Goal: Task Accomplishment & Management: Manage account settings

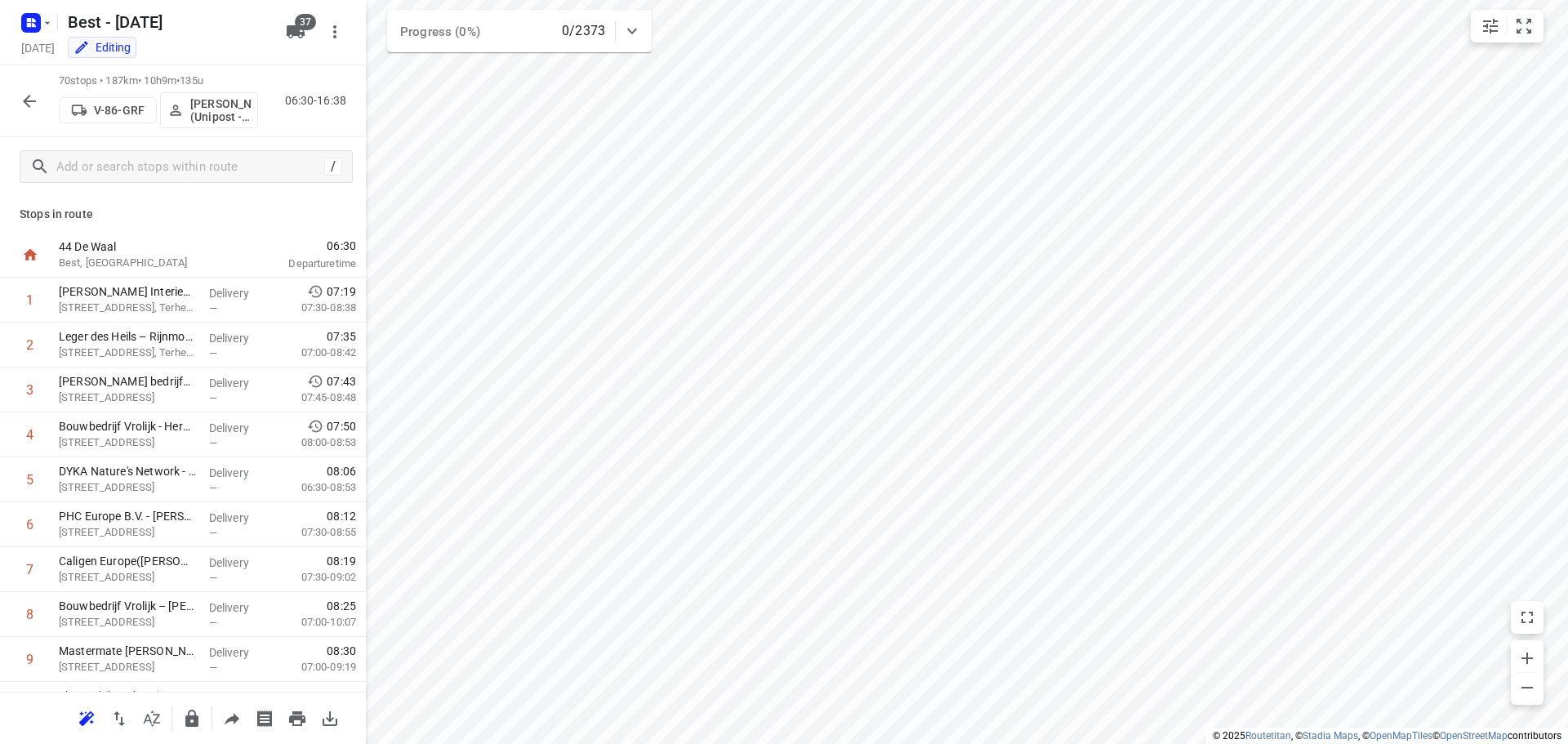
scroll to position [1062, 0]
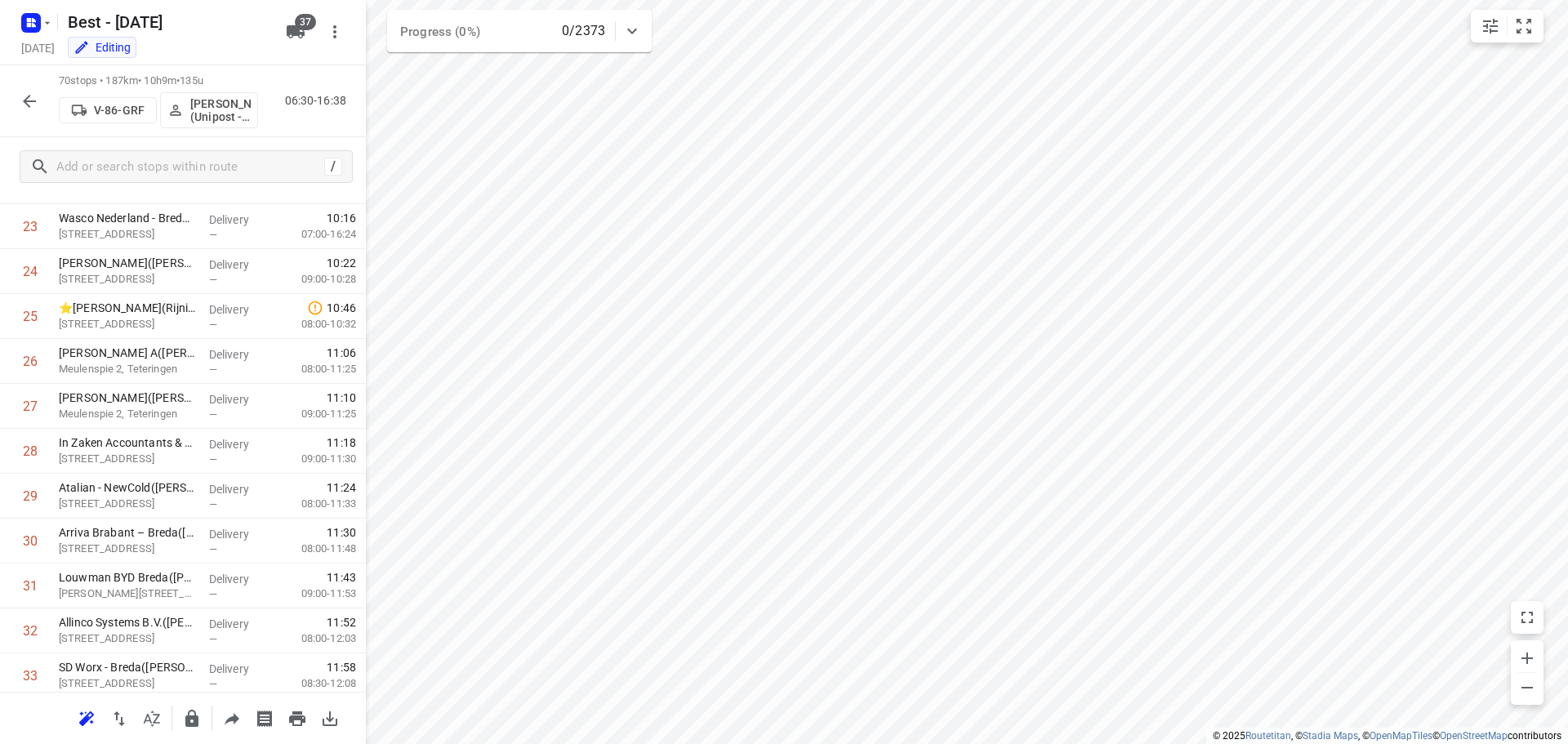
drag, startPoint x: 35, startPoint y: 120, endPoint x: 28, endPoint y: 108, distance: 13.9
click at [35, 119] on div "70 stops • 187km • 10h9m • 135u V-86-GRF Mohamed Alzeadi (Unipost - Best - ZZP)…" at bounding box center [183, 101] width 366 height 72
click at [28, 108] on icon "button" at bounding box center [28, 101] width 19 height 19
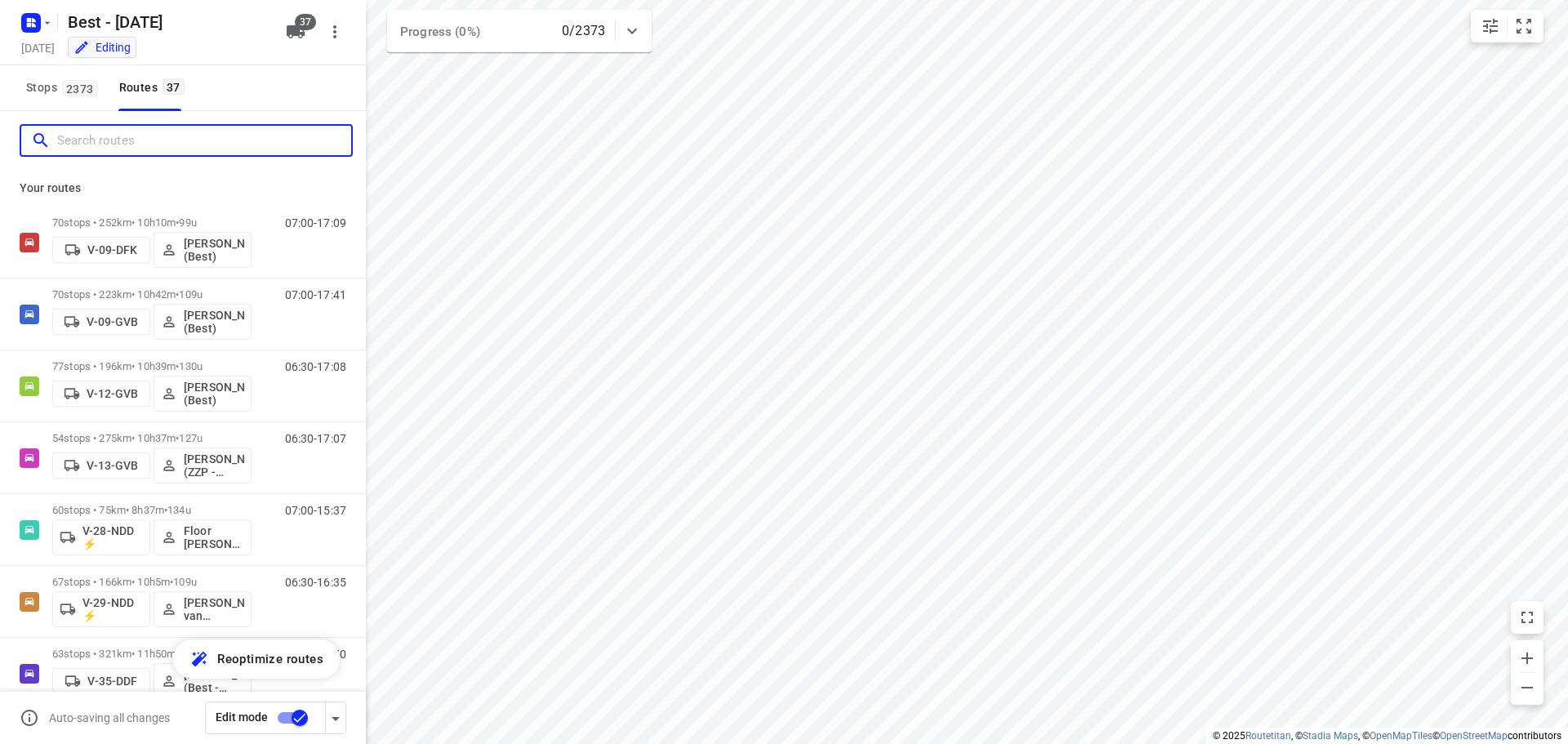
click at [89, 140] on input "Search routes" at bounding box center [203, 141] width 294 height 26
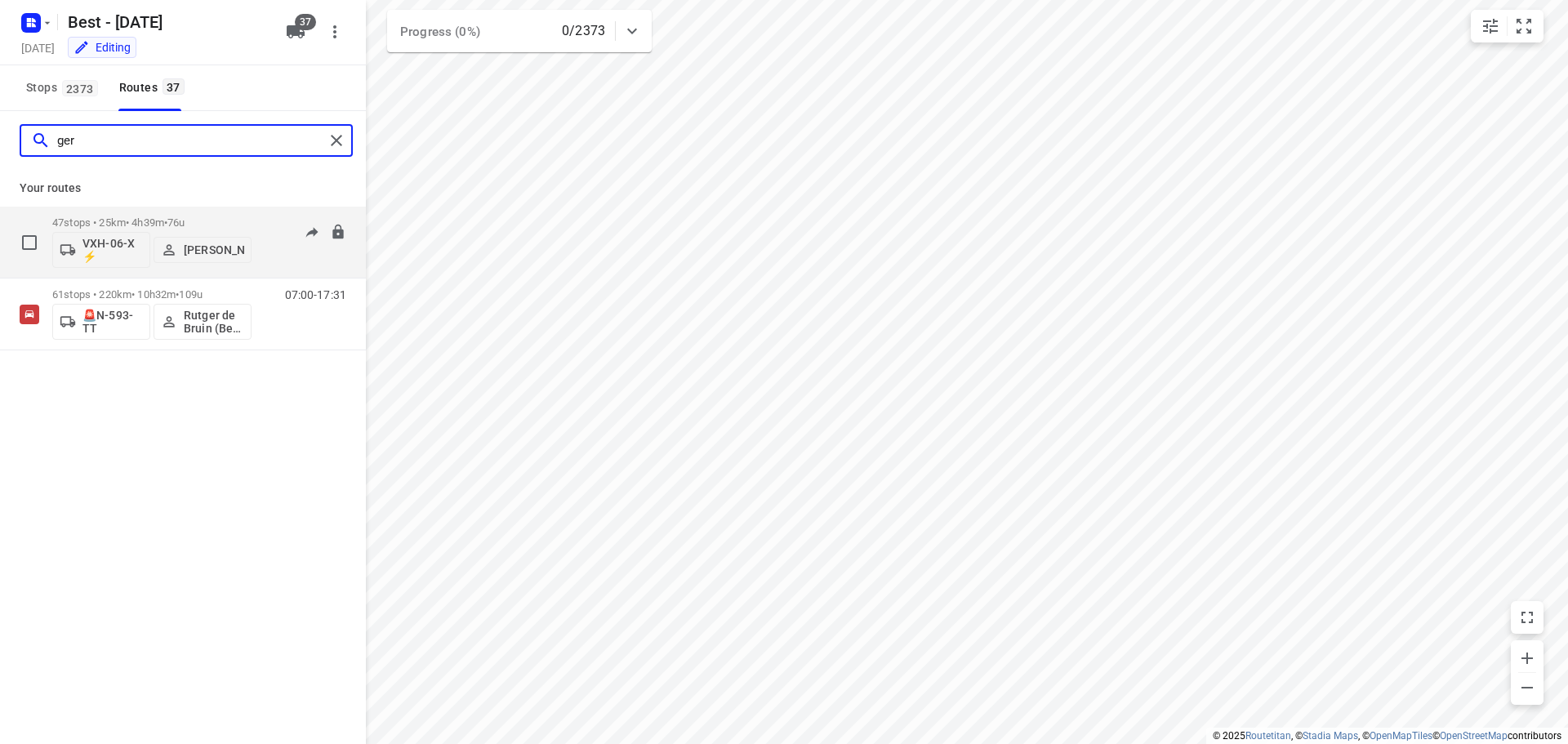
type input "ger"
click at [142, 216] on p "47 stops • 25km • 4h39m • 76u" at bounding box center [152, 221] width 200 height 12
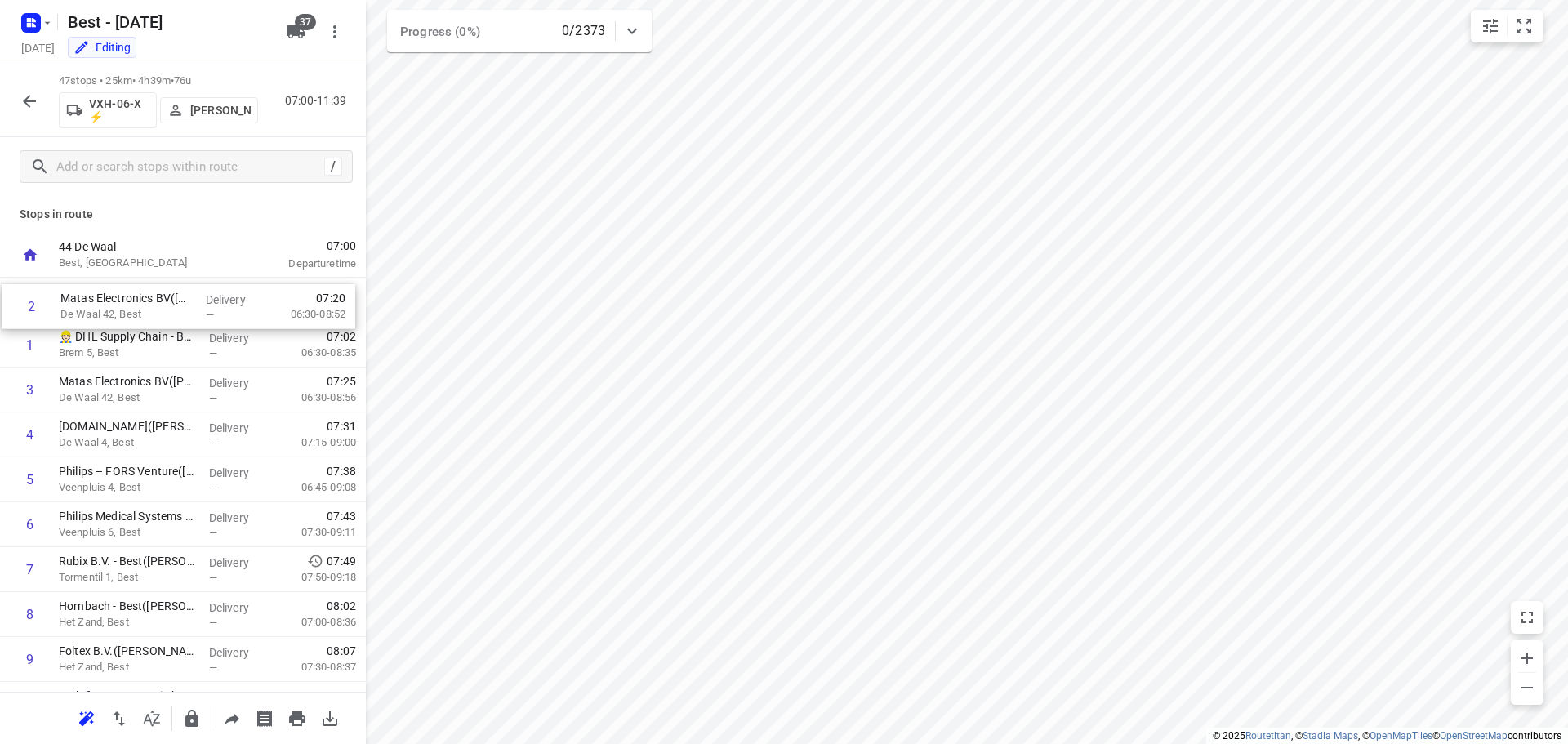
drag, startPoint x: 214, startPoint y: 352, endPoint x: 216, endPoint y: 308, distance: 44.0
drag, startPoint x: 194, startPoint y: 390, endPoint x: 197, endPoint y: 340, distance: 50.1
drag, startPoint x: 151, startPoint y: 427, endPoint x: 157, endPoint y: 363, distance: 64.3
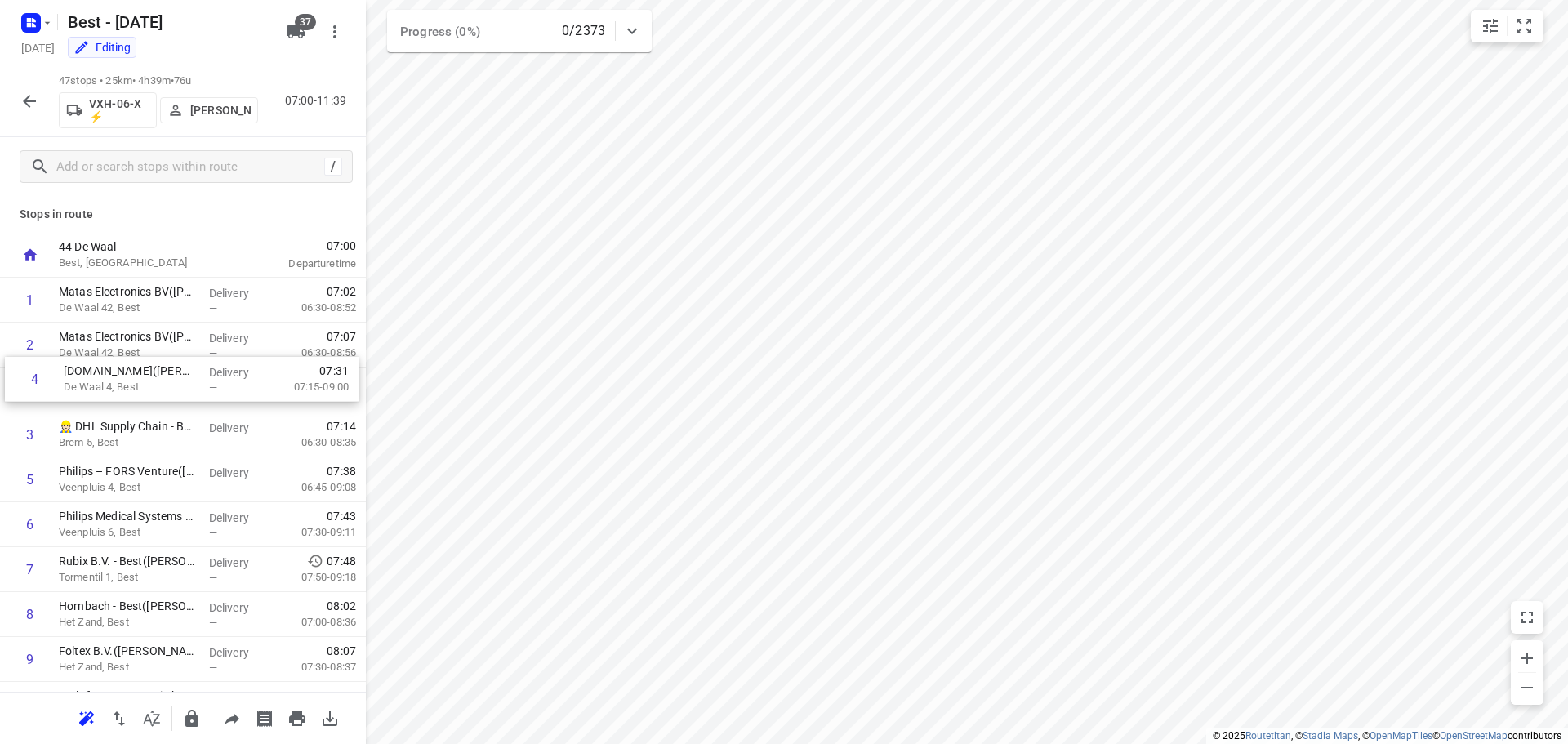
click at [31, 110] on icon "button" at bounding box center [28, 101] width 19 height 19
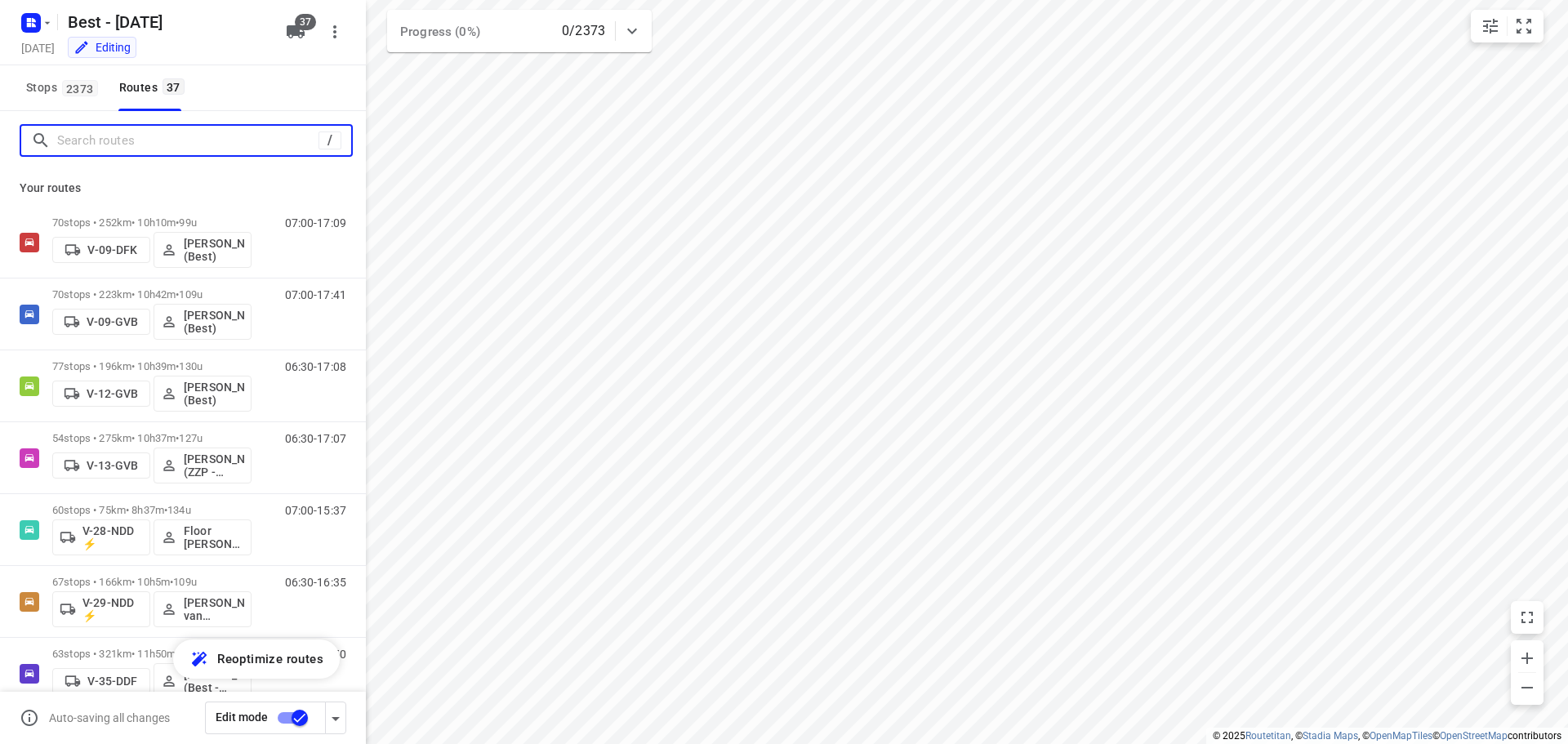
click at [73, 141] on input "Search routes" at bounding box center [187, 141] width 261 height 26
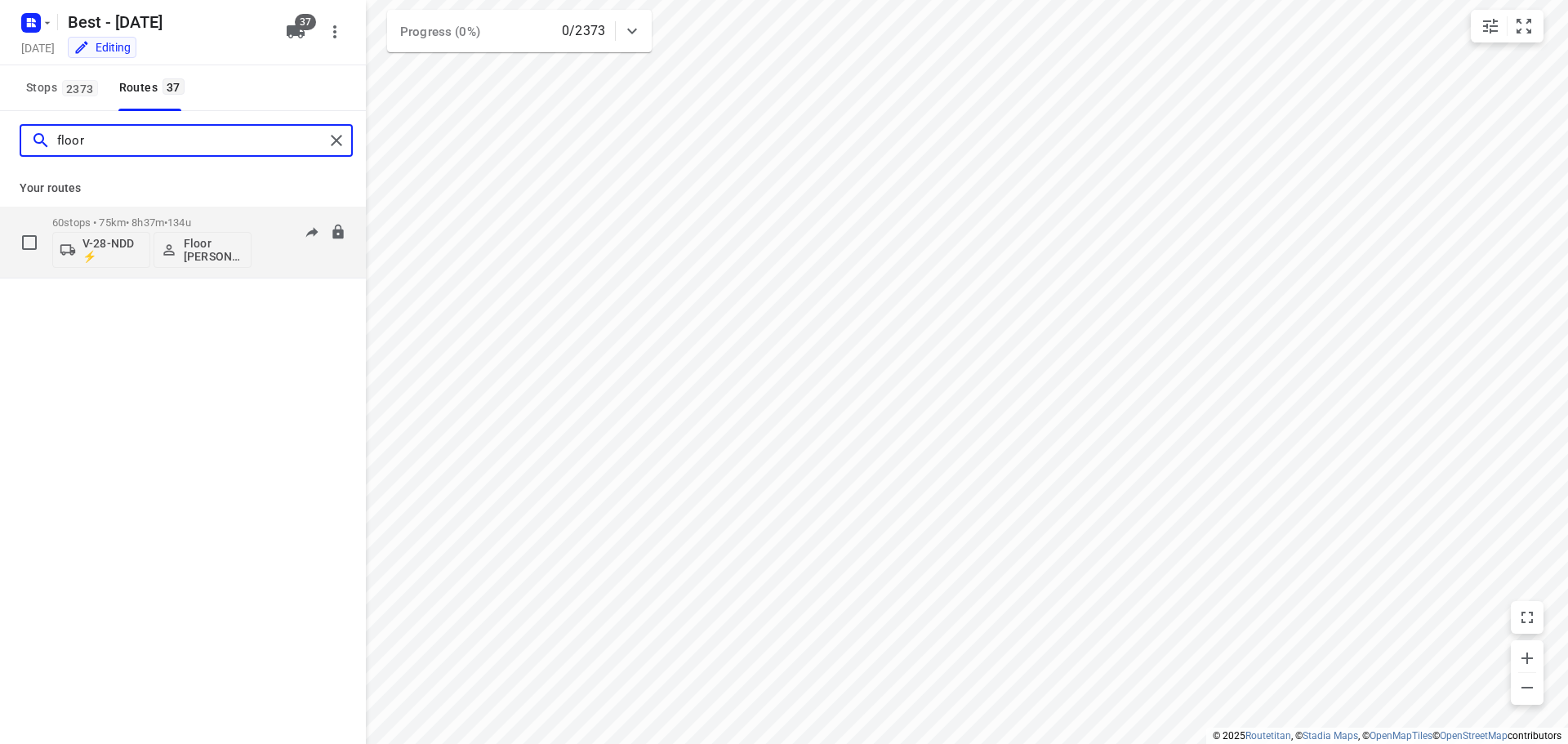
type input "floor"
click at [182, 208] on div "60 stops • 75km • 8h37m • 134u V-28-NDD ⚡ Floor van Donzel (Best)" at bounding box center [152, 242] width 200 height 68
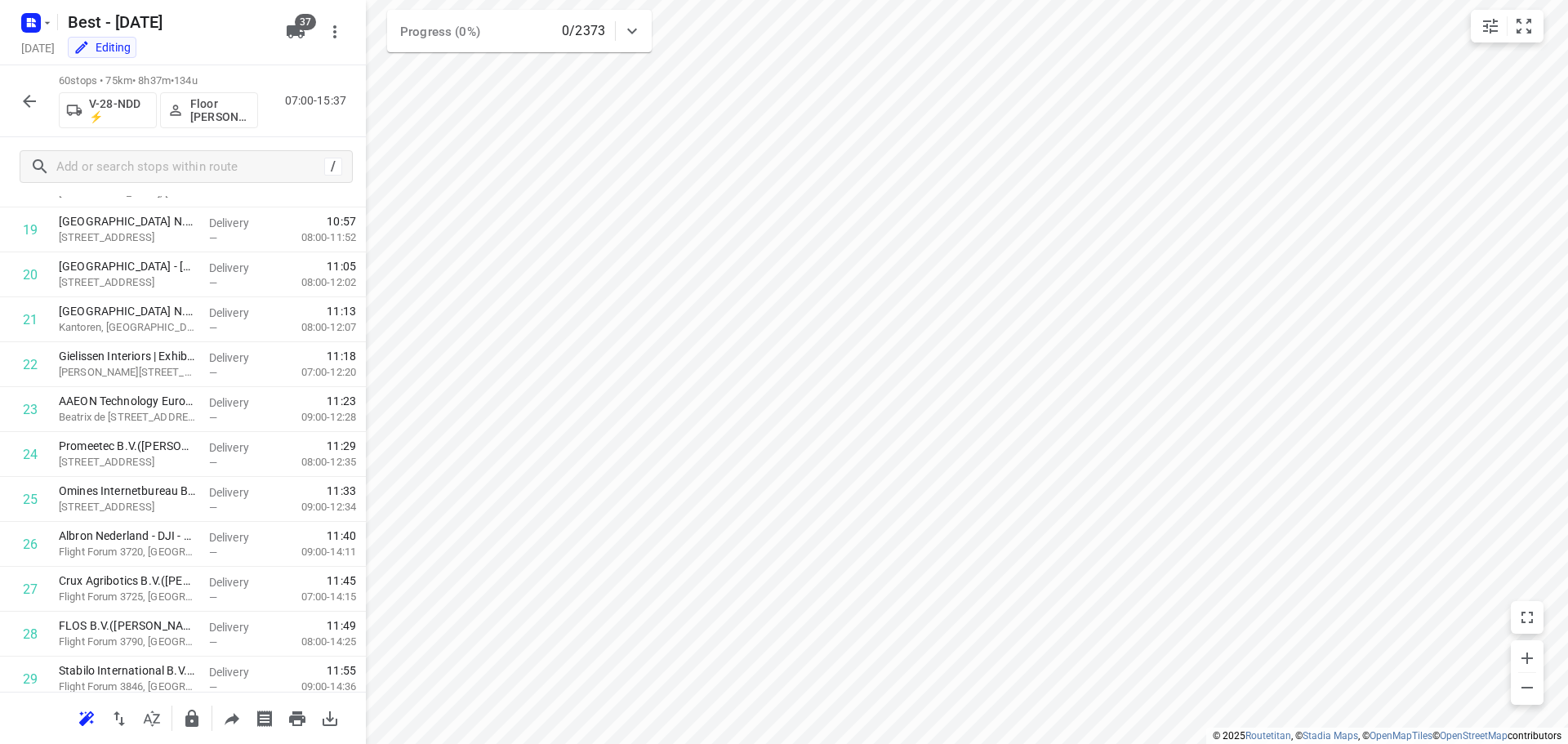
scroll to position [2325, 0]
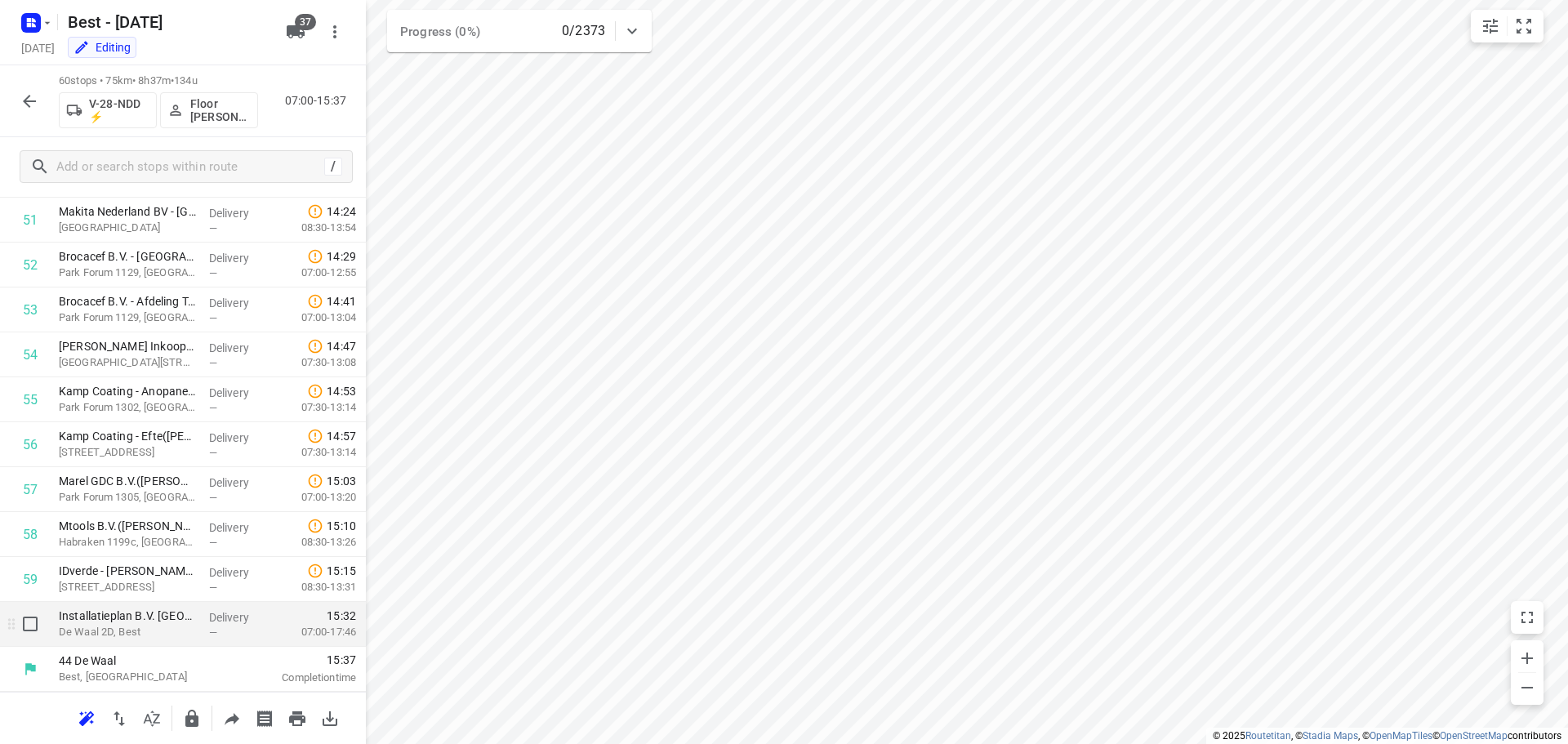
drag, startPoint x: 24, startPoint y: 643, endPoint x: 146, endPoint y: 448, distance: 230.0
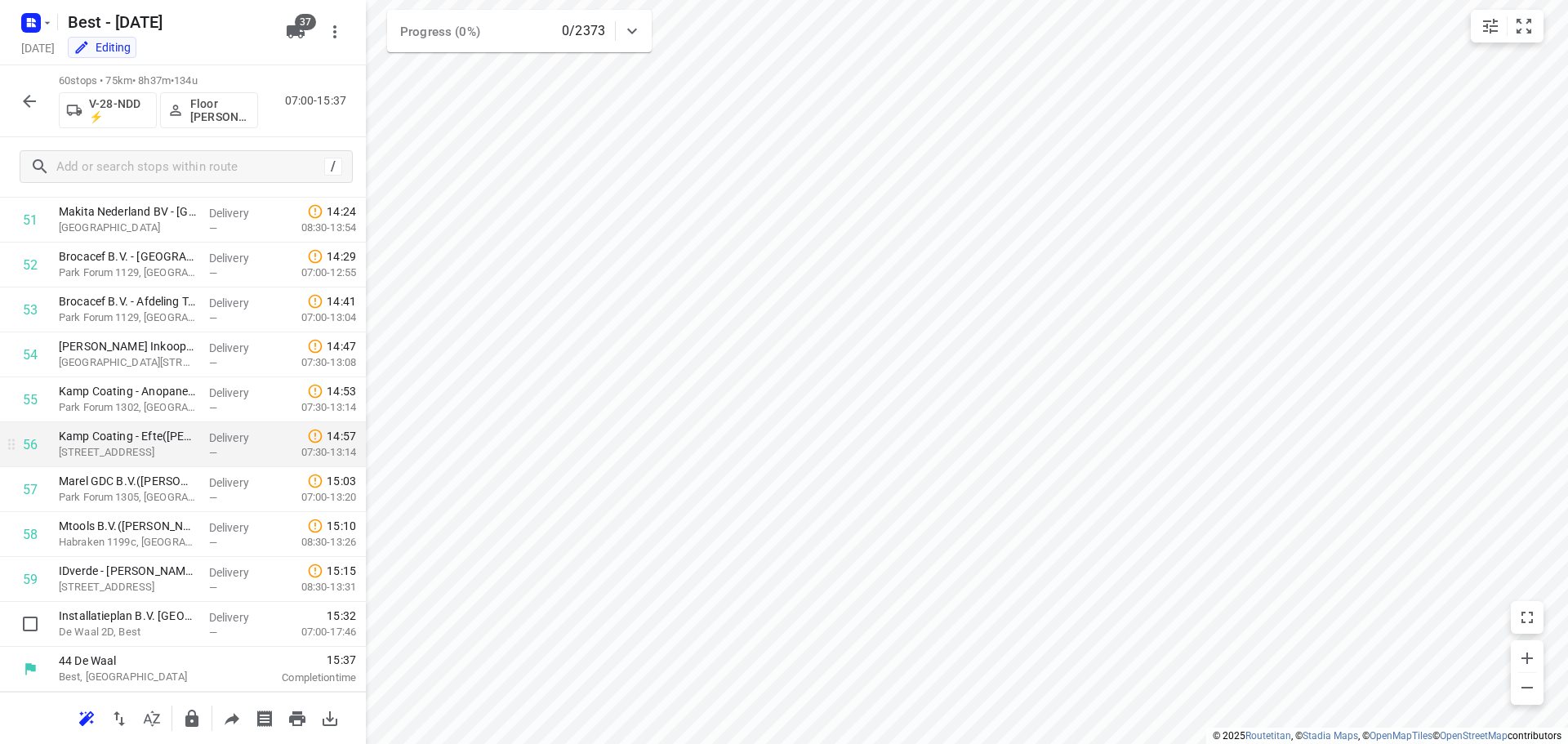
click at [24, 641] on div at bounding box center [26, 624] width 52 height 45
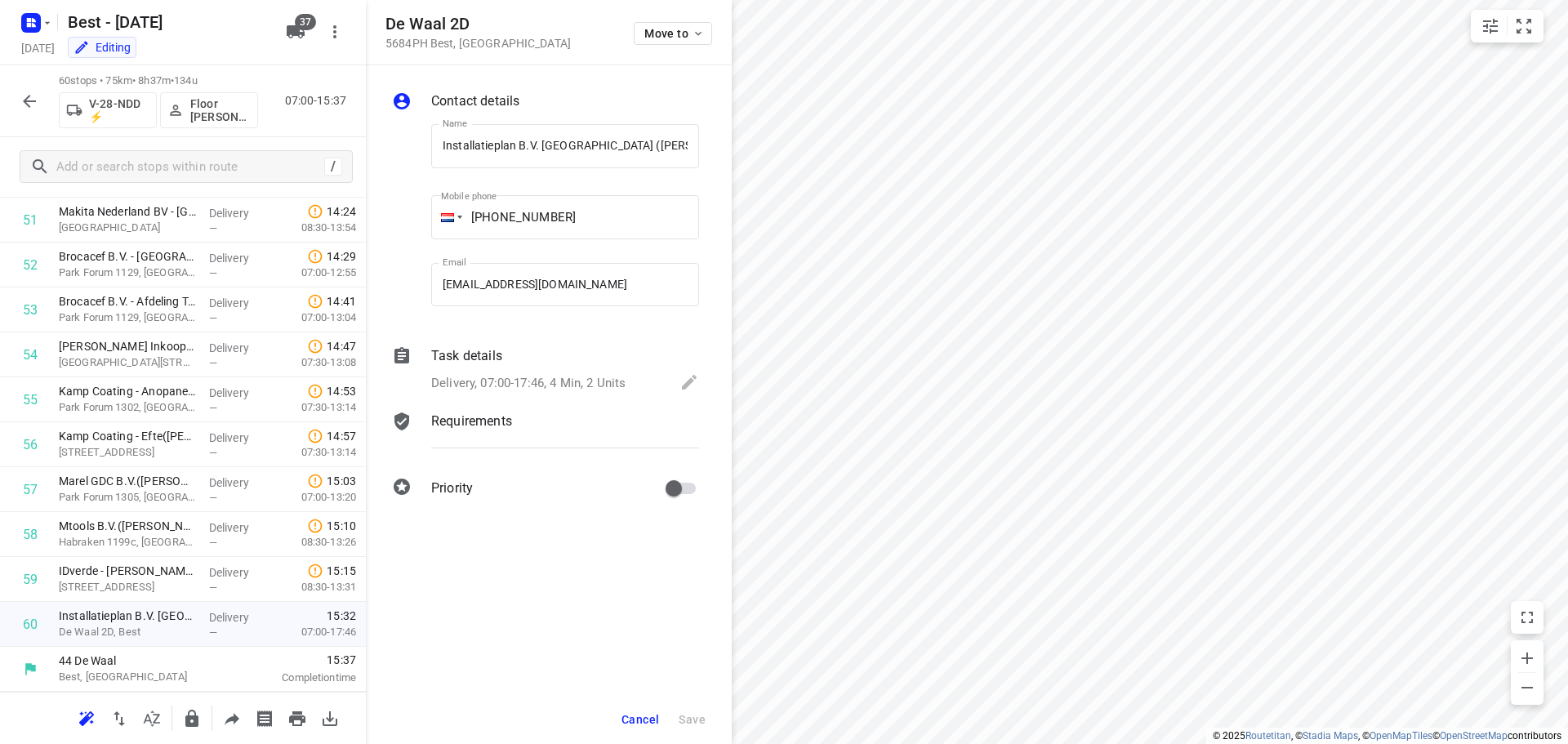
click at [678, 18] on div "Move to" at bounding box center [673, 32] width 79 height 35
click at [678, 32] on span "Move to" at bounding box center [675, 33] width 60 height 13
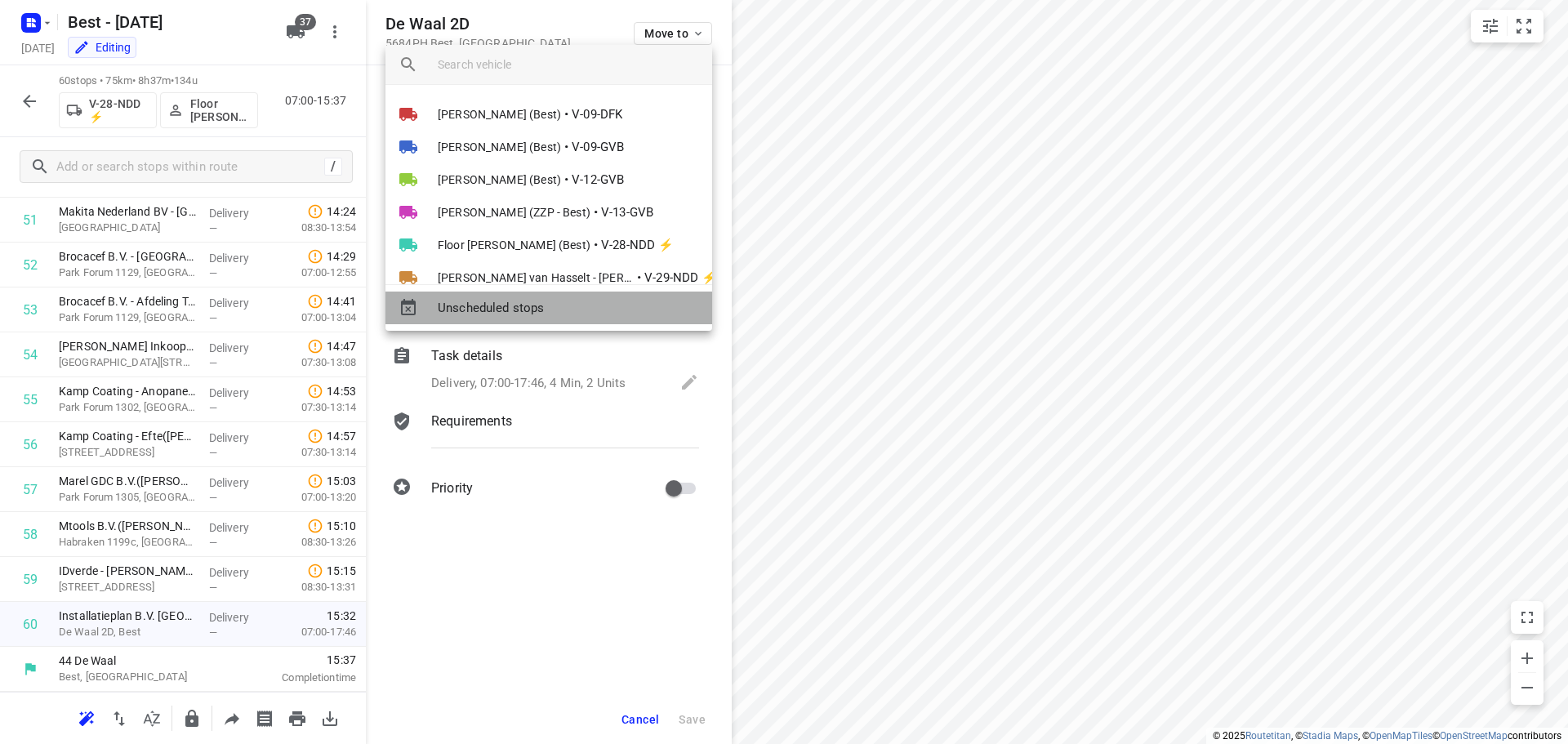
click at [524, 306] on span "Unscheduled stops" at bounding box center [568, 308] width 261 height 19
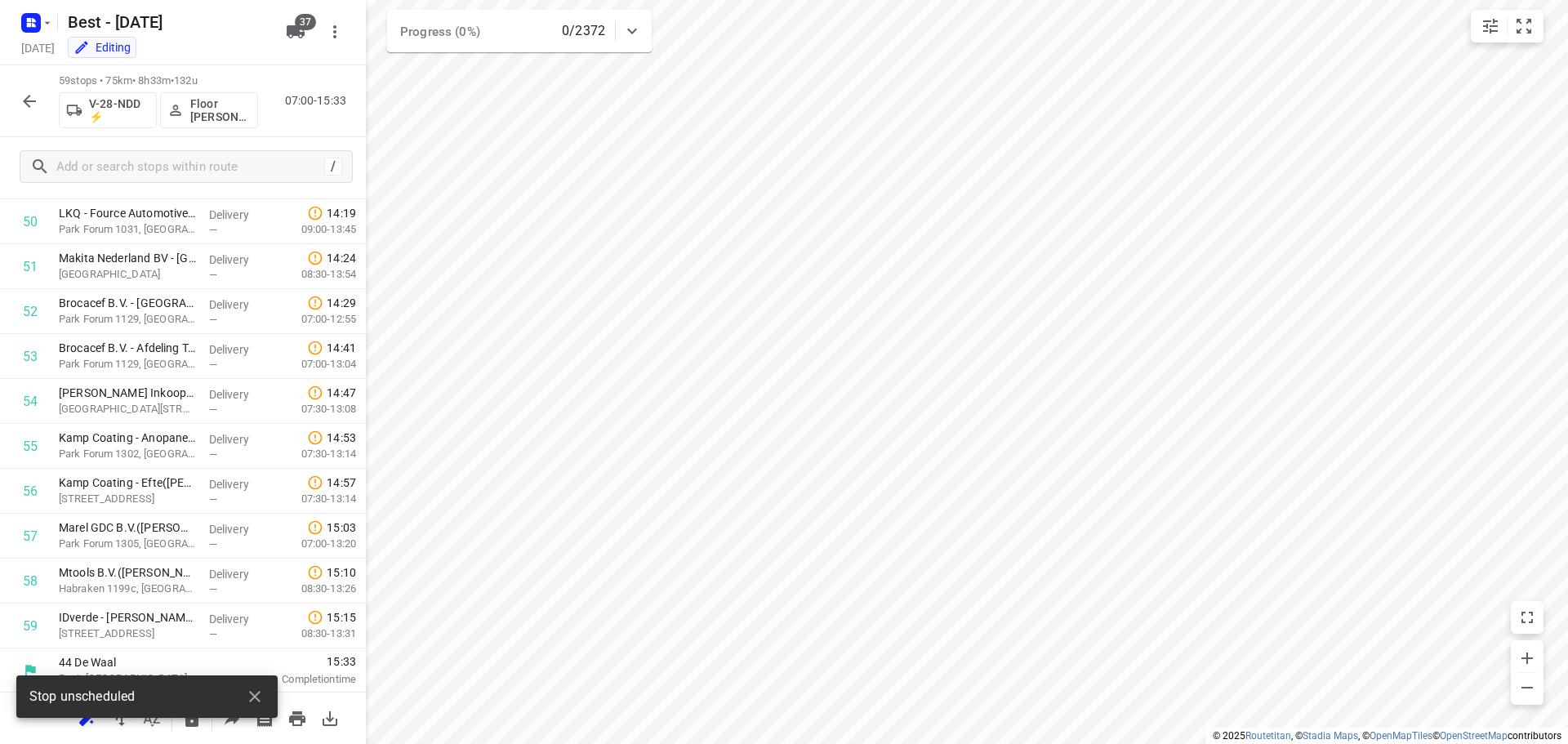
click at [18, 93] on button "button" at bounding box center [29, 102] width 33 height 33
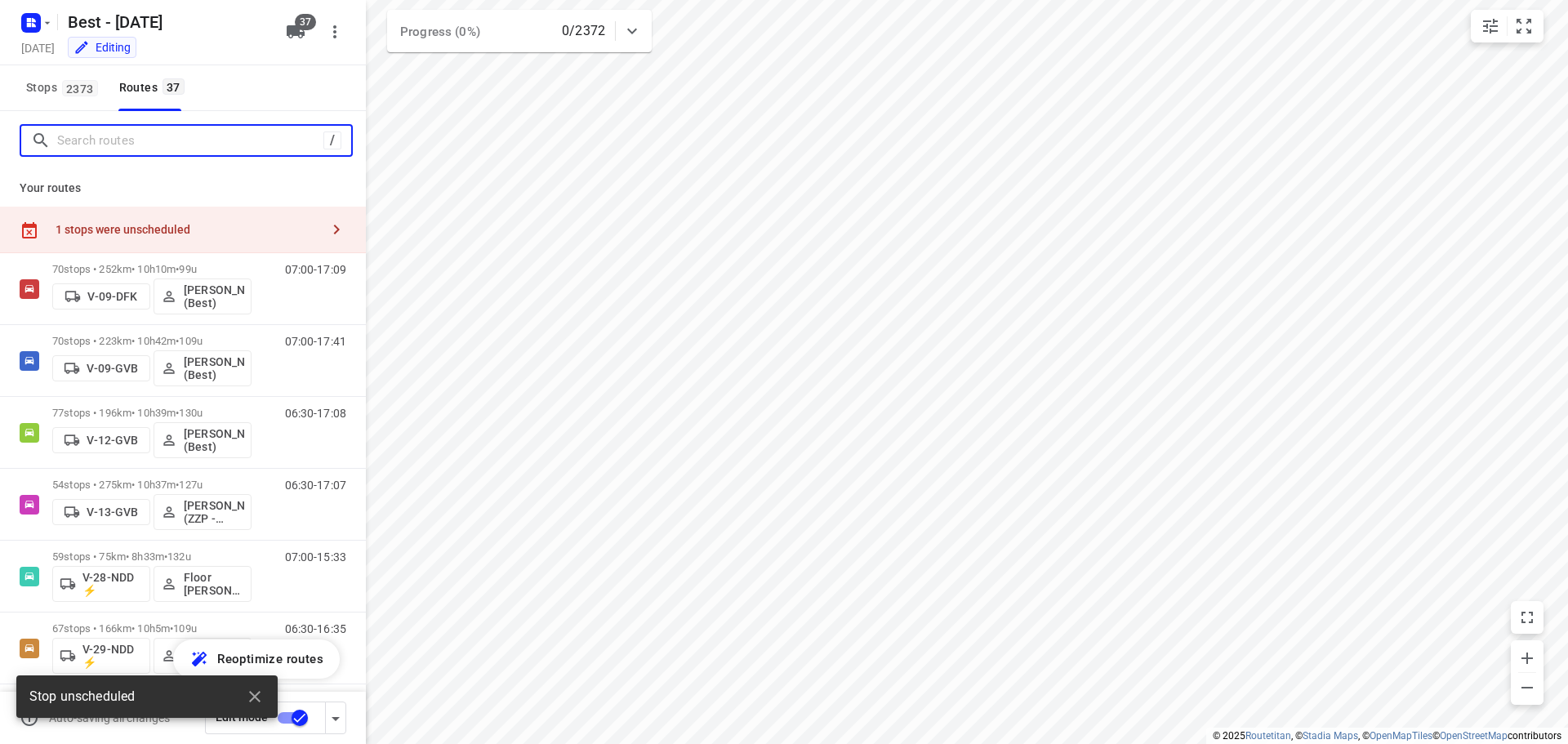
click at [176, 142] on input "Search routes" at bounding box center [189, 141] width 266 height 26
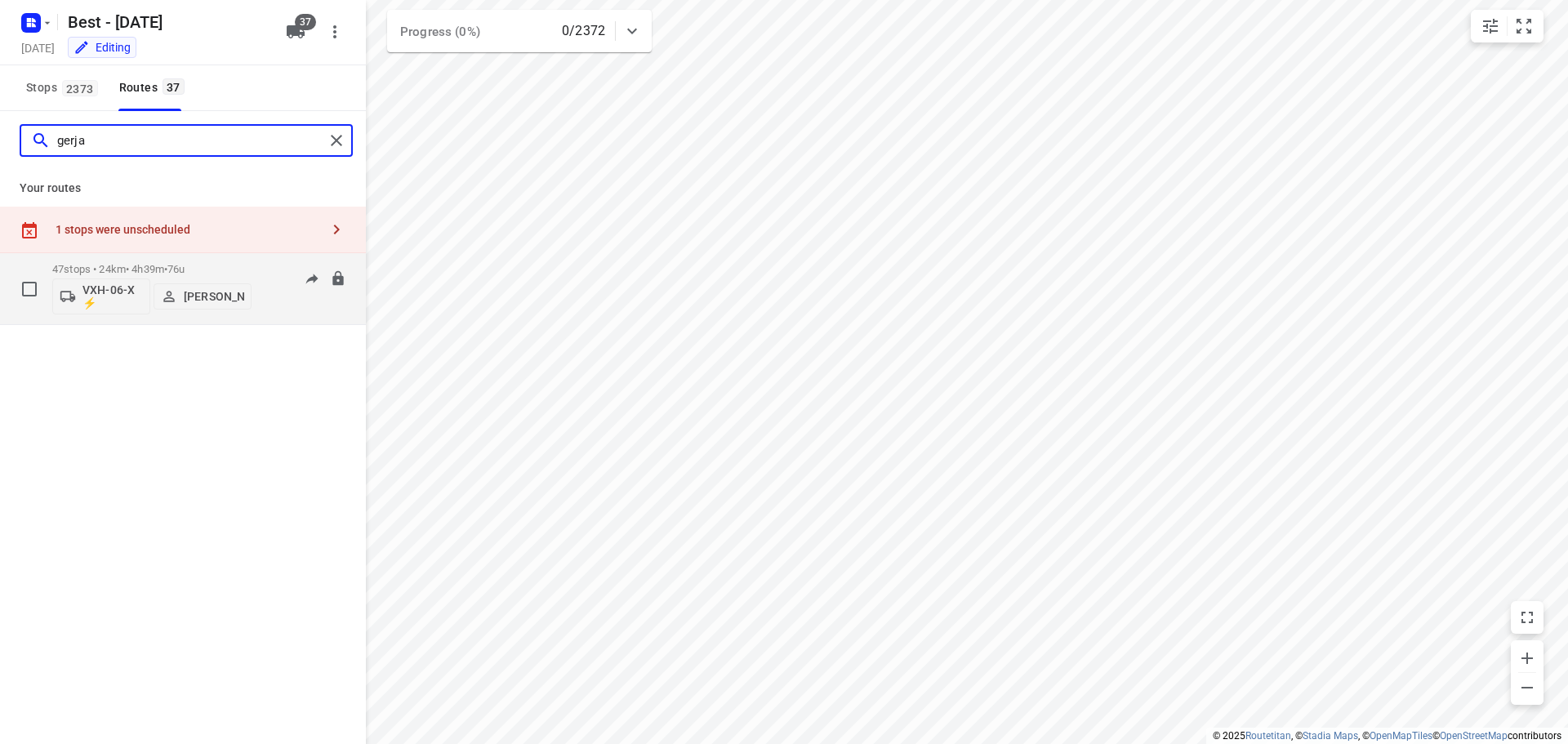
type input "gerja"
click at [154, 261] on div "47 stops • 24km • 4h39m • 76u VXH-06-X ⚡ Gerjan Sterken" at bounding box center [152, 288] width 200 height 68
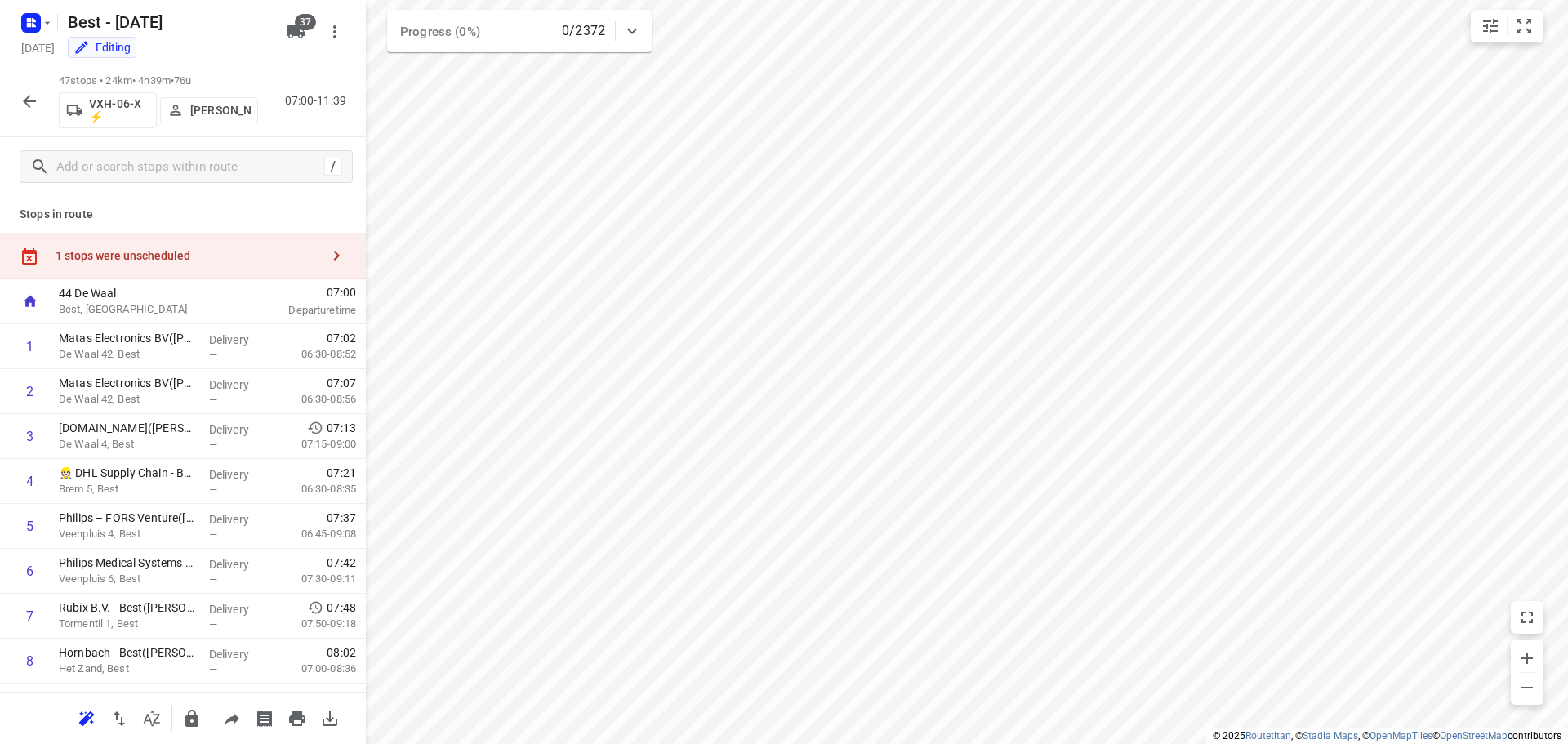
click at [158, 236] on div "1 stops were unscheduled" at bounding box center [183, 255] width 366 height 47
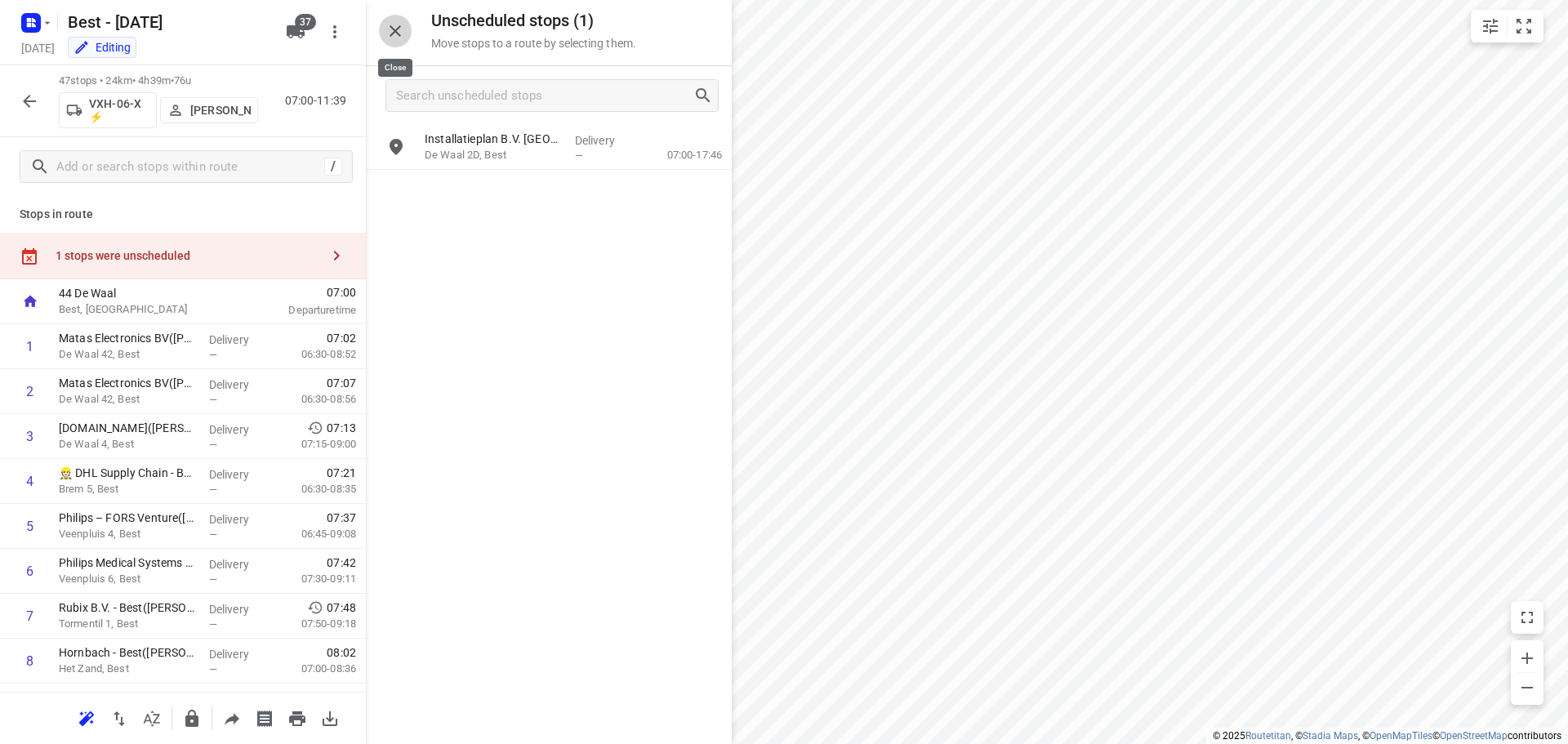
click at [395, 39] on icon "button" at bounding box center [395, 30] width 19 height 19
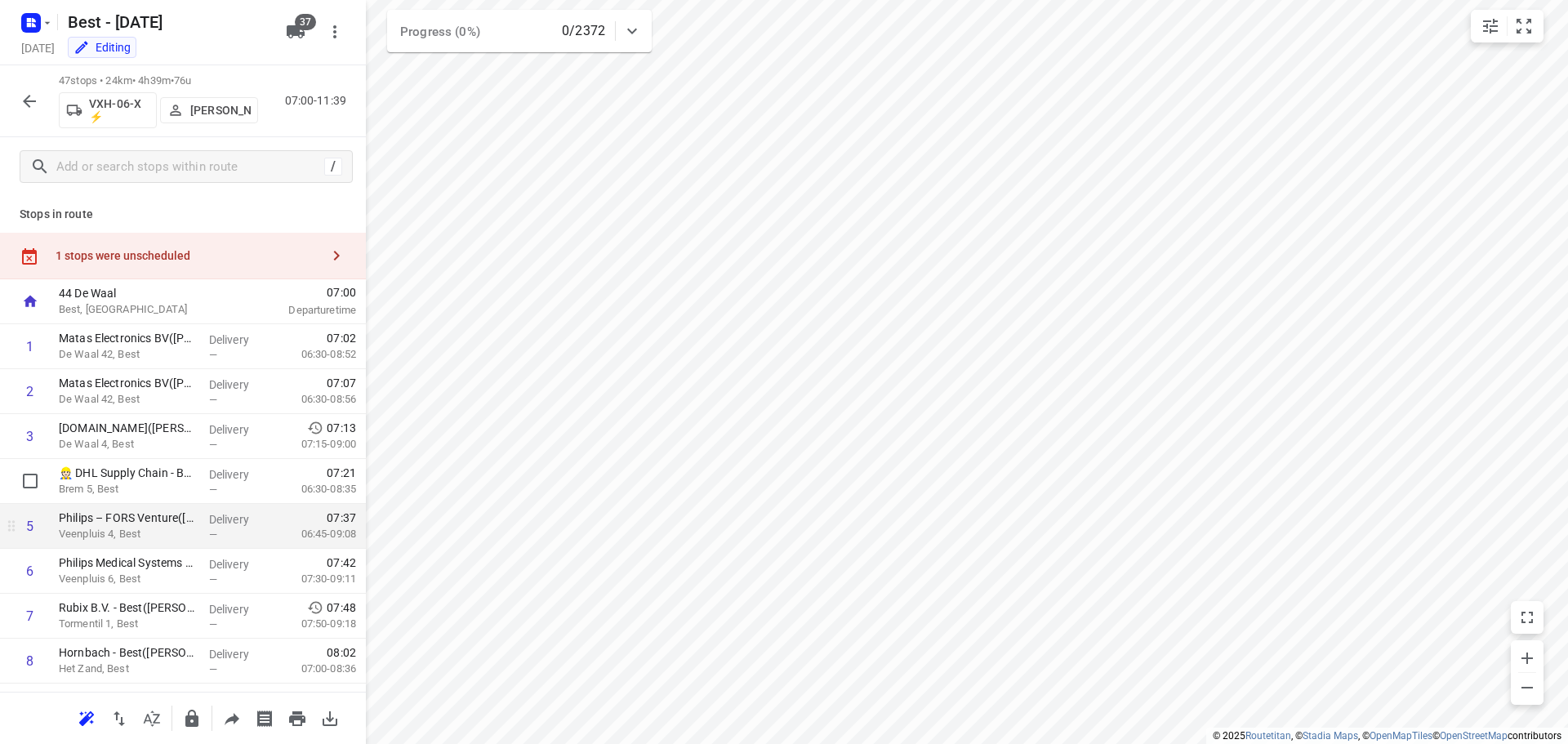
scroll to position [163, 0]
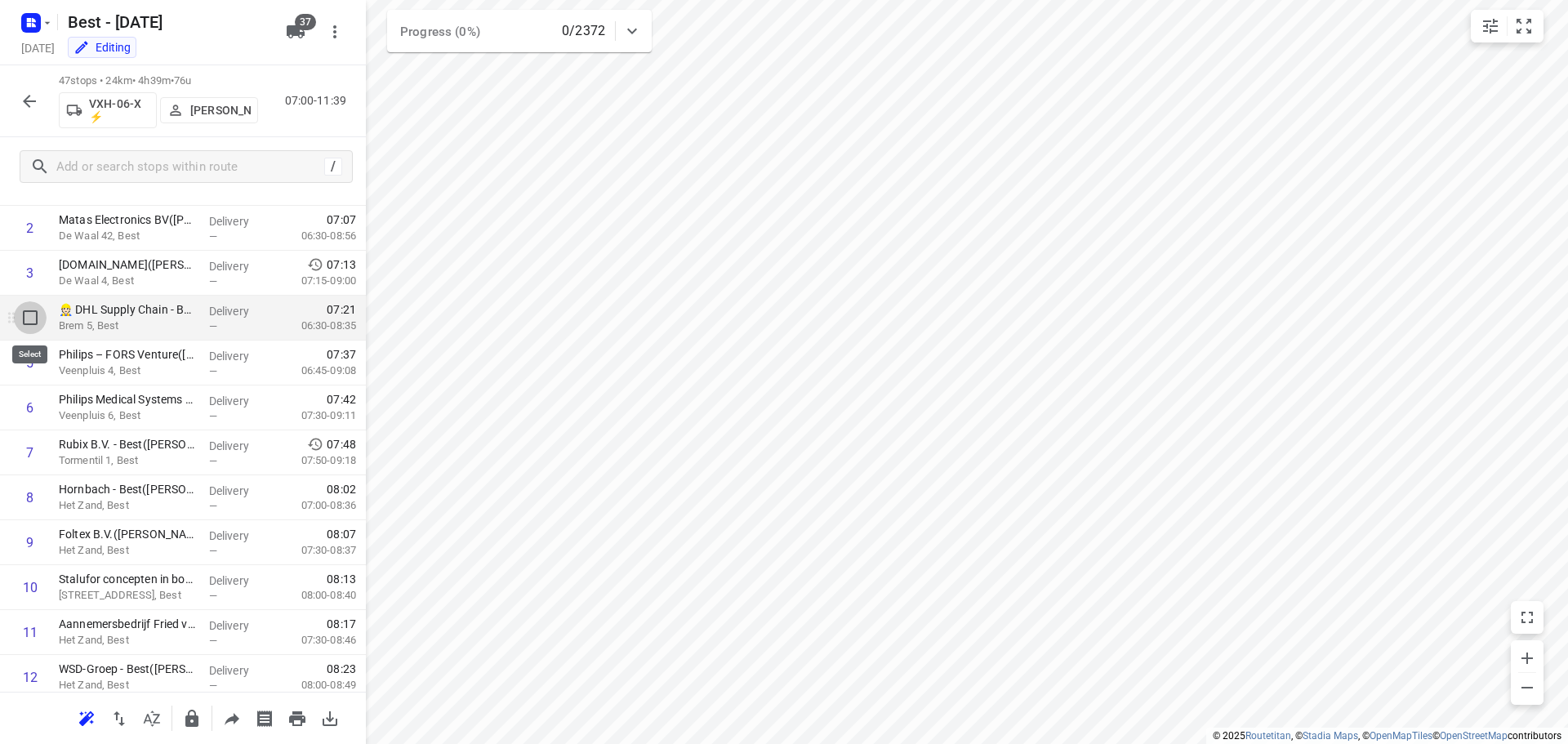
click at [27, 317] on input "checkbox" at bounding box center [30, 318] width 33 height 33
checkbox input "true"
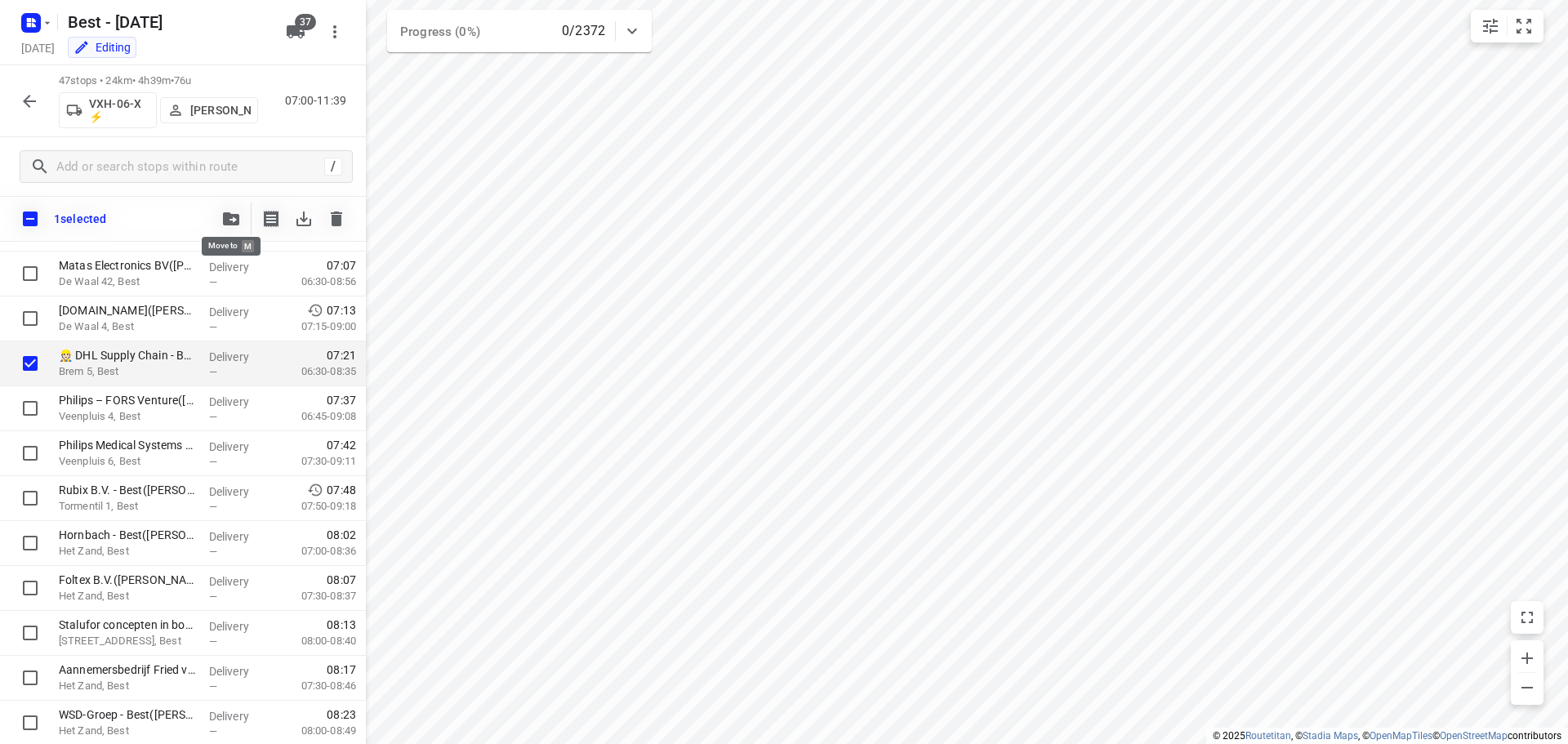
click at [224, 218] on icon "button" at bounding box center [232, 219] width 16 height 13
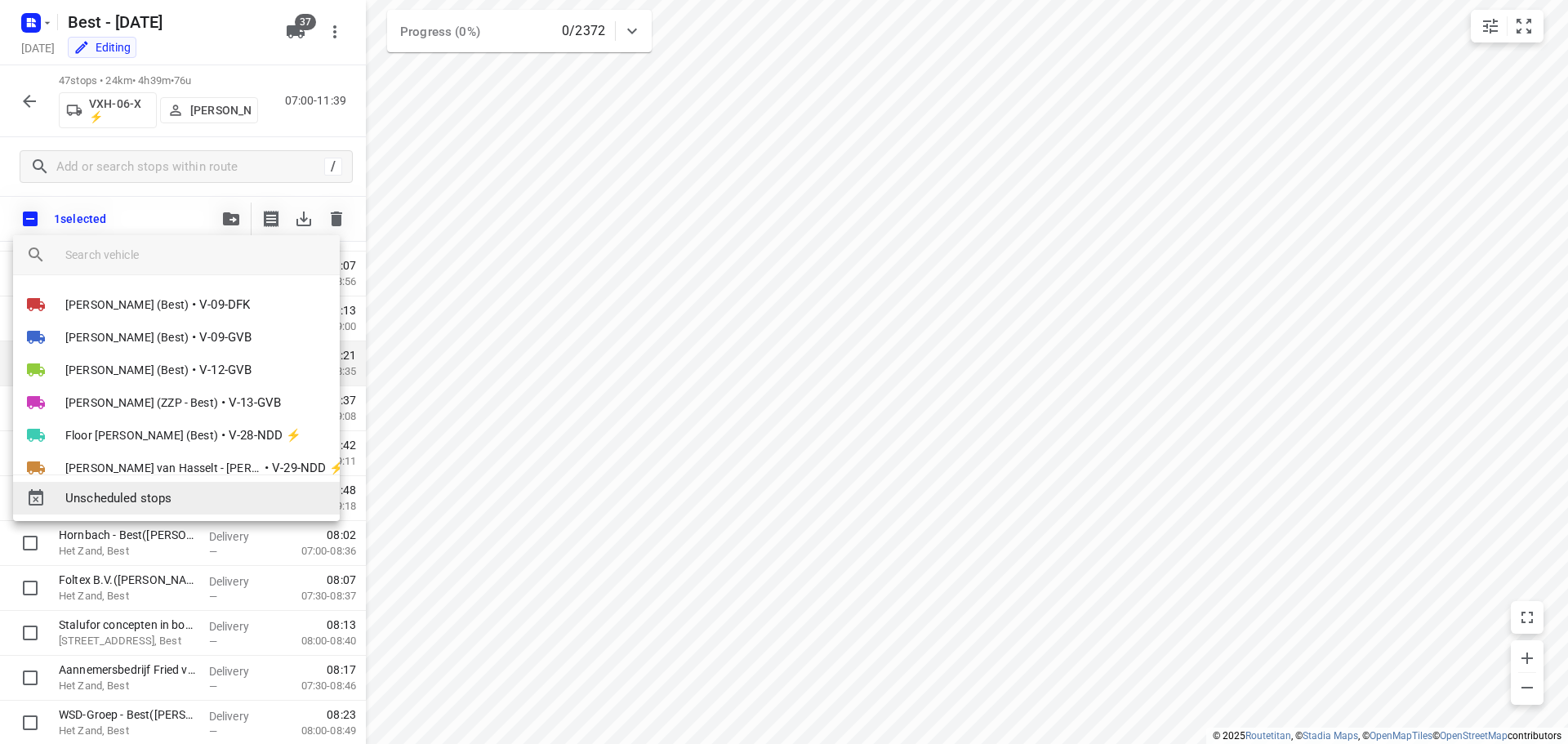
click at [130, 491] on span "Unscheduled stops" at bounding box center [195, 498] width 261 height 19
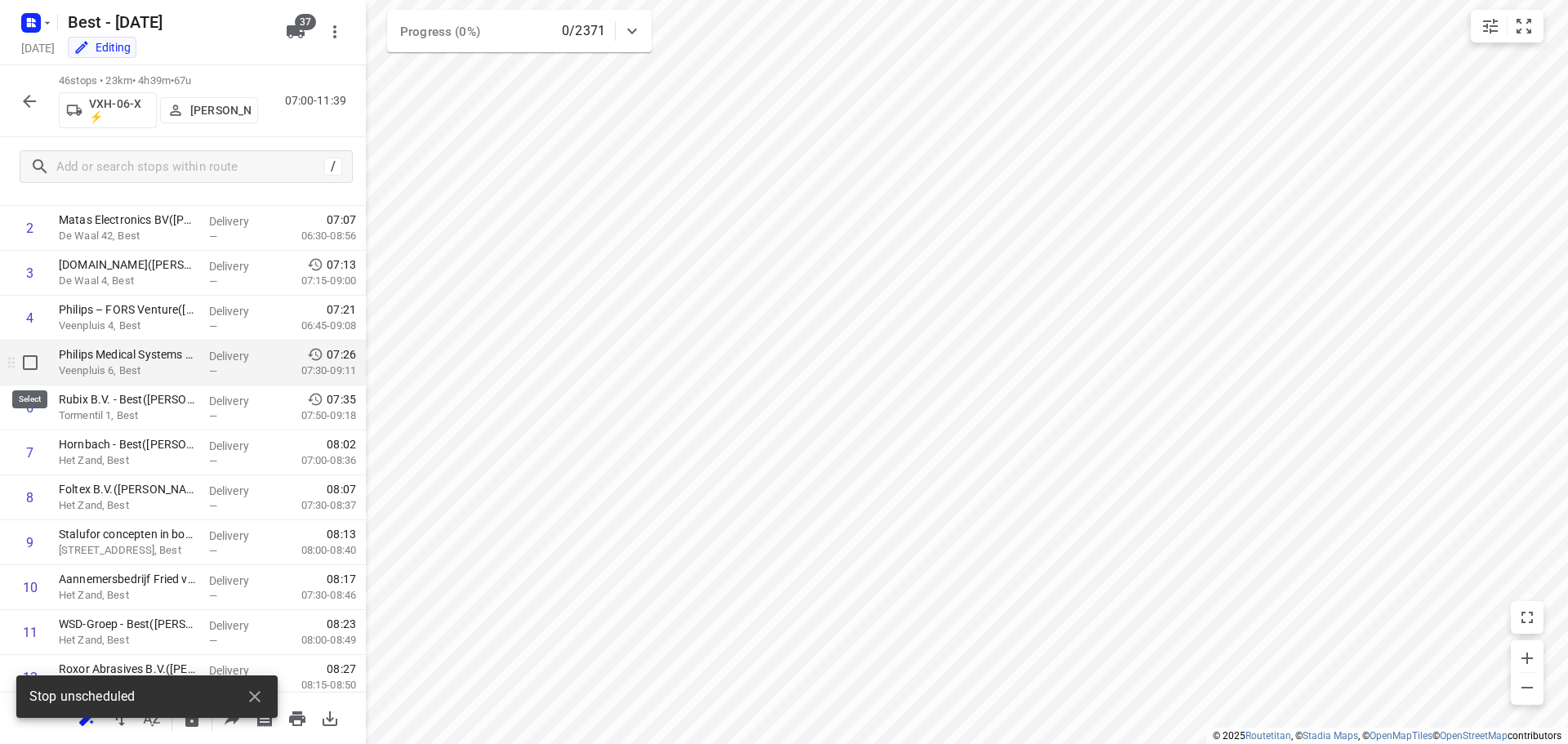
click at [40, 369] on input "checkbox" at bounding box center [30, 362] width 33 height 33
checkbox input "true"
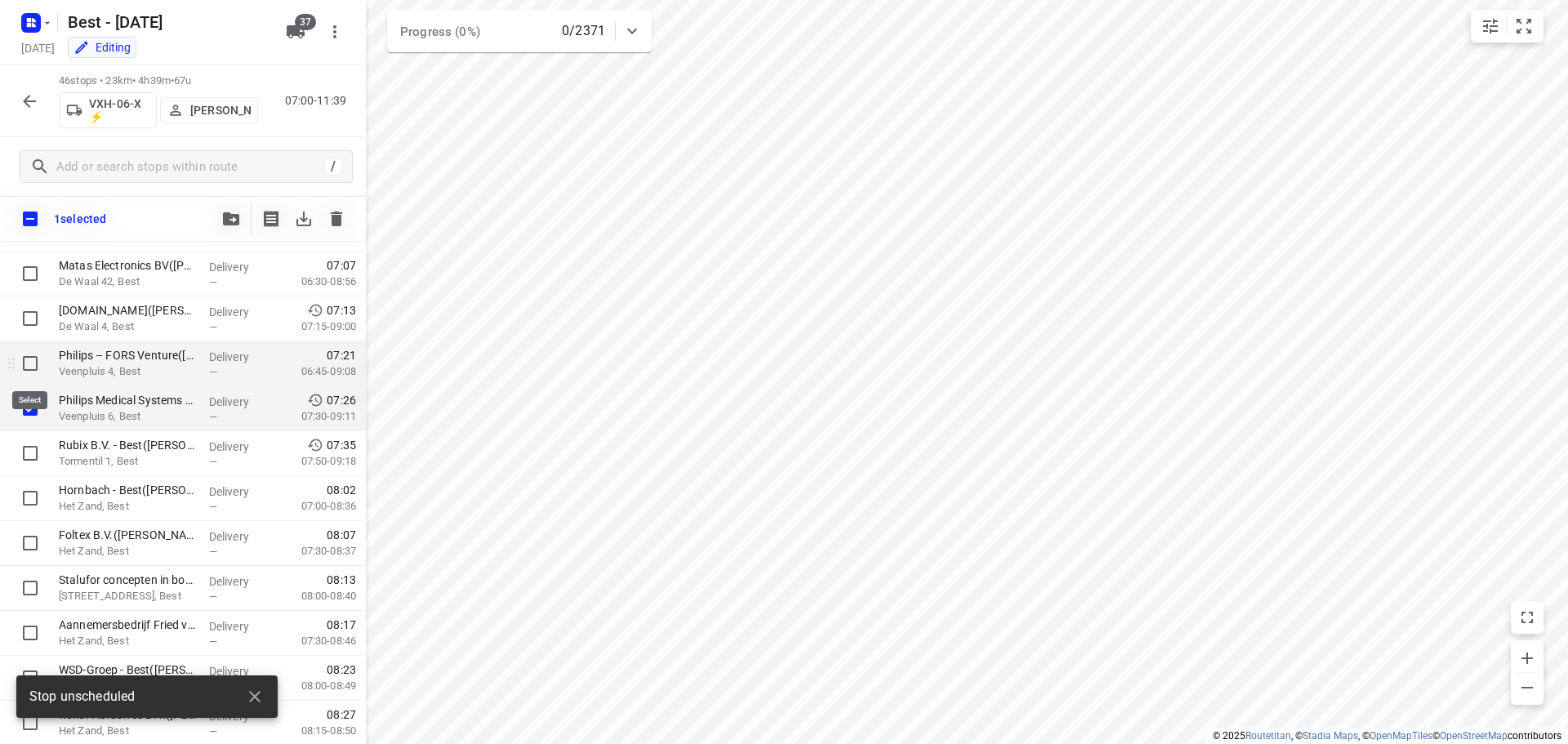
click at [27, 366] on input "checkbox" at bounding box center [30, 363] width 33 height 33
checkbox input "true"
click at [229, 216] on icon "button" at bounding box center [232, 219] width 16 height 13
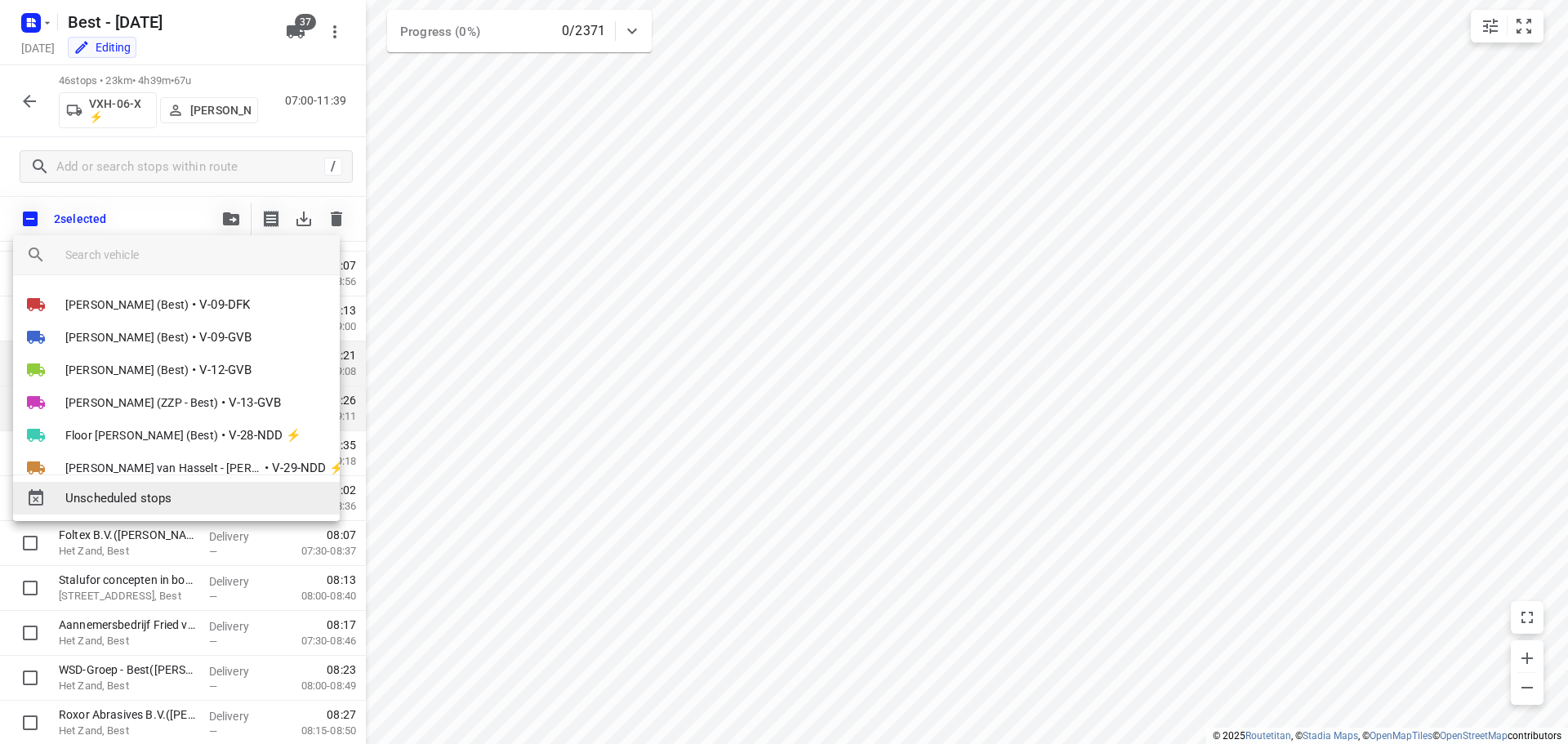
click at [131, 481] on div "Unscheduled stops" at bounding box center [176, 498] width 327 height 33
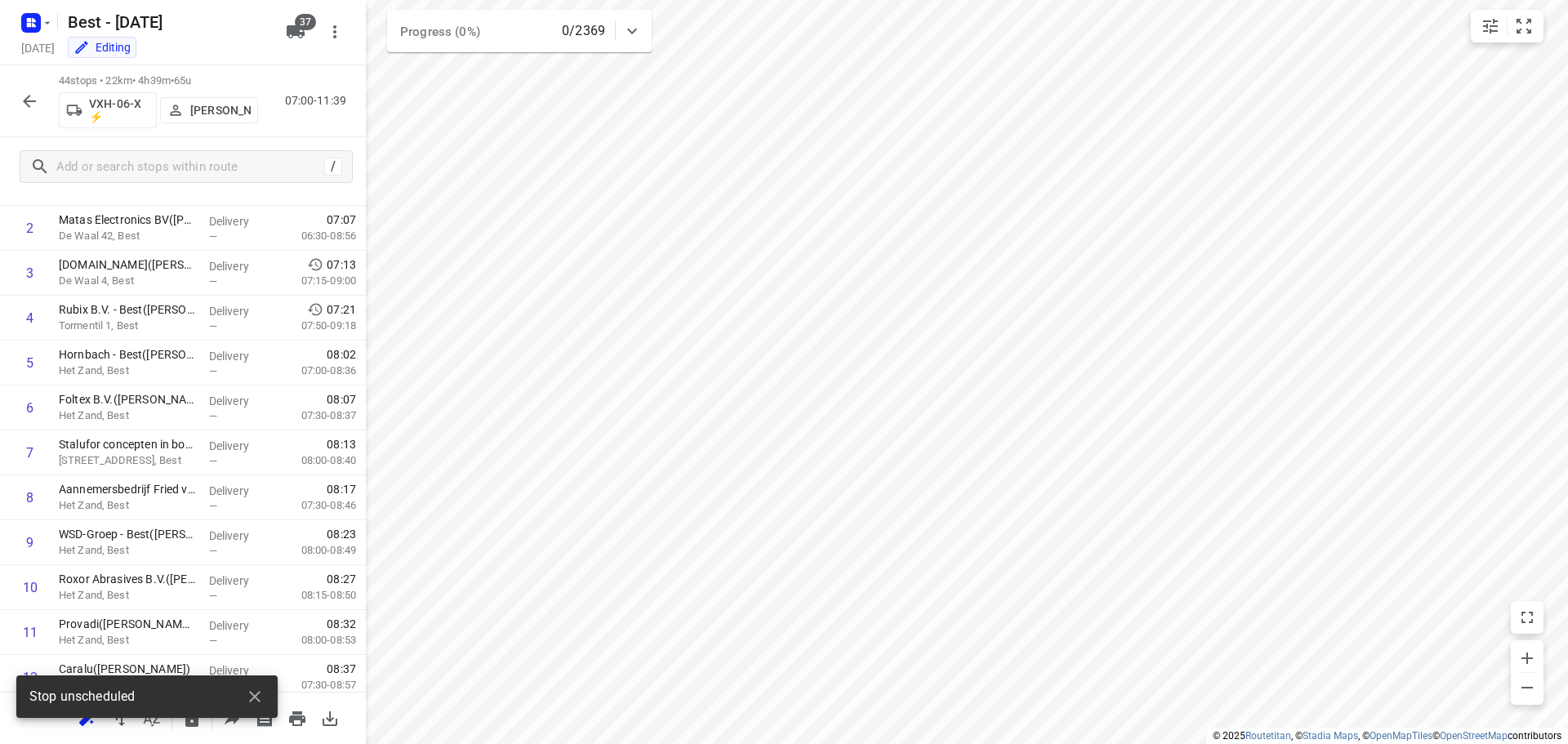
click at [27, 114] on button "button" at bounding box center [29, 102] width 33 height 33
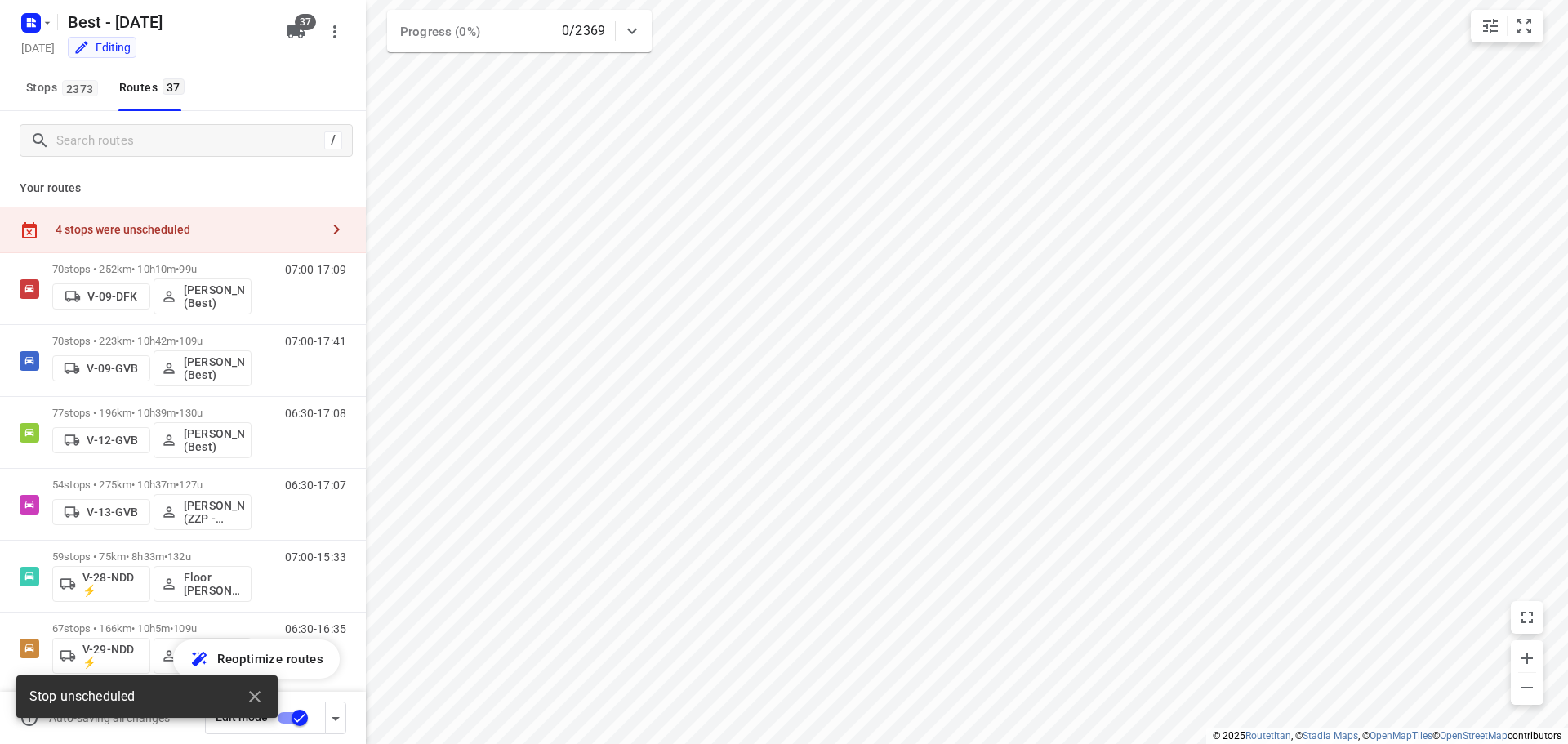
click at [155, 156] on div "/" at bounding box center [186, 141] width 333 height 33
click at [156, 149] on input "Search routes" at bounding box center [203, 141] width 294 height 26
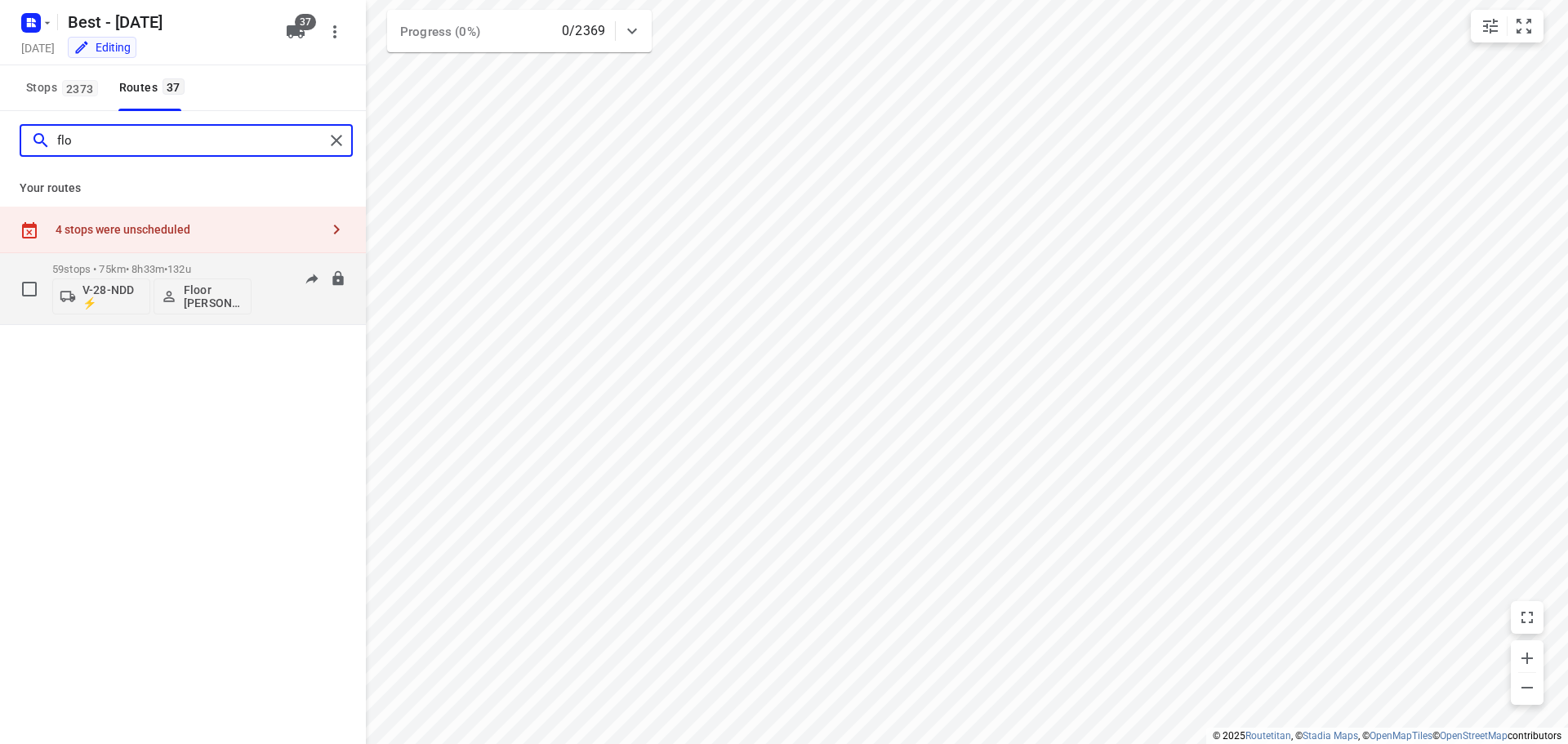
type input "flo"
click at [164, 261] on div "59 stops • 75km • 8h33m • 132u V-28-NDD ⚡ Floor van Donzel (Best)" at bounding box center [152, 288] width 200 height 68
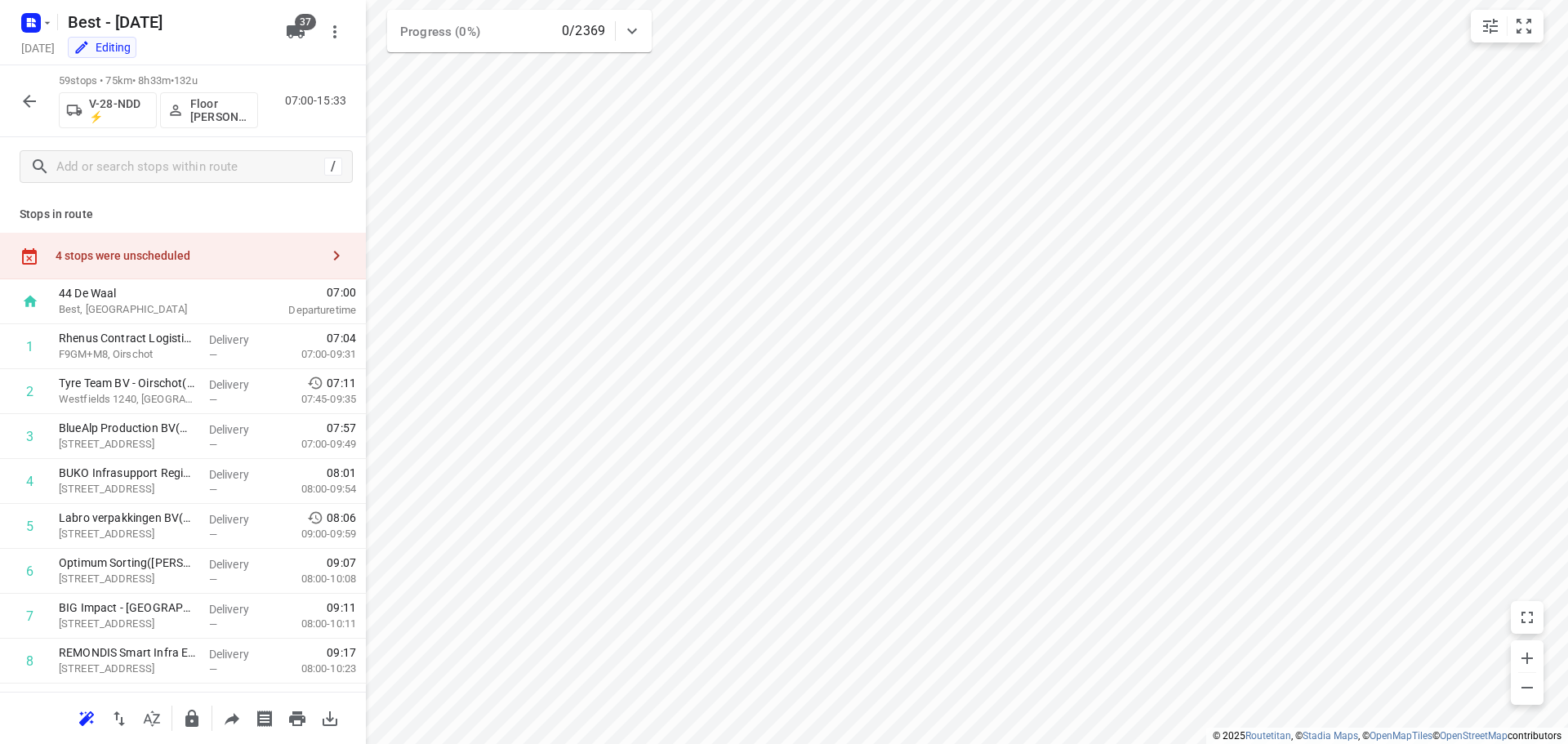
click at [204, 238] on div "4 stops were unscheduled" at bounding box center [183, 255] width 366 height 47
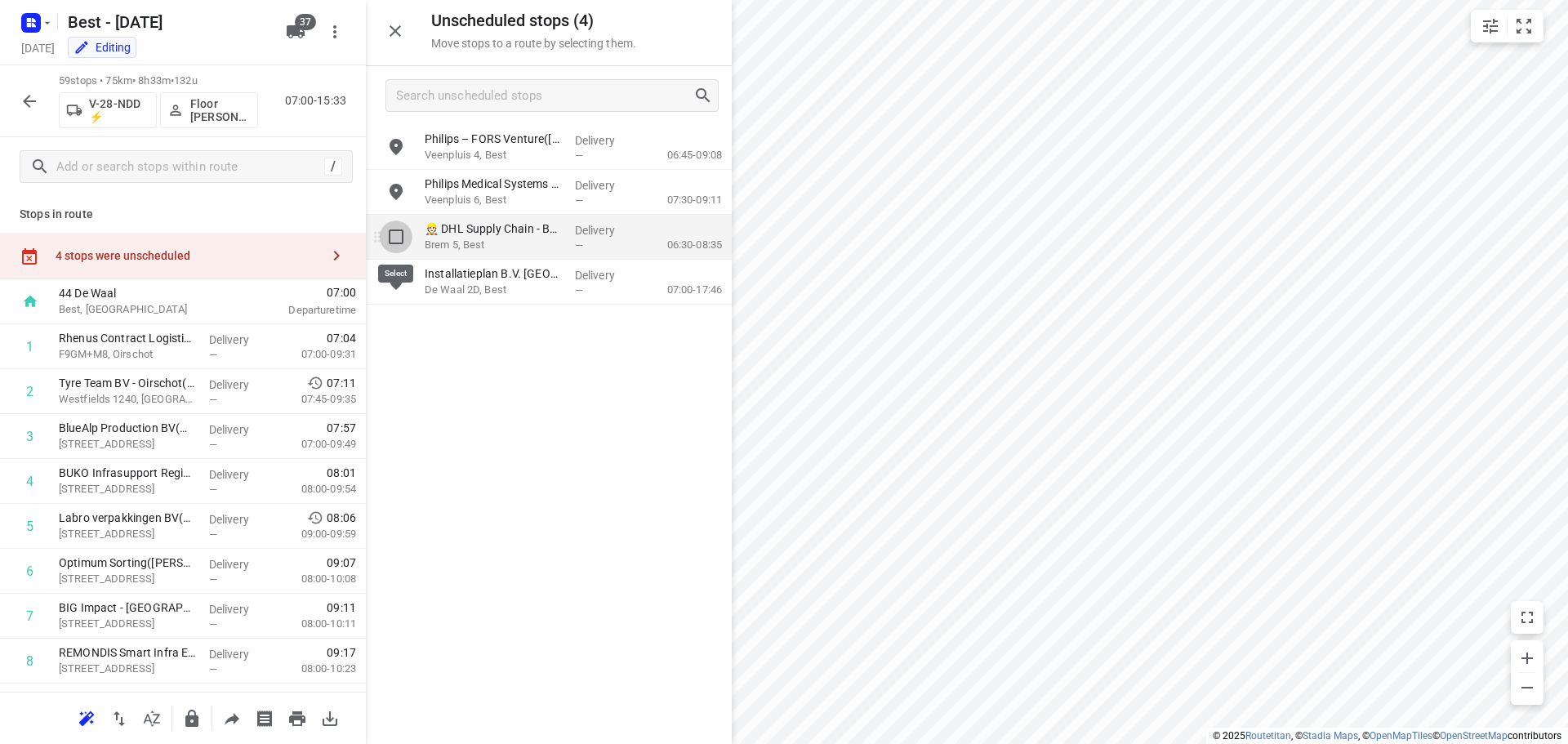
click at [400, 242] on input "grid" at bounding box center [396, 237] width 33 height 33
checkbox input "true"
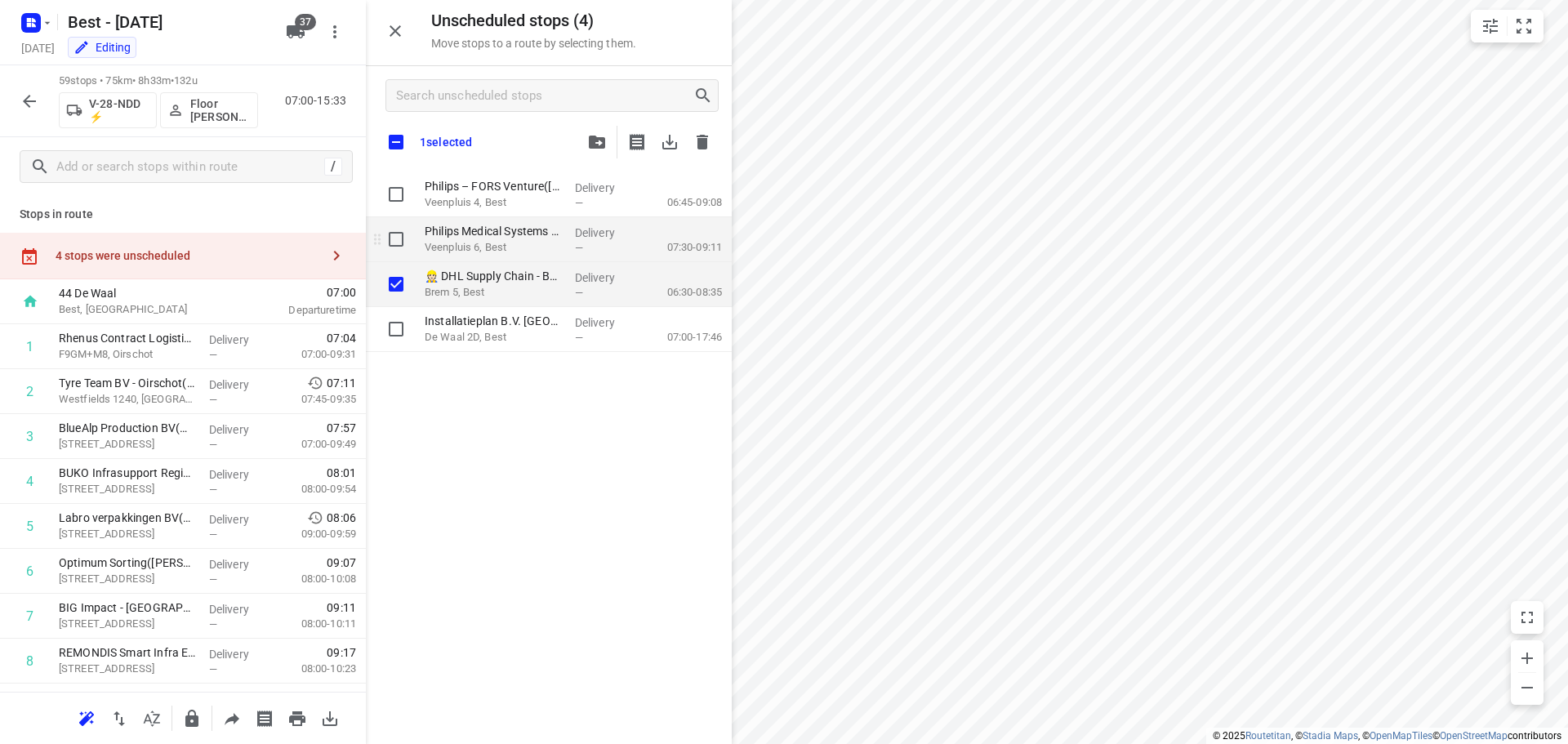
click at [398, 228] on input "grid" at bounding box center [396, 240] width 33 height 33
checkbox input "true"
click at [397, 197] on input "grid" at bounding box center [396, 194] width 33 height 33
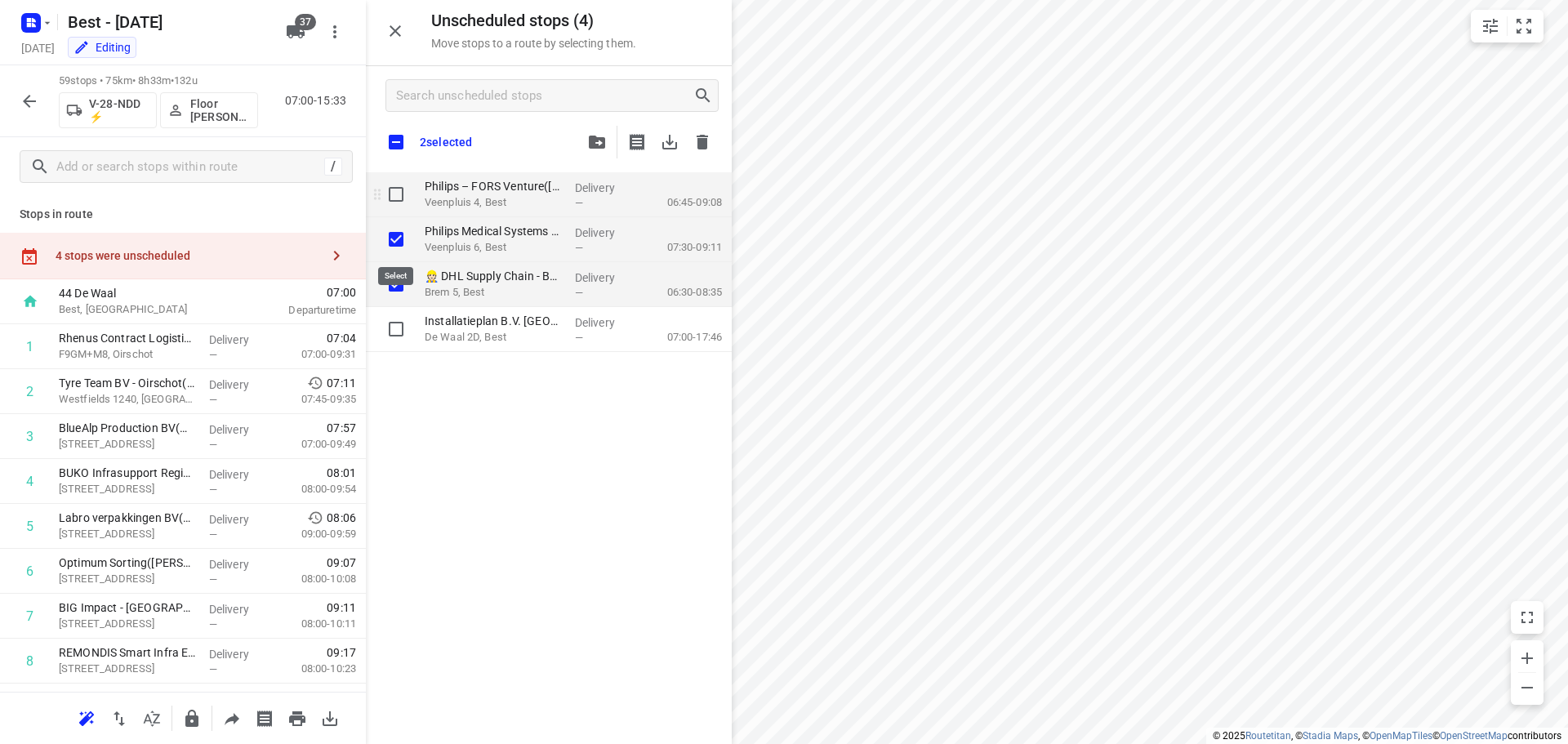
checkbox input "true"
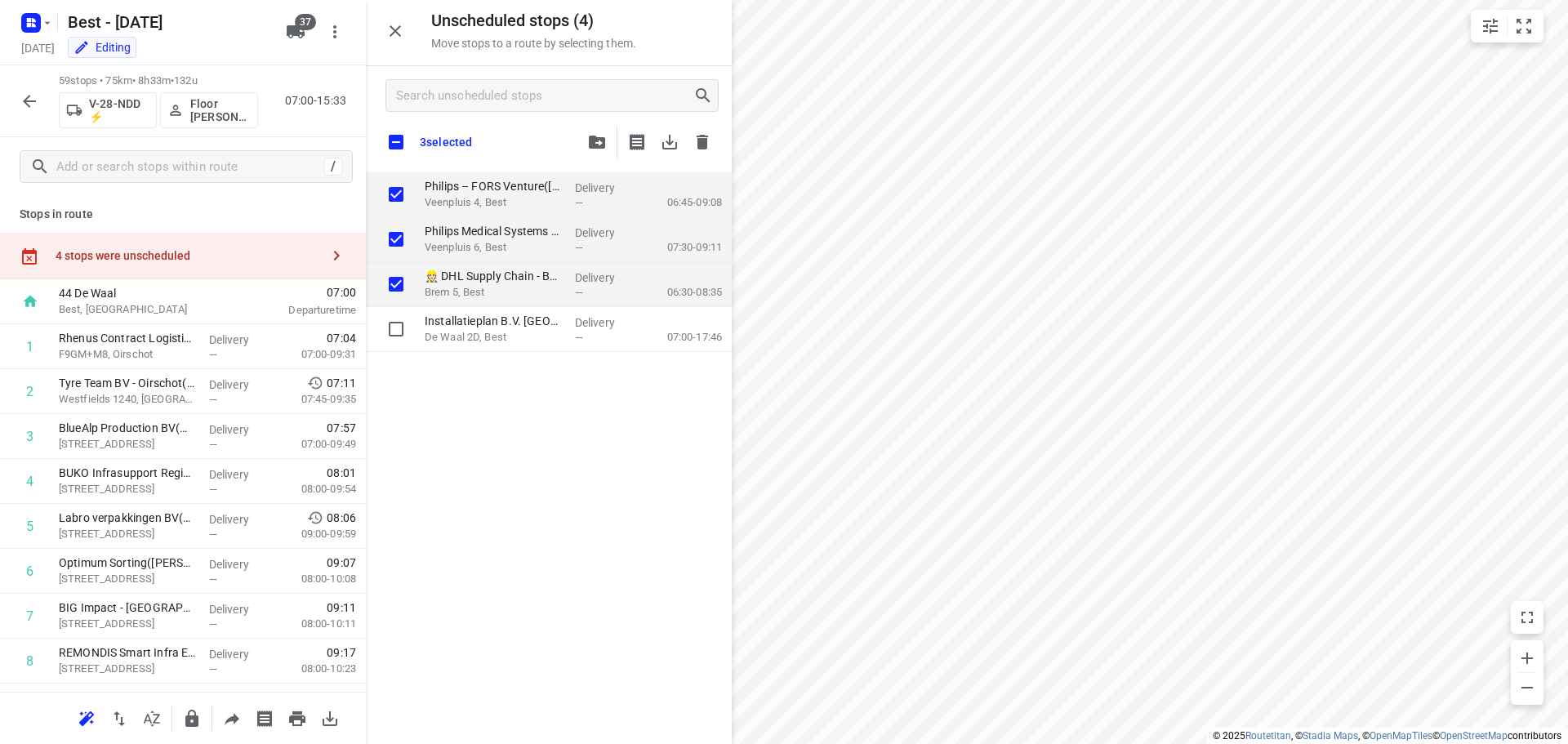
checkbox input "true"
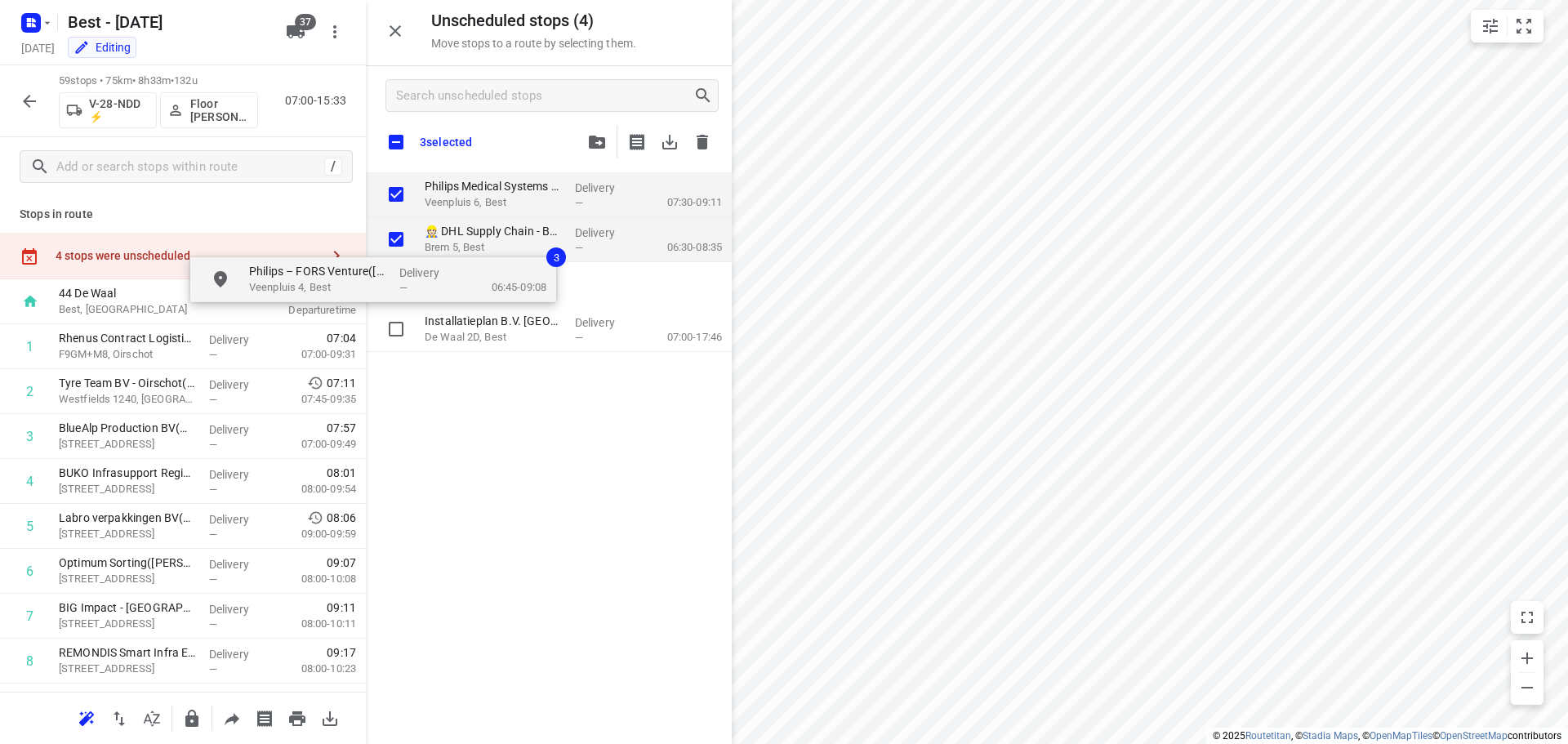
checkbox input "true"
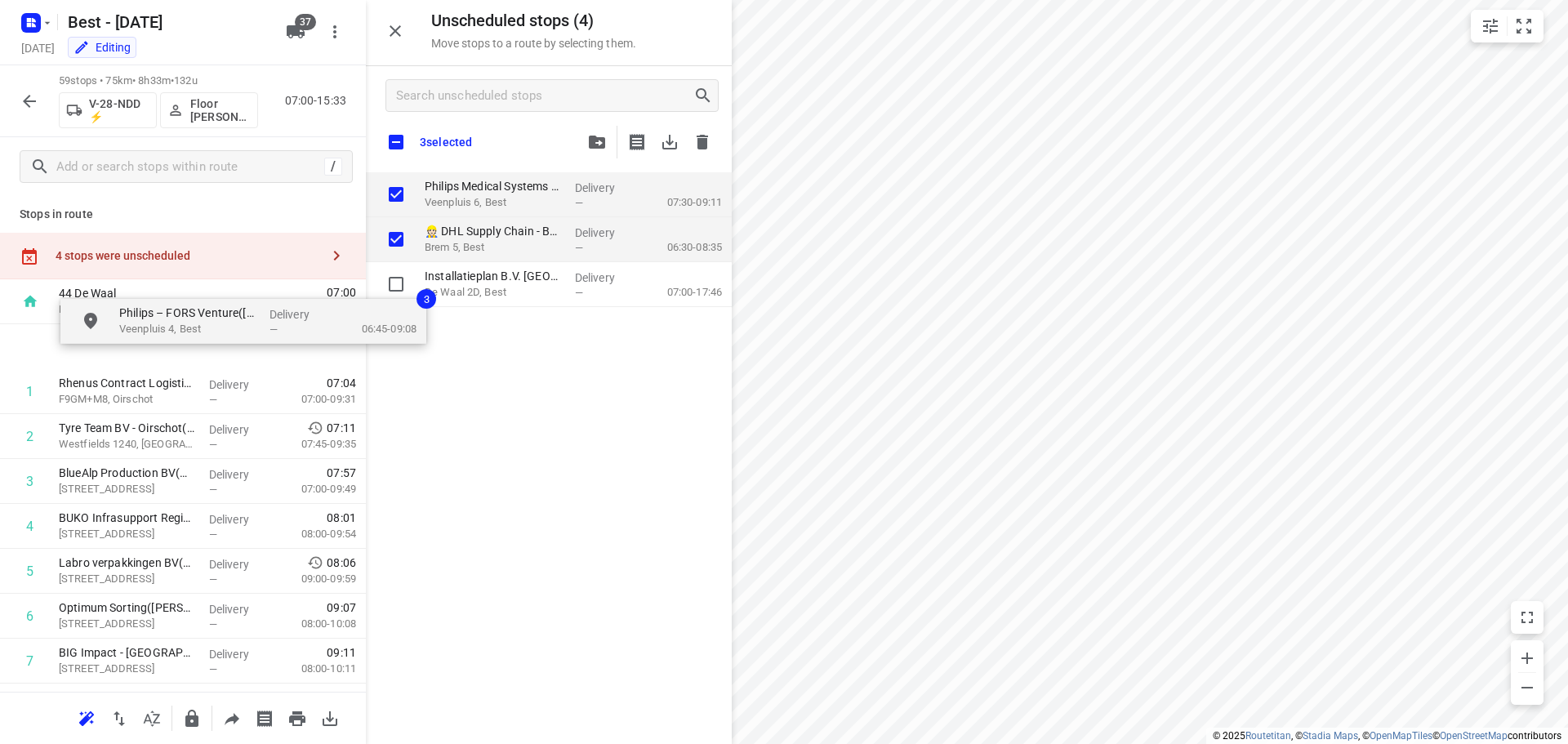
drag, startPoint x: 433, startPoint y: 198, endPoint x: 104, endPoint y: 335, distance: 356.4
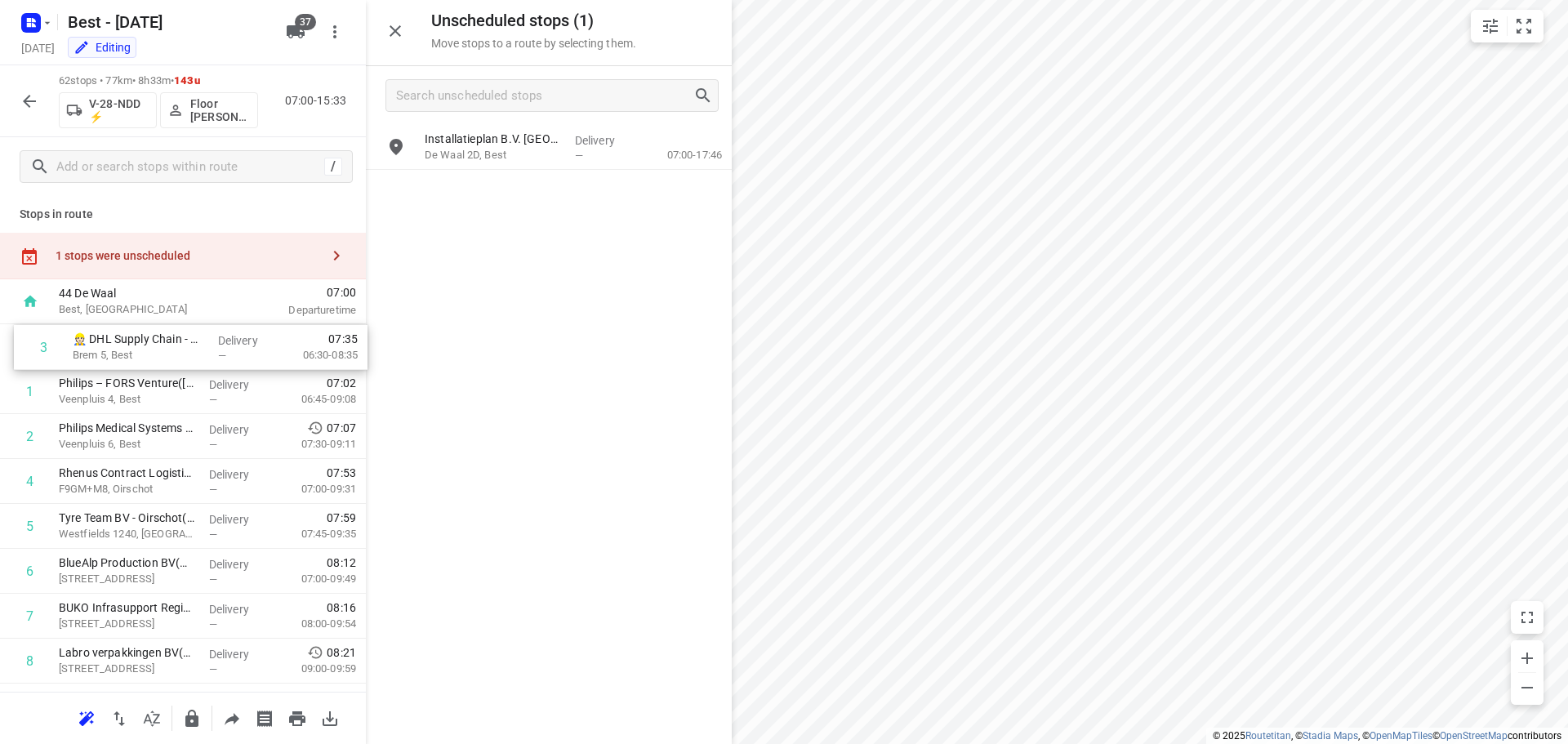
drag, startPoint x: 124, startPoint y: 433, endPoint x: 138, endPoint y: 325, distance: 108.9
click at [19, 93] on button "button" at bounding box center [29, 102] width 33 height 33
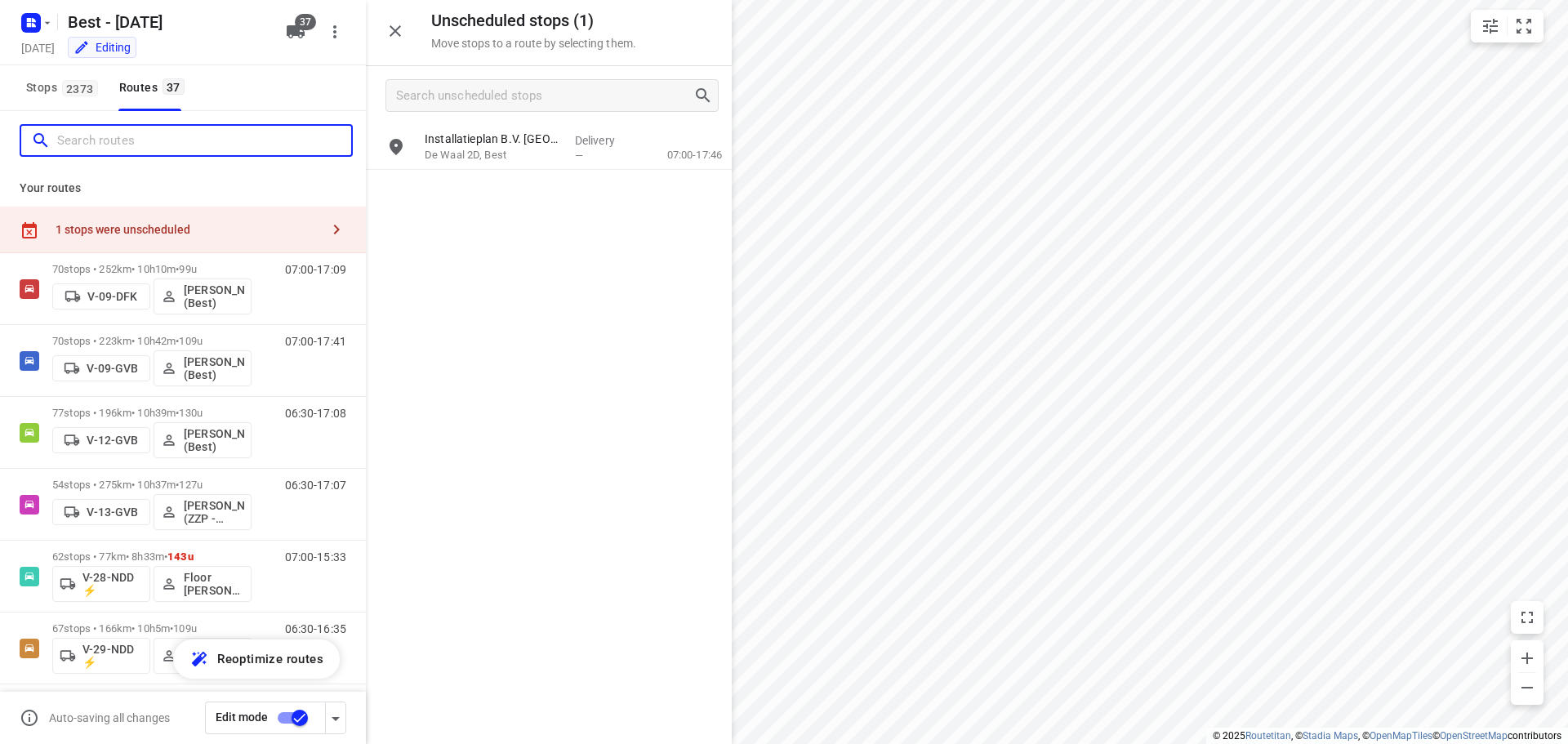
click at [200, 144] on input "Search routes" at bounding box center [203, 141] width 294 height 26
click at [171, 134] on input "Search routes" at bounding box center [203, 141] width 294 height 26
click at [399, 41] on button "button" at bounding box center [395, 31] width 33 height 33
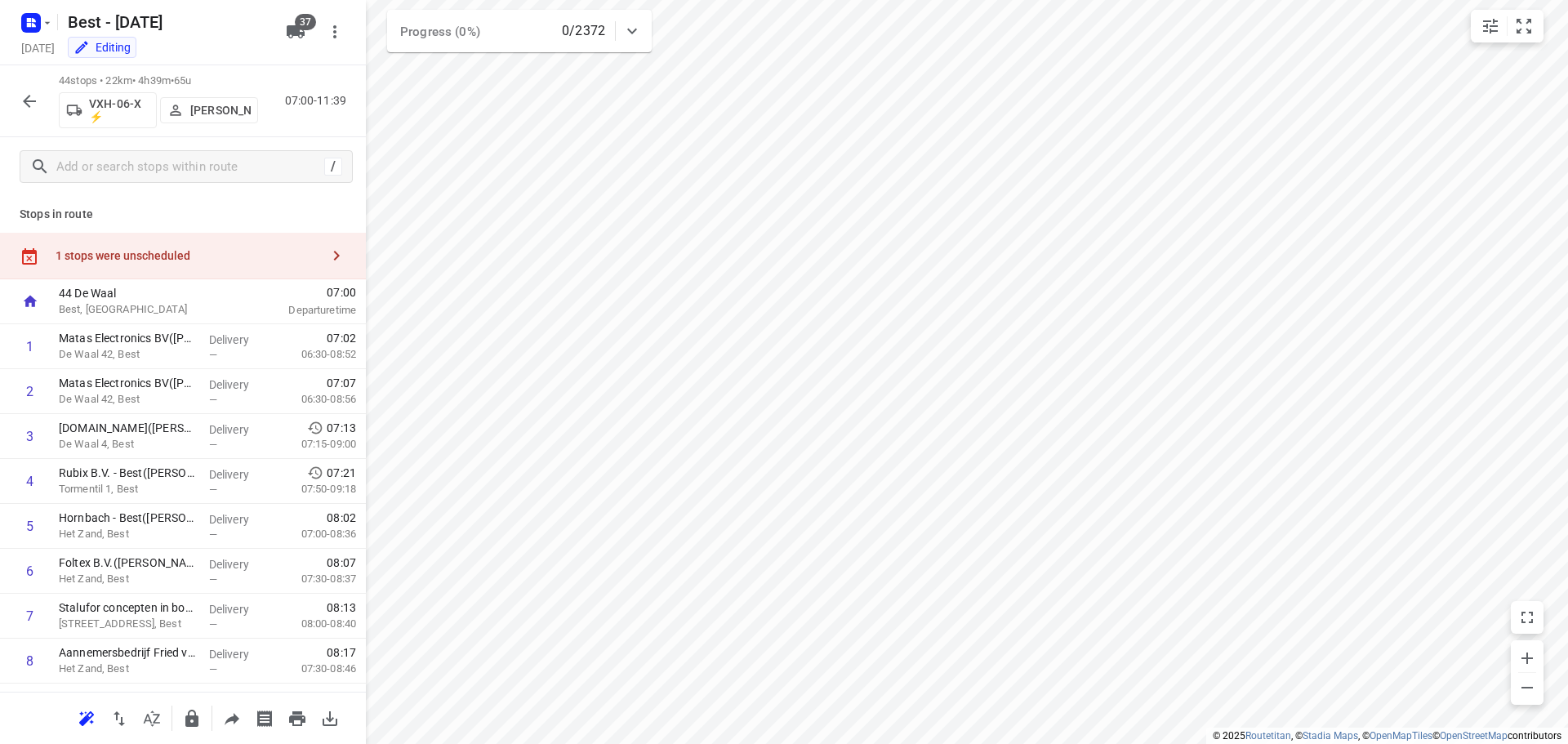
click at [223, 252] on div "1 stops were unscheduled" at bounding box center [188, 255] width 265 height 13
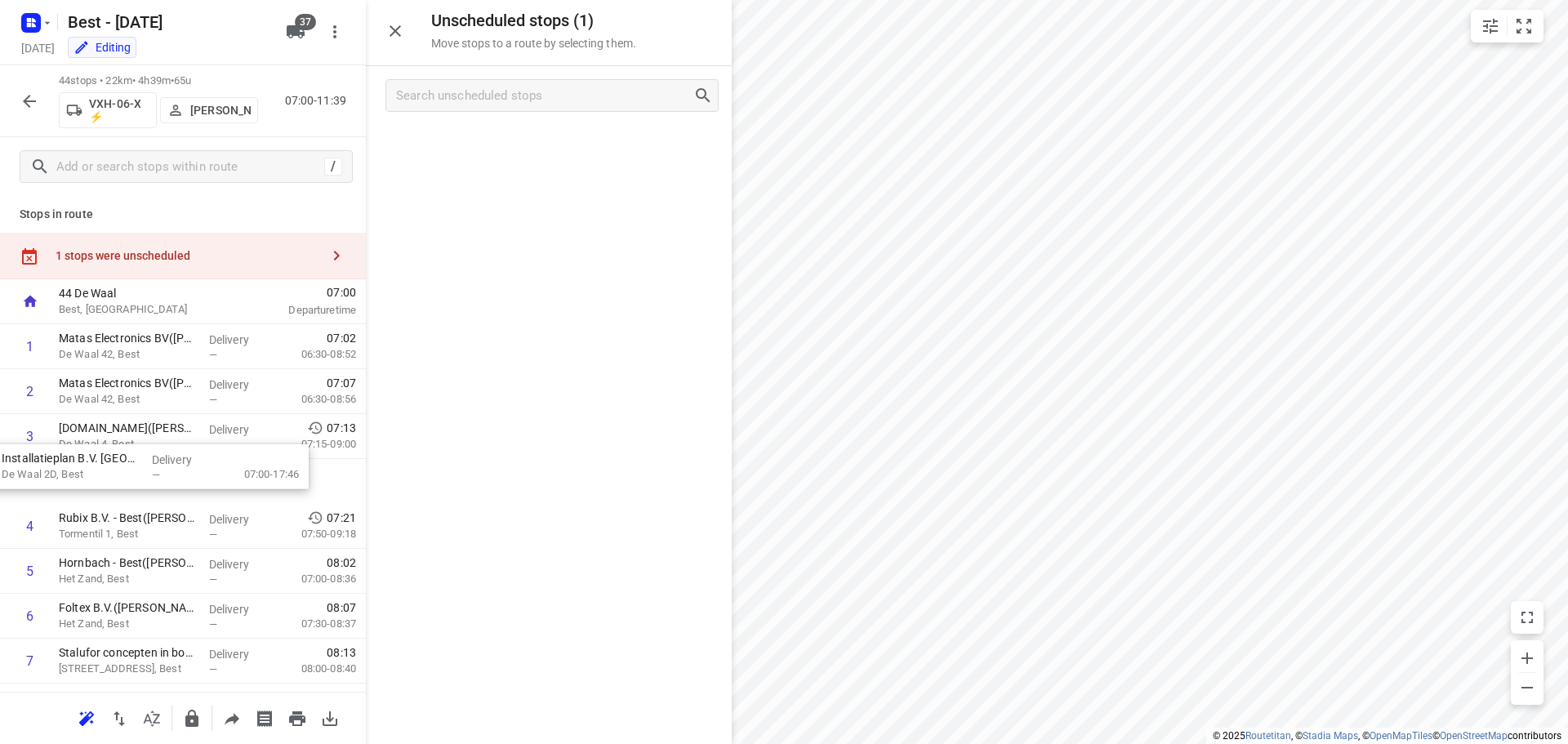
drag, startPoint x: 466, startPoint y: 151, endPoint x: 42, endPoint y: 482, distance: 537.9
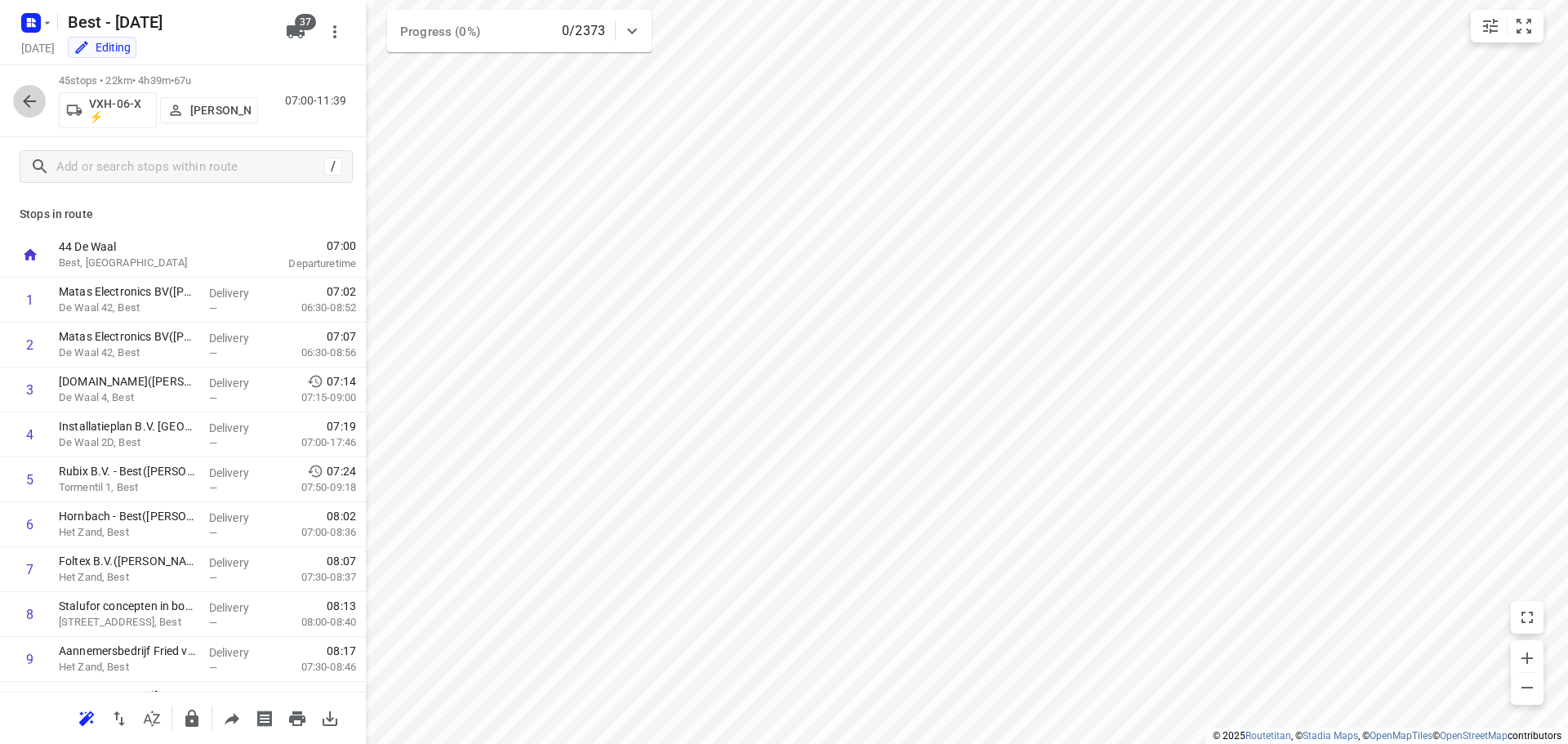
click at [16, 94] on button "button" at bounding box center [29, 102] width 33 height 33
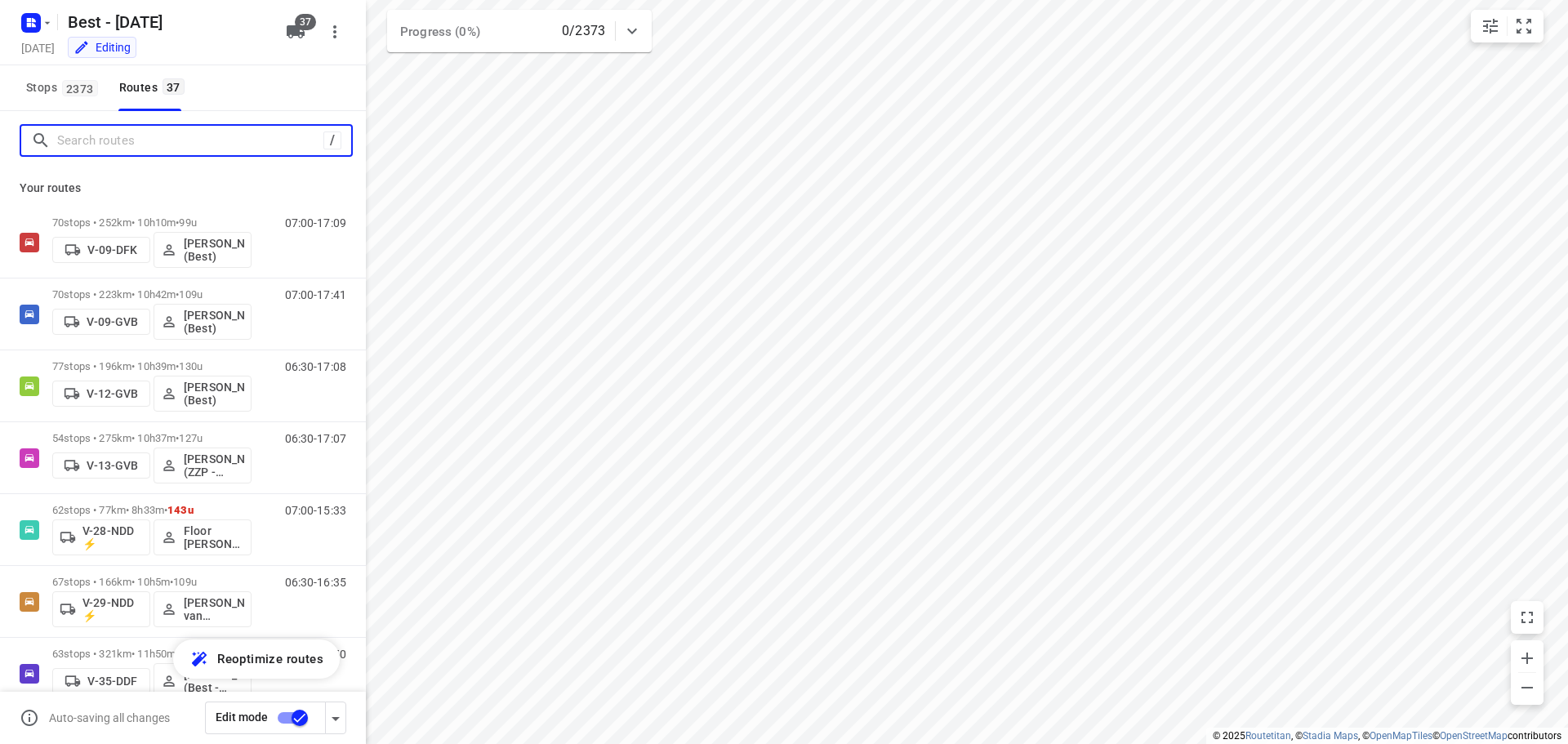
click at [64, 133] on input "Search routes" at bounding box center [189, 141] width 266 height 26
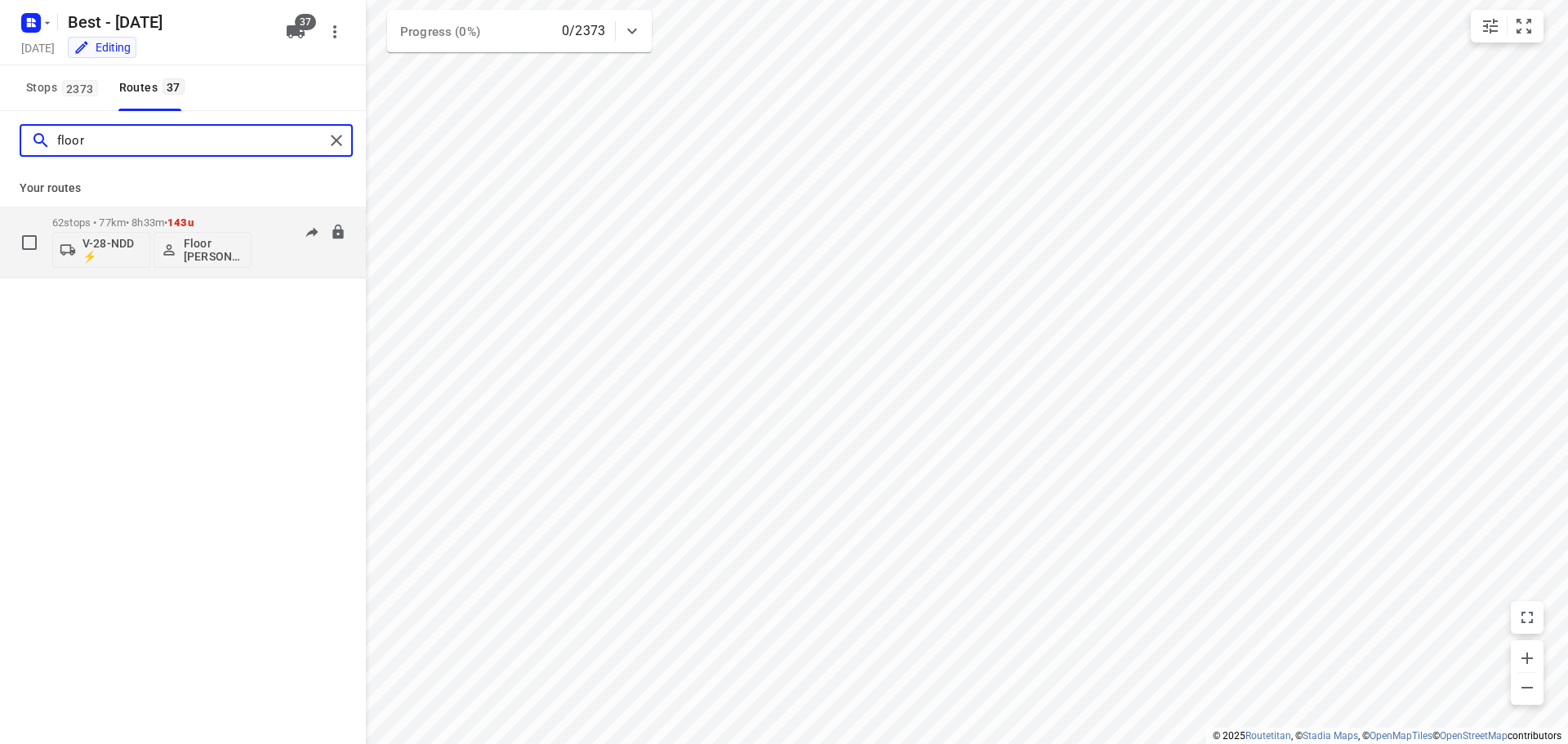
type input "floor"
click at [81, 209] on div "62 stops • 77km • 8h33m • 143u V-28-NDD ⚡ Floor van Donzel (Best)" at bounding box center [152, 242] width 200 height 68
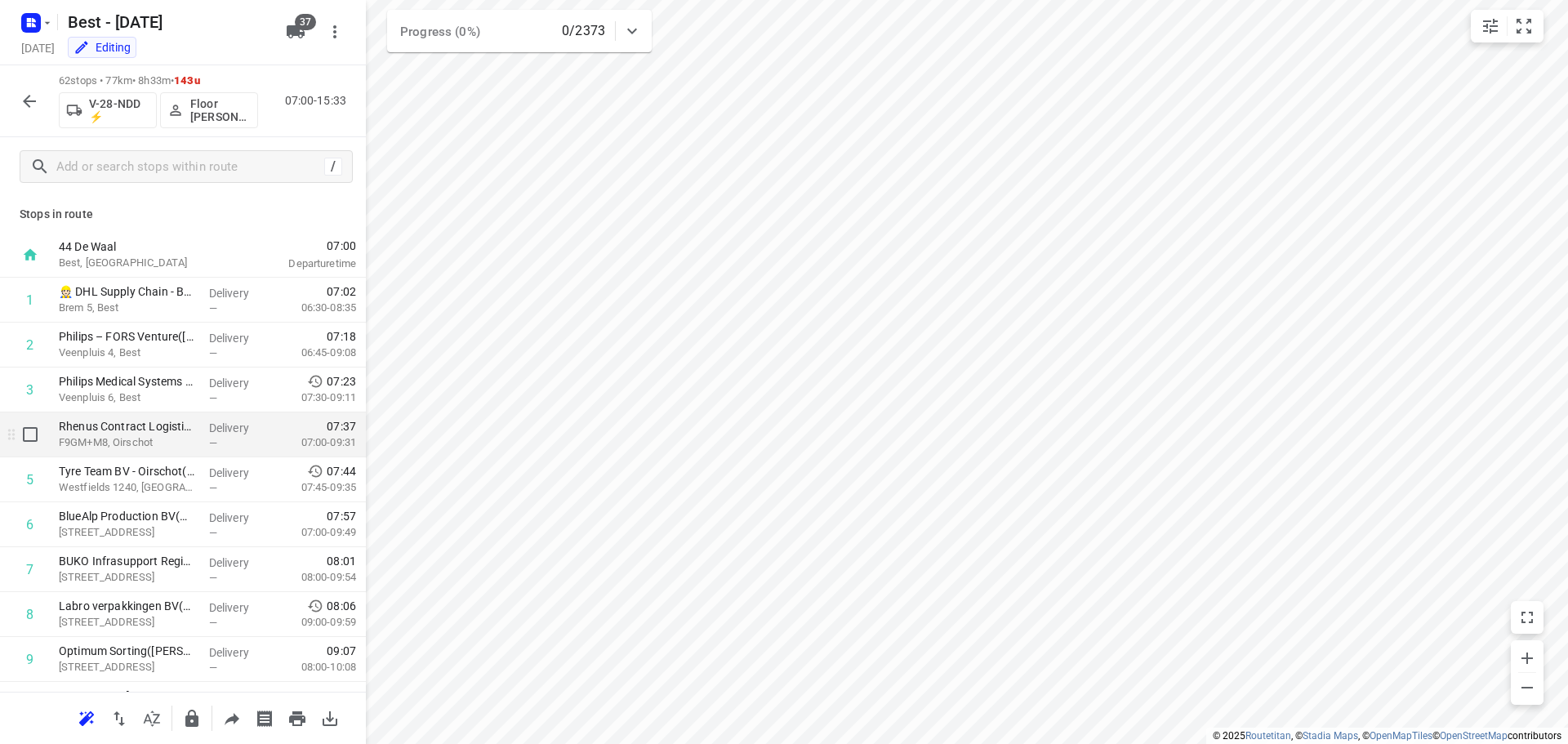
scroll to position [245, 0]
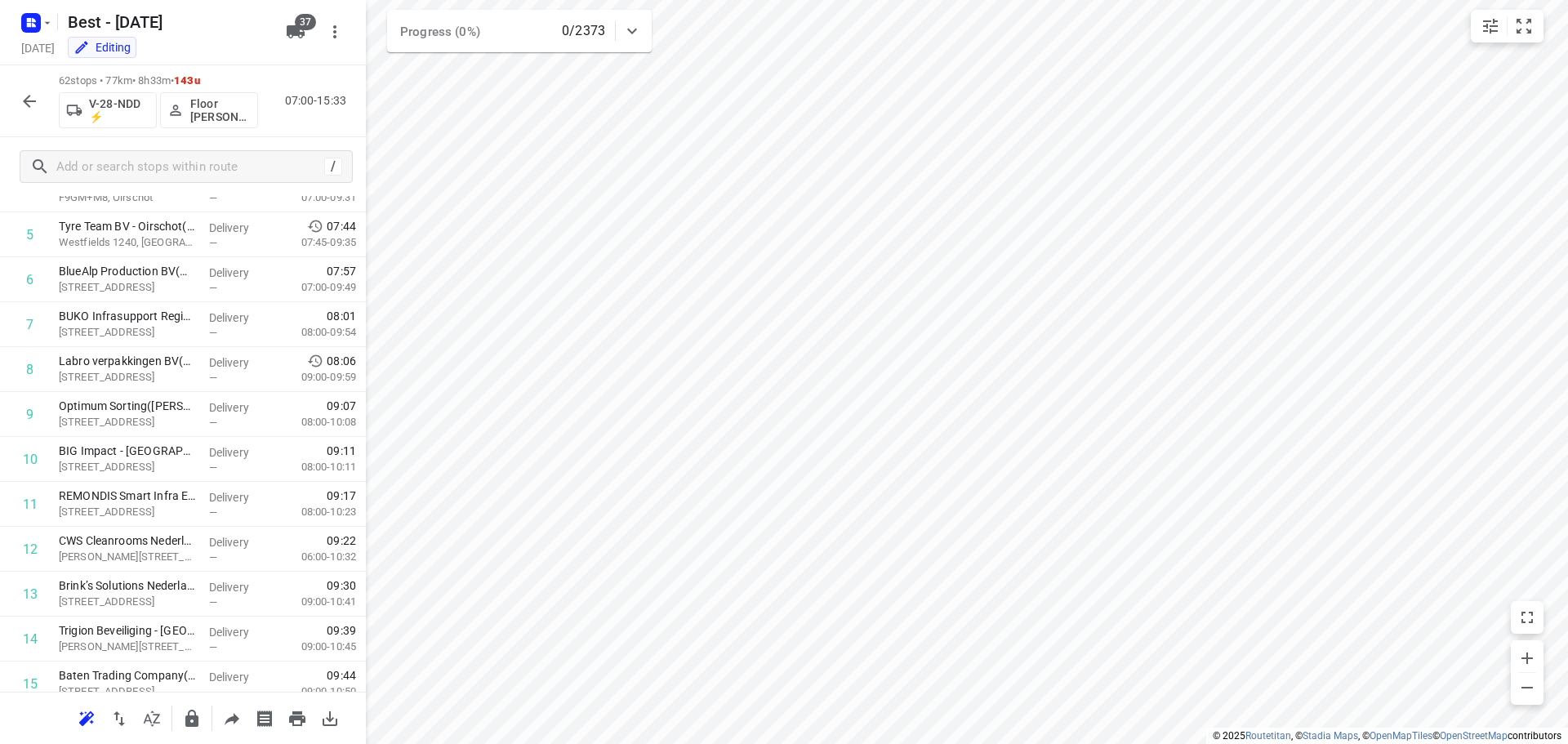
click at [20, 102] on button "button" at bounding box center [29, 102] width 33 height 33
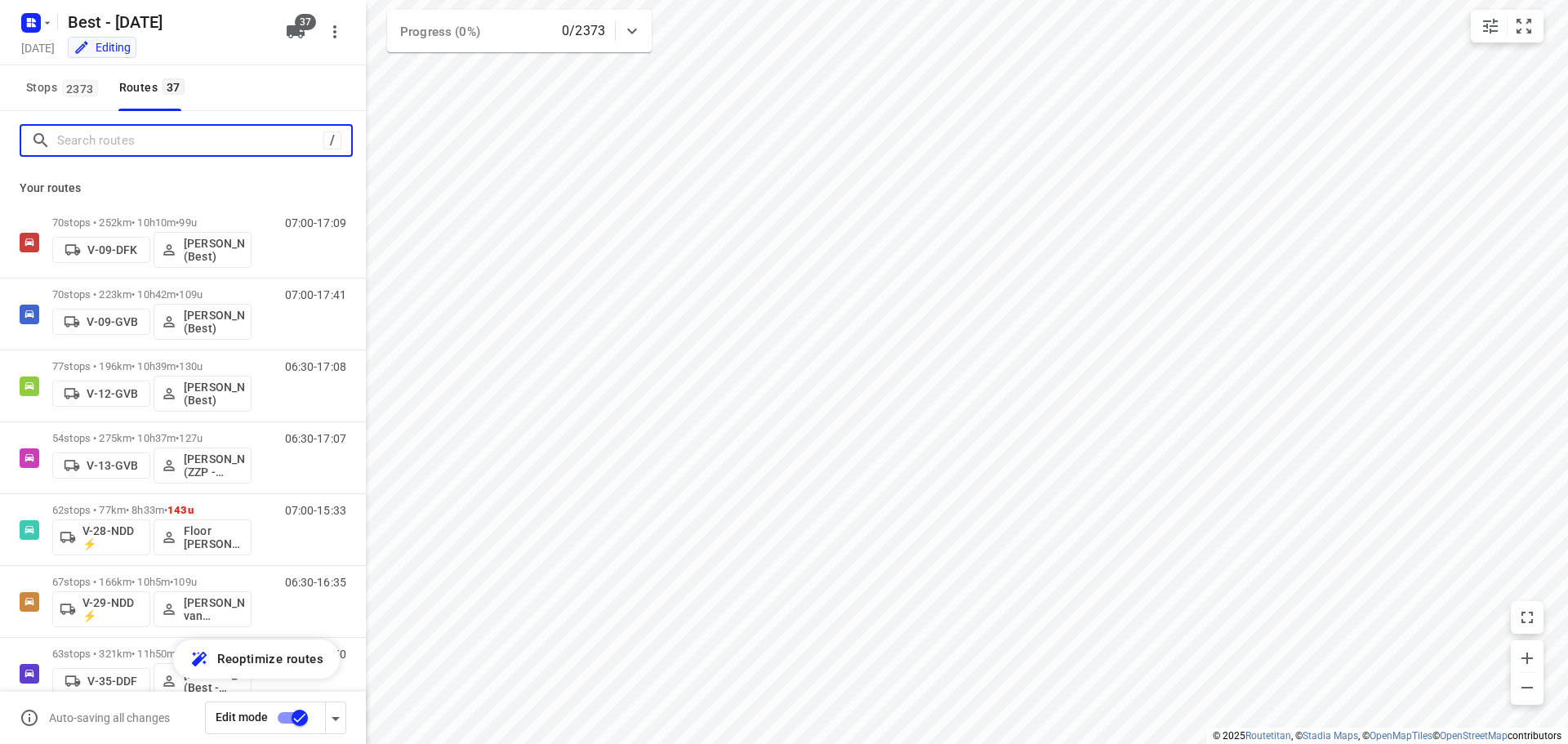
click at [92, 137] on input "Search routes" at bounding box center [189, 141] width 266 height 26
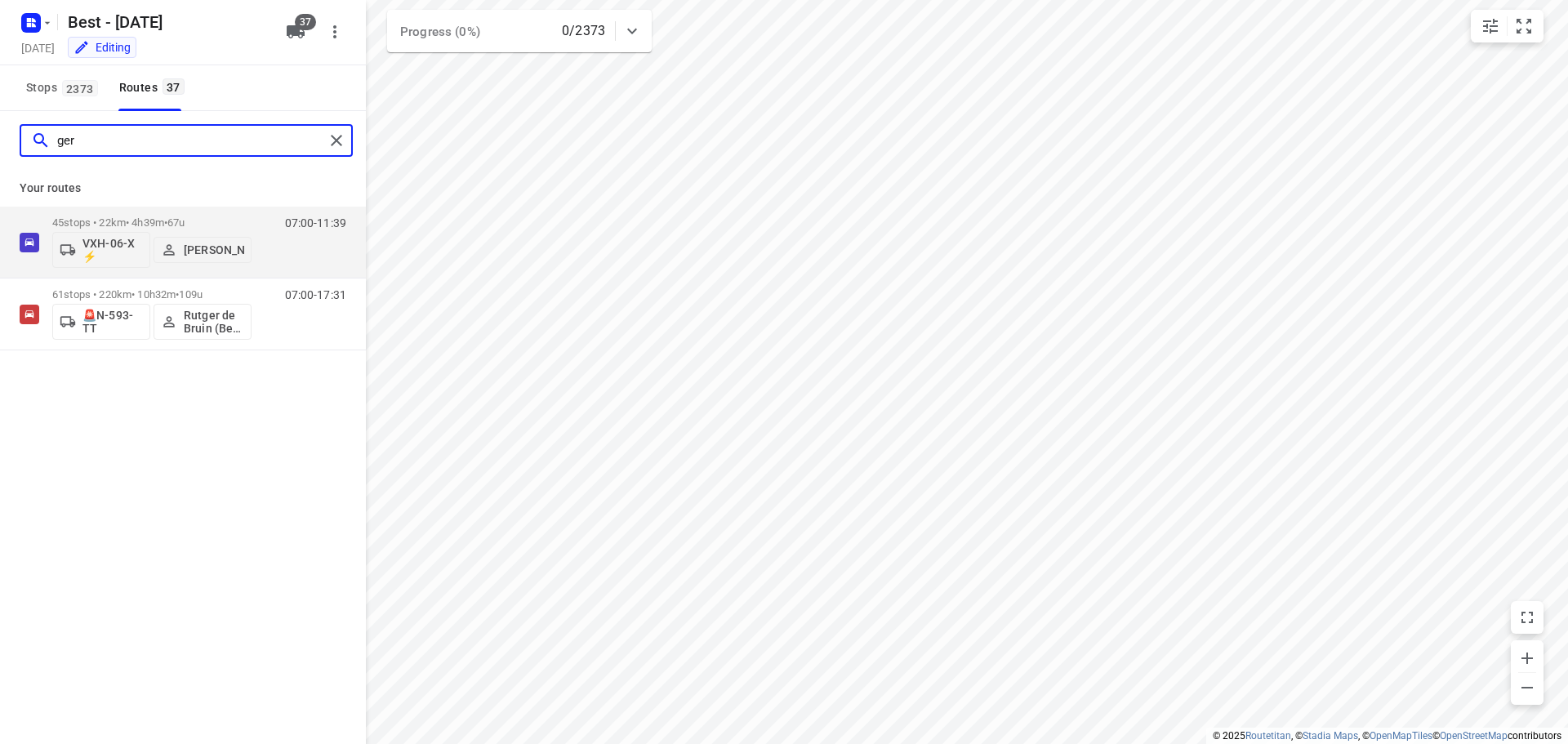
type input "ger"
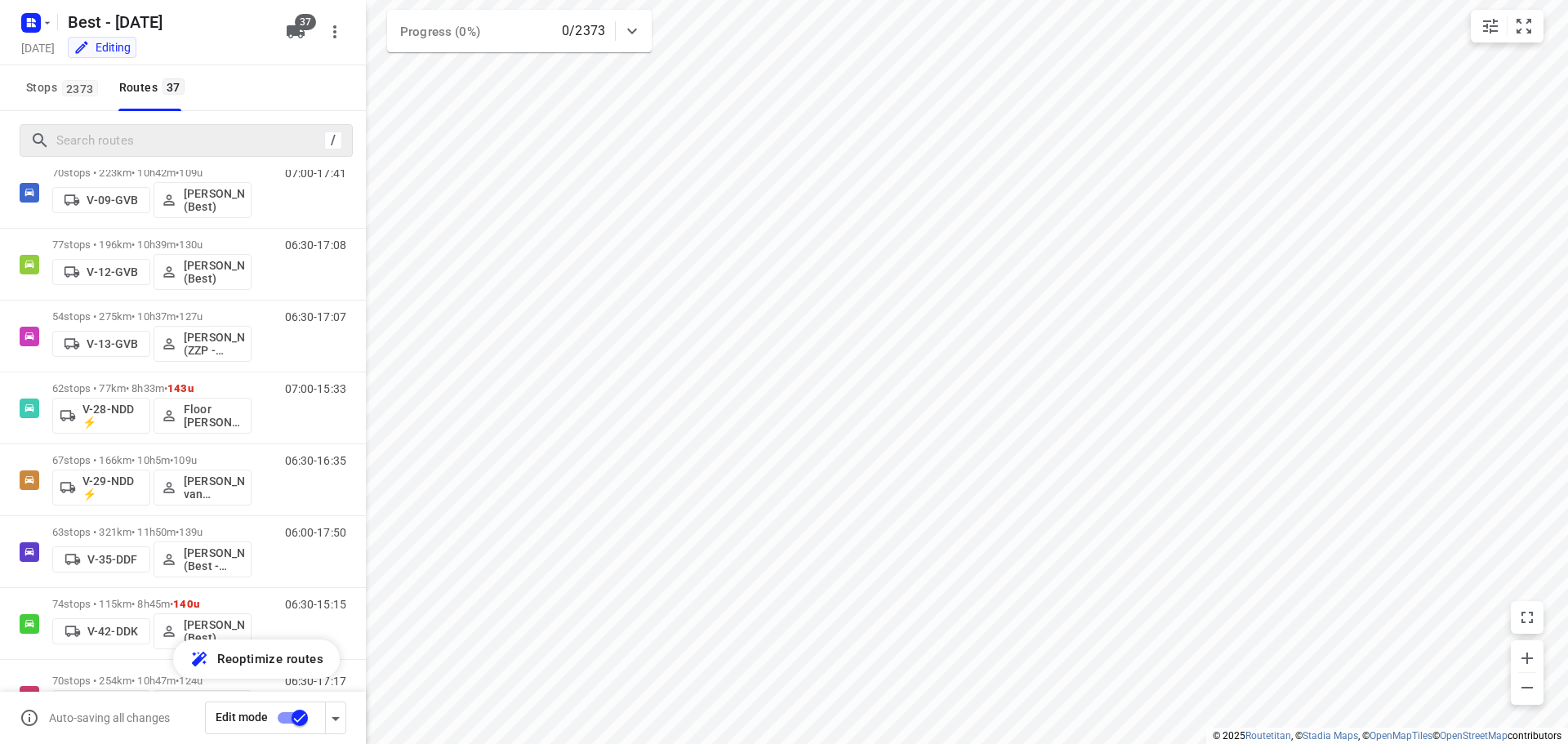
scroll to position [0, 0]
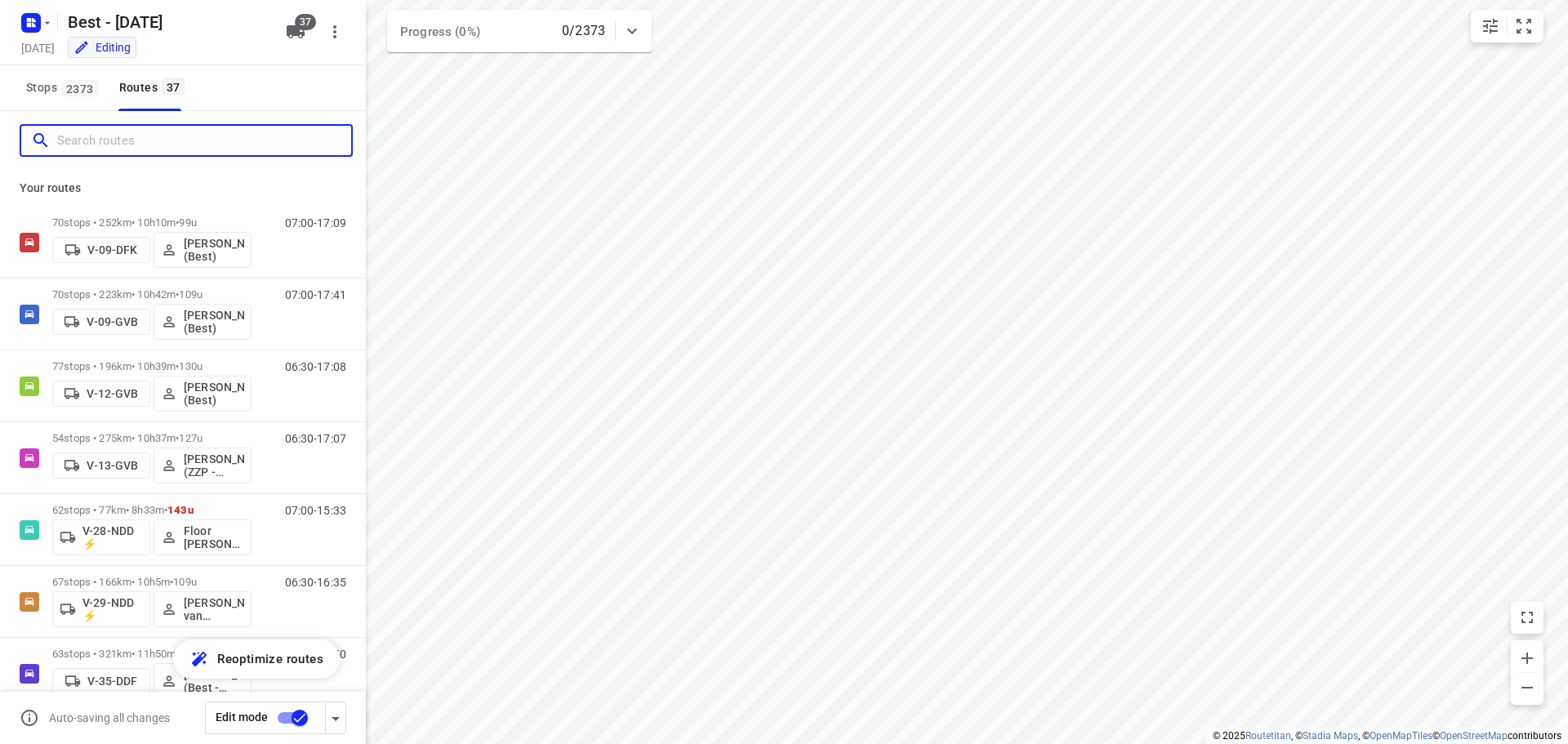
click at [146, 136] on input "Search routes" at bounding box center [203, 141] width 294 height 26
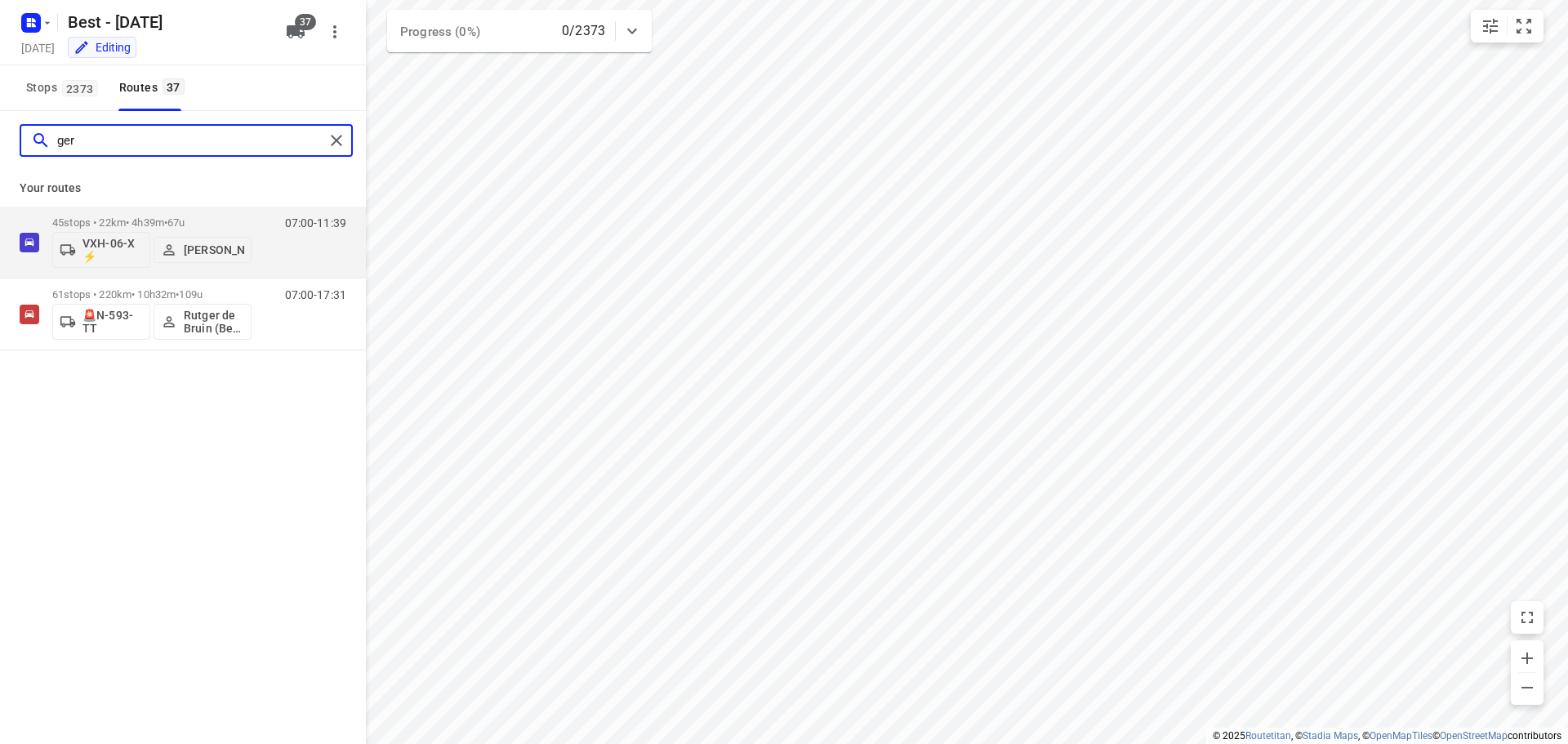
type input "ger"
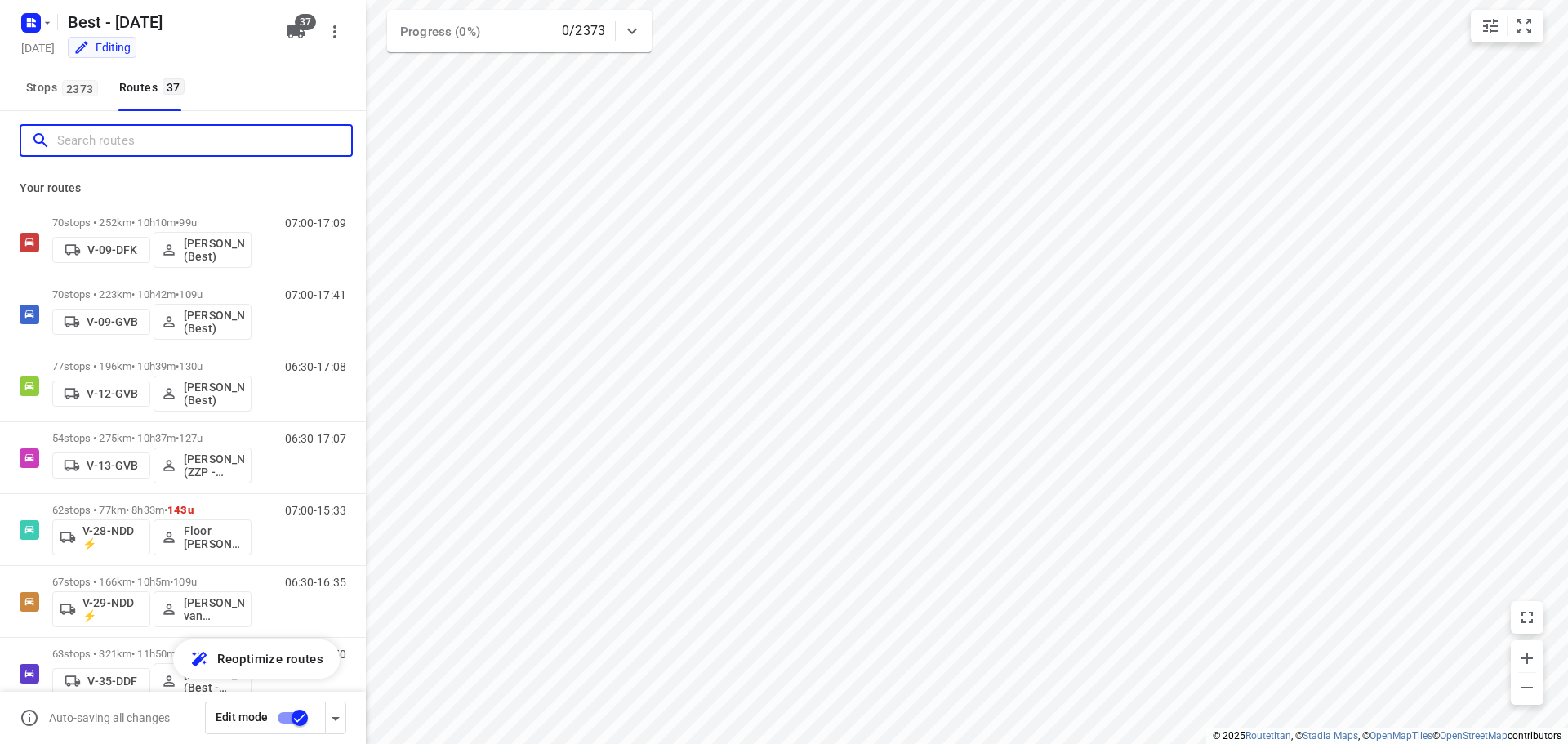
click at [217, 149] on input "Search routes" at bounding box center [203, 141] width 294 height 26
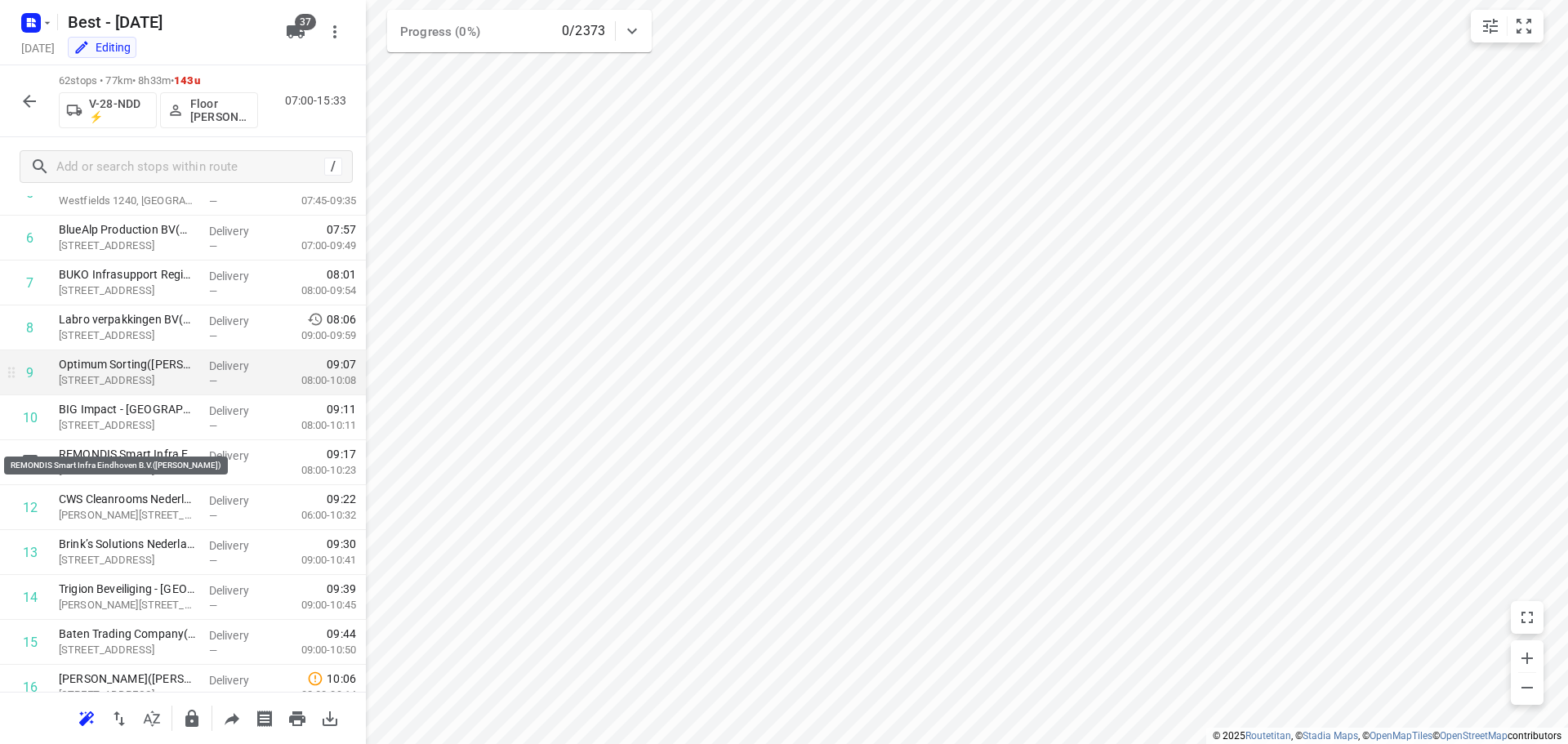
scroll to position [245, 0]
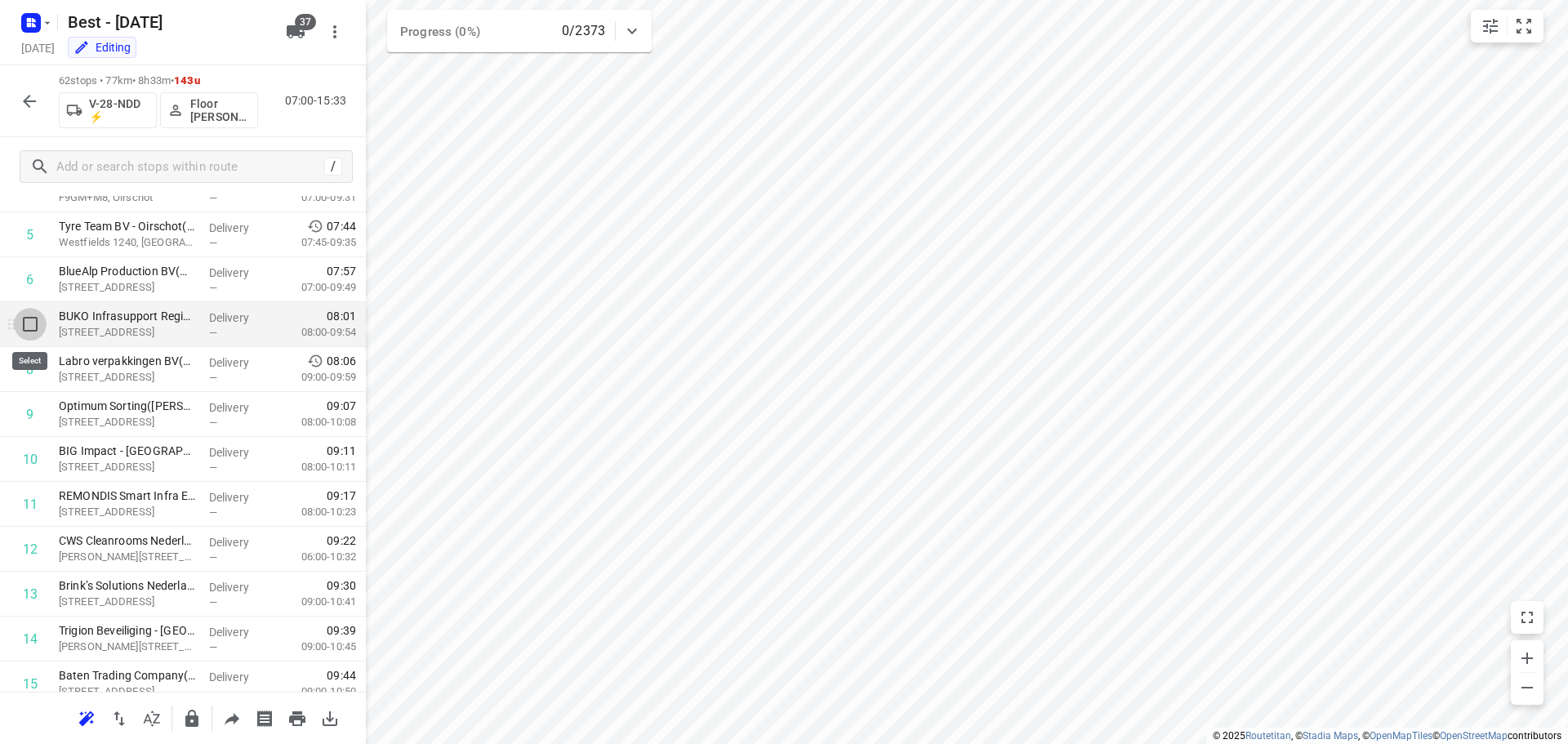
click at [27, 336] on input "checkbox" at bounding box center [30, 324] width 33 height 33
checkbox input "true"
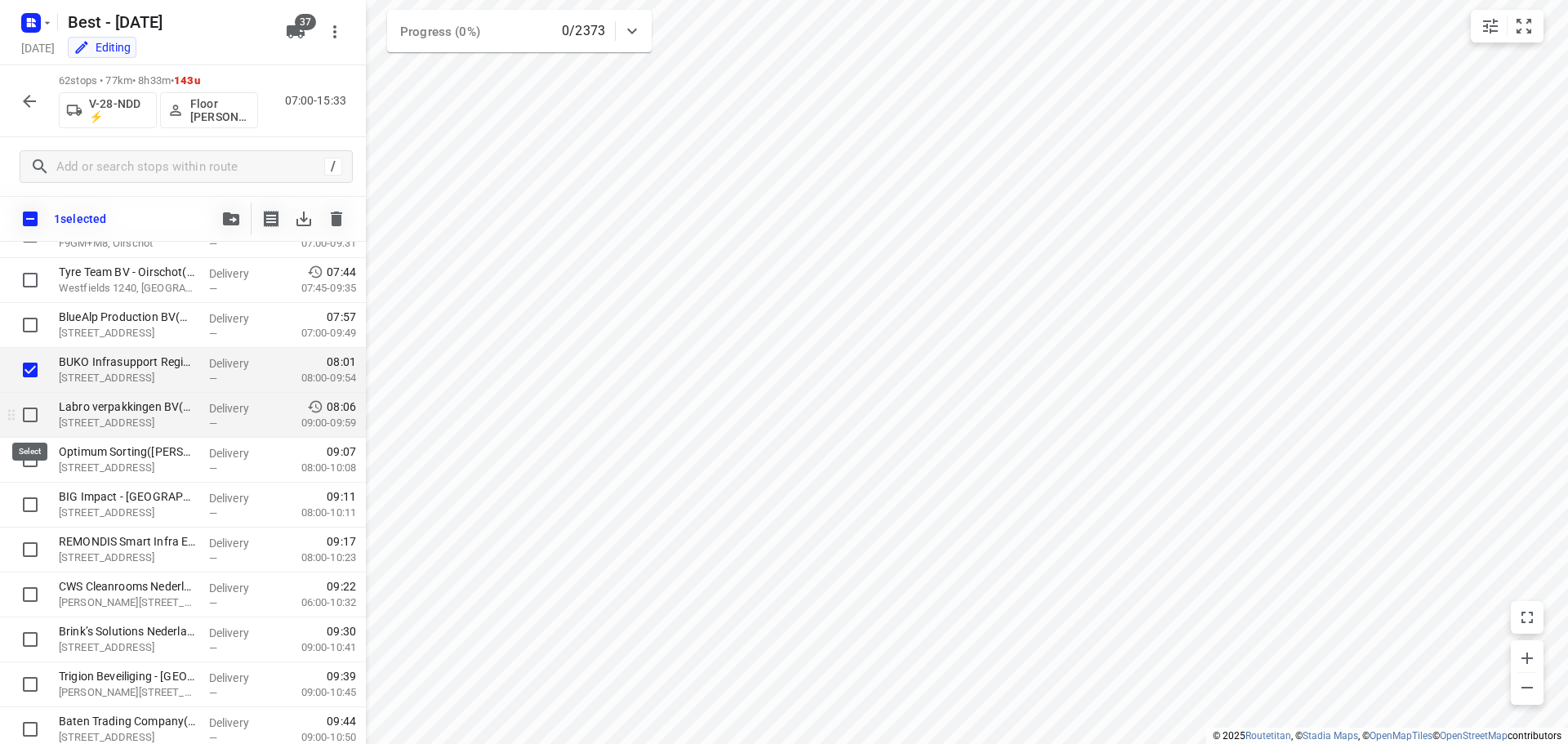
click at [28, 413] on input "checkbox" at bounding box center [30, 415] width 33 height 33
checkbox input "true"
click at [28, 456] on input "checkbox" at bounding box center [30, 459] width 33 height 33
checkbox input "true"
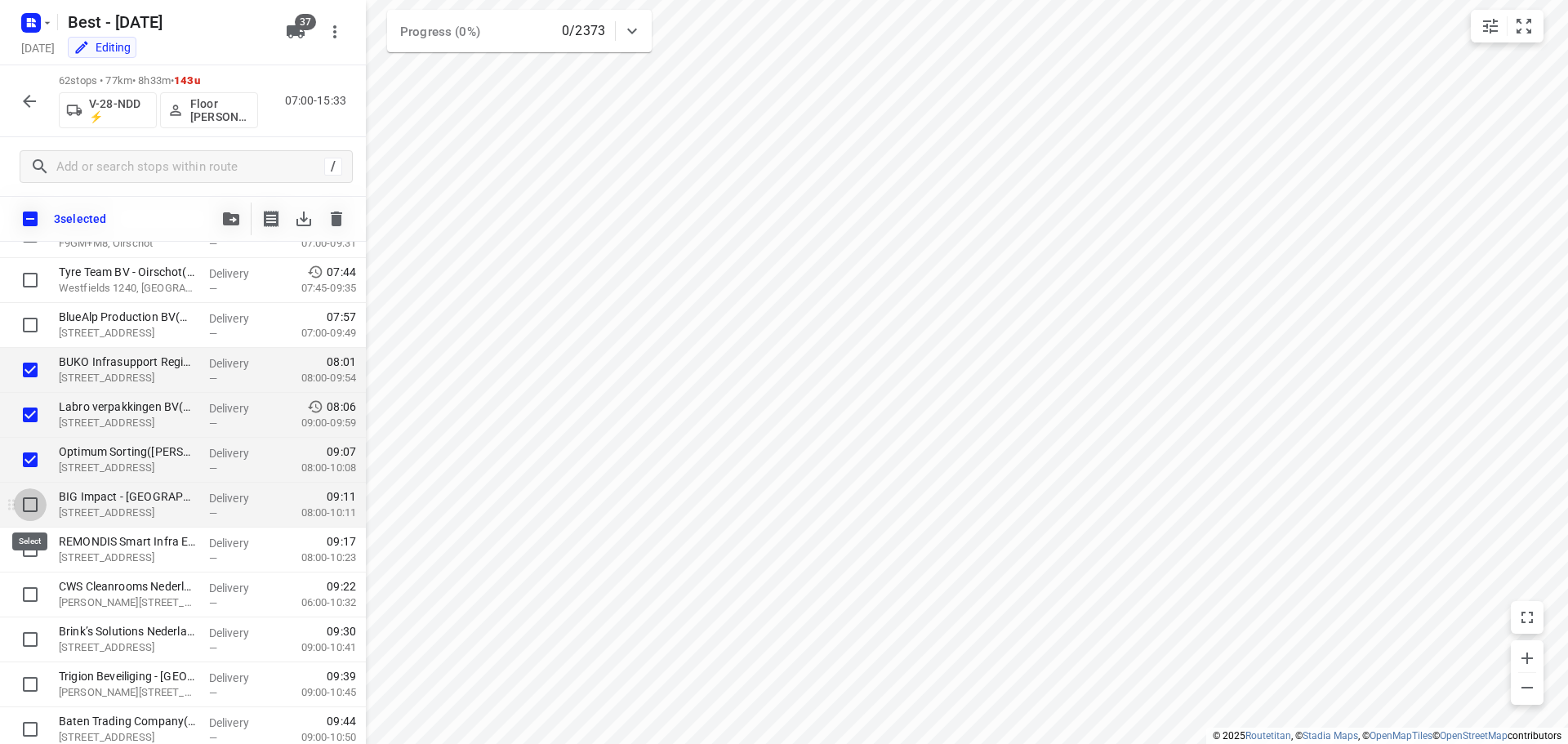
click at [30, 503] on input "checkbox" at bounding box center [30, 505] width 33 height 33
checkbox input "true"
click at [32, 556] on input "checkbox" at bounding box center [30, 550] width 33 height 33
checkbox input "true"
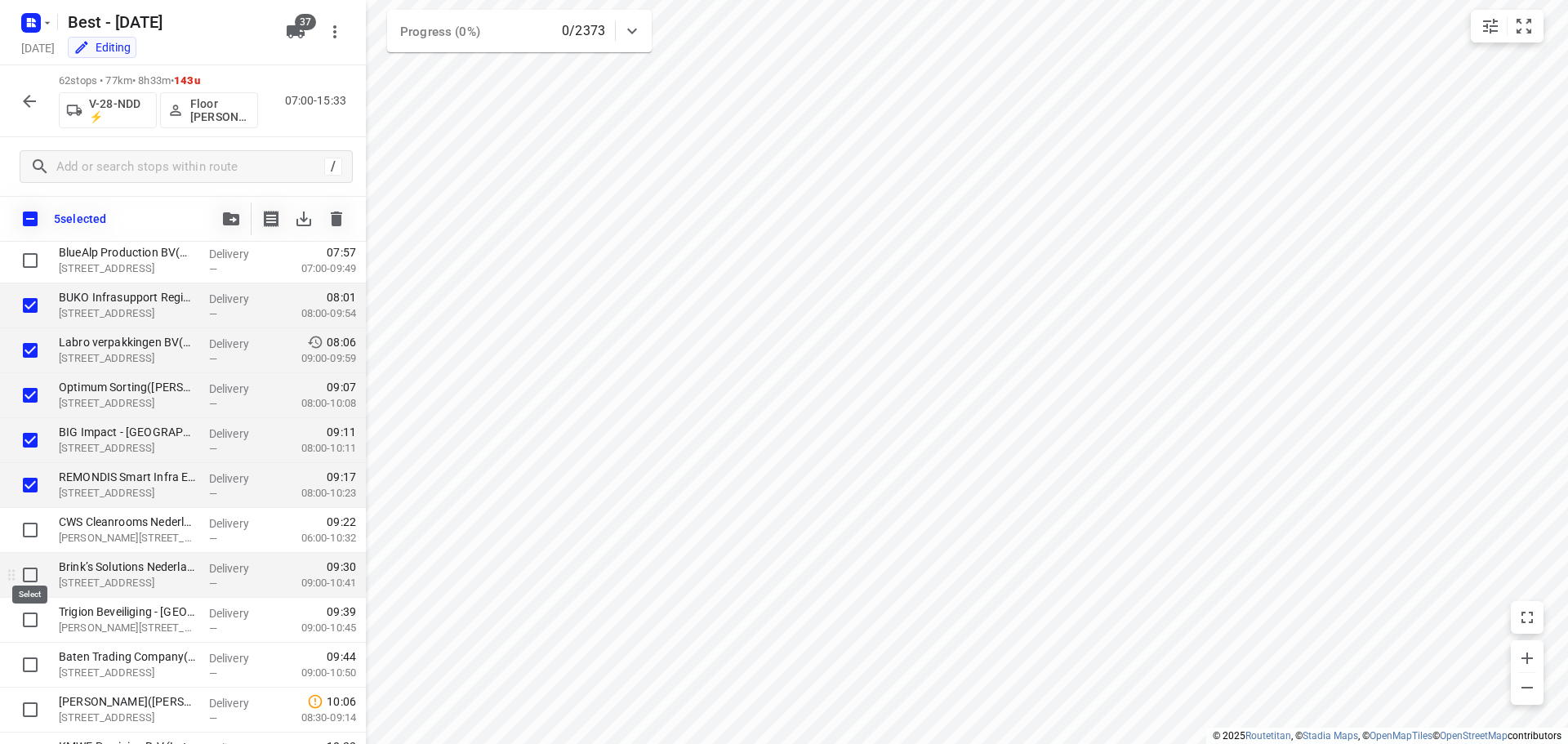
scroll to position [327, 0]
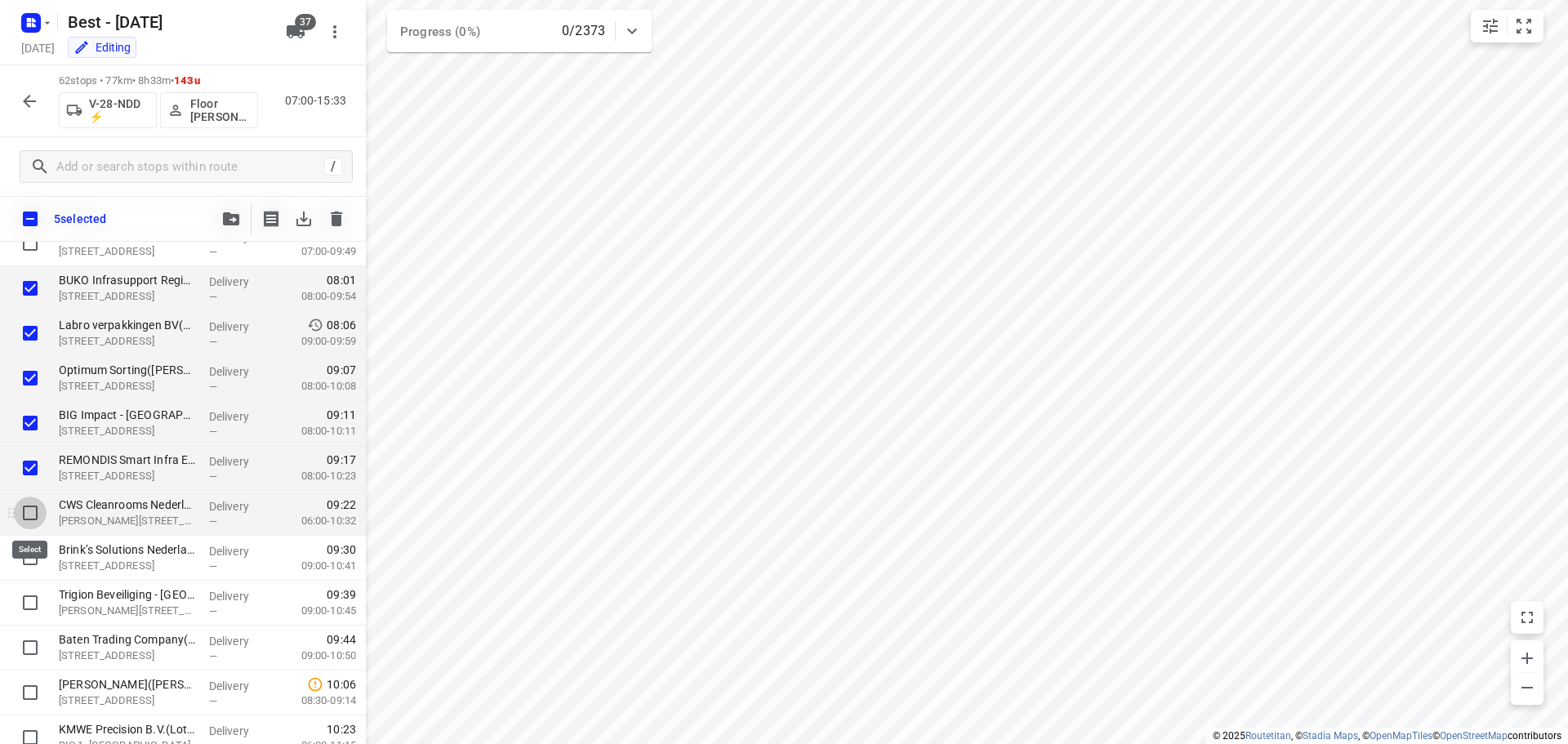
click at [33, 512] on input "checkbox" at bounding box center [30, 512] width 33 height 33
checkbox input "true"
click at [32, 564] on input "checkbox" at bounding box center [30, 557] width 33 height 33
checkbox input "true"
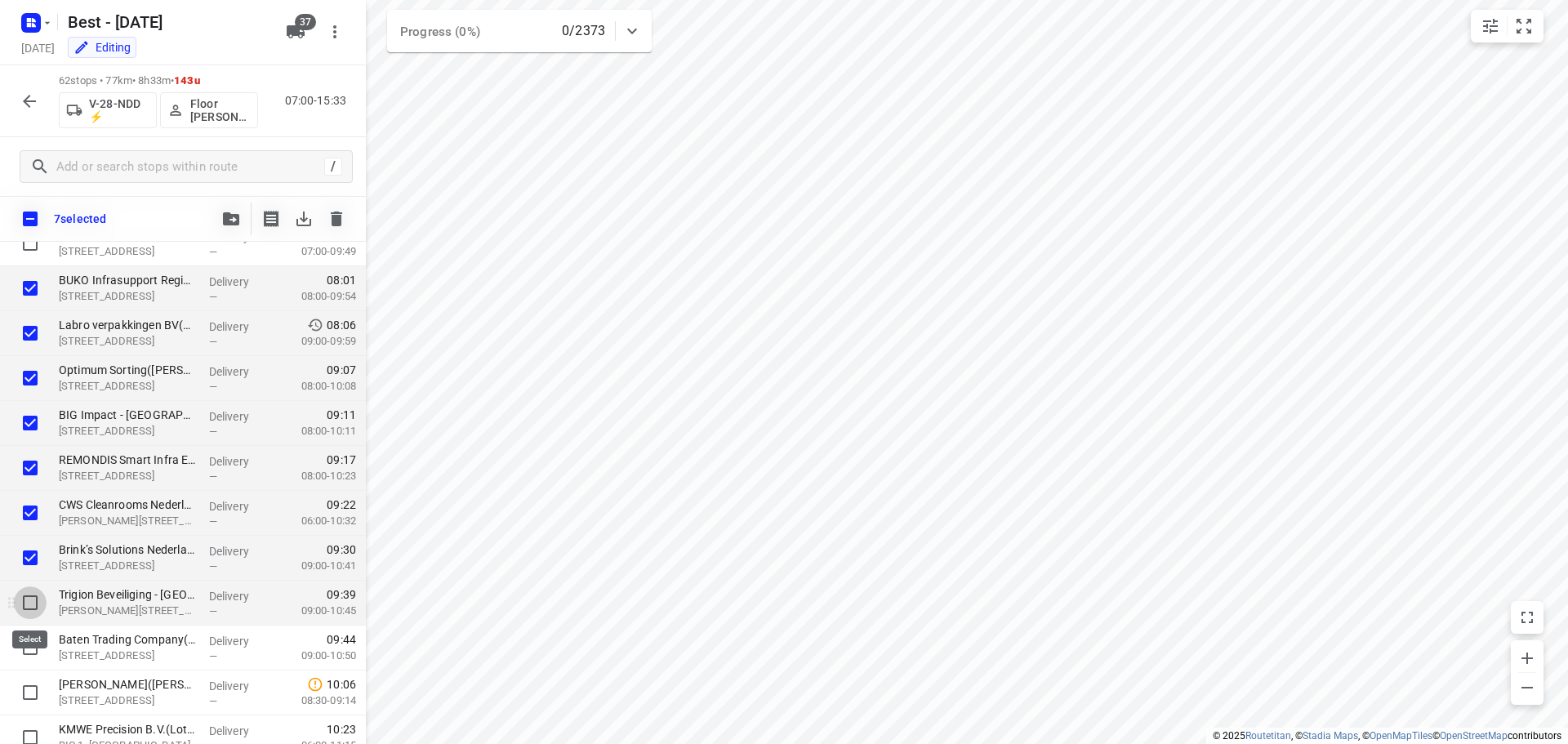
click at [31, 605] on input "checkbox" at bounding box center [30, 603] width 33 height 33
checkbox input "true"
click at [25, 635] on input "checkbox" at bounding box center [30, 648] width 33 height 33
checkbox input "true"
click at [232, 223] on icon "button" at bounding box center [232, 219] width 16 height 13
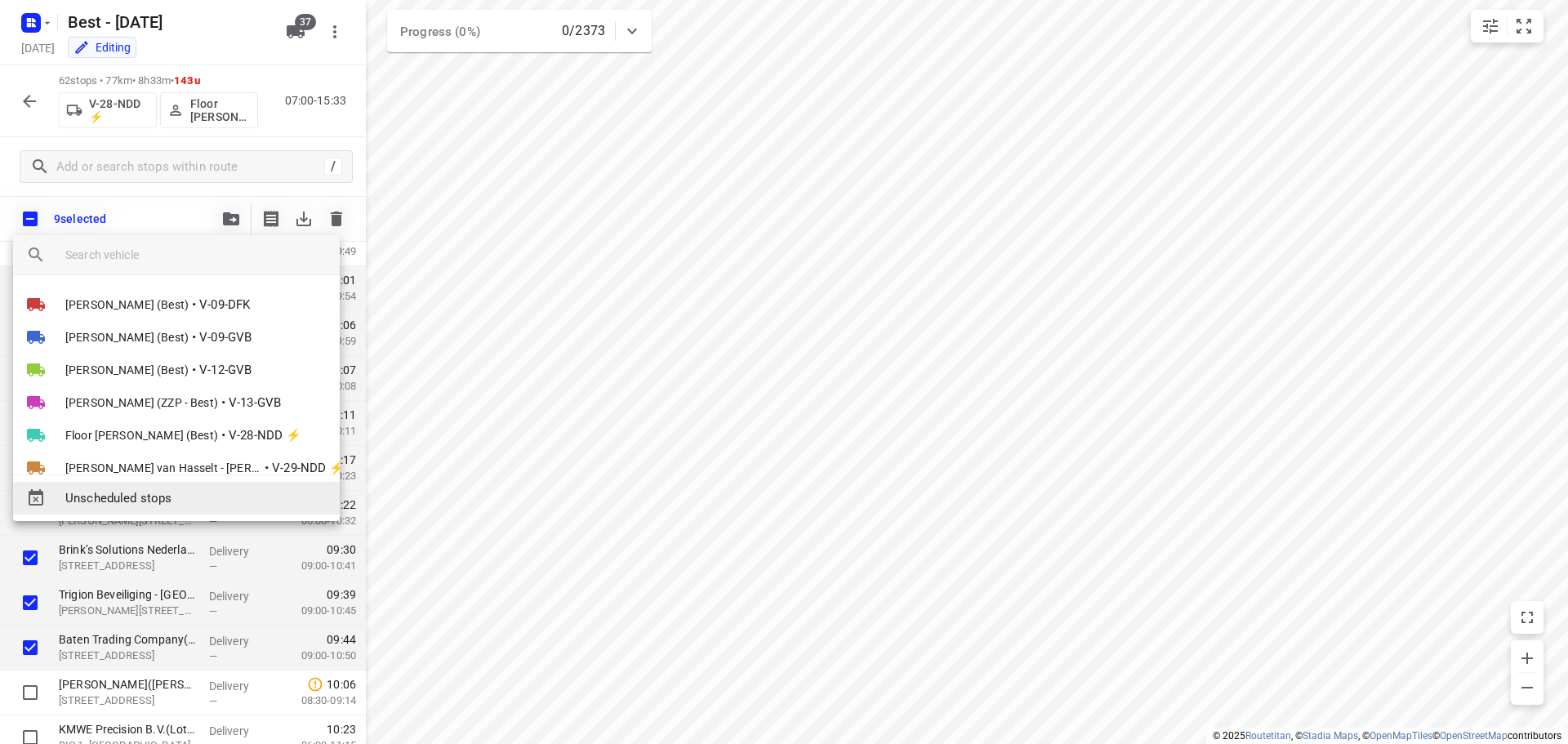
click at [125, 496] on span "Unscheduled stops" at bounding box center [195, 498] width 261 height 19
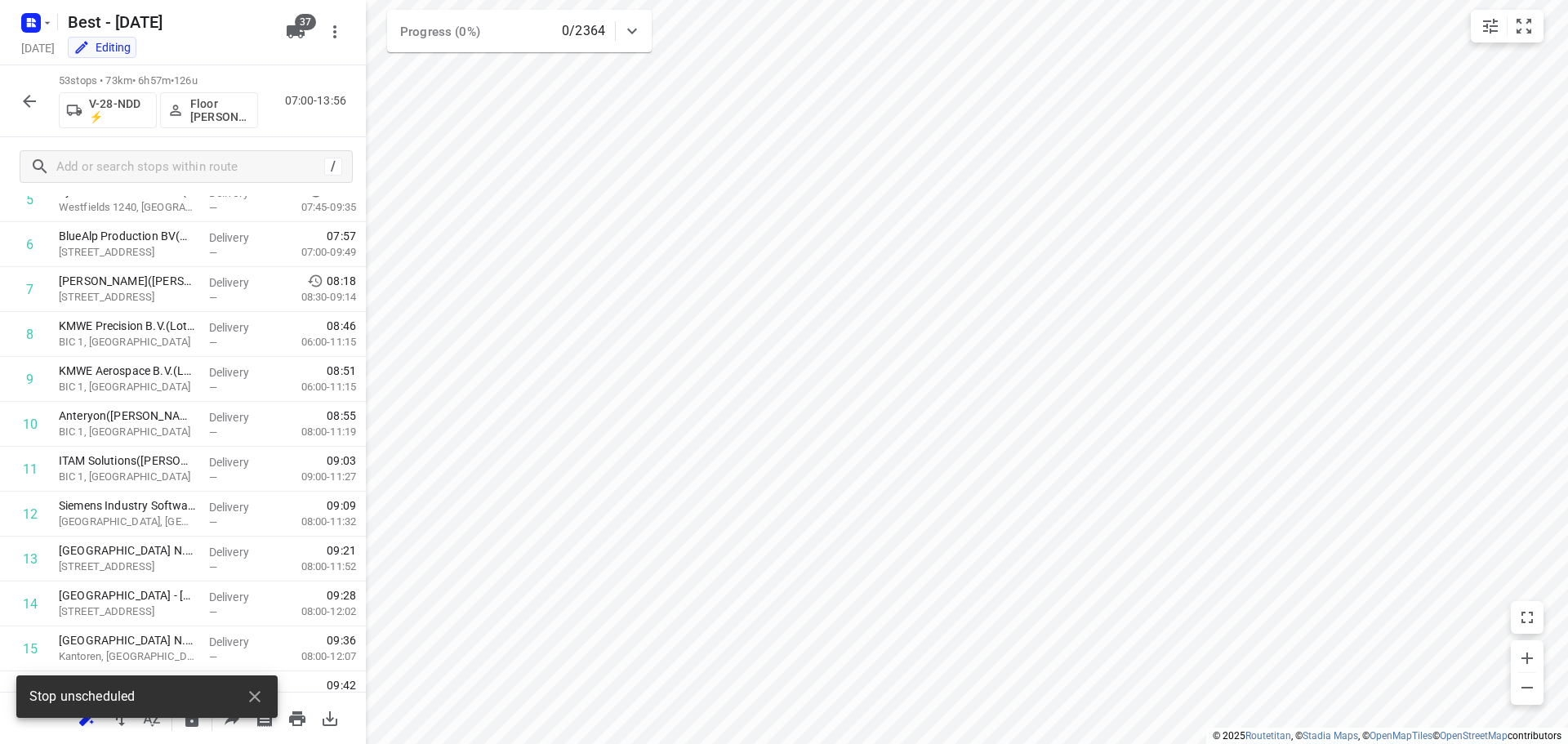
click at [19, 94] on button "button" at bounding box center [29, 102] width 33 height 33
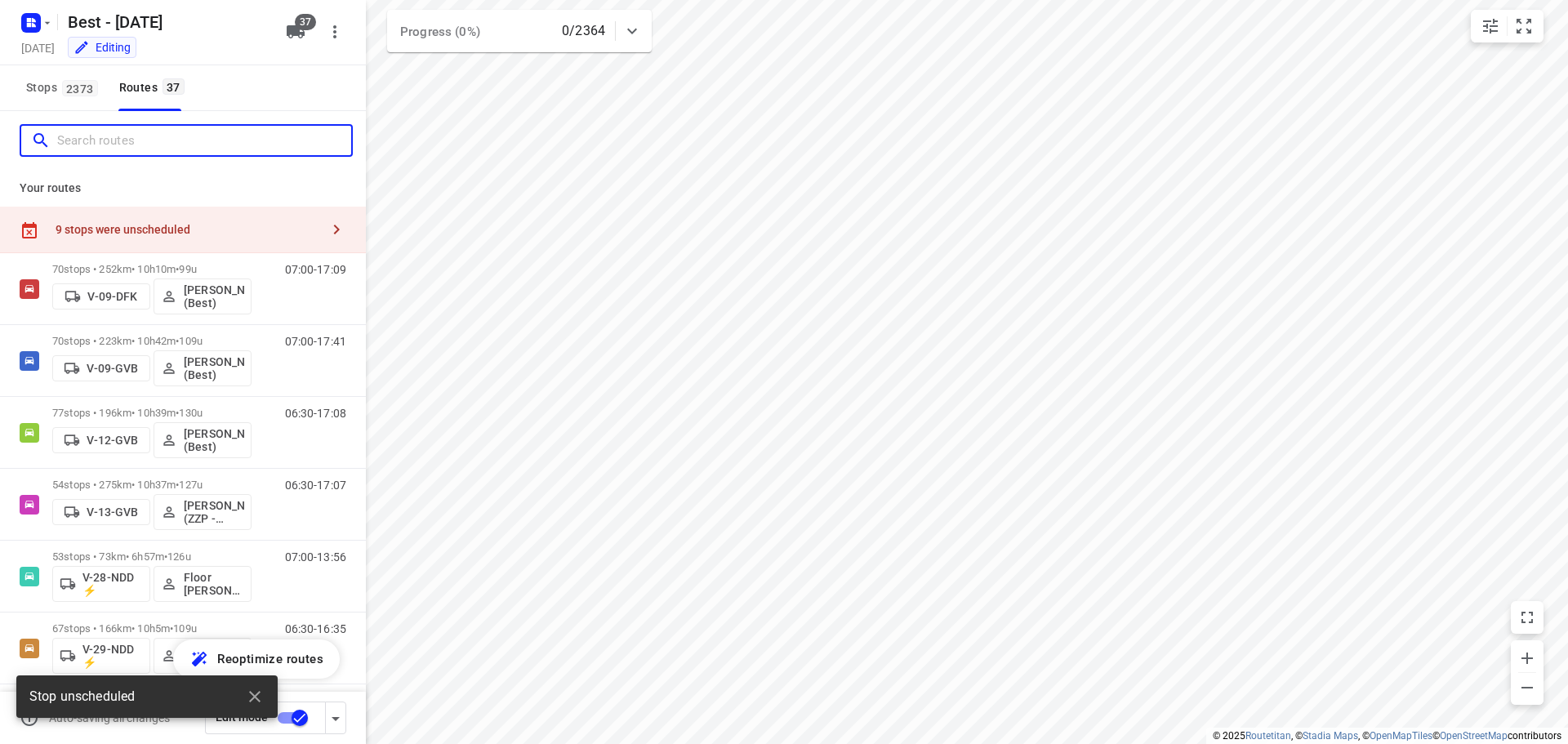
click at [87, 143] on input "Search routes" at bounding box center [203, 141] width 294 height 26
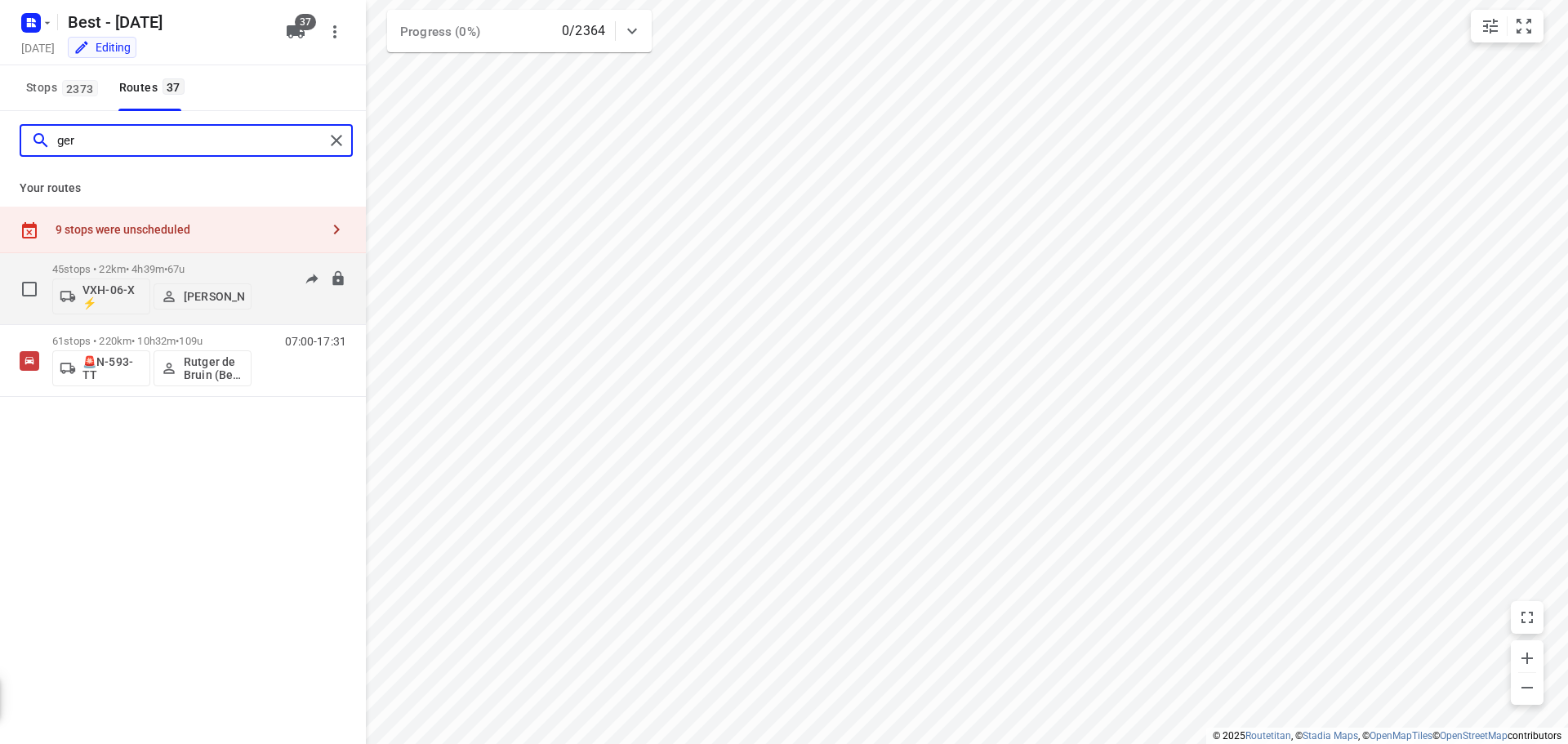
type input "ger"
click at [105, 264] on p "45 stops • 22km • 4h39m • 67u" at bounding box center [152, 268] width 200 height 12
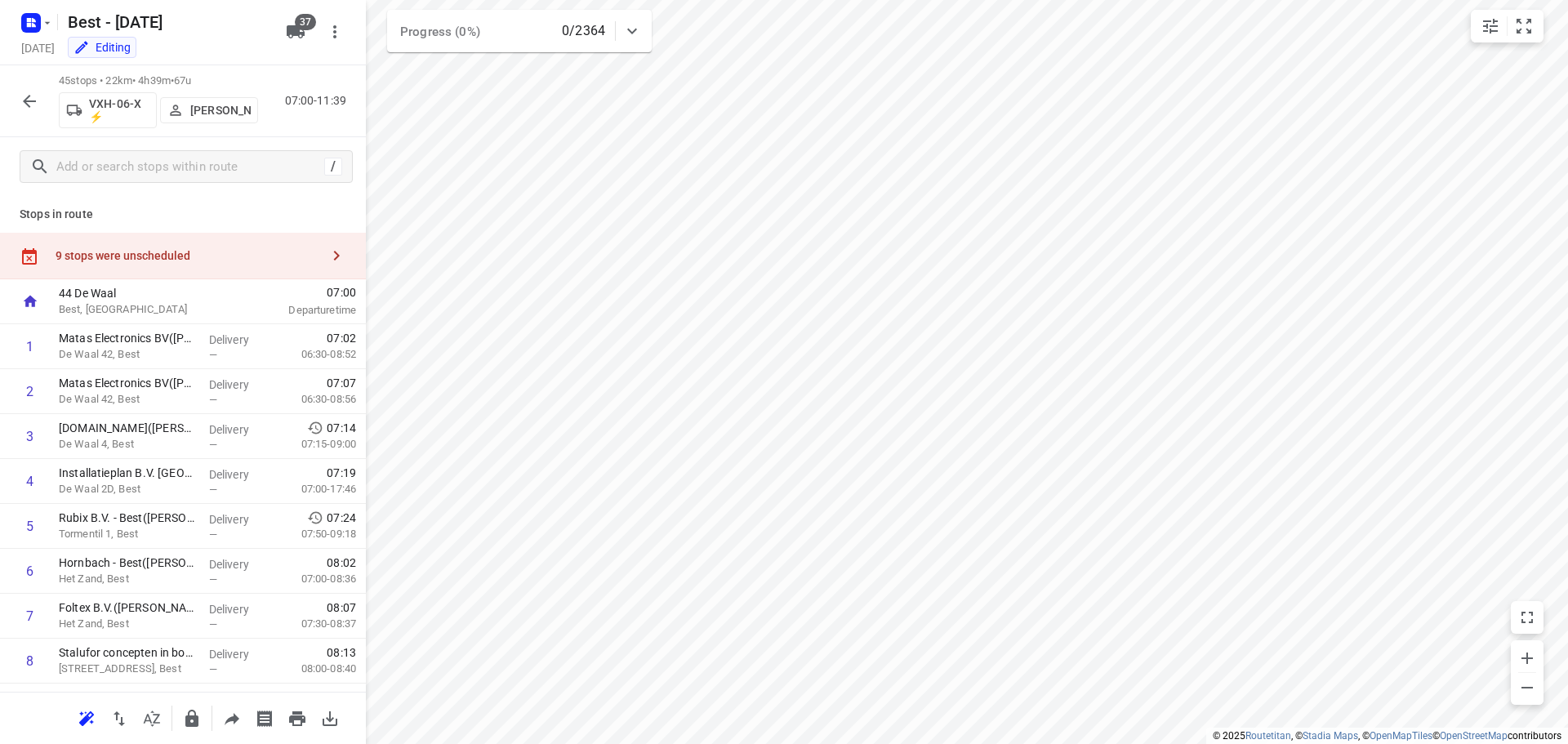
click at [306, 245] on div "9 stops were unscheduled" at bounding box center [183, 255] width 366 height 47
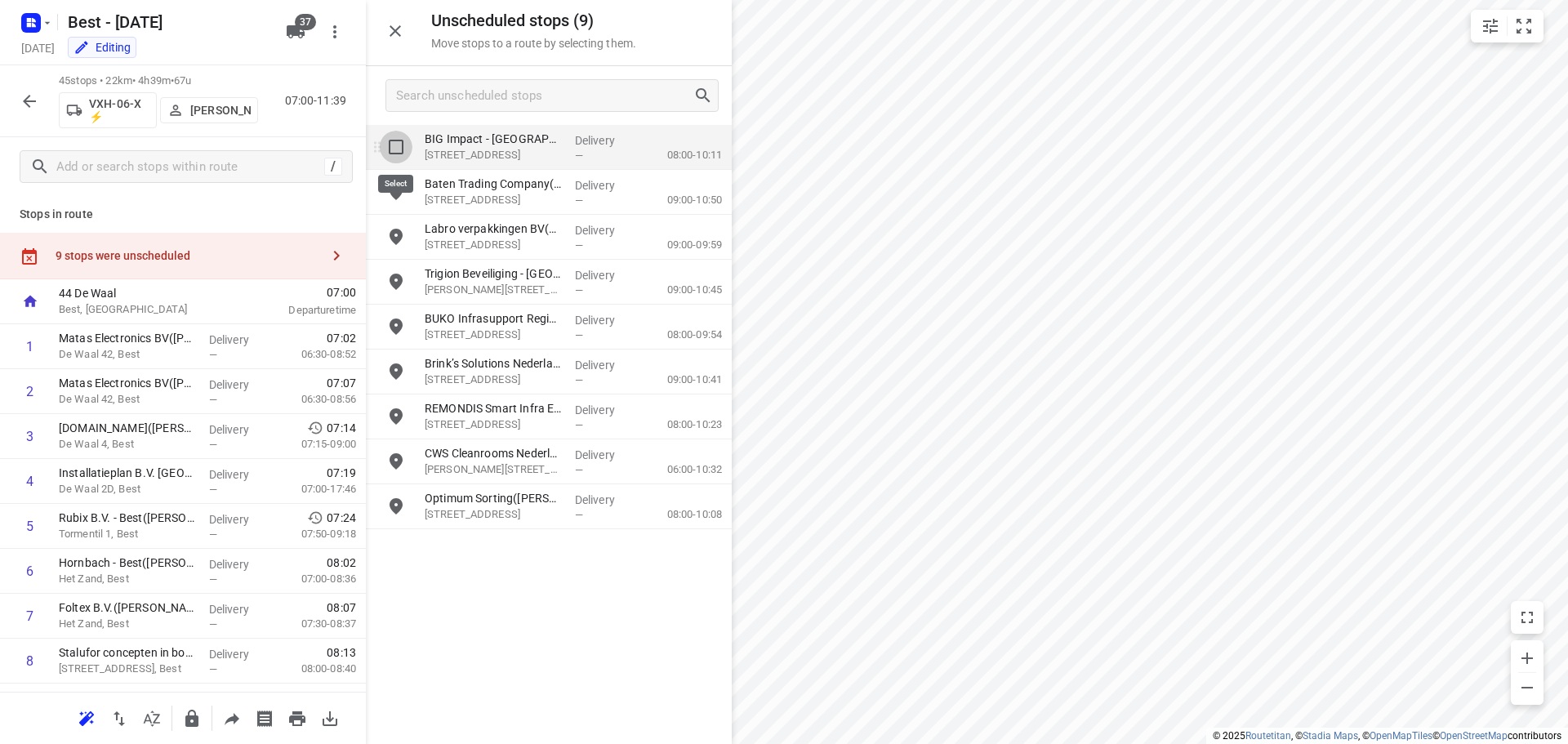
click at [387, 146] on input "grid" at bounding box center [396, 147] width 33 height 33
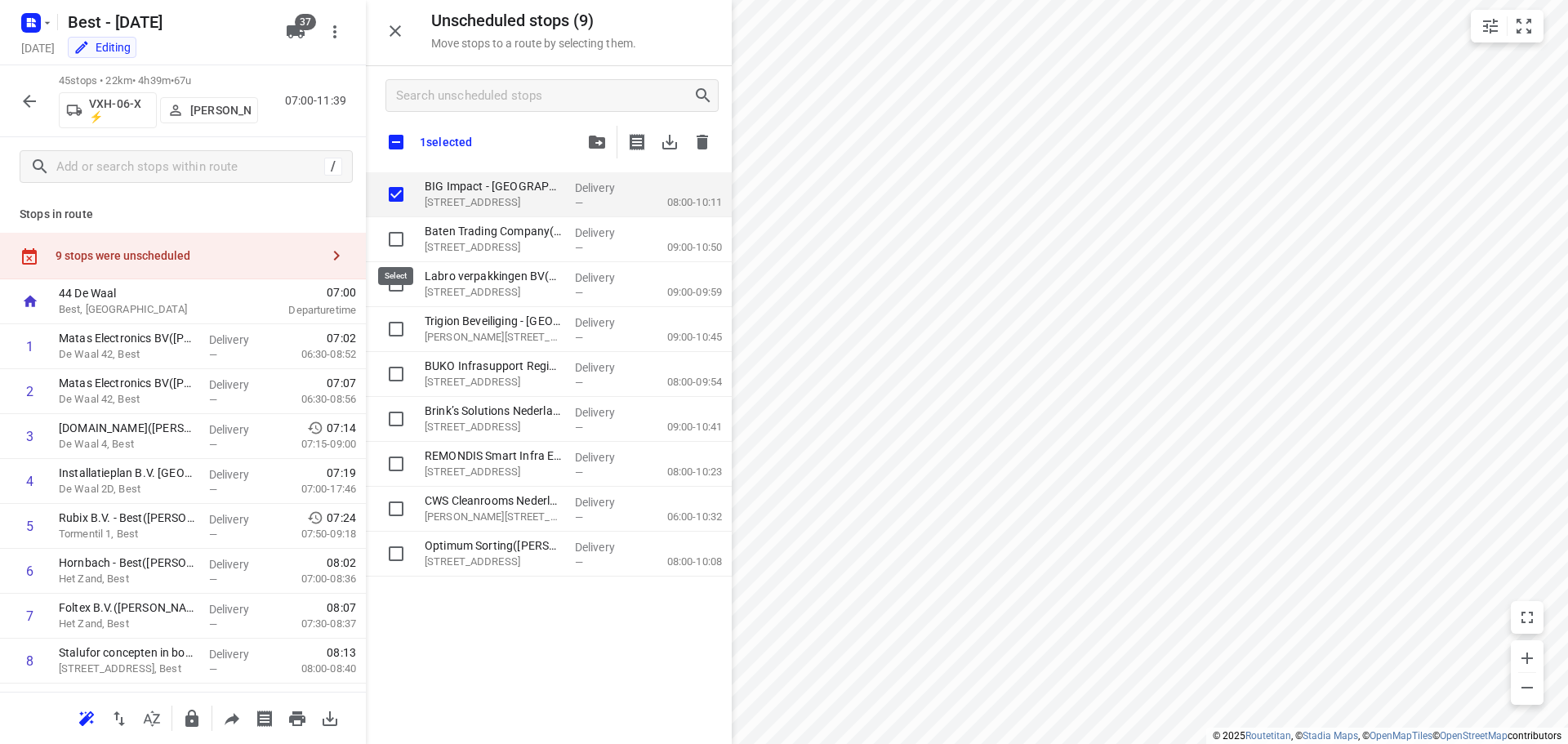
checkbox input "true"
click at [410, 144] on input "checkbox" at bounding box center [395, 141] width 34 height 34
checkbox input "true"
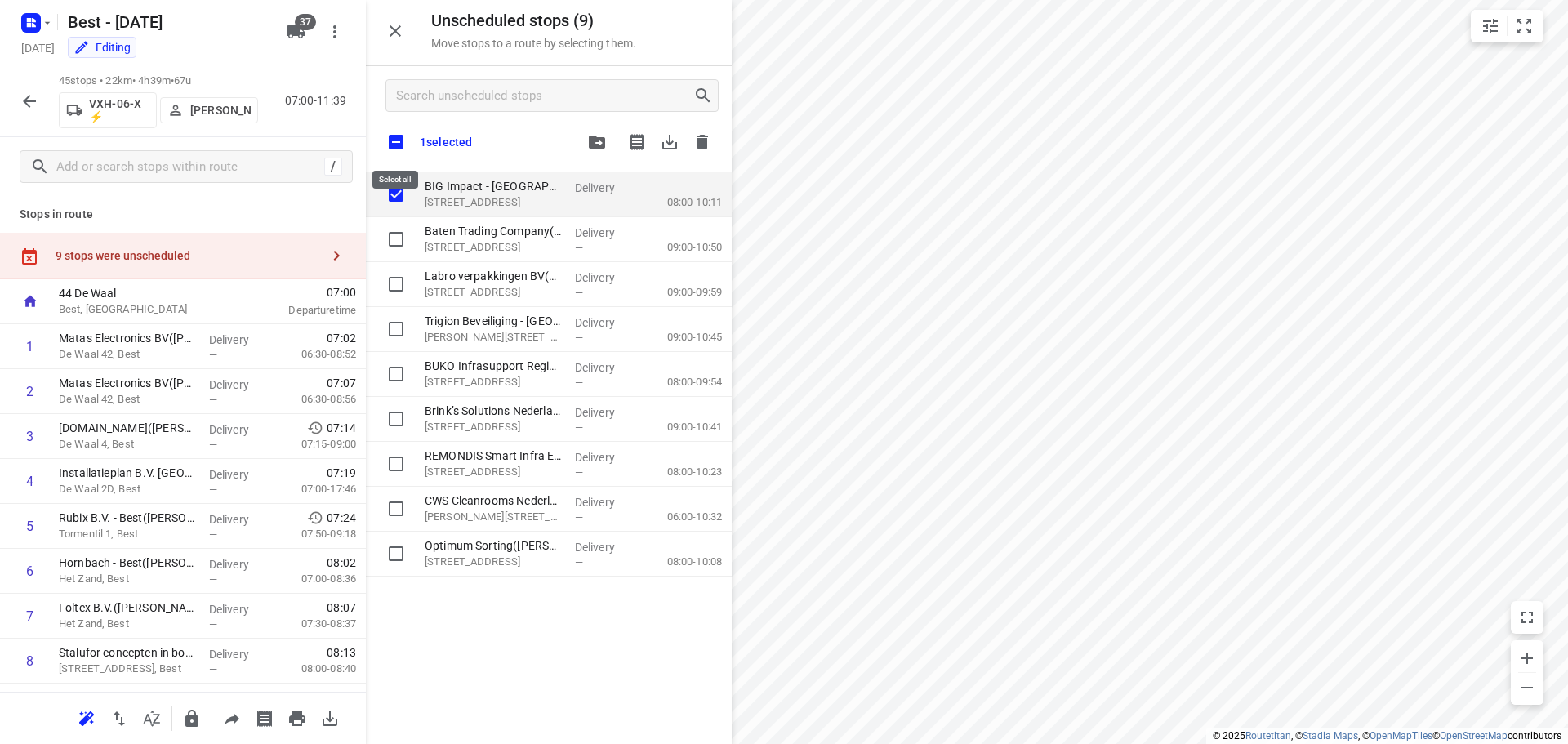
checkbox input "true"
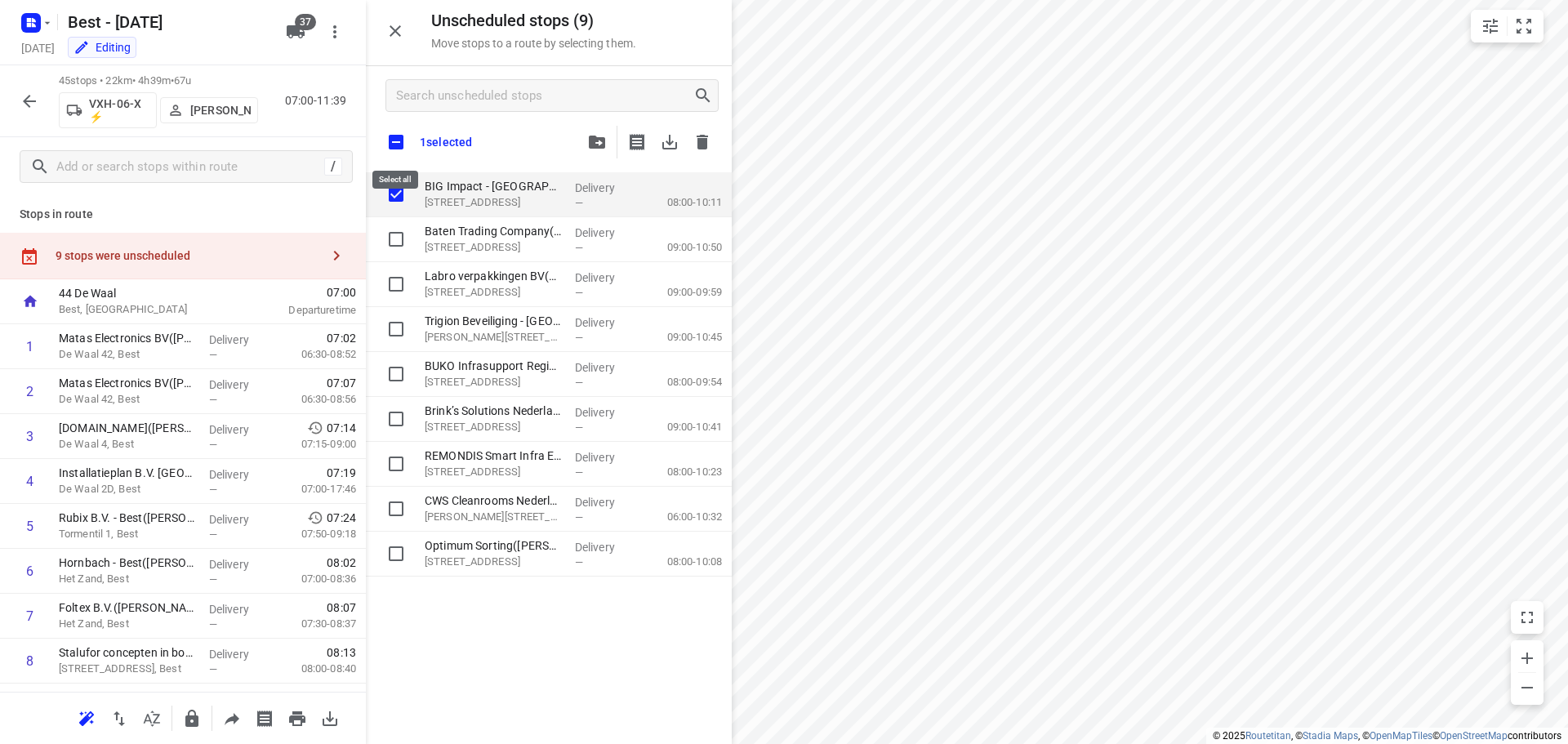
checkbox input "true"
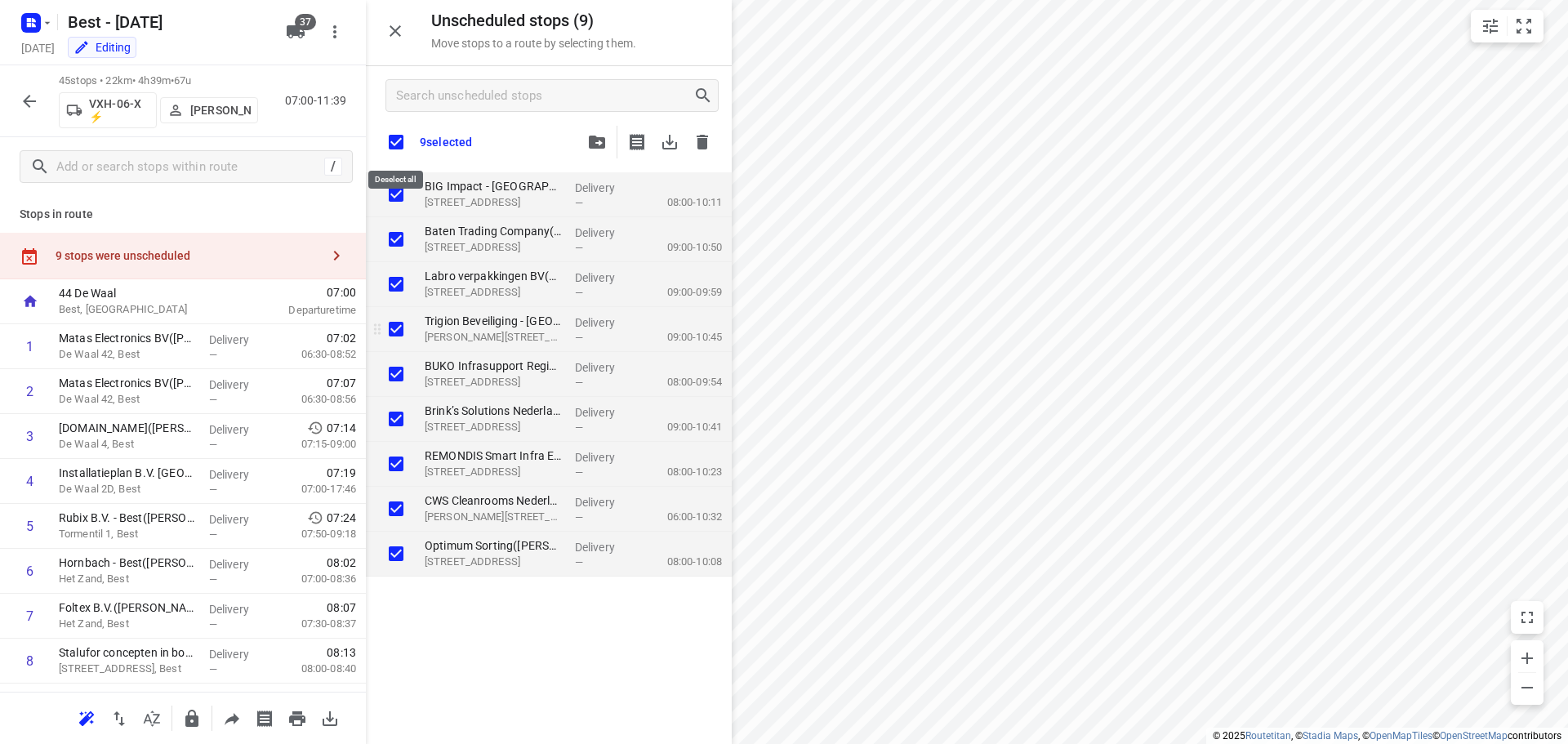
checkbox input "true"
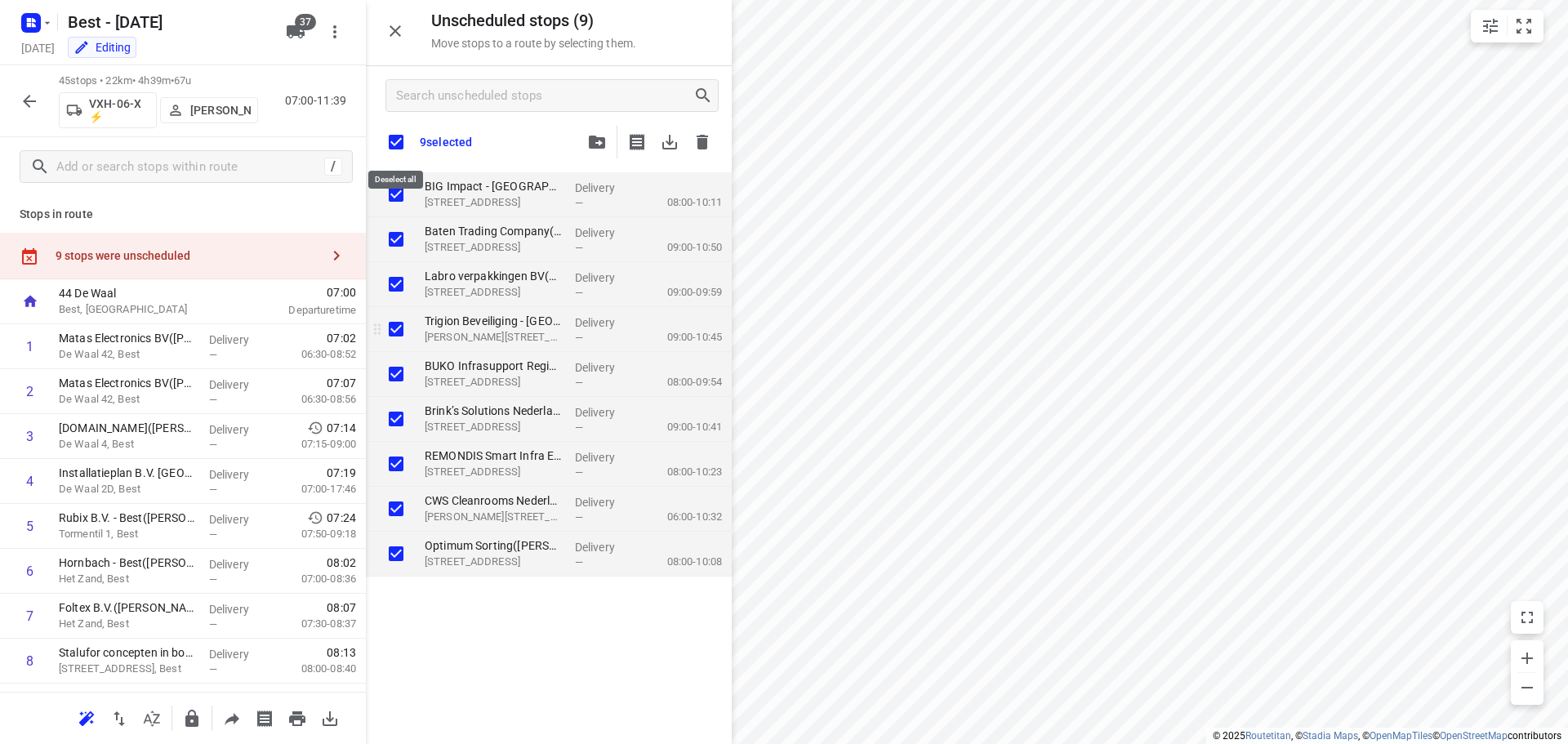
checkbox input "true"
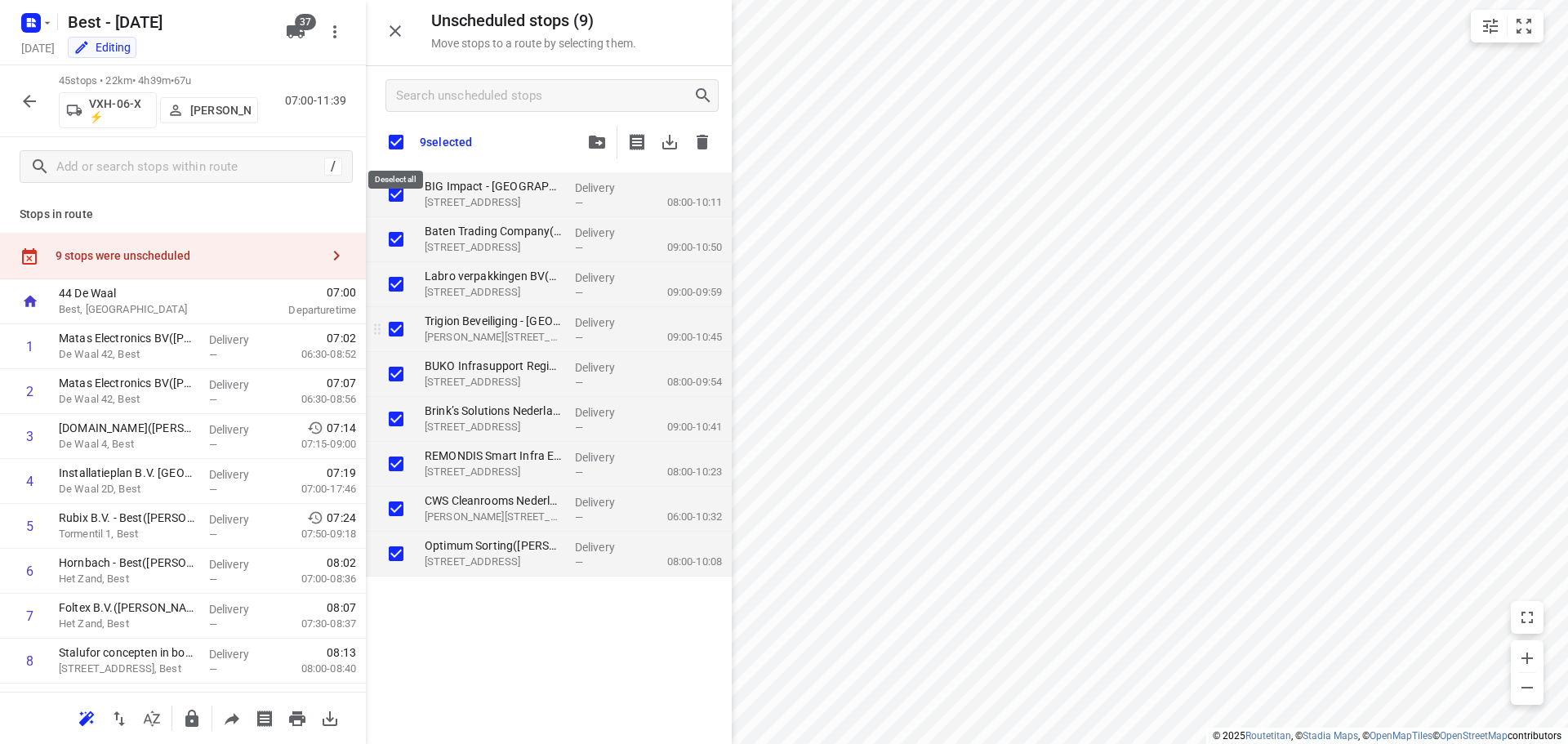
checkbox input "true"
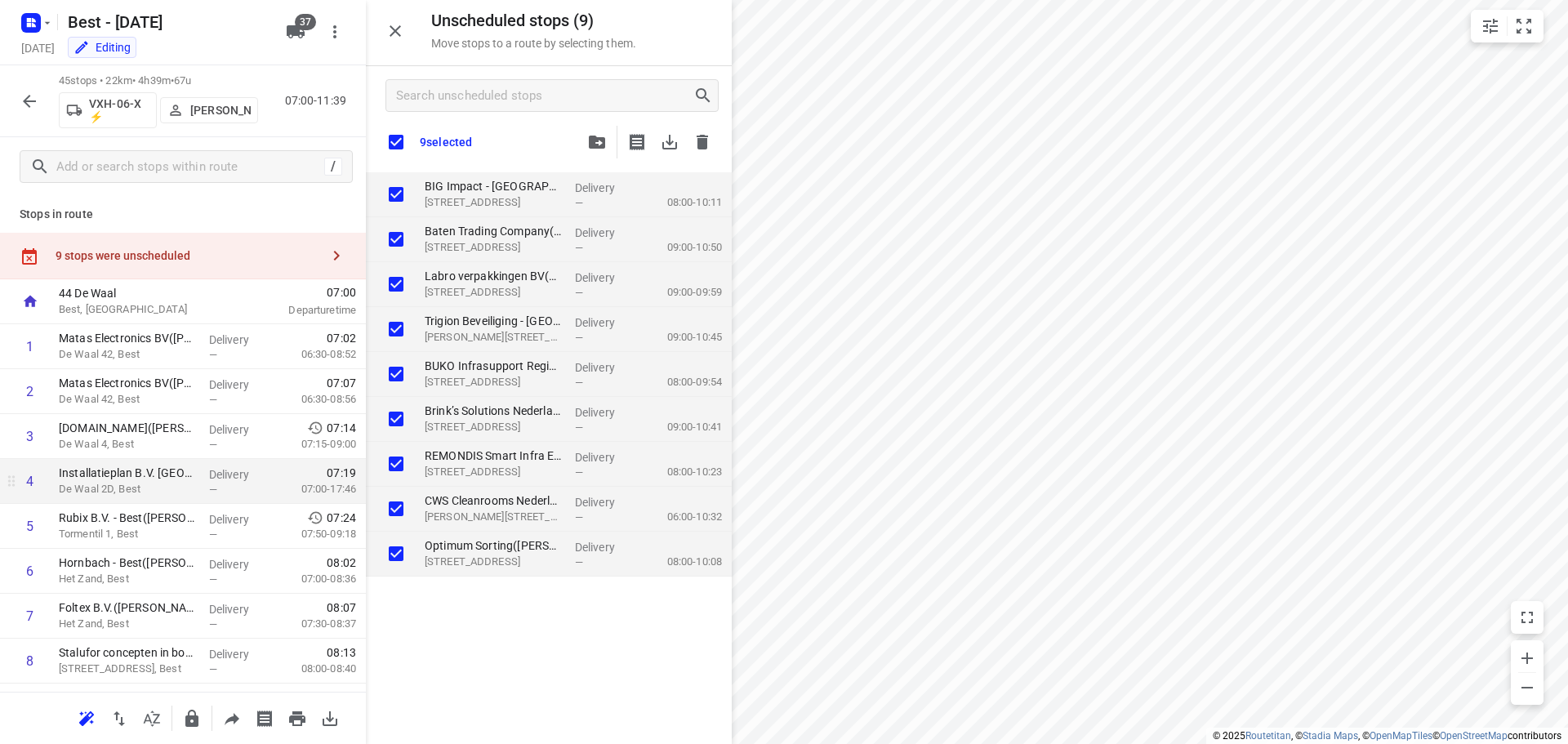
checkbox input "true"
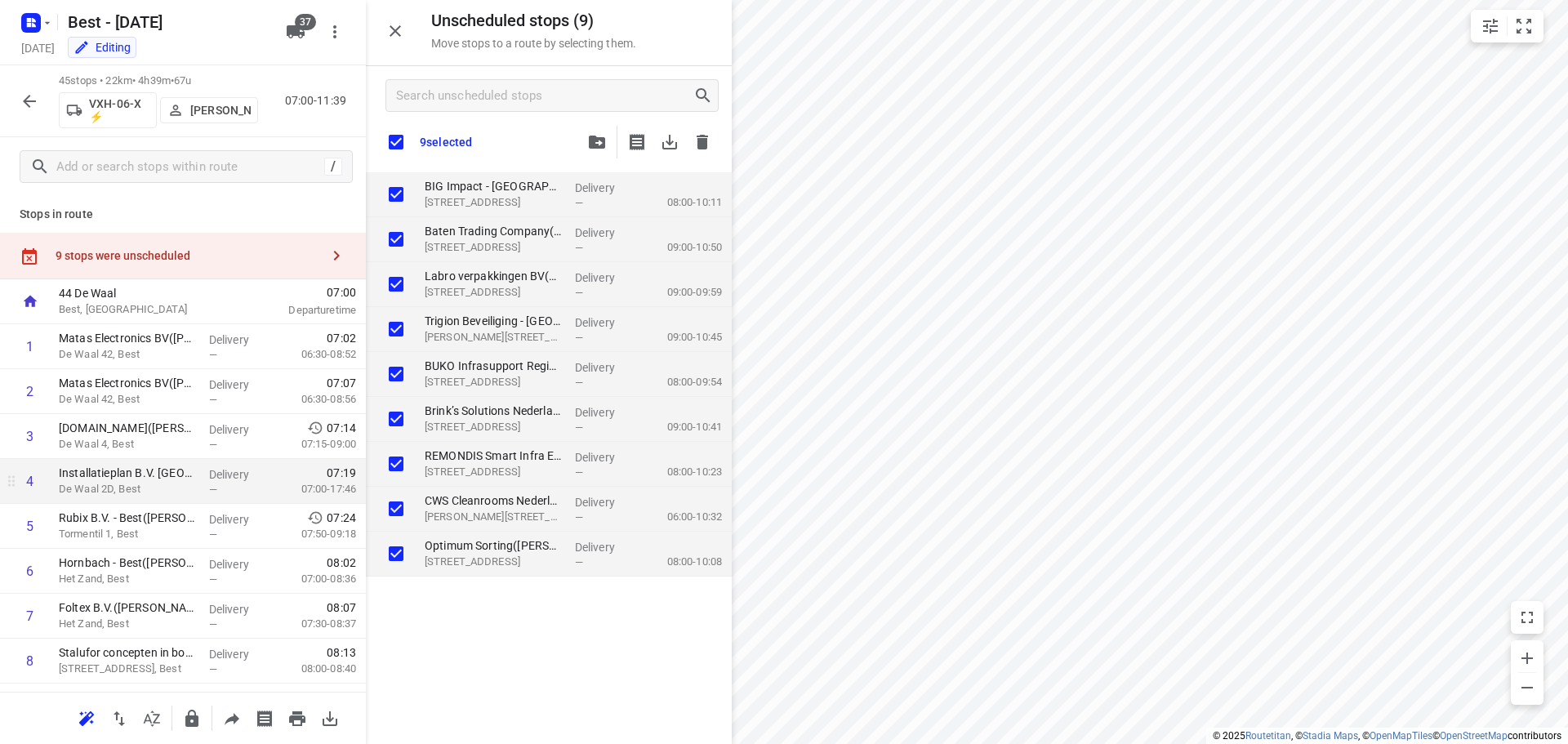
checkbox input "true"
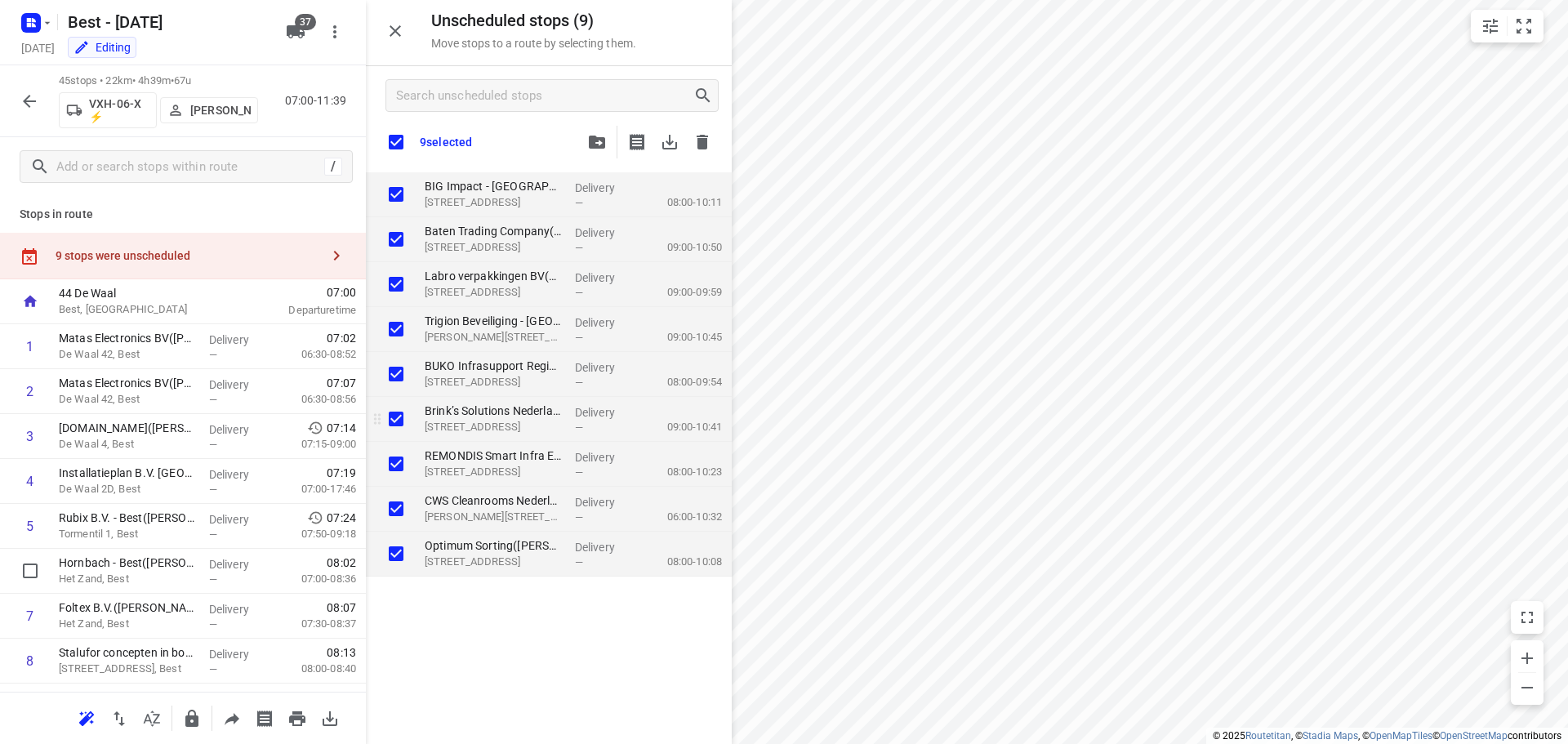
checkbox input "true"
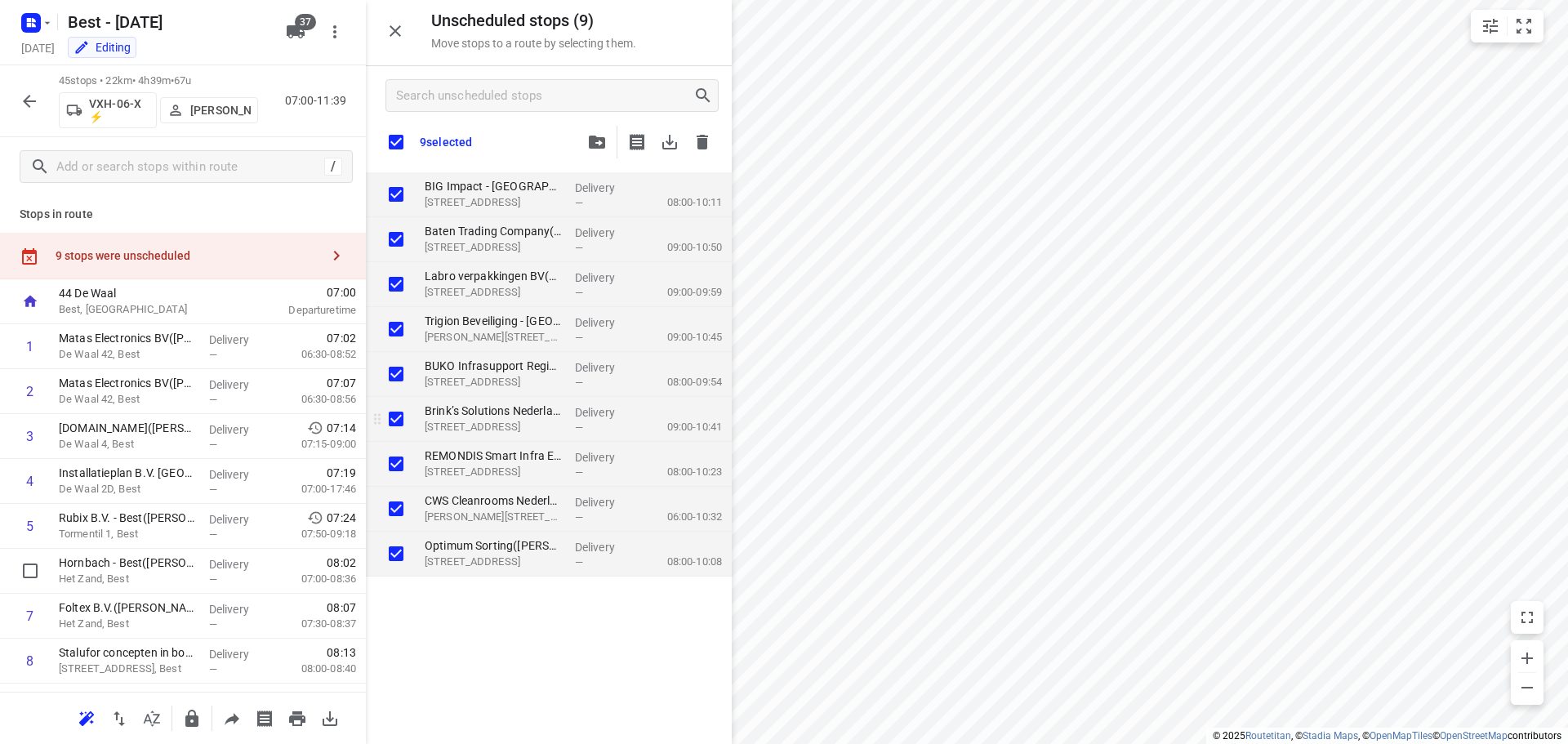
checkbox input "true"
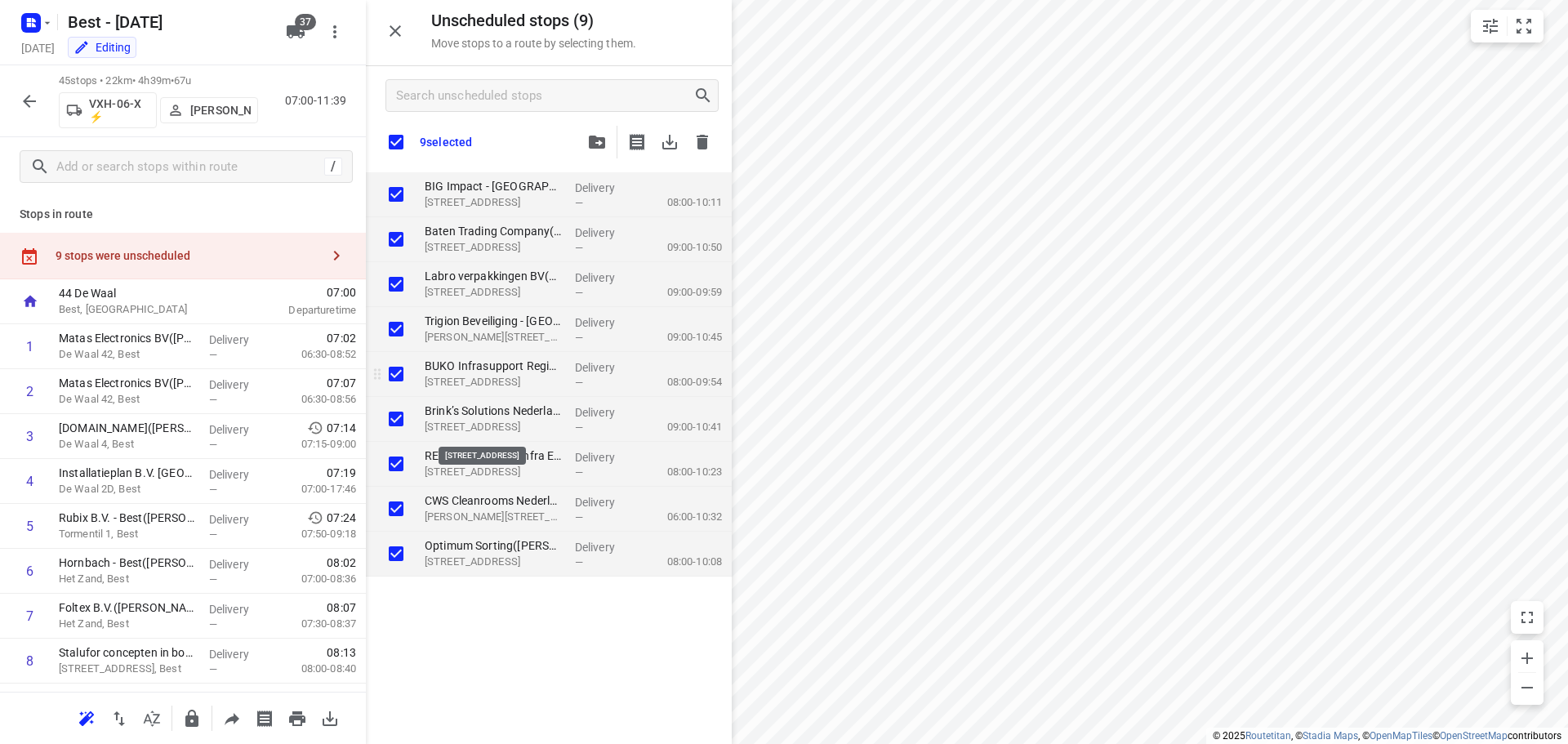
checkbox input "true"
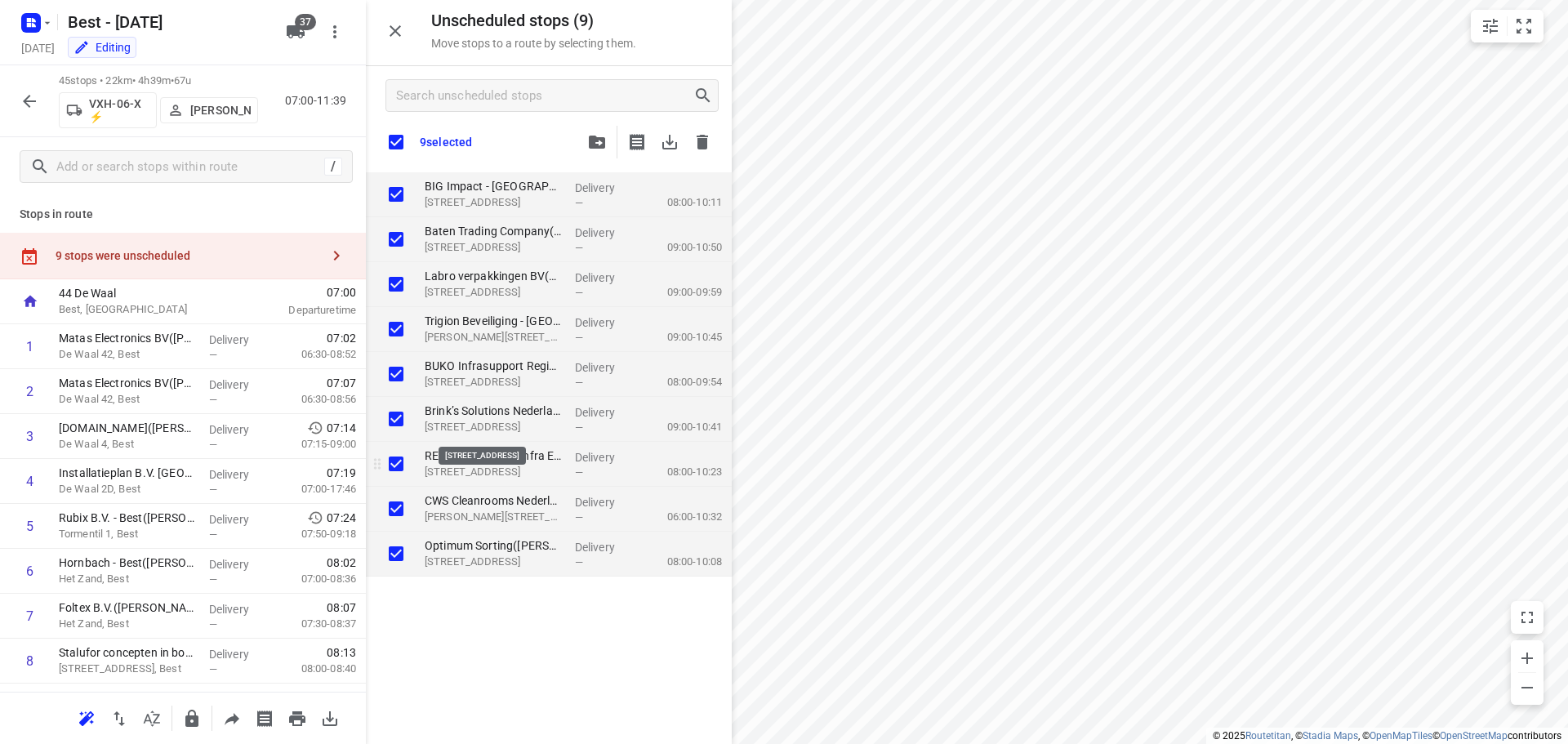
checkbox input "true"
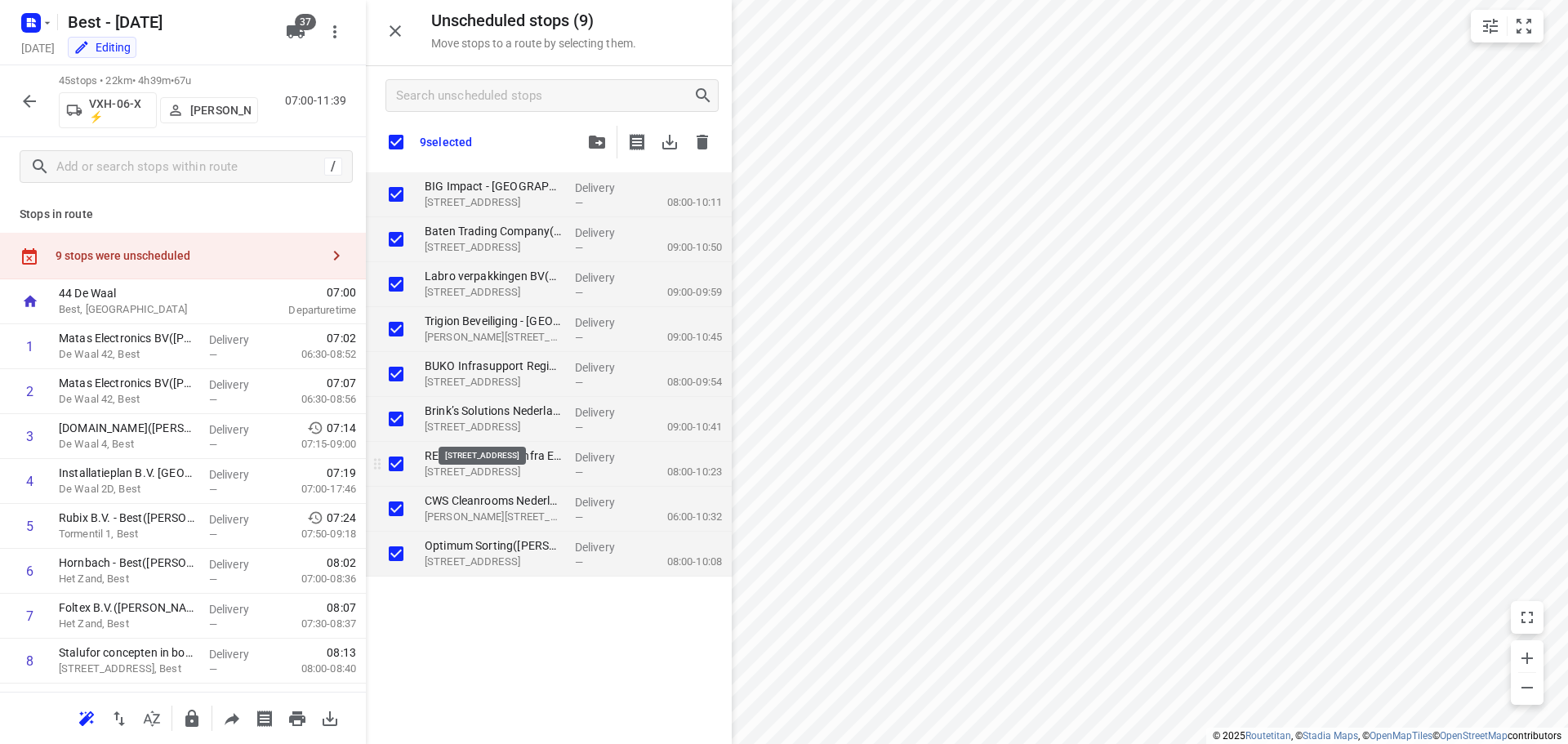
checkbox input "true"
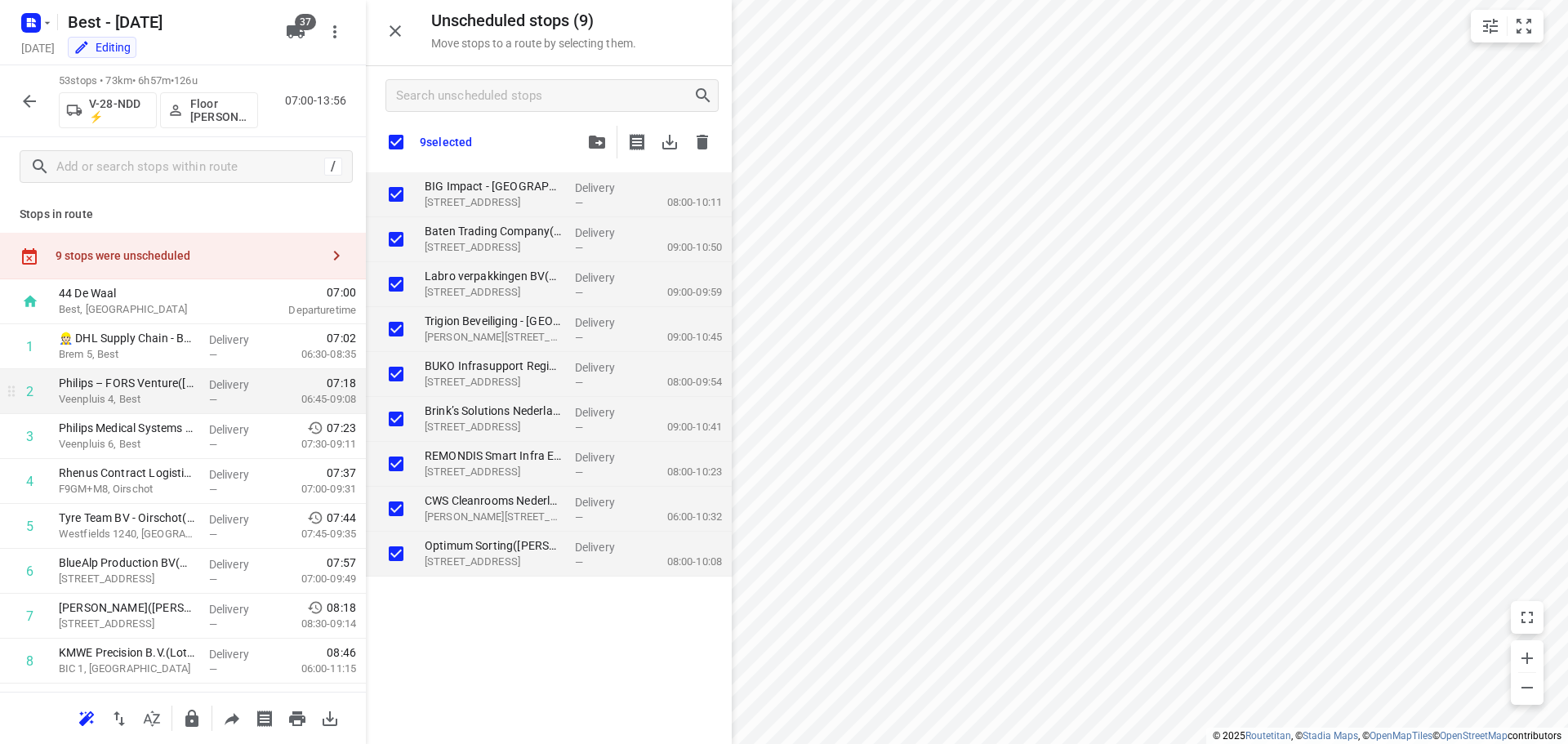
checkbox input "true"
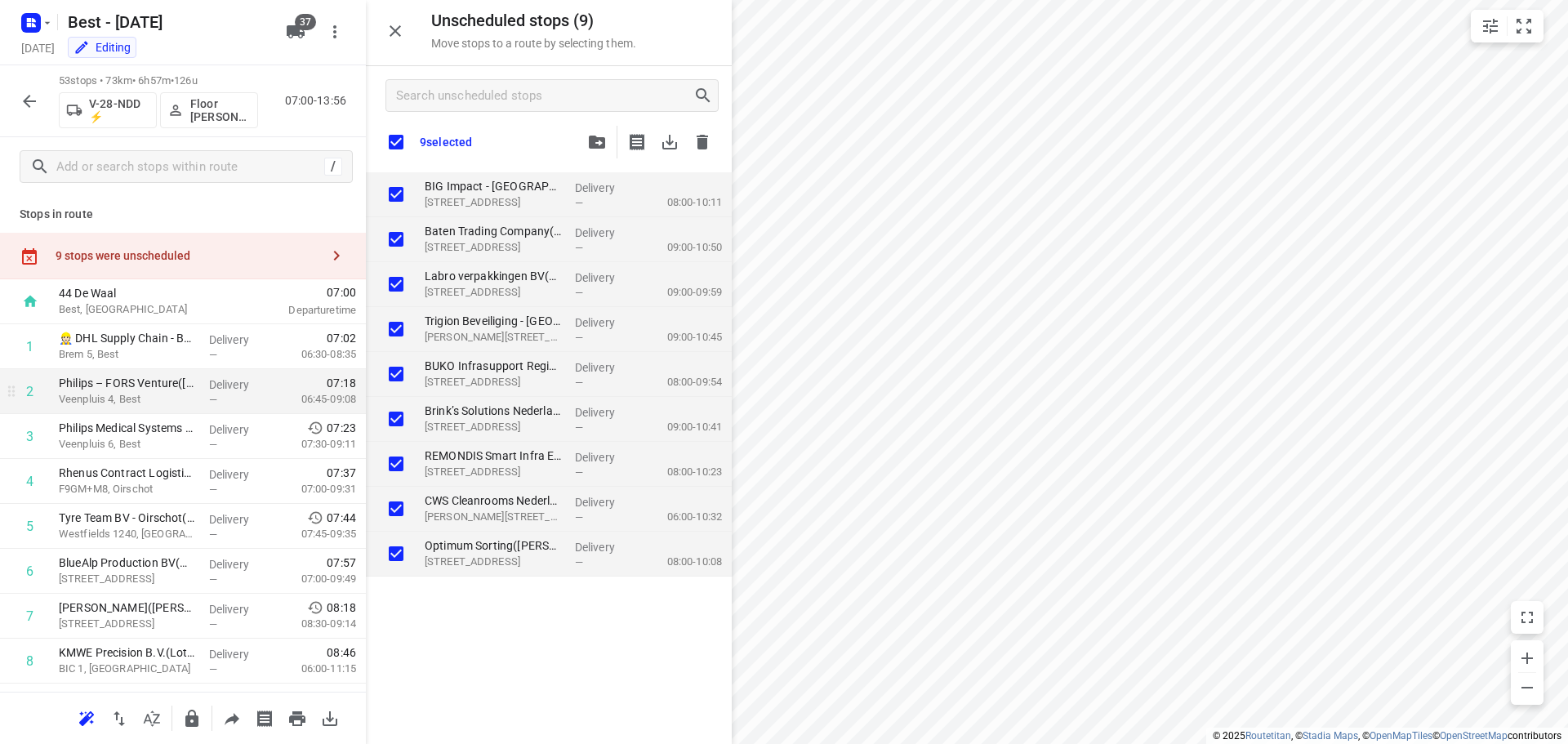
checkbox input "true"
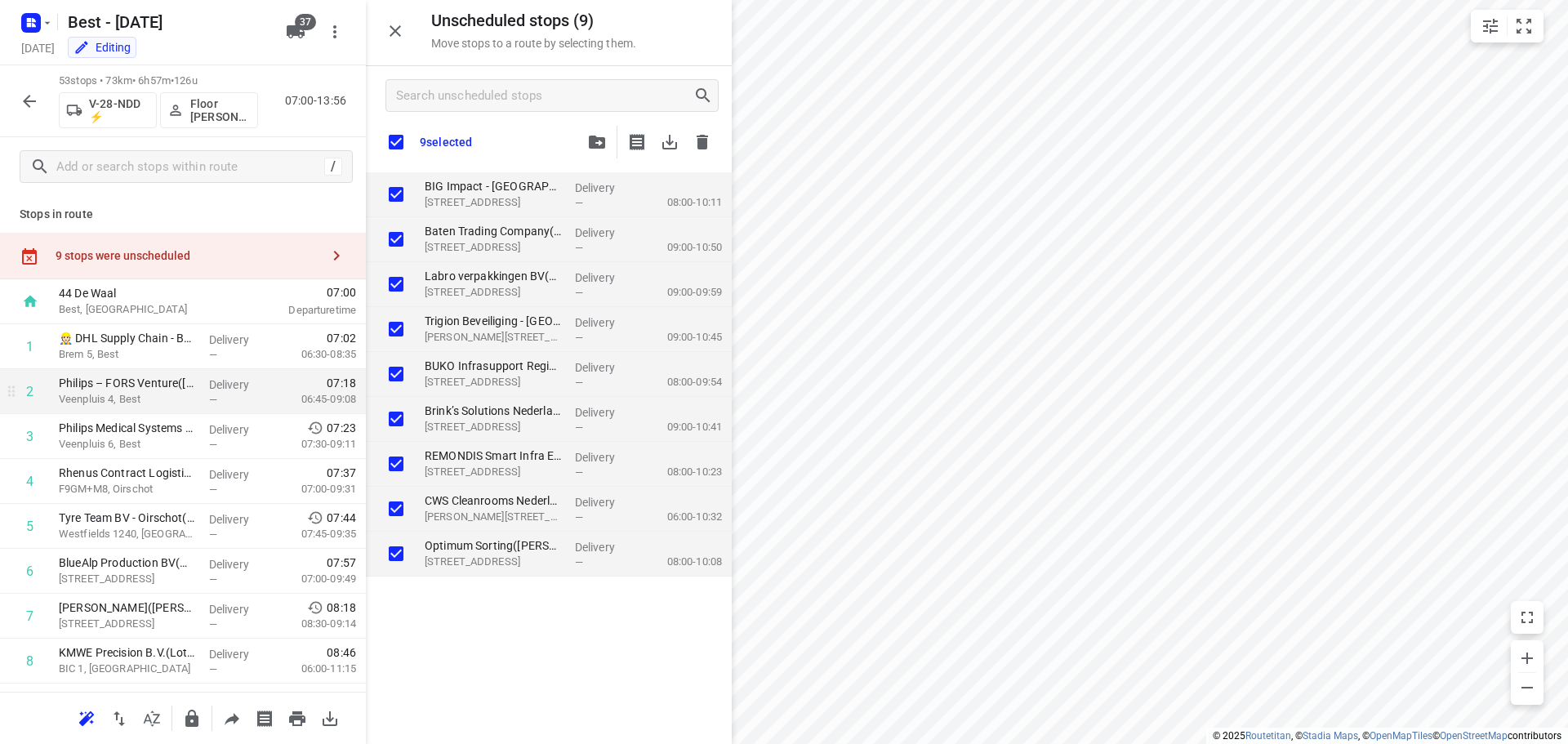
checkbox input "true"
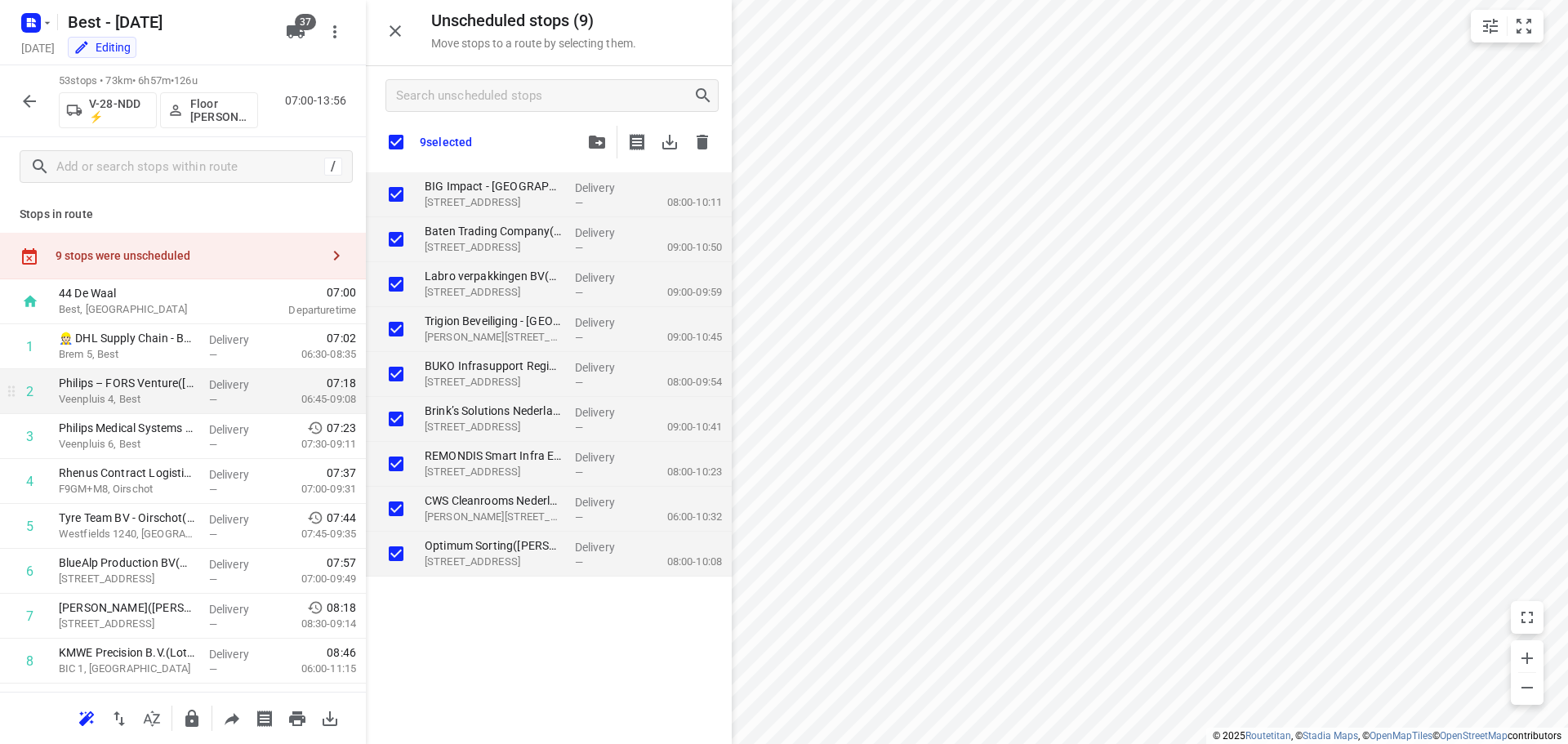
checkbox input "true"
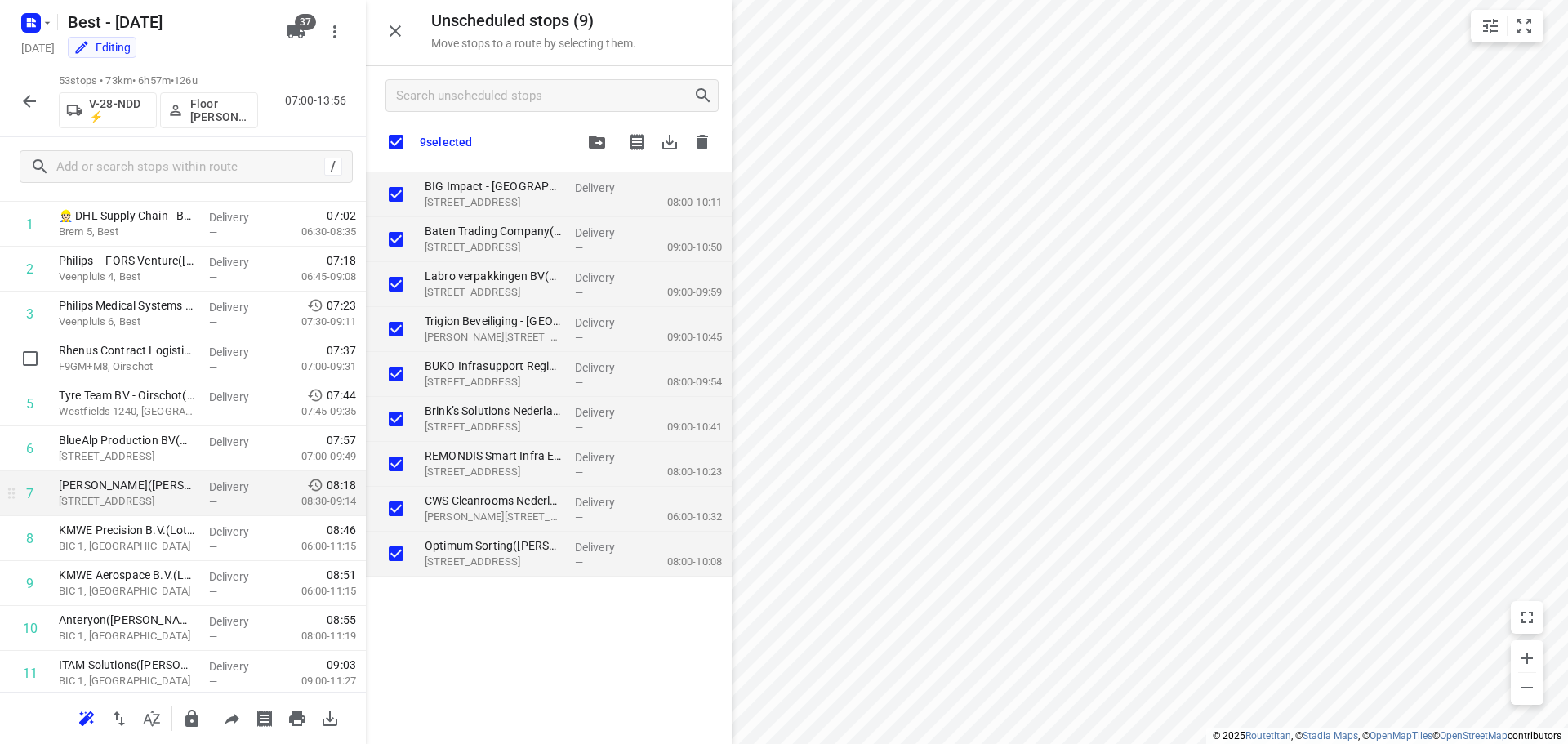
scroll to position [245, 0]
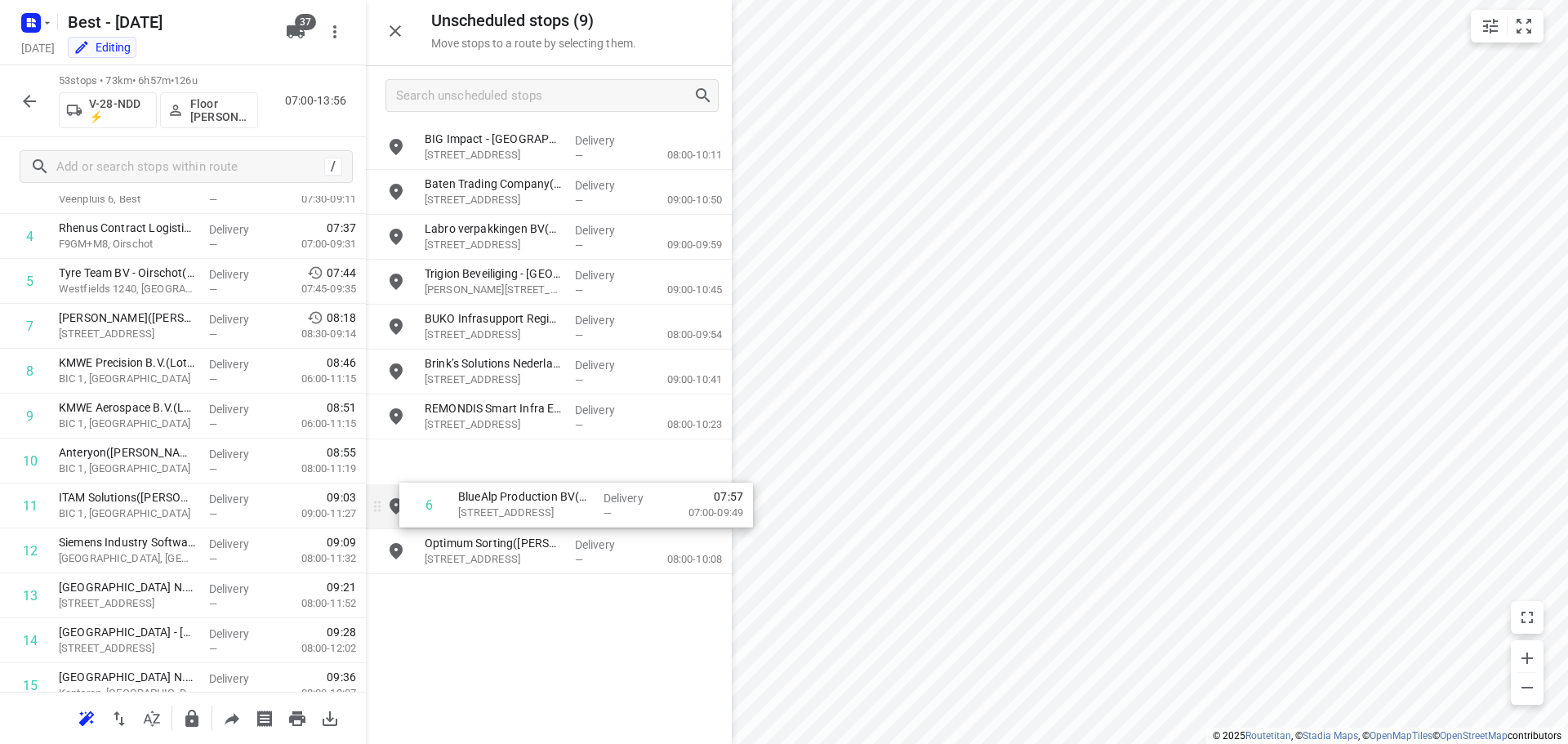
drag, startPoint x: 147, startPoint y: 336, endPoint x: 557, endPoint y: 494, distance: 439.4
click at [366, 496] on div "Unscheduled stops ( 9 ) Move stops to a route by selecting them. BIG Impact - E…" at bounding box center [183, 372] width 366 height 744
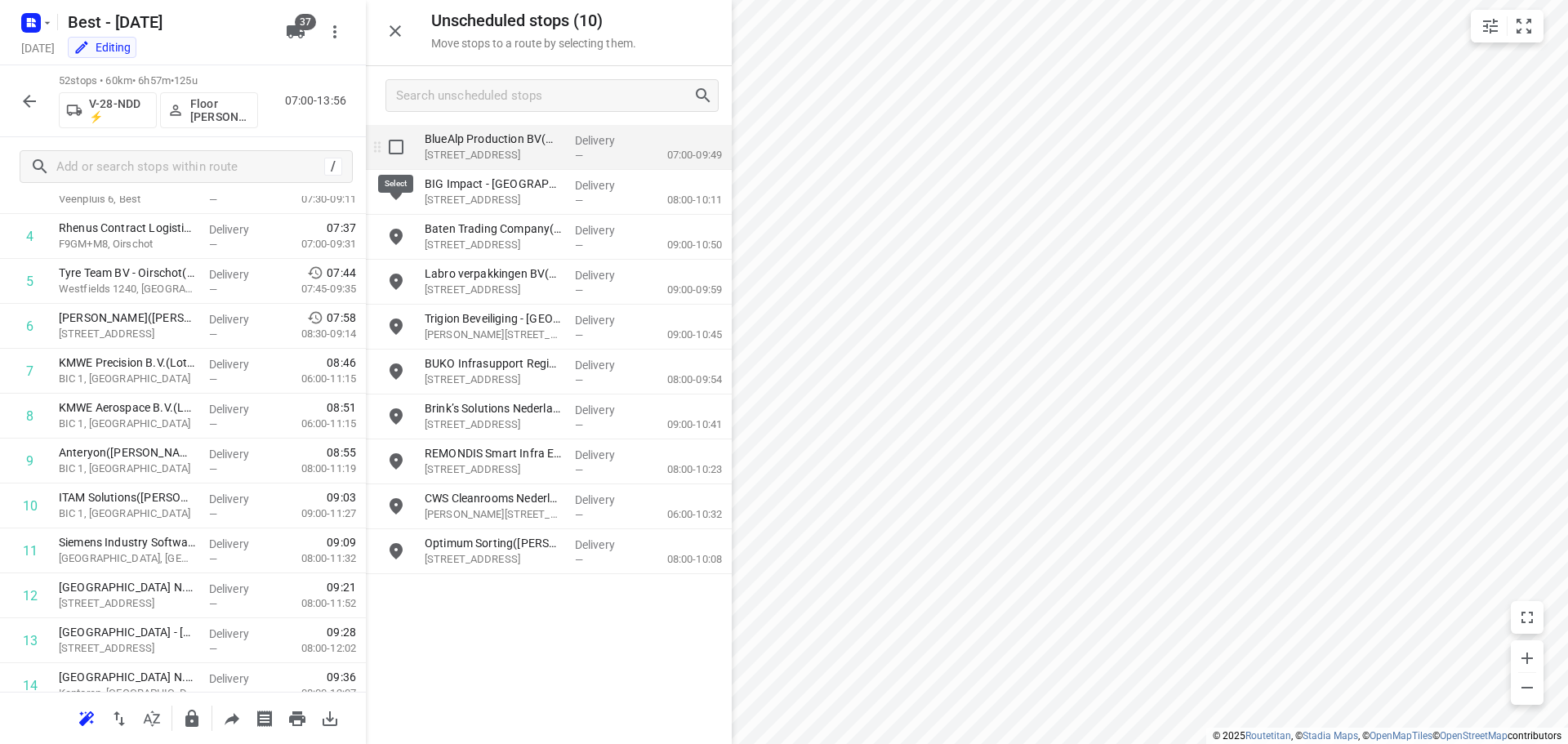
click at [401, 140] on input "grid" at bounding box center [396, 147] width 33 height 33
checkbox input "true"
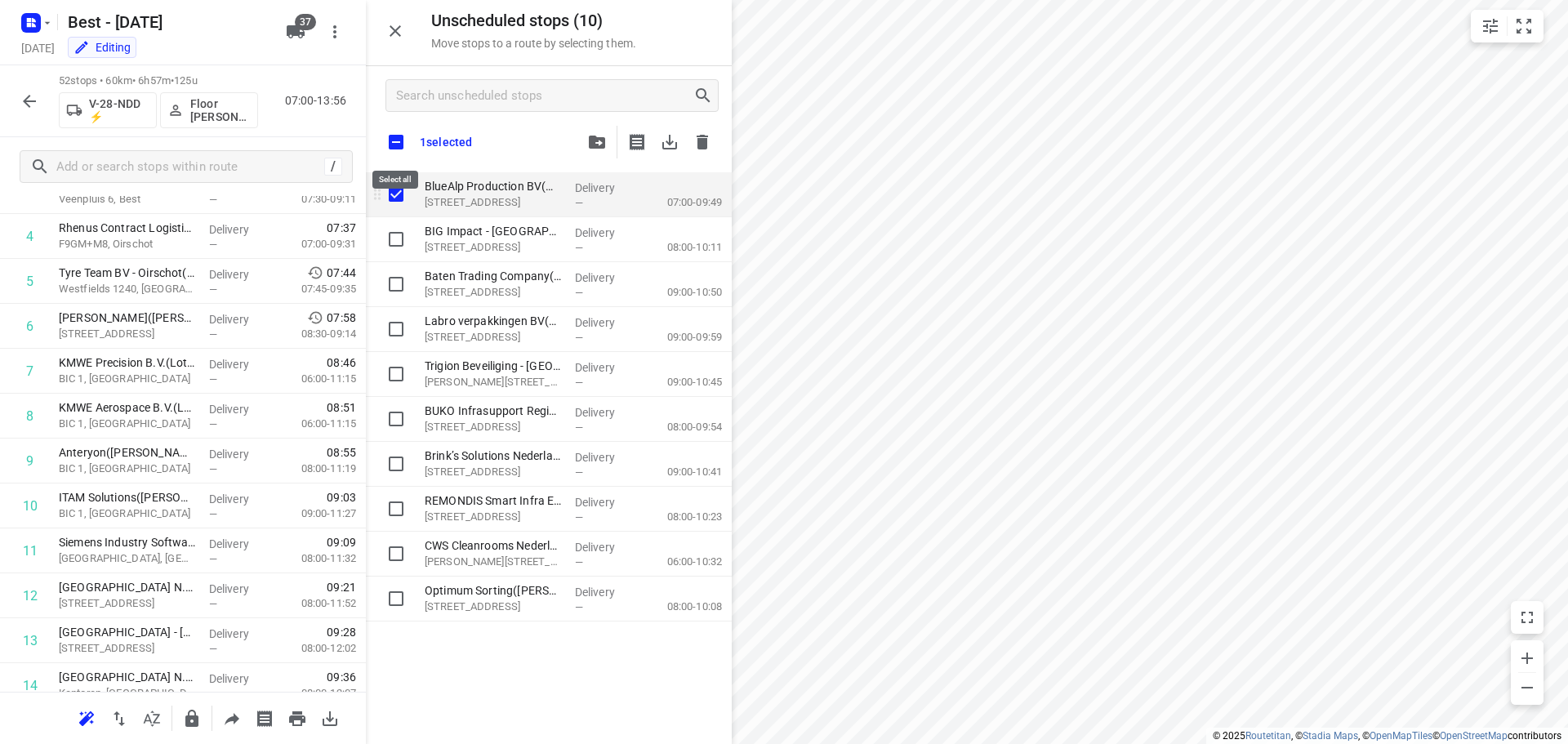
click at [401, 140] on input "checkbox" at bounding box center [395, 141] width 34 height 34
checkbox input "true"
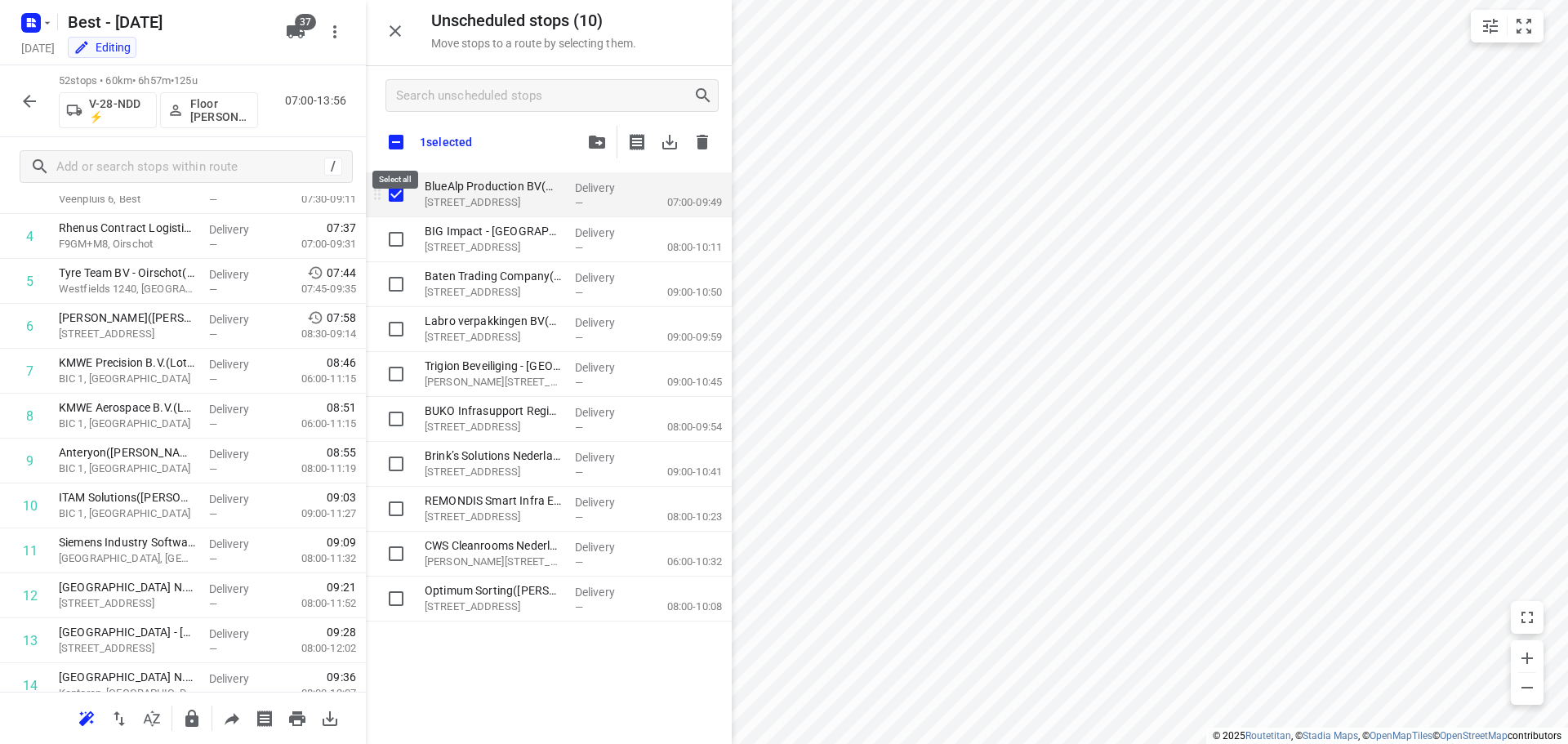
checkbox input "true"
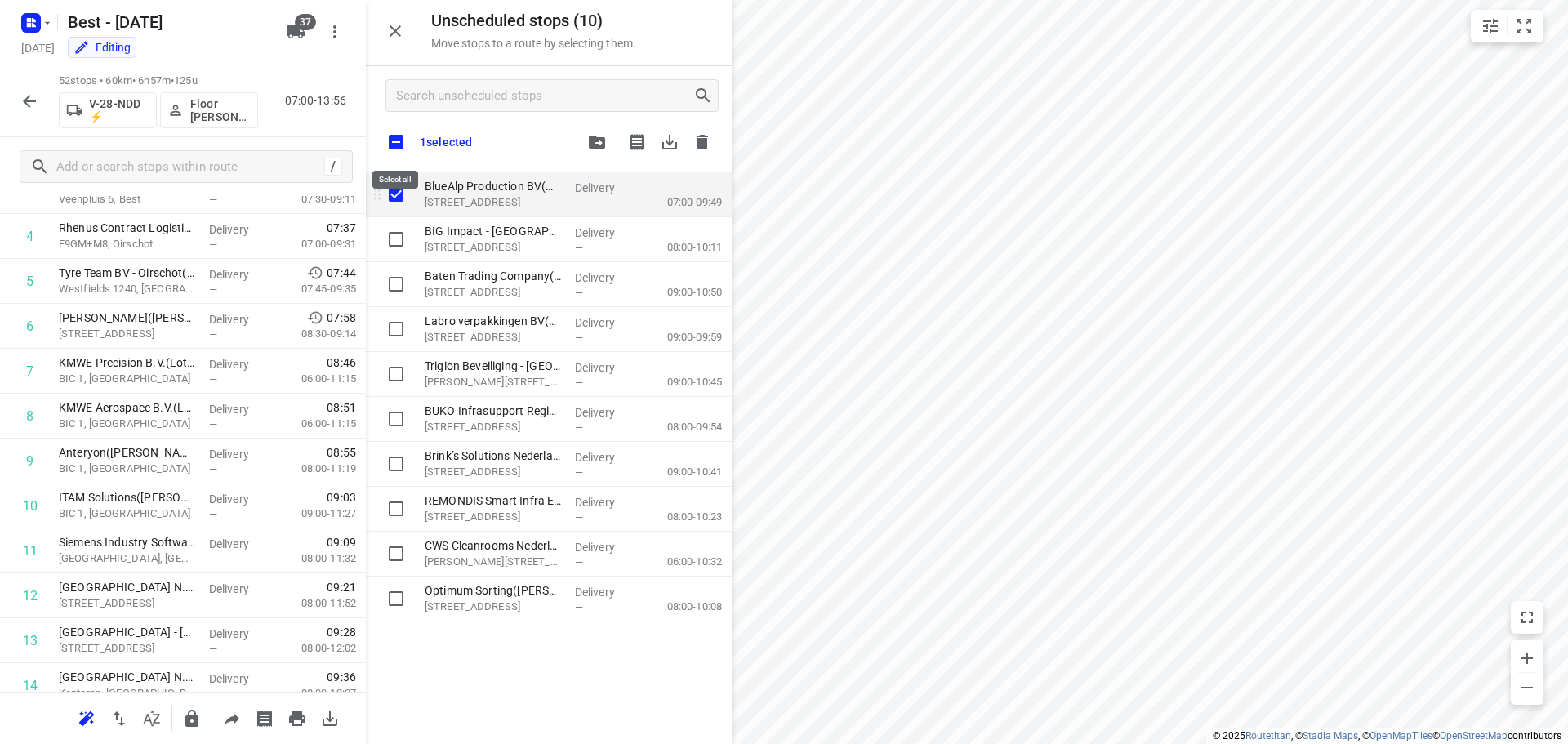
checkbox input "true"
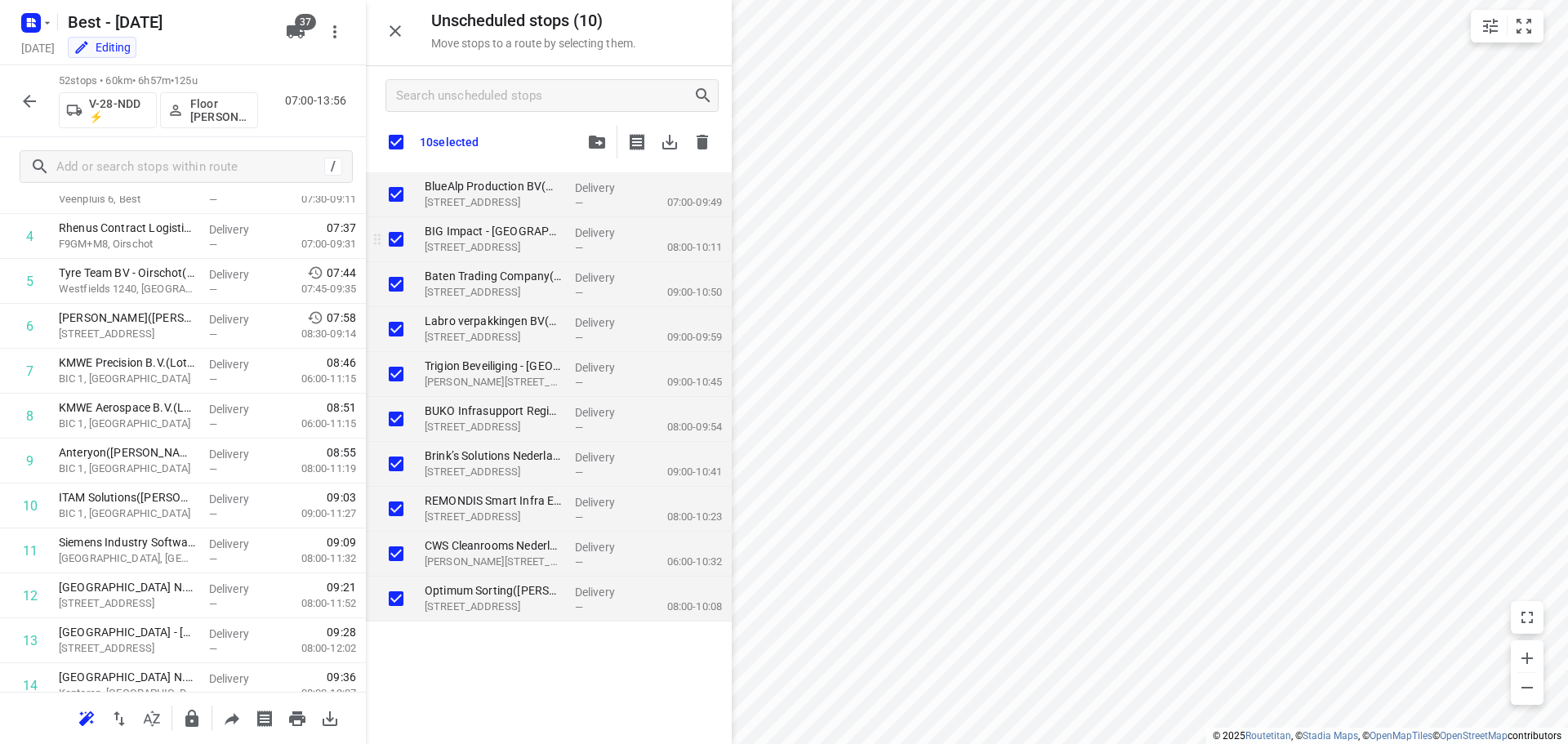
checkbox input "true"
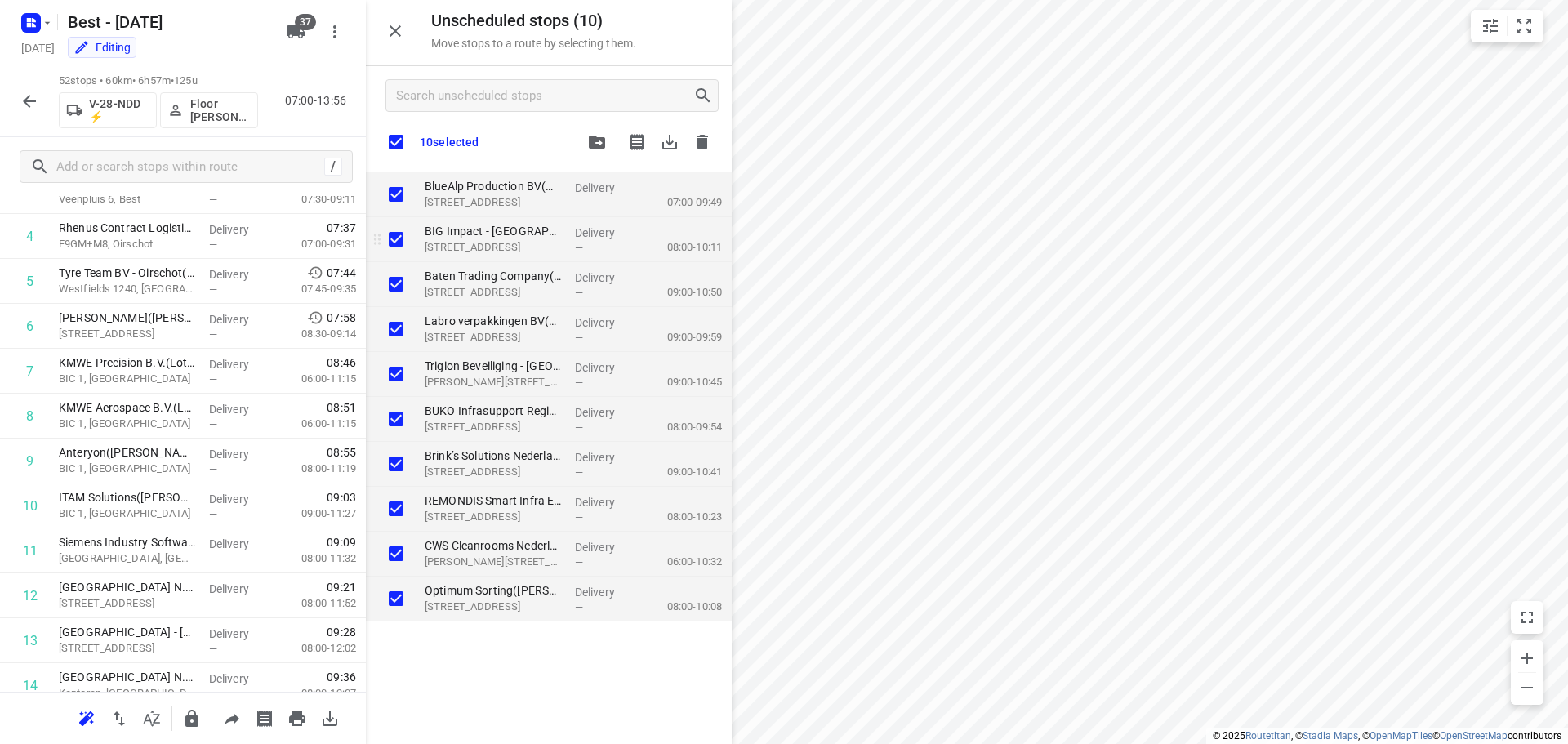
checkbox input "true"
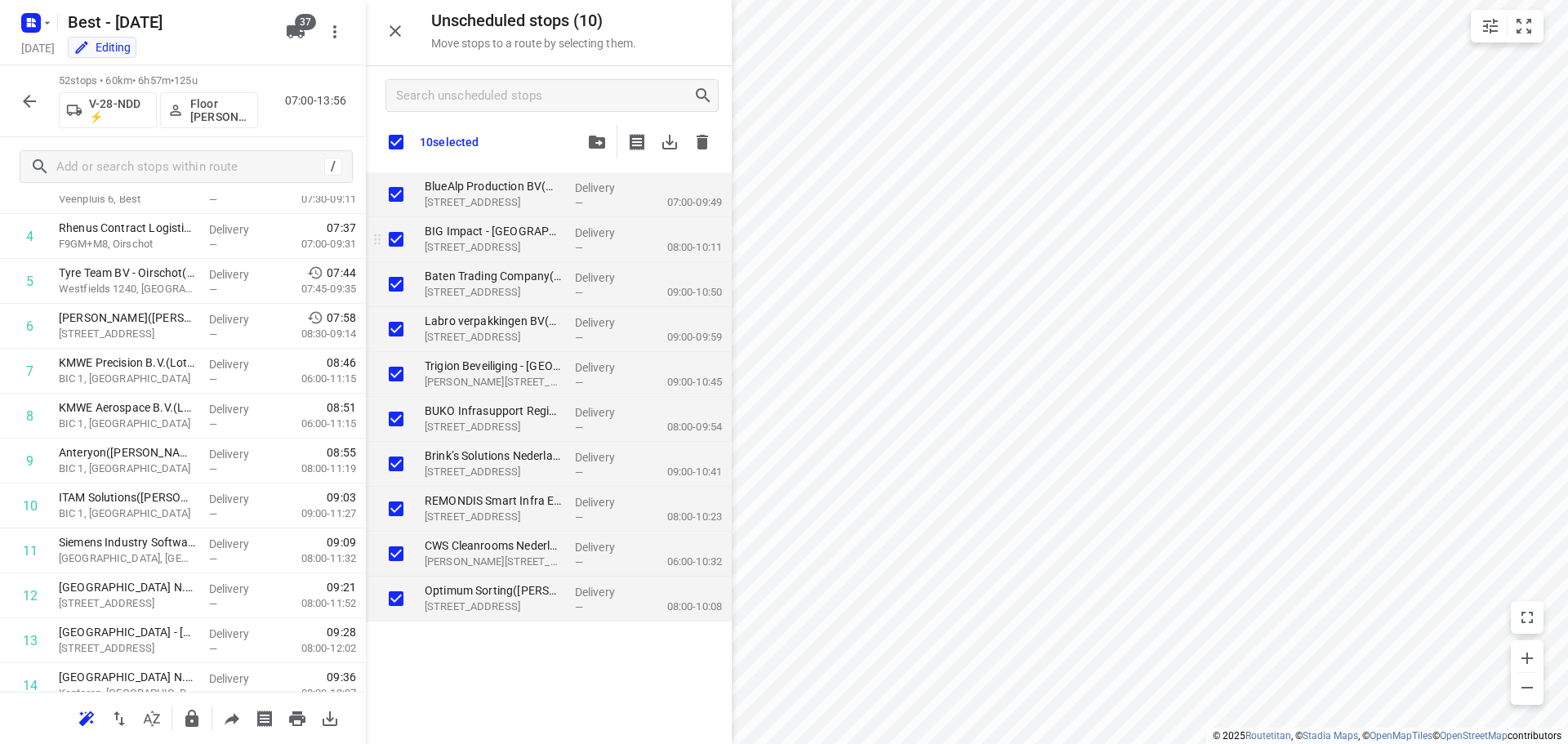
checkbox input "true"
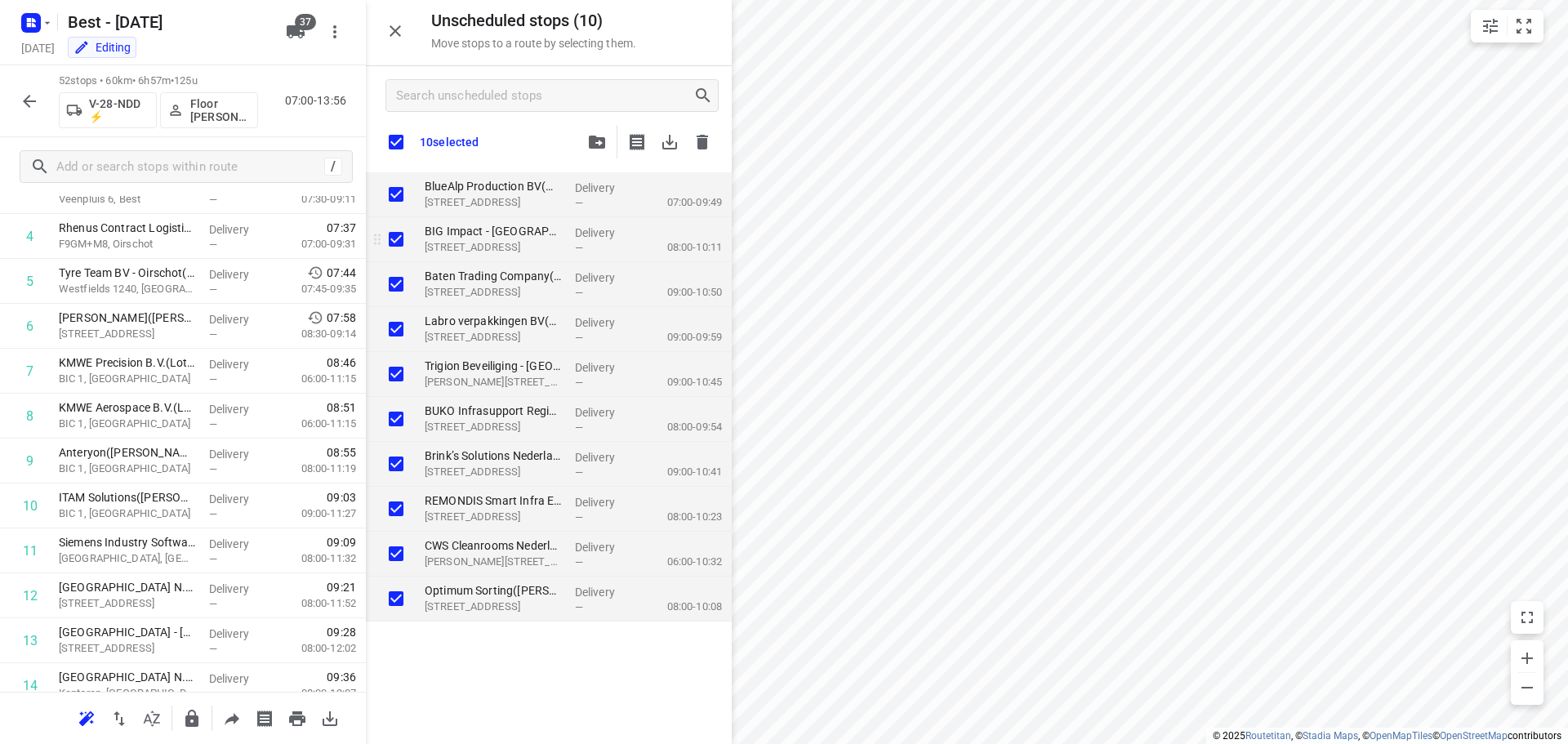
checkbox input "true"
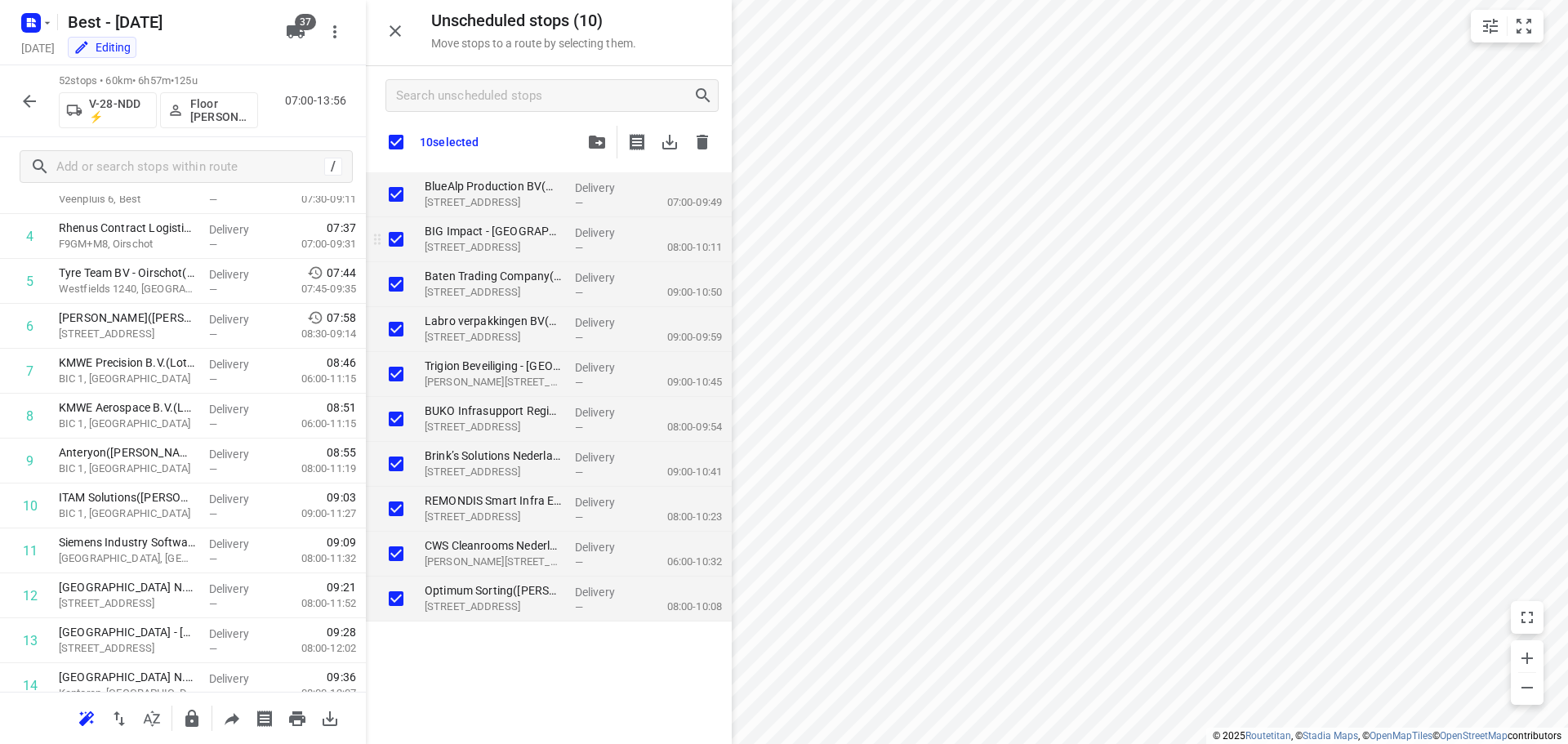
checkbox input "true"
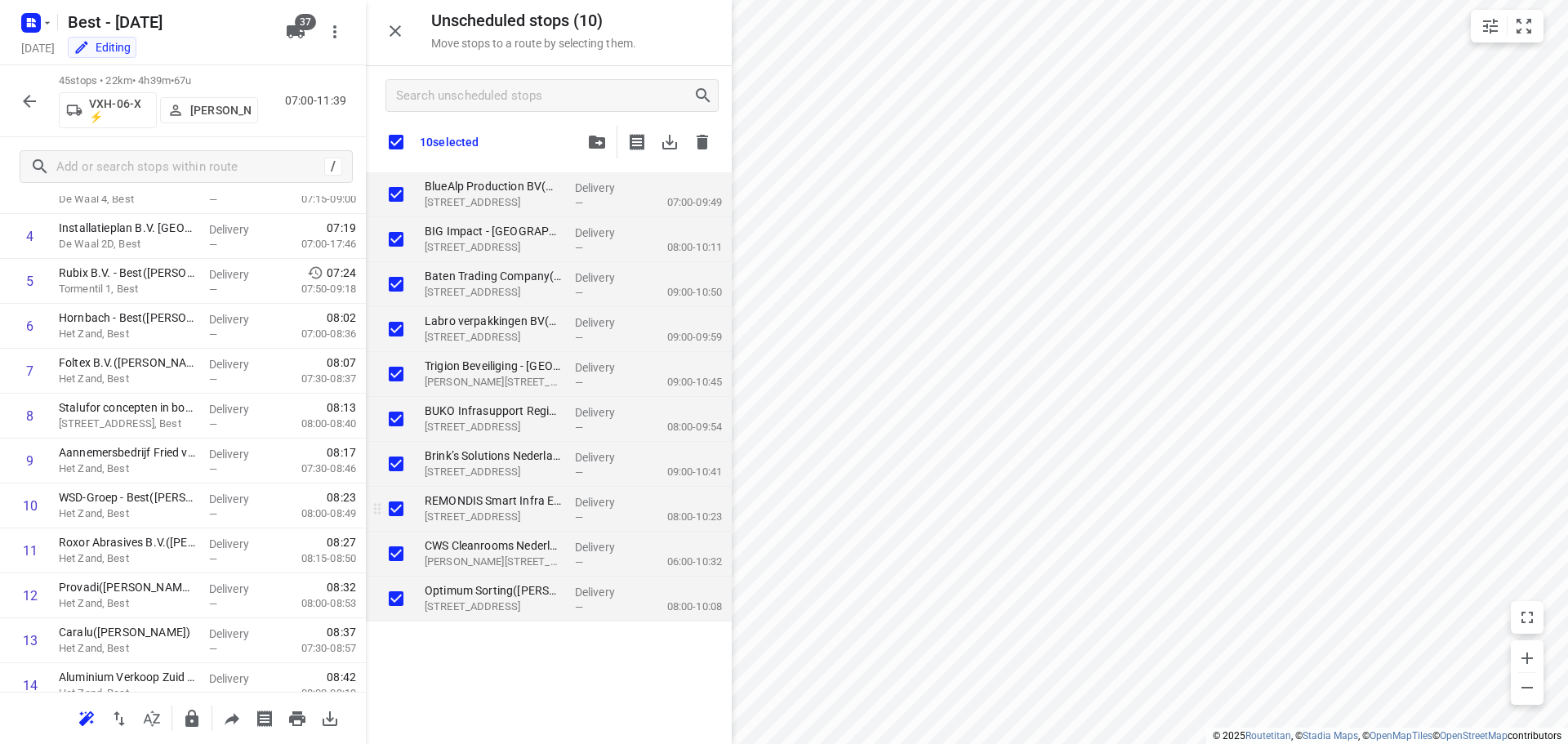
checkbox input "true"
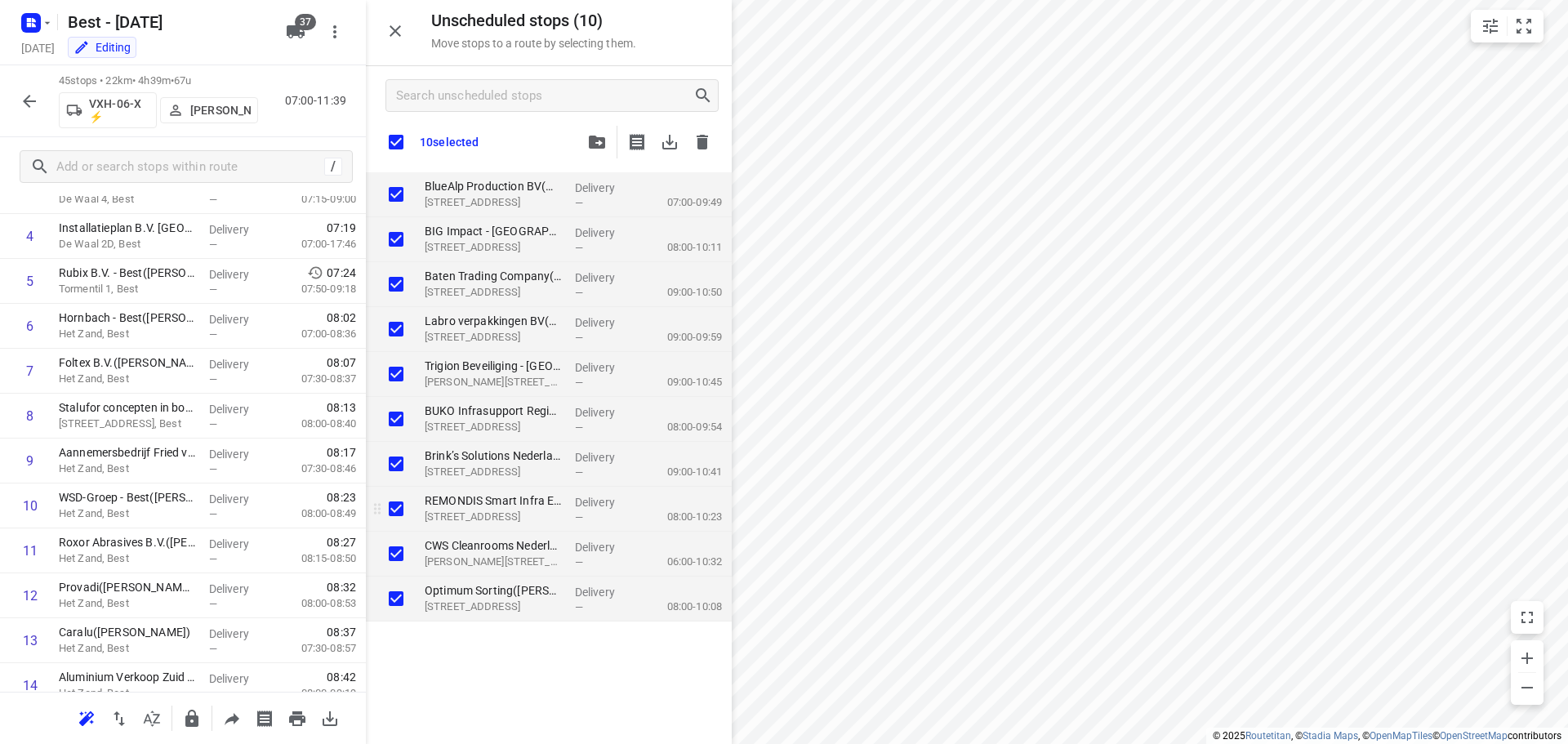
checkbox input "true"
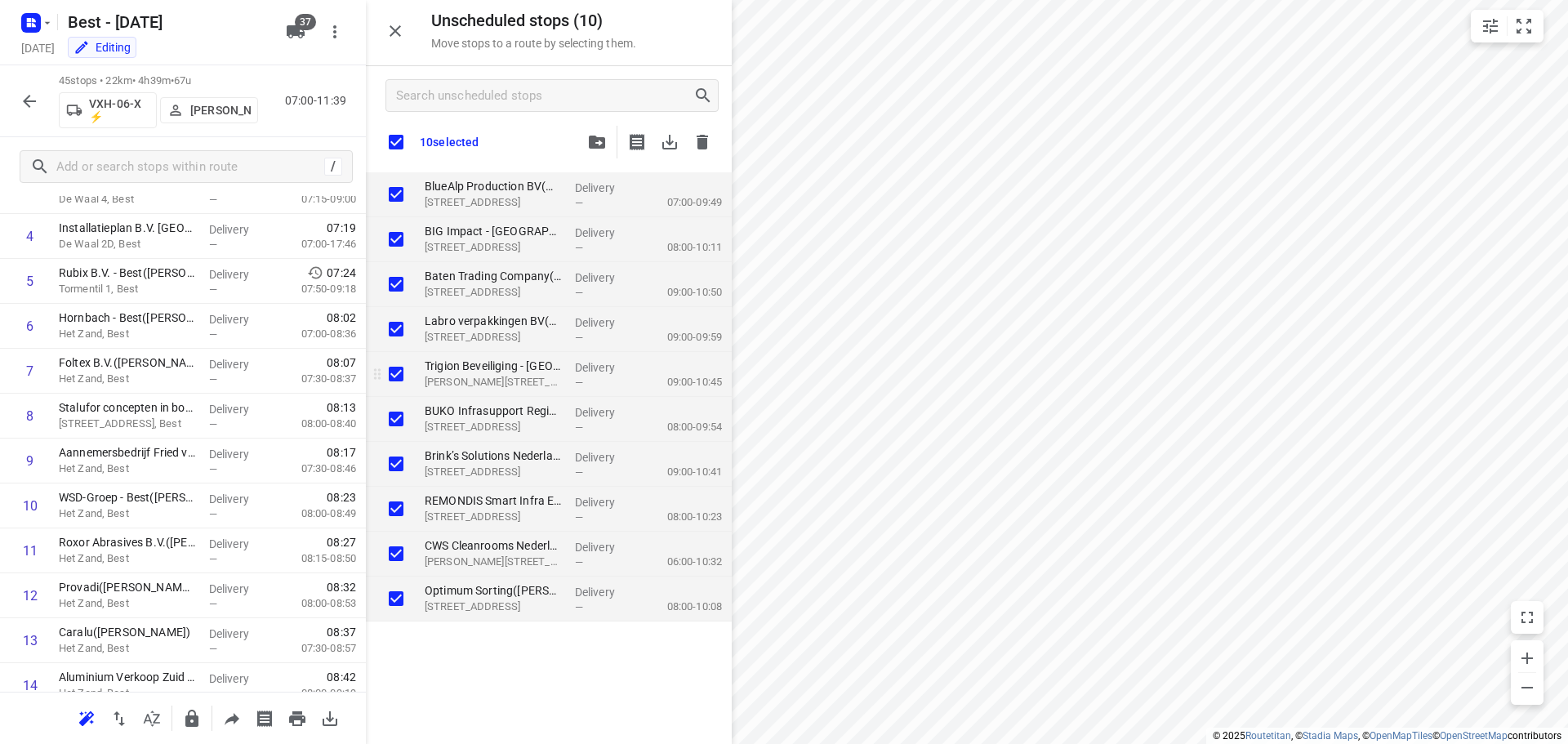
checkbox input "true"
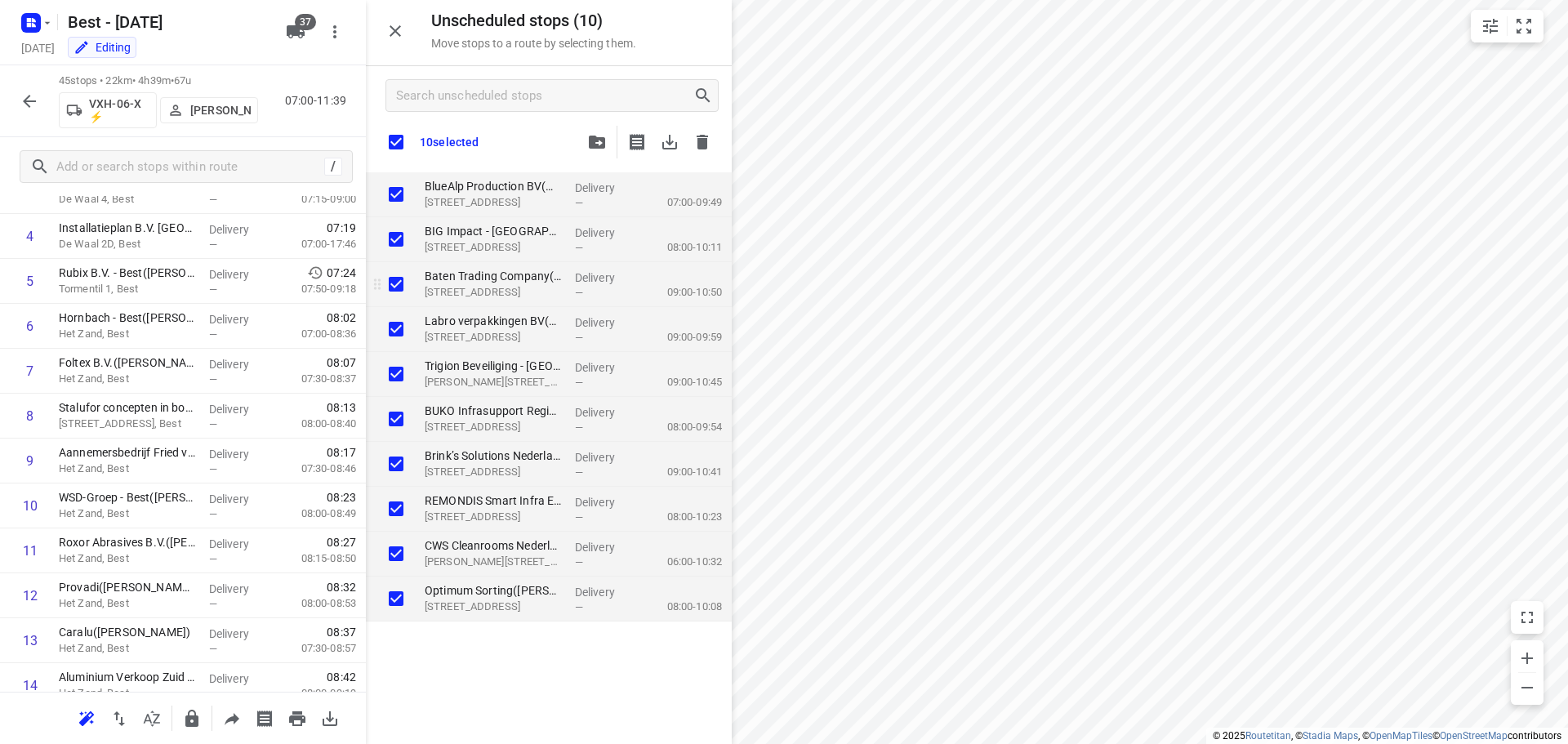
checkbox input "true"
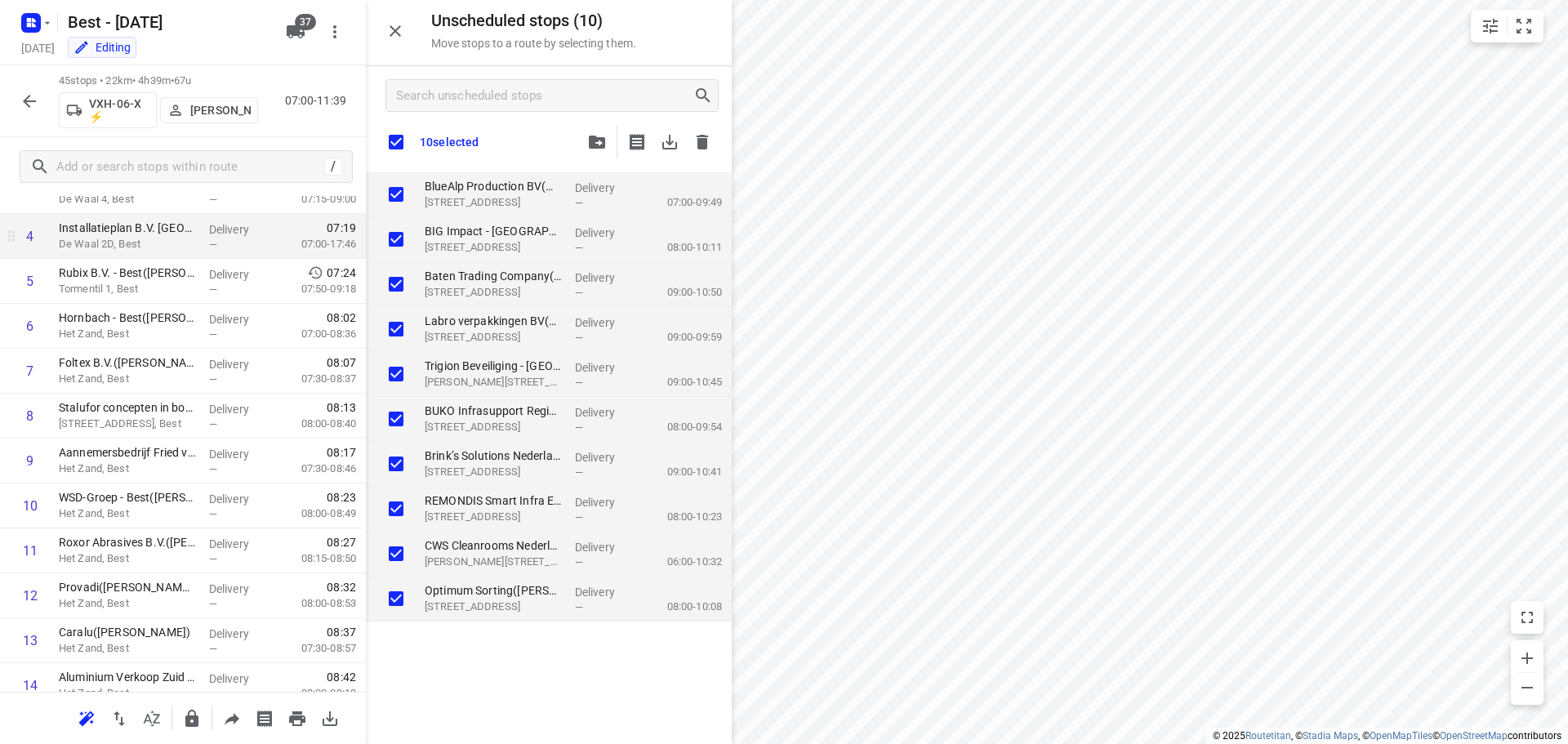
checkbox input "true"
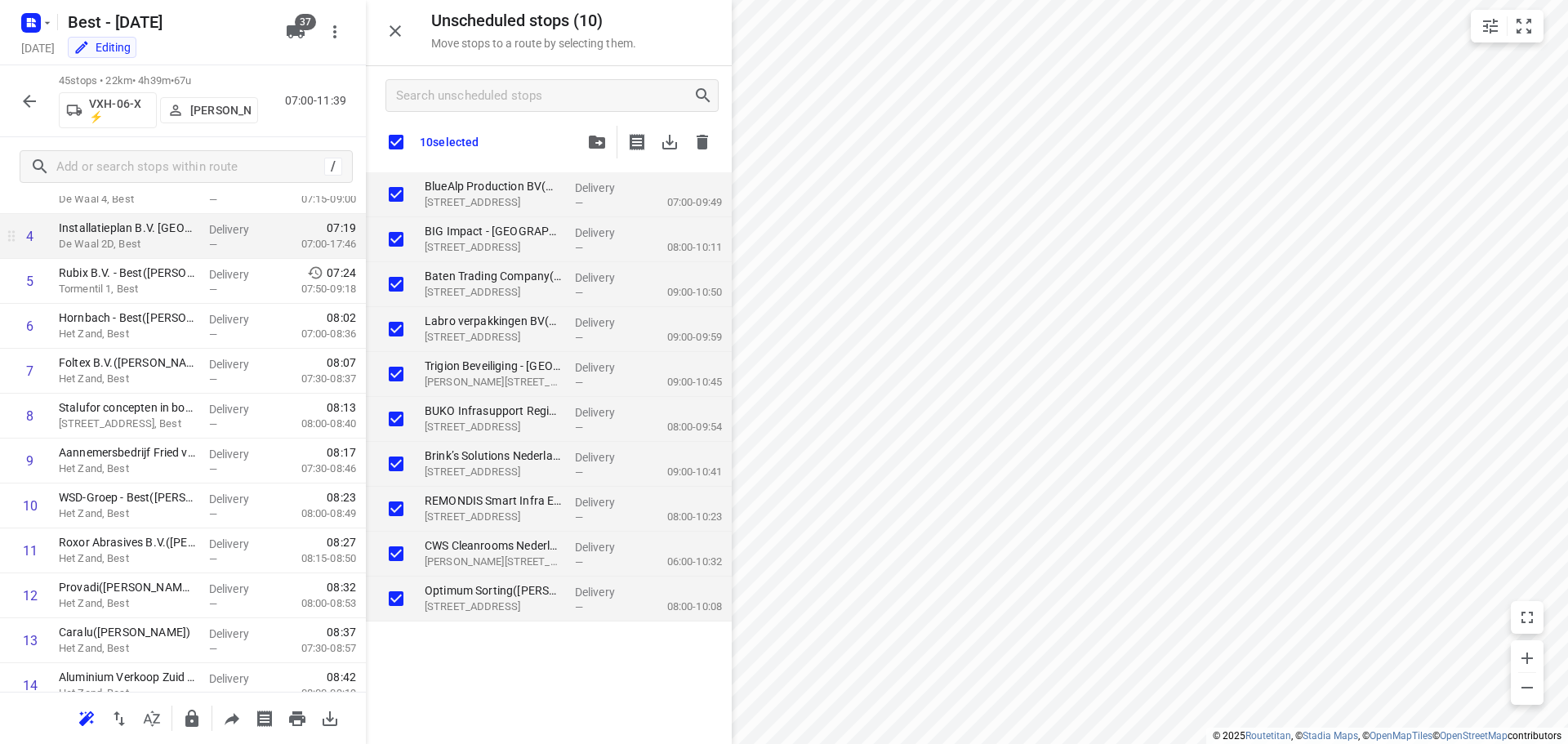
checkbox input "true"
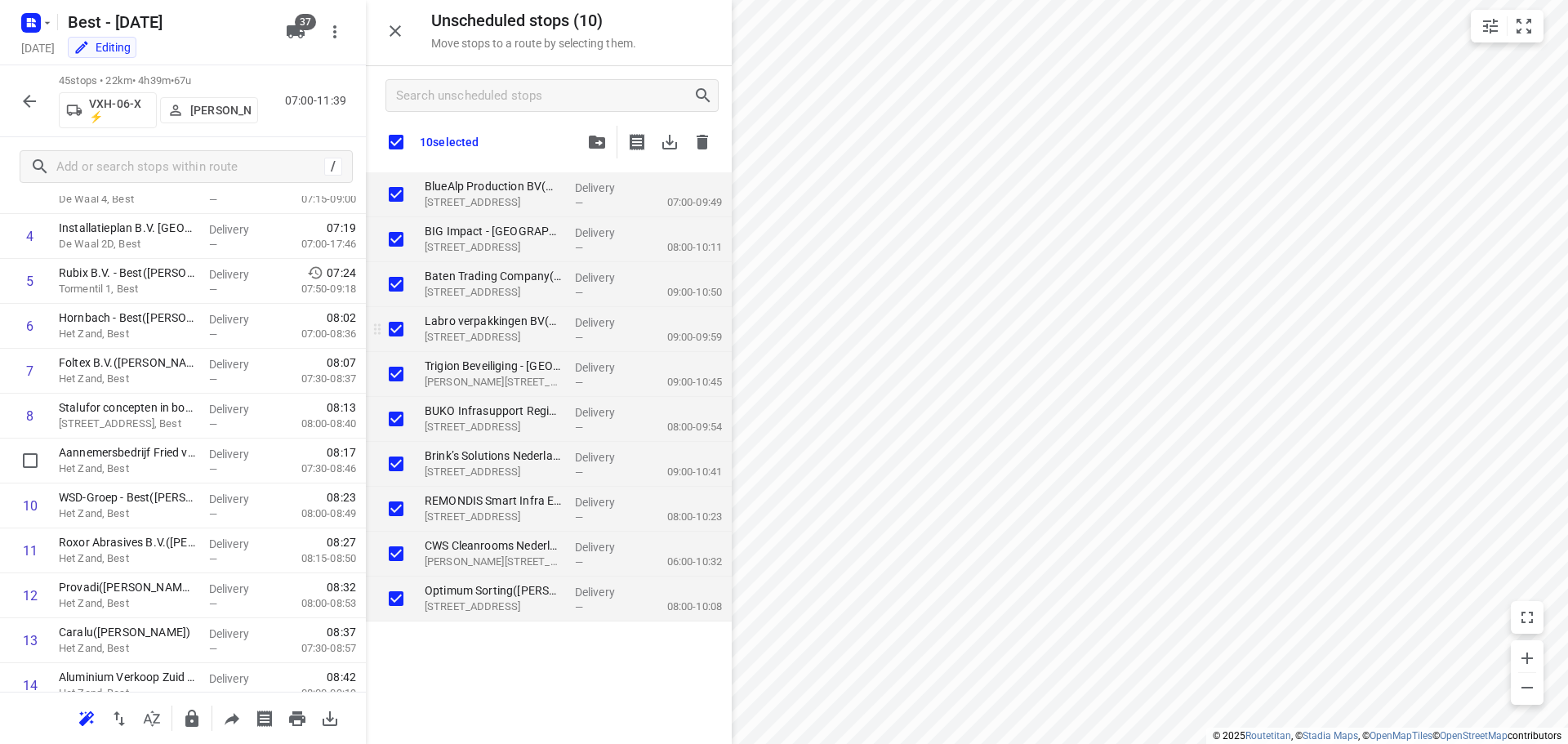
checkbox input "true"
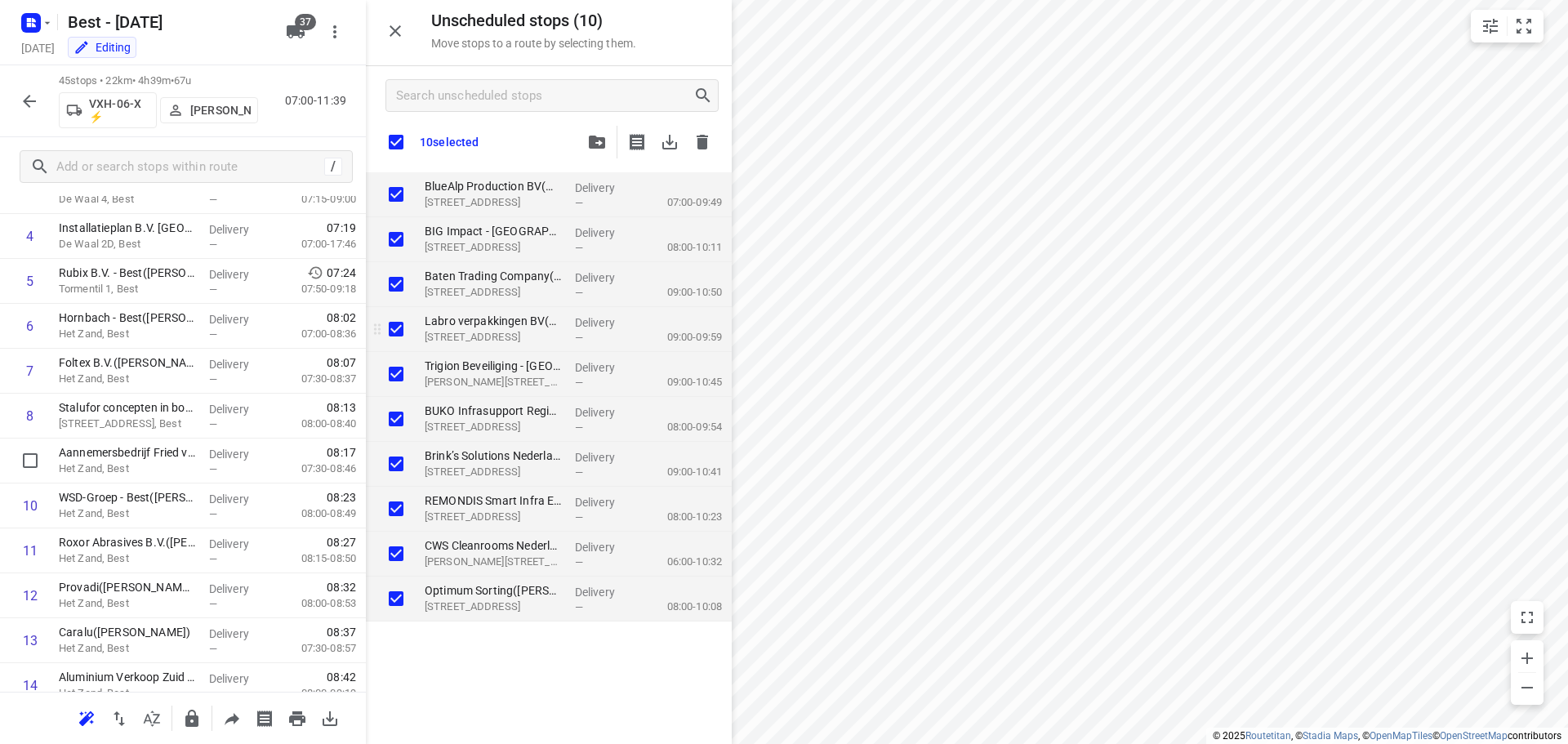
checkbox input "true"
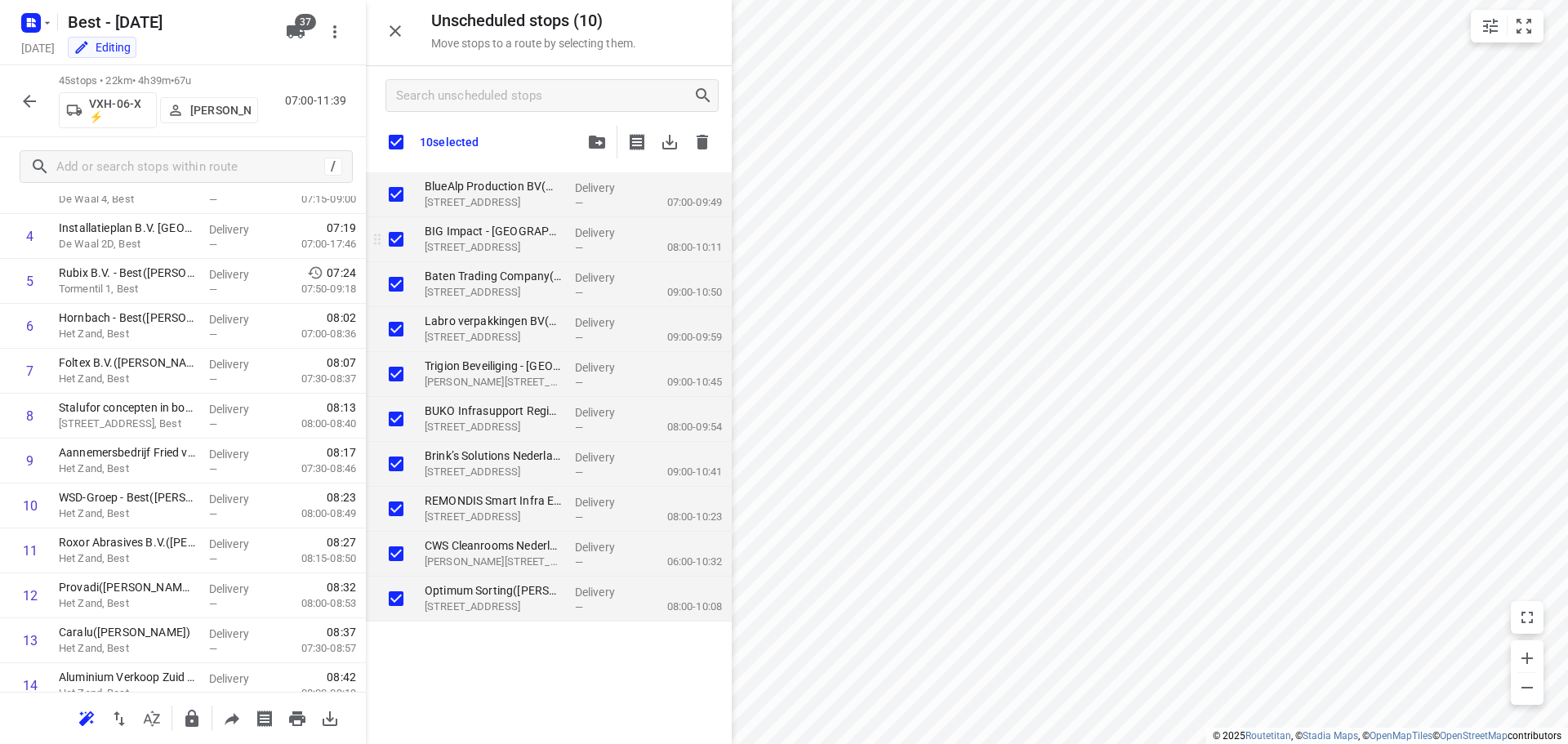
checkbox input "true"
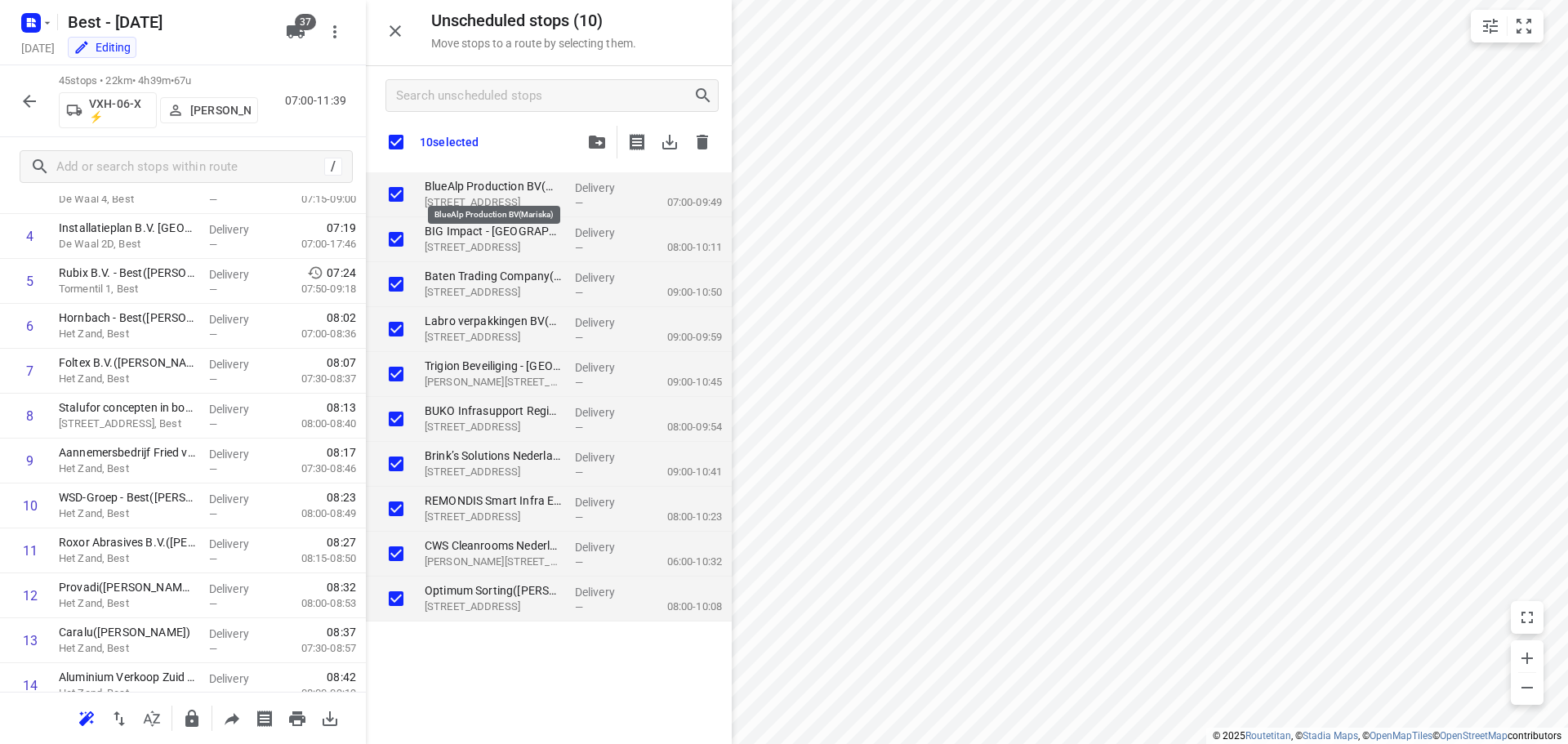
checkbox input "true"
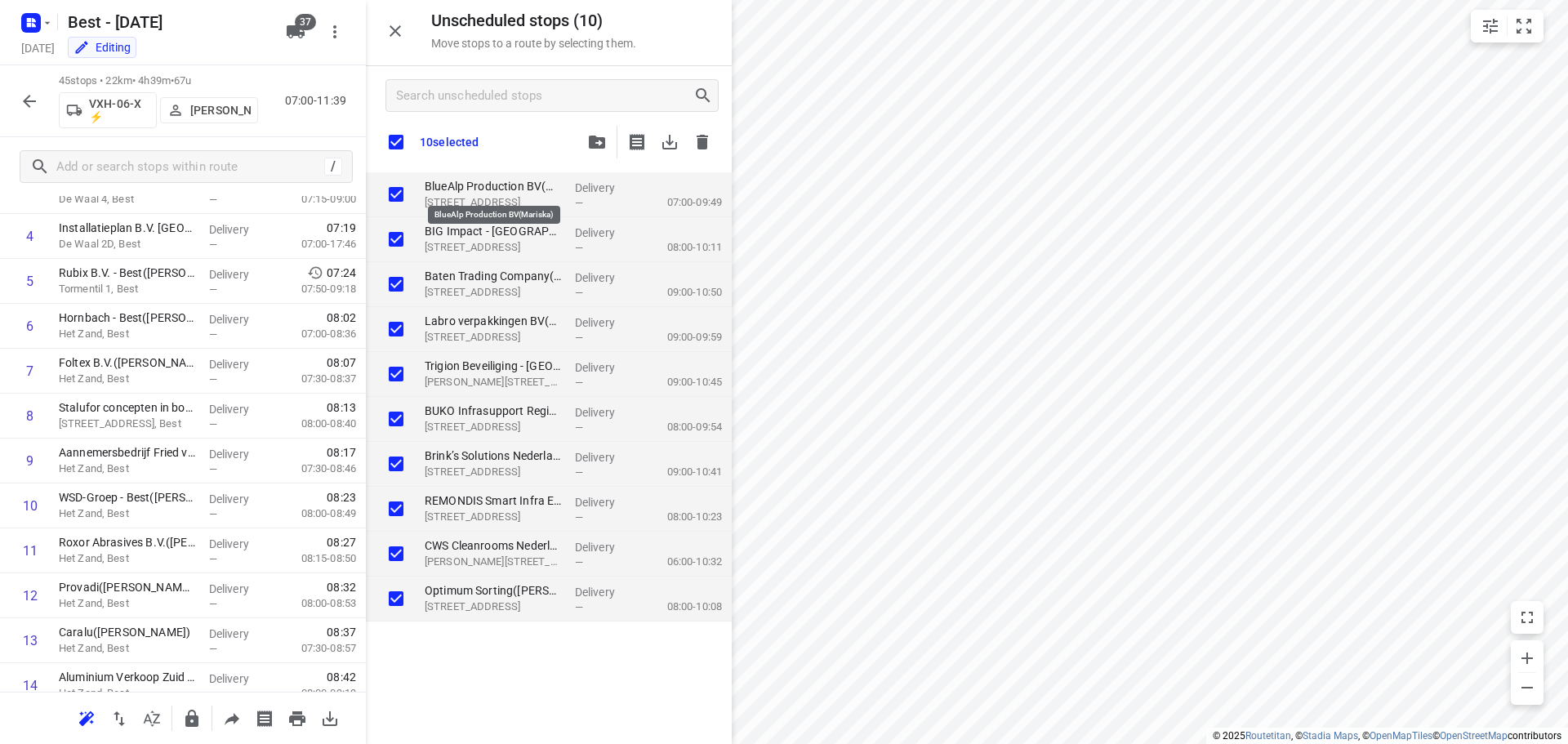
checkbox input "true"
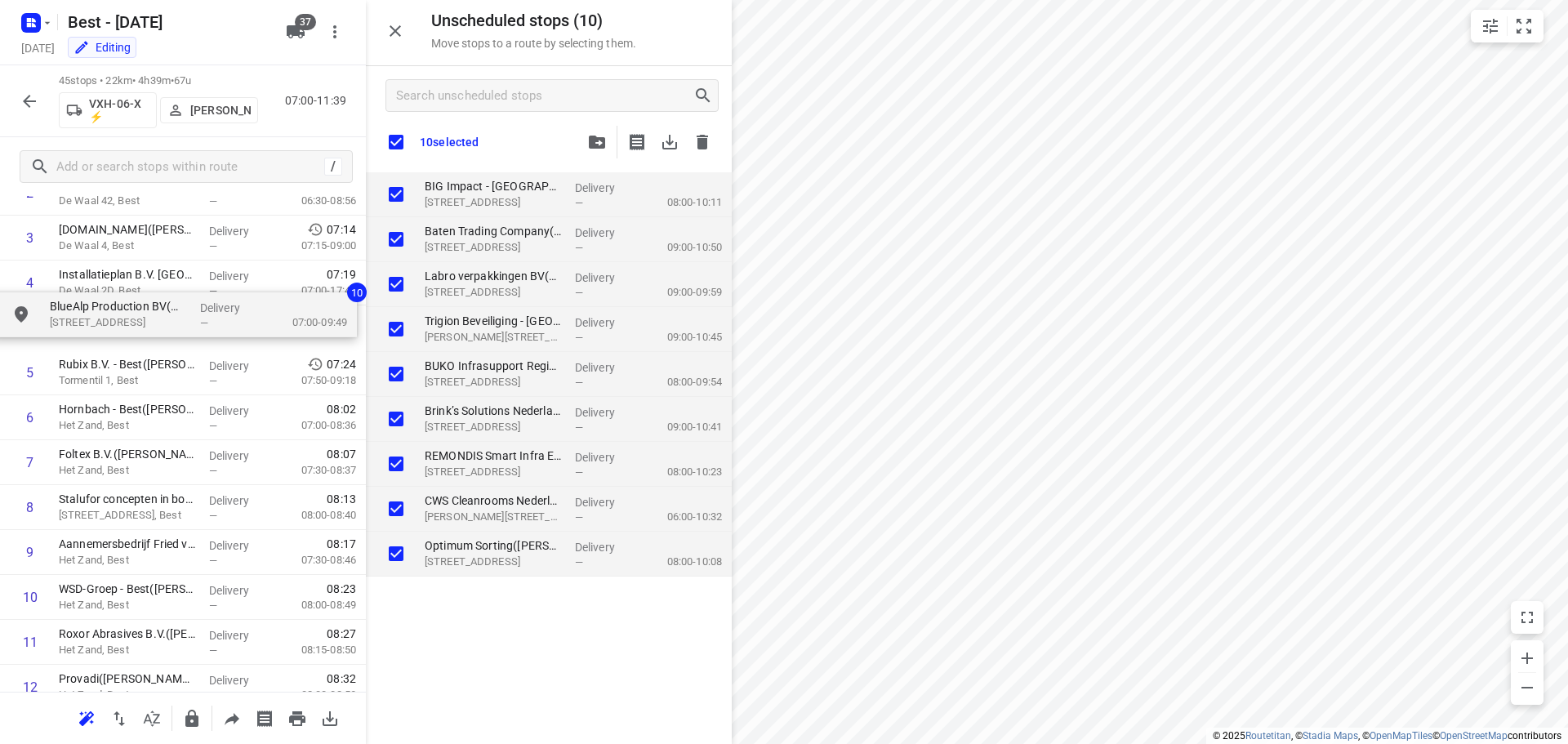
drag, startPoint x: 542, startPoint y: 189, endPoint x: 159, endPoint y: 322, distance: 405.4
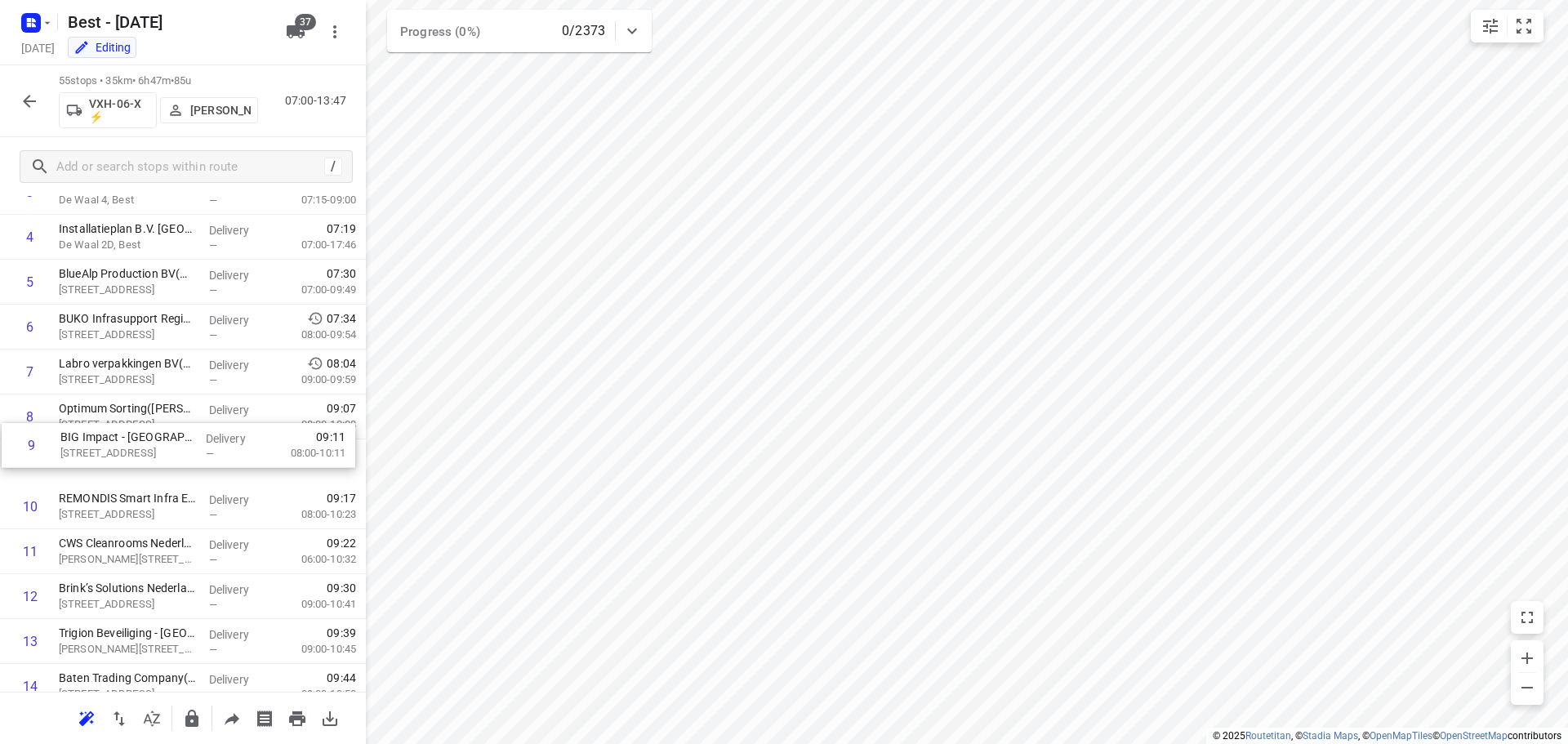
drag, startPoint x: 135, startPoint y: 477, endPoint x: 140, endPoint y: 456, distance: 21.6
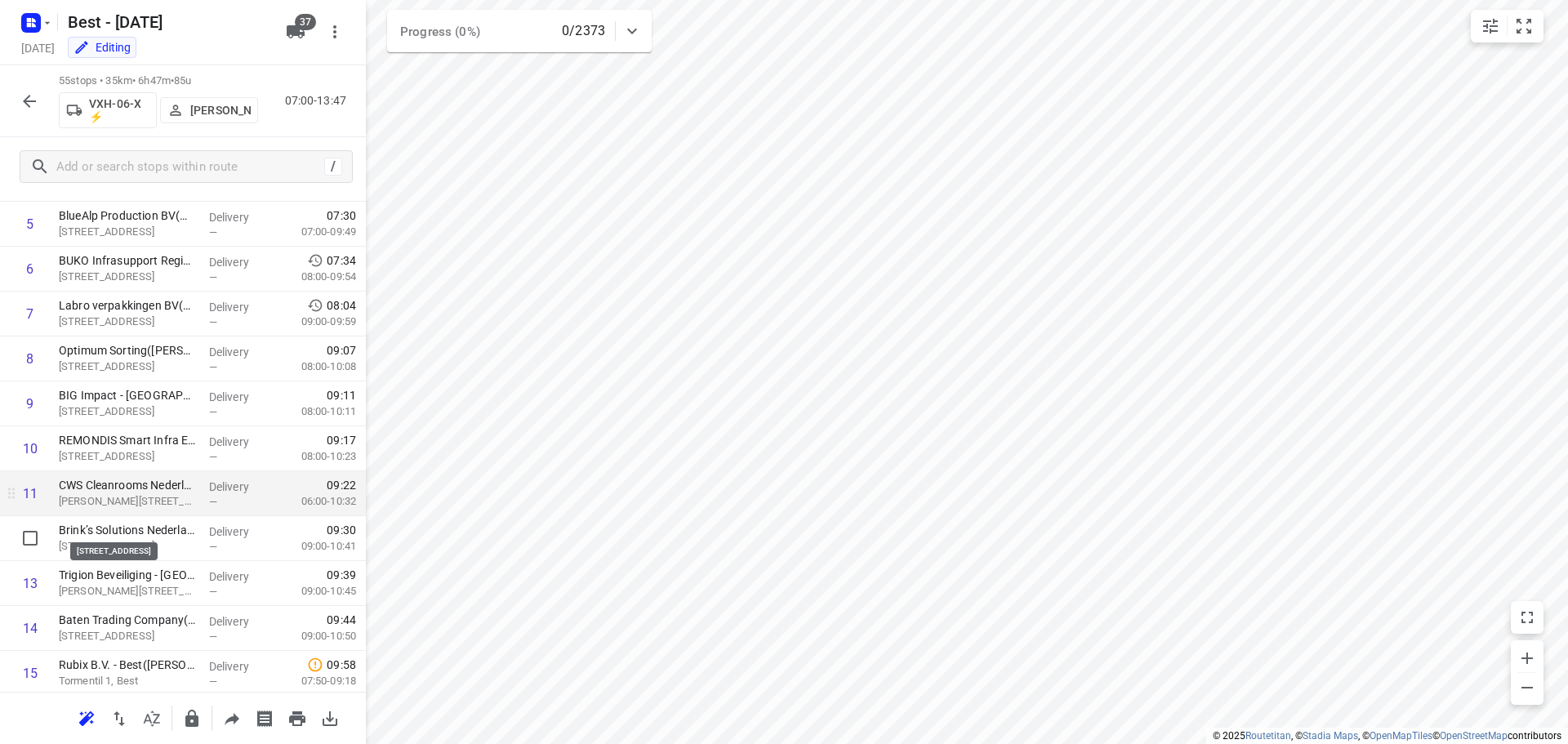
scroll to position [279, 0]
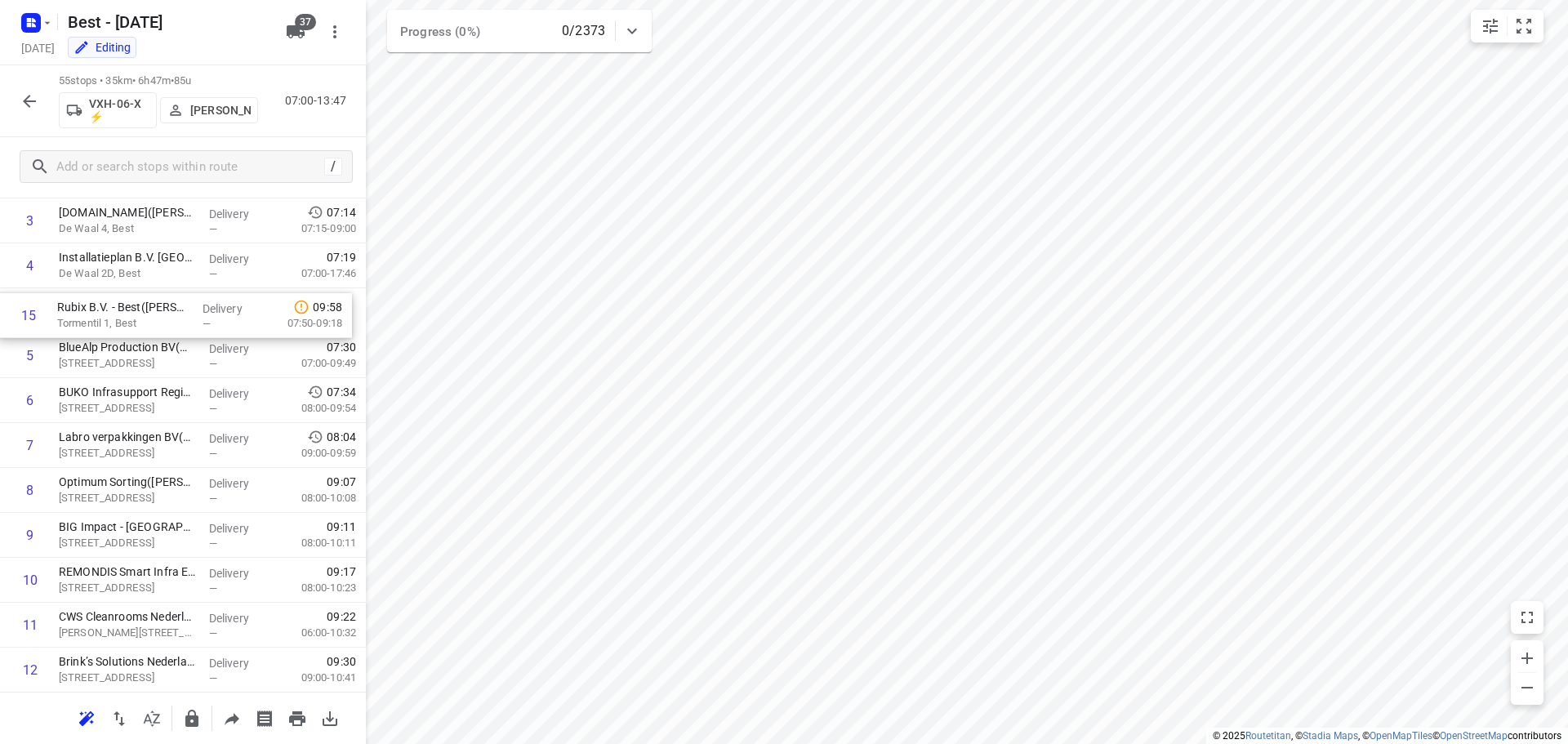
drag, startPoint x: 168, startPoint y: 659, endPoint x: 164, endPoint y: 316, distance: 343.0
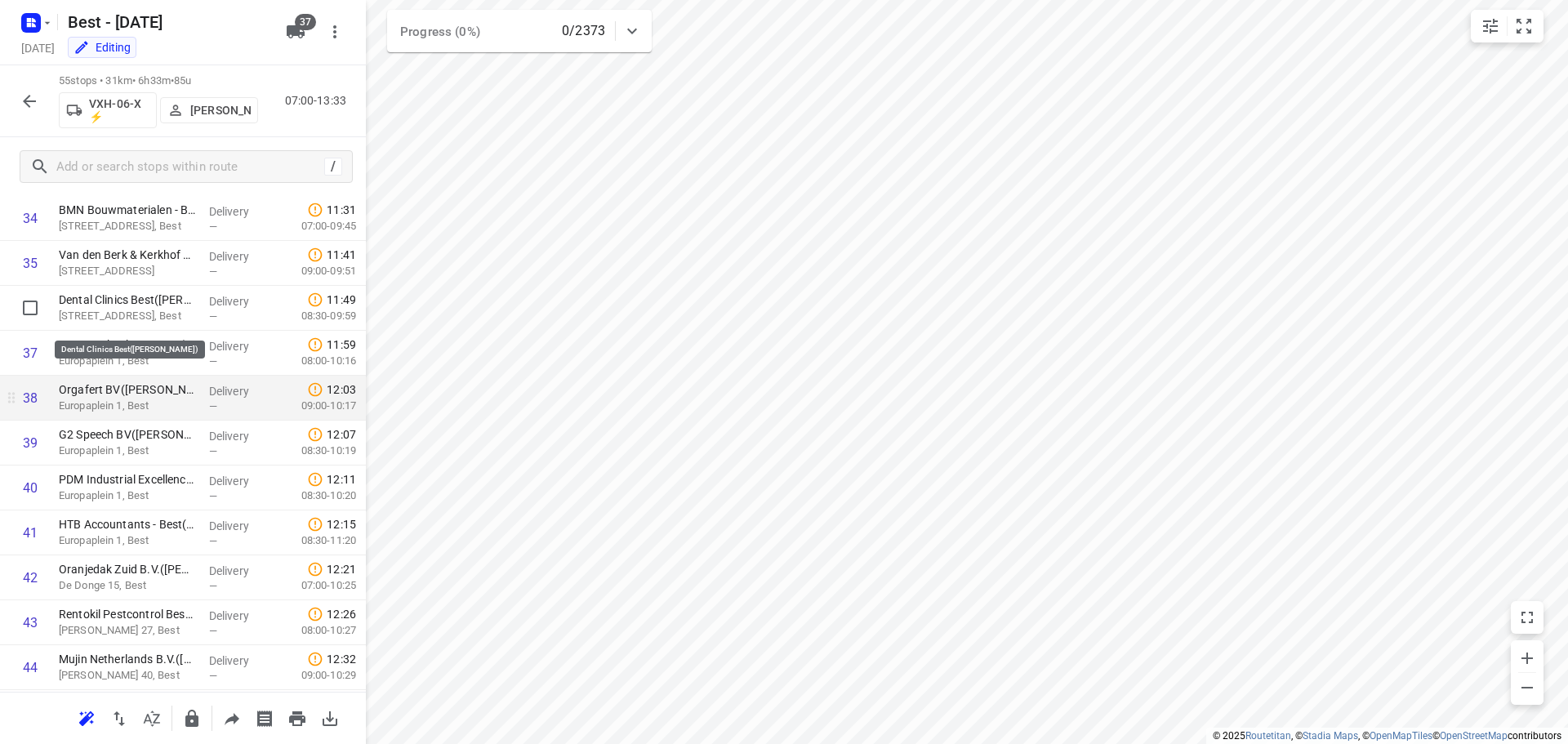
scroll to position [1470, 0]
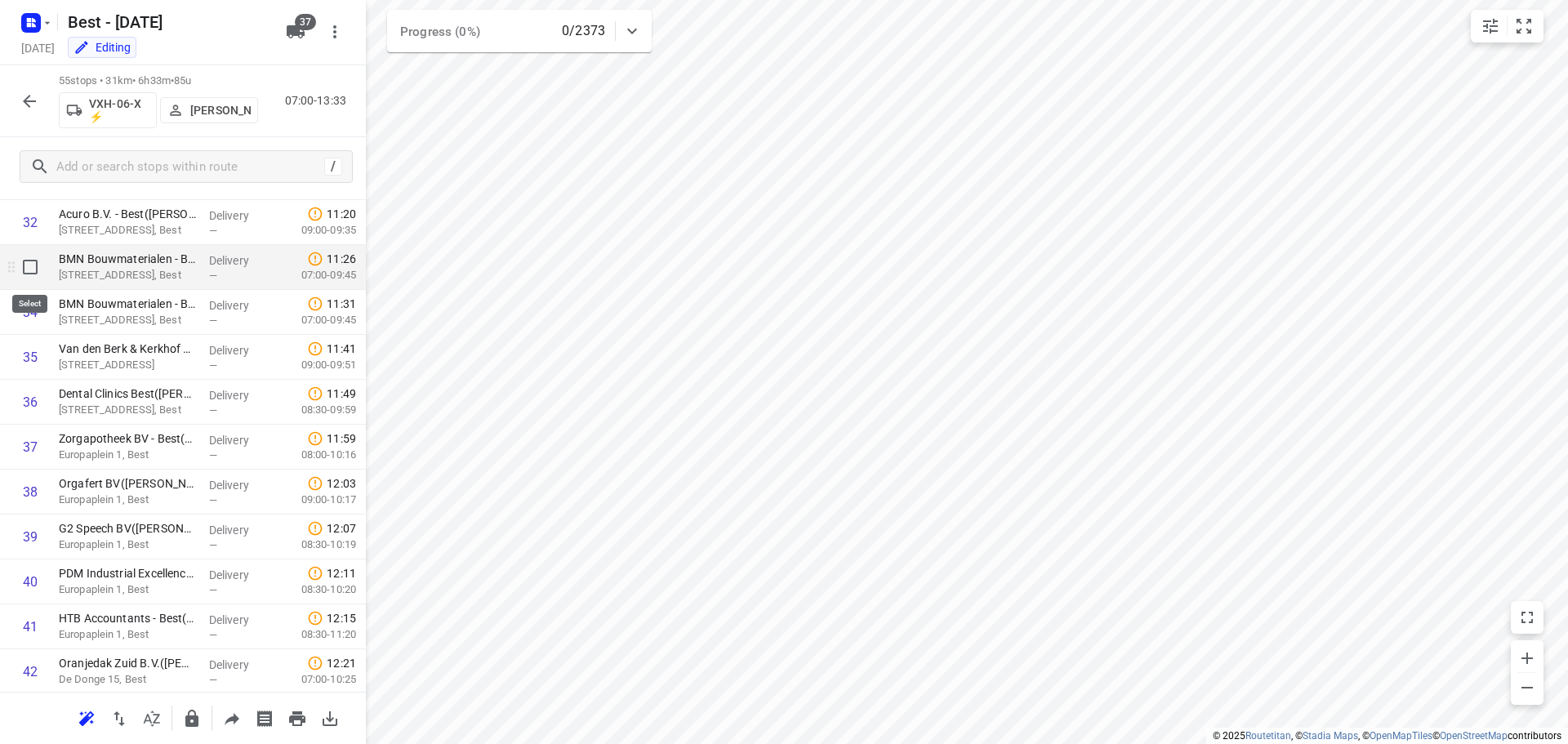
click at [26, 278] on input "checkbox" at bounding box center [30, 267] width 33 height 33
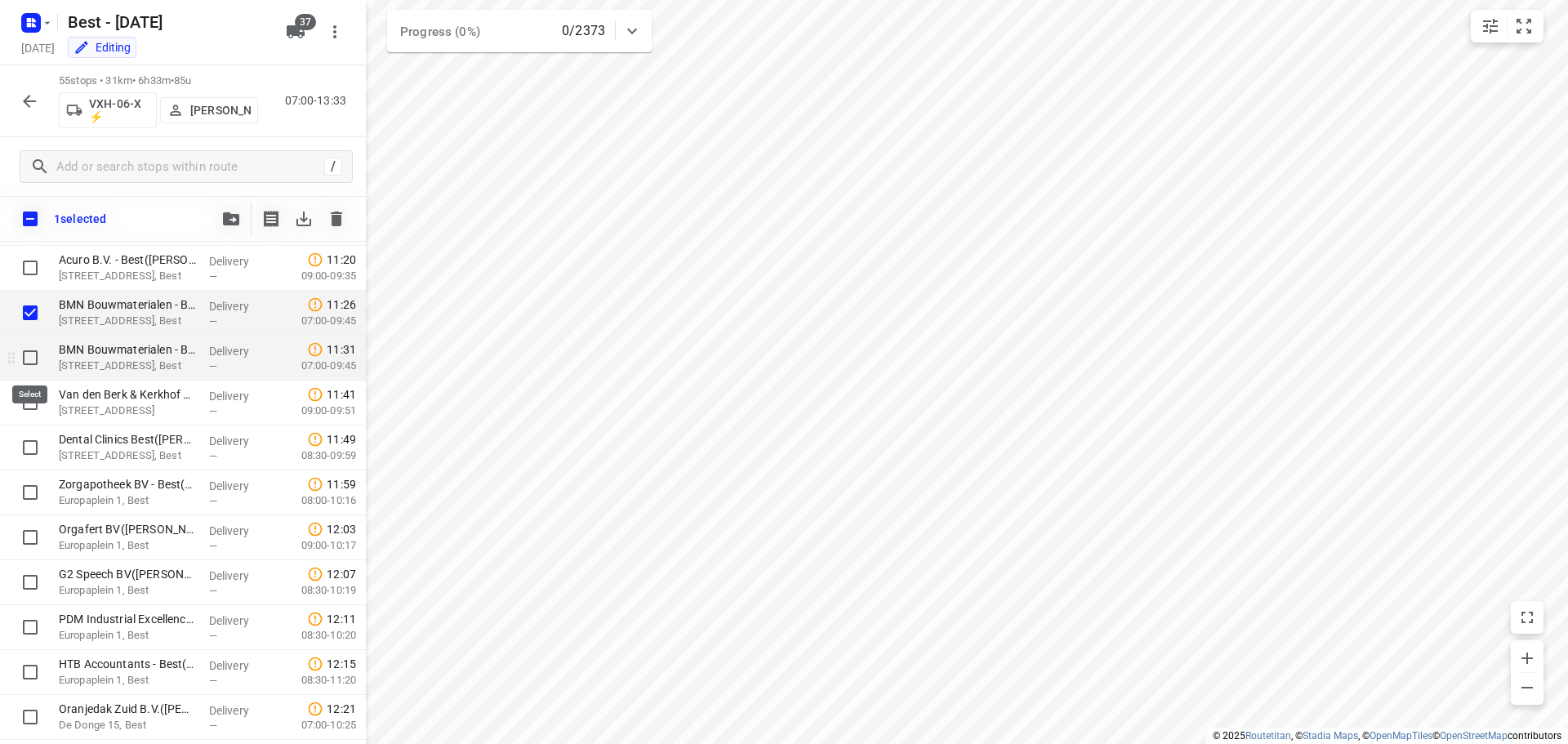
click at [32, 361] on input "checkbox" at bounding box center [30, 358] width 33 height 33
click at [23, 271] on input "checkbox" at bounding box center [30, 268] width 33 height 33
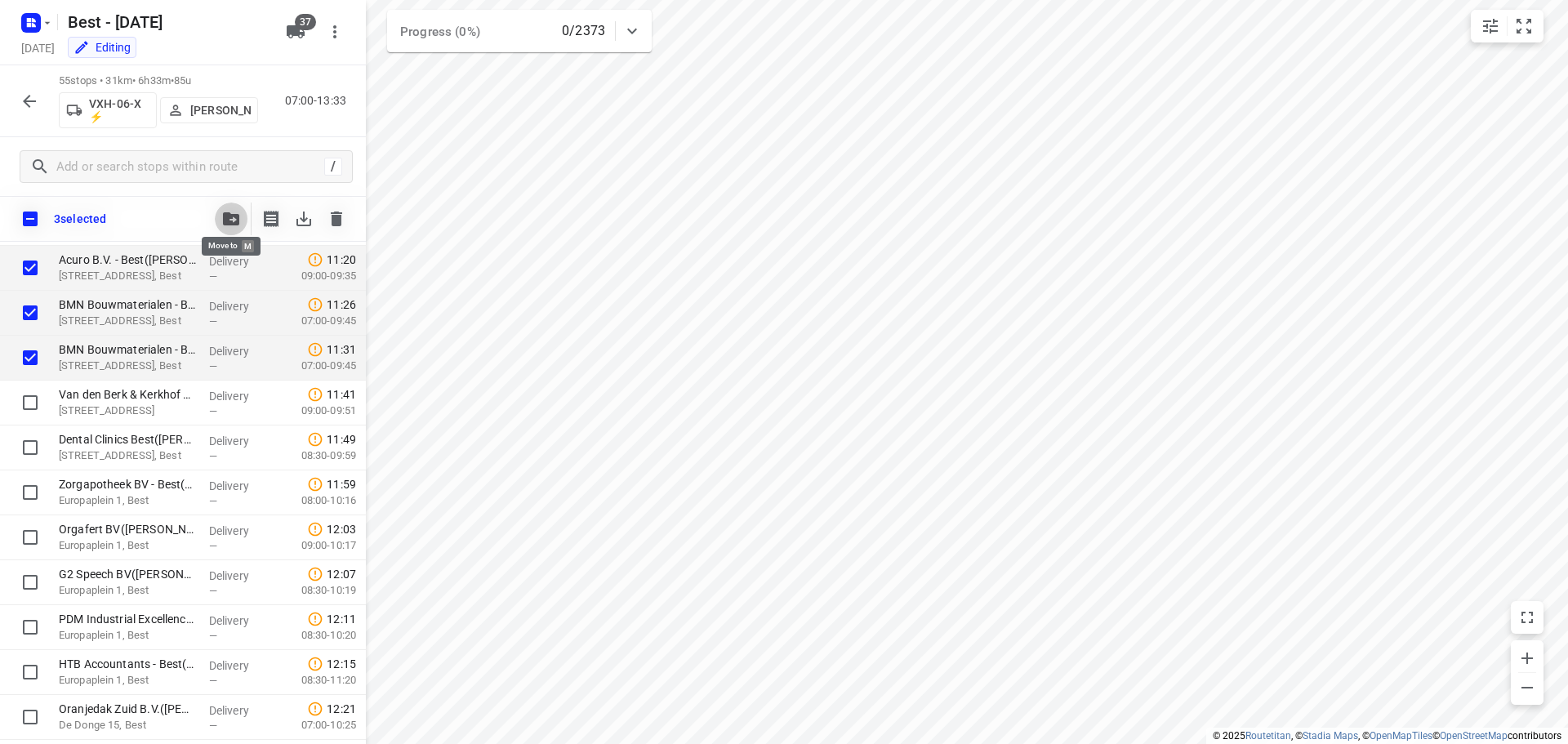
click at [220, 215] on button "button" at bounding box center [232, 219] width 33 height 33
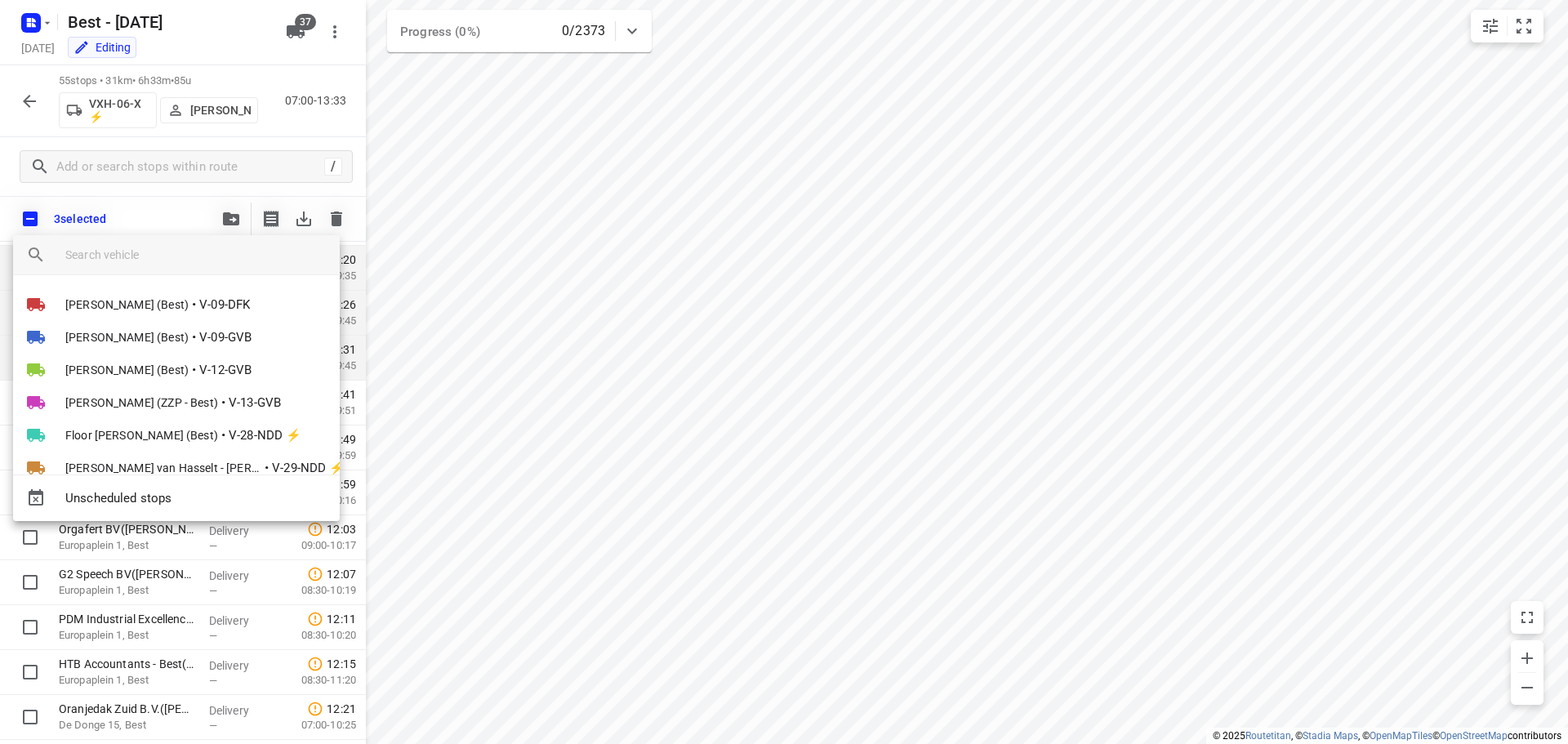
click at [177, 245] on input "search vehicle" at bounding box center [195, 254] width 261 height 25
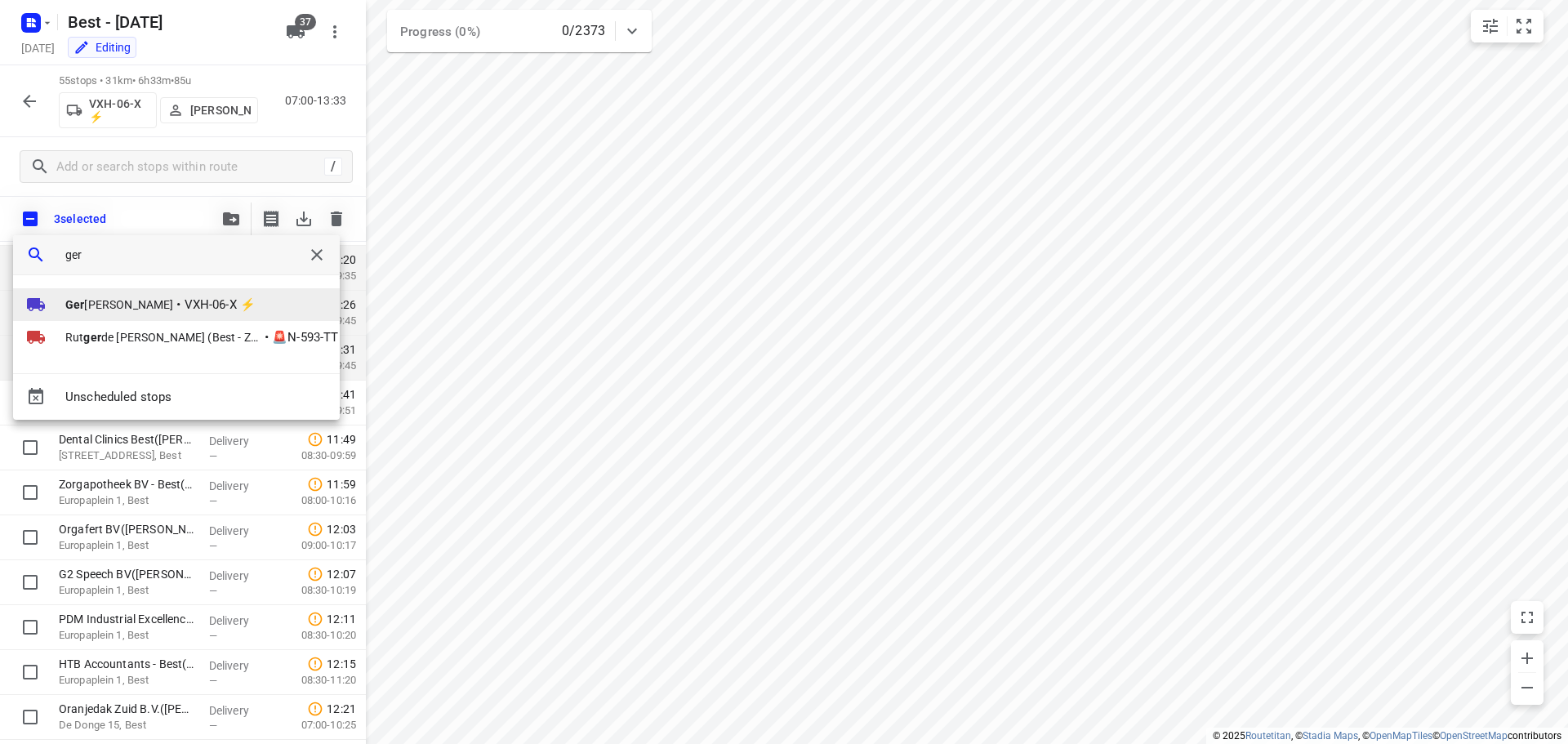
click at [133, 298] on span "Ger jan Sterken" at bounding box center [119, 305] width 108 height 16
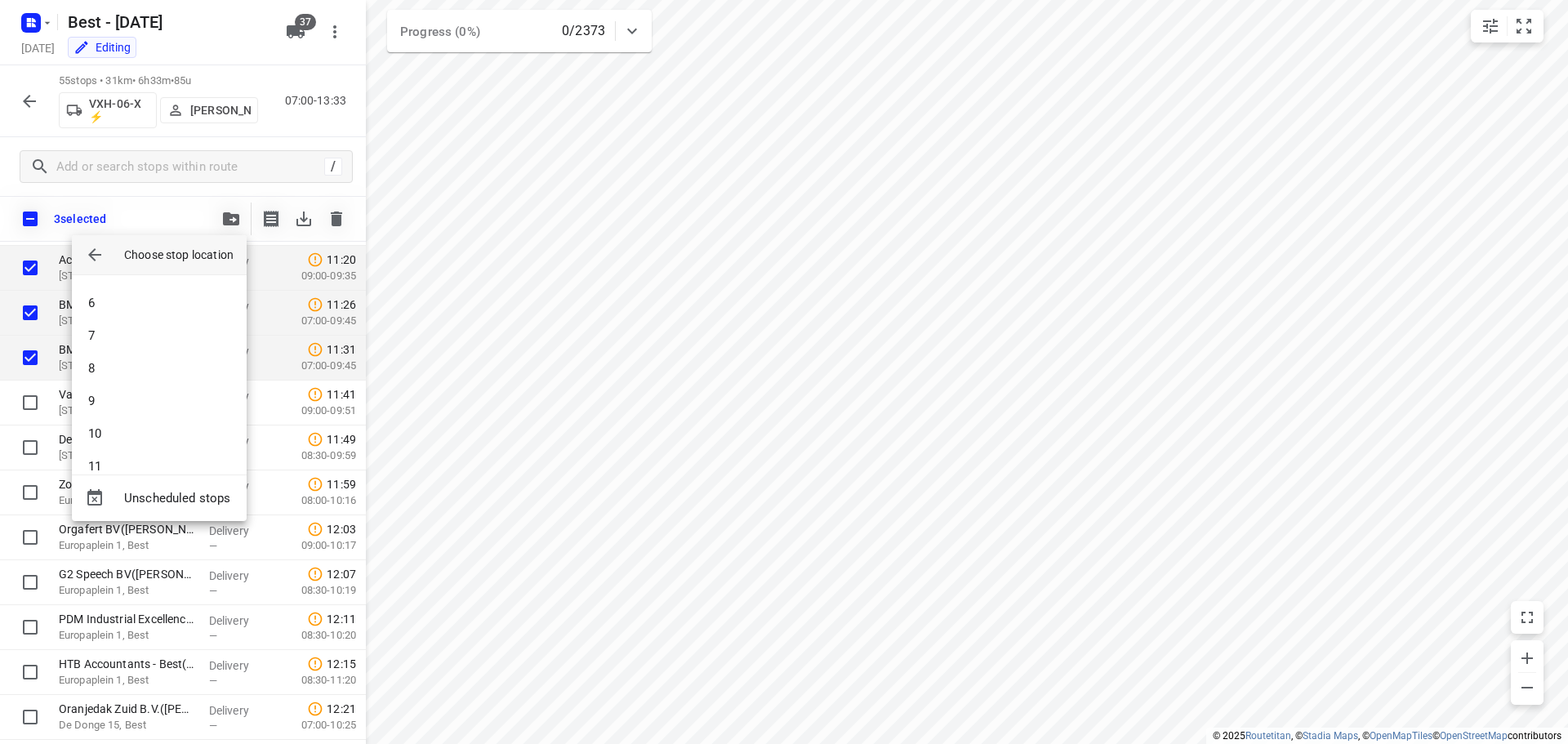
scroll to position [408, 0]
click at [130, 384] on li "16" at bounding box center [159, 380] width 175 height 33
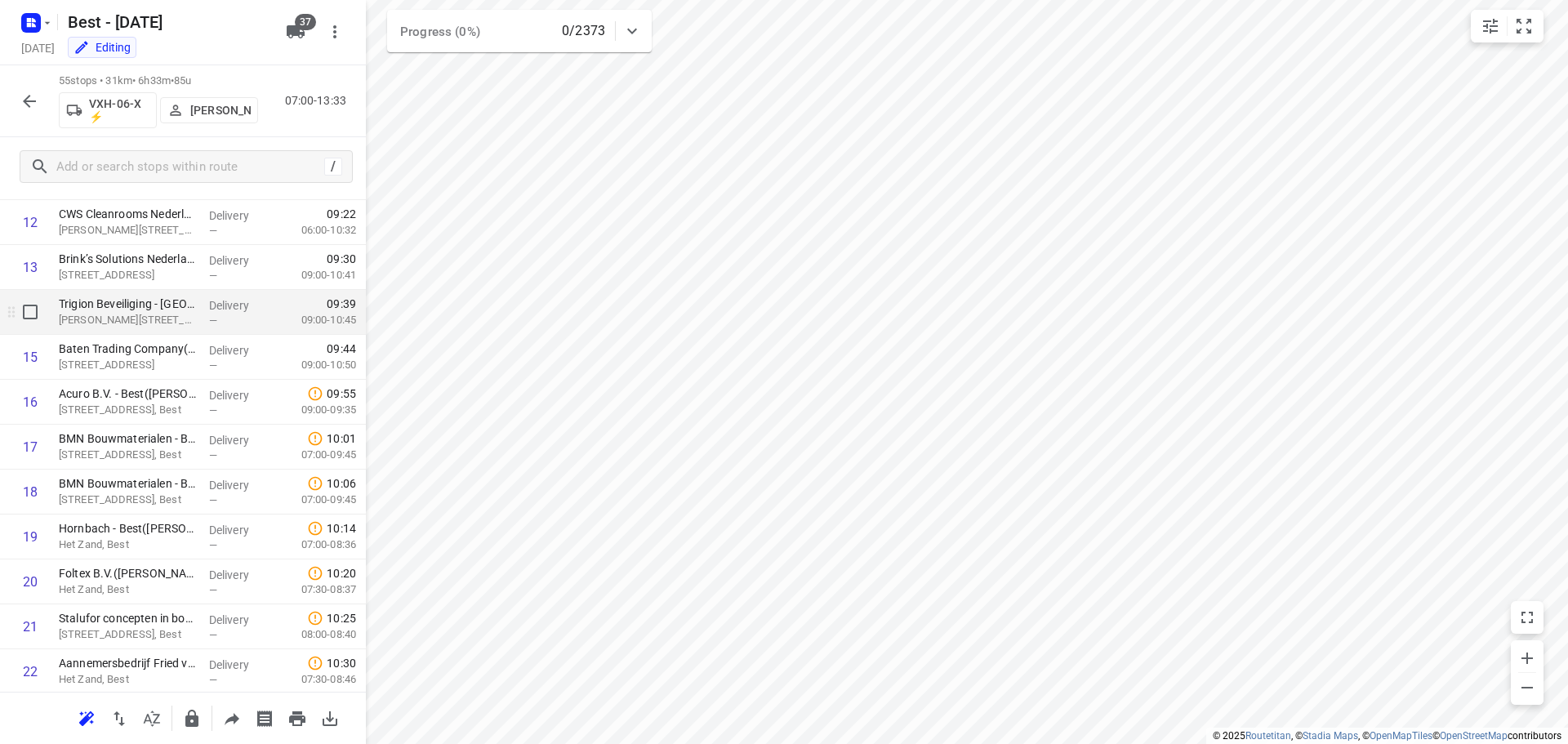
scroll to position [245, 0]
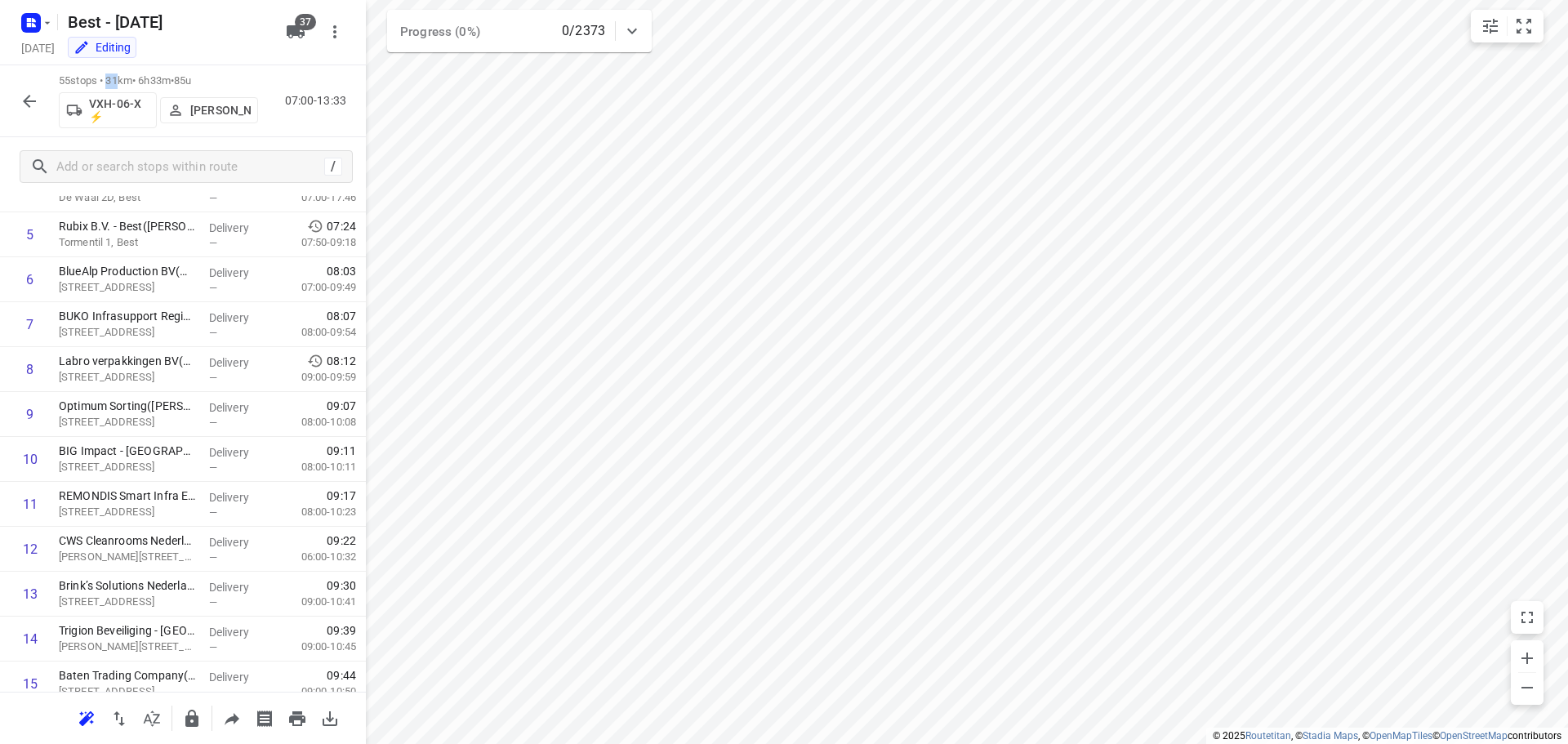
drag, startPoint x: 117, startPoint y: 83, endPoint x: 126, endPoint y: 81, distance: 9.2
click at [126, 81] on p "55 stops • 31km • 6h33m • 85u" at bounding box center [158, 81] width 200 height 16
click at [143, 76] on p "55 stops • 31km • 6h33m • 85u" at bounding box center [158, 81] width 200 height 16
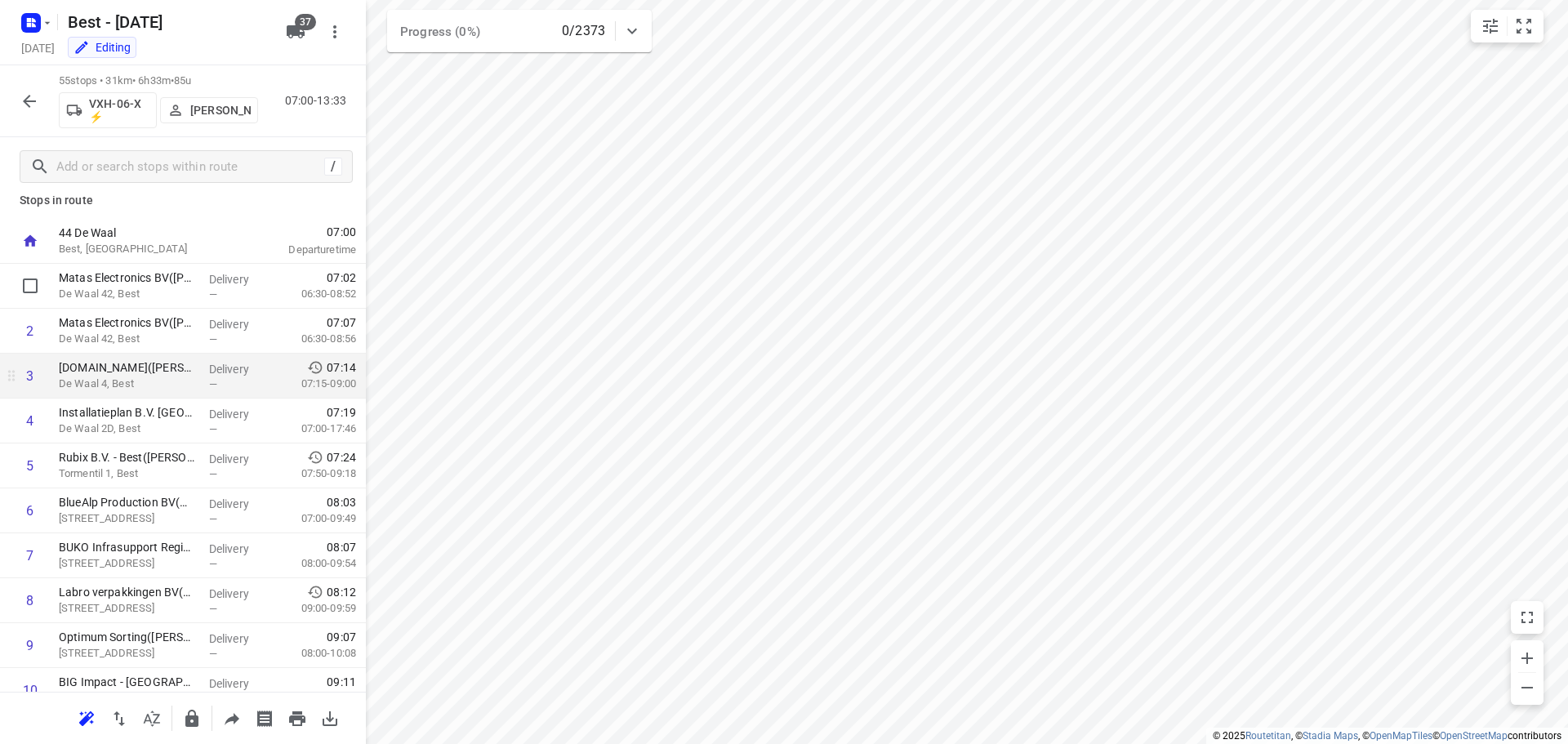
scroll to position [0, 0]
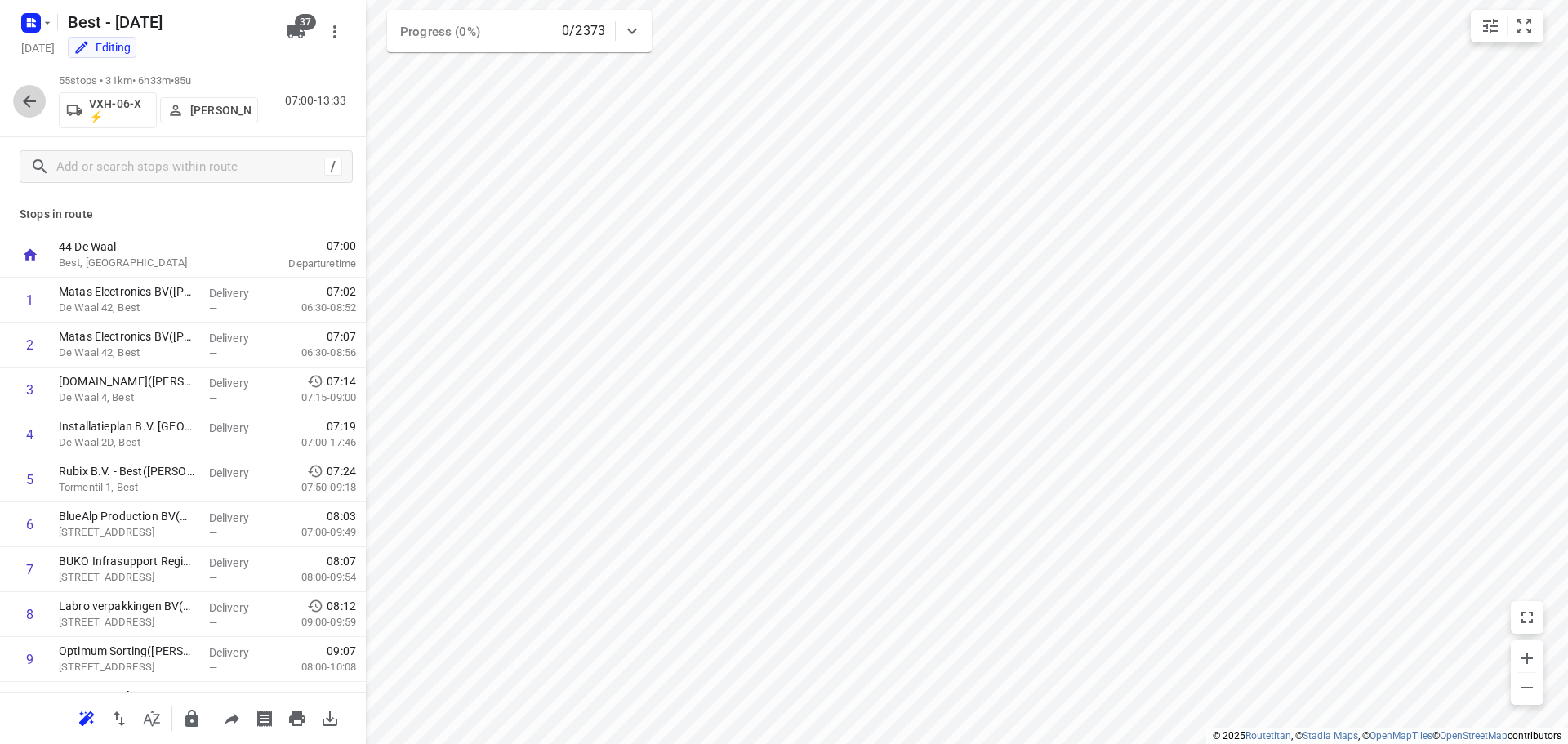
click at [16, 102] on button "button" at bounding box center [29, 102] width 33 height 33
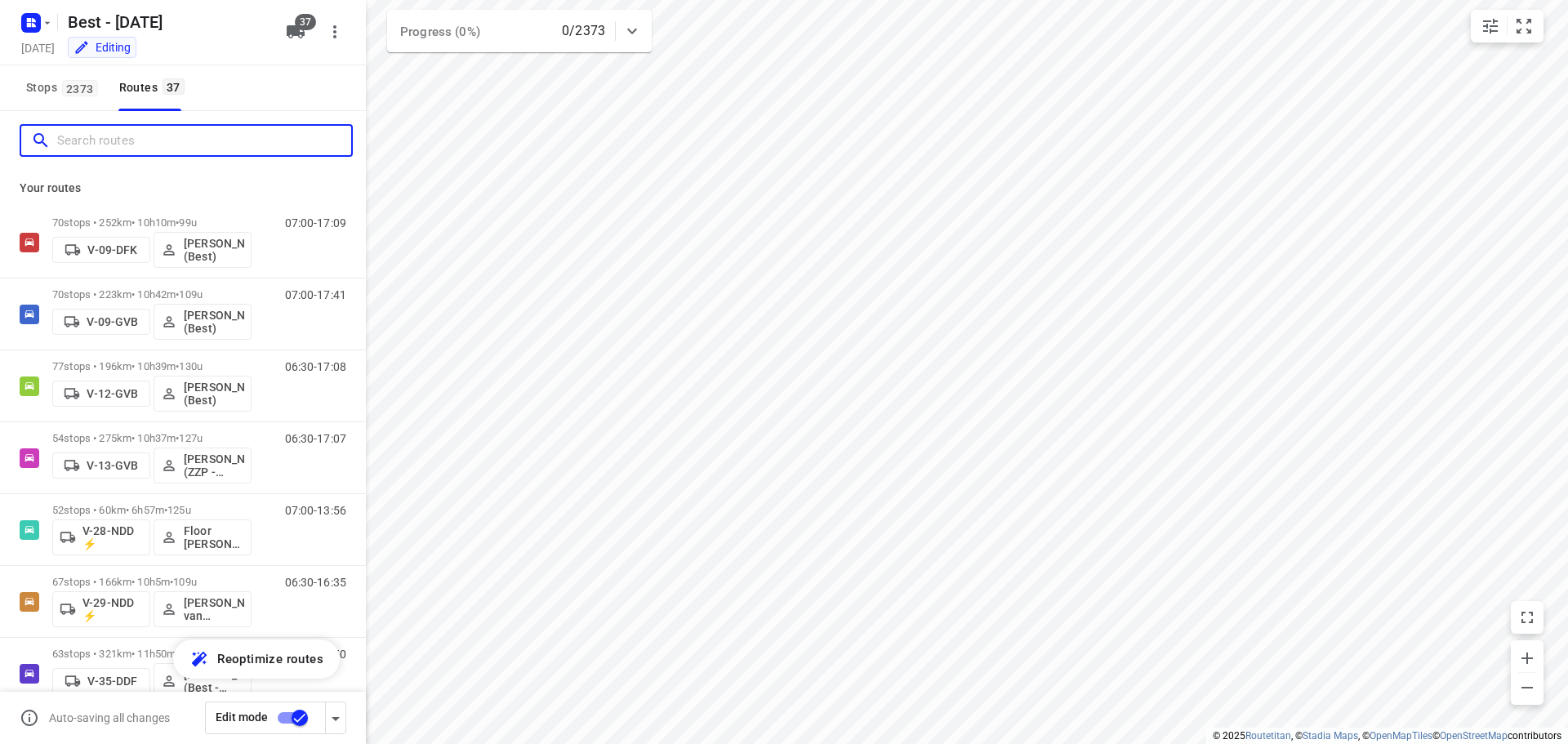
click at [103, 135] on input "Search routes" at bounding box center [203, 141] width 294 height 26
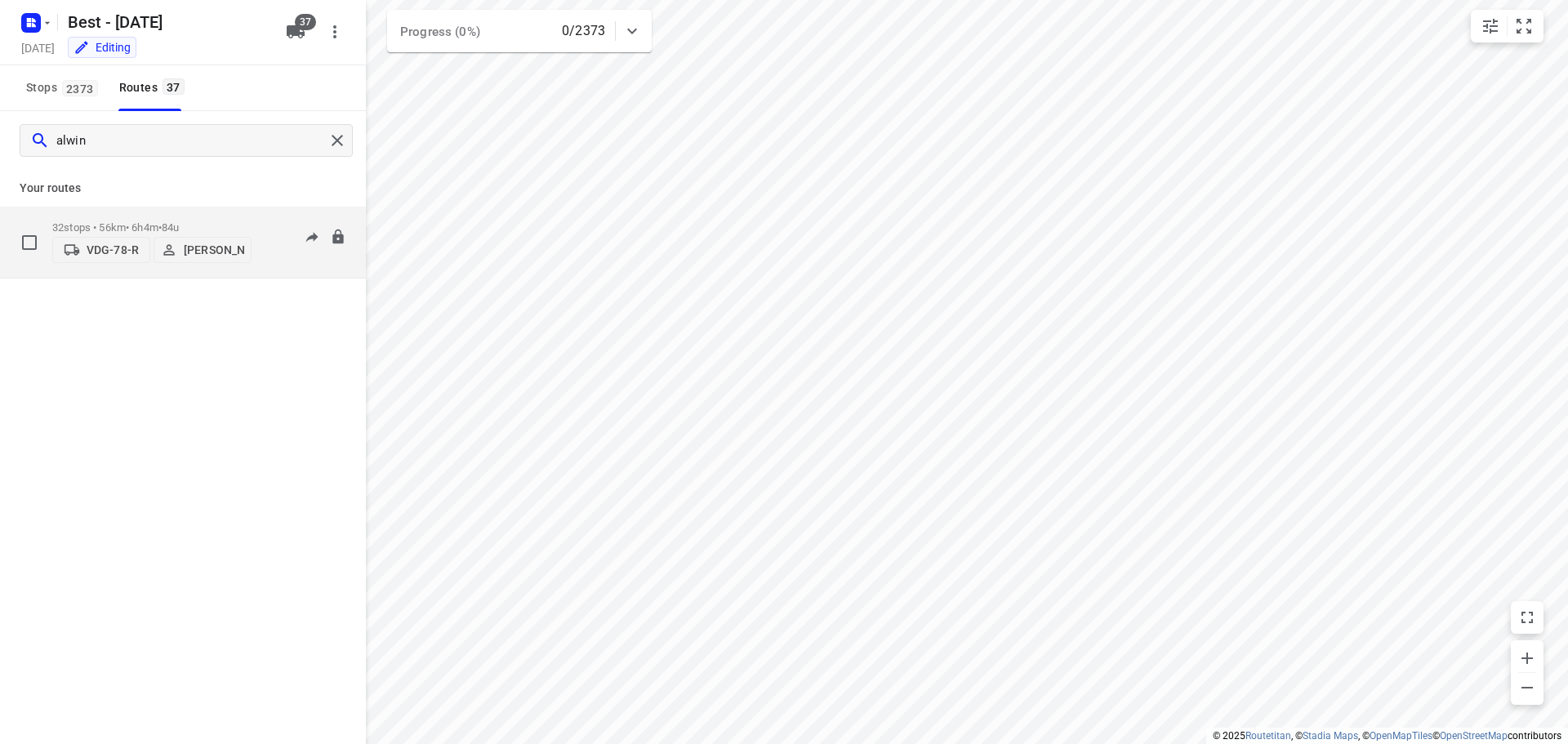
click at [109, 216] on div "32 stops • 56km • 6h4m • 84u VDG-78-R Alwin van Dal" at bounding box center [152, 242] width 200 height 58
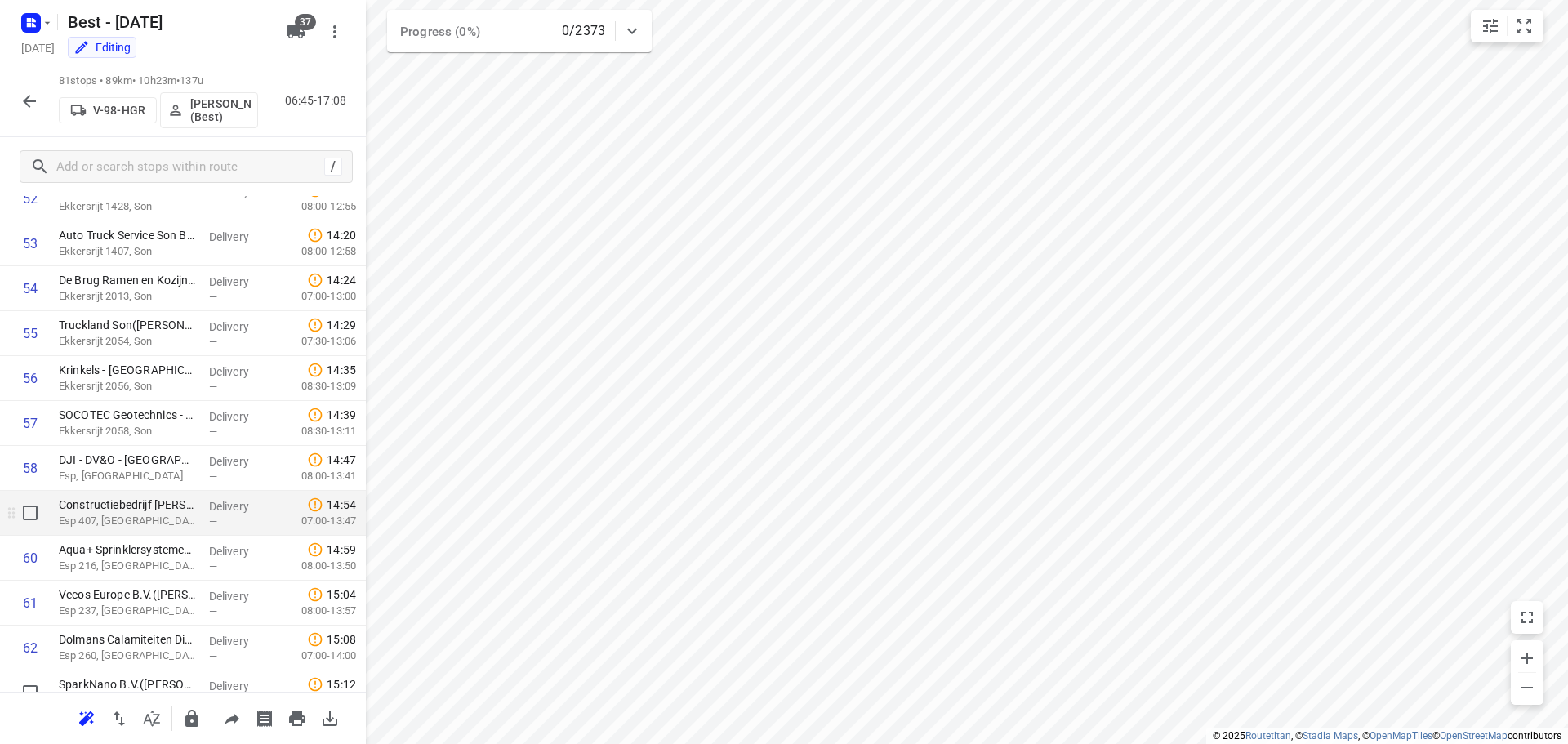
scroll to position [2367, 0]
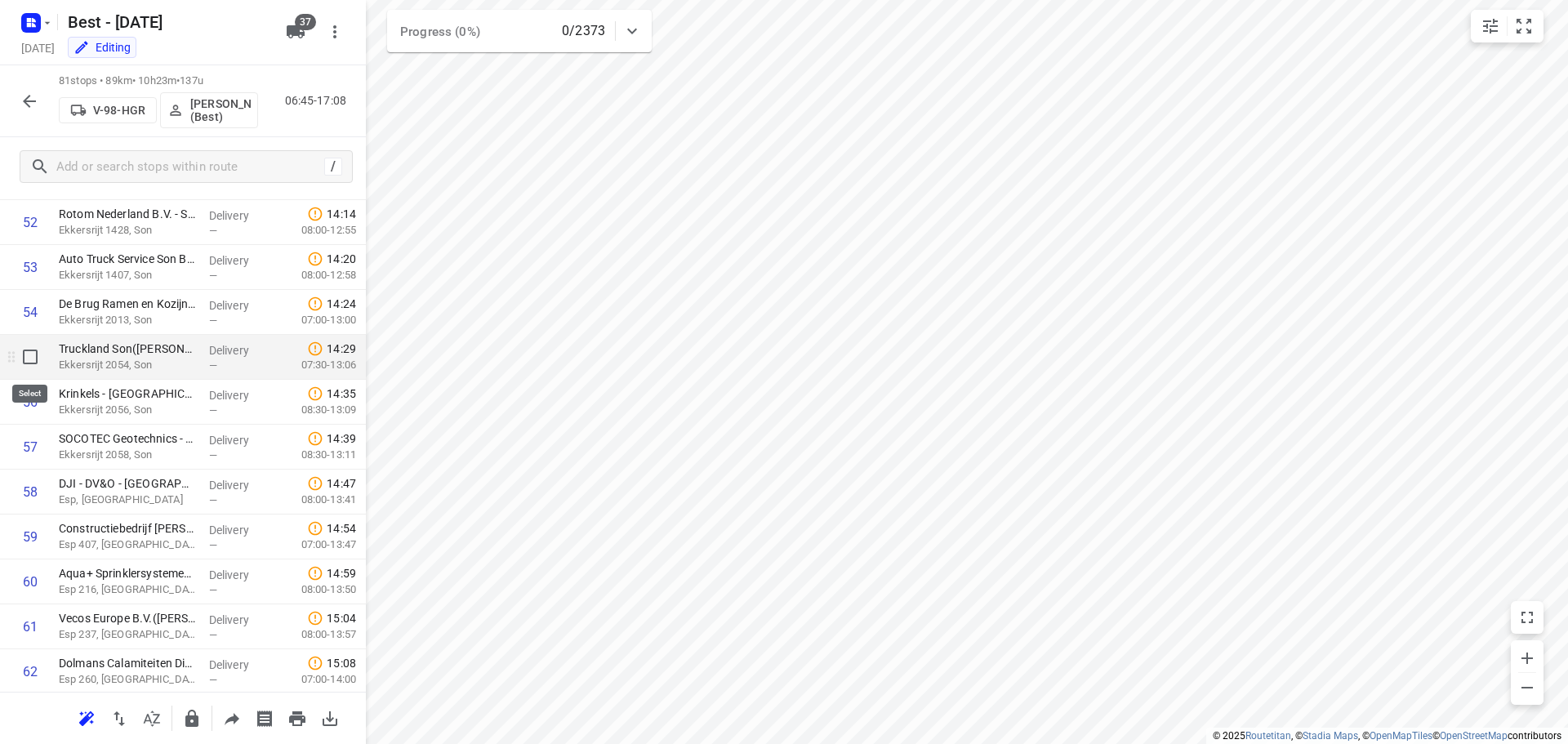
click at [30, 360] on input "checkbox" at bounding box center [30, 357] width 33 height 33
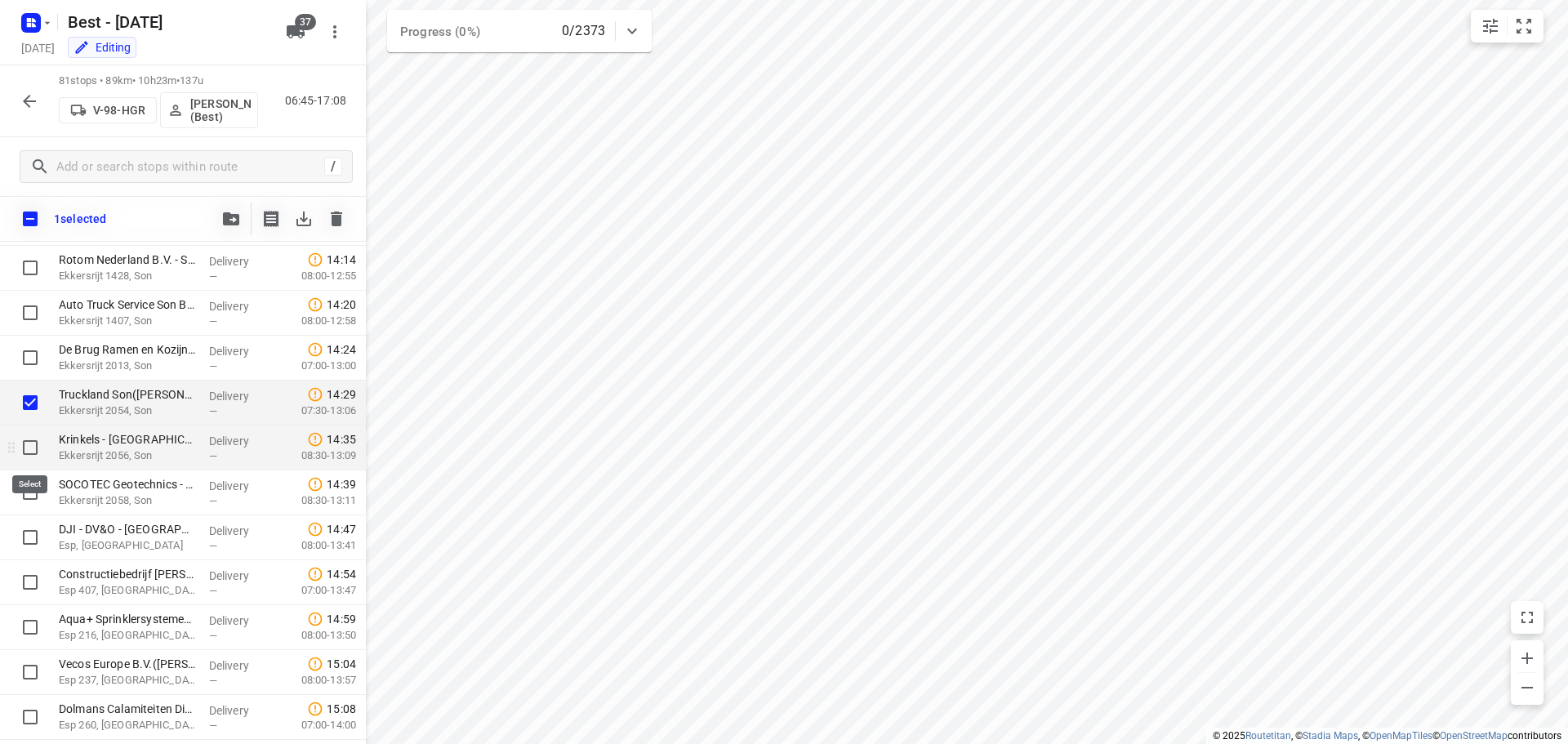
click at [30, 445] on input "checkbox" at bounding box center [30, 447] width 33 height 33
click at [29, 494] on input "checkbox" at bounding box center [30, 492] width 33 height 33
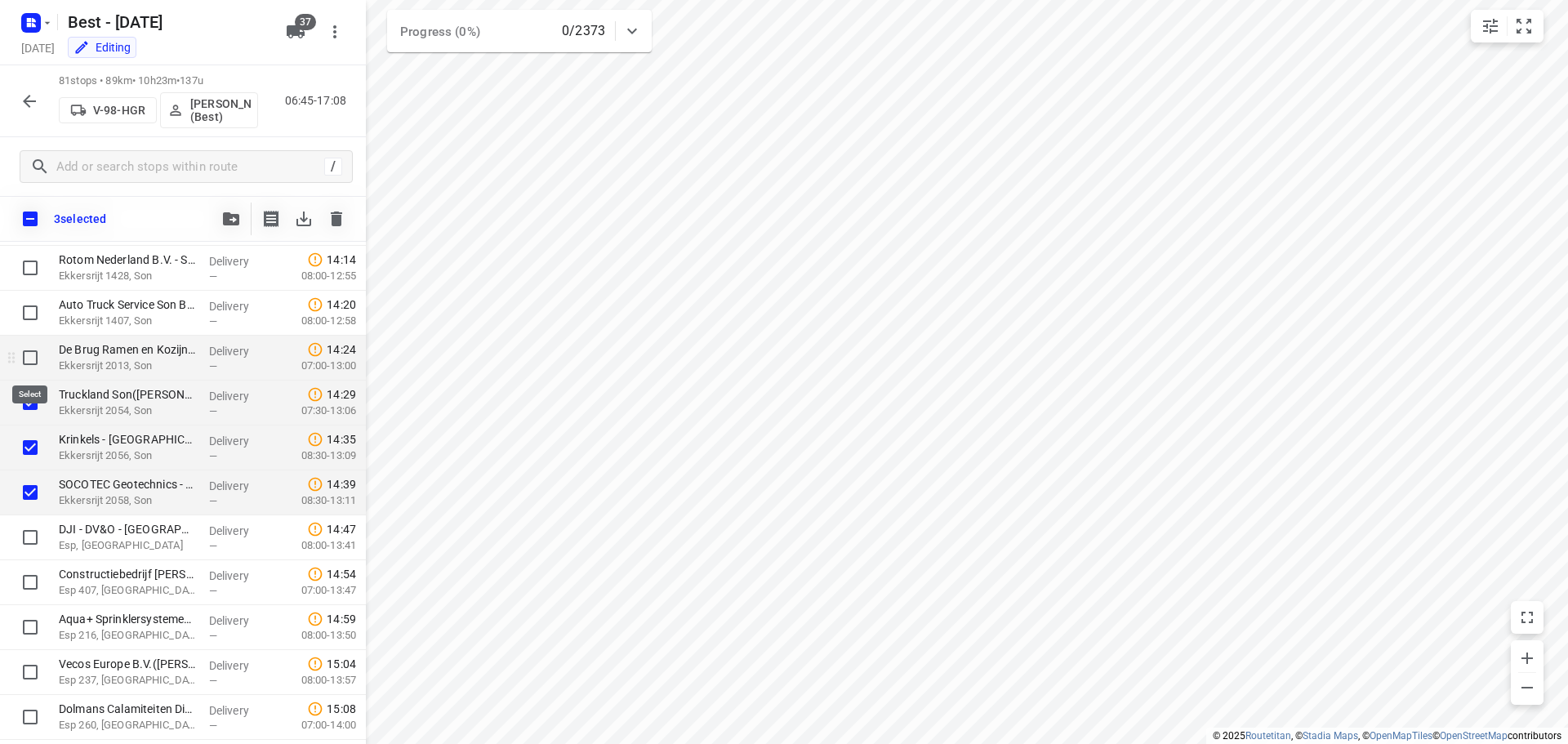
click at [24, 348] on input "checkbox" at bounding box center [30, 358] width 33 height 33
click at [30, 323] on input "checkbox" at bounding box center [30, 313] width 33 height 33
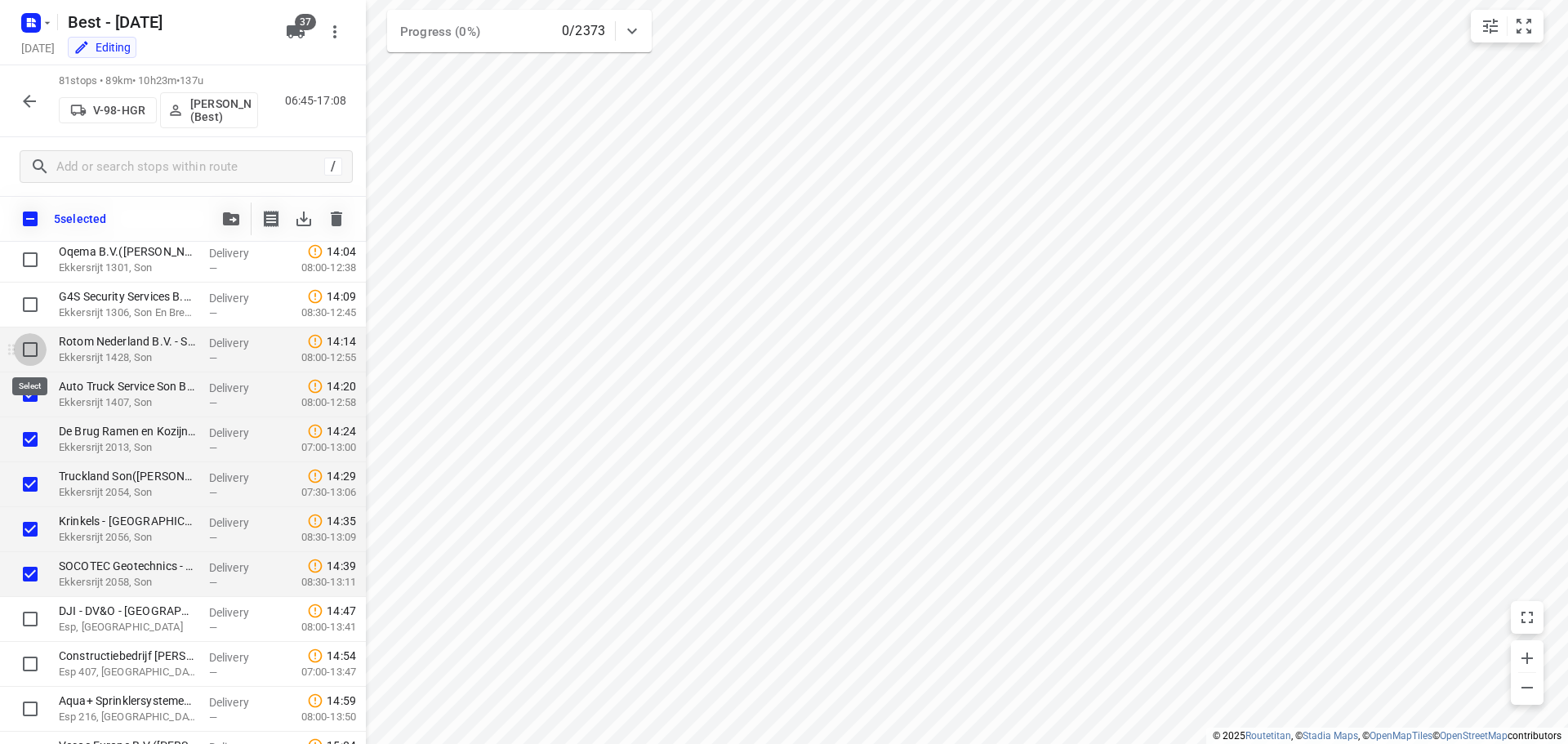
click at [27, 350] on input "checkbox" at bounding box center [30, 350] width 33 height 33
click at [32, 314] on input "checkbox" at bounding box center [30, 305] width 33 height 33
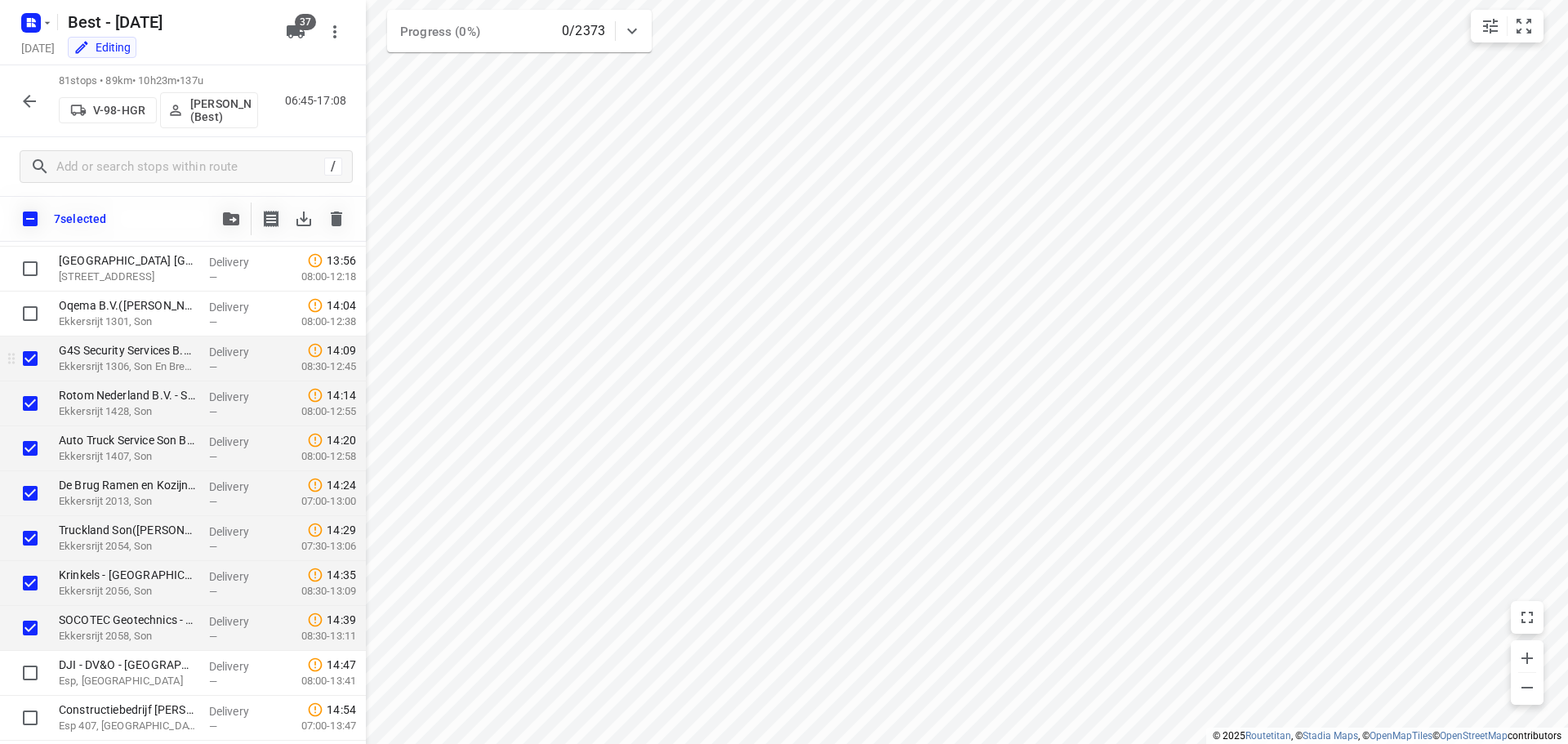
scroll to position [2205, 0]
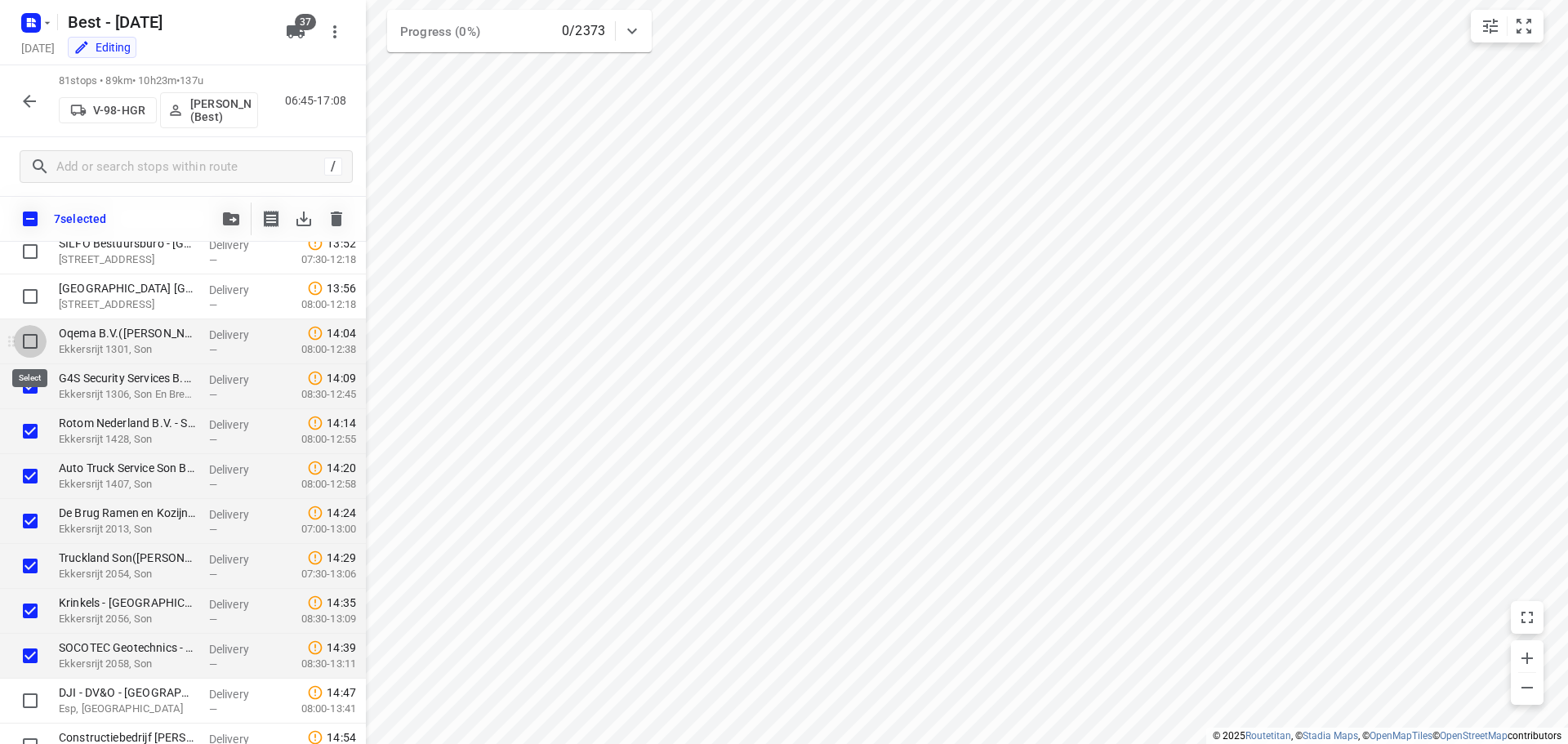
click at [29, 334] on input "checkbox" at bounding box center [30, 341] width 33 height 33
click at [230, 221] on button "button" at bounding box center [232, 219] width 33 height 33
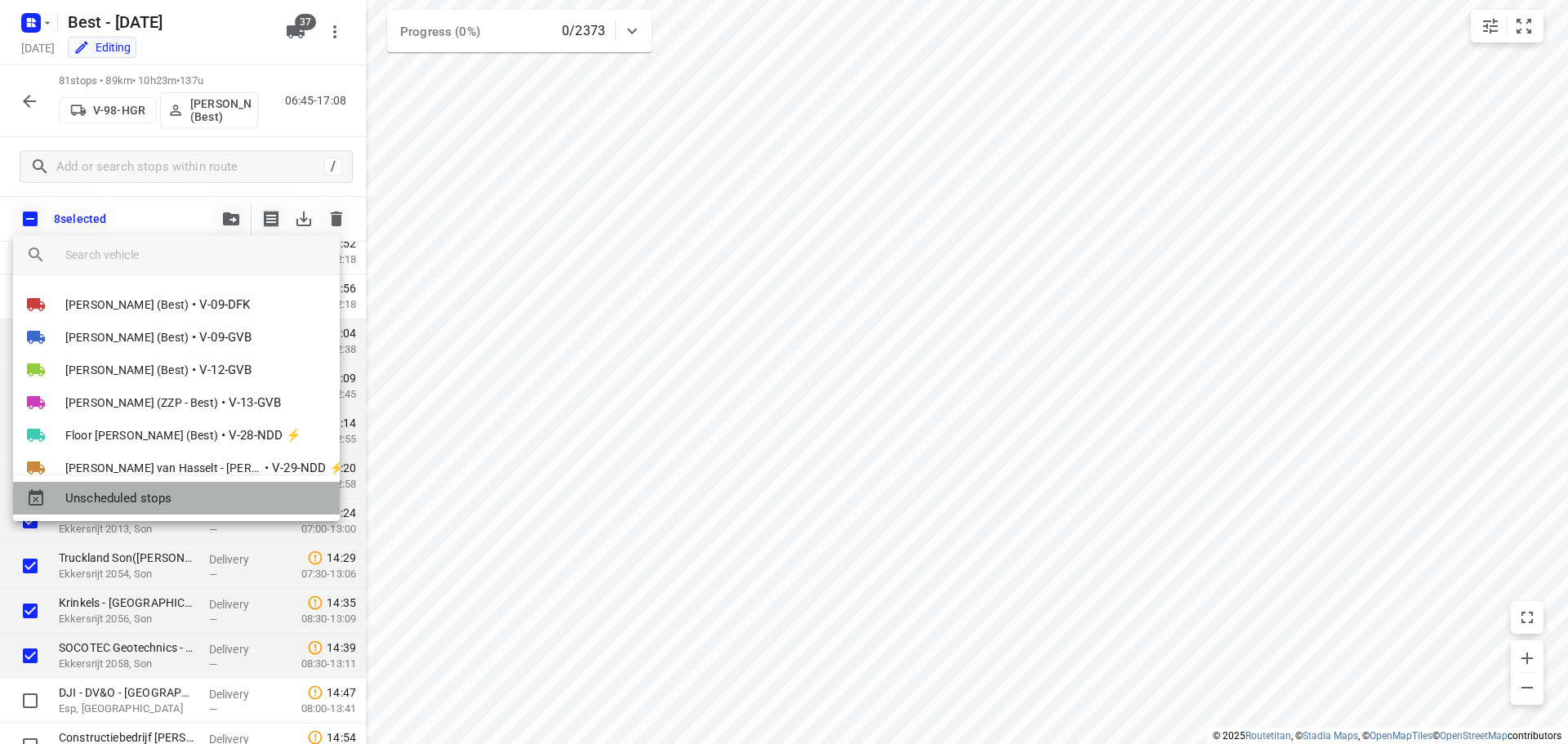
click at [152, 493] on span "Unscheduled stops" at bounding box center [195, 498] width 261 height 19
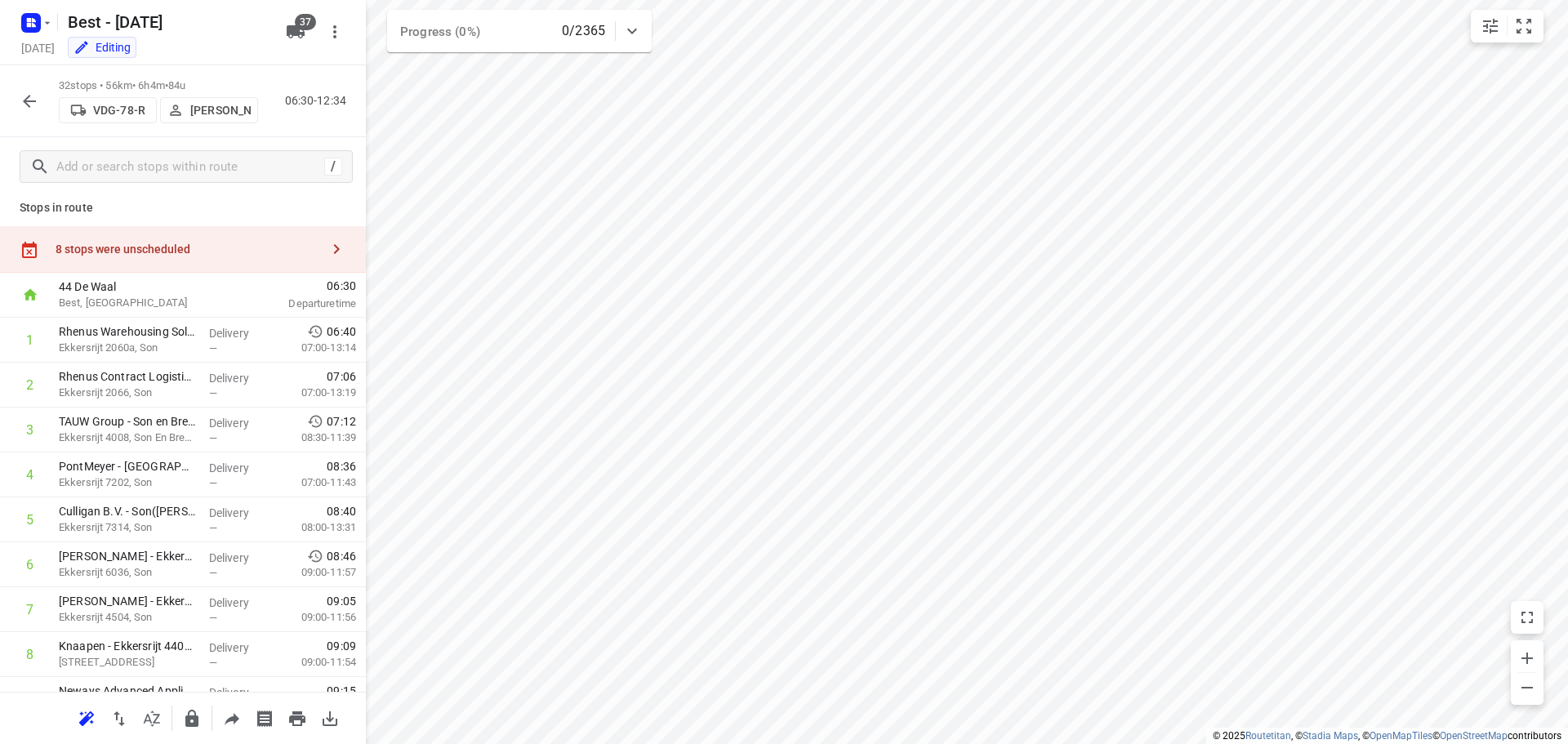
scroll to position [0, 0]
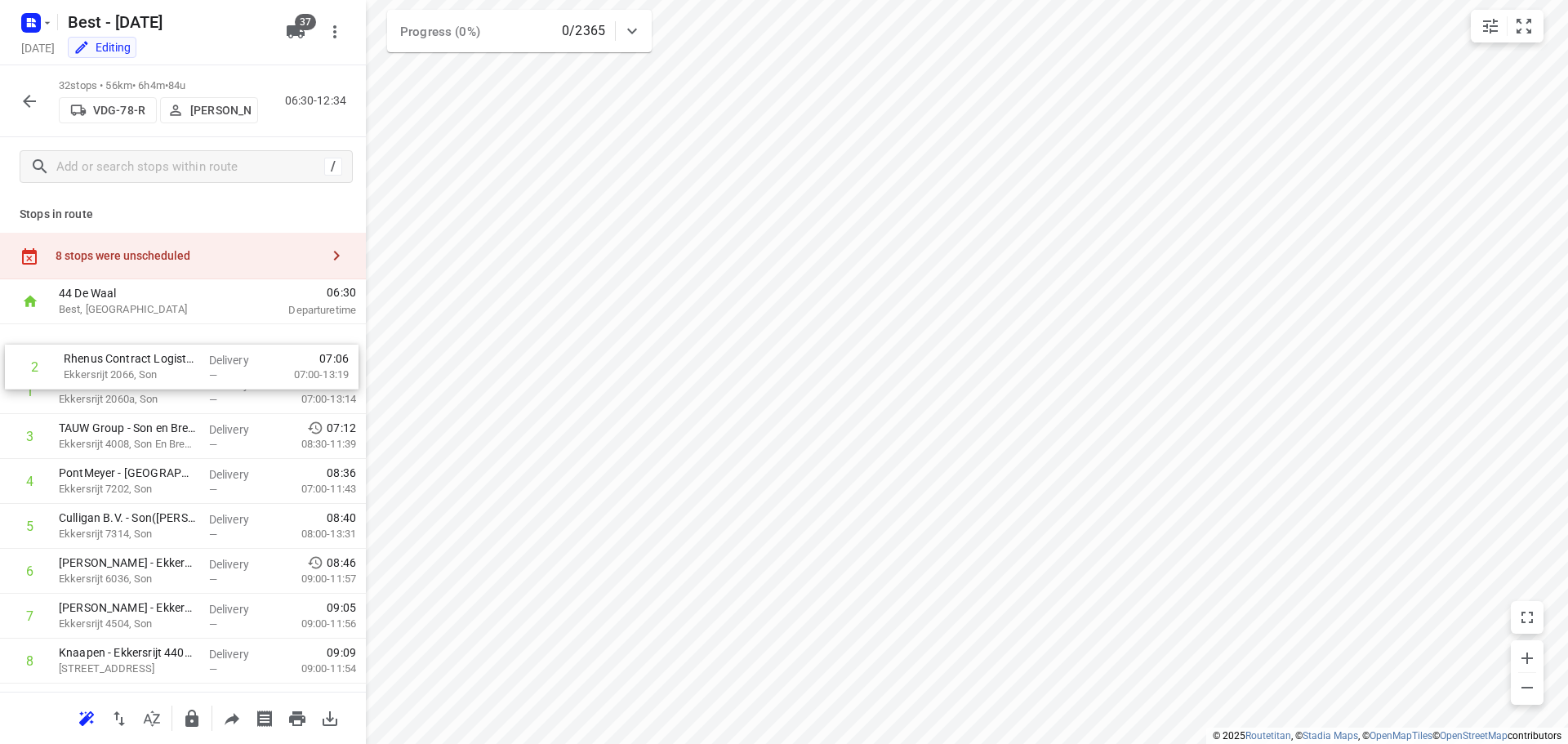
drag, startPoint x: 157, startPoint y: 387, endPoint x: 166, endPoint y: 352, distance: 36.1
click at [206, 250] on div "8 stops were unscheduled" at bounding box center [188, 255] width 265 height 13
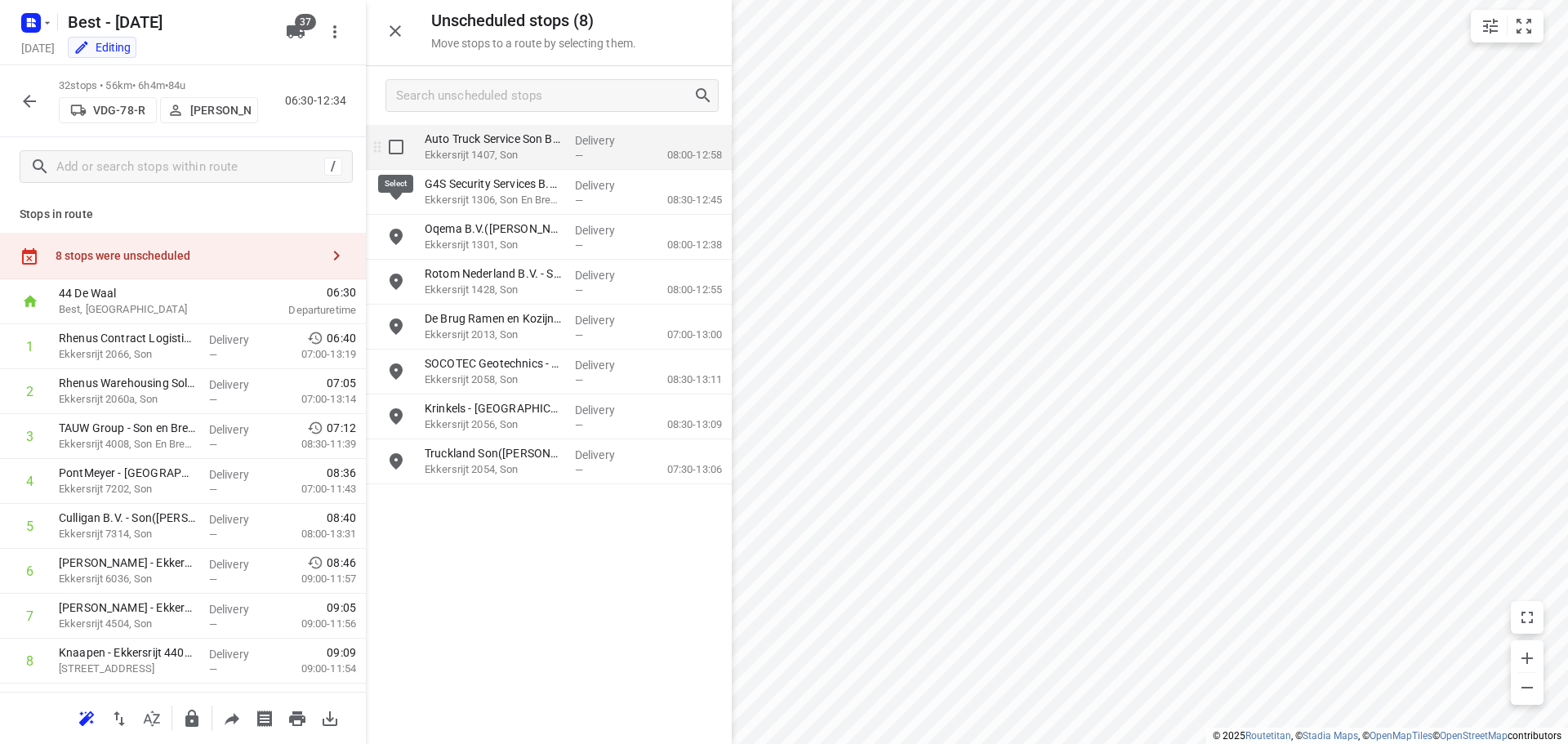
click at [405, 141] on input "grid" at bounding box center [396, 147] width 33 height 33
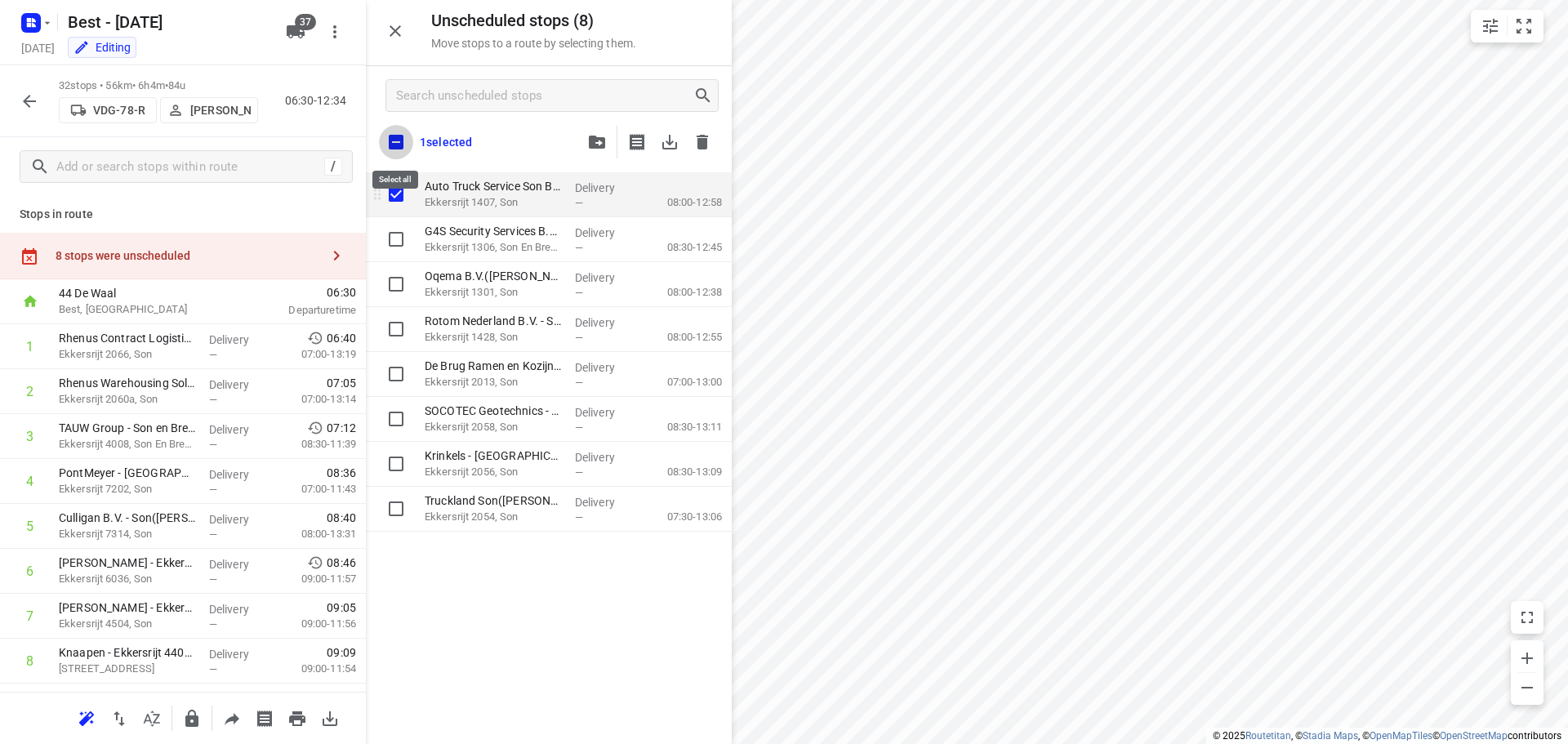
click at [405, 141] on input "checkbox" at bounding box center [395, 141] width 34 height 34
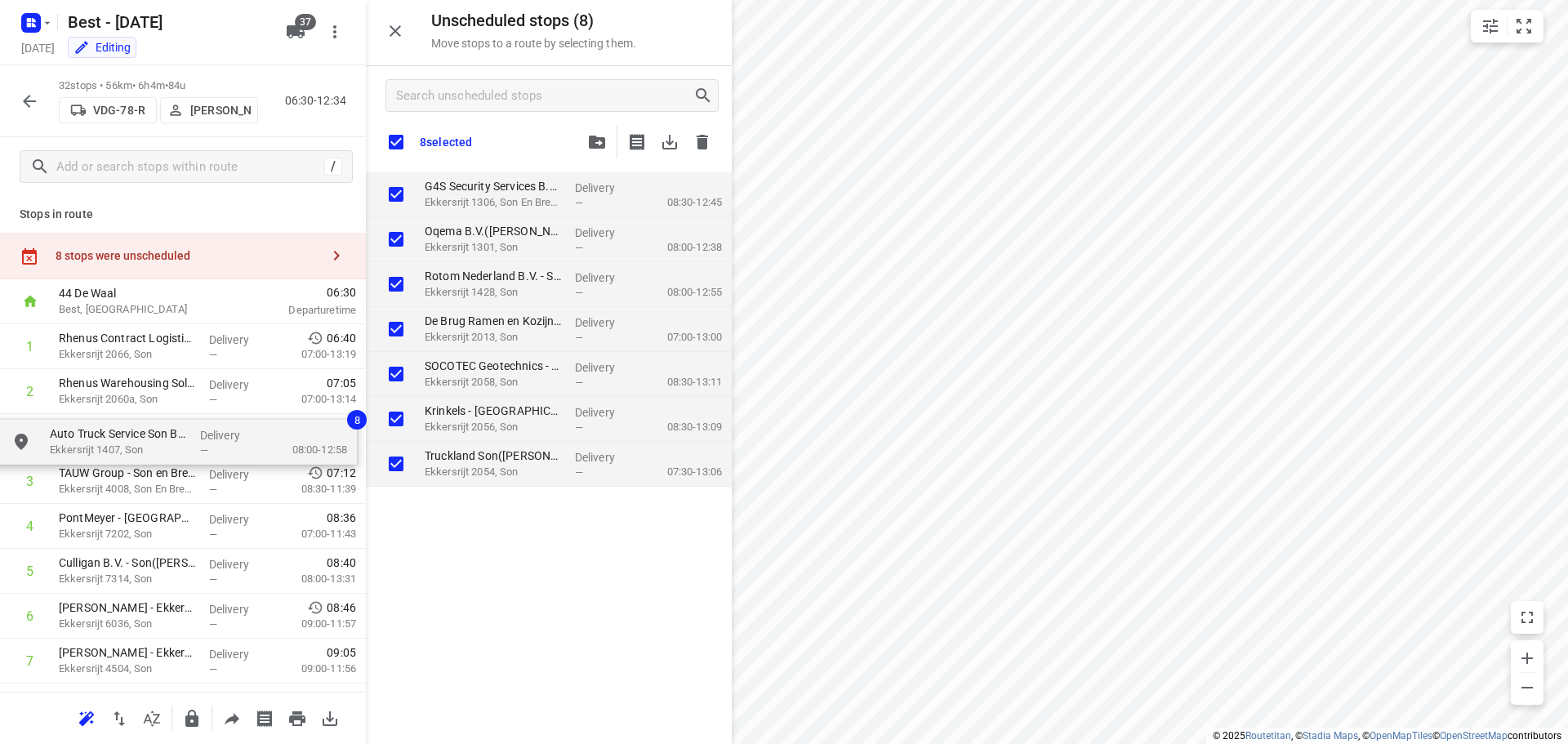
drag, startPoint x: 448, startPoint y: 198, endPoint x: 70, endPoint y: 458, distance: 458.8
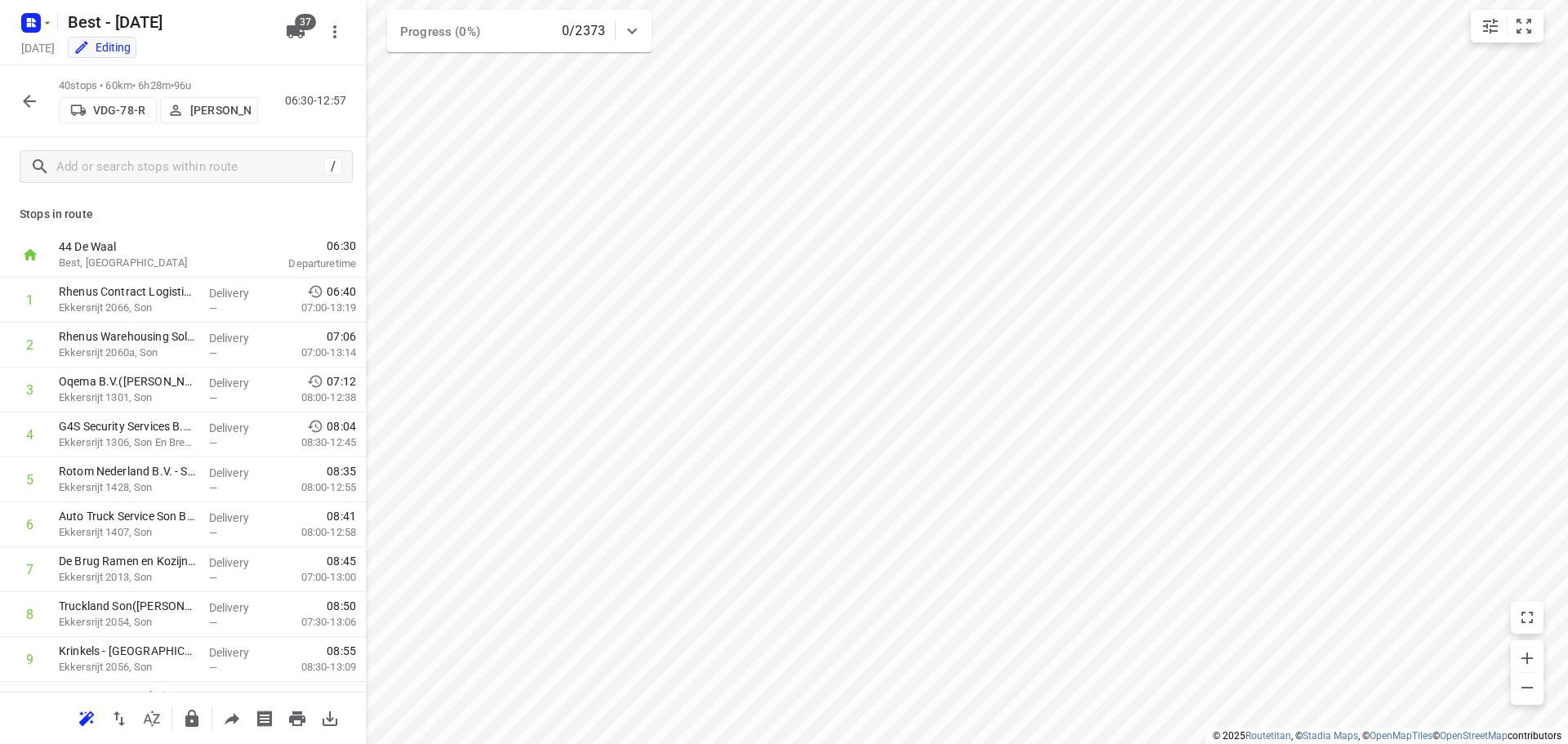
click at [366, 27] on div at bounding box center [183, 372] width 366 height 744
click at [22, 109] on icon "button" at bounding box center [28, 101] width 19 height 19
click at [2, 101] on div "73 stops • 82km • 9h39m • 125u V-98-HGR Jochem Hoffard (Best) 06:45-16:23" at bounding box center [183, 101] width 366 height 72
click at [25, 96] on icon "button" at bounding box center [28, 101] width 19 height 19
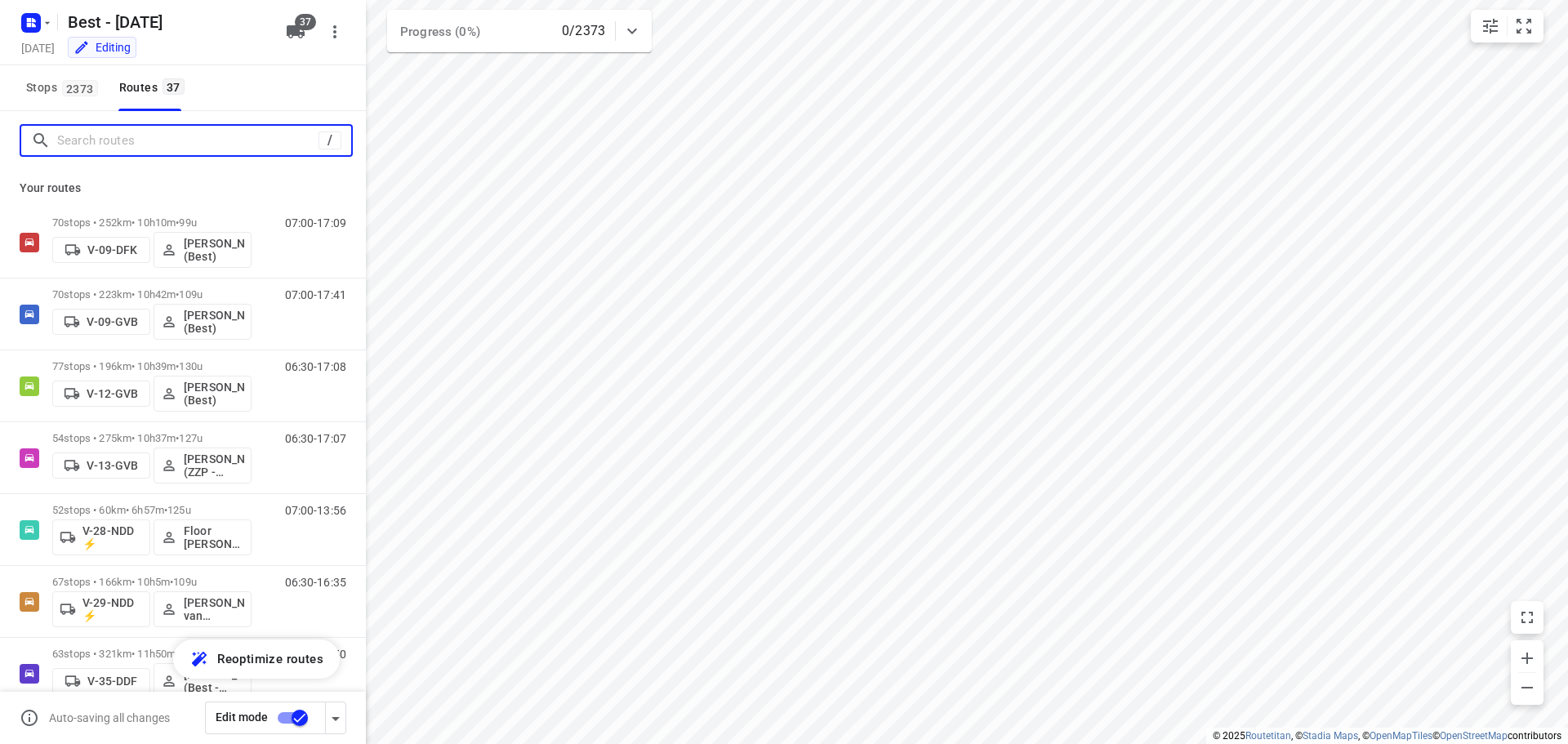
click at [110, 145] on input "Search routes" at bounding box center [187, 141] width 261 height 26
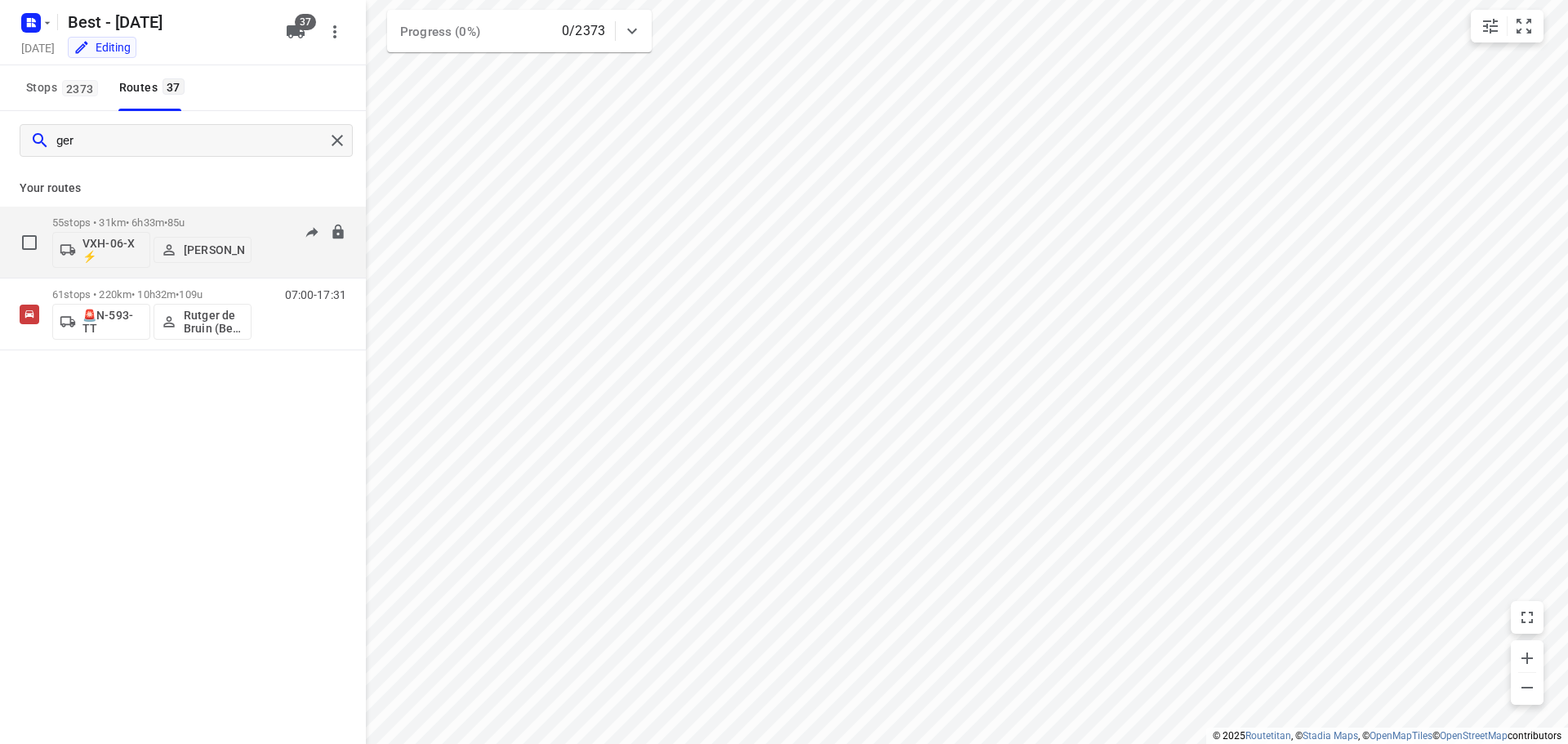
click at [151, 228] on p "55 stops • 31km • 6h33m • 85u" at bounding box center [152, 221] width 200 height 12
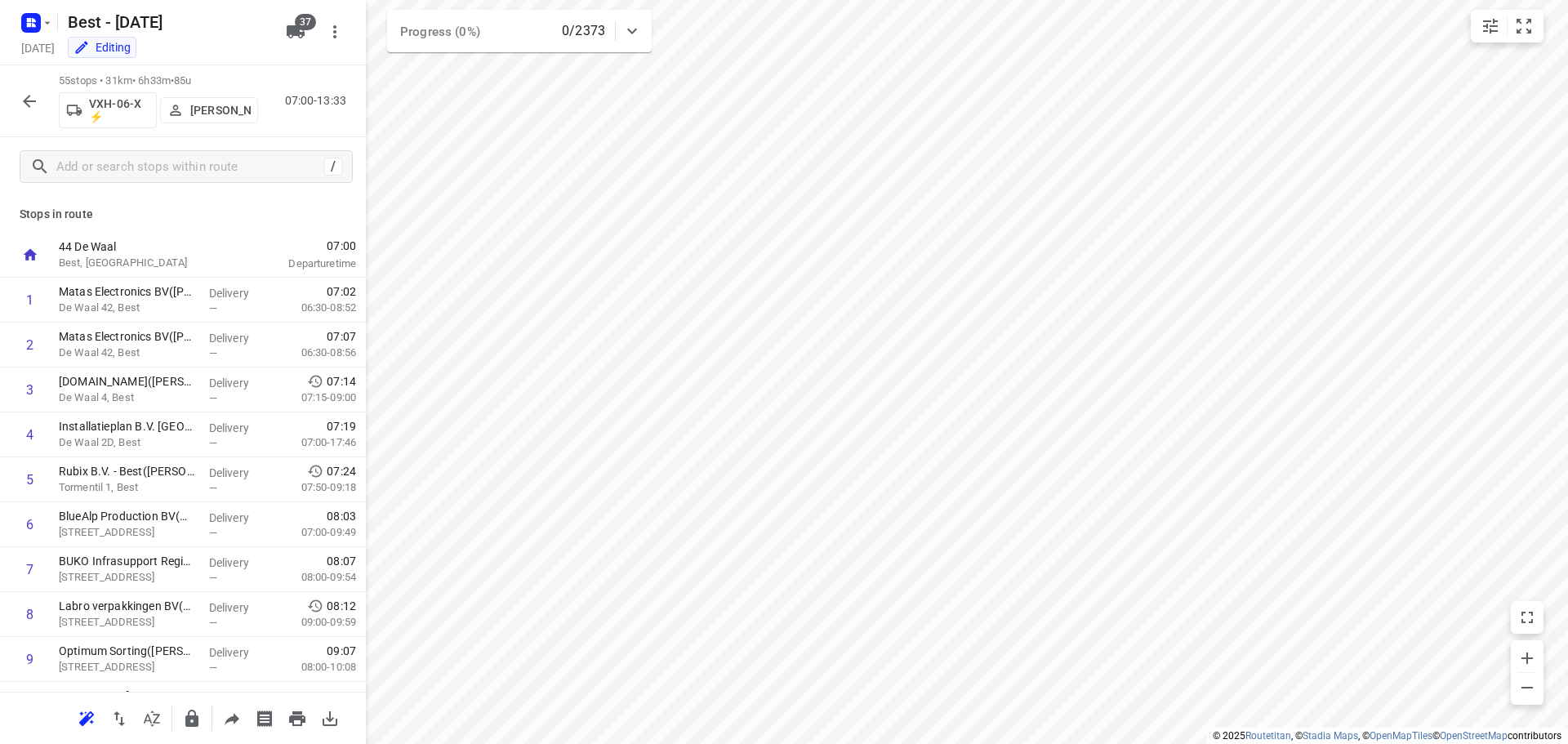
click at [33, 75] on div "55 stops • 31km • 6h33m • 85u VXH-06-X ⚡ Gerjan Sterken 07:00-13:33" at bounding box center [183, 101] width 366 height 72
click at [16, 94] on button "button" at bounding box center [29, 102] width 33 height 33
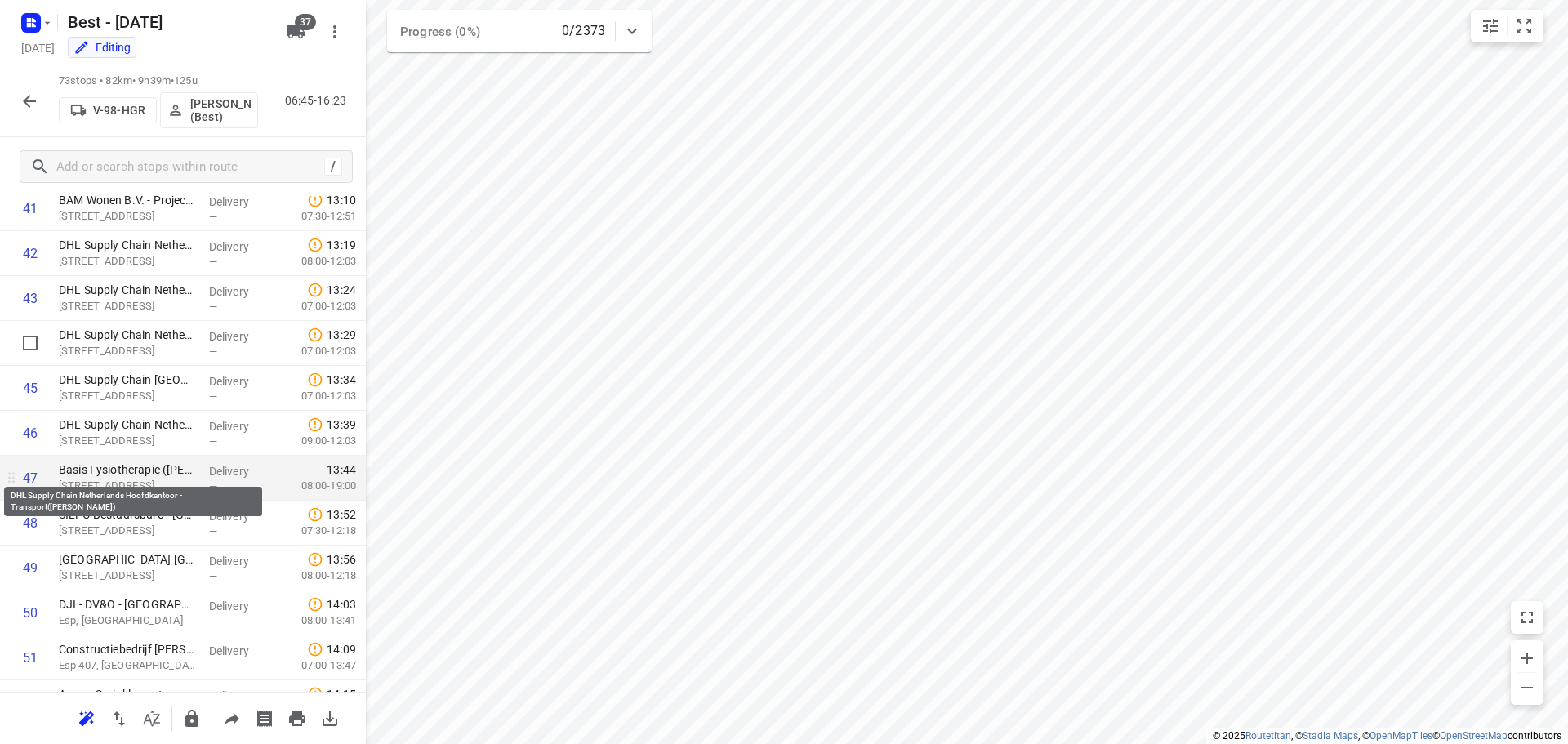
scroll to position [1715, 0]
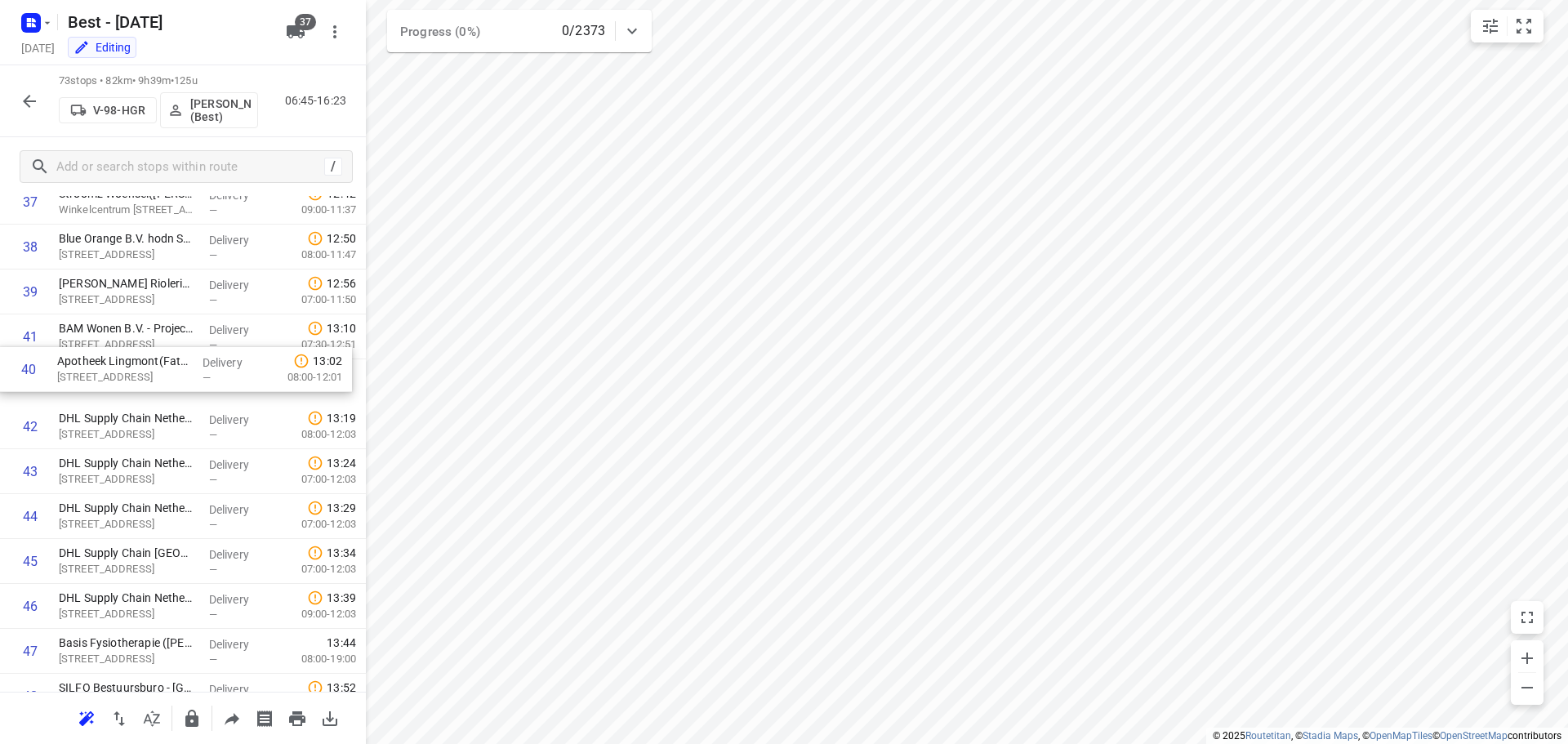
drag, startPoint x: 200, startPoint y: 319, endPoint x: 197, endPoint y: 367, distance: 48.1
click at [197, 367] on div "1 Van Rooijen Logistiek B.V.(Kim van de Wijdeven) Achtseweg Noord 60, Eindhoven…" at bounding box center [183, 202] width 366 height 3278
click at [12, 99] on div "73 stops • 82km • 9h38m • 125u V-98-HGR Jochem Hoffard (Best) 06:45-16:22" at bounding box center [183, 101] width 366 height 72
click at [27, 94] on icon "button" at bounding box center [28, 101] width 19 height 19
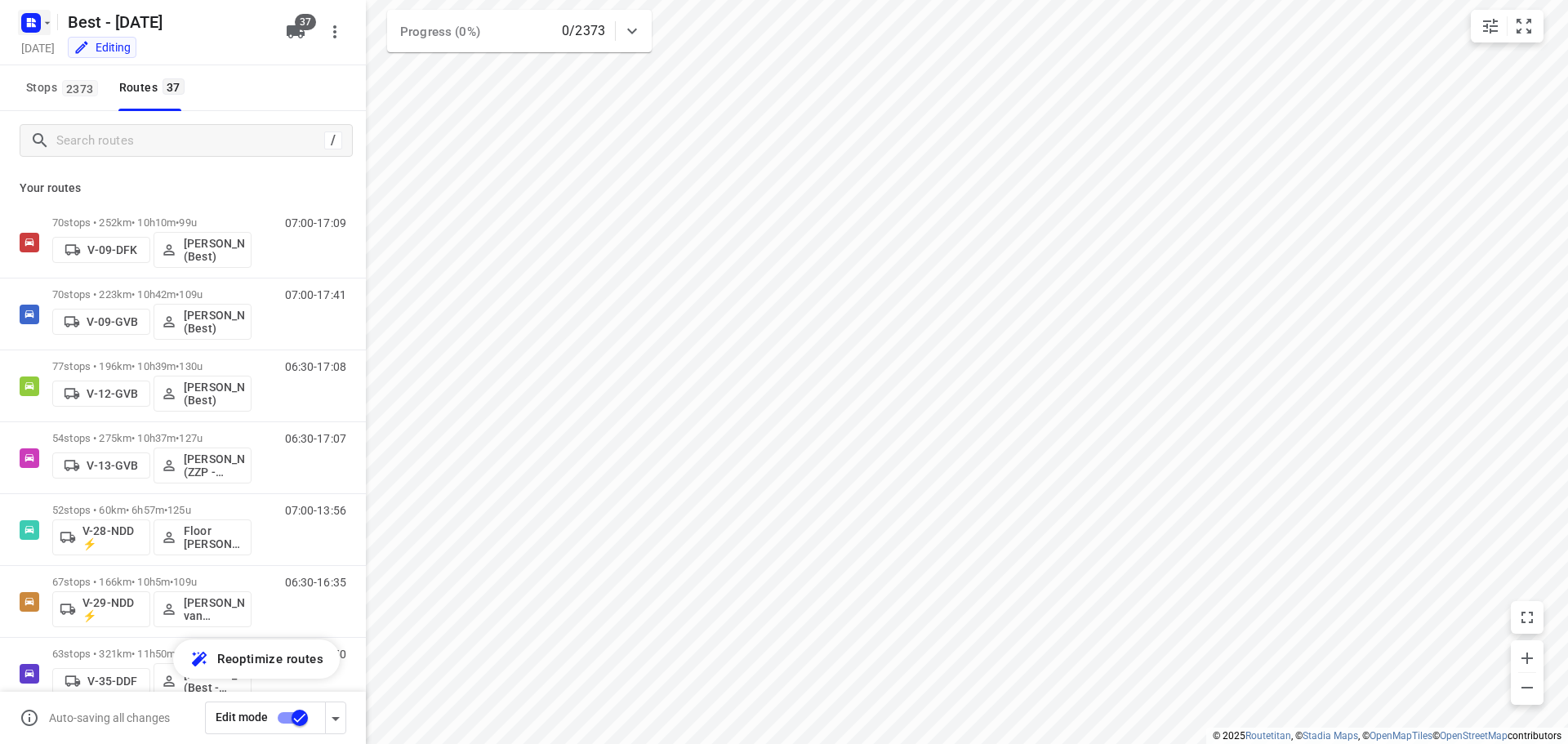
click at [37, 19] on rect "button" at bounding box center [30, 22] width 19 height 19
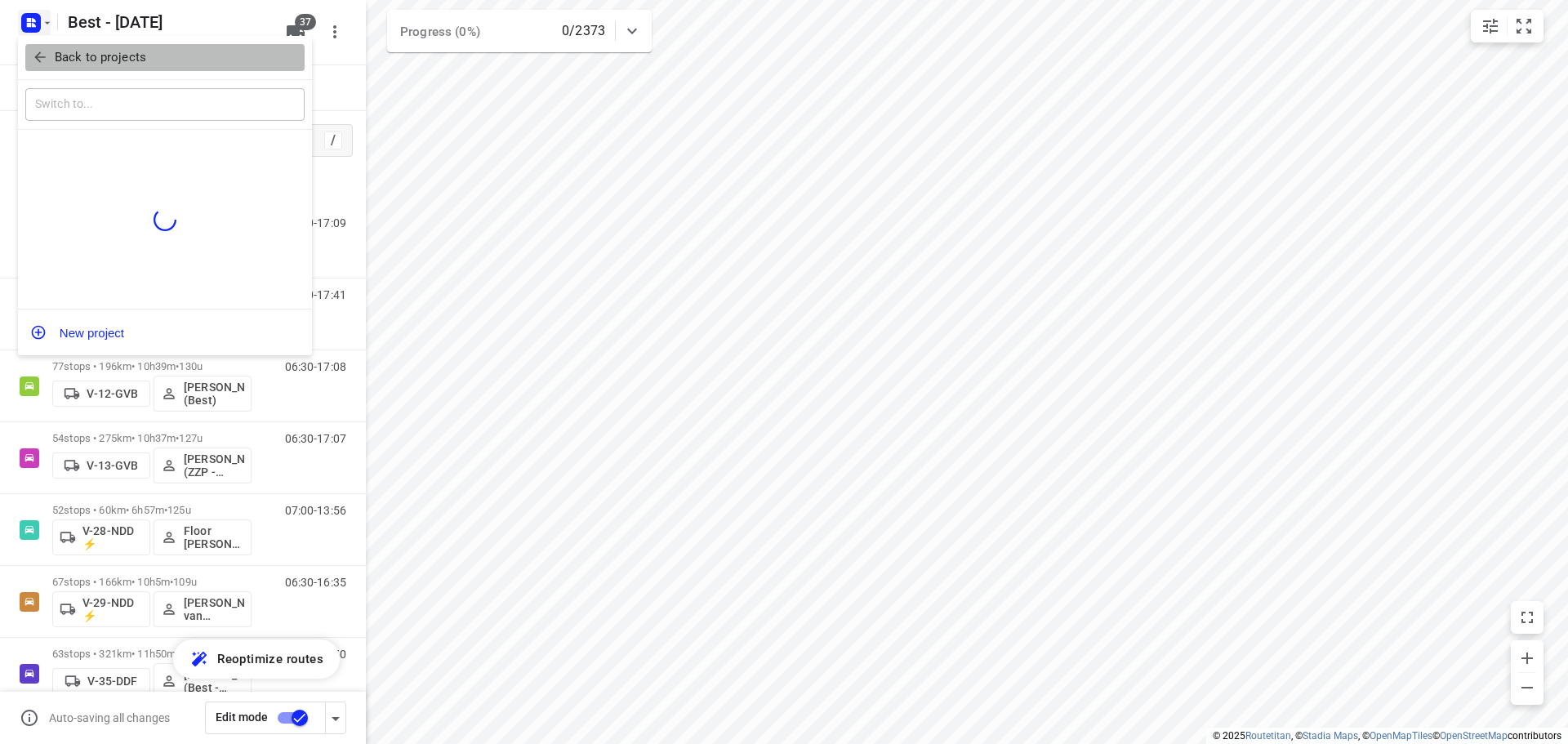
click at [44, 46] on button "Back to projects" at bounding box center [165, 57] width 279 height 27
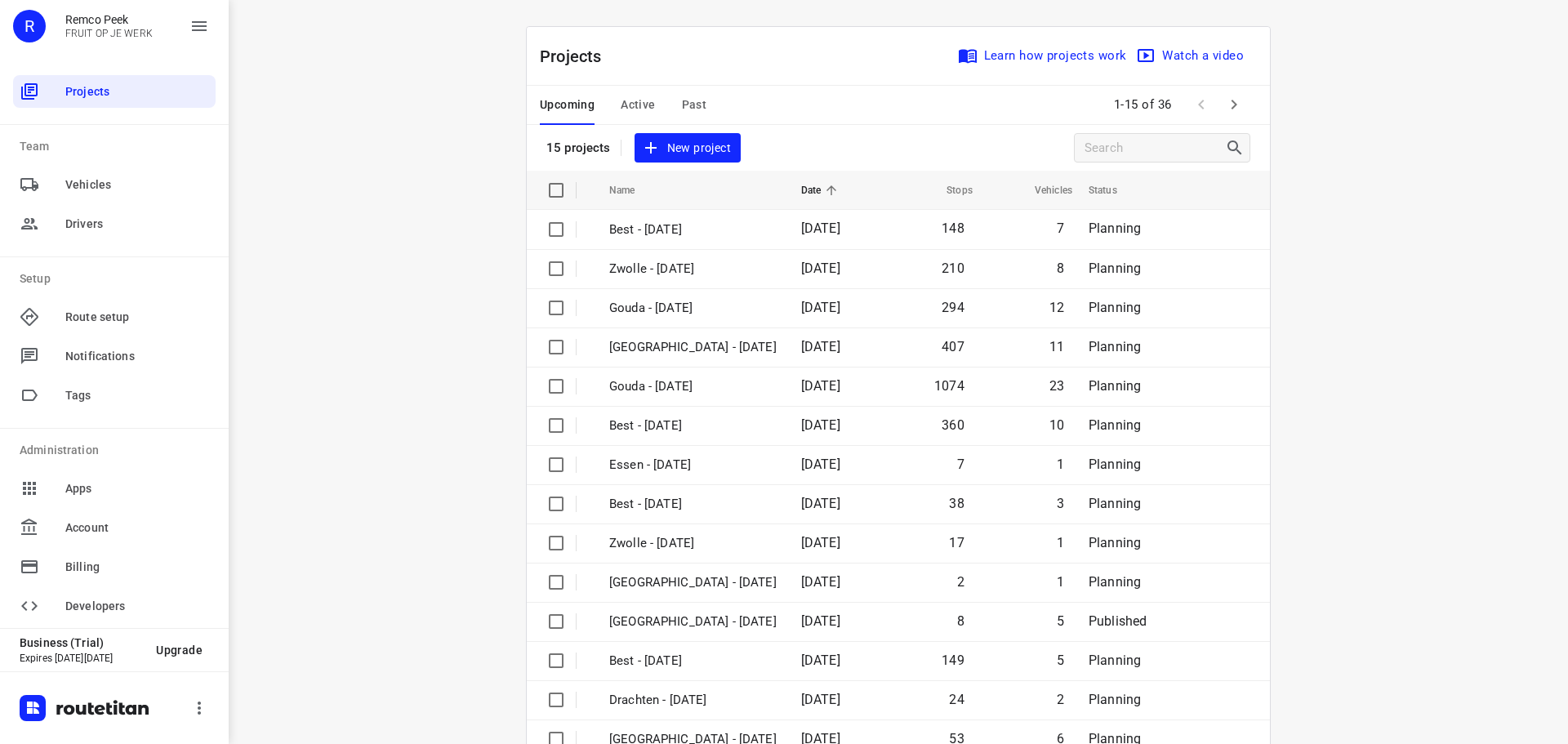
click at [633, 102] on span "Active" at bounding box center [637, 104] width 34 height 20
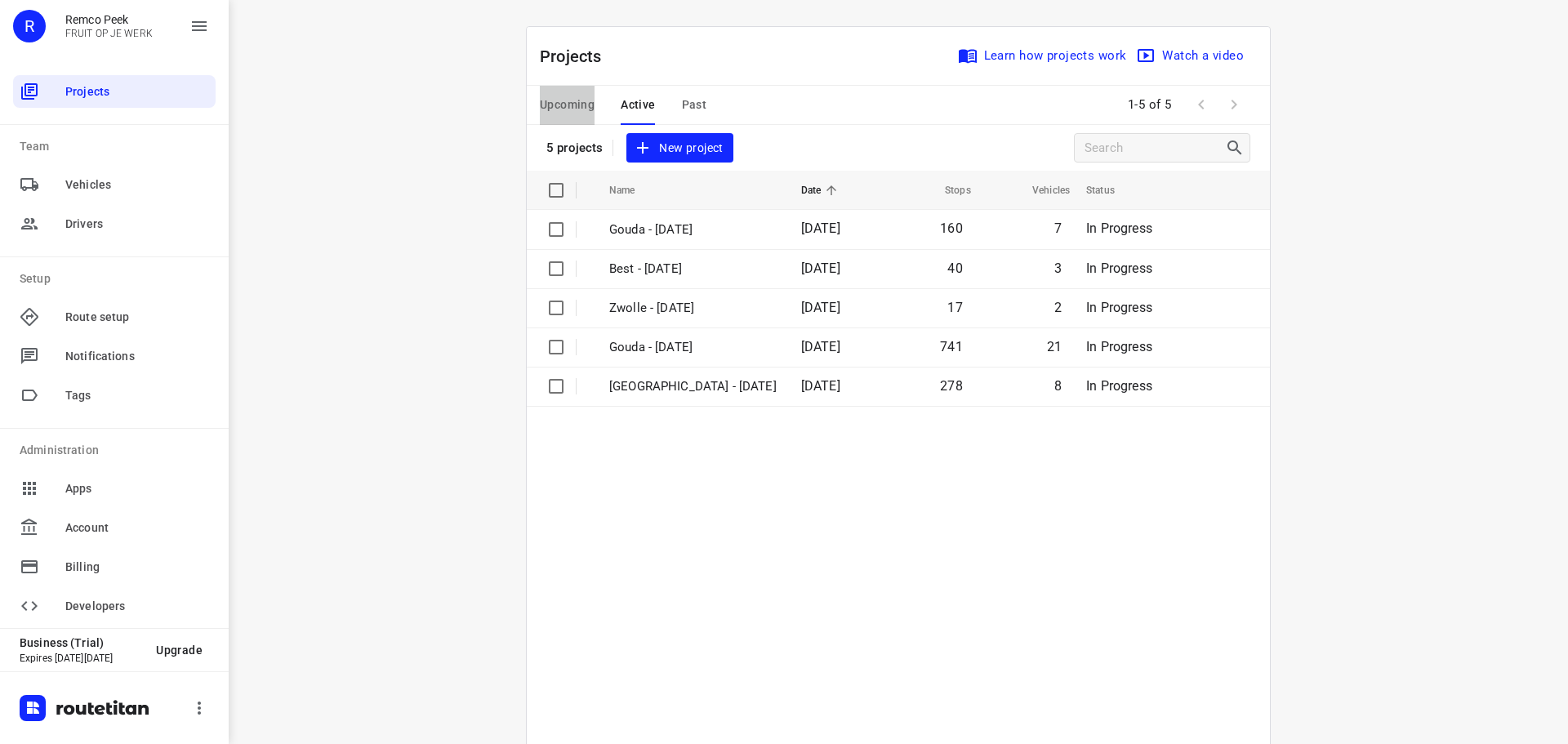
click at [558, 102] on span "Upcoming" at bounding box center [568, 104] width 55 height 20
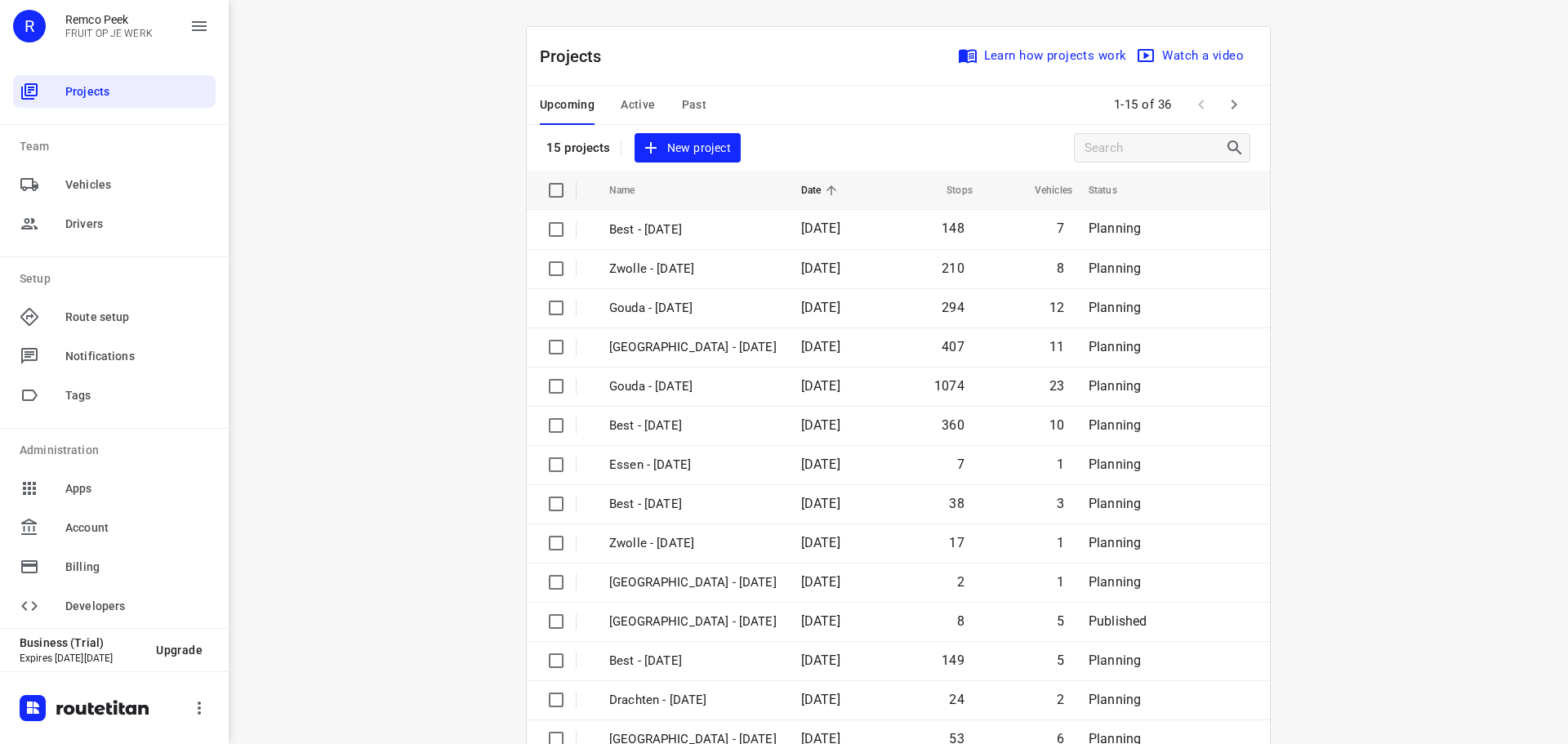
click at [613, 97] on div "Upcoming Active Past" at bounding box center [636, 105] width 193 height 39
click at [654, 116] on div "Upcoming Active Past" at bounding box center [636, 105] width 193 height 39
click at [643, 102] on span "Active" at bounding box center [637, 104] width 34 height 20
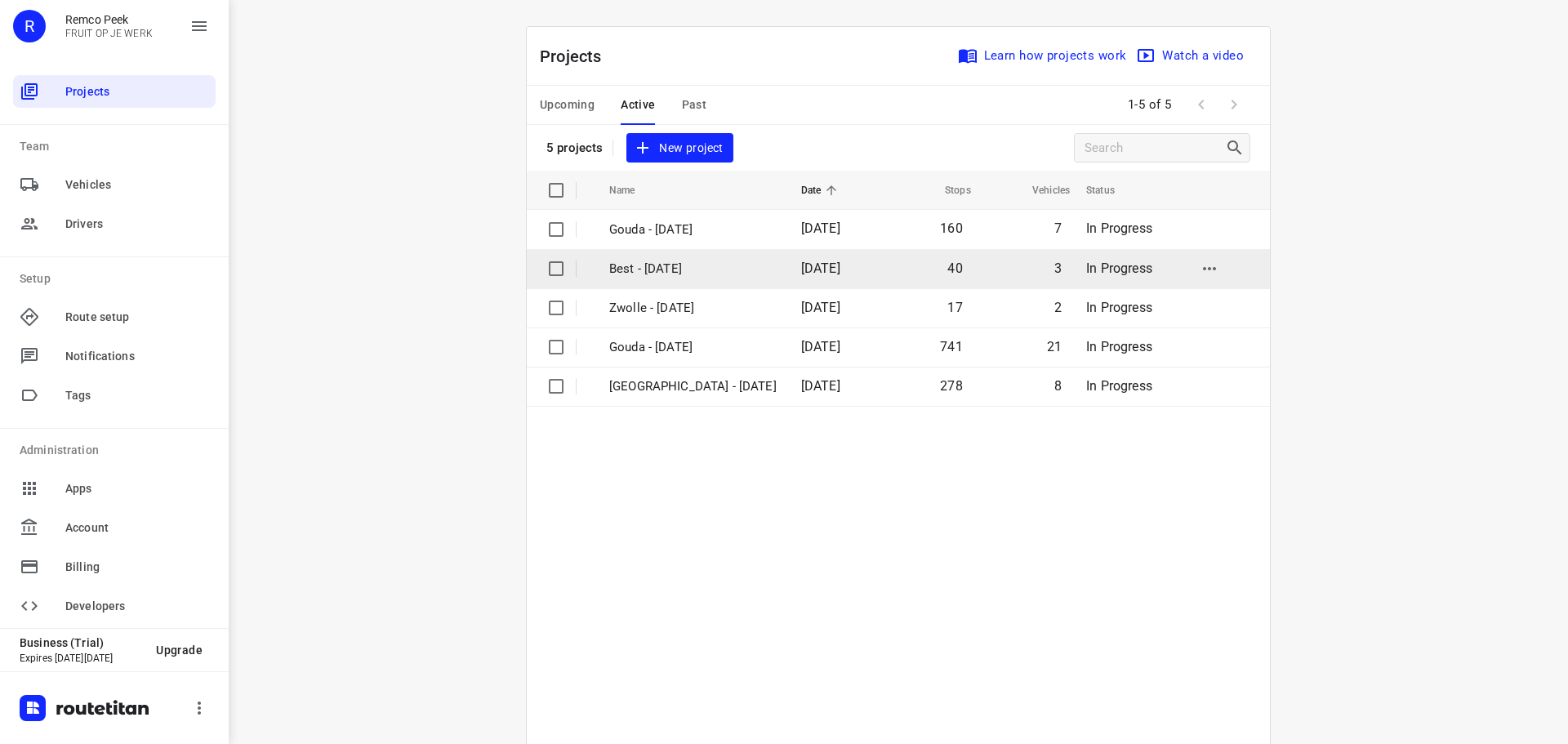
click at [649, 261] on p "Best - Friday" at bounding box center [693, 269] width 168 height 19
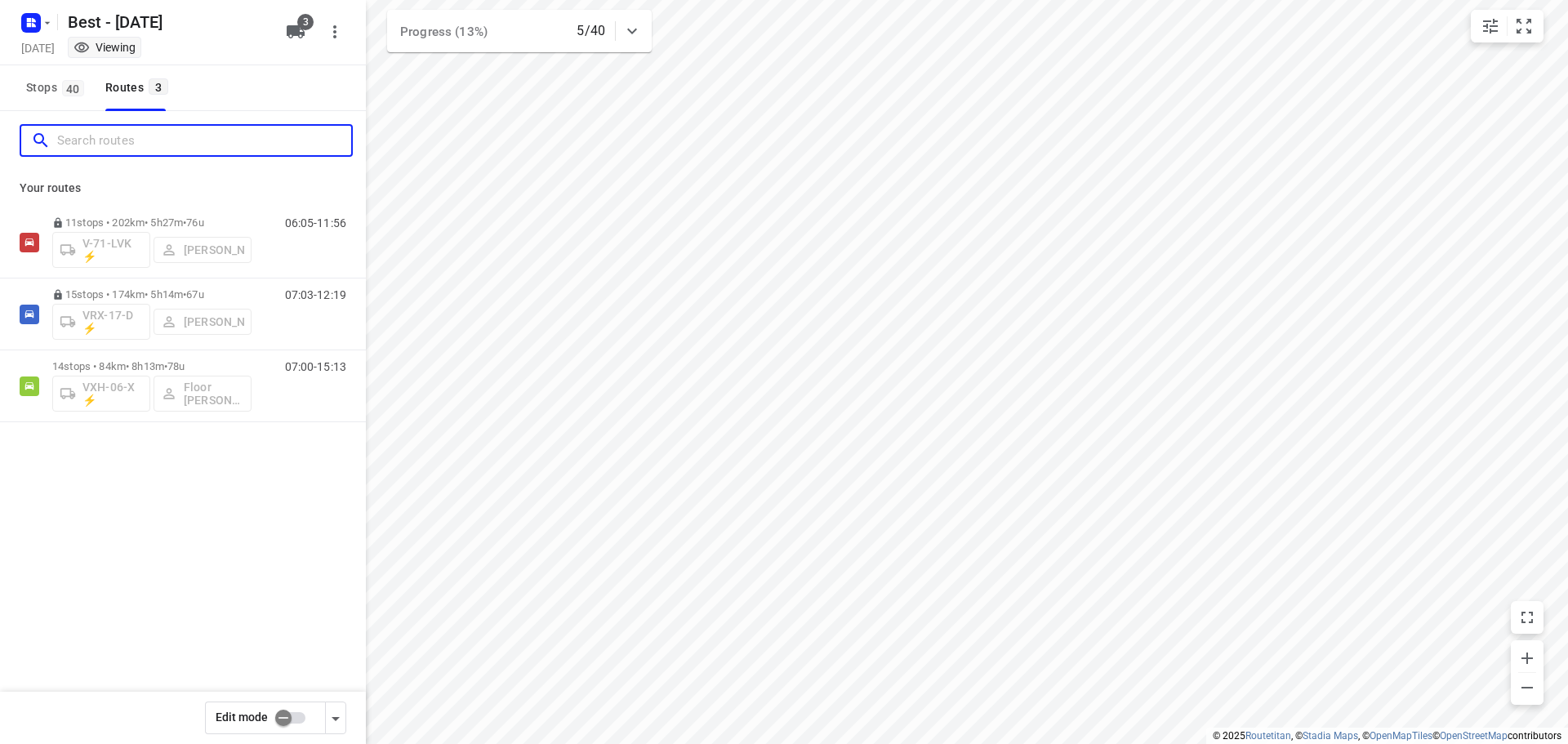
click at [109, 147] on input "Search routes" at bounding box center [203, 141] width 294 height 26
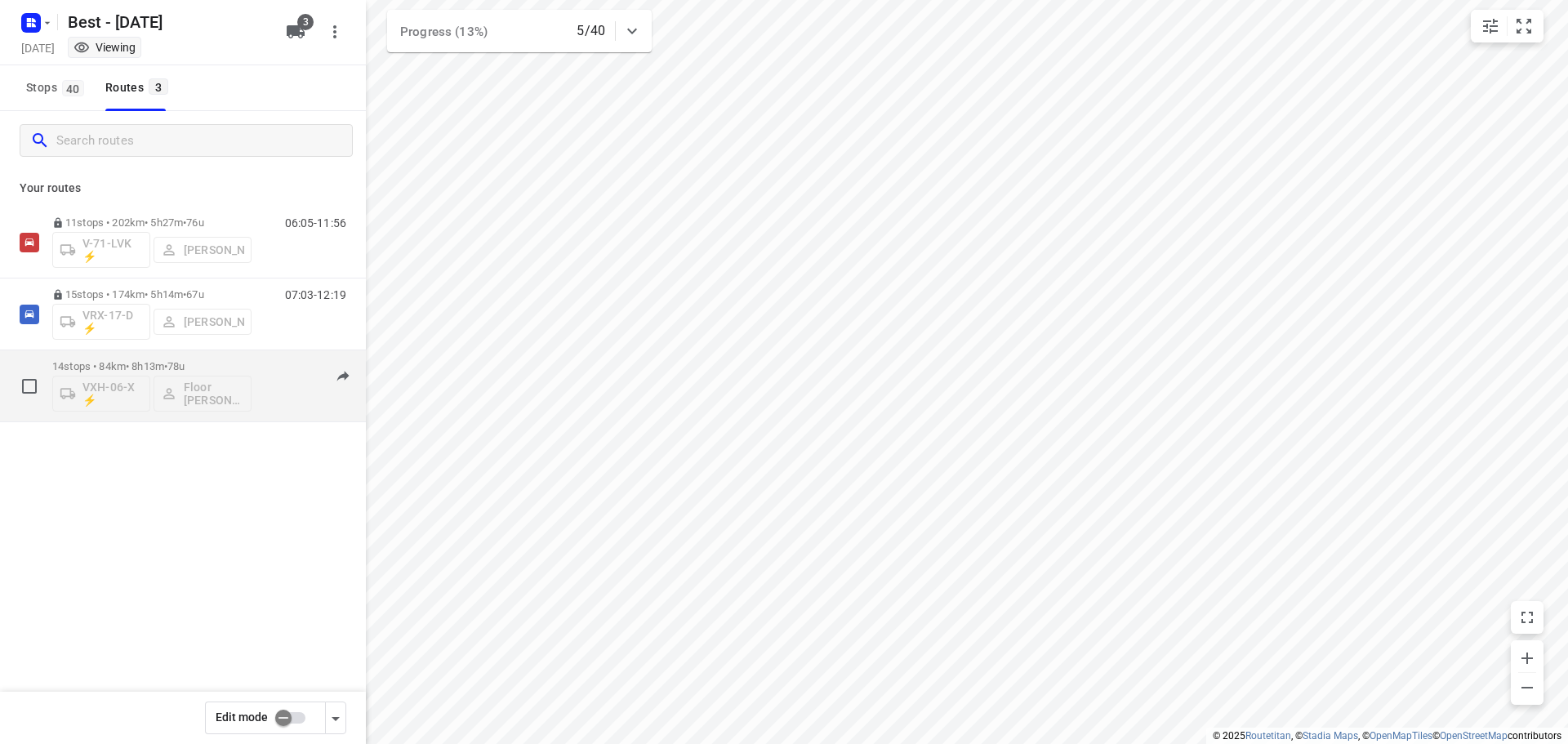
click at [123, 350] on div "14 stops • 84km • 8h13m • 78u VXH-06-X ⚡ Floor van Donzel (Best) 07:00-15:13" at bounding box center [183, 386] width 366 height 72
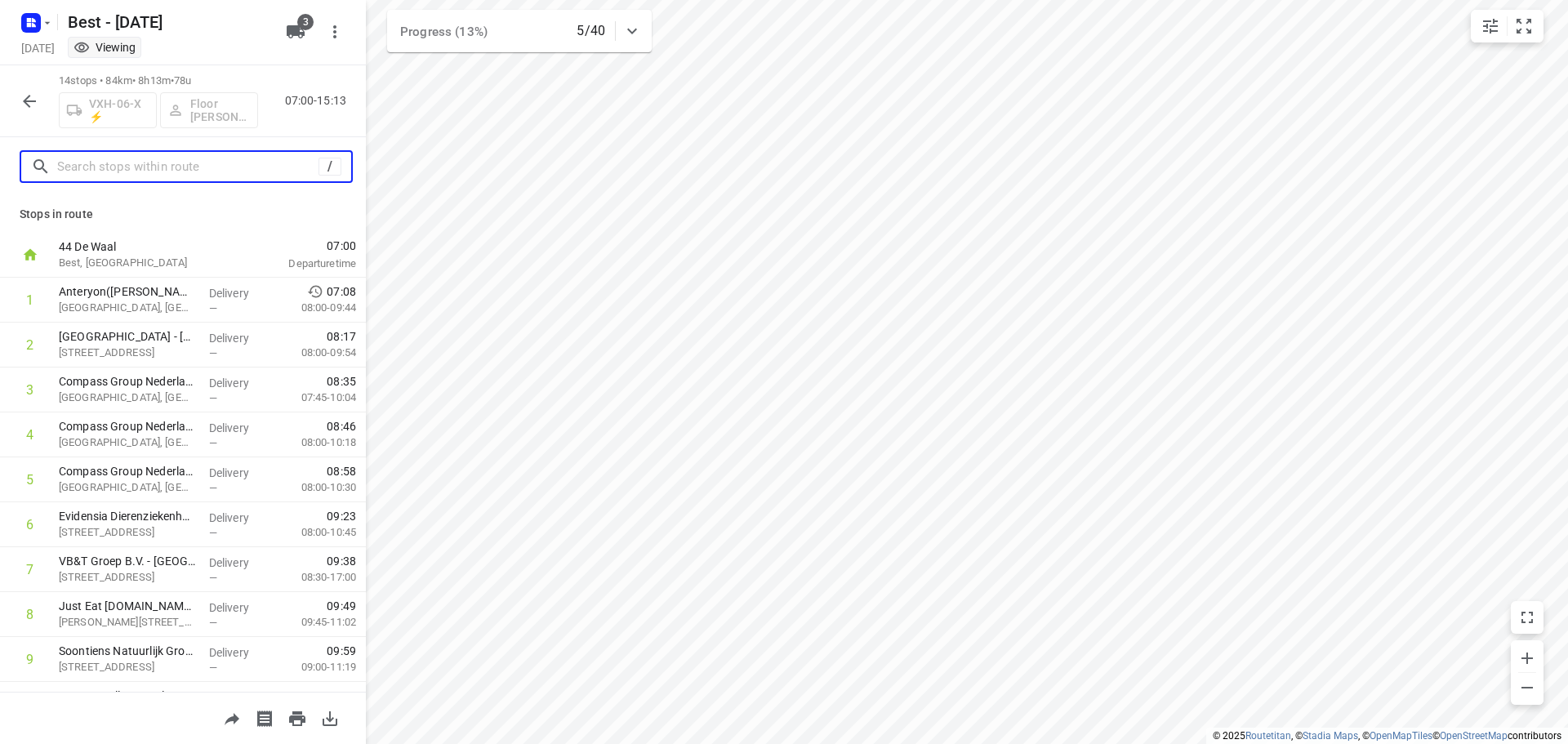
click at [155, 178] on input "text" at bounding box center [187, 167] width 261 height 26
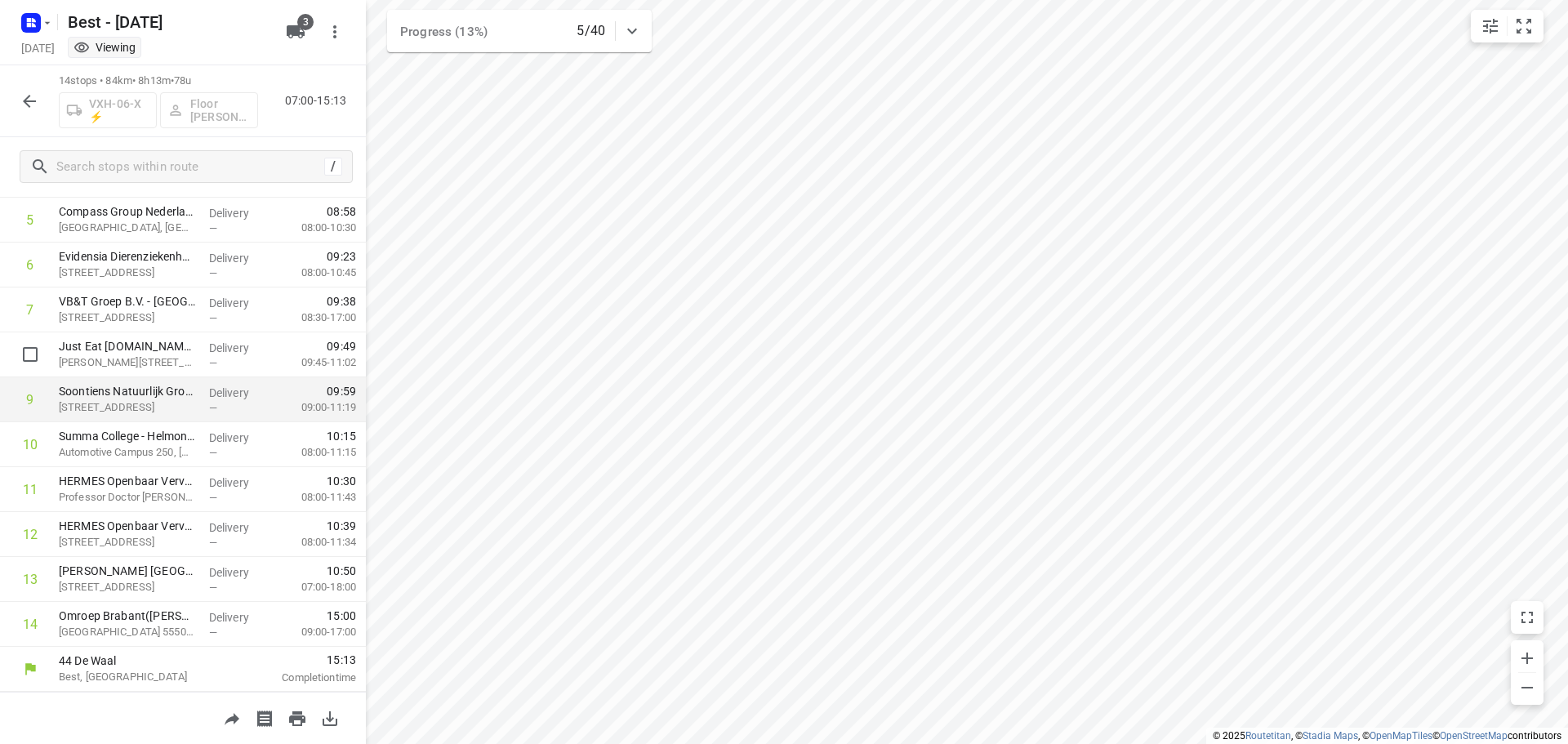
scroll to position [178, 0]
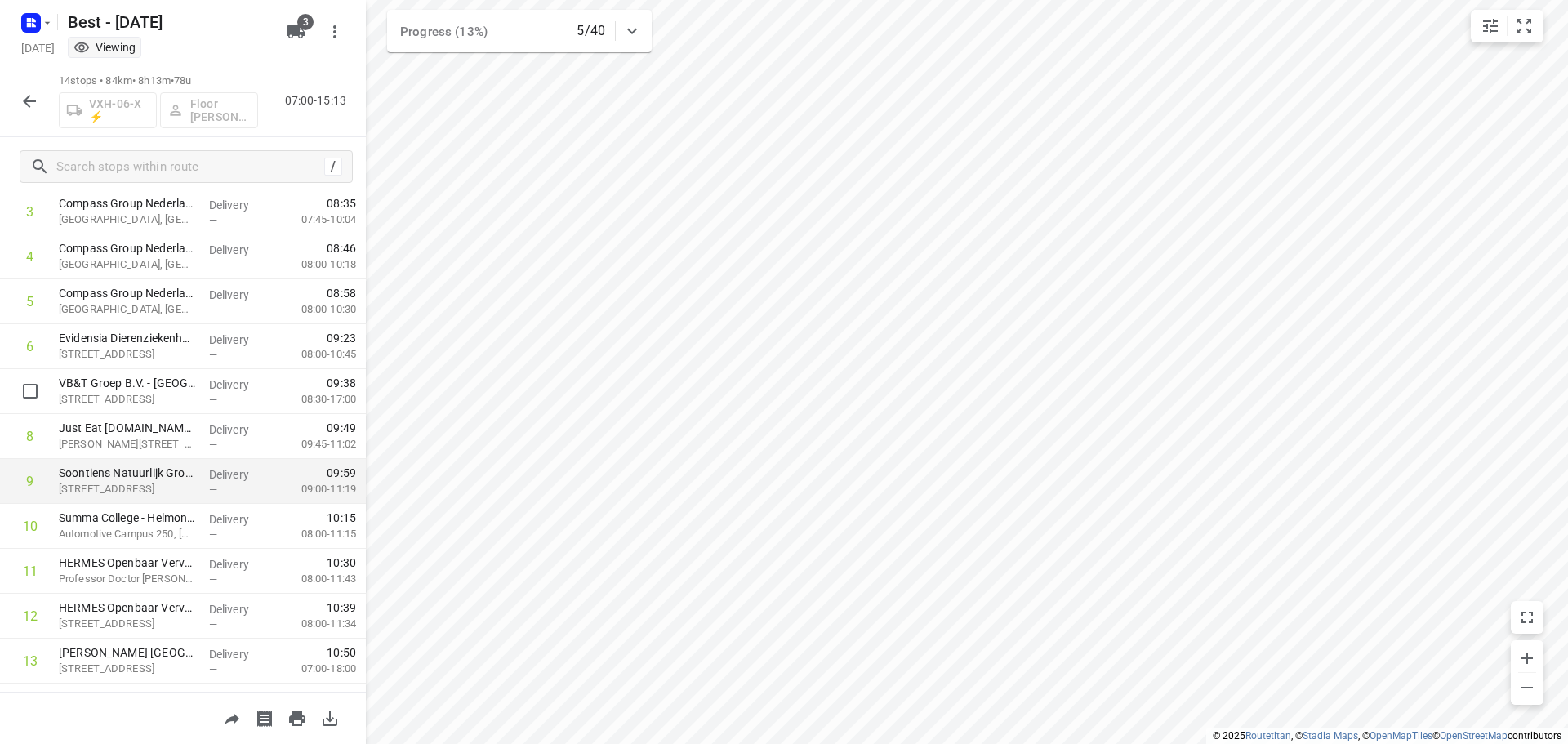
click at [178, 405] on p "Vestdijk 180, Eindhoven" at bounding box center [127, 399] width 137 height 16
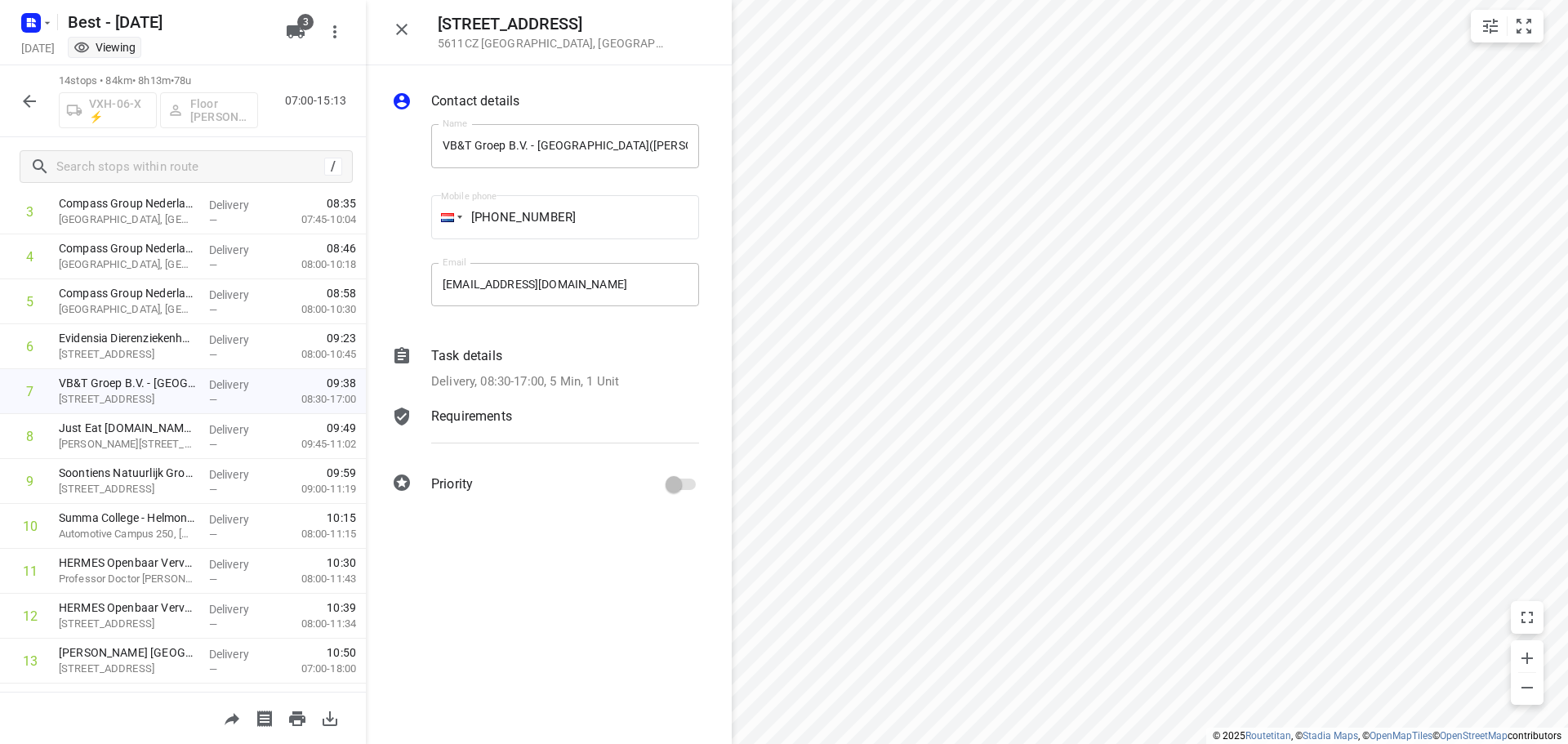
click at [523, 381] on p "Delivery, 08:30-17:00, 5 Min, 1 Unit" at bounding box center [524, 382] width 188 height 19
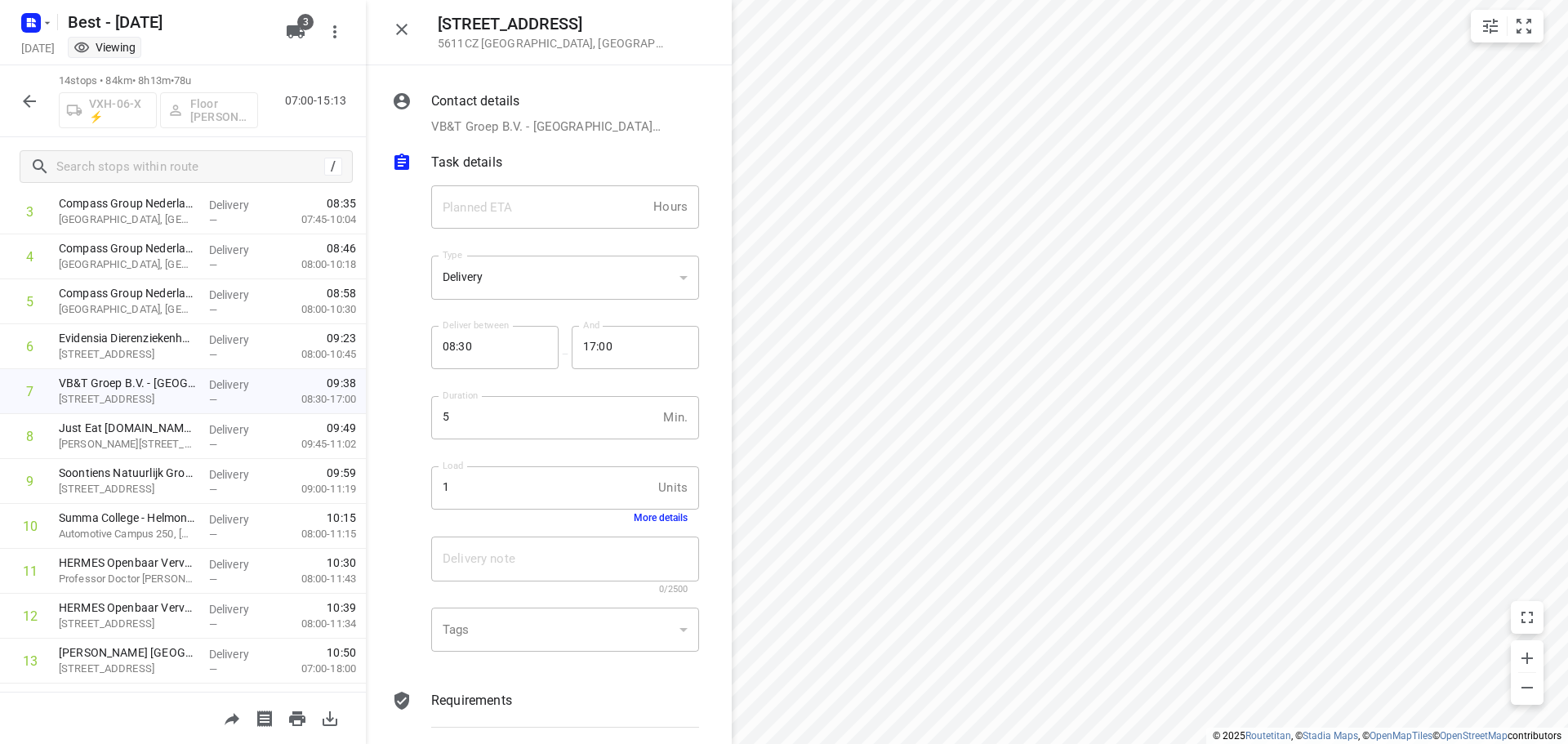
click at [634, 520] on button "More details" at bounding box center [660, 517] width 54 height 11
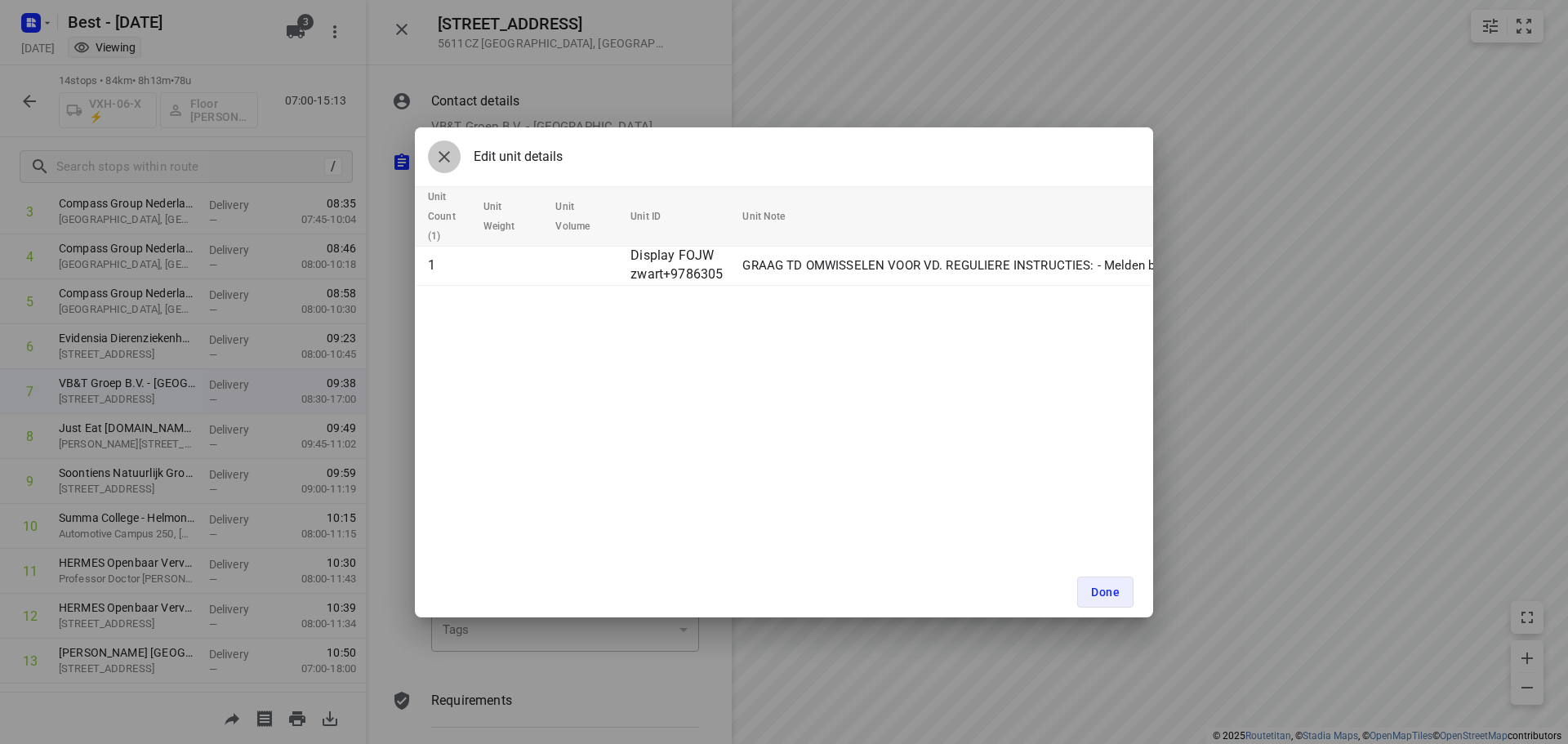
click at [447, 160] on icon "button" at bounding box center [444, 156] width 19 height 19
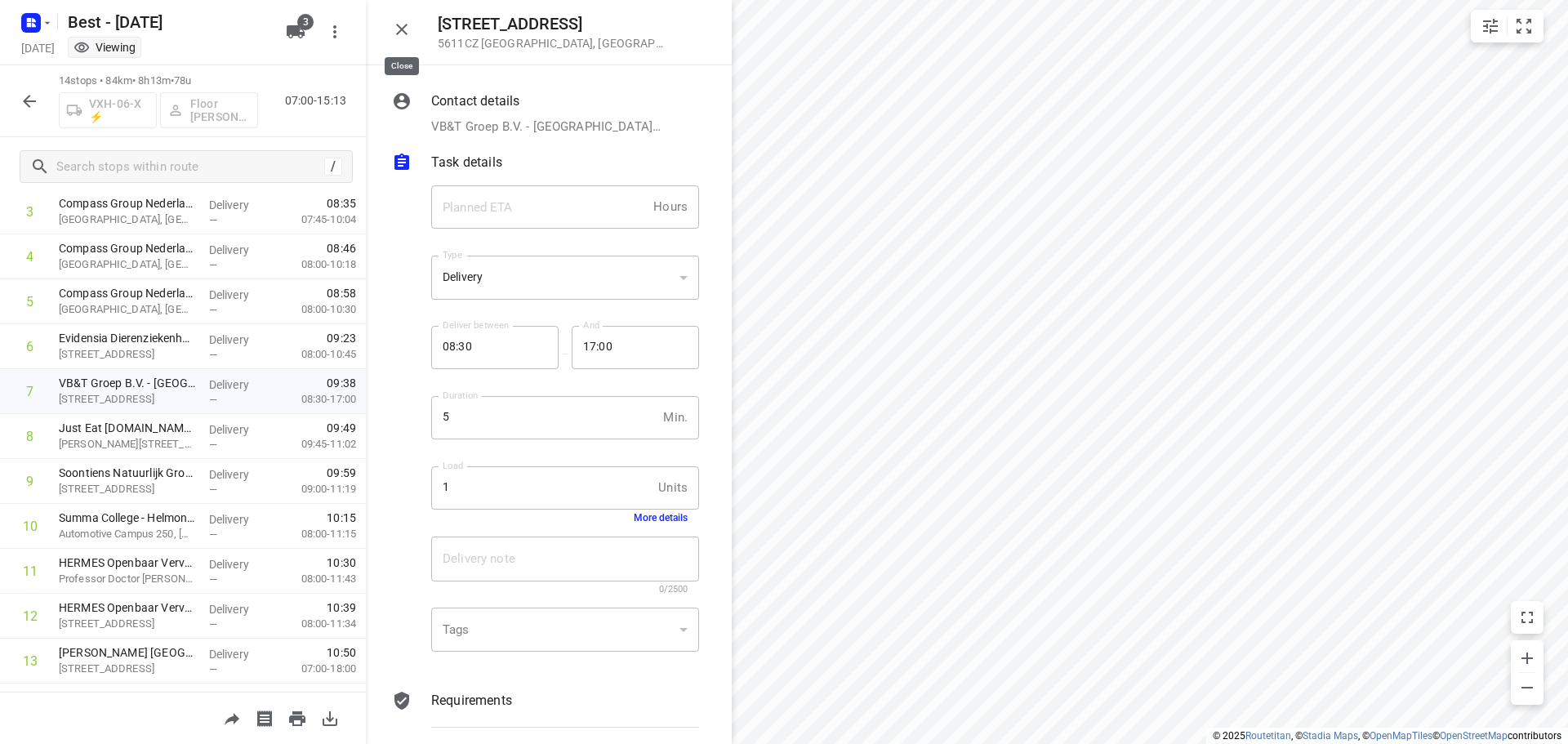
click at [401, 32] on icon "button" at bounding box center [401, 28] width 19 height 19
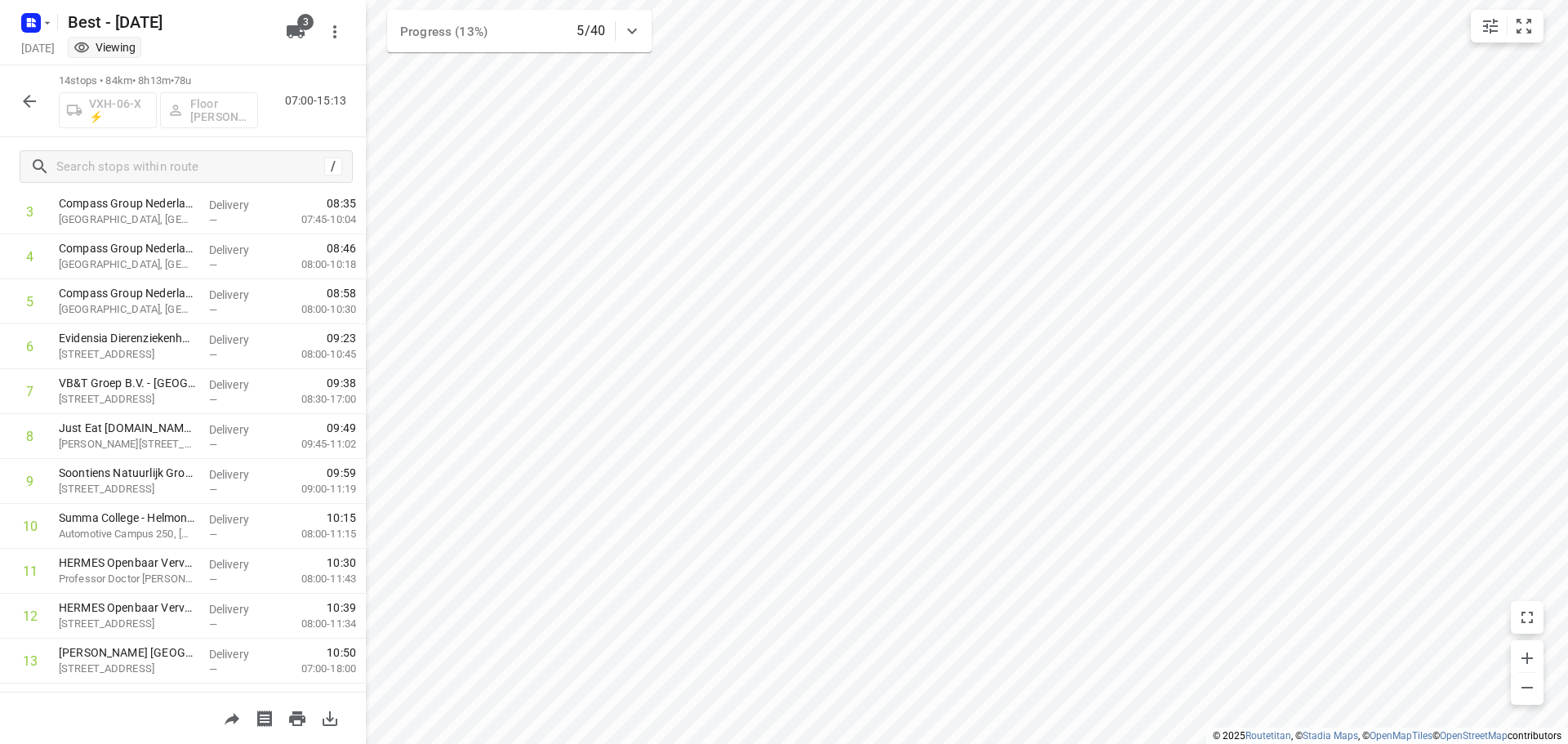
click at [18, 82] on div "14 stops • 84km • 8h13m • 78u VXH-06-X ⚡ Floor van Donzel (Best) 07:00-15:13" at bounding box center [183, 101] width 366 height 72
click at [23, 101] on icon "button" at bounding box center [28, 101] width 19 height 19
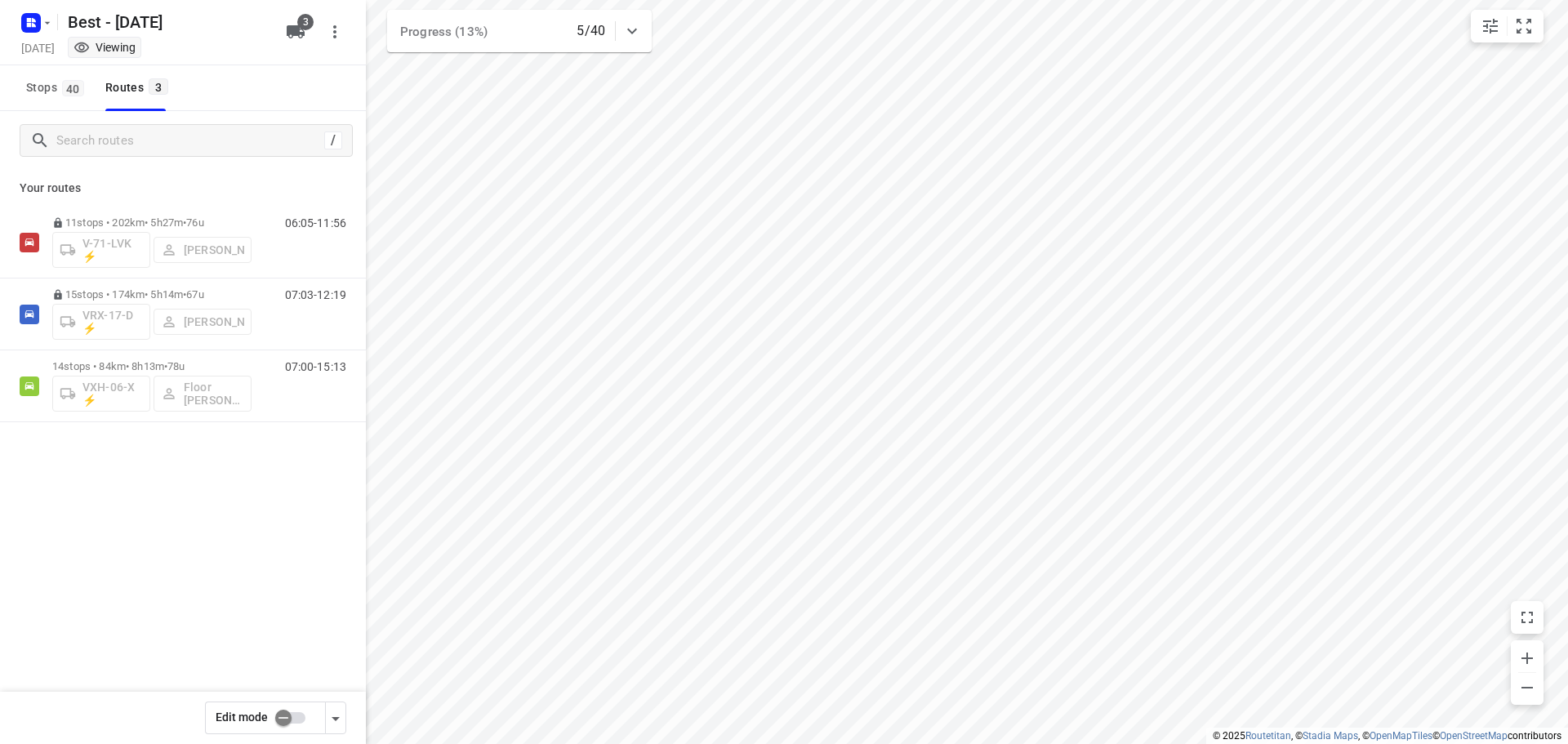
click at [53, 30] on div at bounding box center [34, 22] width 39 height 32
click at [39, 33] on icon "button" at bounding box center [31, 23] width 27 height 27
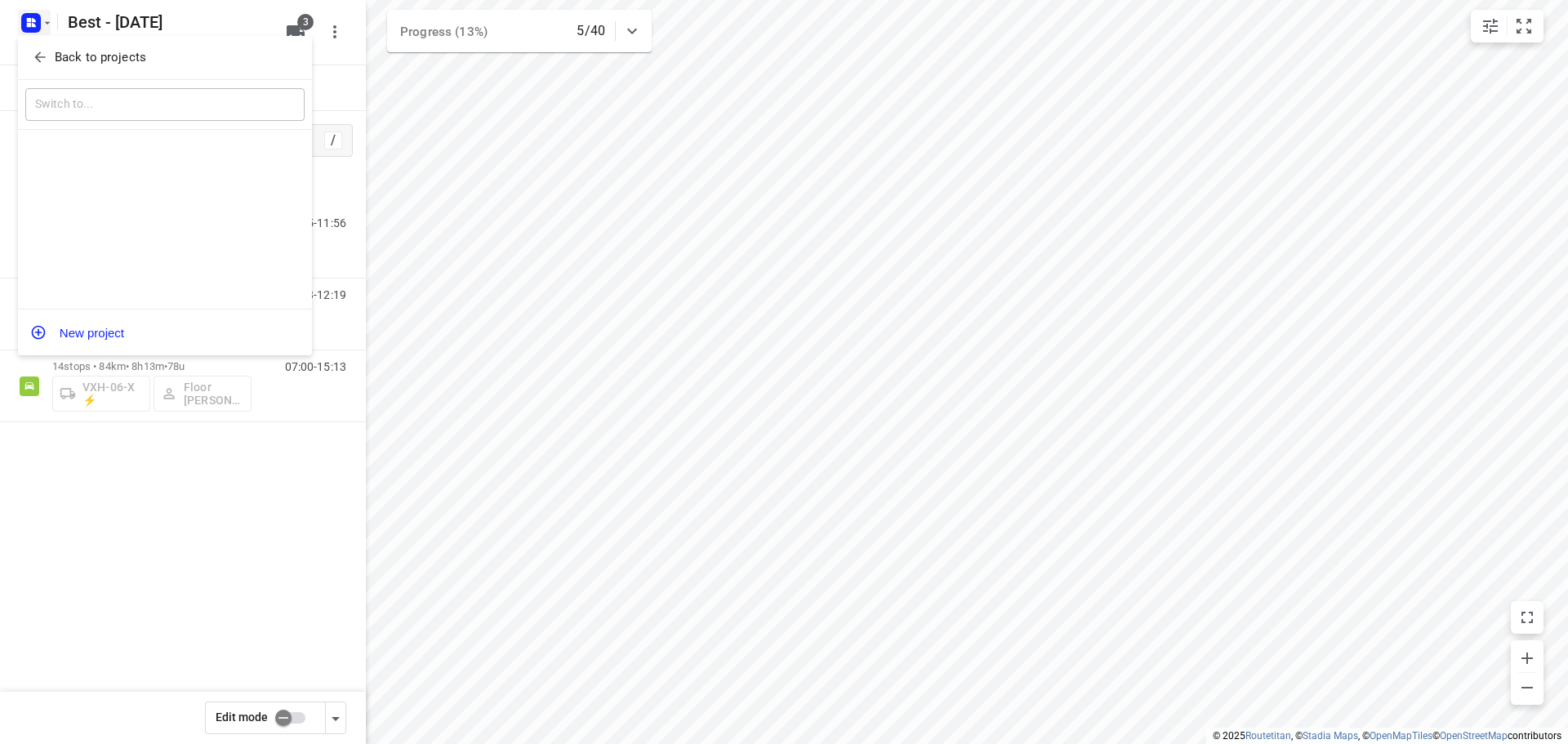
click at [77, 82] on div "​" at bounding box center [165, 104] width 294 height 50
click at [87, 70] on button "Back to projects" at bounding box center [165, 57] width 279 height 27
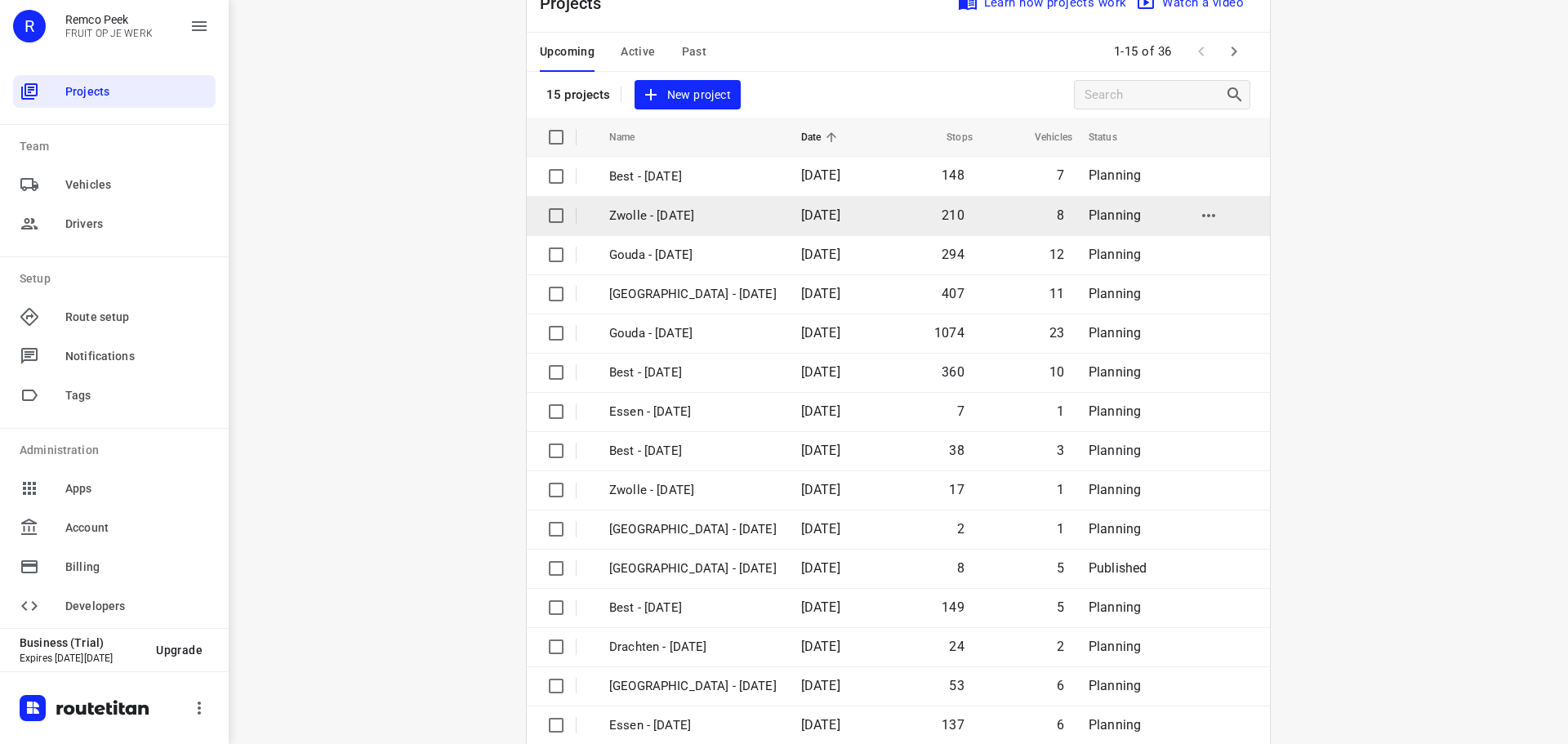
scroll to position [81, 0]
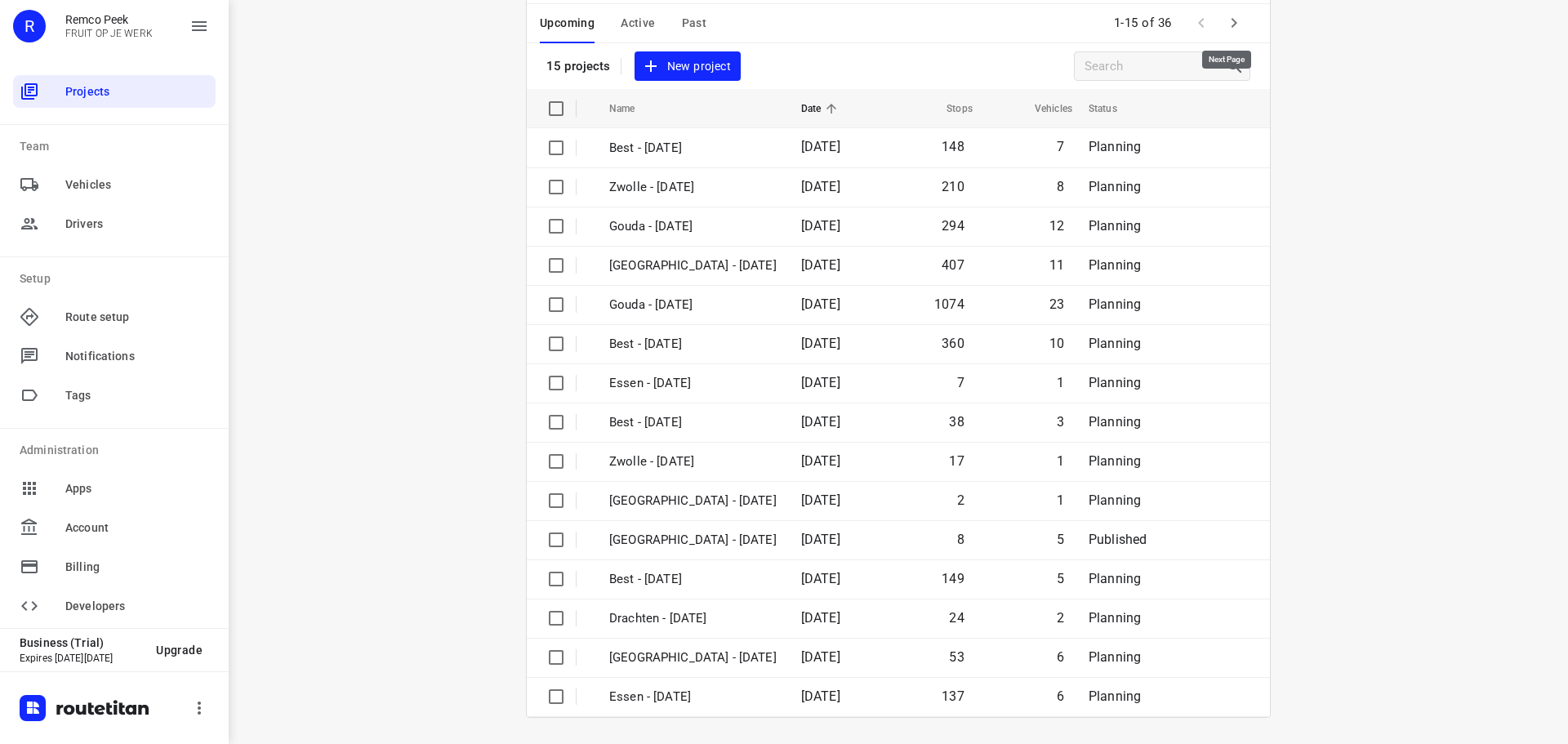
click at [1230, 20] on icon "button" at bounding box center [1233, 22] width 19 height 19
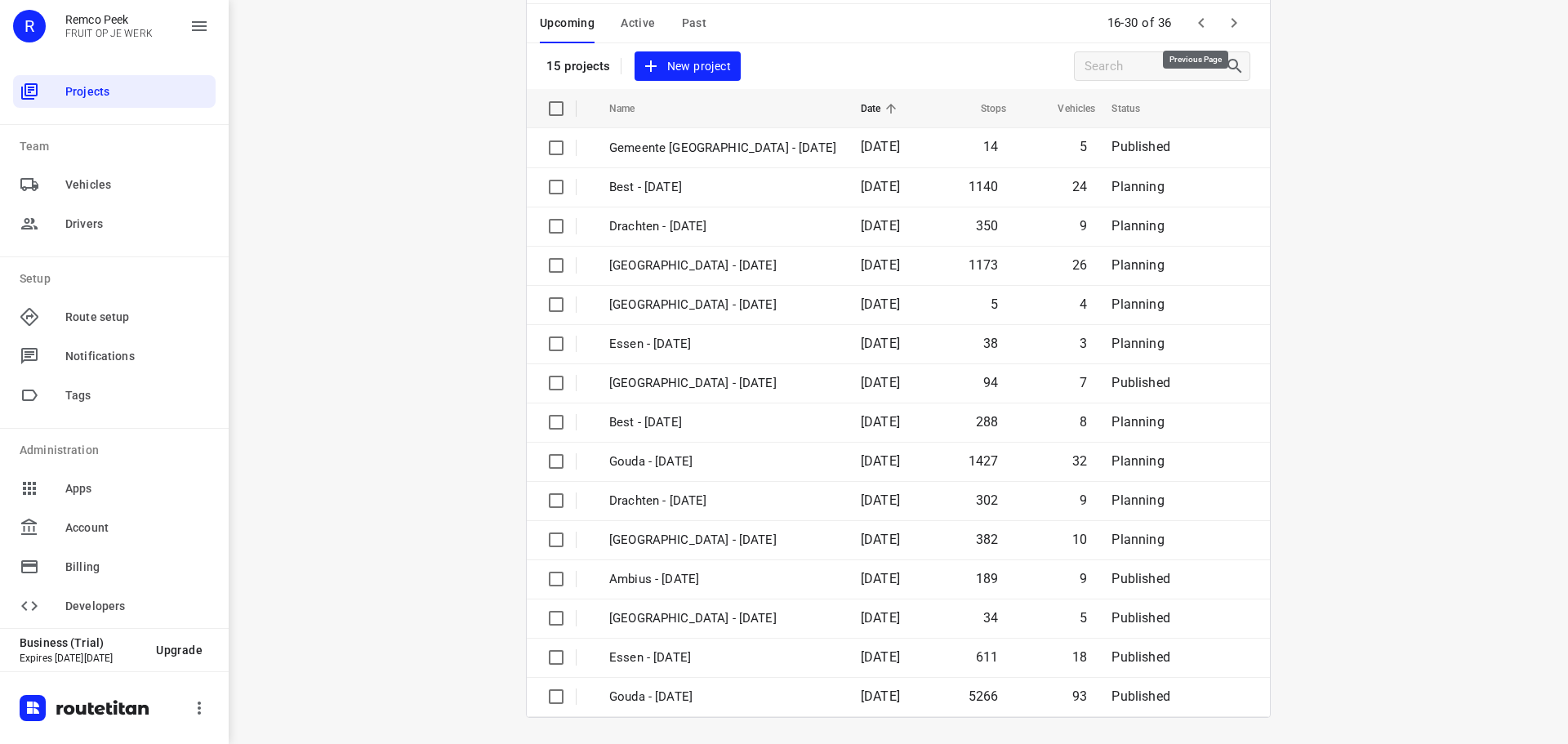
click at [1211, 27] on button "button" at bounding box center [1202, 23] width 33 height 33
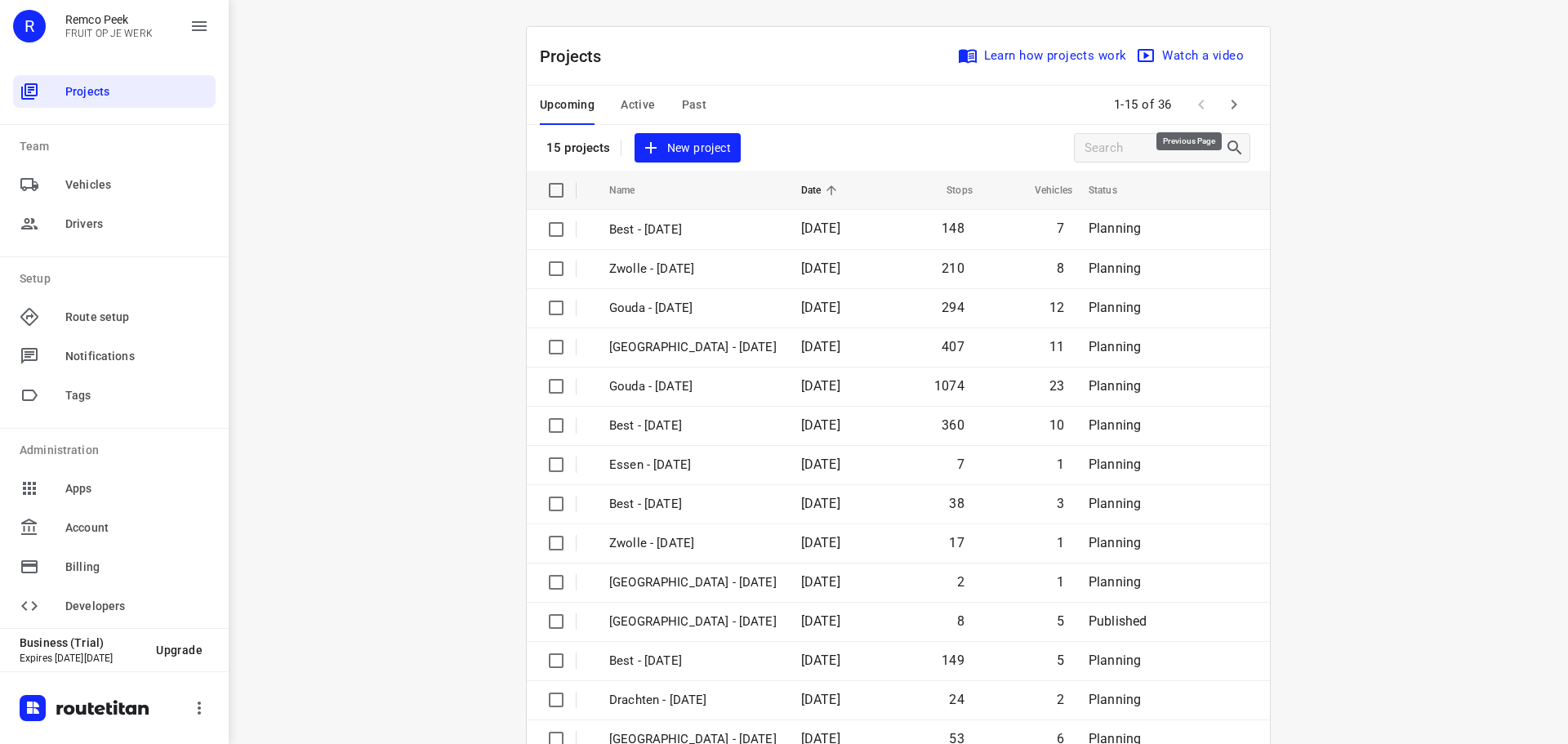
click at [1210, 109] on span at bounding box center [1202, 104] width 33 height 33
click at [1224, 109] on icon "button" at bounding box center [1233, 103] width 19 height 19
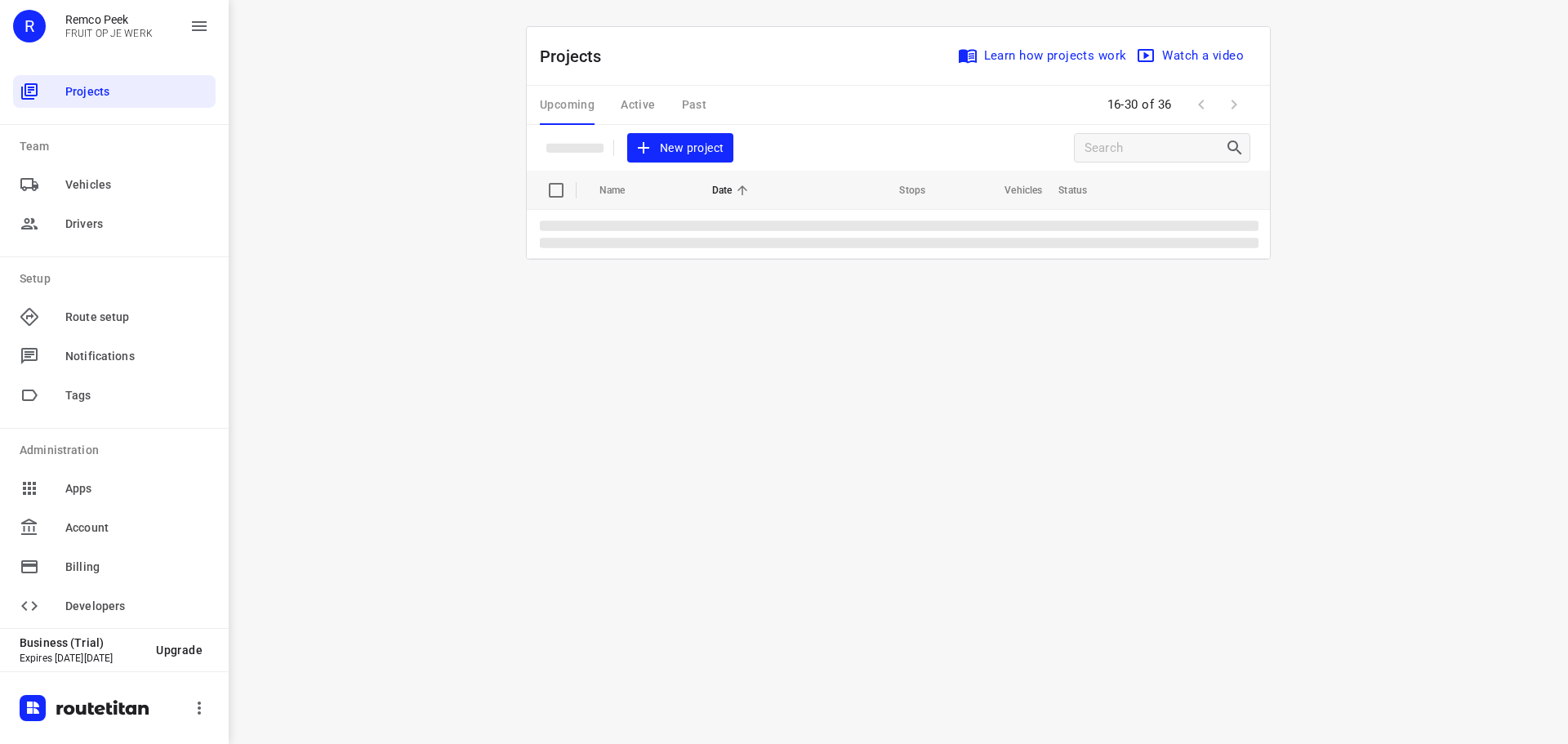
click at [1224, 109] on span at bounding box center [1234, 104] width 33 height 33
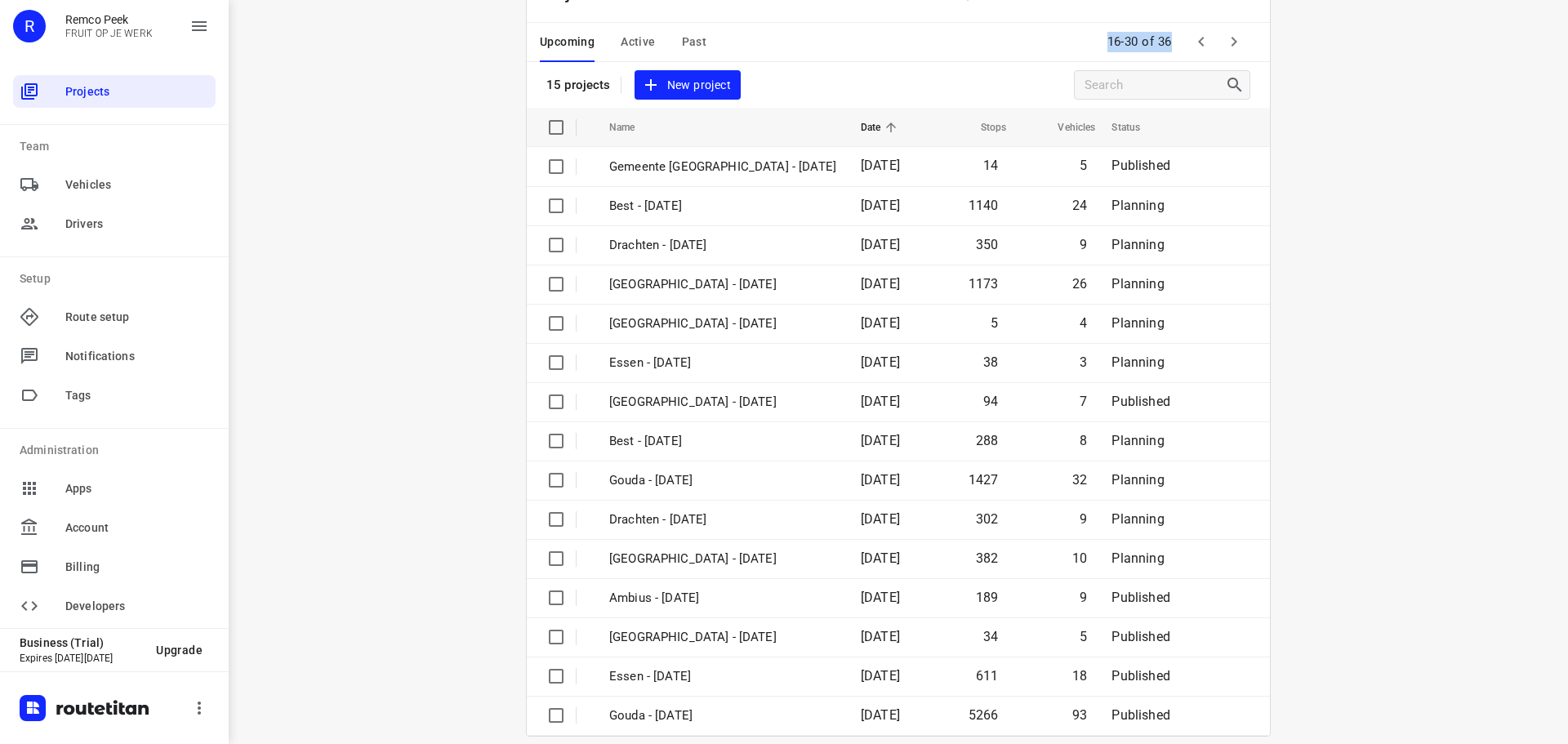
scroll to position [81, 0]
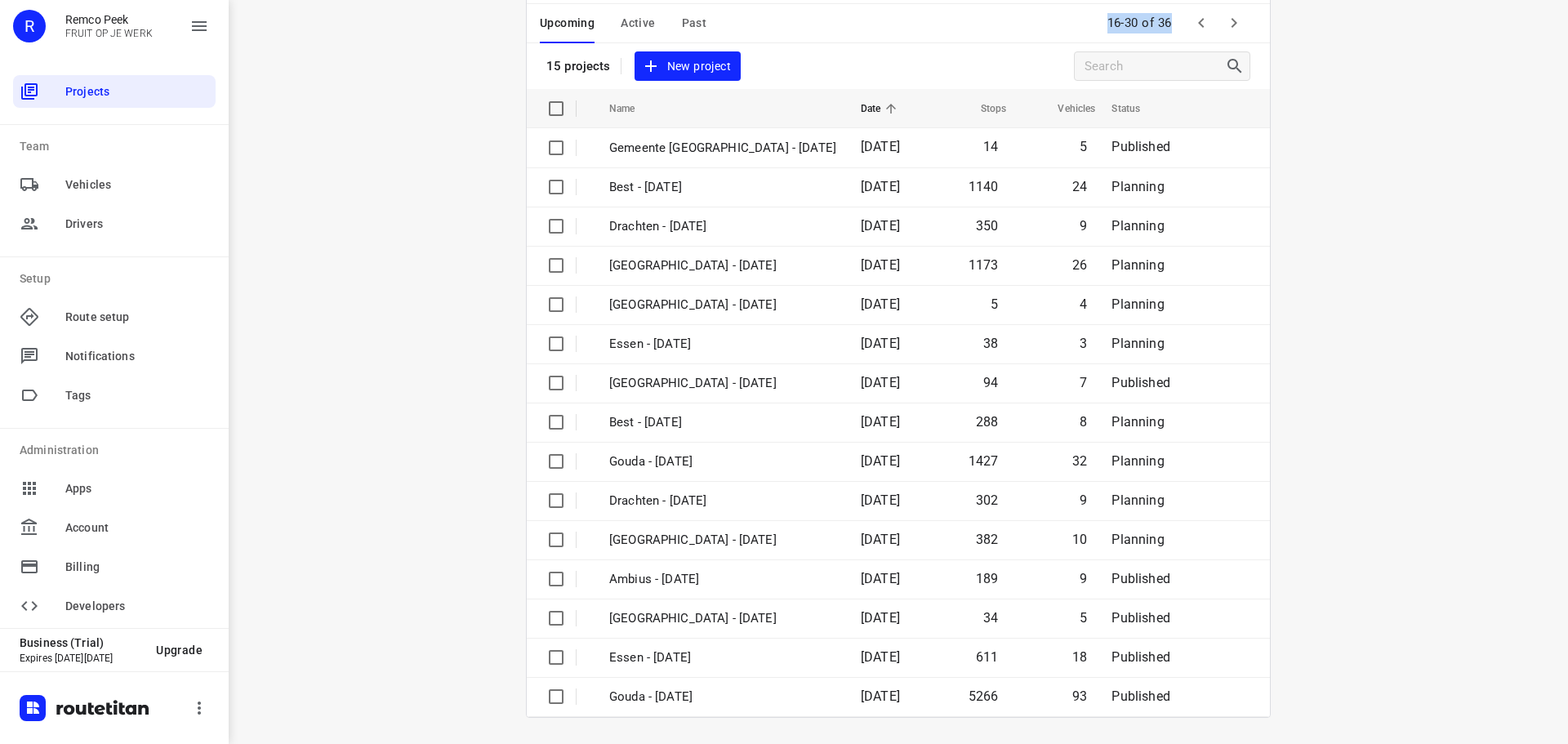
click at [1230, 28] on icon "button" at bounding box center [1233, 22] width 19 height 19
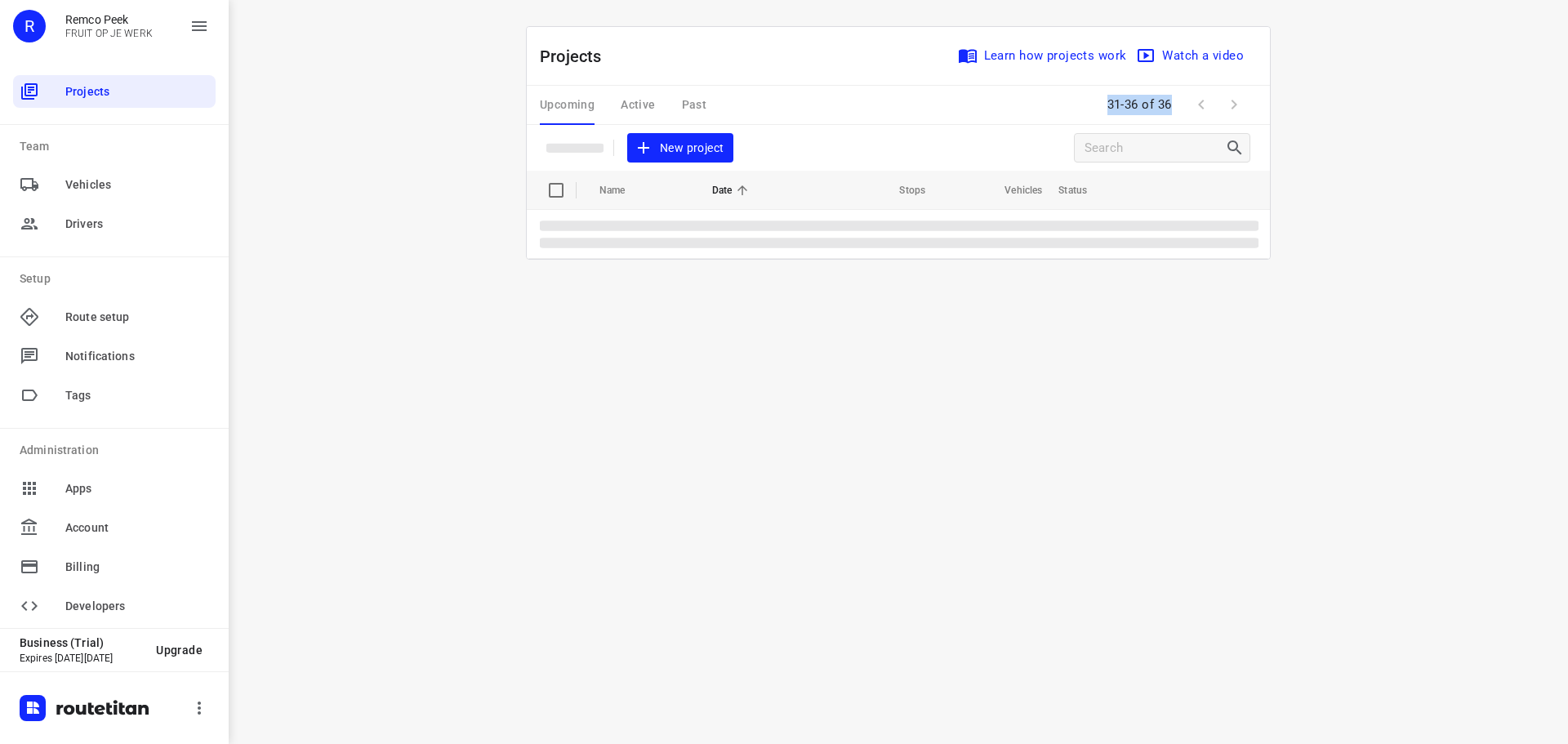
scroll to position [0, 0]
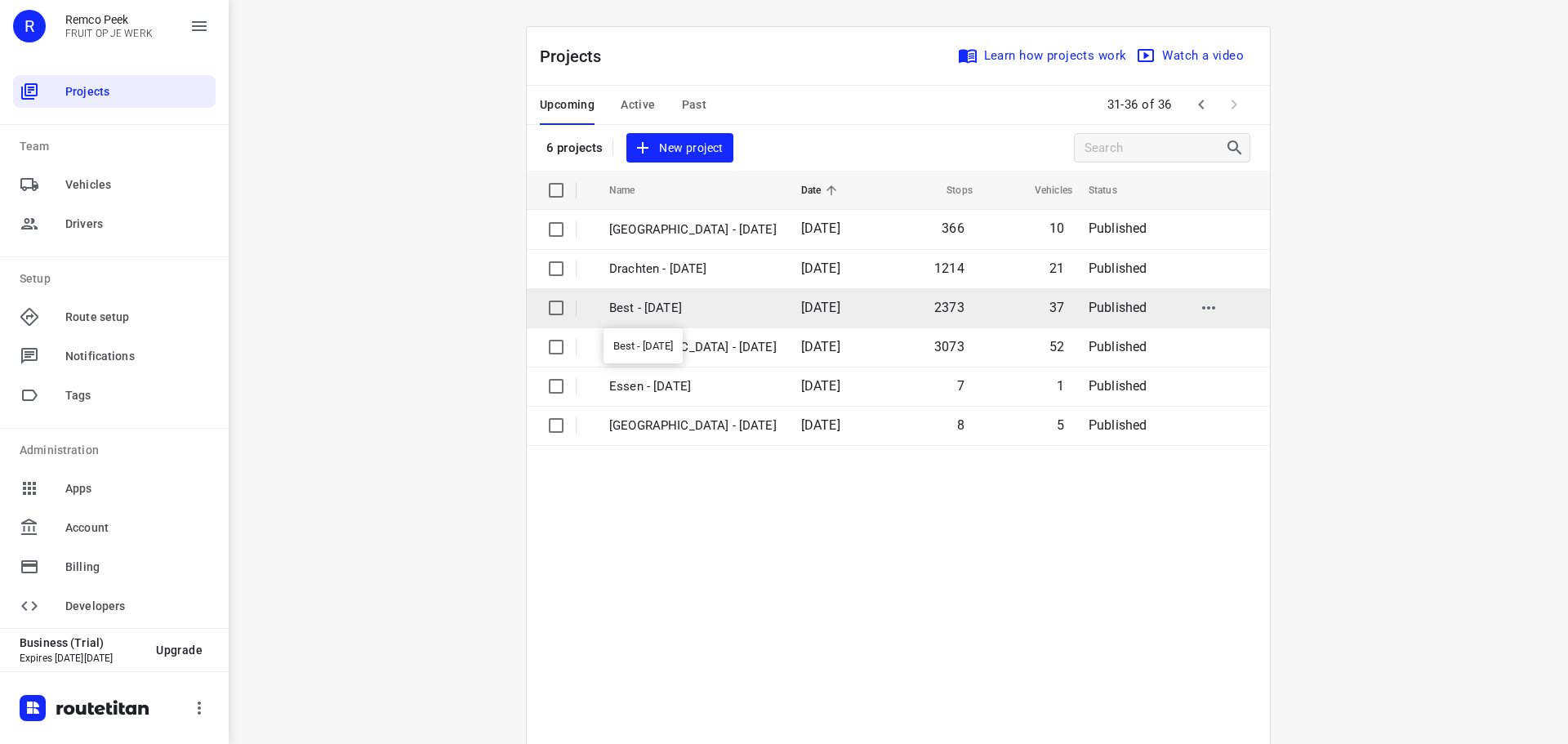
click at [700, 314] on p "Best - [DATE]" at bounding box center [693, 308] width 168 height 19
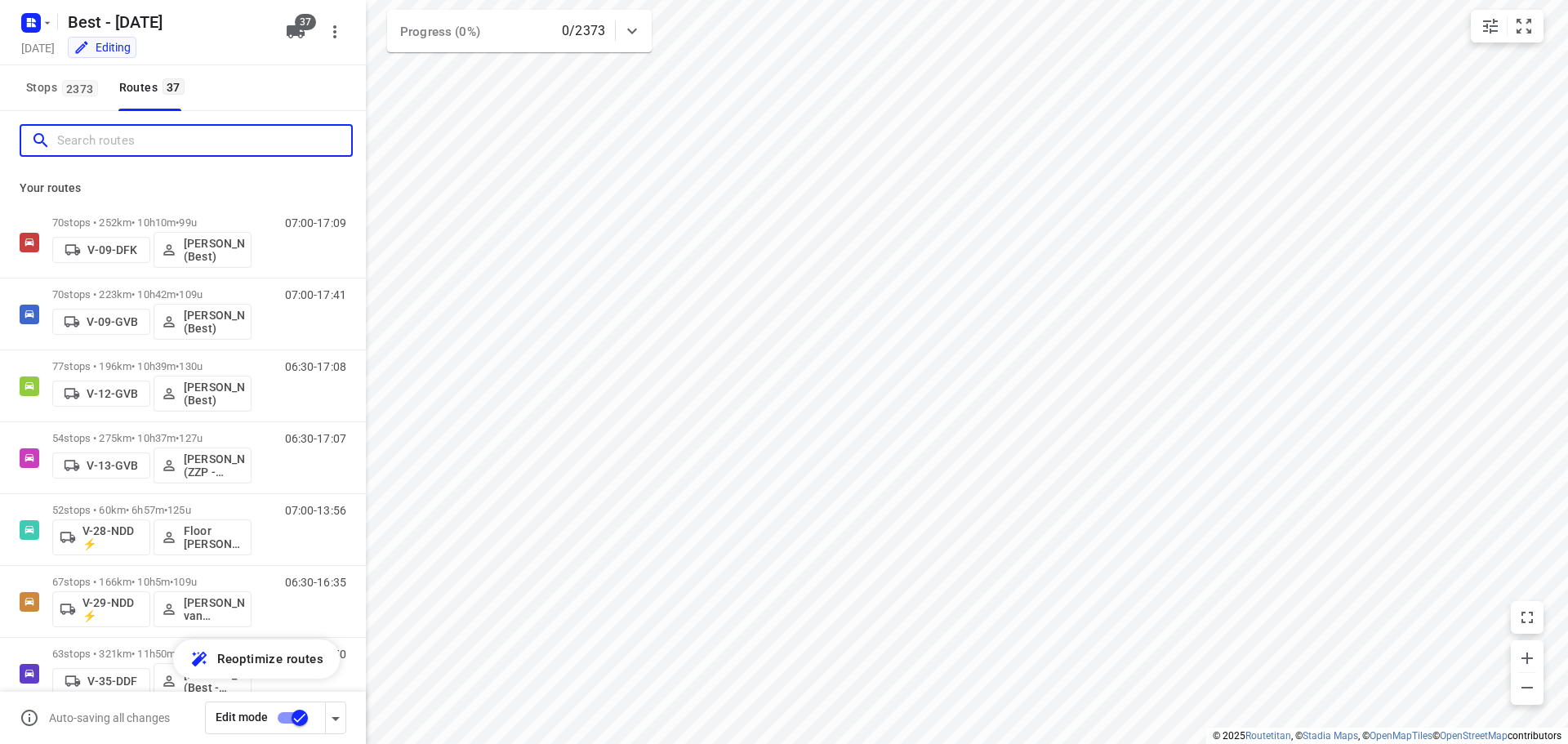
click at [106, 133] on input "Search routes" at bounding box center [203, 141] width 294 height 26
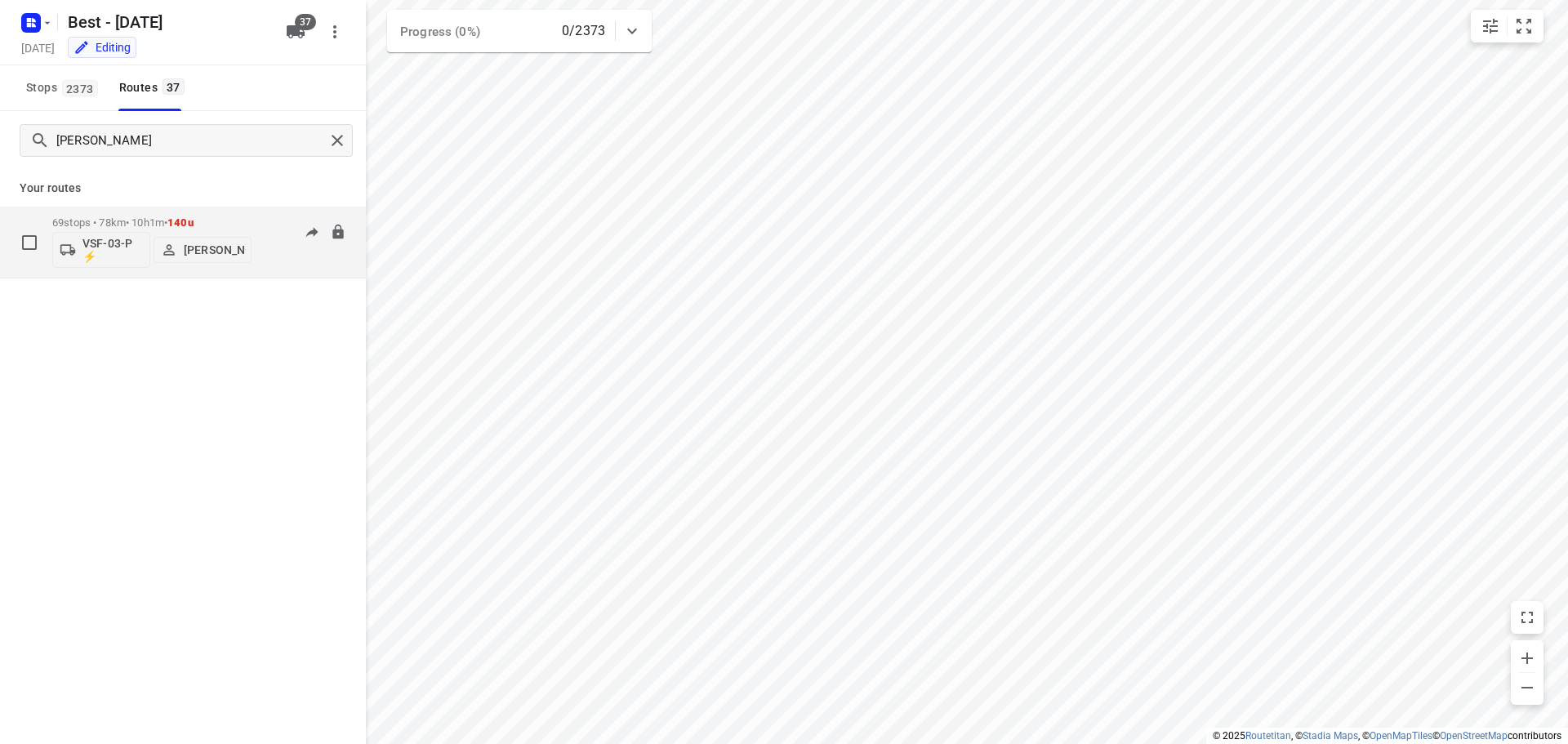
click at [129, 231] on div "VSF-03-P ⚡ Andy De Vreede" at bounding box center [152, 248] width 200 height 39
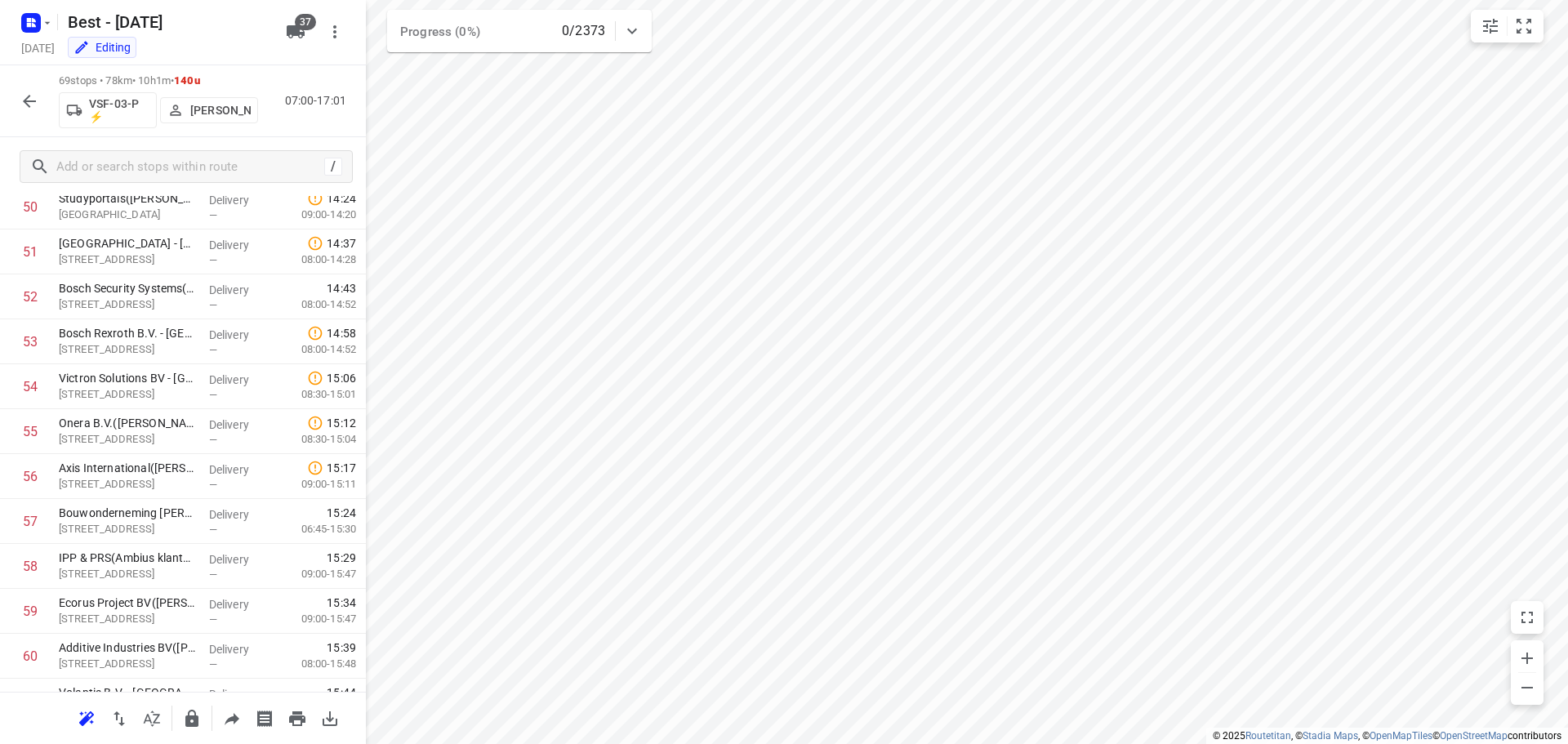
scroll to position [2729, 0]
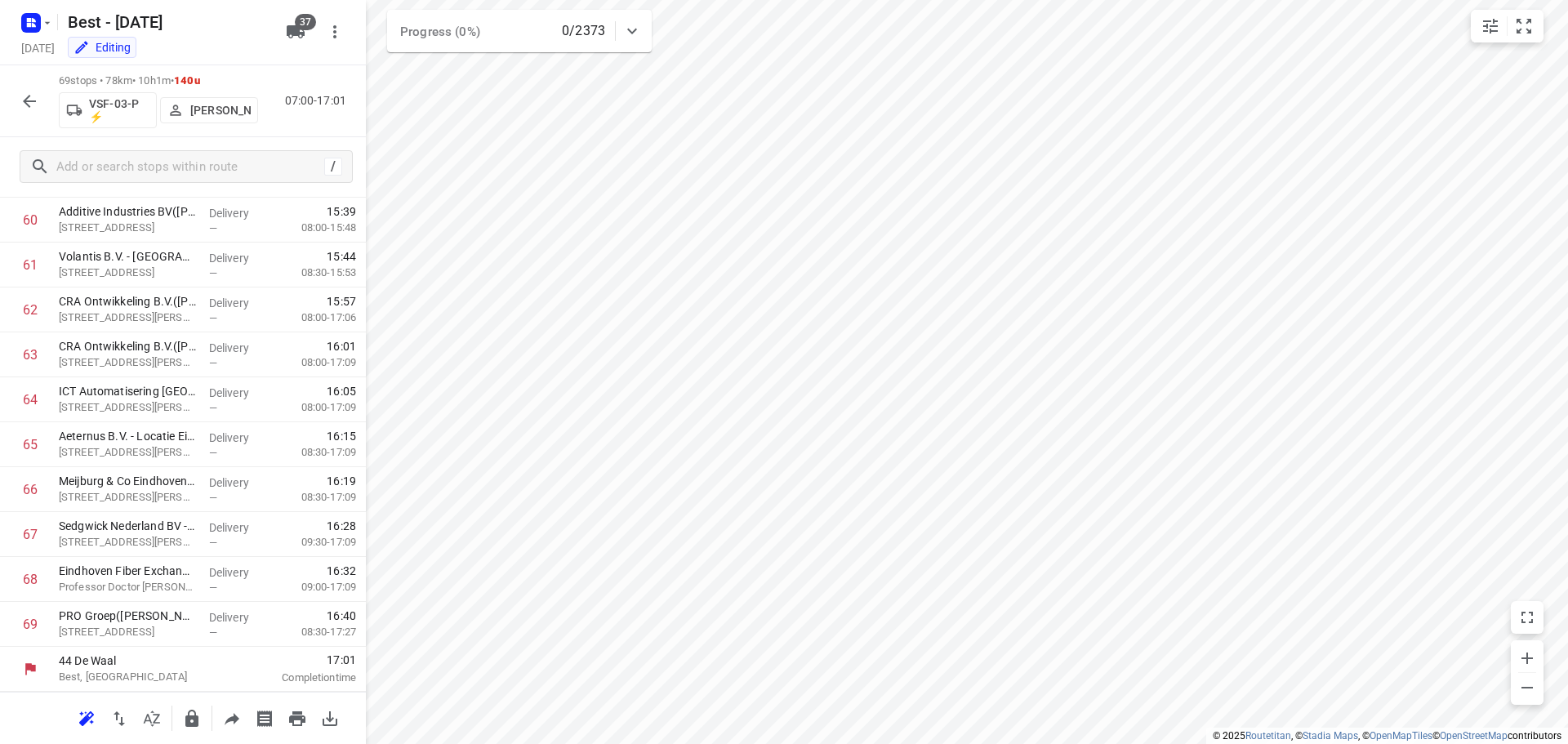
click at [365, 579] on div "i © 2025 Routetitan , © Stadia Maps , © OpenMapTiles © OpenStreetMap contributo…" at bounding box center [784, 372] width 1568 height 744
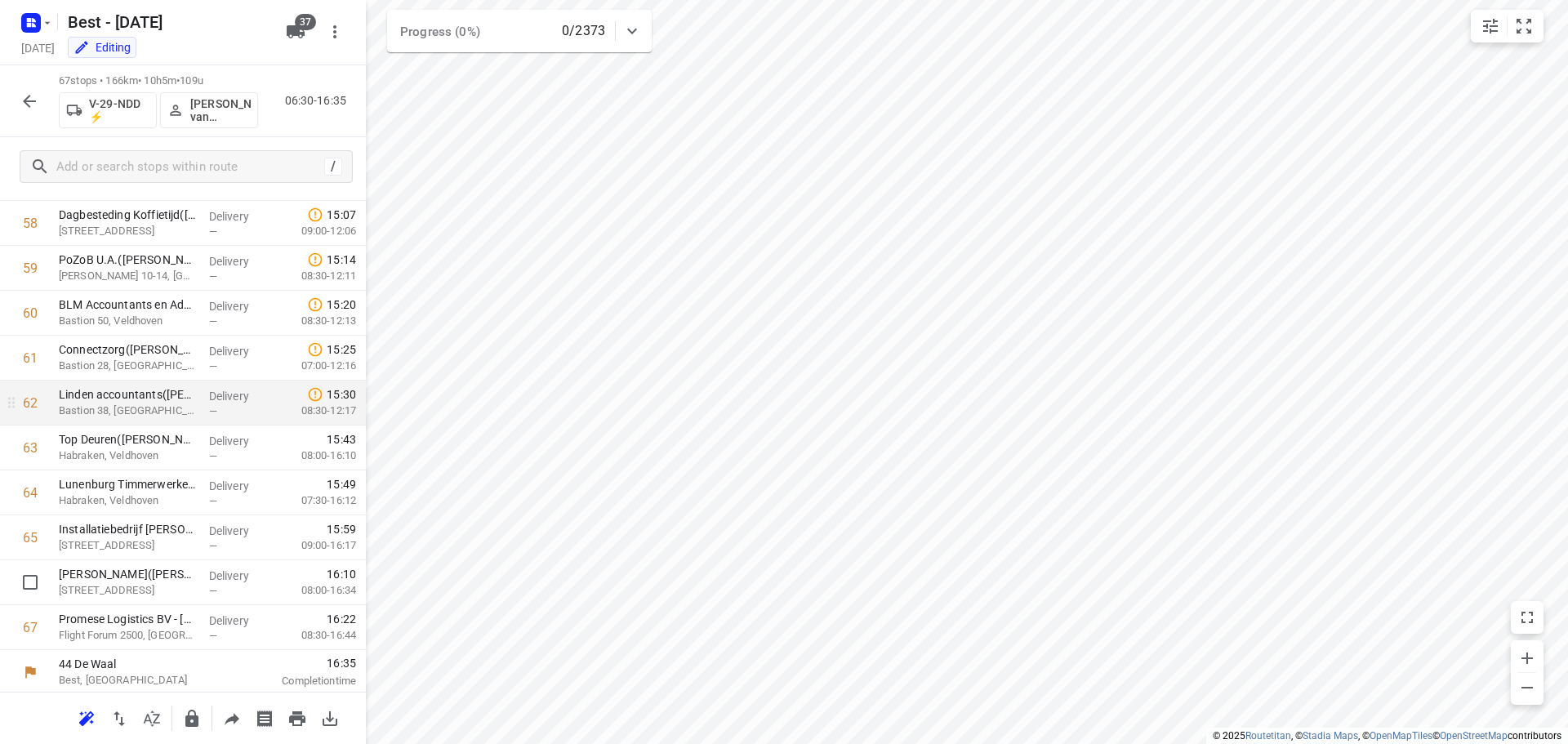
scroll to position [2639, 0]
click at [23, 413] on input "checkbox" at bounding box center [30, 399] width 33 height 33
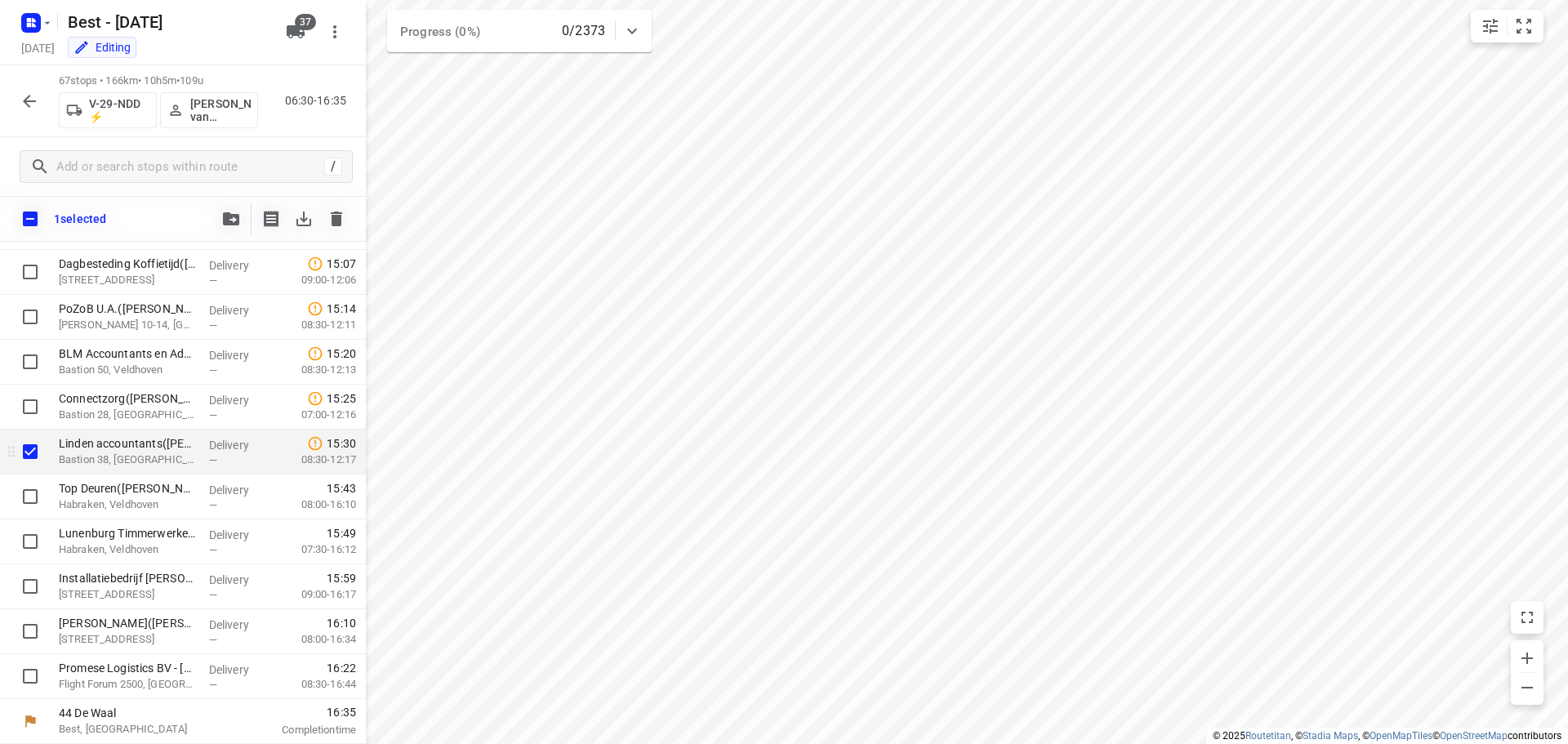
scroll to position [2633, 0]
click at [31, 453] on input "checkbox" at bounding box center [30, 452] width 33 height 33
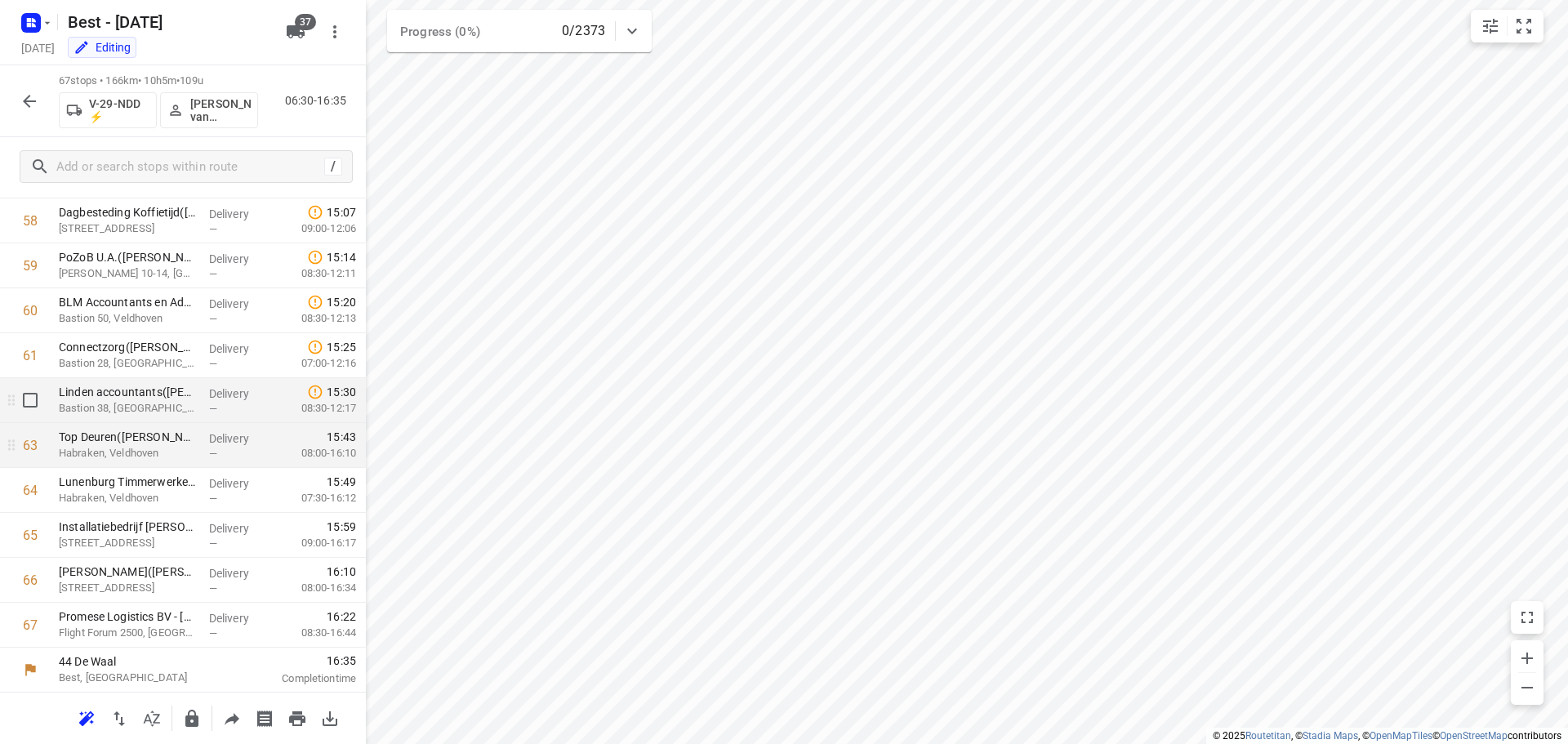
scroll to position [2639, 0]
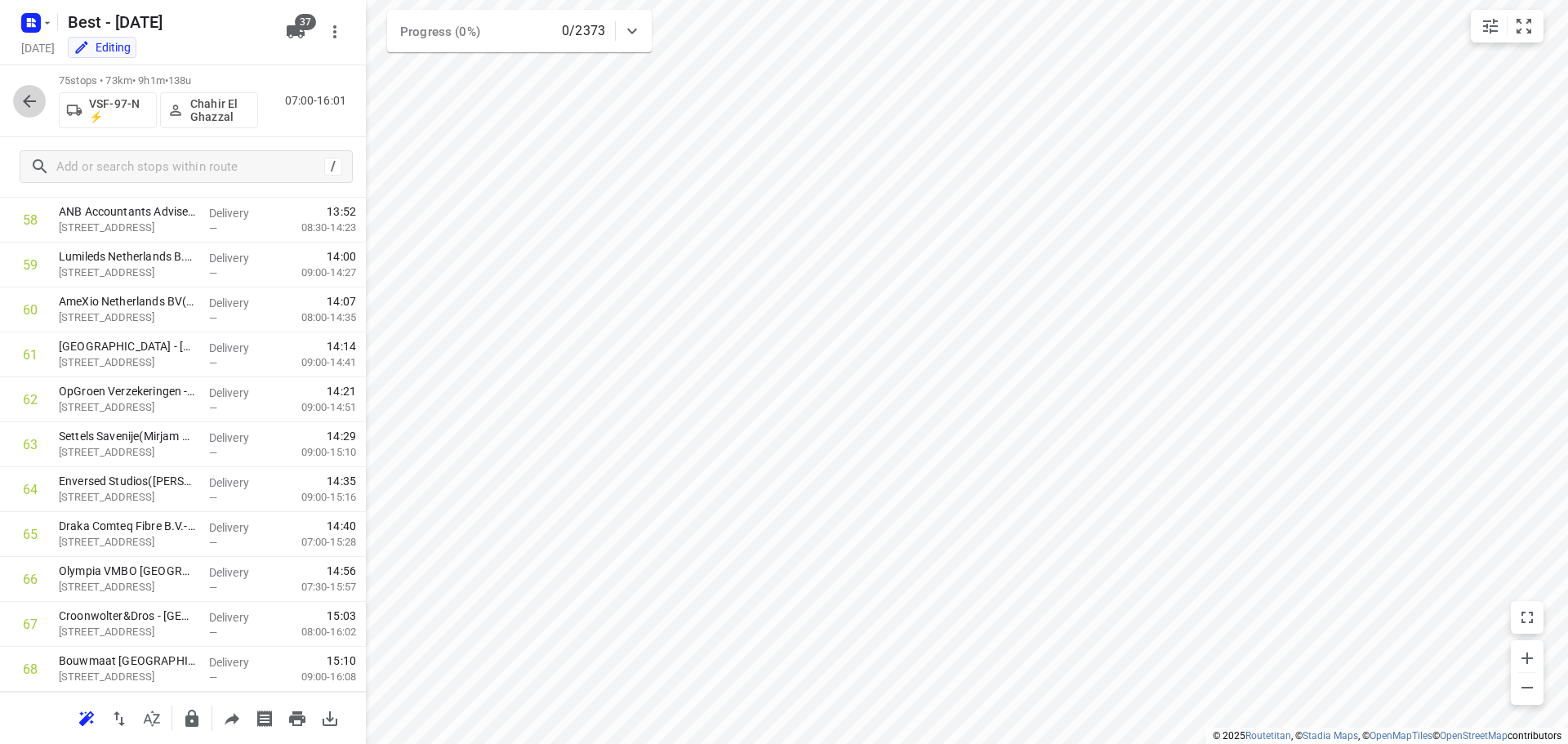
click at [31, 90] on button "button" at bounding box center [29, 102] width 33 height 33
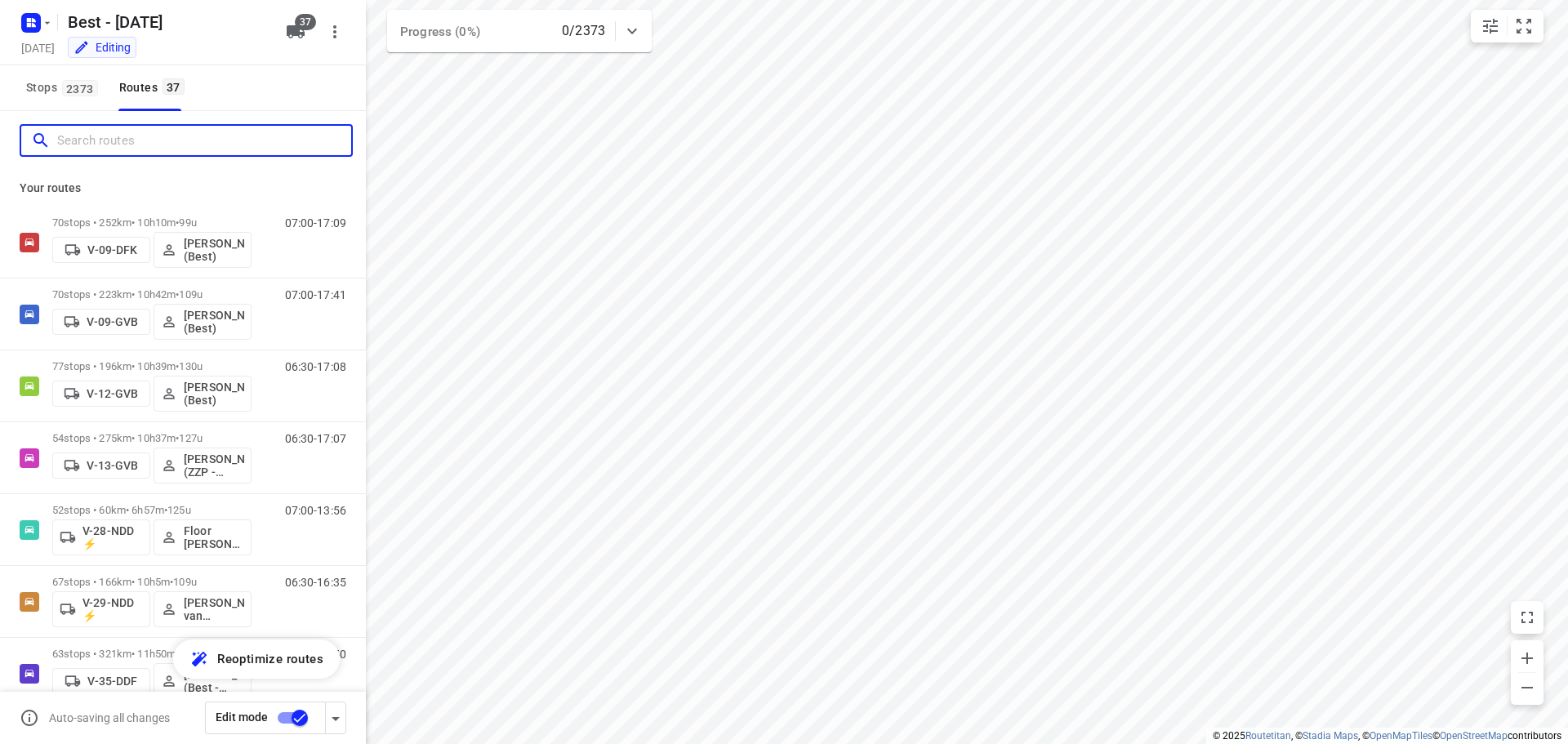
click at [138, 142] on input "Search routes" at bounding box center [203, 141] width 294 height 26
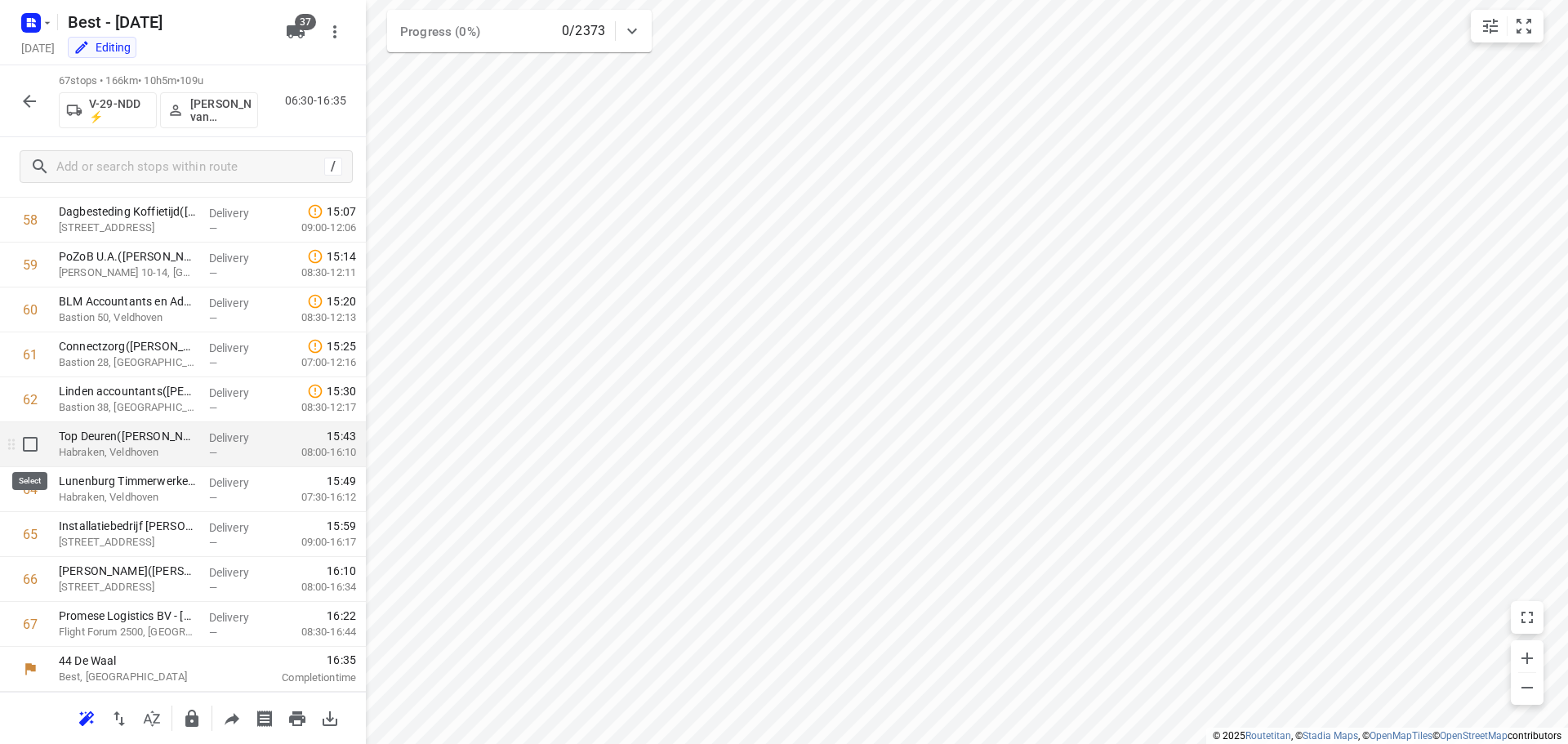
click at [22, 439] on input "checkbox" at bounding box center [30, 444] width 33 height 33
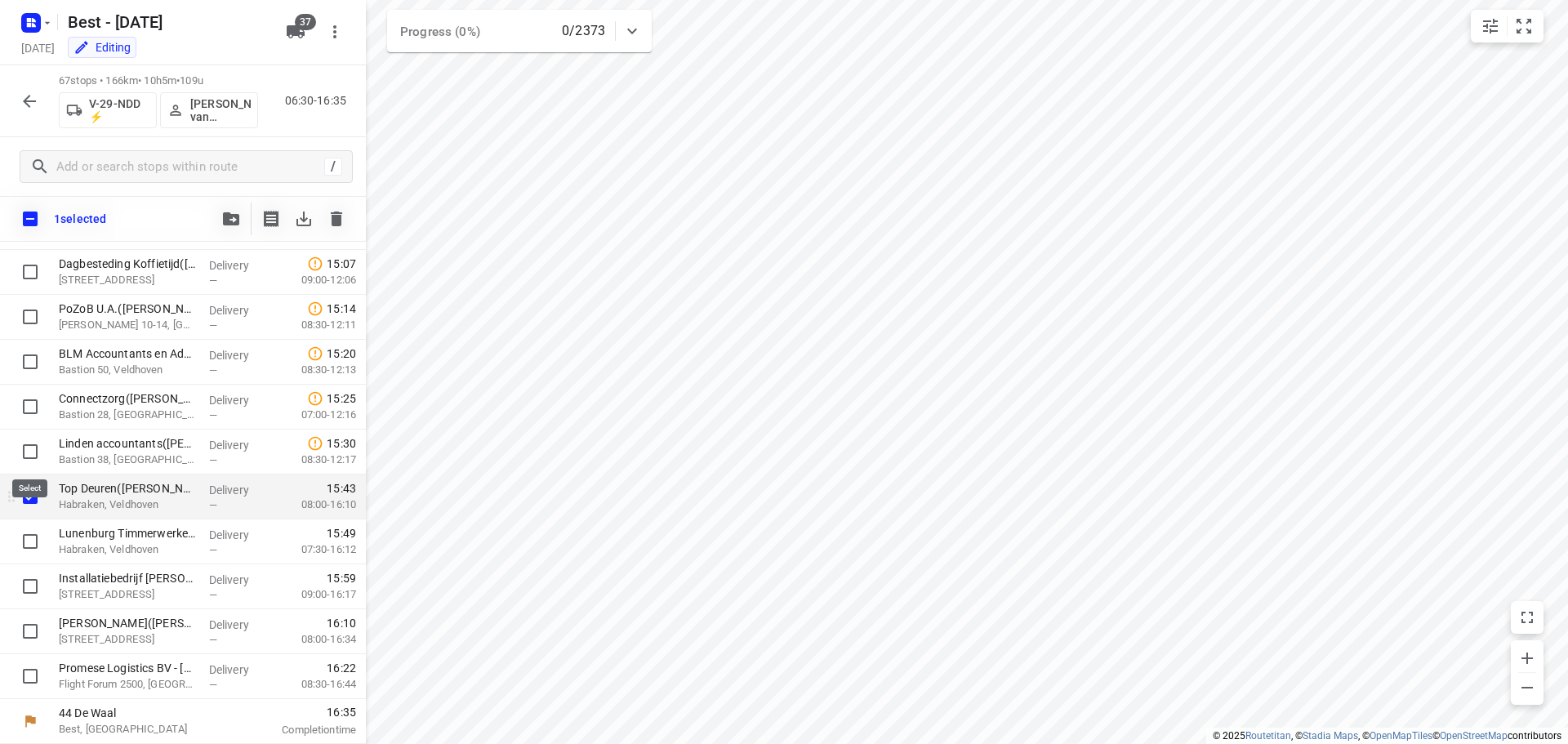
scroll to position [2633, 0]
click at [31, 539] on input "checkbox" at bounding box center [30, 542] width 33 height 33
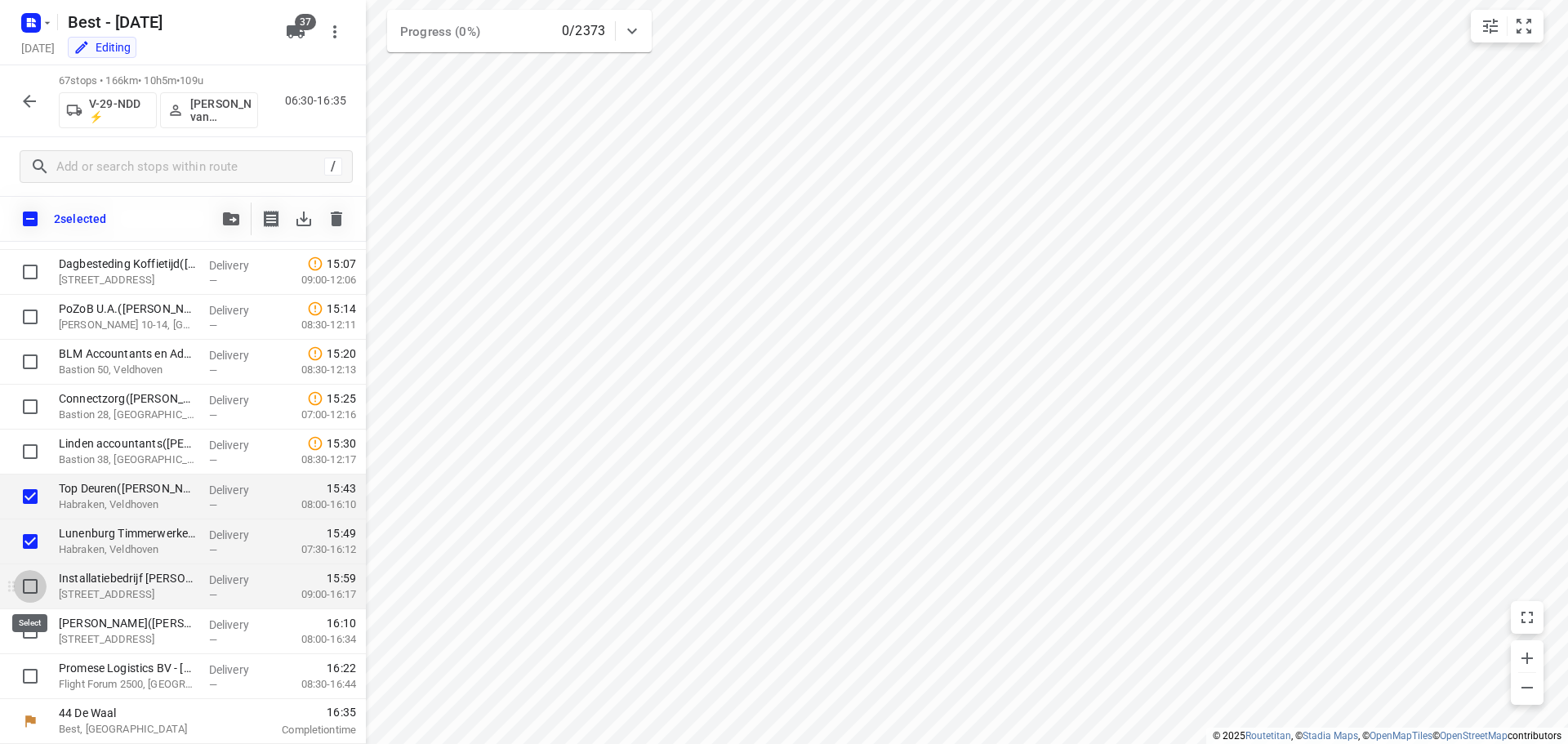
click at [31, 586] on input "checkbox" at bounding box center [30, 587] width 33 height 33
click at [32, 629] on input "checkbox" at bounding box center [30, 631] width 33 height 33
drag, startPoint x: 28, startPoint y: 669, endPoint x: 27, endPoint y: 649, distance: 20.0
click at [27, 670] on input "checkbox" at bounding box center [30, 676] width 33 height 33
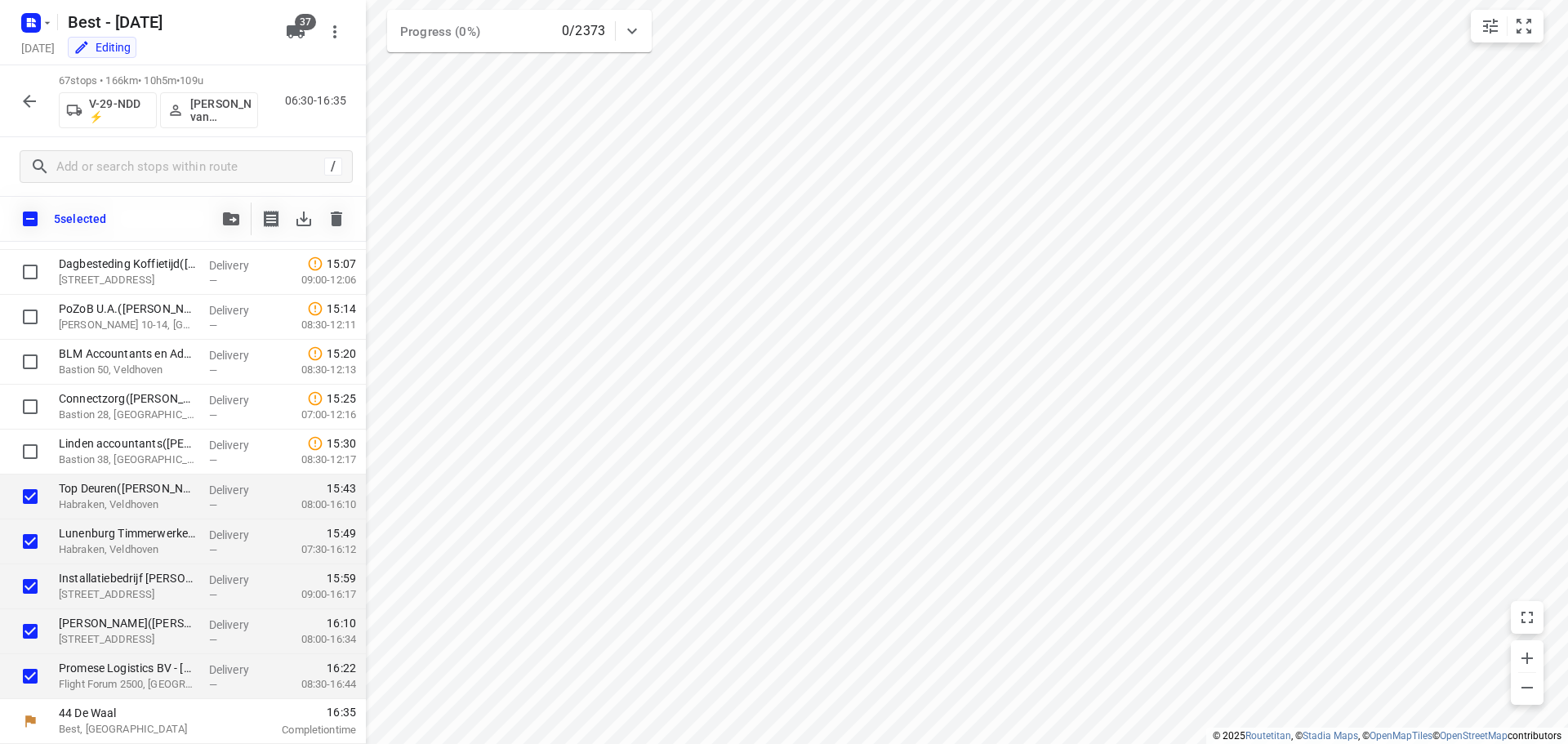
click at [213, 239] on div "5 selected" at bounding box center [183, 219] width 366 height 46
click at [232, 211] on button "button" at bounding box center [232, 219] width 33 height 33
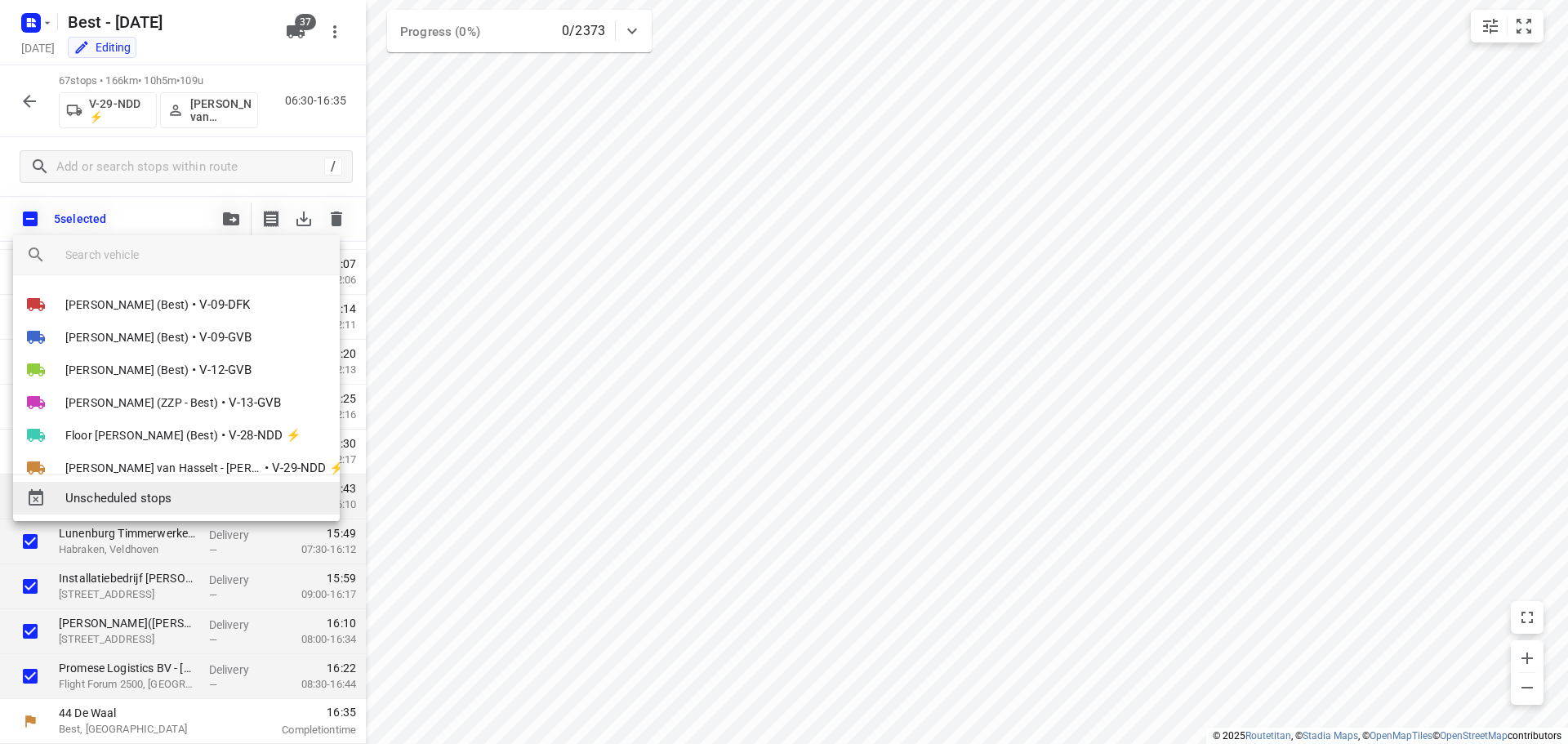
click at [110, 503] on span "Unscheduled stops" at bounding box center [195, 498] width 261 height 19
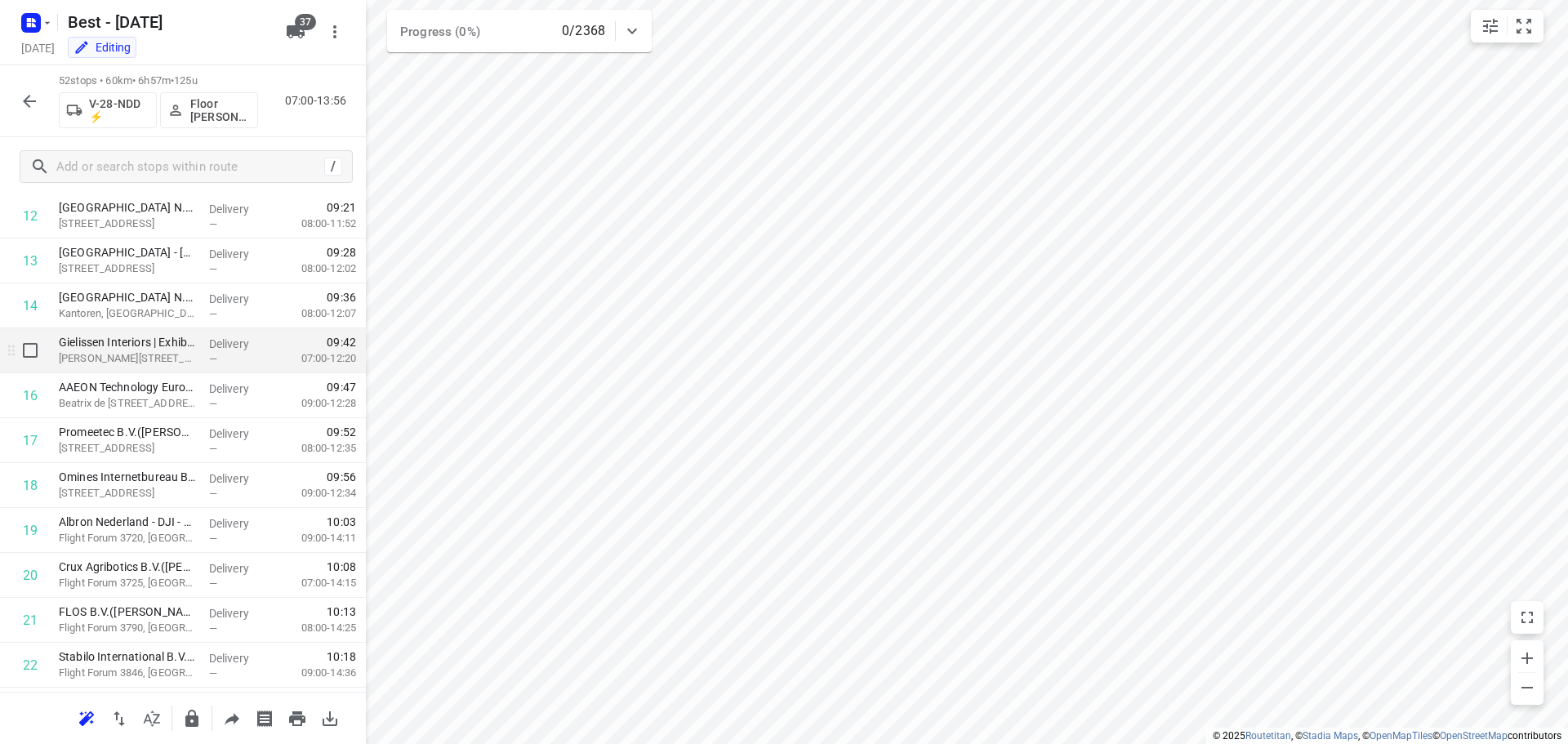
scroll to position [53, 0]
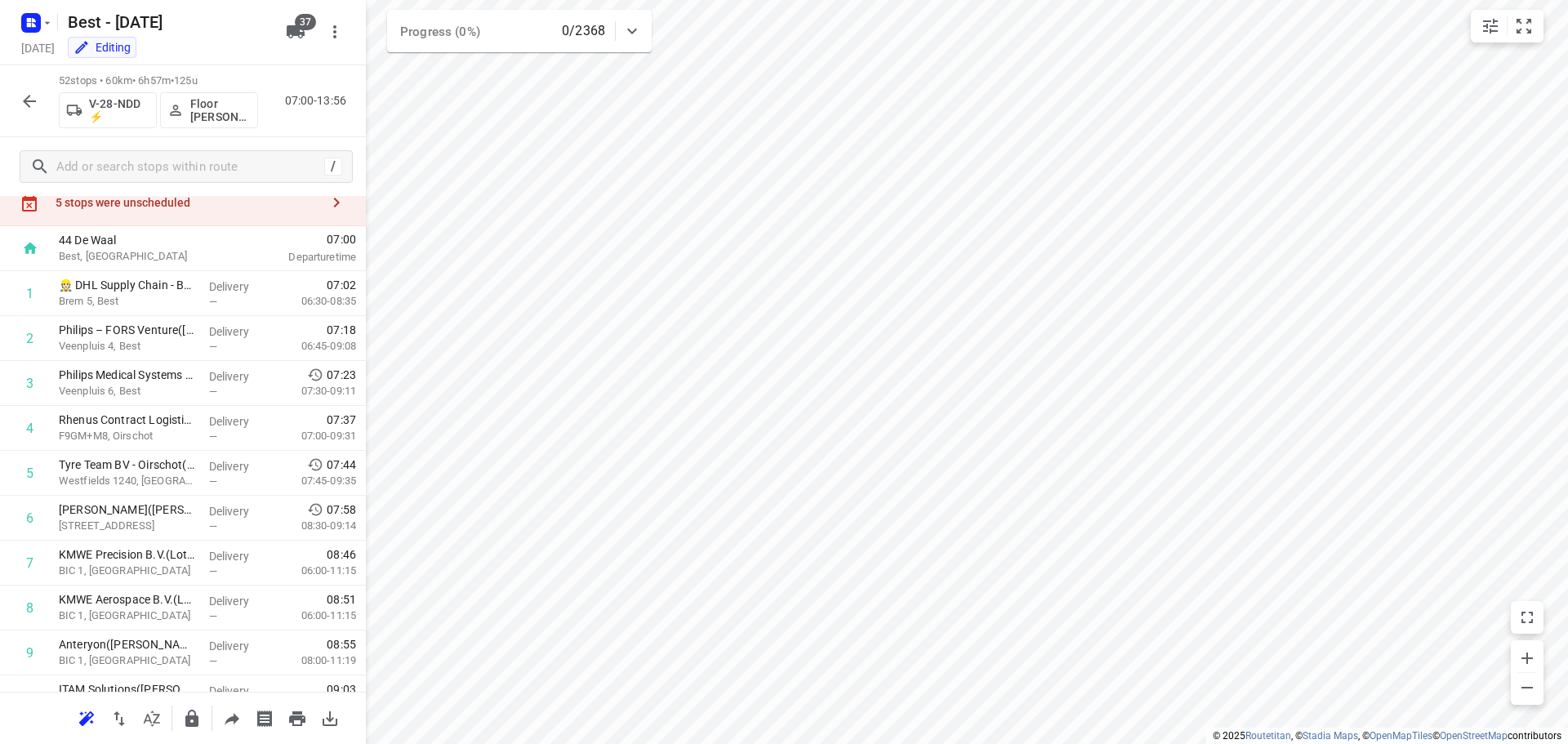
click at [308, 221] on div "5 stops were unscheduled" at bounding box center [183, 202] width 366 height 47
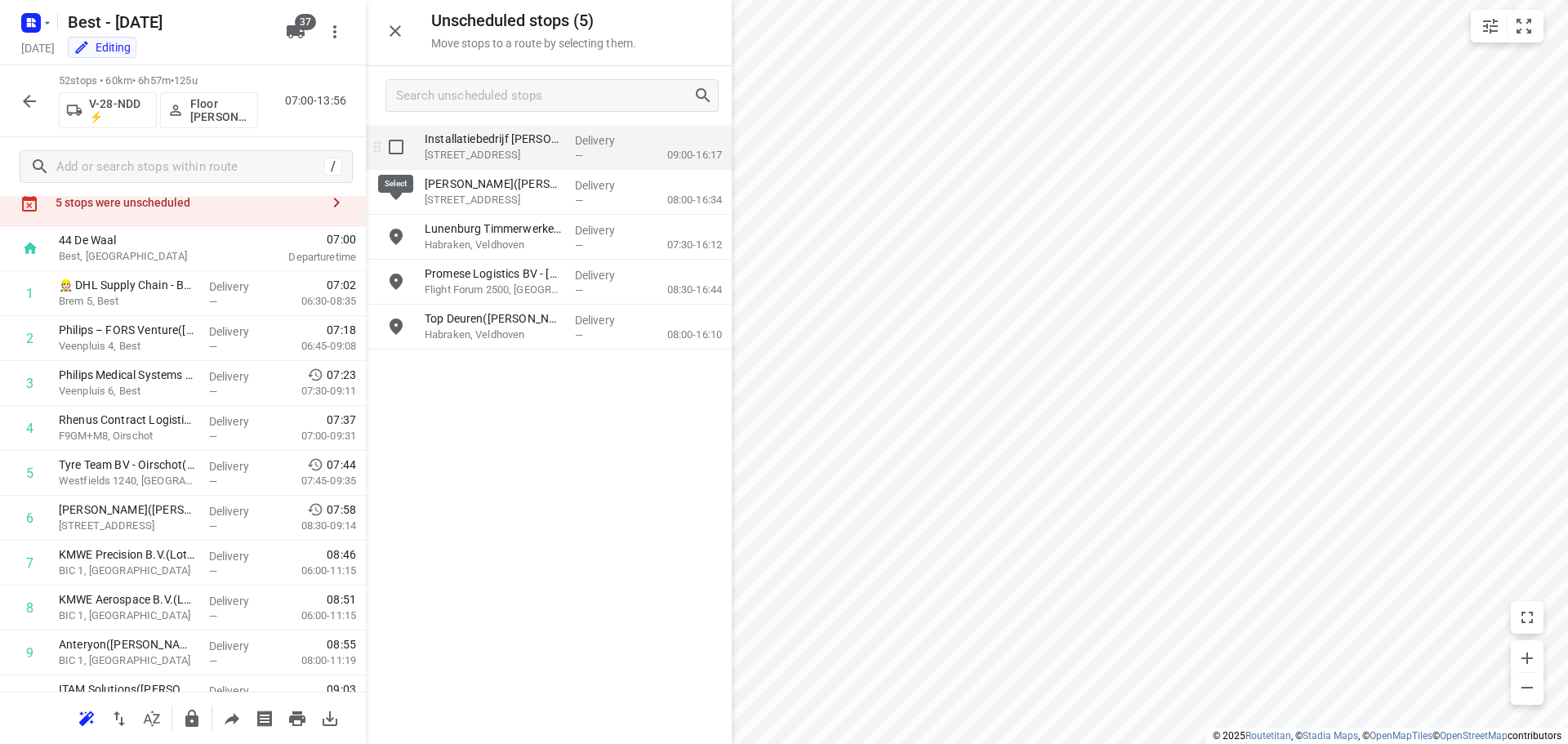
click at [382, 137] on input "grid" at bounding box center [396, 147] width 33 height 33
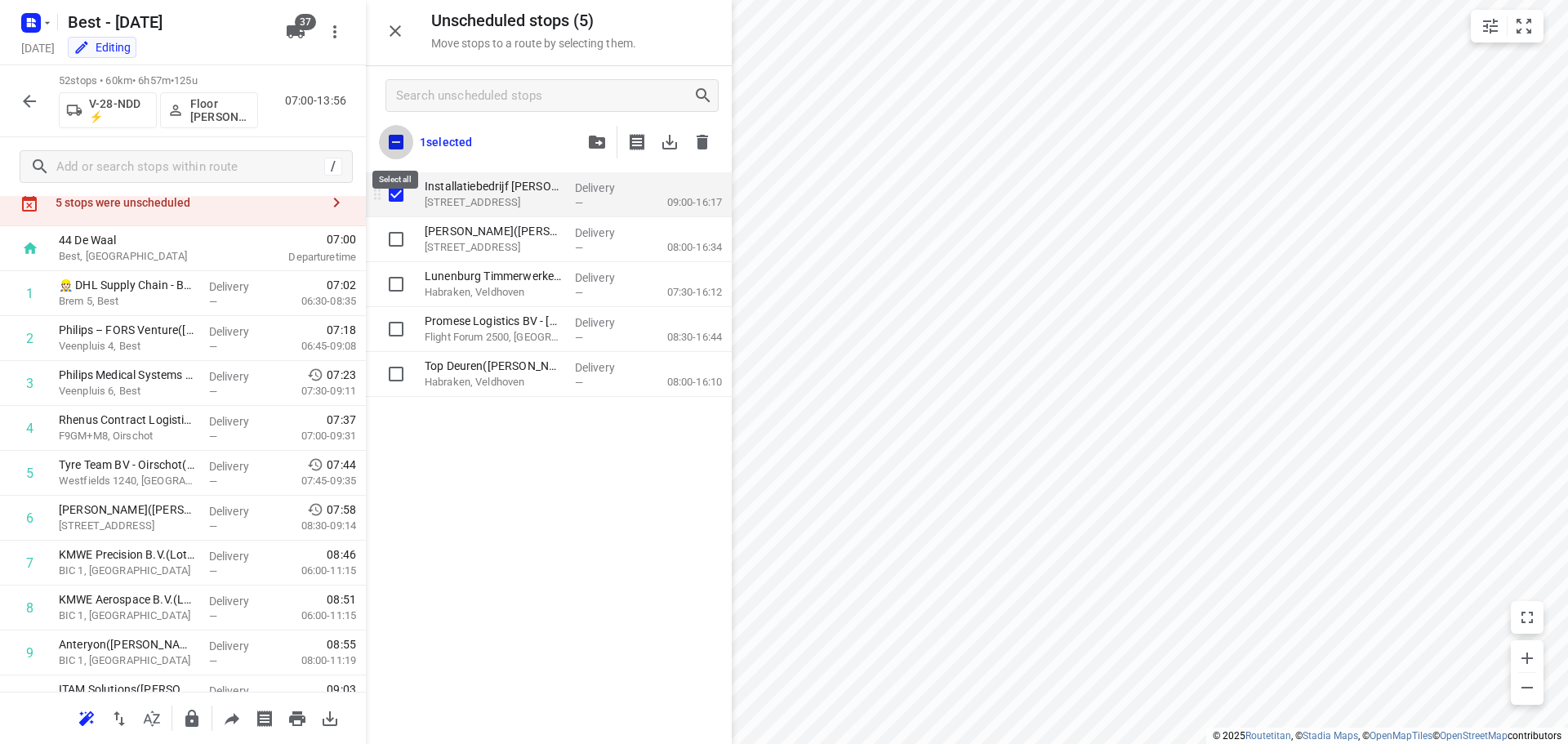
click at [383, 137] on input "checkbox" at bounding box center [395, 141] width 34 height 34
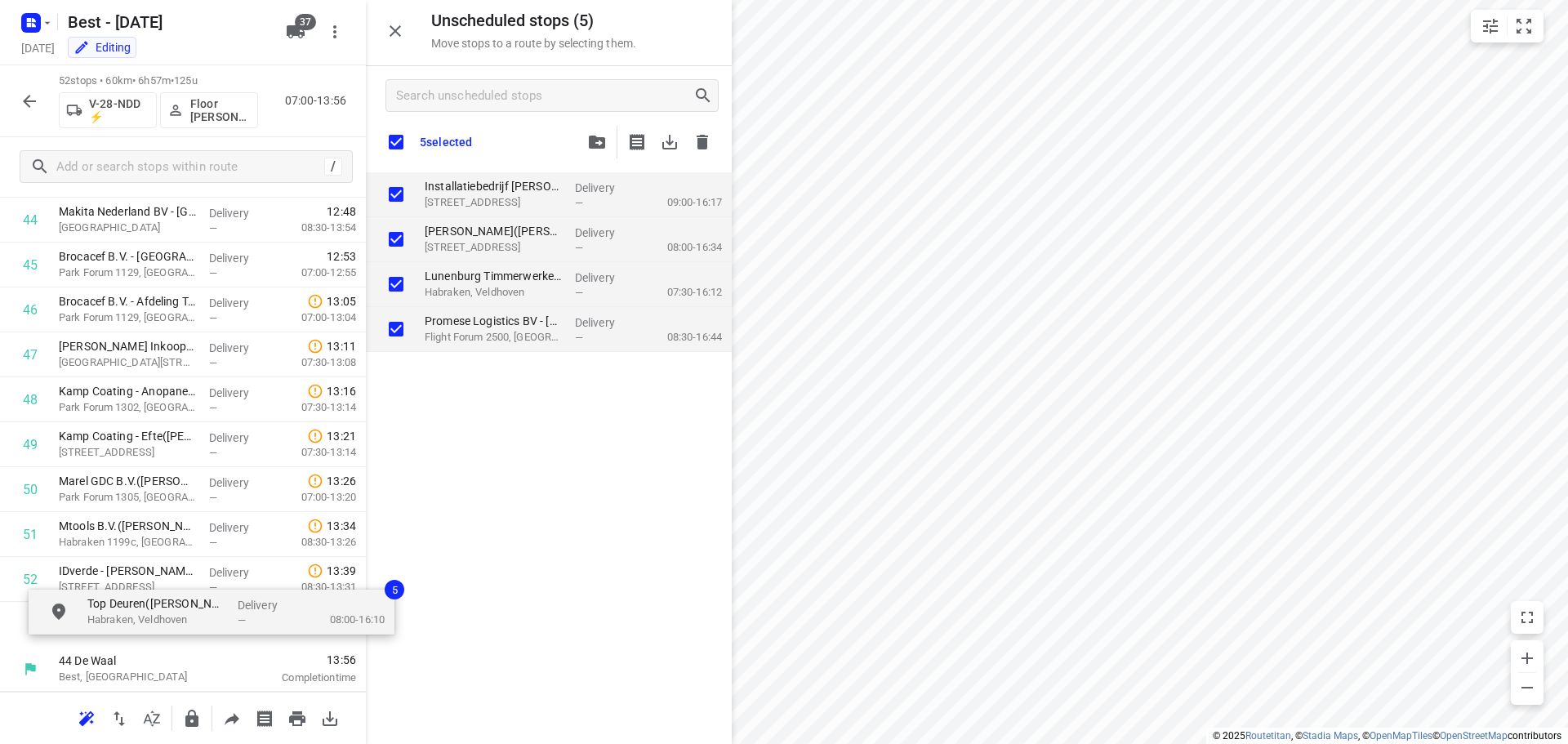
drag, startPoint x: 466, startPoint y: 380, endPoint x: 74, endPoint y: 627, distance: 463.3
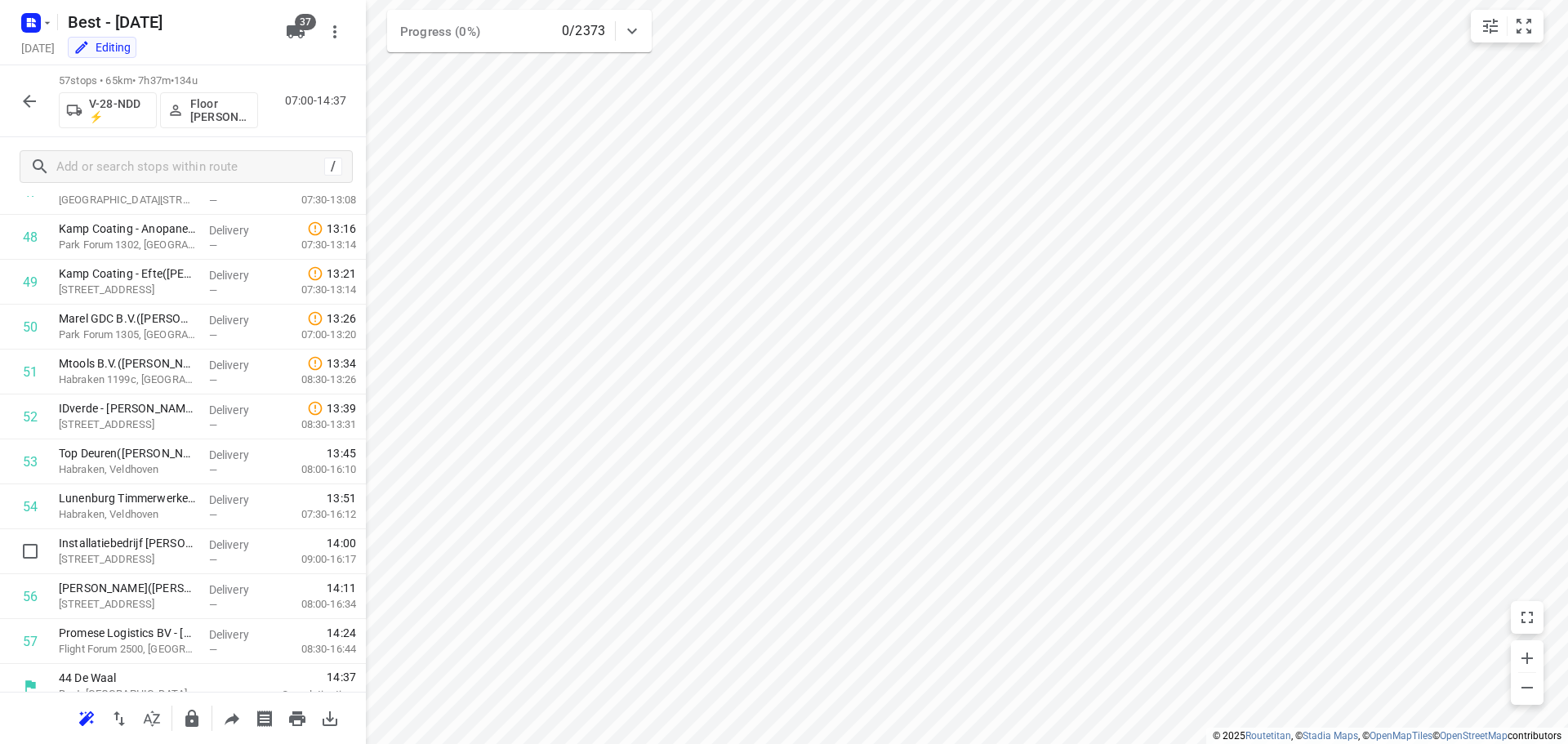
scroll to position [2191, 0]
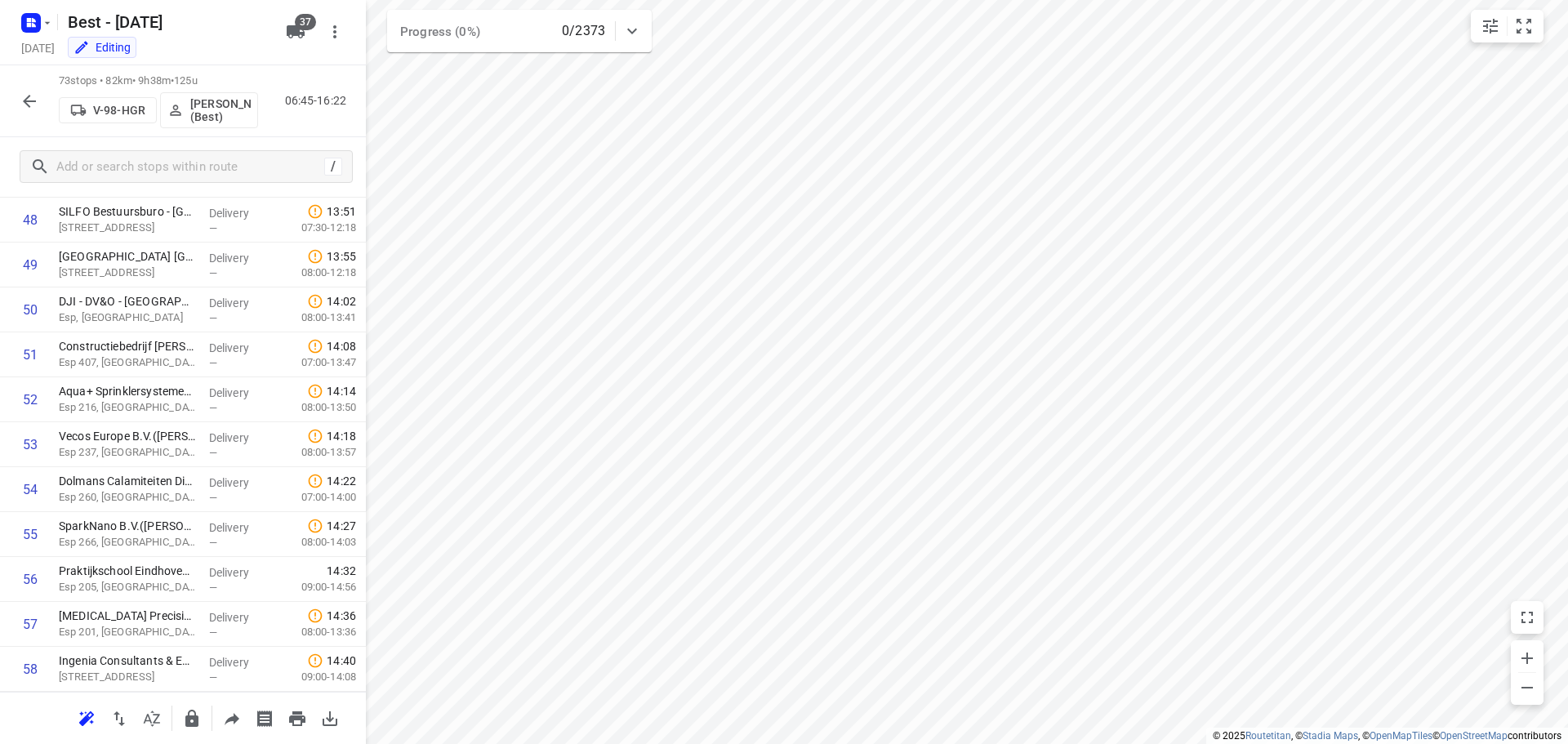
click at [20, 93] on icon "button" at bounding box center [28, 101] width 19 height 19
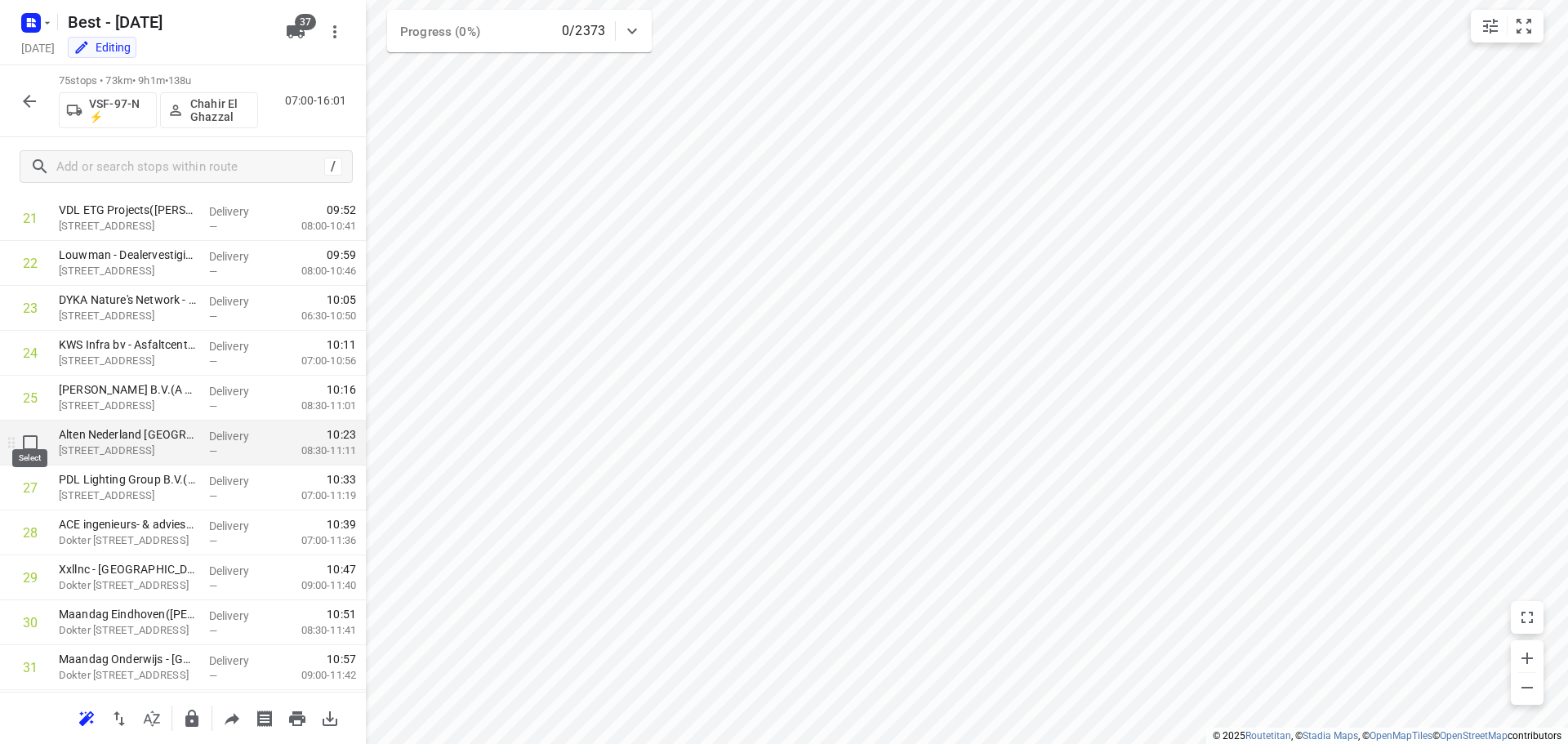
scroll to position [1143, 0]
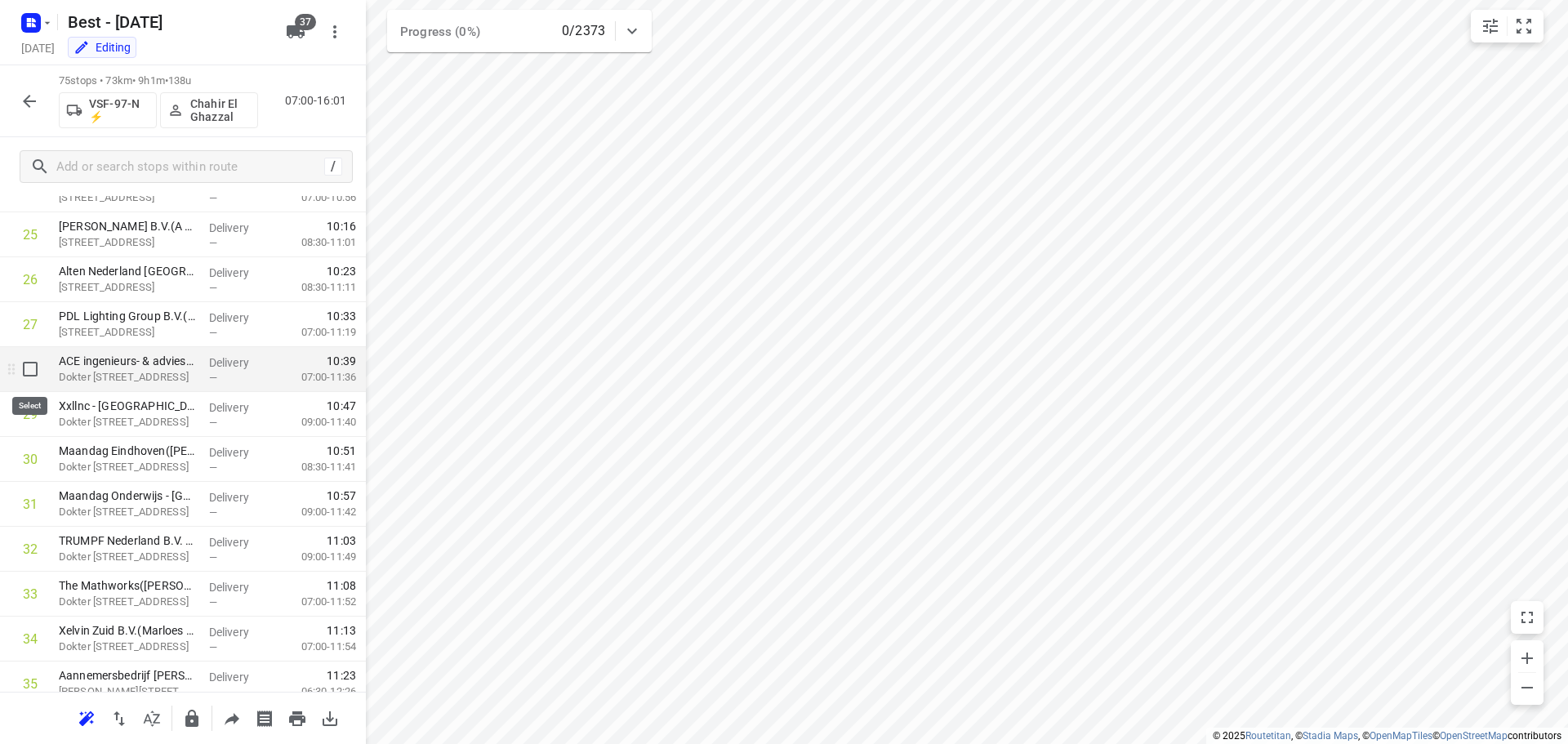
click at [36, 374] on input "checkbox" at bounding box center [30, 369] width 33 height 33
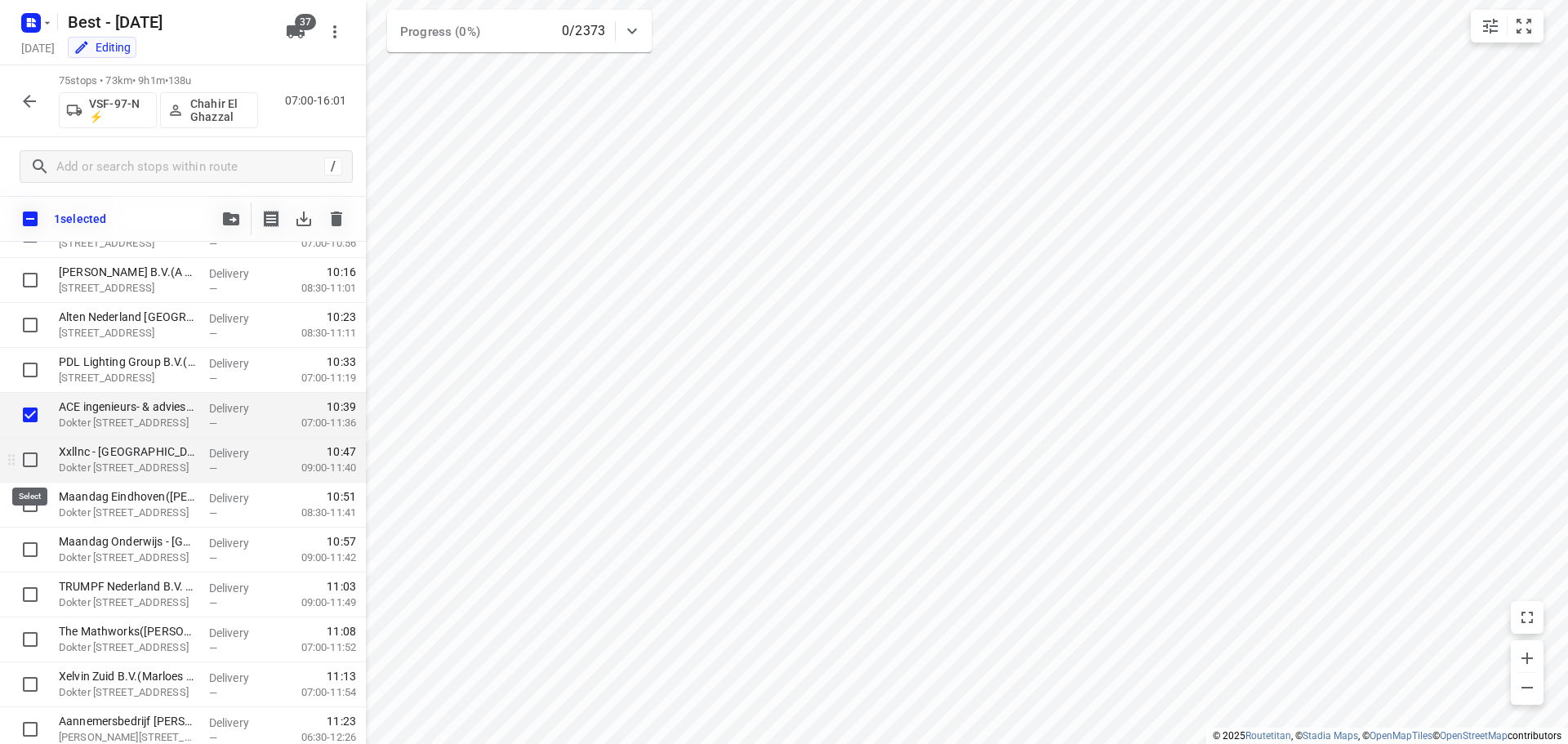
click at [32, 454] on input "checkbox" at bounding box center [30, 459] width 33 height 33
click at [33, 503] on input "checkbox" at bounding box center [30, 505] width 33 height 33
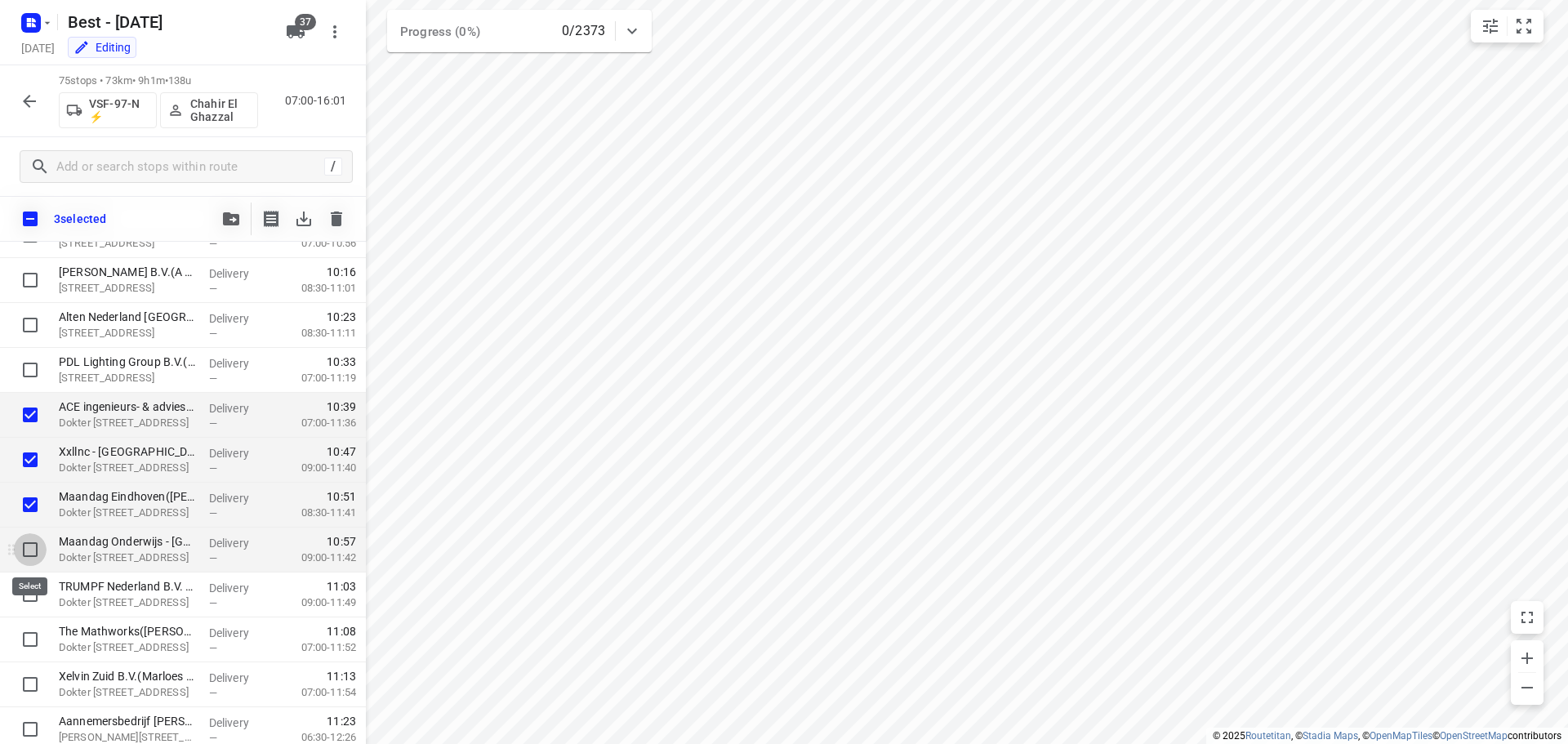
click at [33, 539] on input "checkbox" at bounding box center [30, 550] width 33 height 33
click at [34, 597] on input "checkbox" at bounding box center [30, 595] width 33 height 33
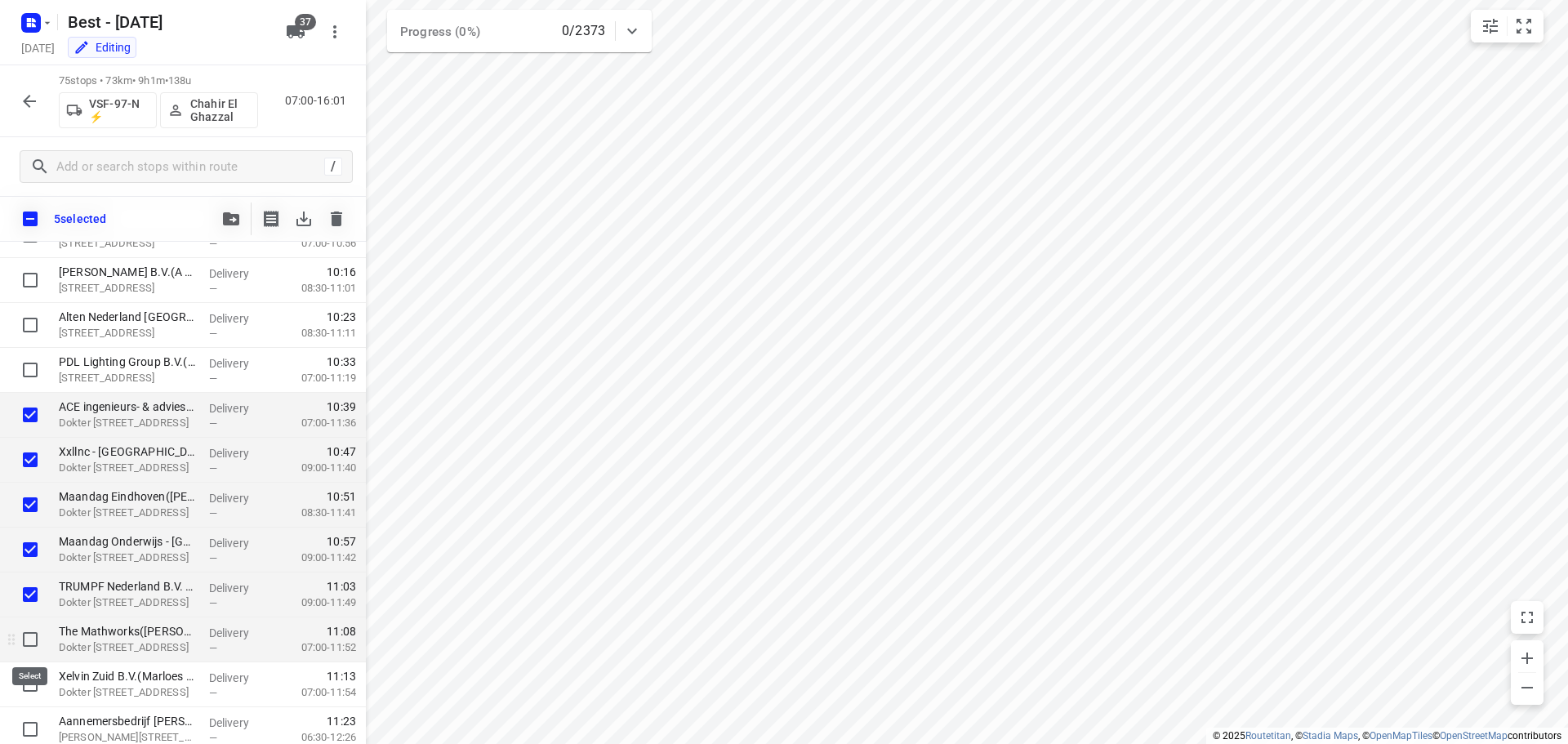
drag, startPoint x: 27, startPoint y: 633, endPoint x: 25, endPoint y: 650, distance: 17.1
click at [27, 633] on input "checkbox" at bounding box center [30, 640] width 33 height 33
click at [22, 670] on input "checkbox" at bounding box center [30, 685] width 33 height 33
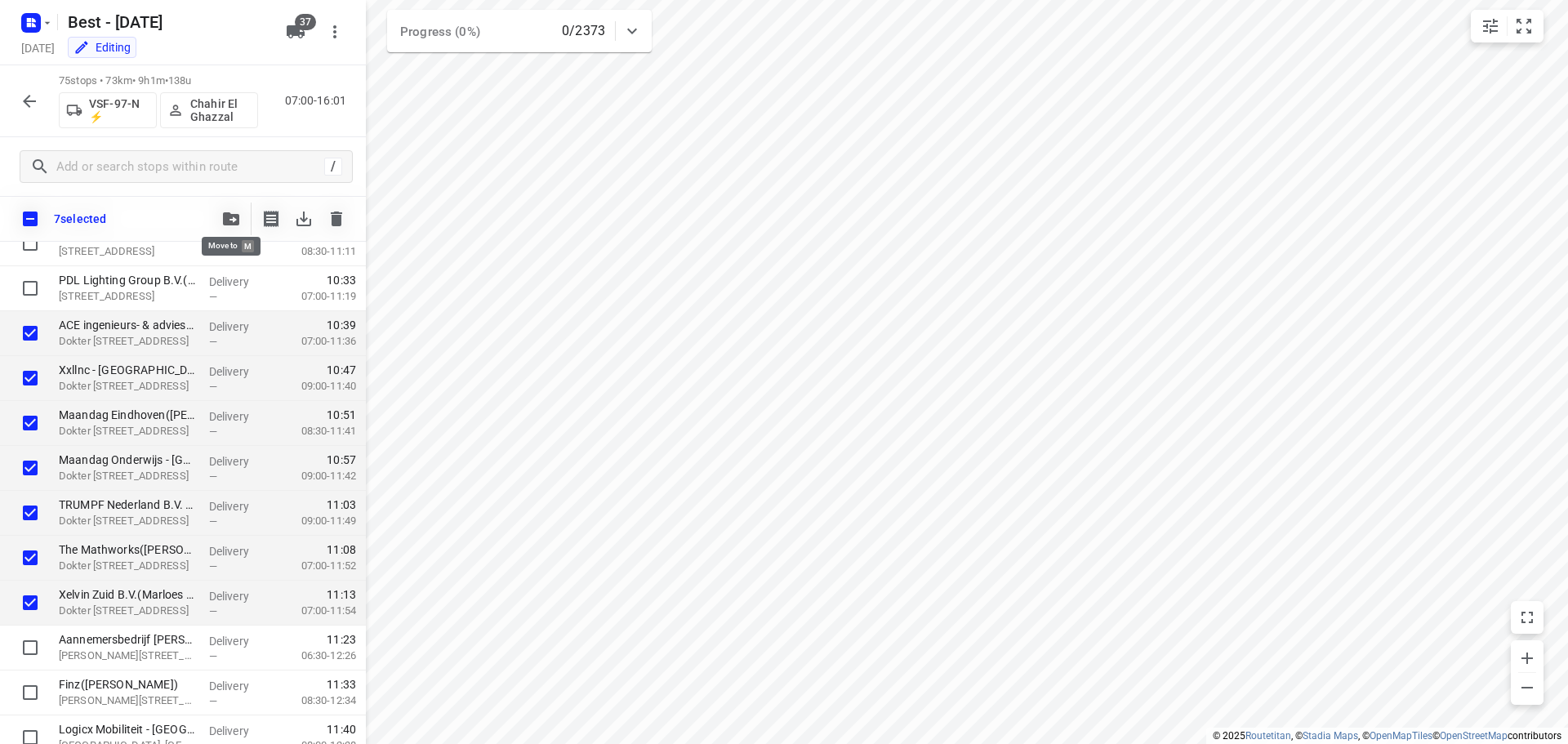
click at [234, 216] on icon "button" at bounding box center [232, 219] width 16 height 13
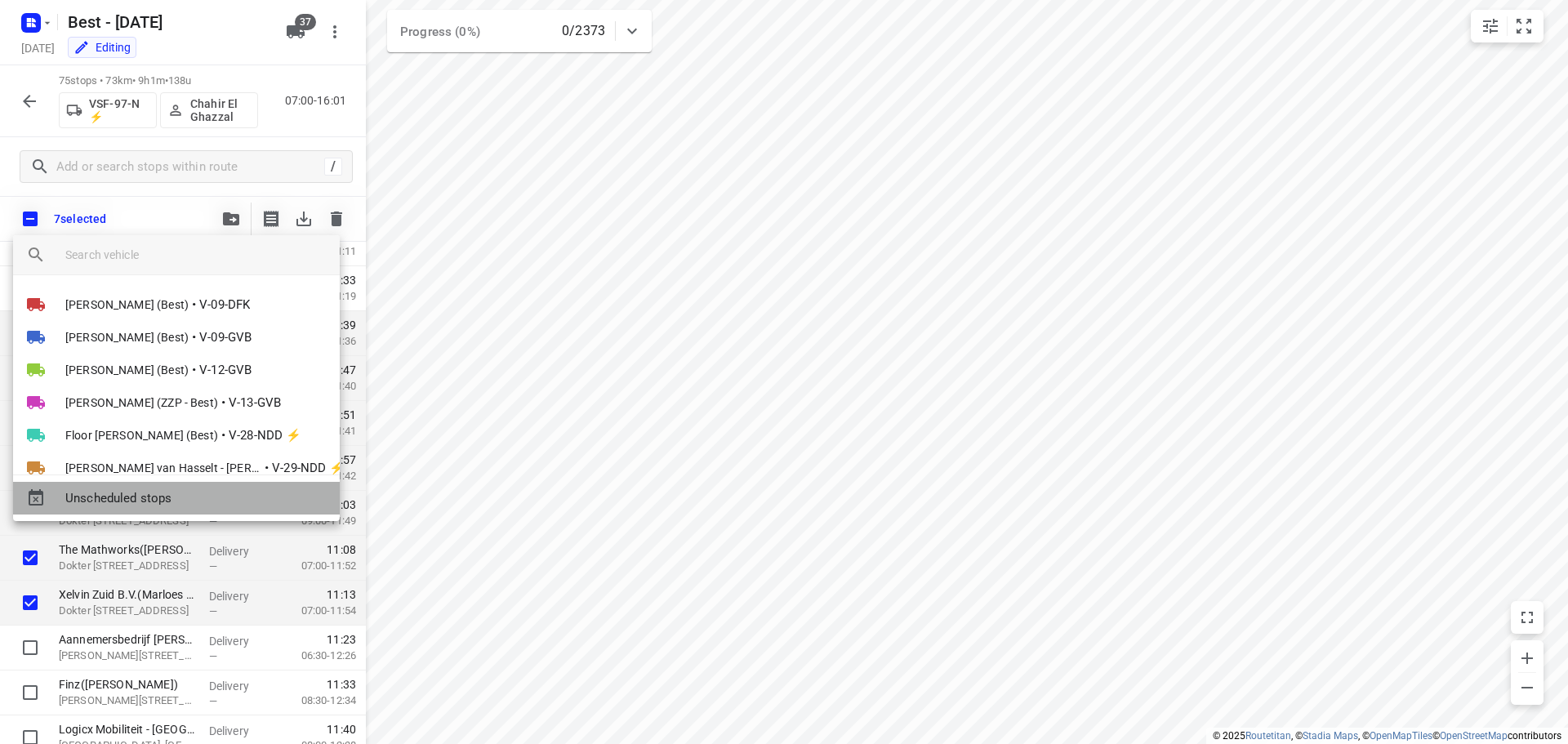
click at [178, 489] on span "Unscheduled stops" at bounding box center [195, 498] width 261 height 19
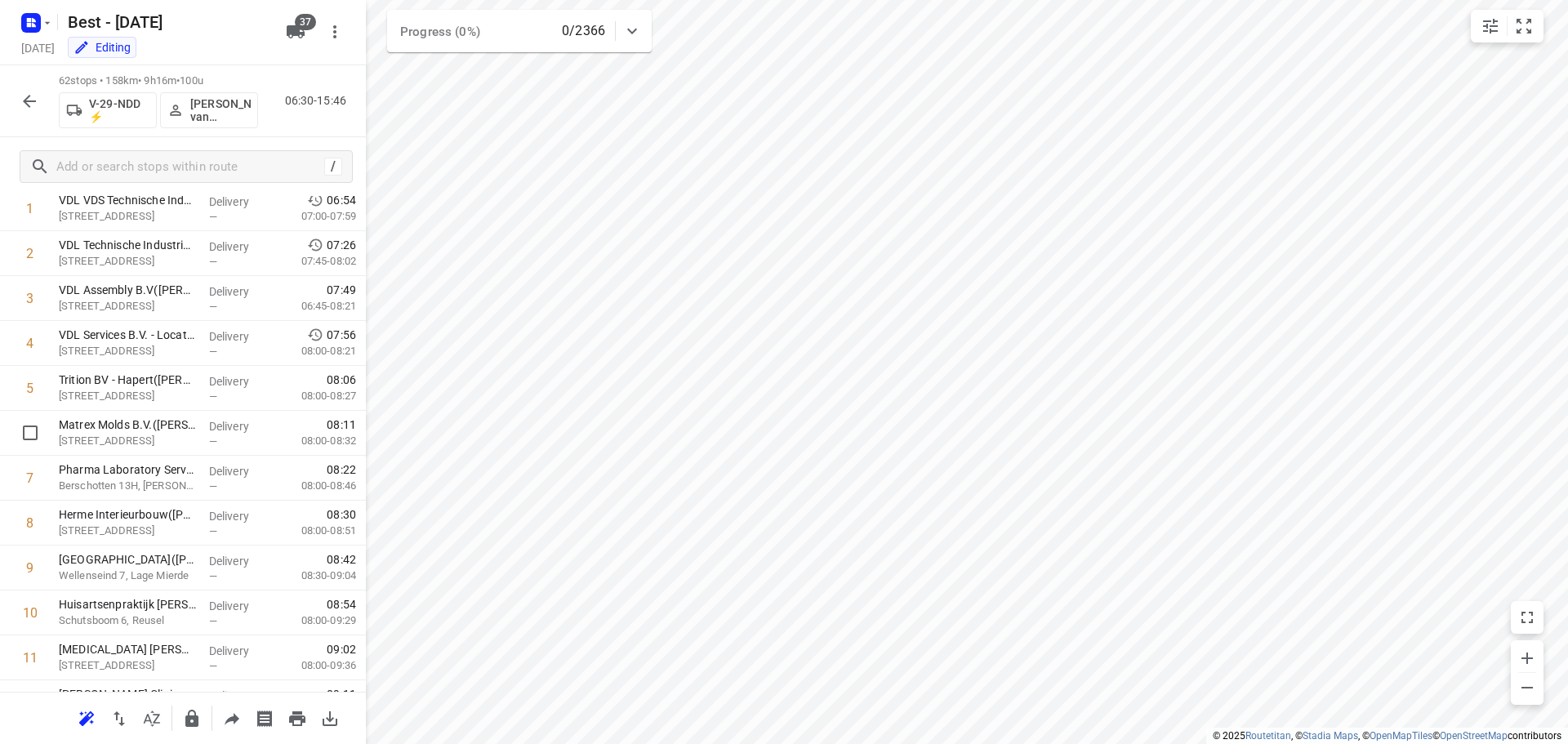
scroll to position [0, 0]
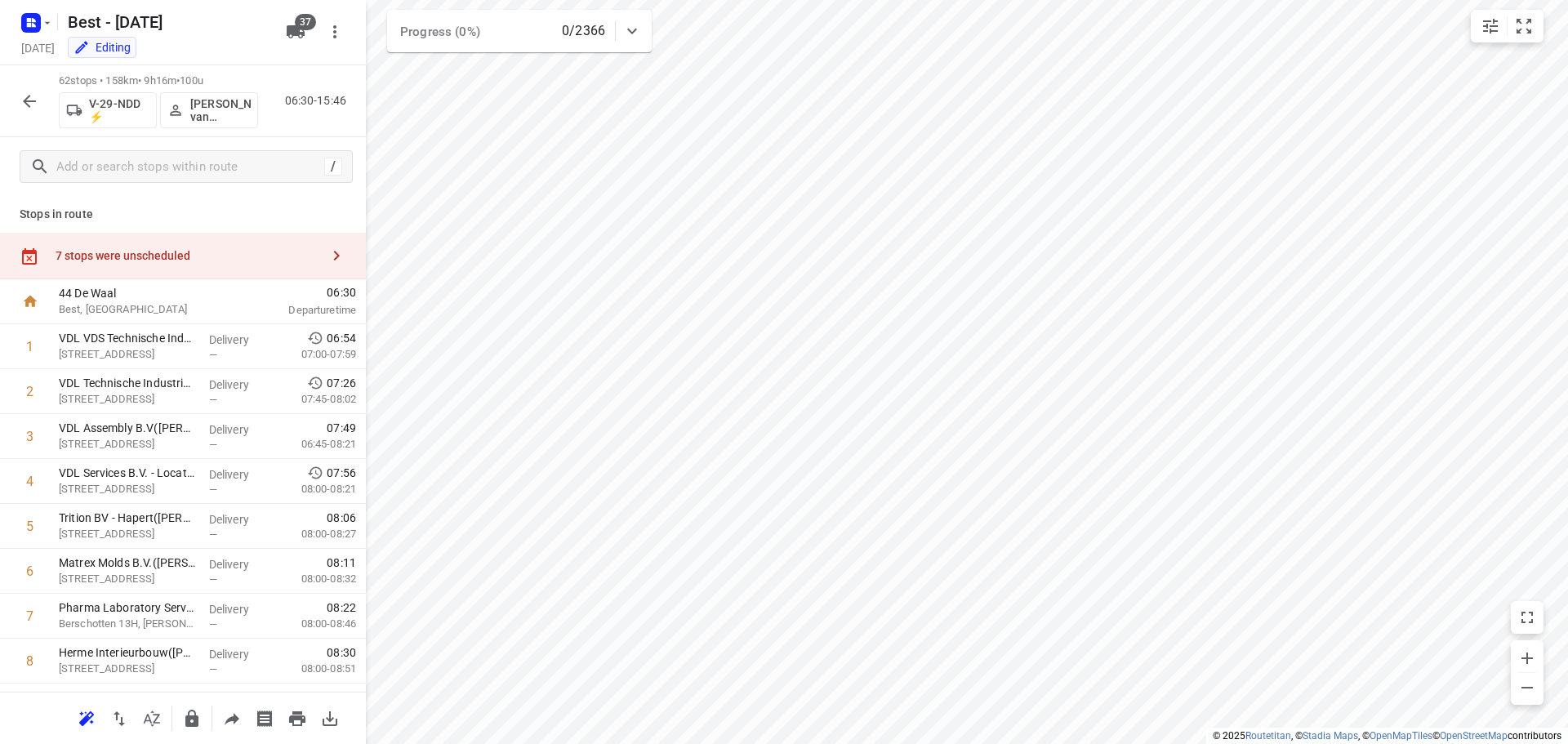
click at [302, 260] on div "7 stops were unscheduled" at bounding box center [188, 255] width 265 height 13
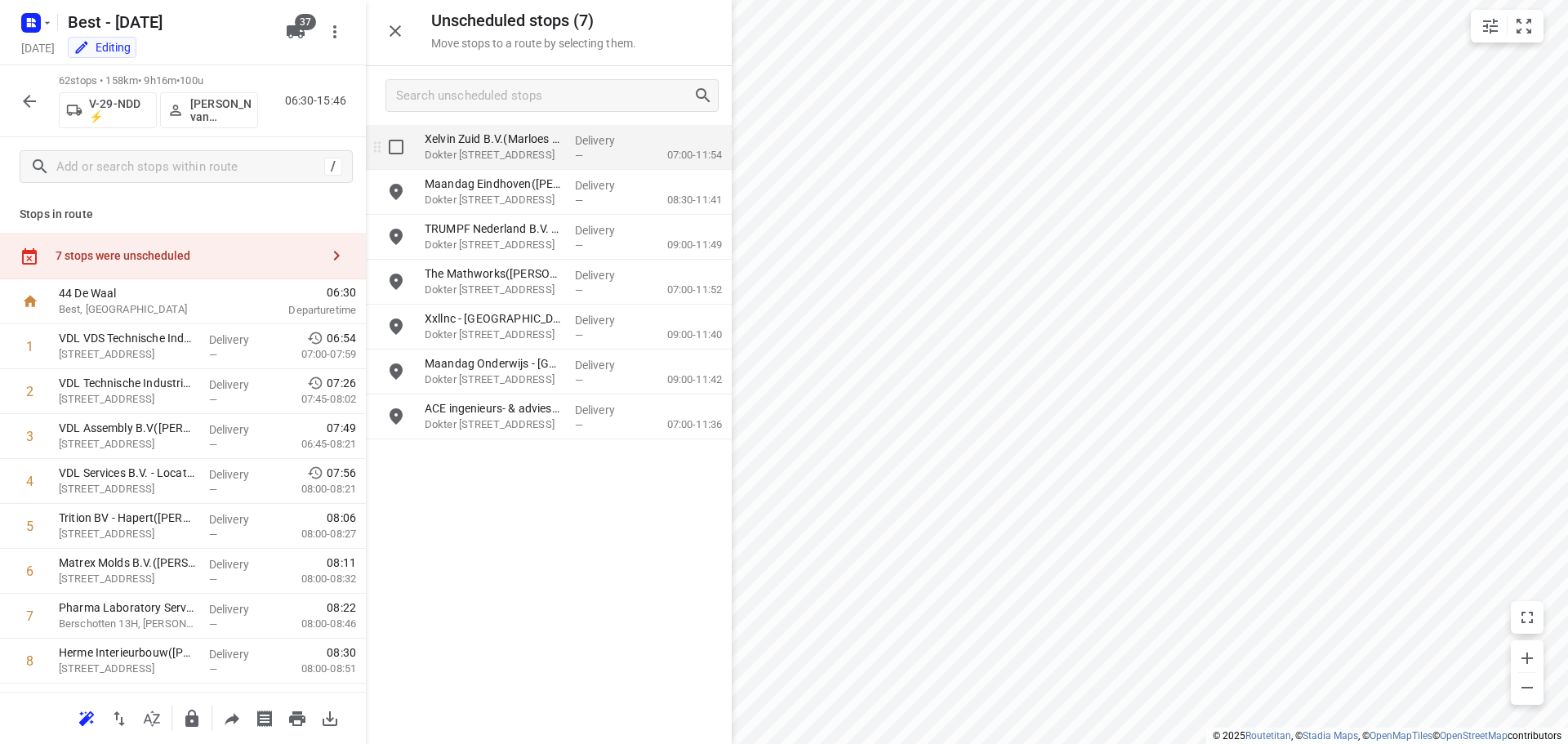
click at [407, 153] on input "grid" at bounding box center [396, 147] width 33 height 33
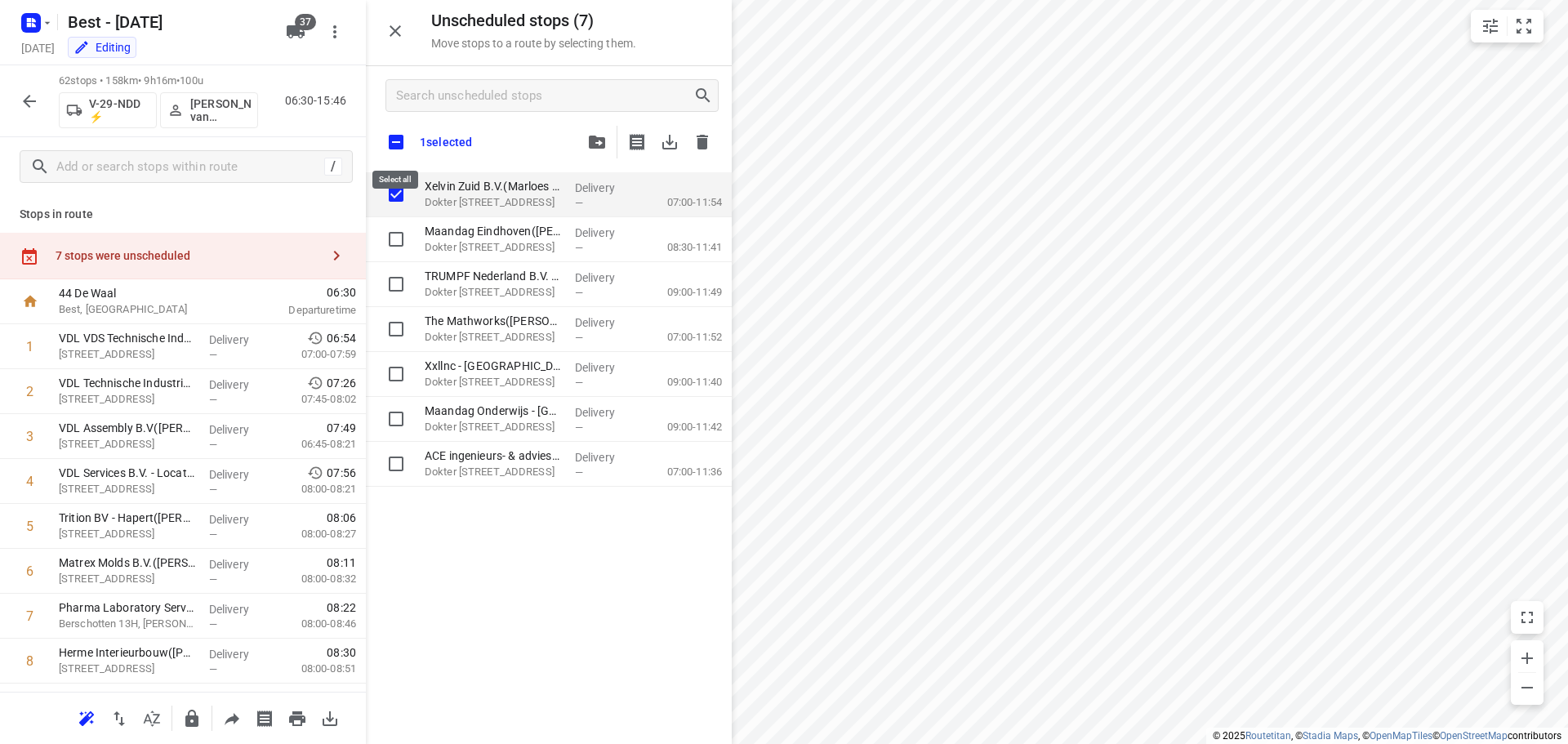
click at [406, 153] on input "checkbox" at bounding box center [395, 141] width 34 height 34
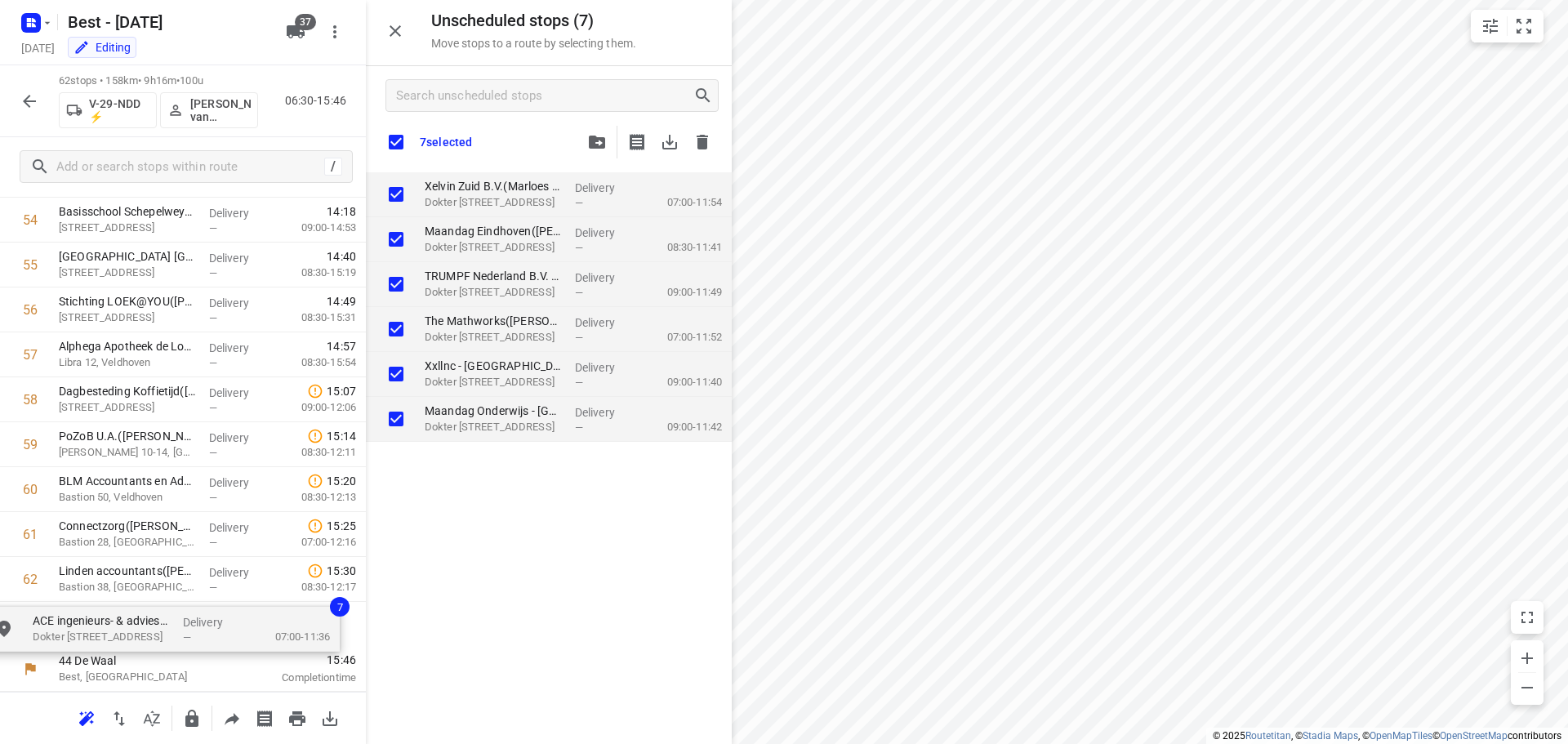
drag, startPoint x: 394, startPoint y: 490, endPoint x: 103, endPoint y: 617, distance: 317.5
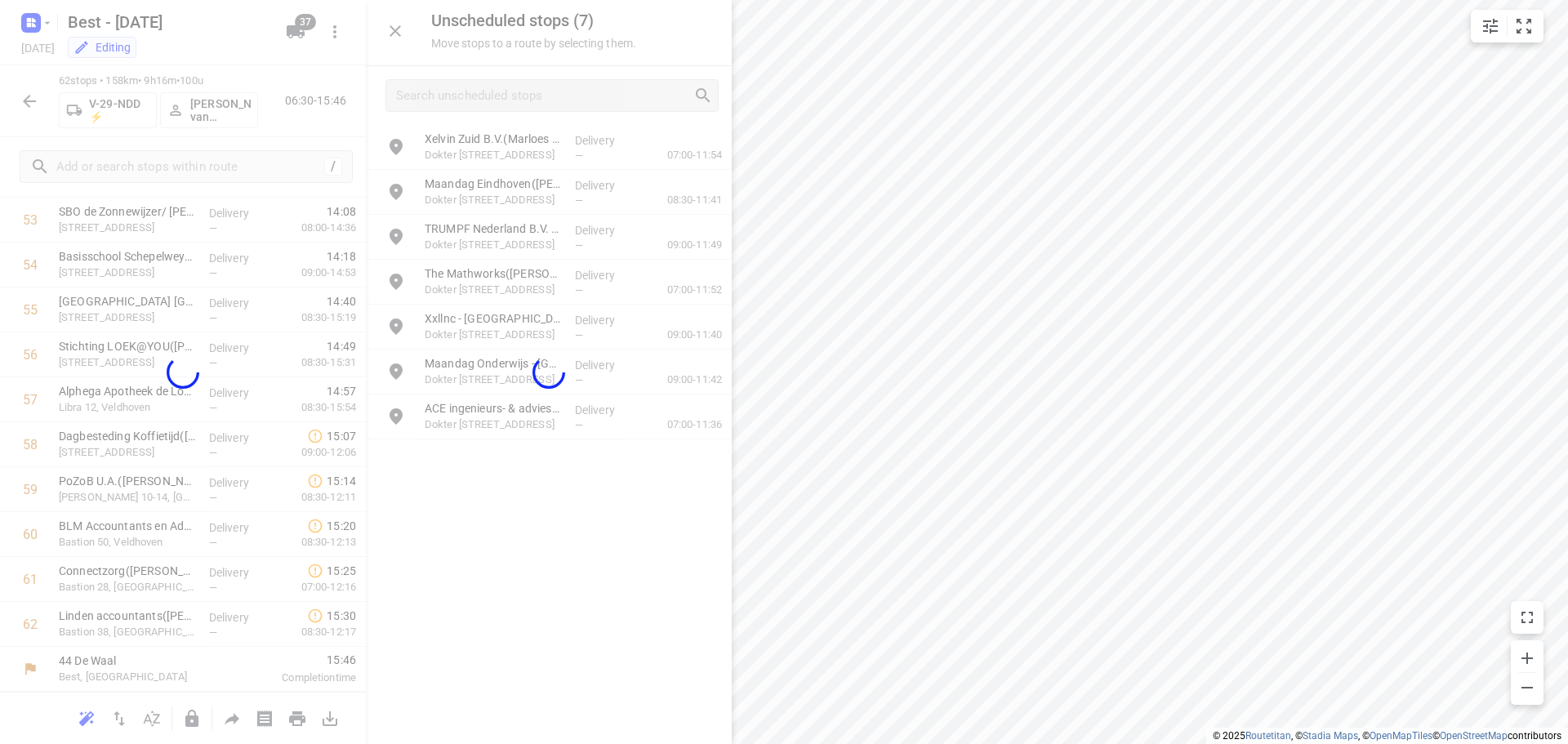
scroll to position [2462, 0]
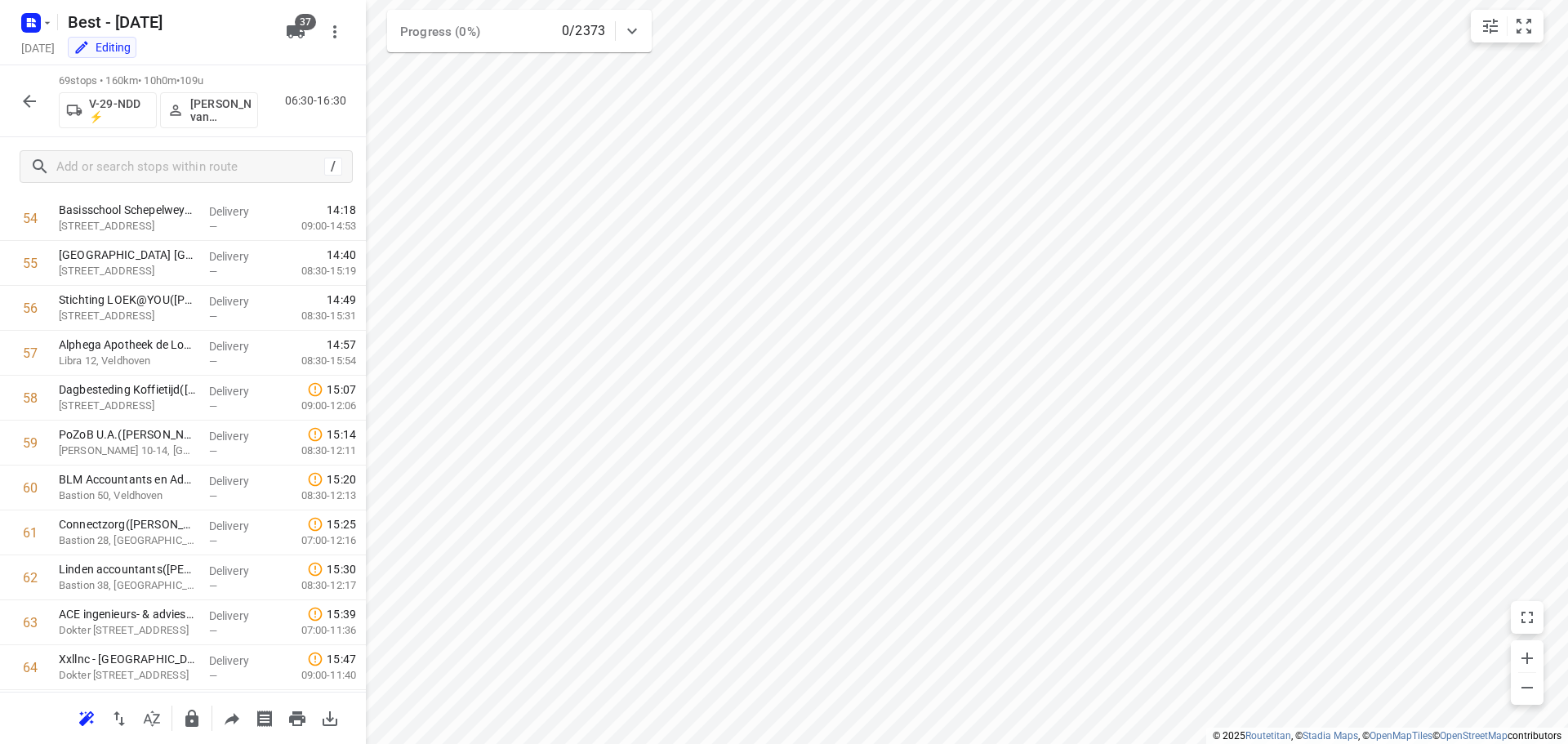
click at [397, 26] on div "i © 2025 Routetitan , © Stadia Maps , © OpenMapTiles © OpenStreetMap contributo…" at bounding box center [784, 372] width 1568 height 744
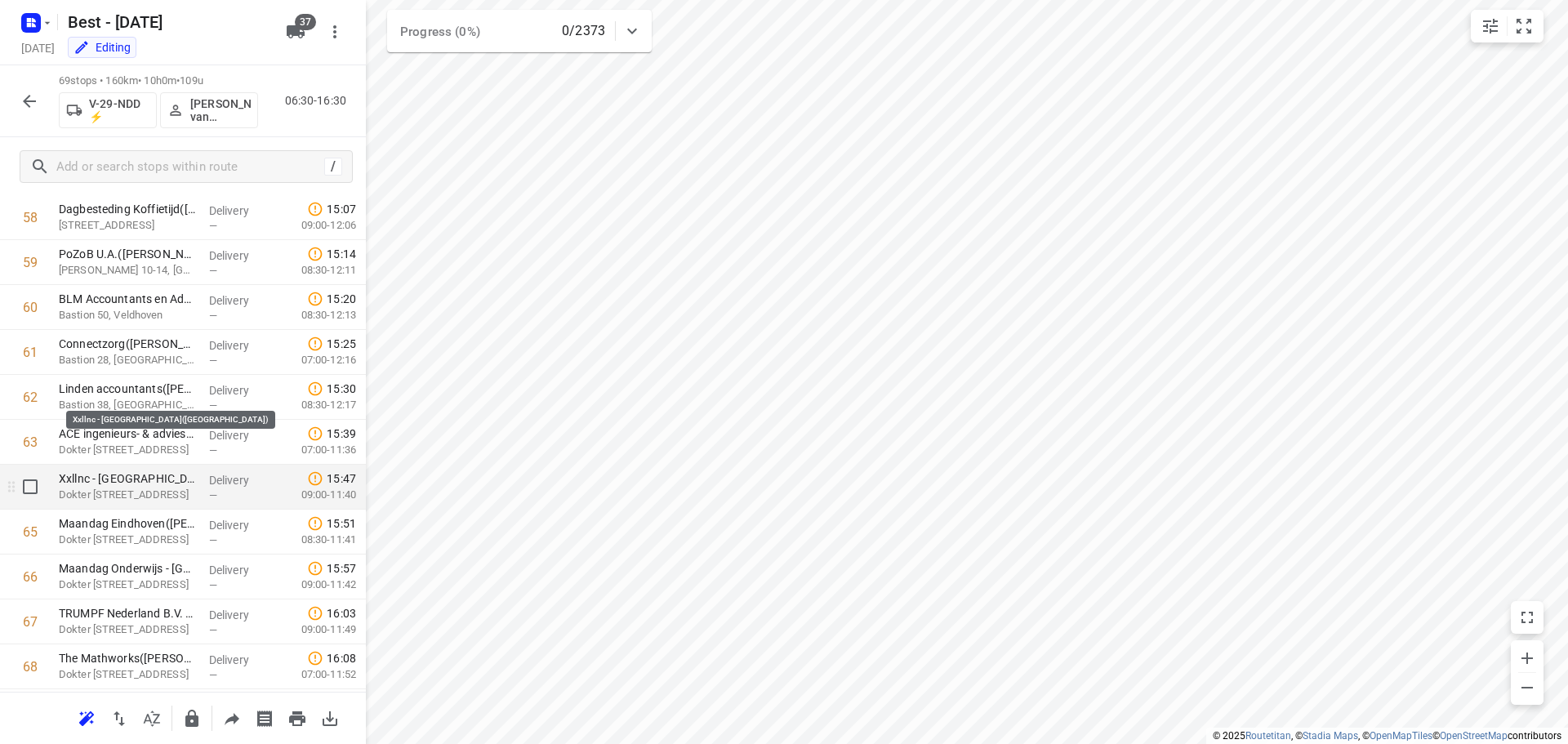
scroll to position [2729, 0]
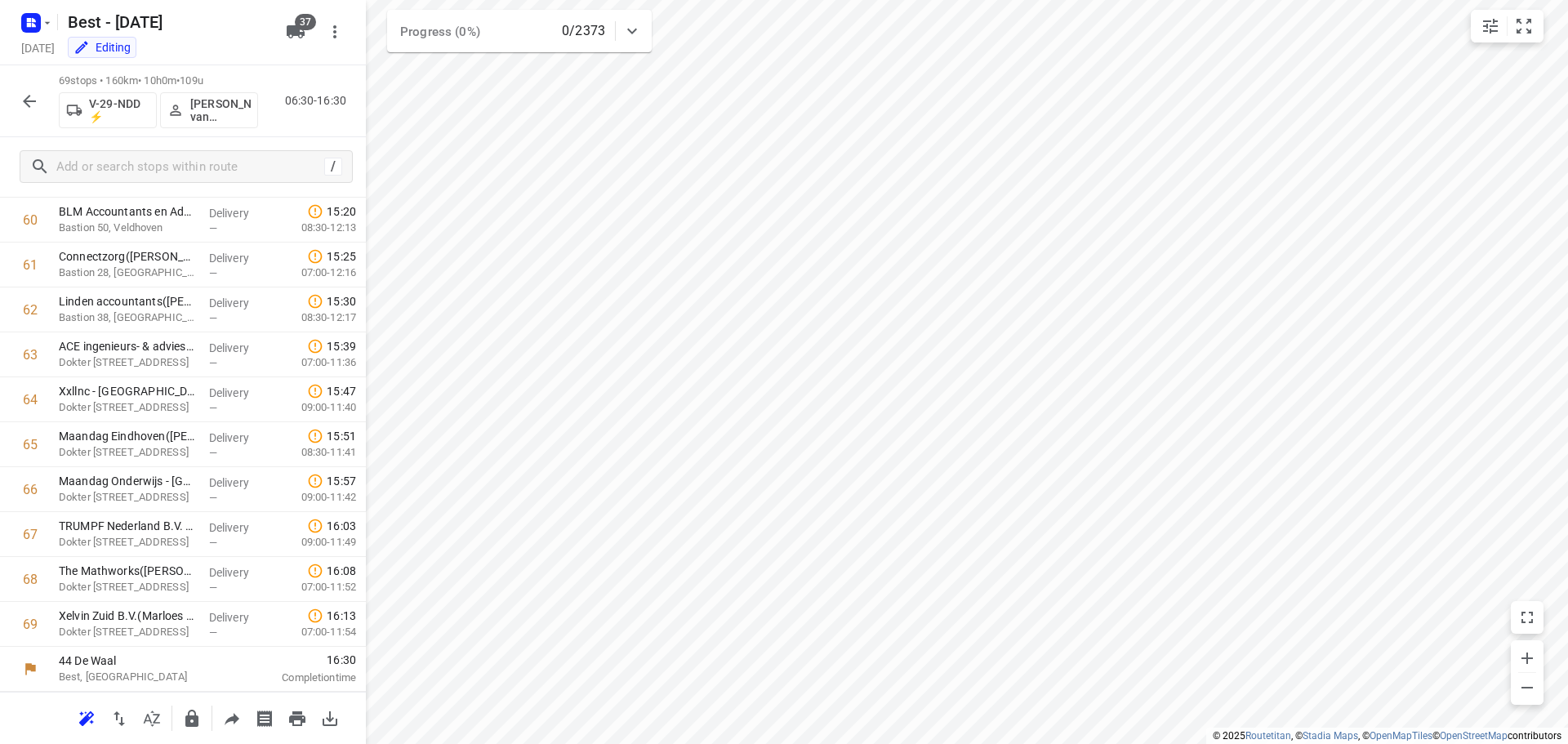
click at [19, 102] on button "button" at bounding box center [29, 102] width 33 height 33
click at [14, 94] on button "button" at bounding box center [29, 102] width 33 height 33
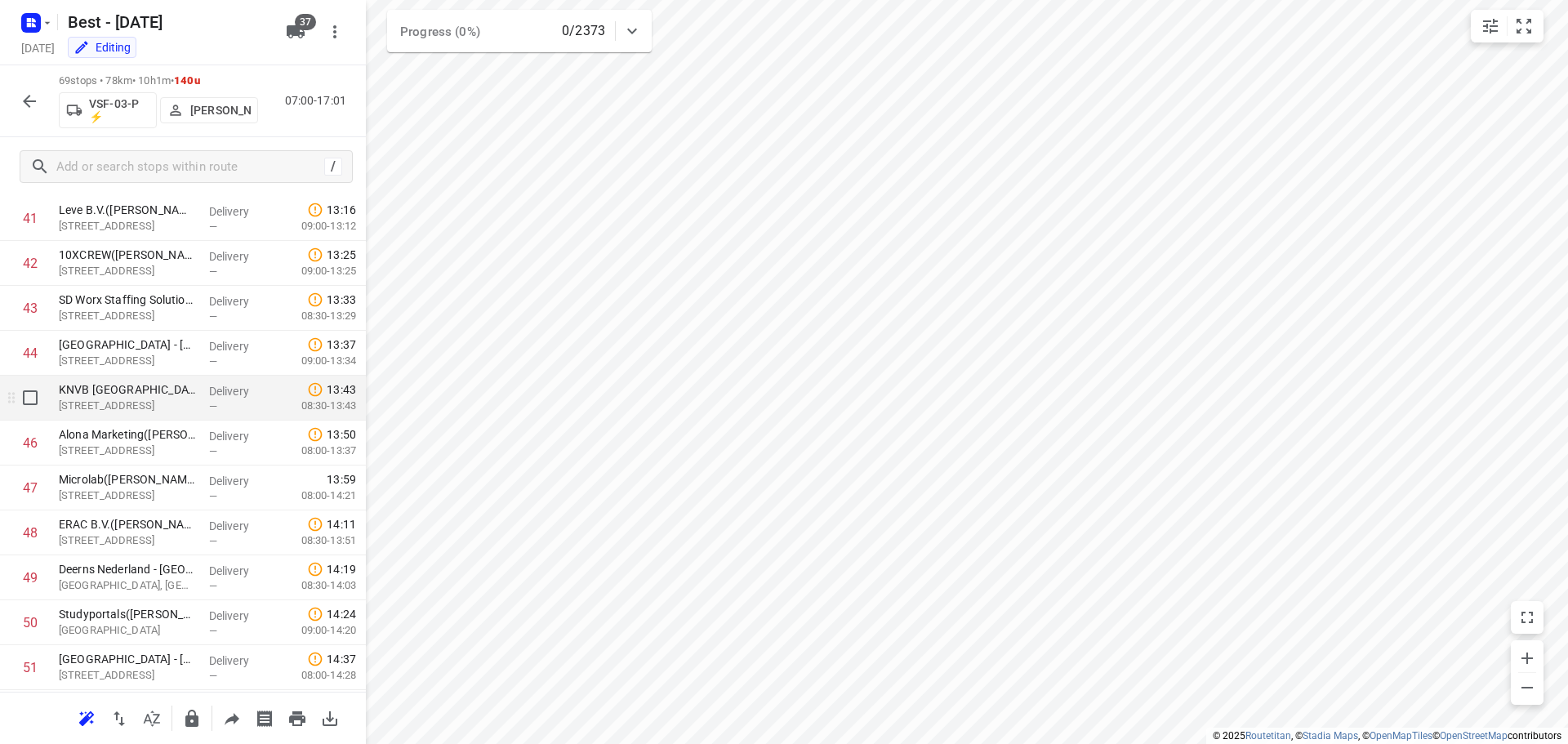
scroll to position [1633, 0]
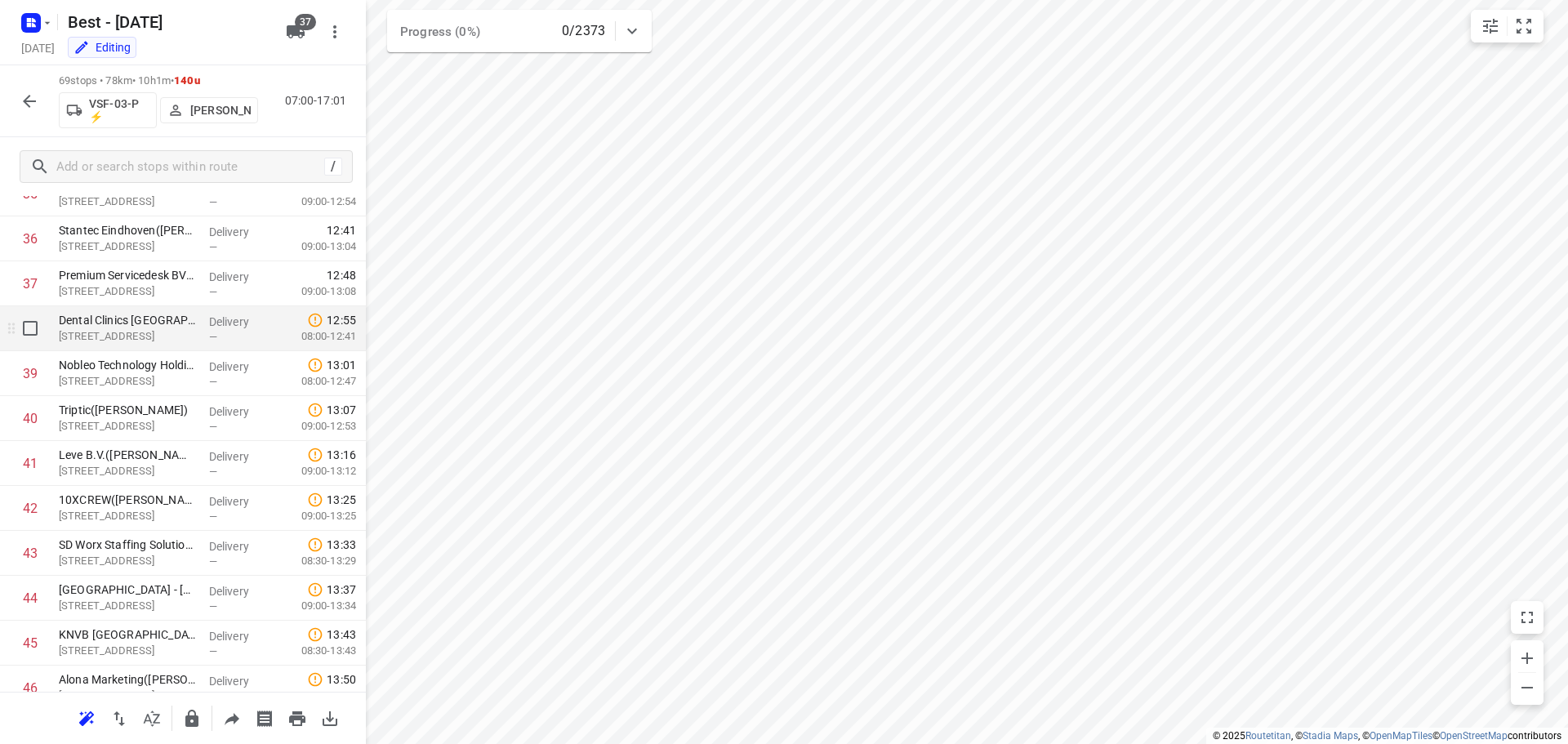
click at [38, 340] on input "checkbox" at bounding box center [30, 329] width 33 height 33
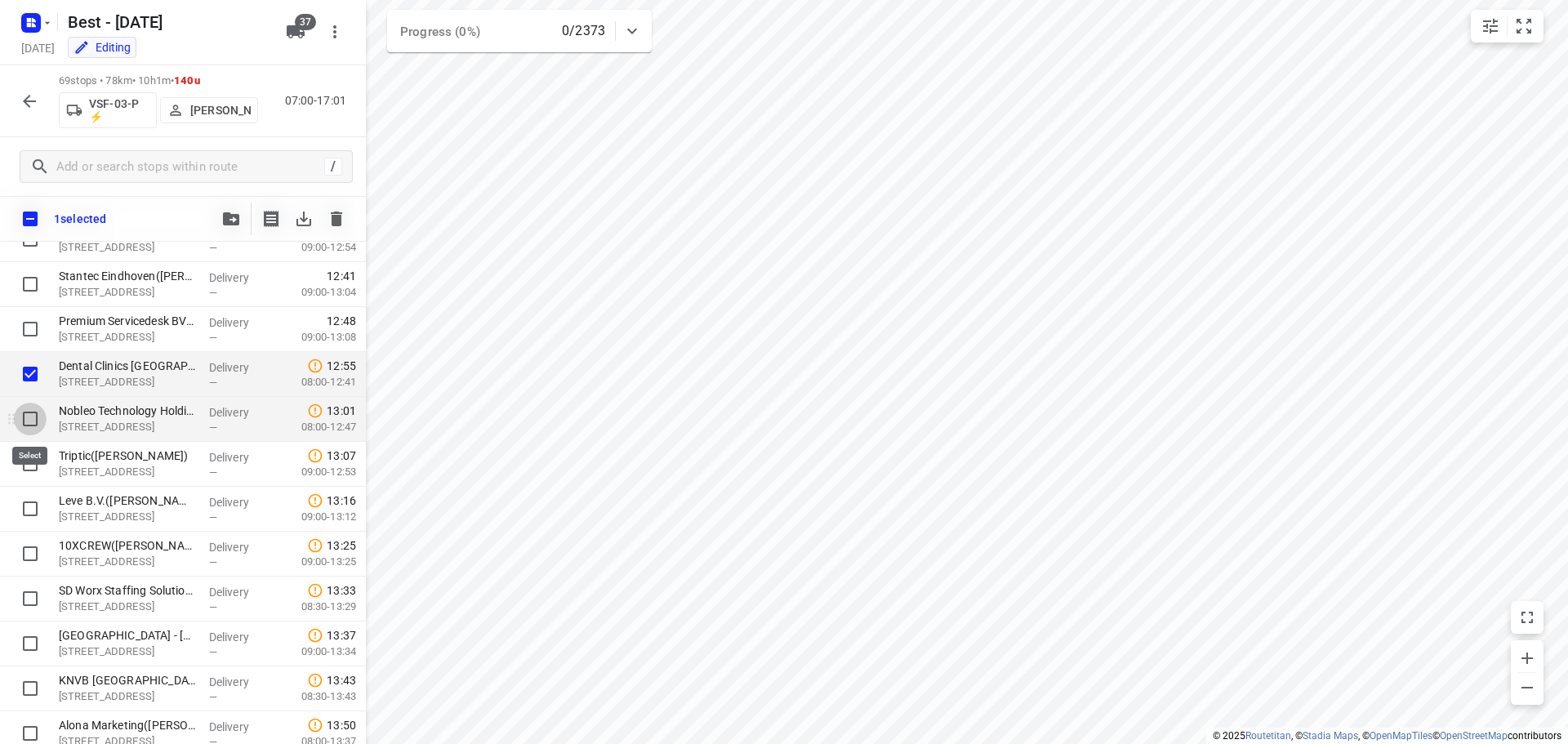
click at [27, 408] on input "checkbox" at bounding box center [30, 419] width 33 height 33
click at [21, 463] on input "checkbox" at bounding box center [30, 464] width 33 height 33
click at [237, 215] on icon "button" at bounding box center [232, 219] width 16 height 13
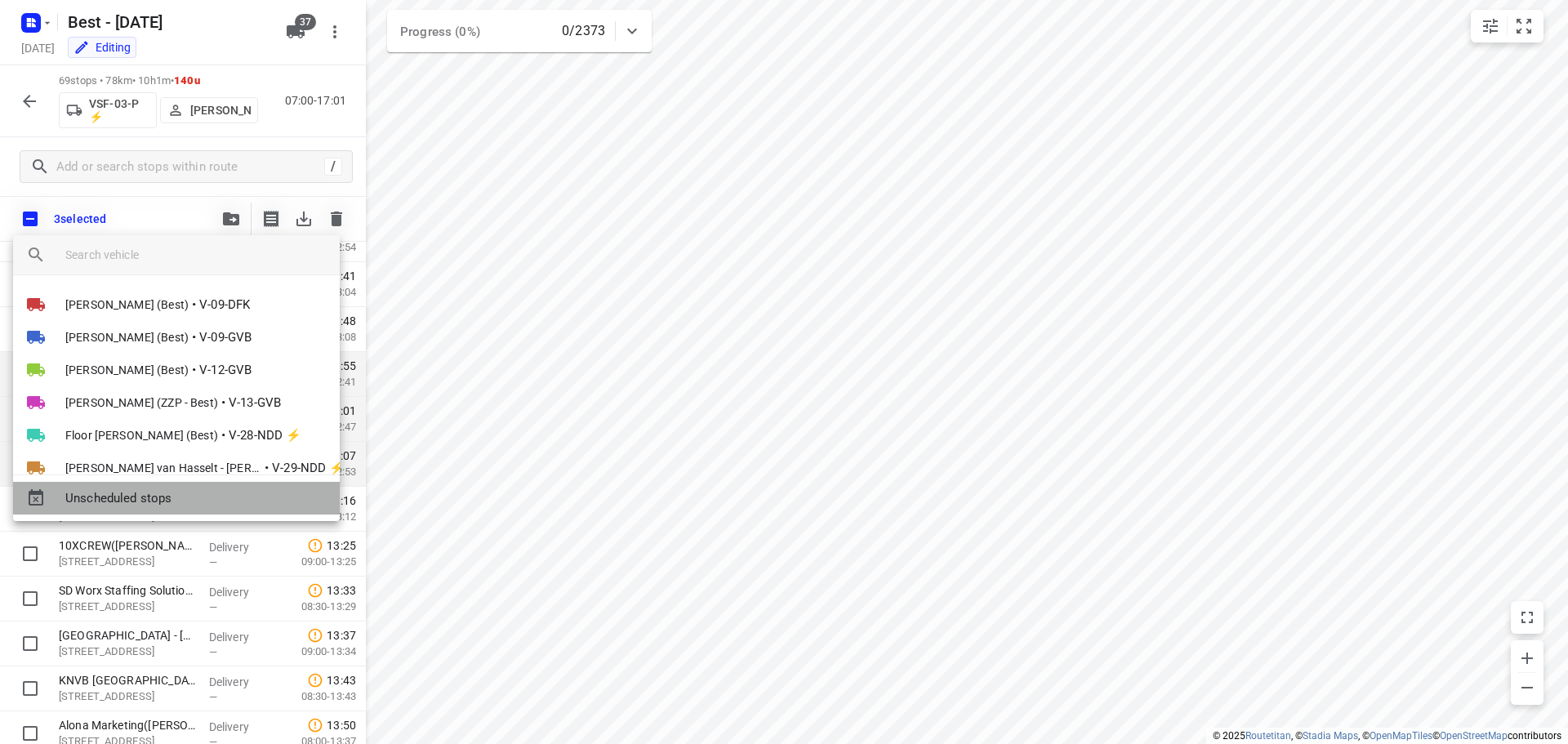
click at [114, 495] on span "Unscheduled stops" at bounding box center [195, 498] width 261 height 19
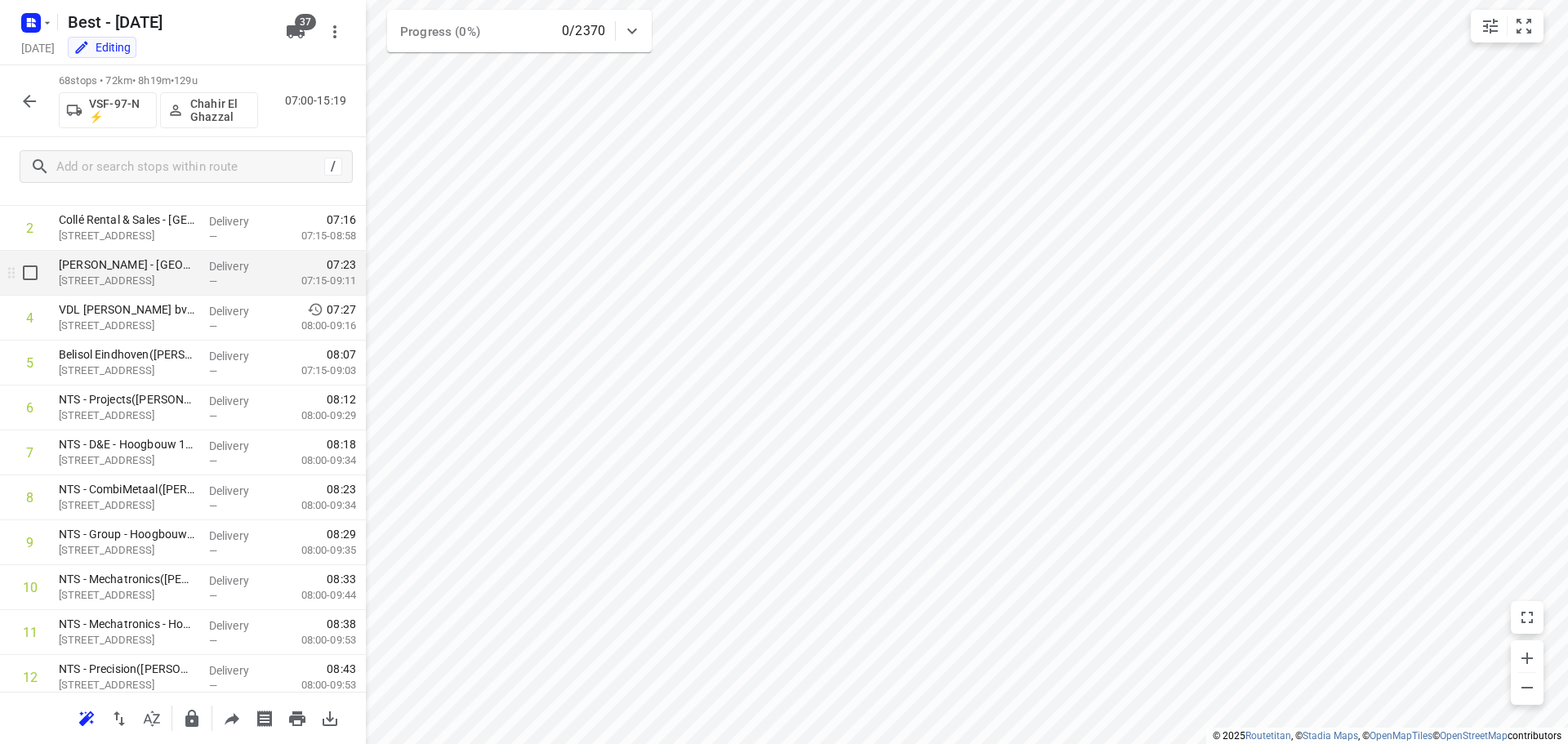
scroll to position [0, 0]
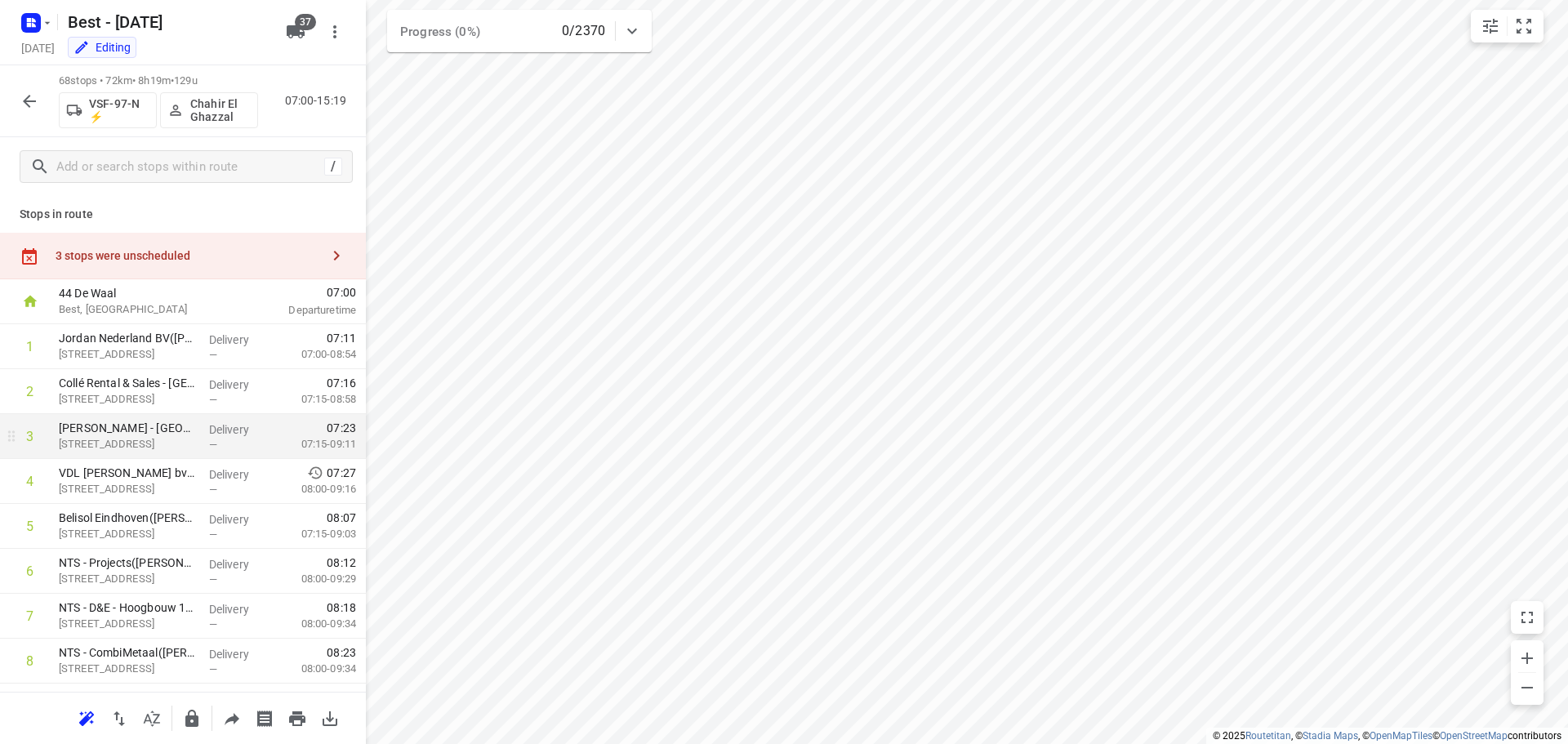
click at [266, 253] on div "3 stops were unscheduled" at bounding box center [188, 255] width 265 height 13
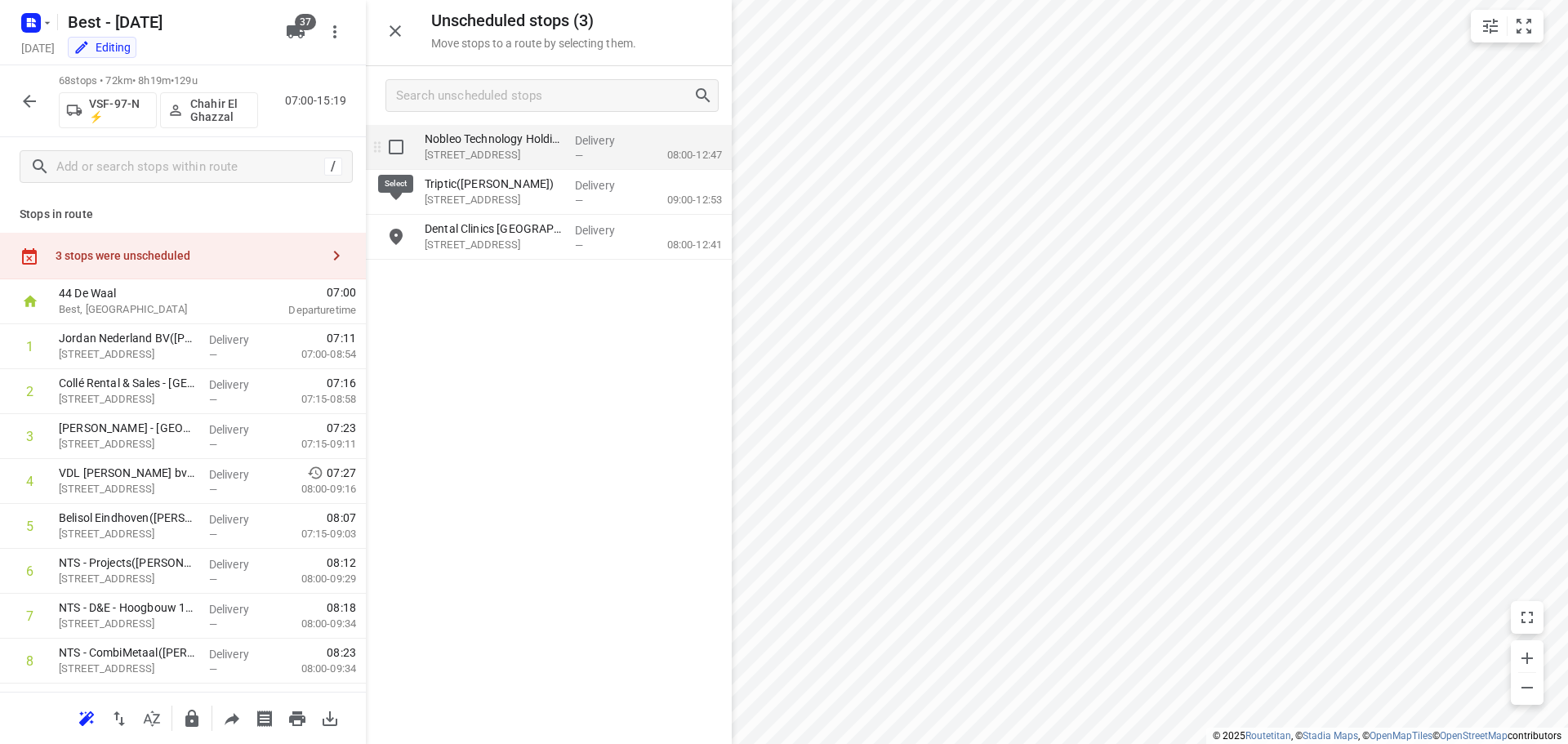
click at [398, 144] on input "grid" at bounding box center [396, 147] width 33 height 33
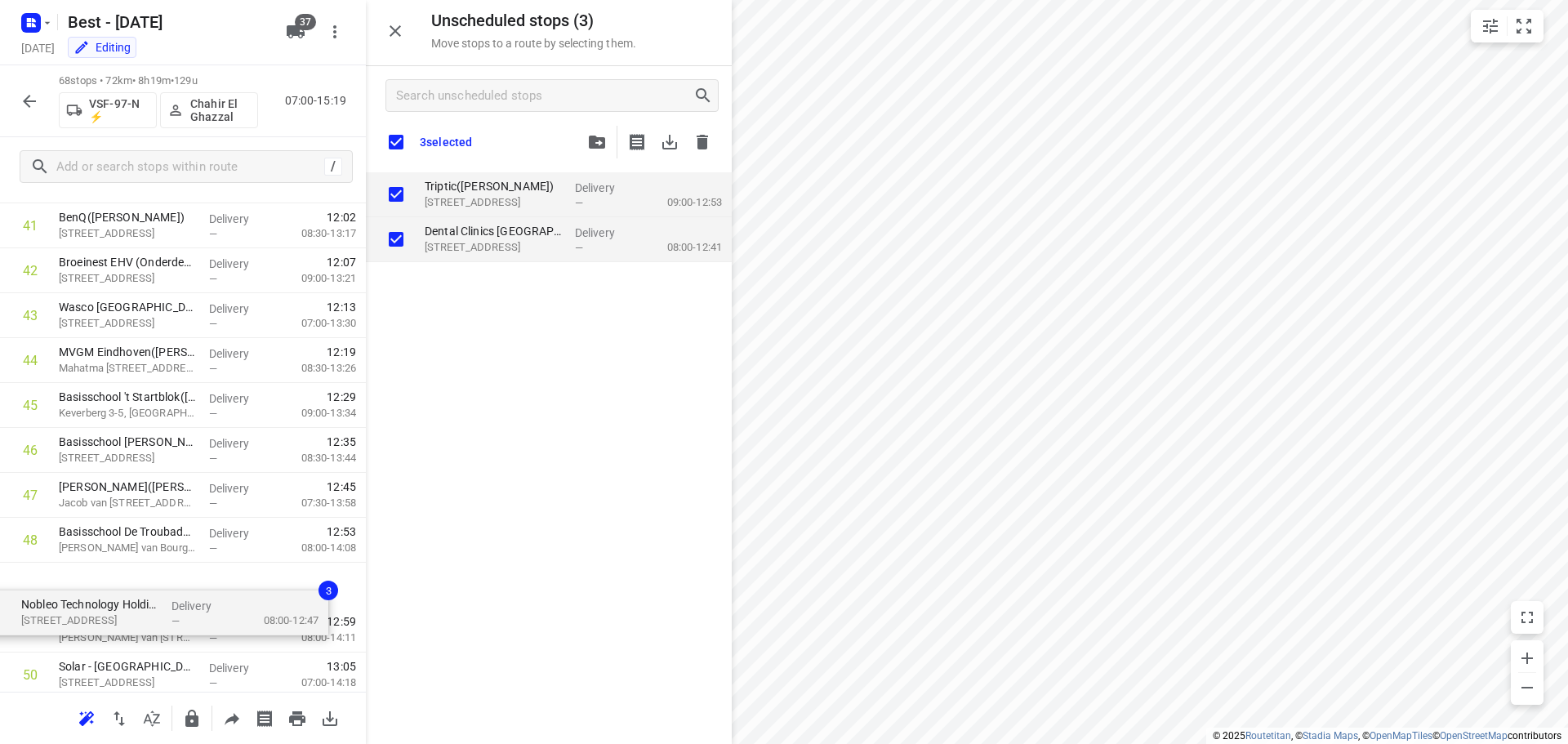
scroll to position [1919, 0]
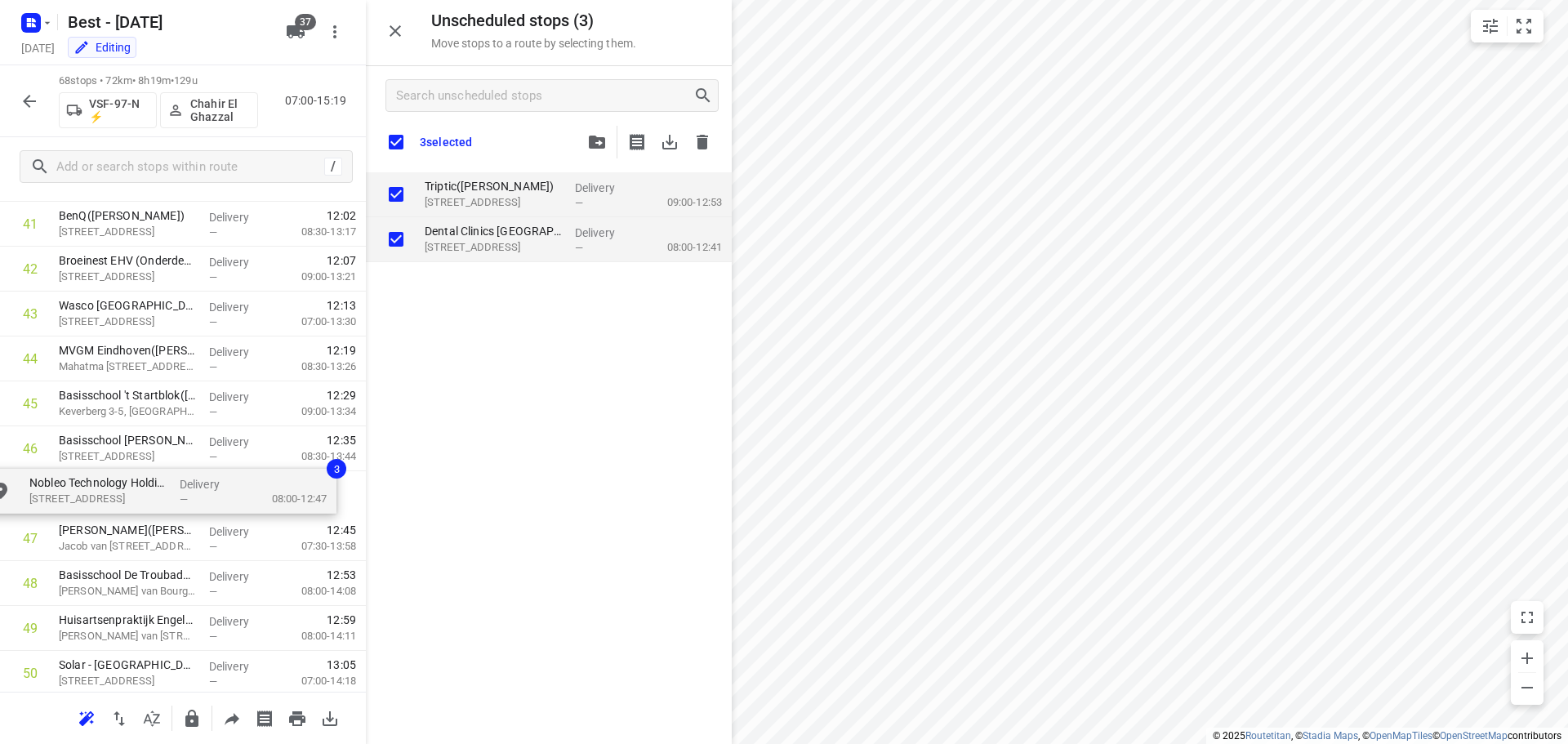
drag, startPoint x: 457, startPoint y: 192, endPoint x: 61, endPoint y: 482, distance: 490.8
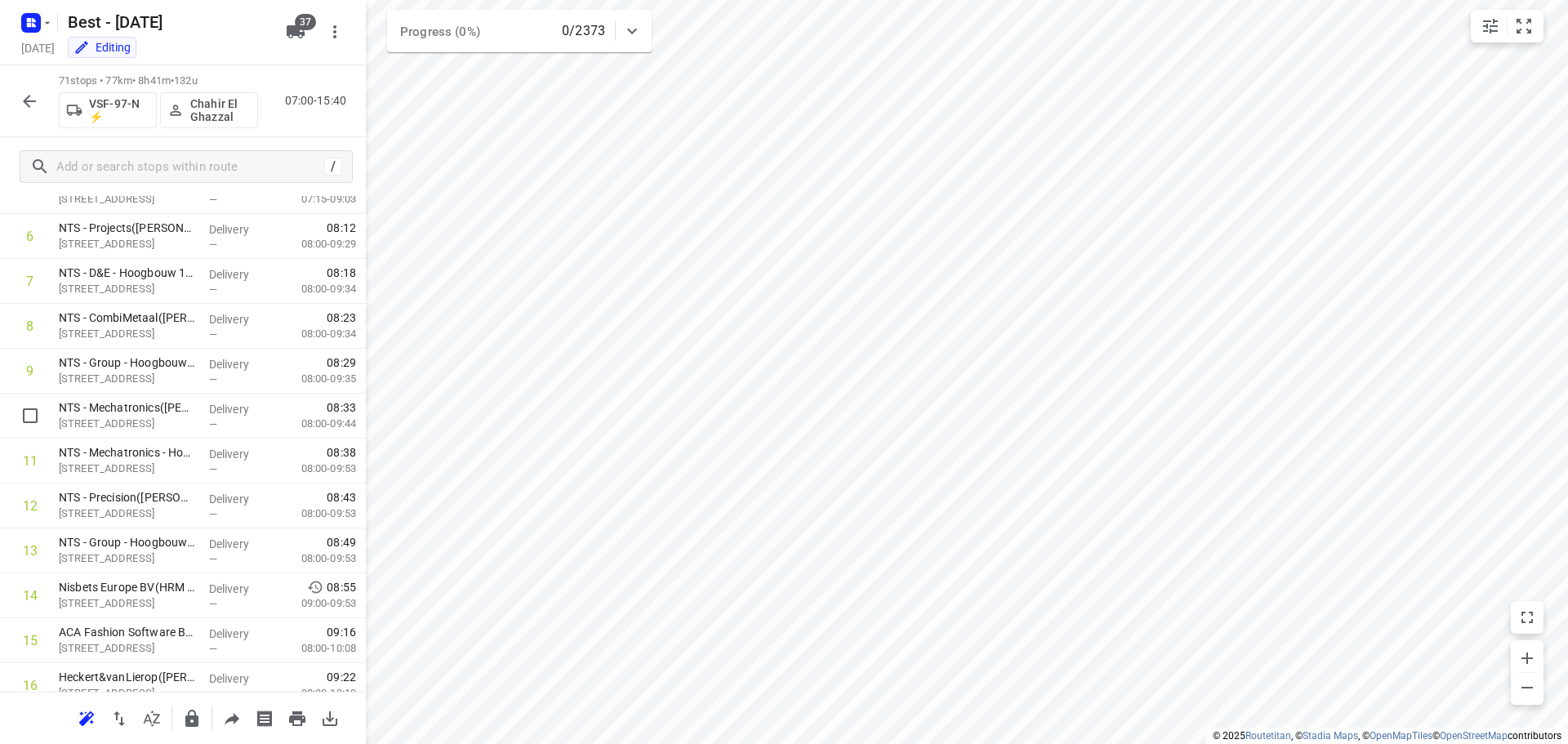
scroll to position [0, 0]
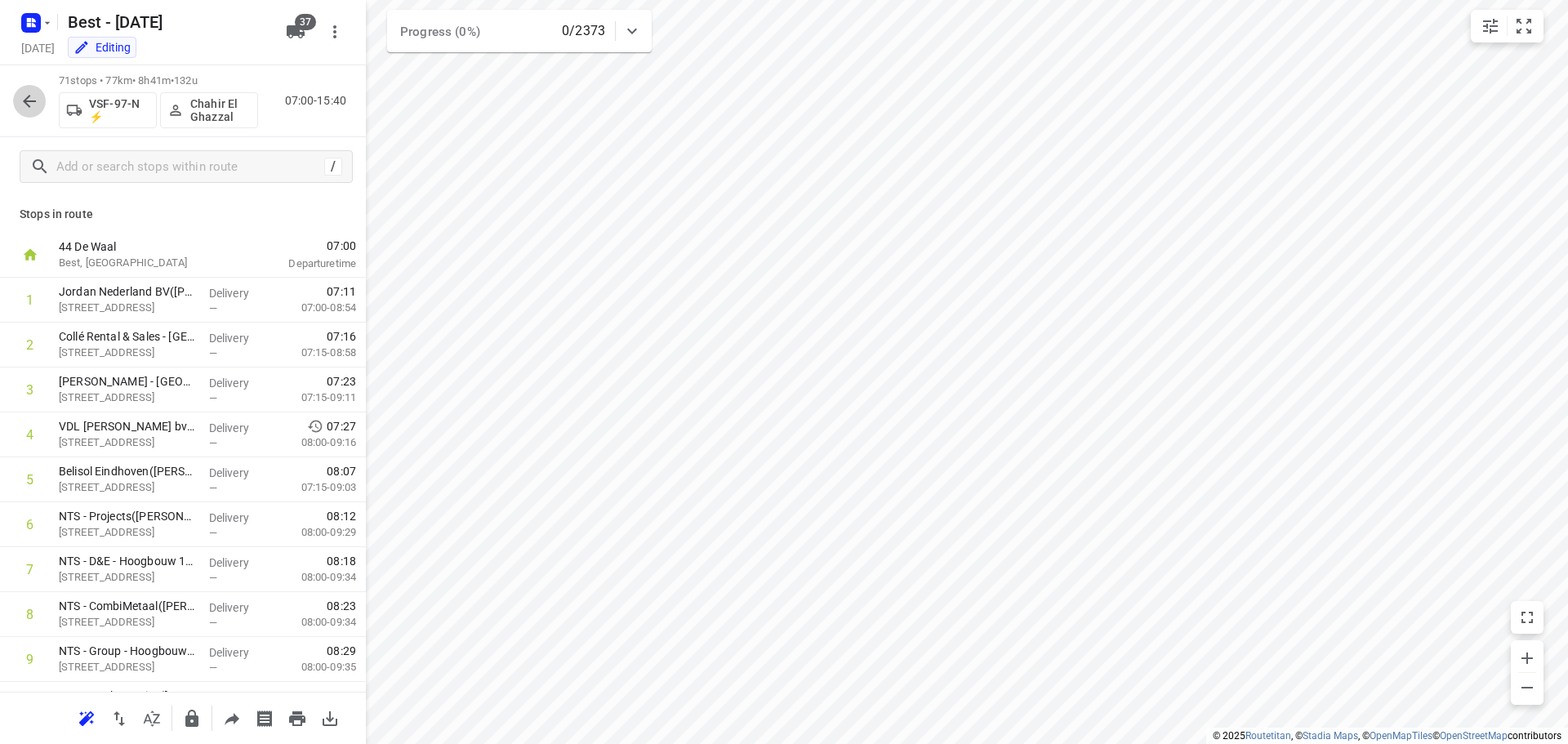
click at [33, 101] on icon "button" at bounding box center [29, 101] width 13 height 13
click at [18, 98] on button "button" at bounding box center [29, 102] width 33 height 33
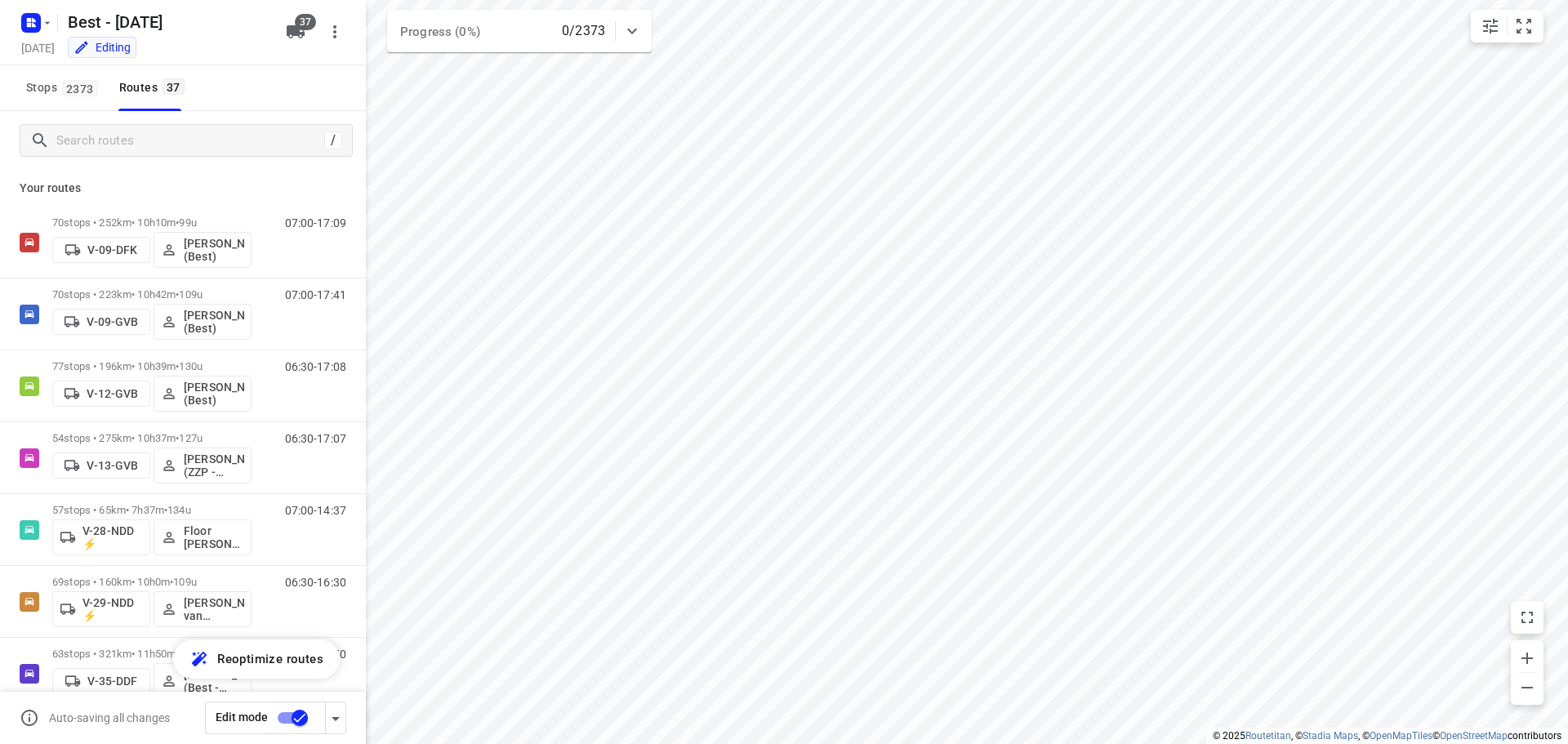
click at [129, 156] on div "/" at bounding box center [183, 140] width 366 height 59
drag, startPoint x: 128, startPoint y: 154, endPoint x: 133, endPoint y: 142, distance: 13.0
click at [128, 150] on div "/" at bounding box center [186, 141] width 333 height 33
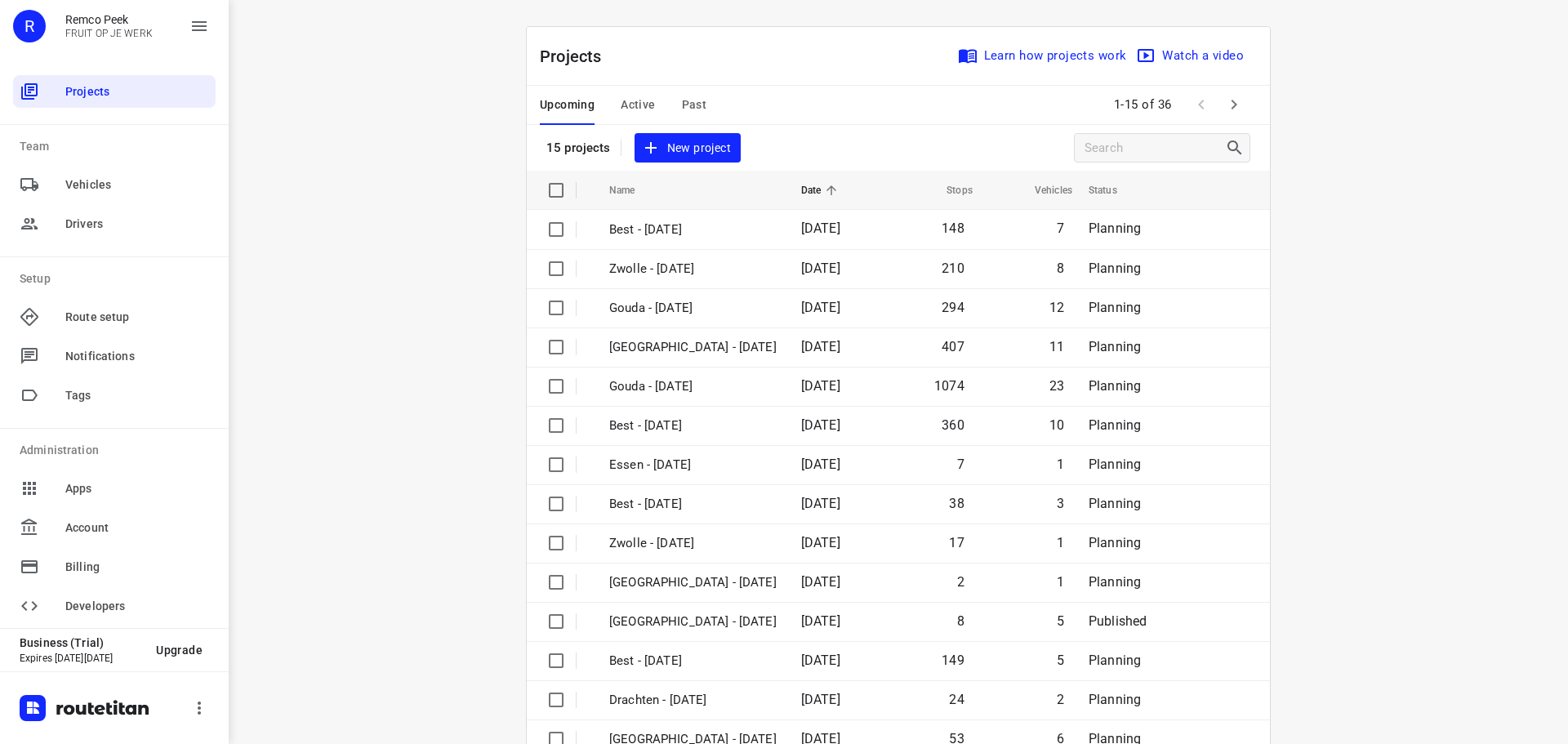
click at [621, 103] on span "Active" at bounding box center [637, 104] width 34 height 20
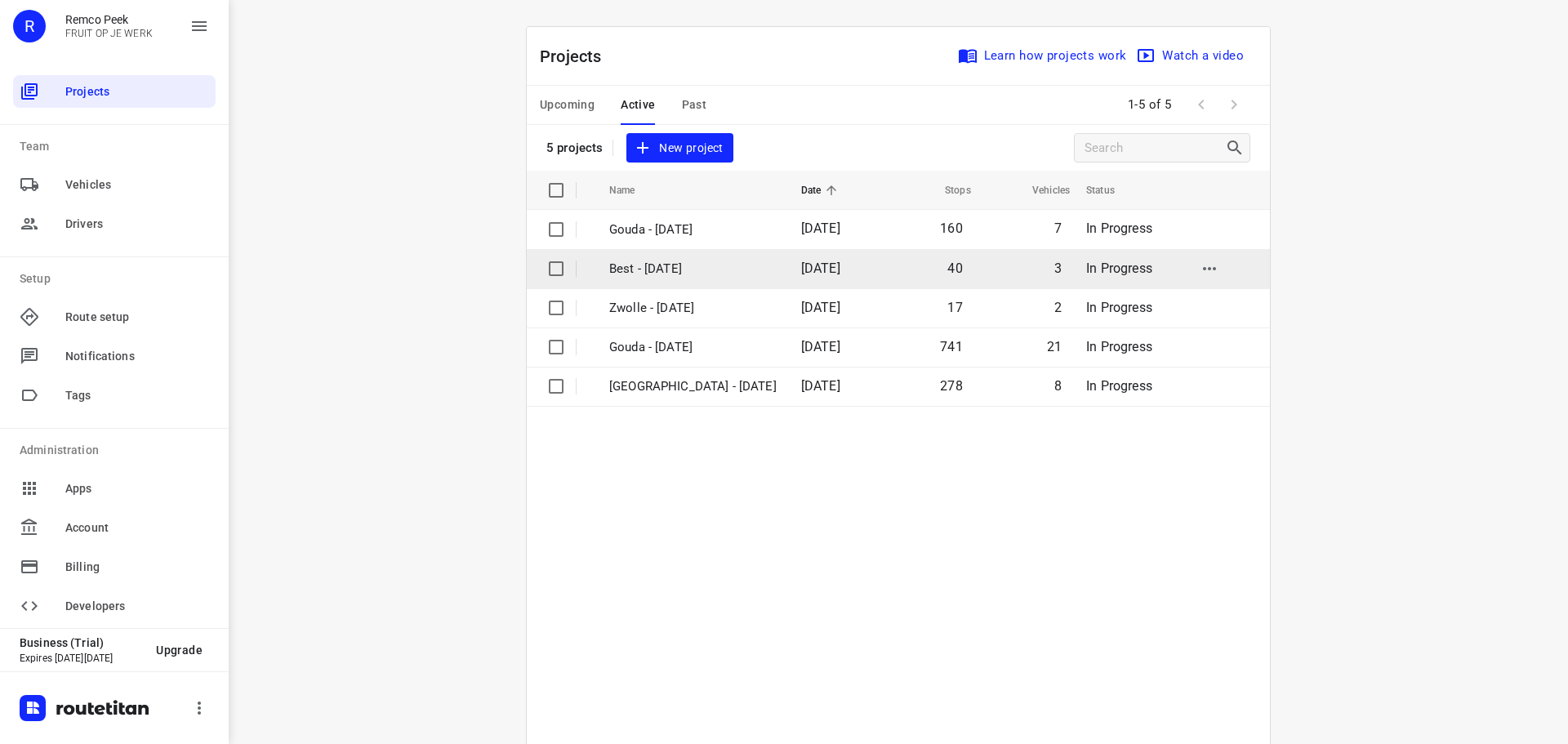
click at [672, 281] on td "Best - Friday" at bounding box center [690, 268] width 195 height 39
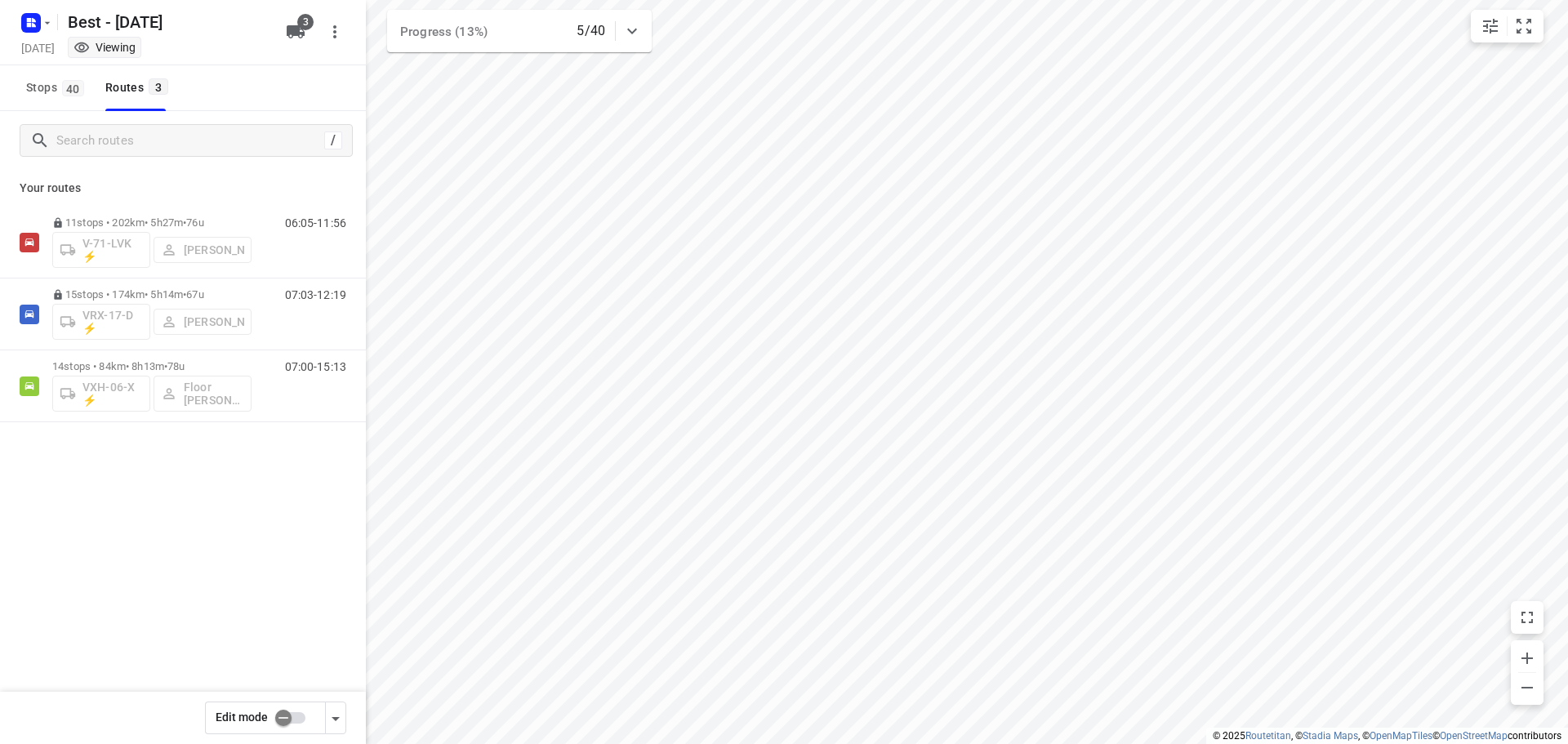
click at [279, 711] on input "checkbox" at bounding box center [284, 717] width 93 height 31
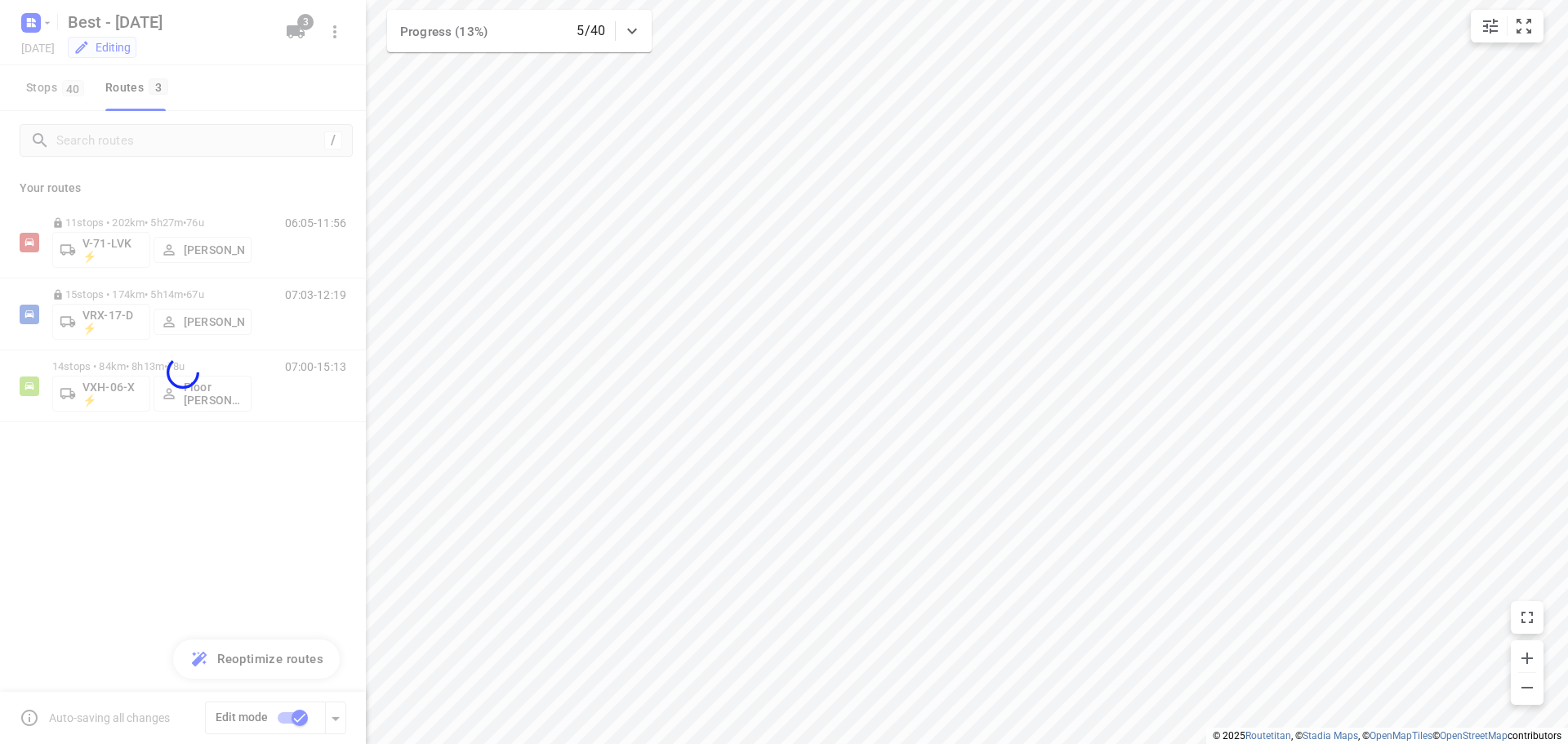
click at [290, 30] on div at bounding box center [183, 372] width 366 height 744
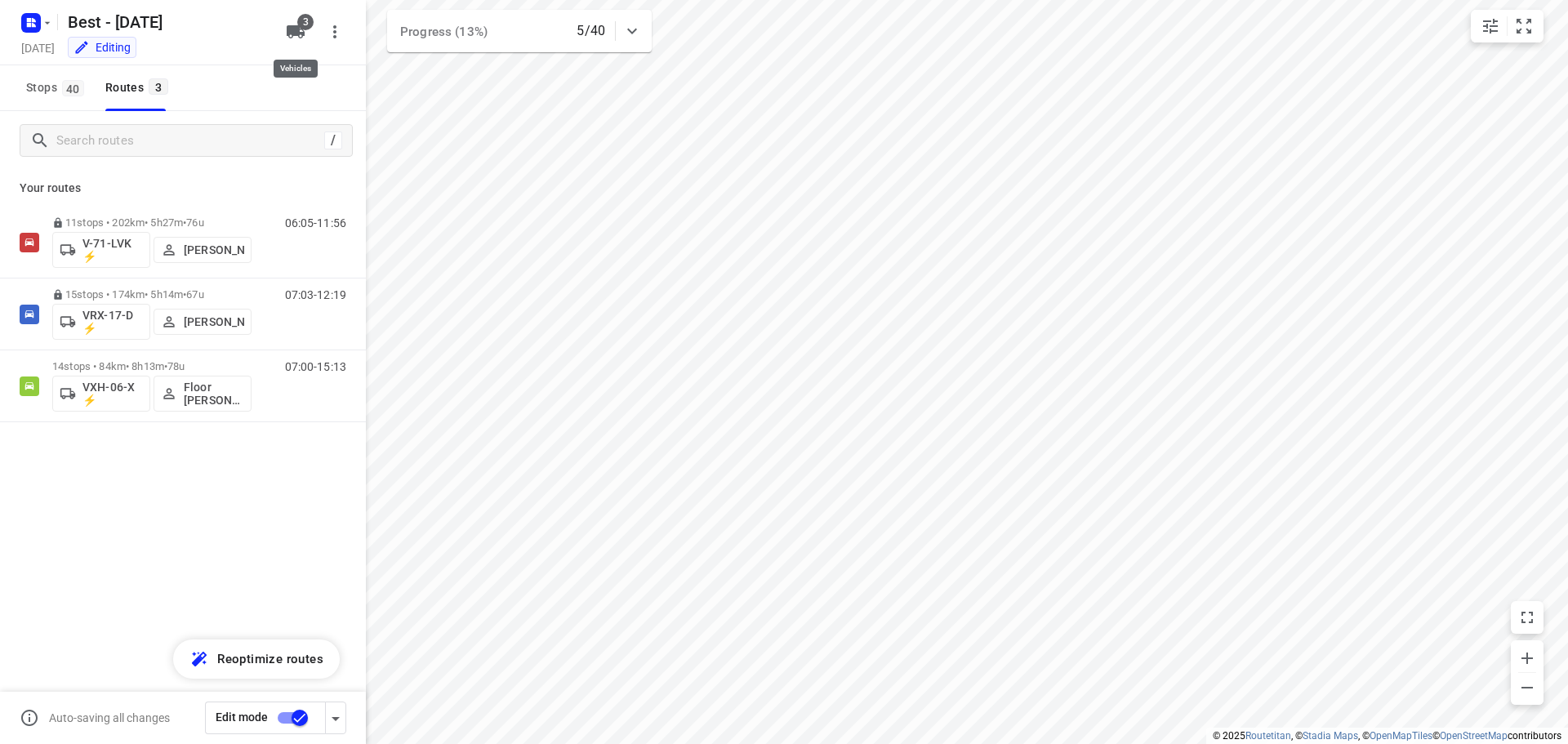
click at [290, 30] on icon "button" at bounding box center [296, 32] width 18 height 13
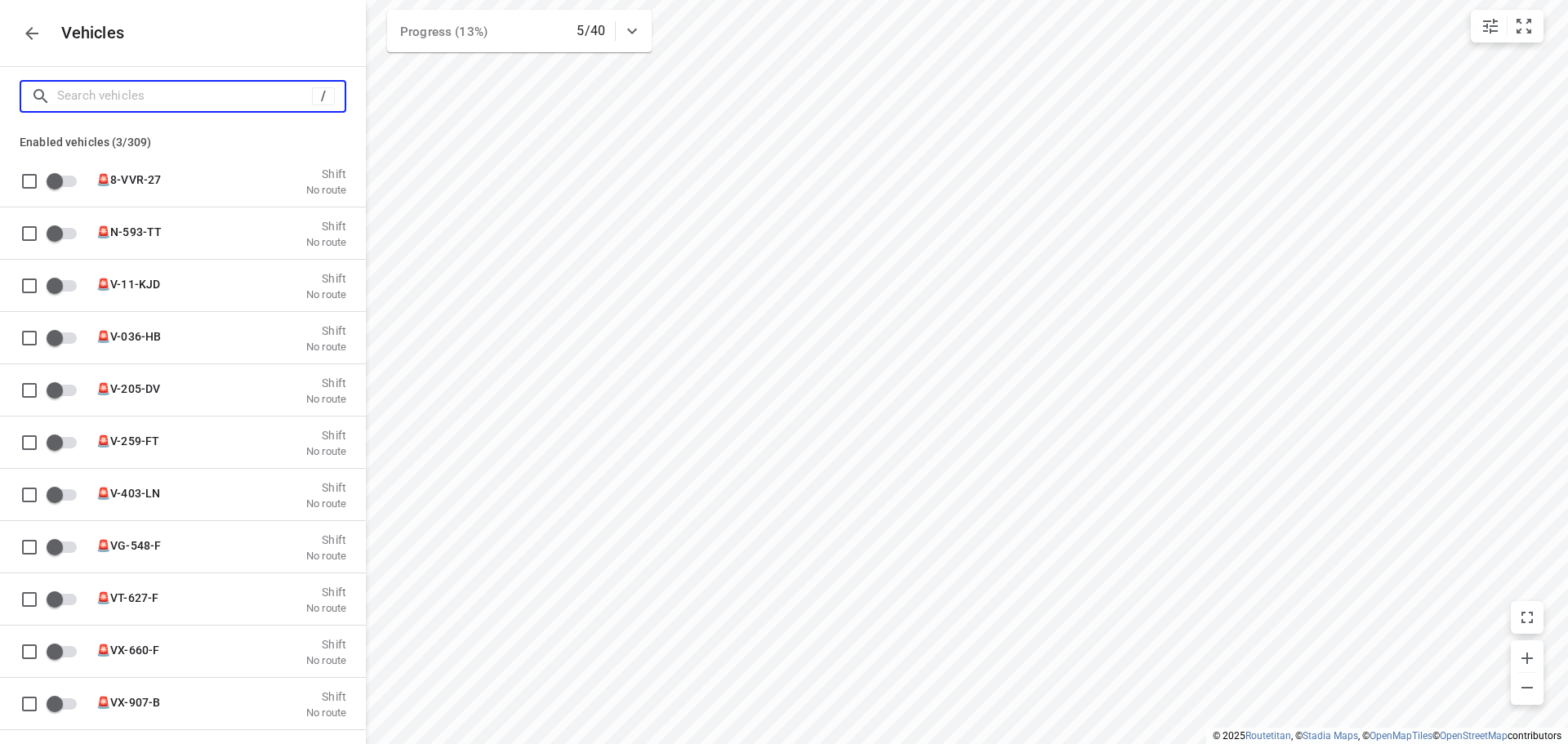
drag, startPoint x: 216, startPoint y: 108, endPoint x: 239, endPoint y: 94, distance: 26.9
click at [220, 104] on input "Search vehicles" at bounding box center [184, 96] width 254 height 26
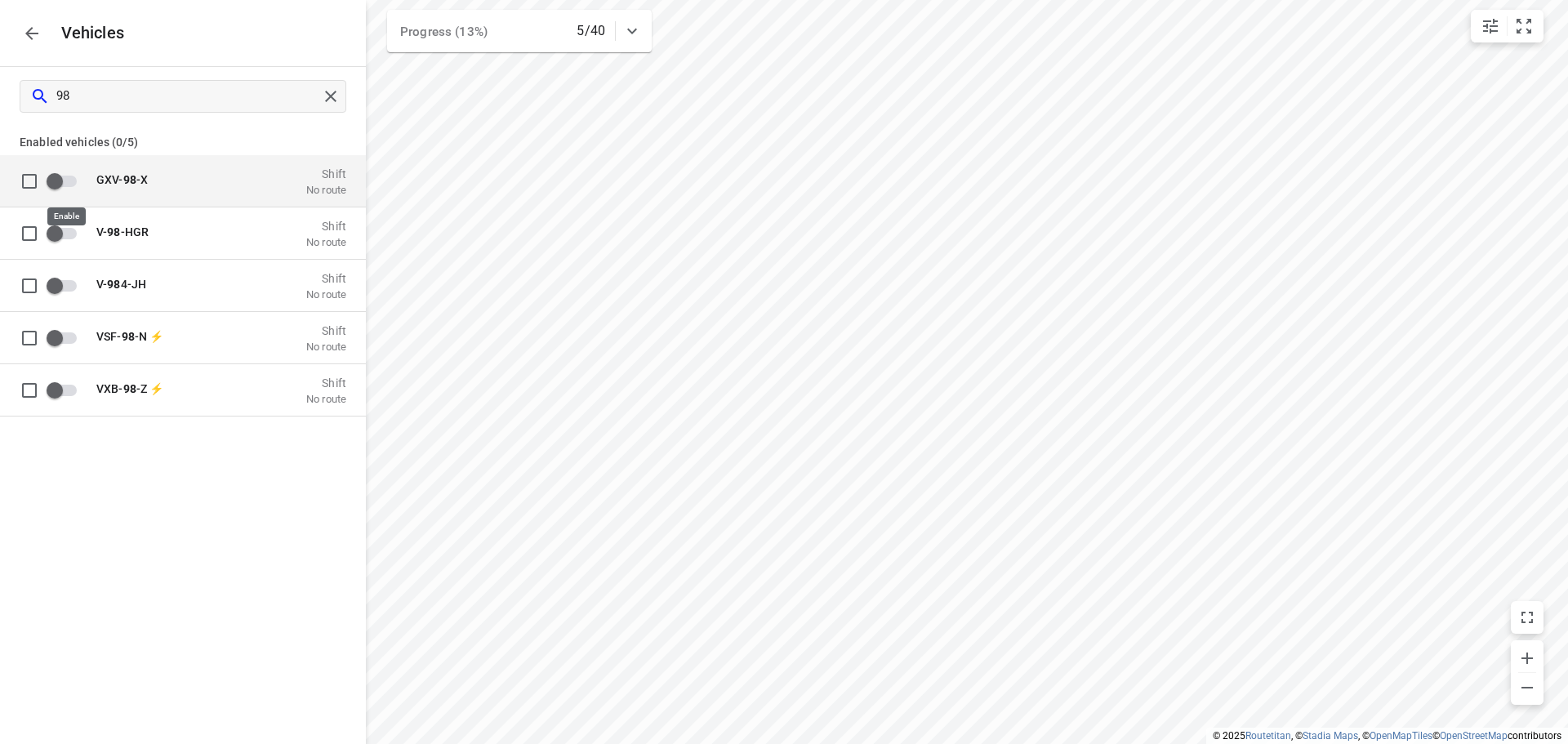
click at [72, 172] on input "grid" at bounding box center [55, 180] width 93 height 31
click at [249, 184] on p "Zuidbaan 527, 2841 MD Moordrecht, Netherlands" at bounding box center [178, 189] width 163 height 13
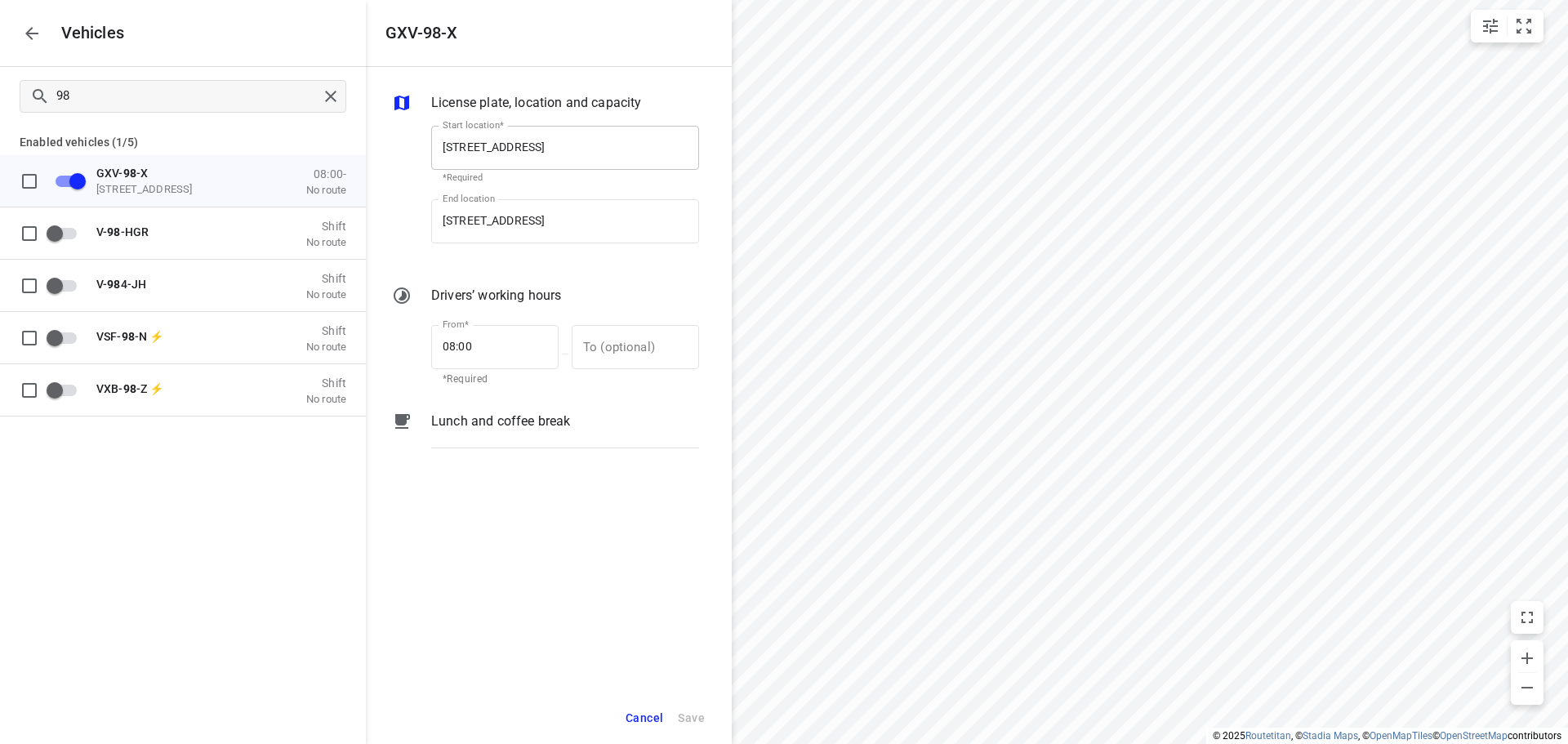
scroll to position [0, 10]
click at [78, 176] on input "grid" at bounding box center [78, 180] width 93 height 31
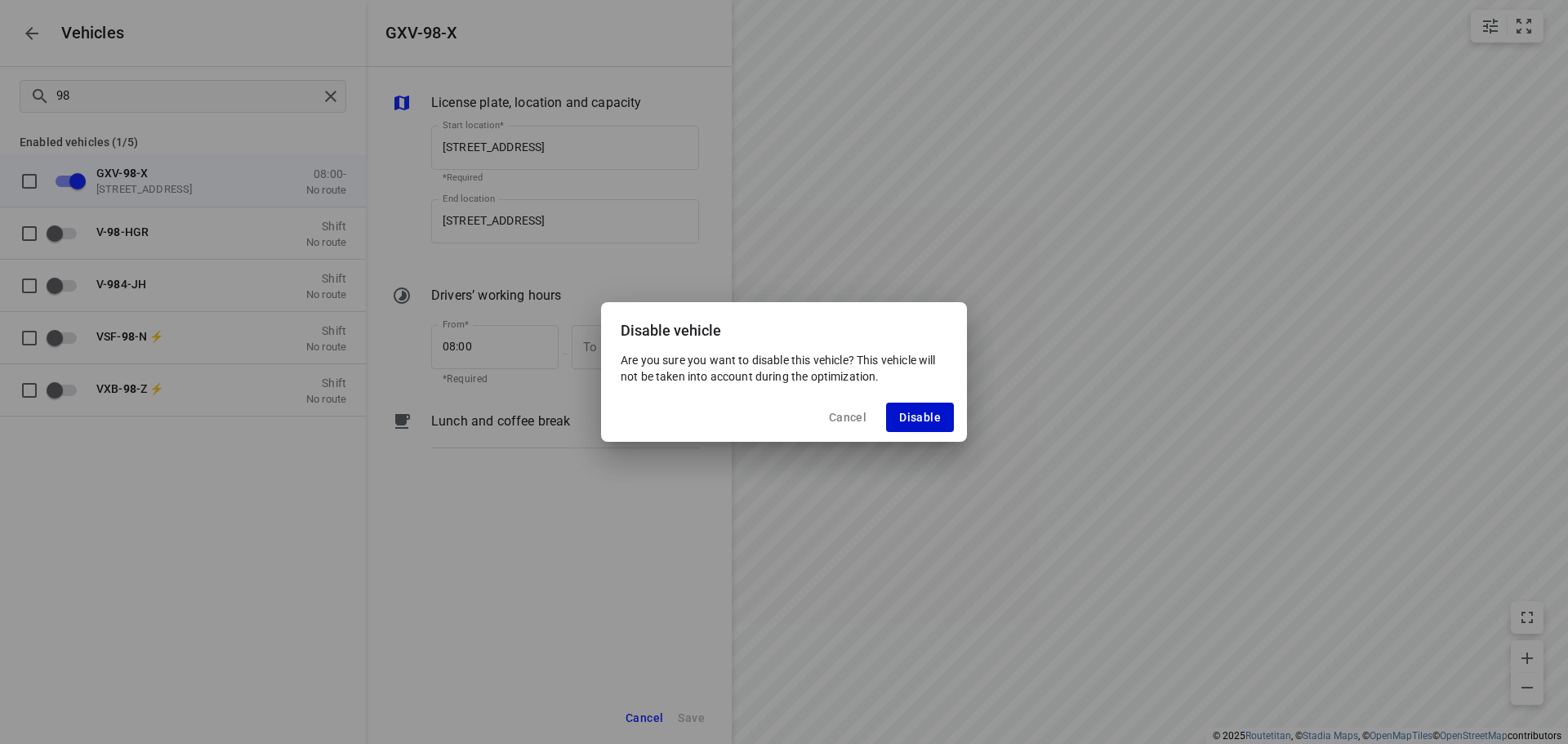
click at [913, 431] on button "Disable" at bounding box center [920, 417] width 68 height 29
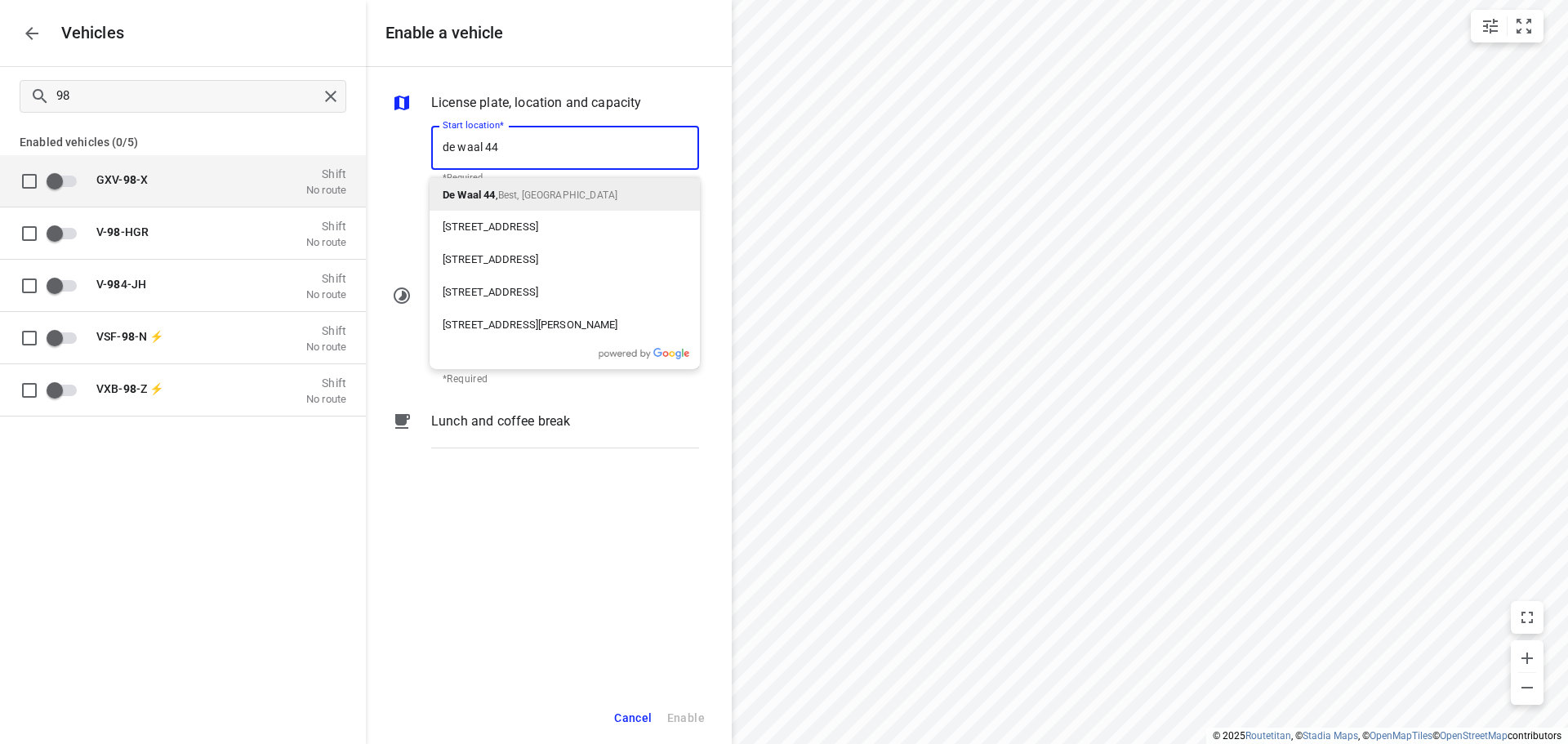
click at [489, 186] on p "De Waal 44 , Best, Netherlands" at bounding box center [530, 194] width 175 height 19
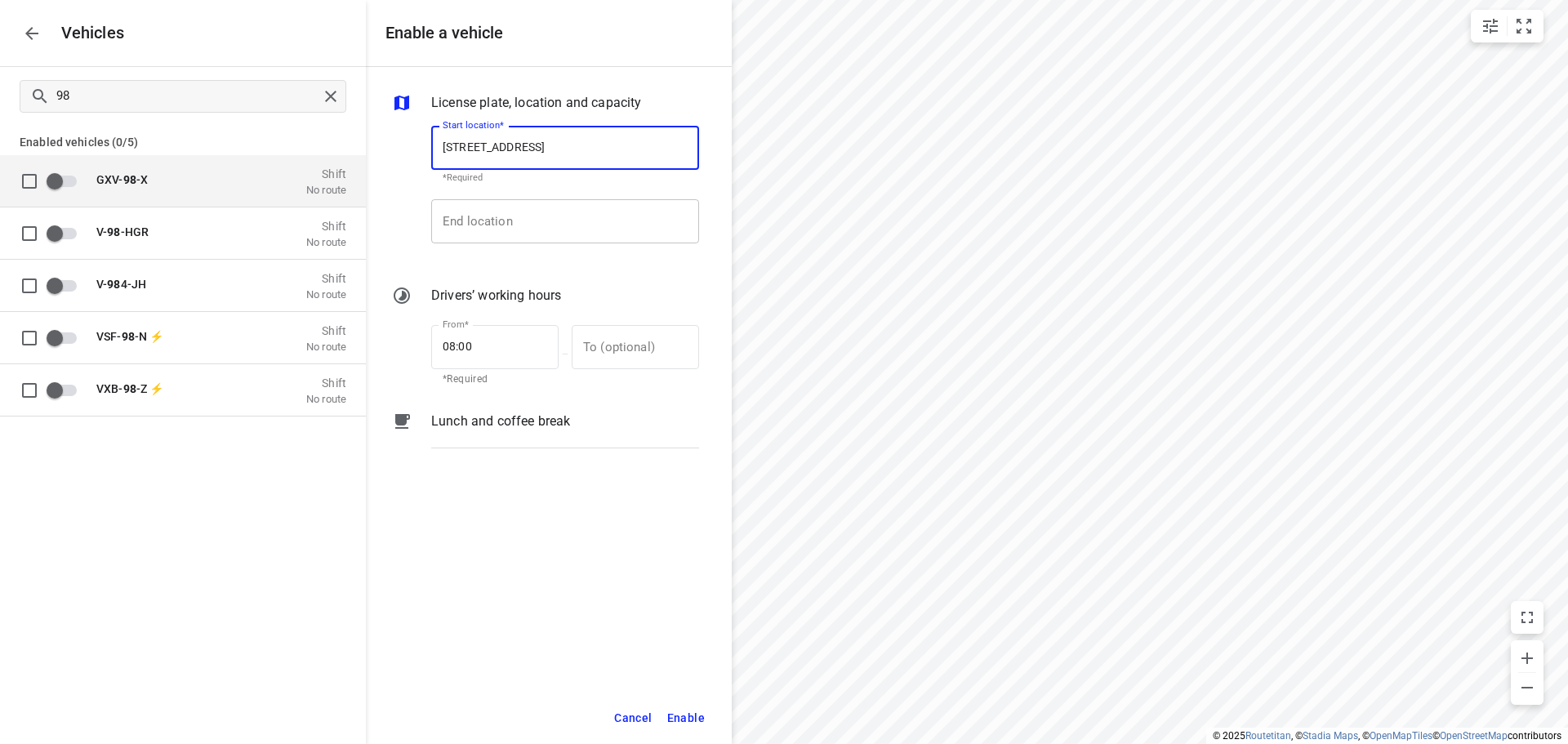
click at [500, 239] on input "End location" at bounding box center [565, 221] width 268 height 44
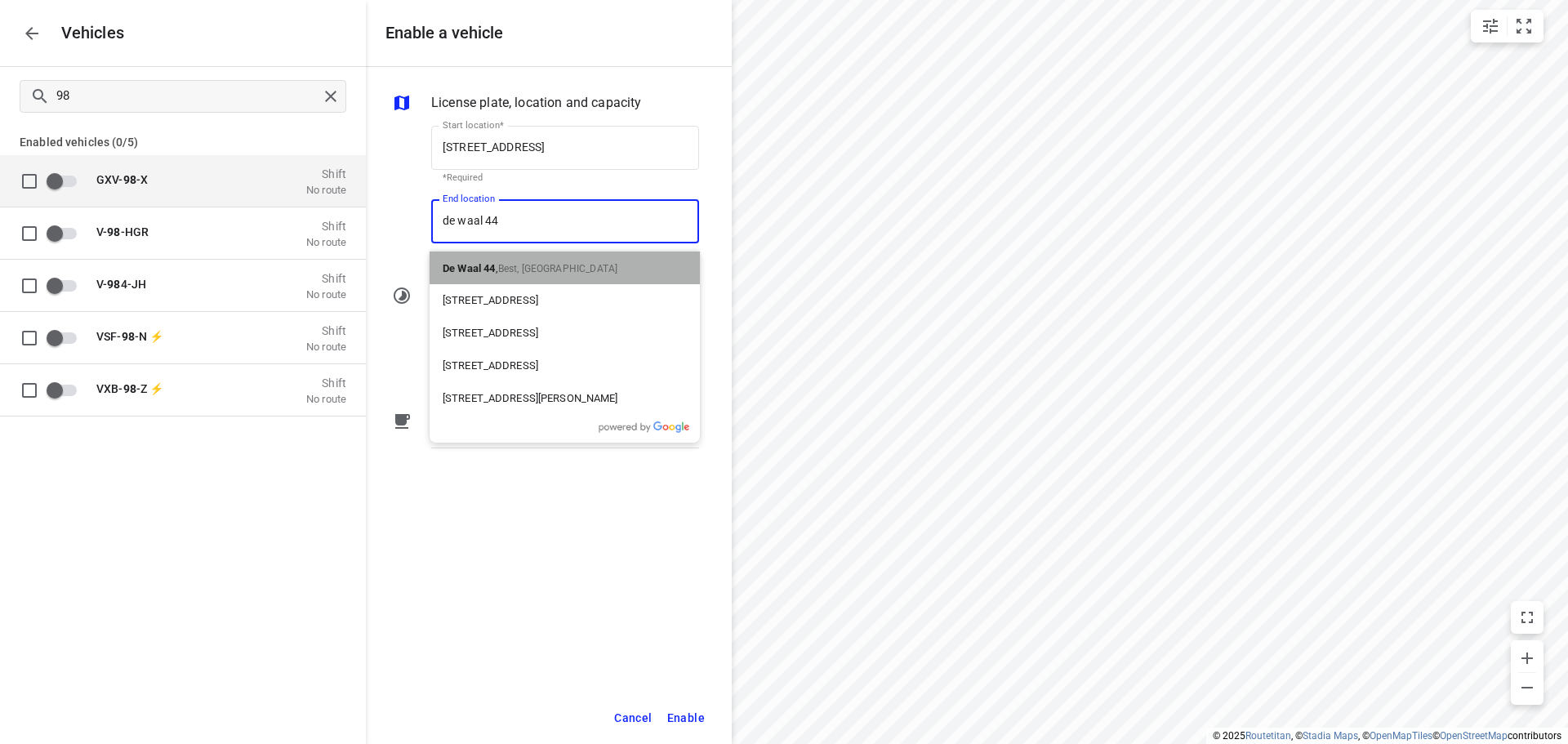
click at [572, 264] on span "Best, Netherlands" at bounding box center [557, 268] width 119 height 11
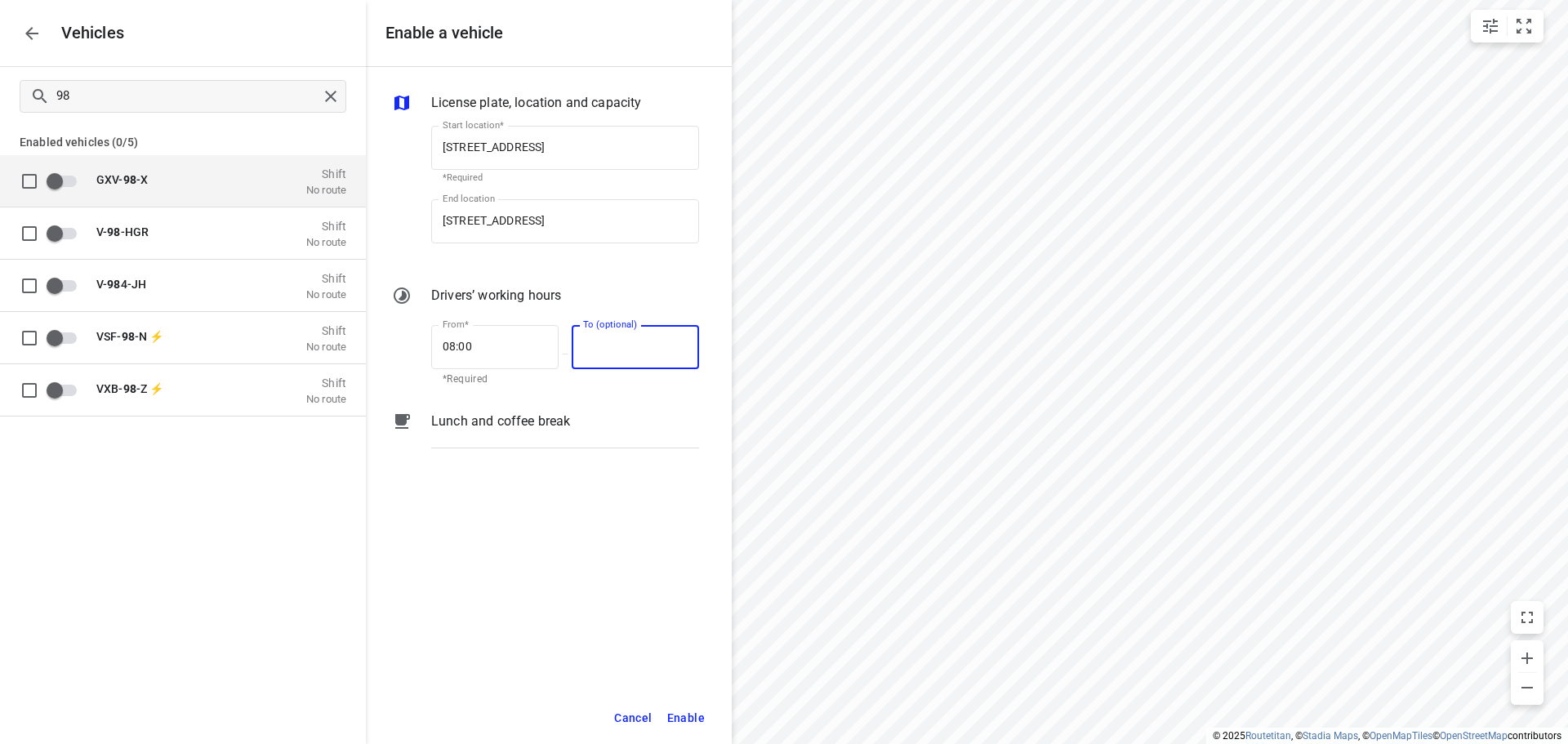
click at [617, 337] on input "text" at bounding box center [627, 347] width 110 height 44
click at [695, 707] on span "Enable" at bounding box center [686, 717] width 38 height 20
click at [49, 177] on input "grid" at bounding box center [55, 180] width 93 height 31
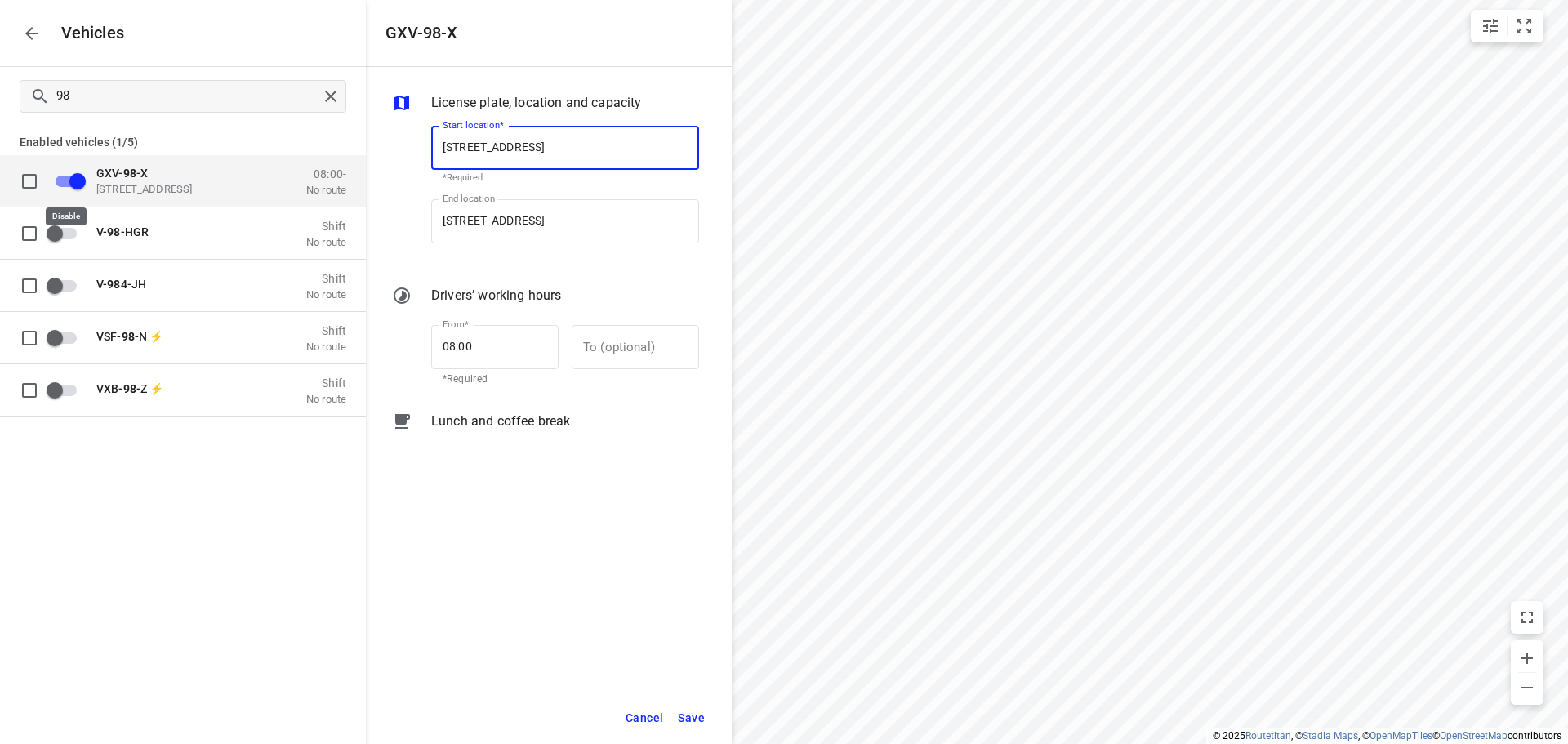
click at [66, 183] on input "grid" at bounding box center [78, 180] width 93 height 31
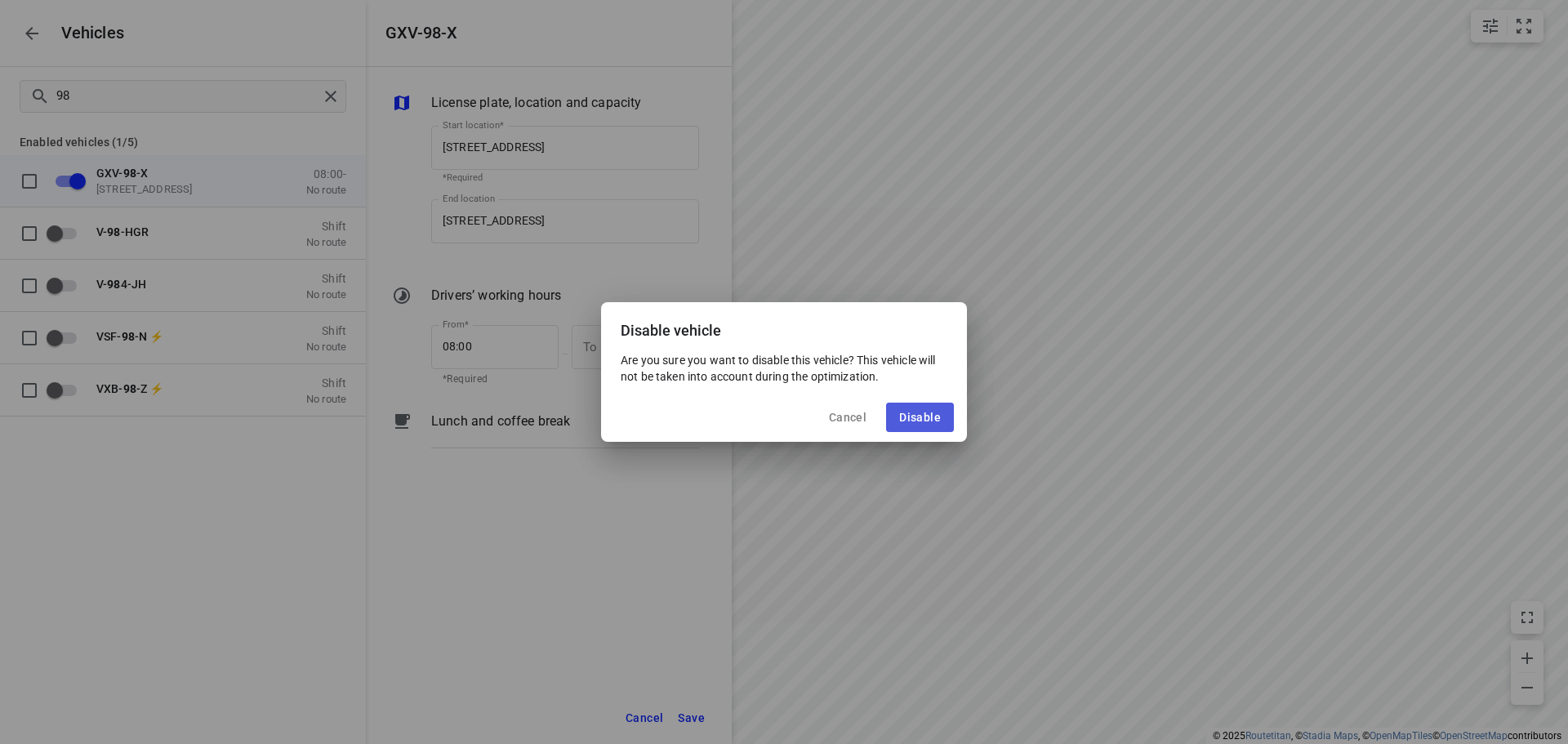
click at [922, 419] on span "Disable" at bounding box center [919, 417] width 41 height 13
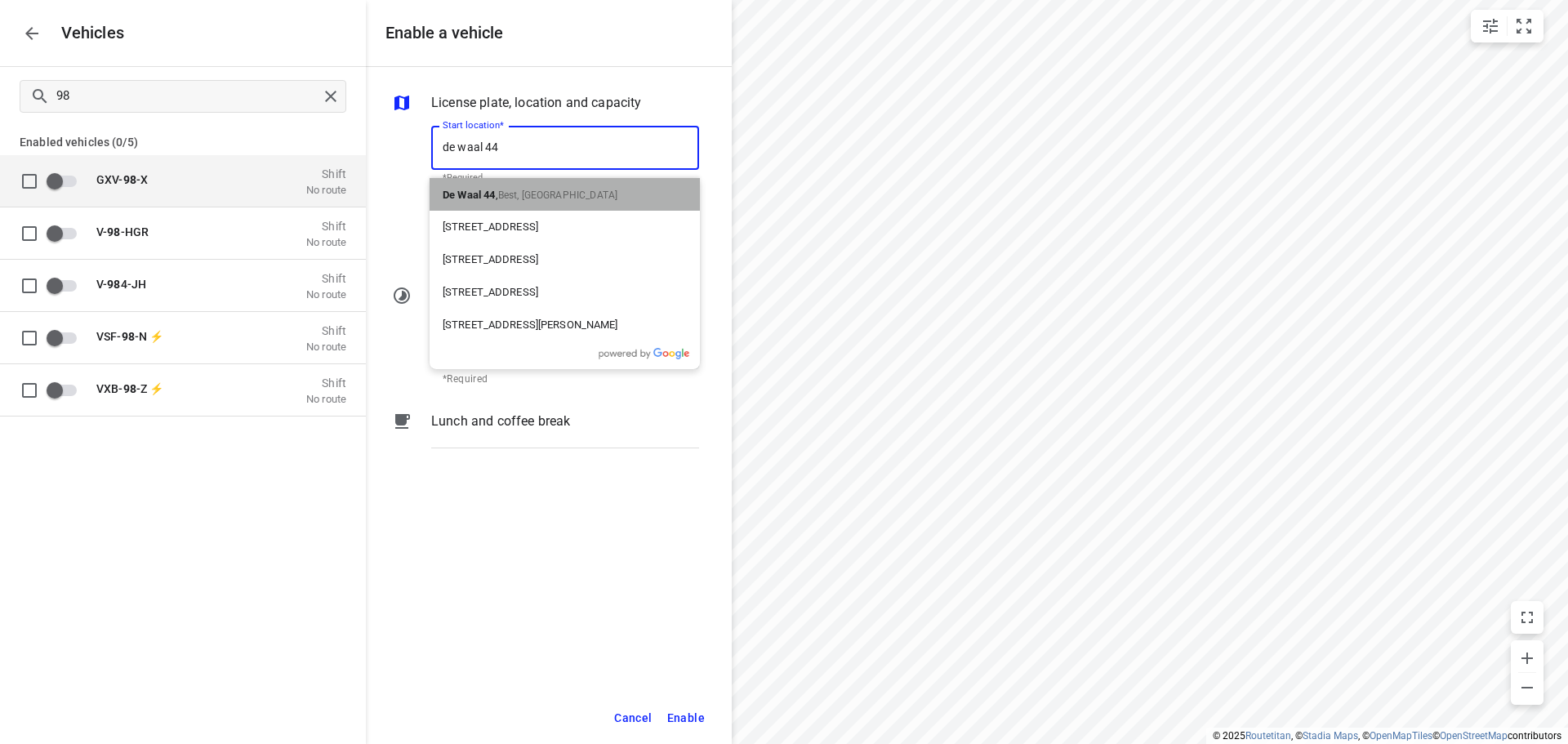
click at [512, 182] on div "De Waal 44 , Best, Netherlands" at bounding box center [564, 194] width 270 height 33
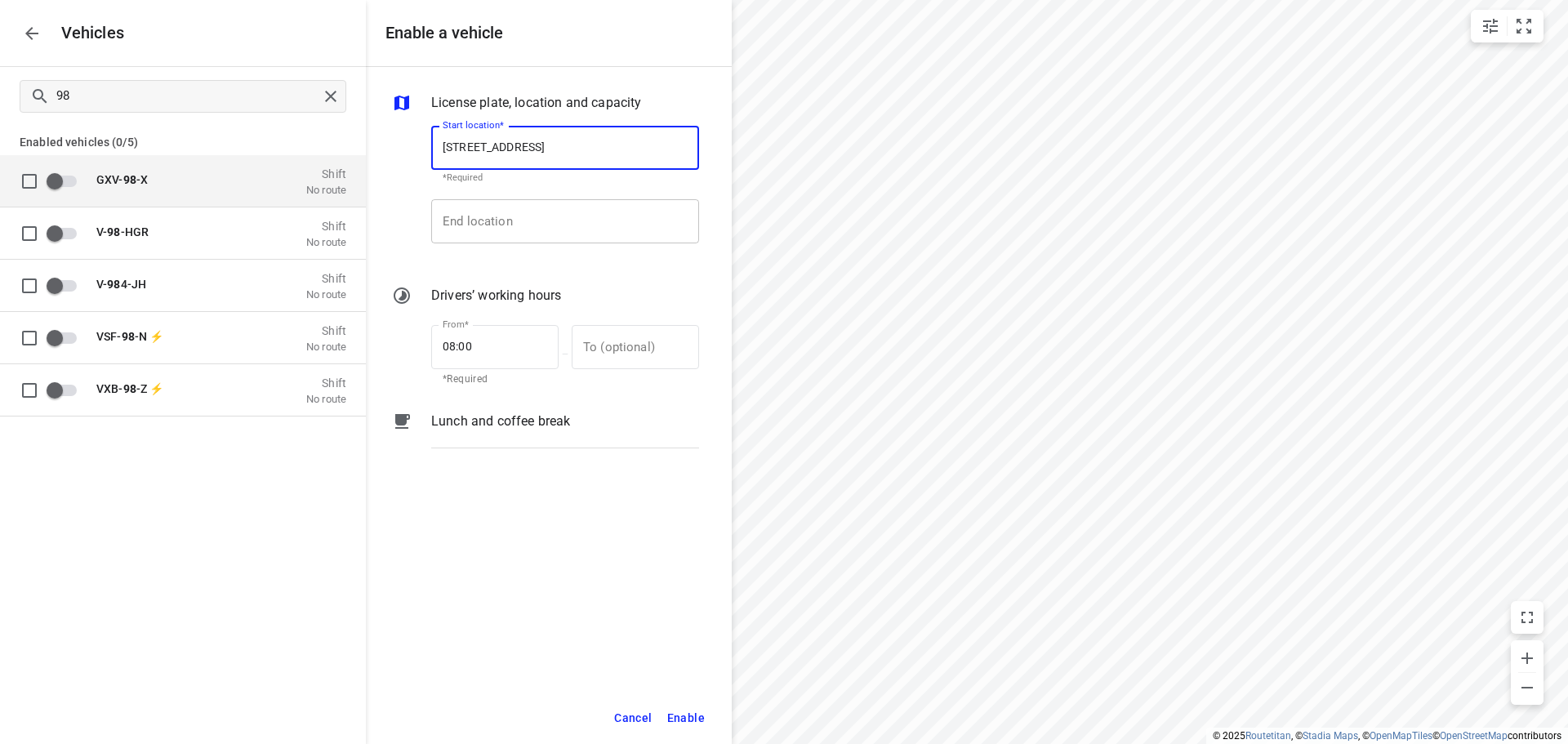
click at [508, 220] on input "End location" at bounding box center [565, 221] width 268 height 44
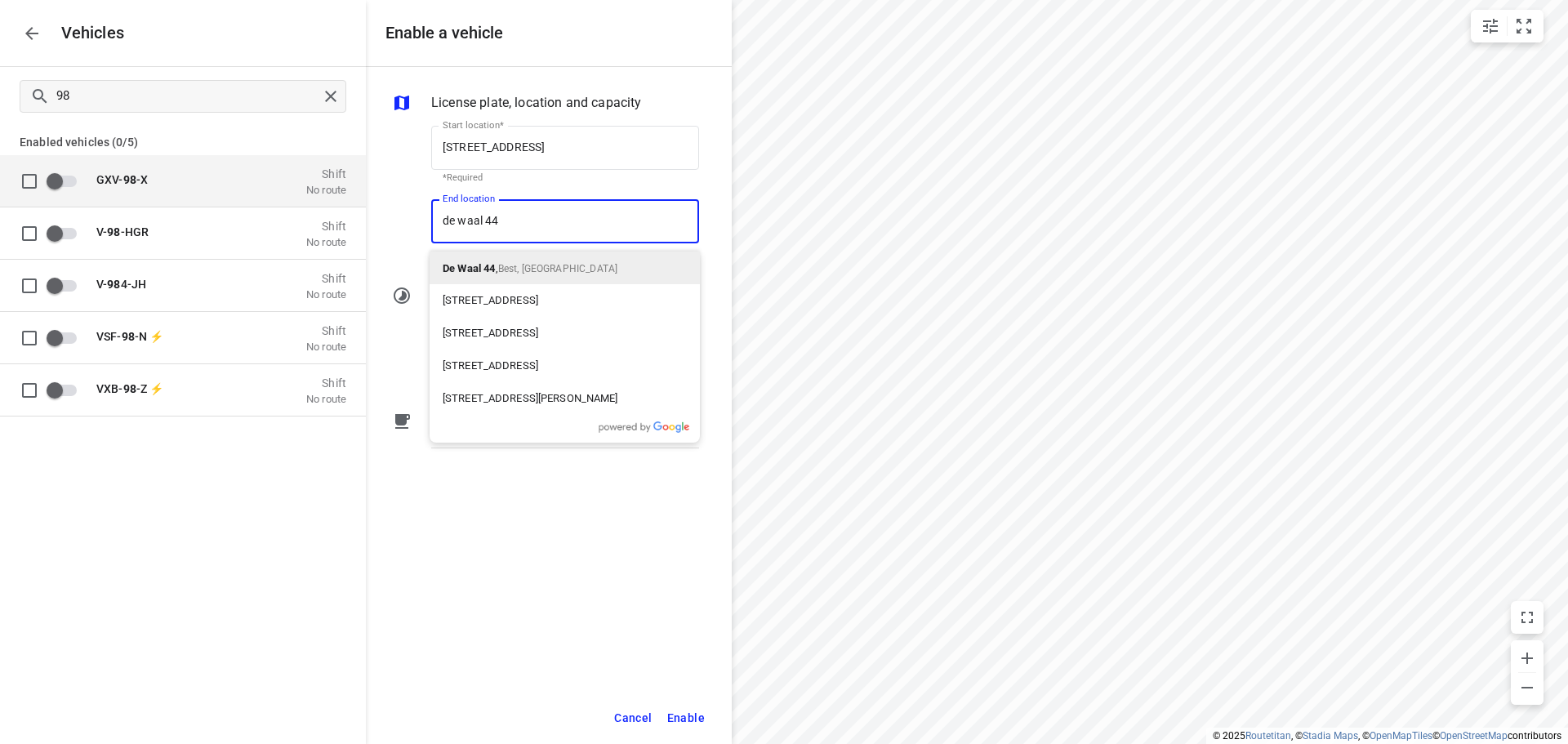
click at [540, 266] on span "Best, Netherlands" at bounding box center [557, 268] width 119 height 11
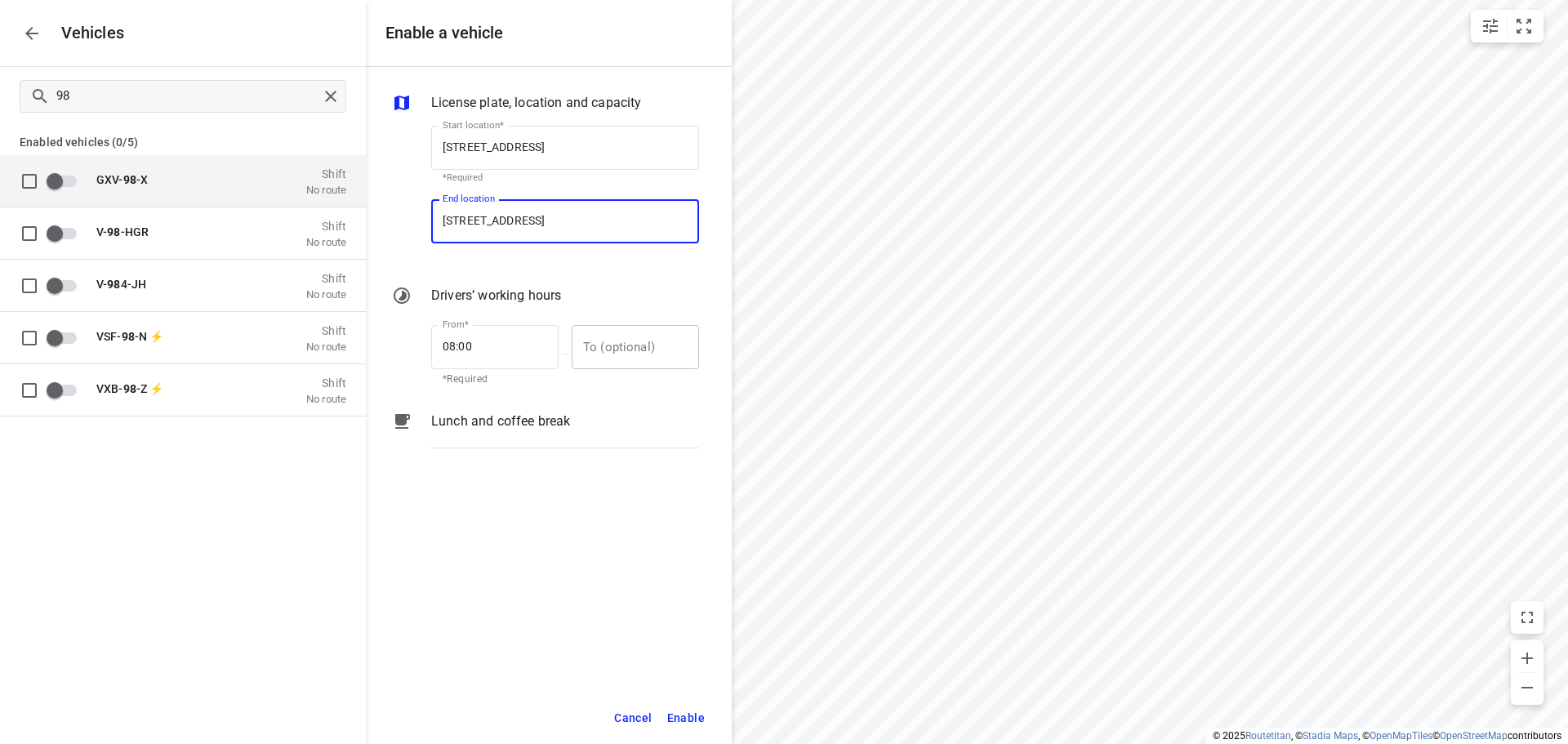
click at [635, 360] on input "text" at bounding box center [627, 347] width 110 height 44
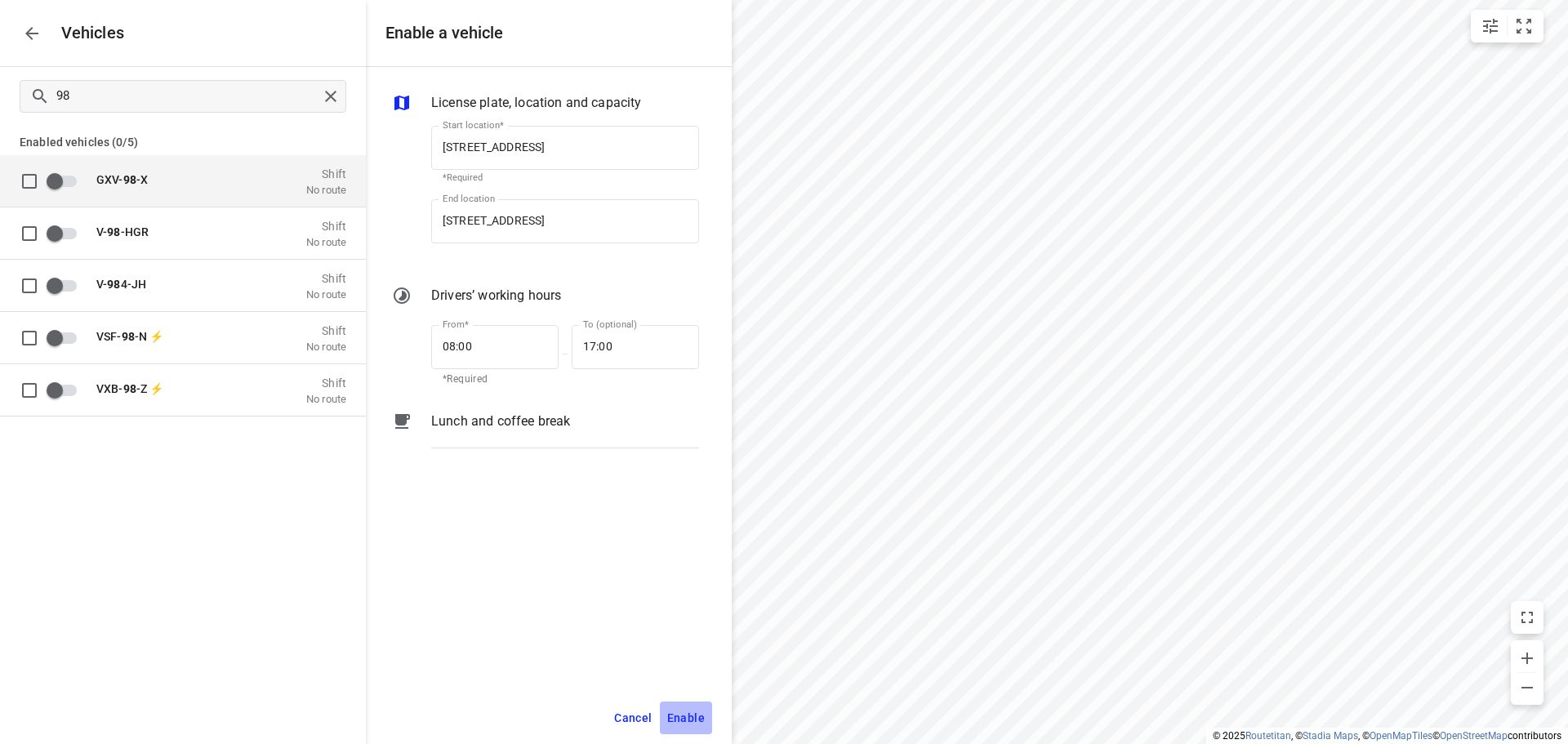
click at [699, 716] on span "Enable" at bounding box center [686, 717] width 38 height 20
click at [716, 727] on div "Cancel Enable" at bounding box center [549, 718] width 366 height 53
click at [49, 190] on input "grid" at bounding box center [55, 180] width 93 height 31
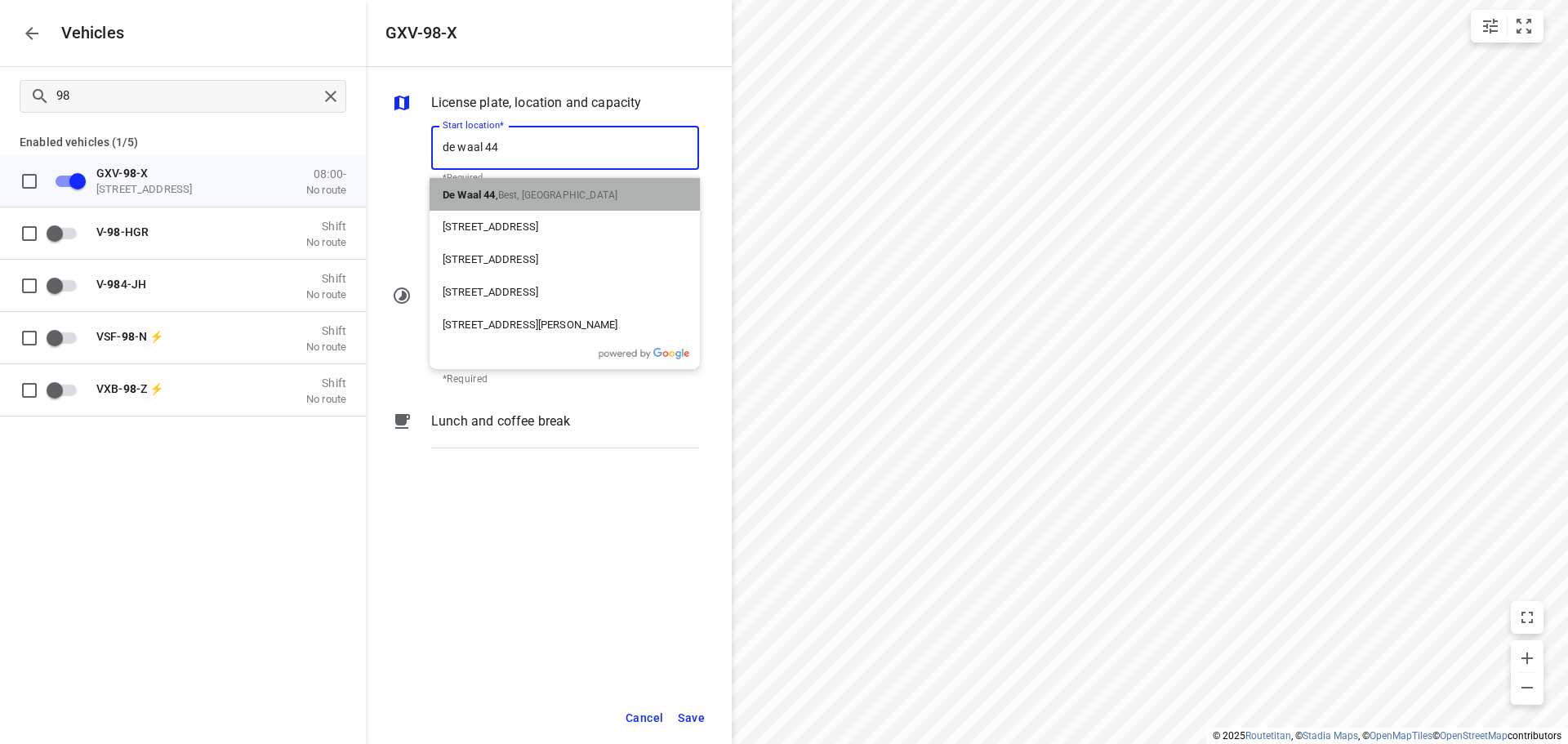
click at [546, 188] on p "De Waal 44 , Best, Netherlands" at bounding box center [530, 194] width 175 height 19
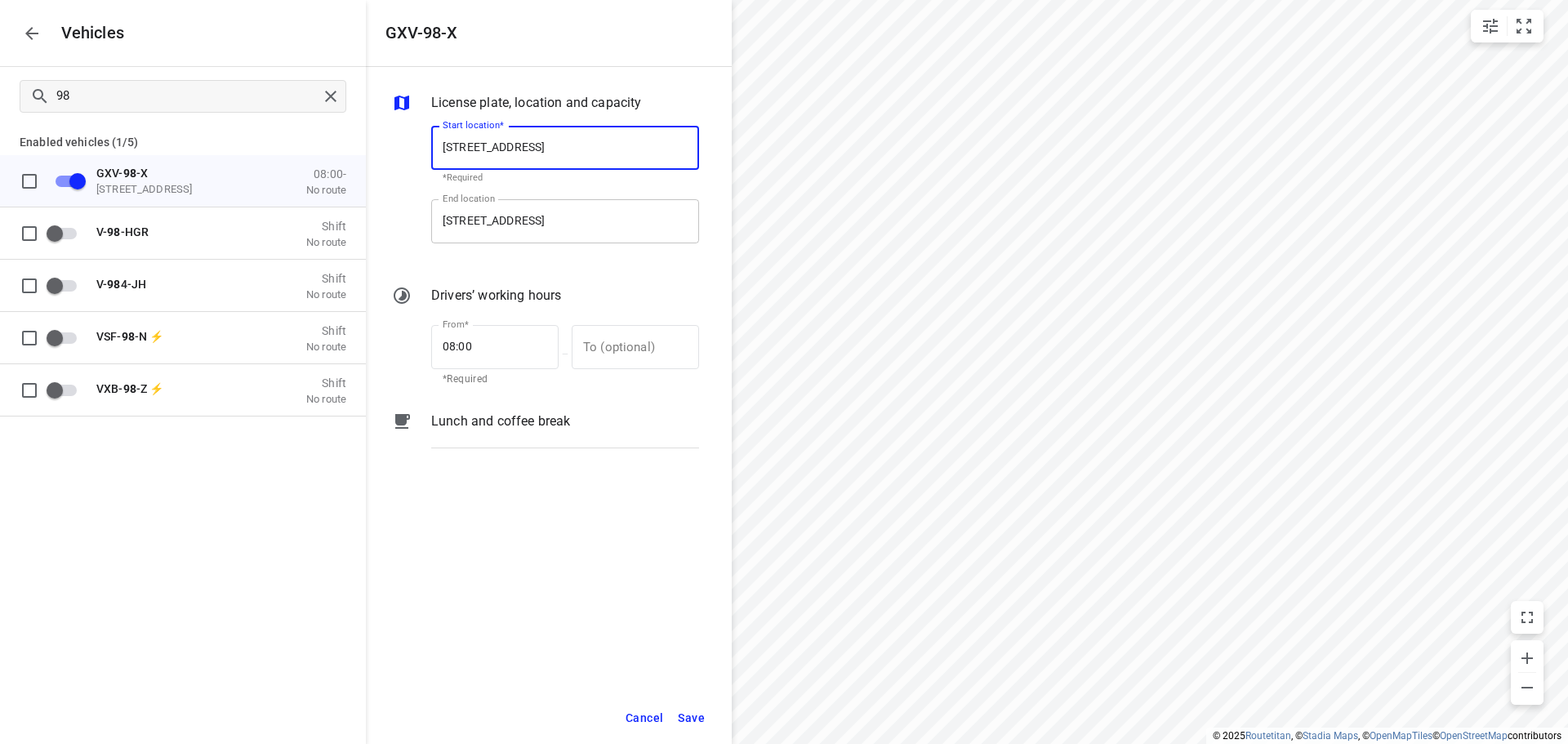
click at [555, 208] on input "Zuidbaan 527, 2841 MD Moordrecht, Netherlands" at bounding box center [565, 221] width 268 height 44
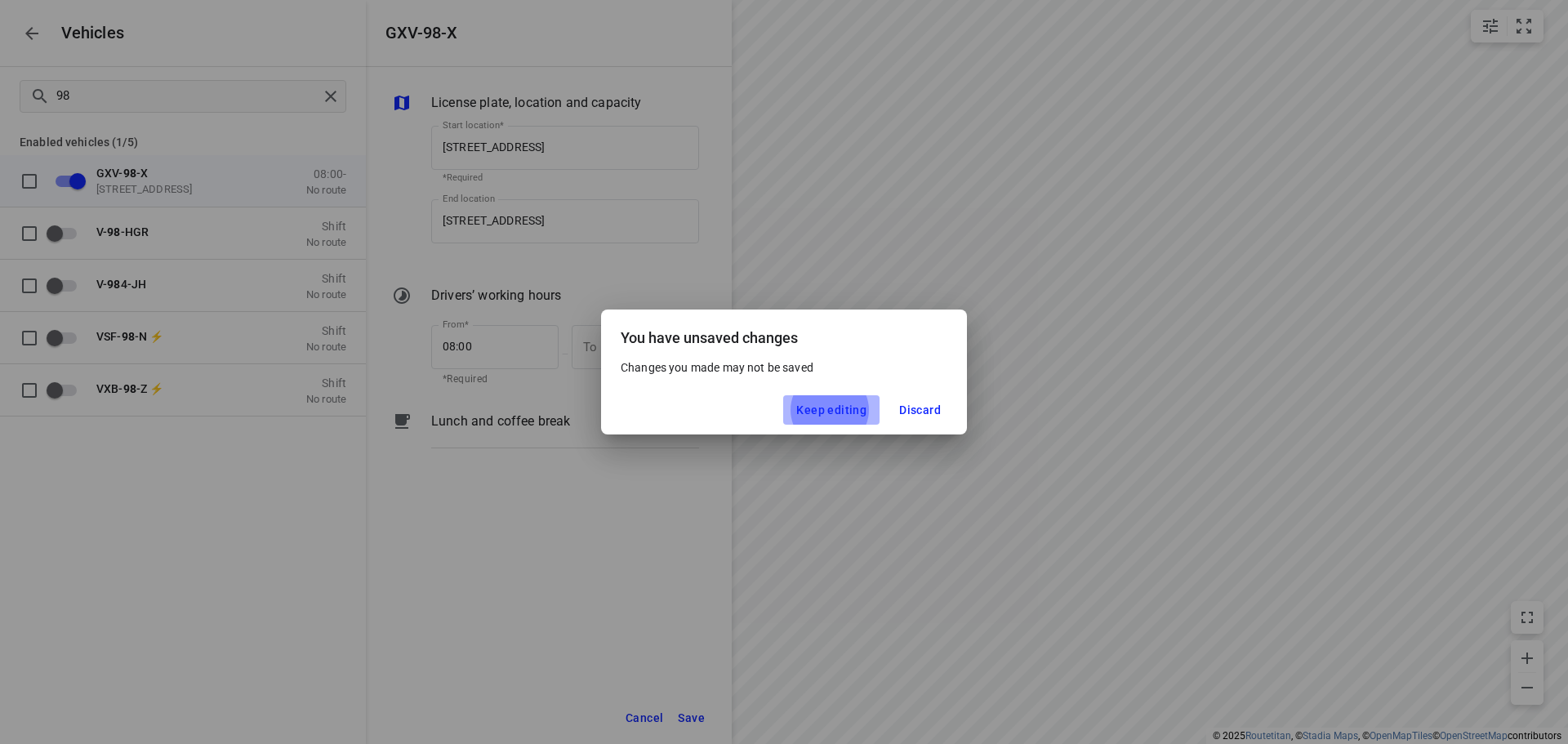
click at [846, 407] on span "Keep editing" at bounding box center [831, 410] width 70 height 13
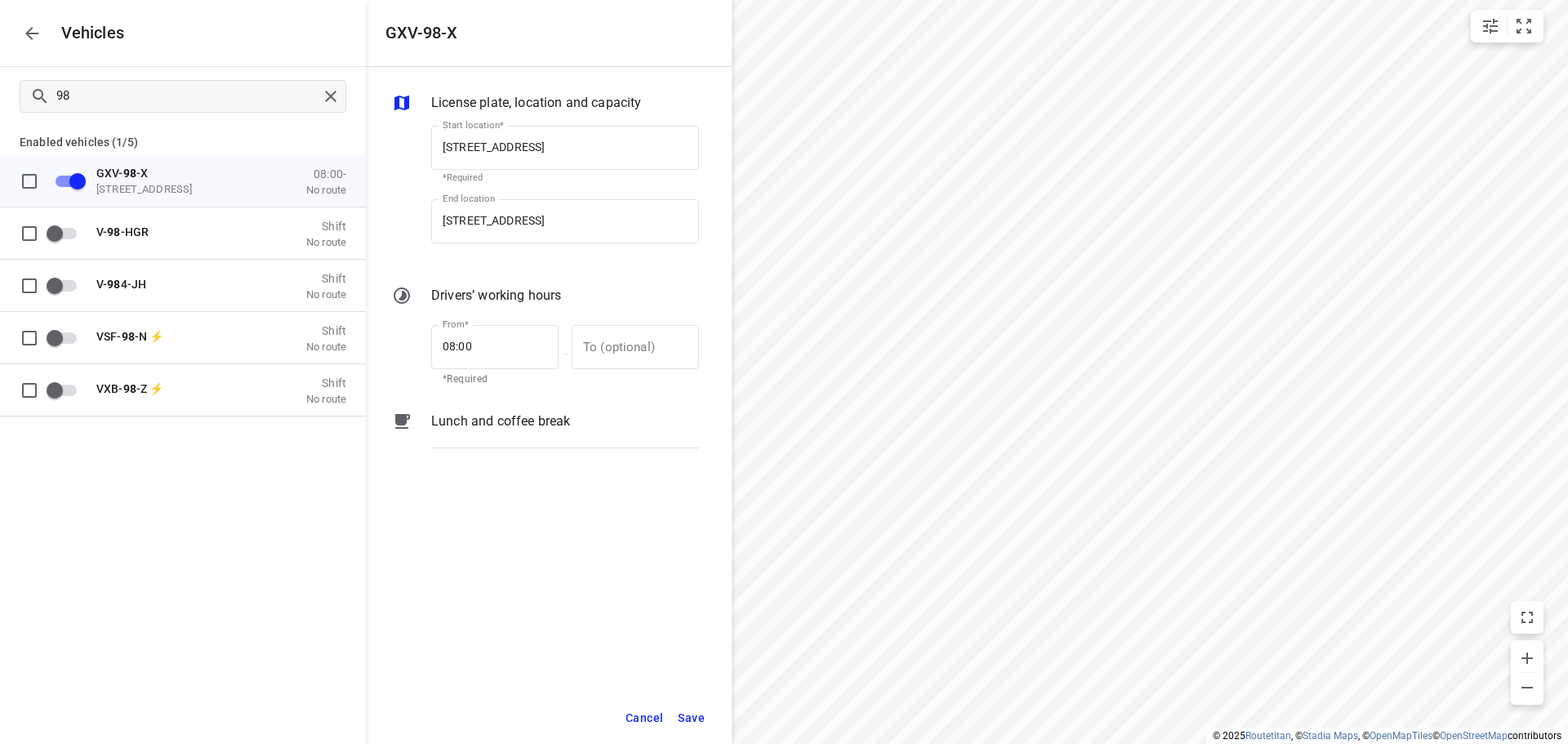
click at [596, 249] on div "End location De Waal 44, 5684 PH Best, Netherlands End location" at bounding box center [565, 228] width 268 height 57
click at [617, 335] on input "text" at bounding box center [627, 347] width 110 height 44
click at [701, 707] on span "Save" at bounding box center [690, 717] width 27 height 20
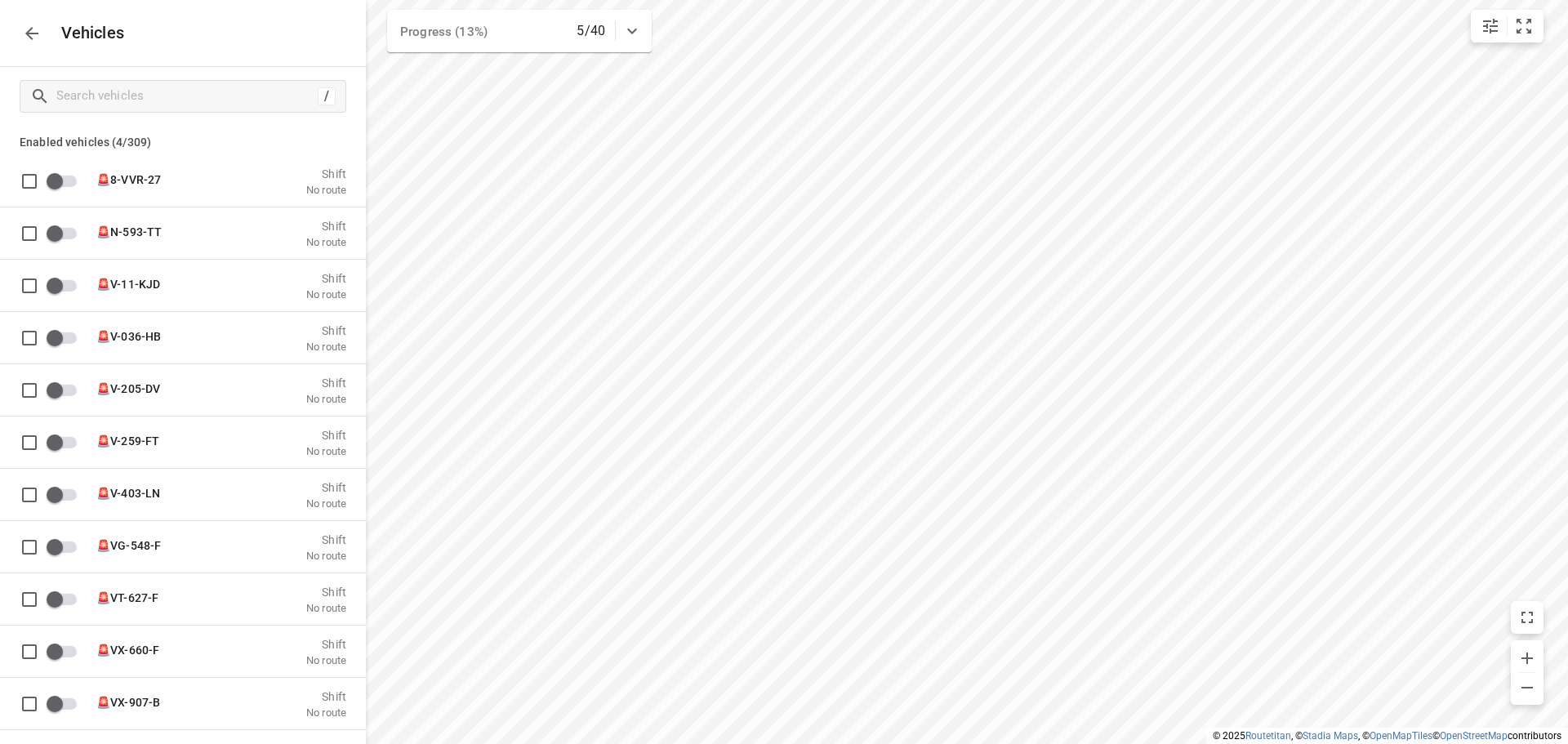
click at [26, 27] on icon "button" at bounding box center [31, 33] width 19 height 19
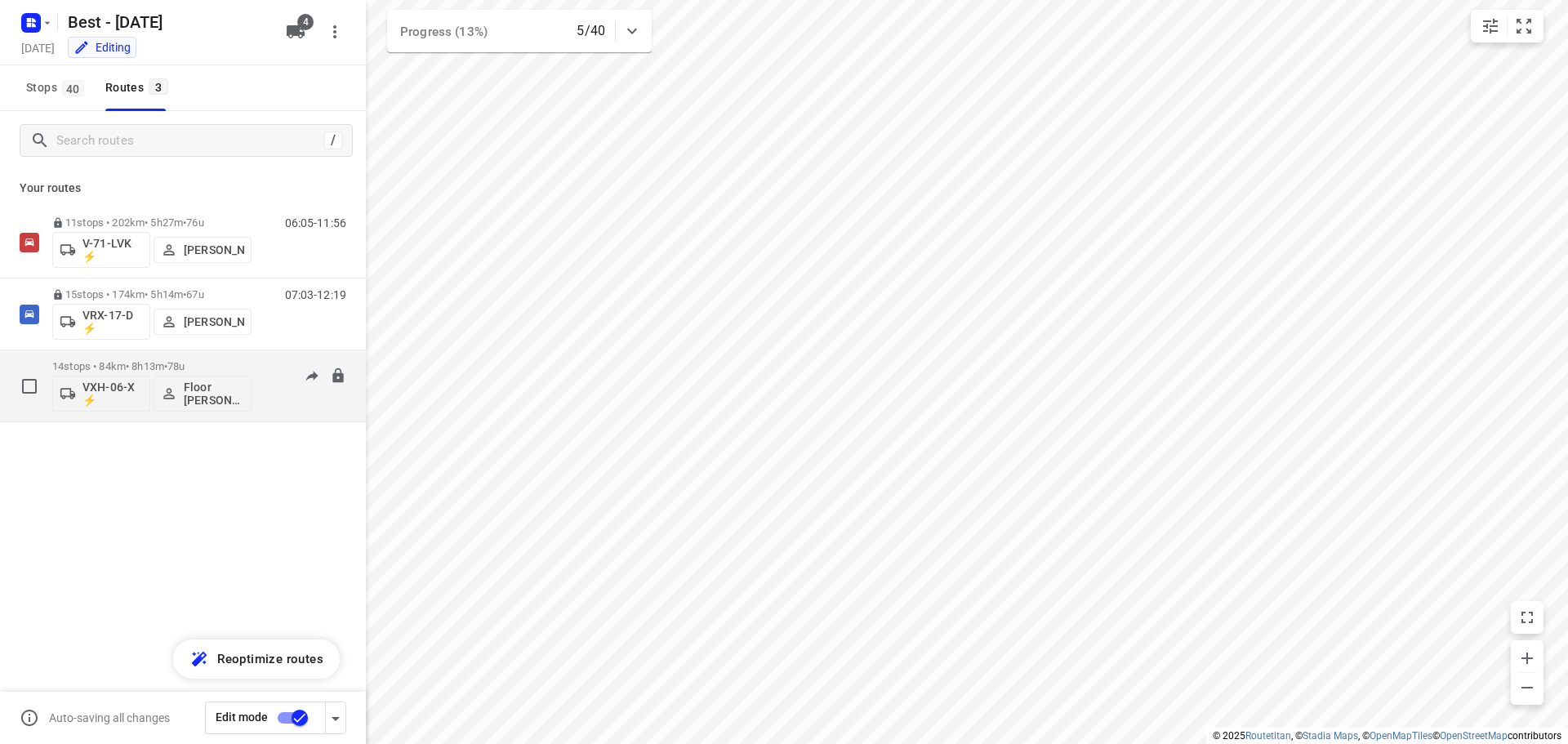
click at [110, 365] on p "14 stops • 84km • 8h13m • 78u" at bounding box center [152, 365] width 200 height 12
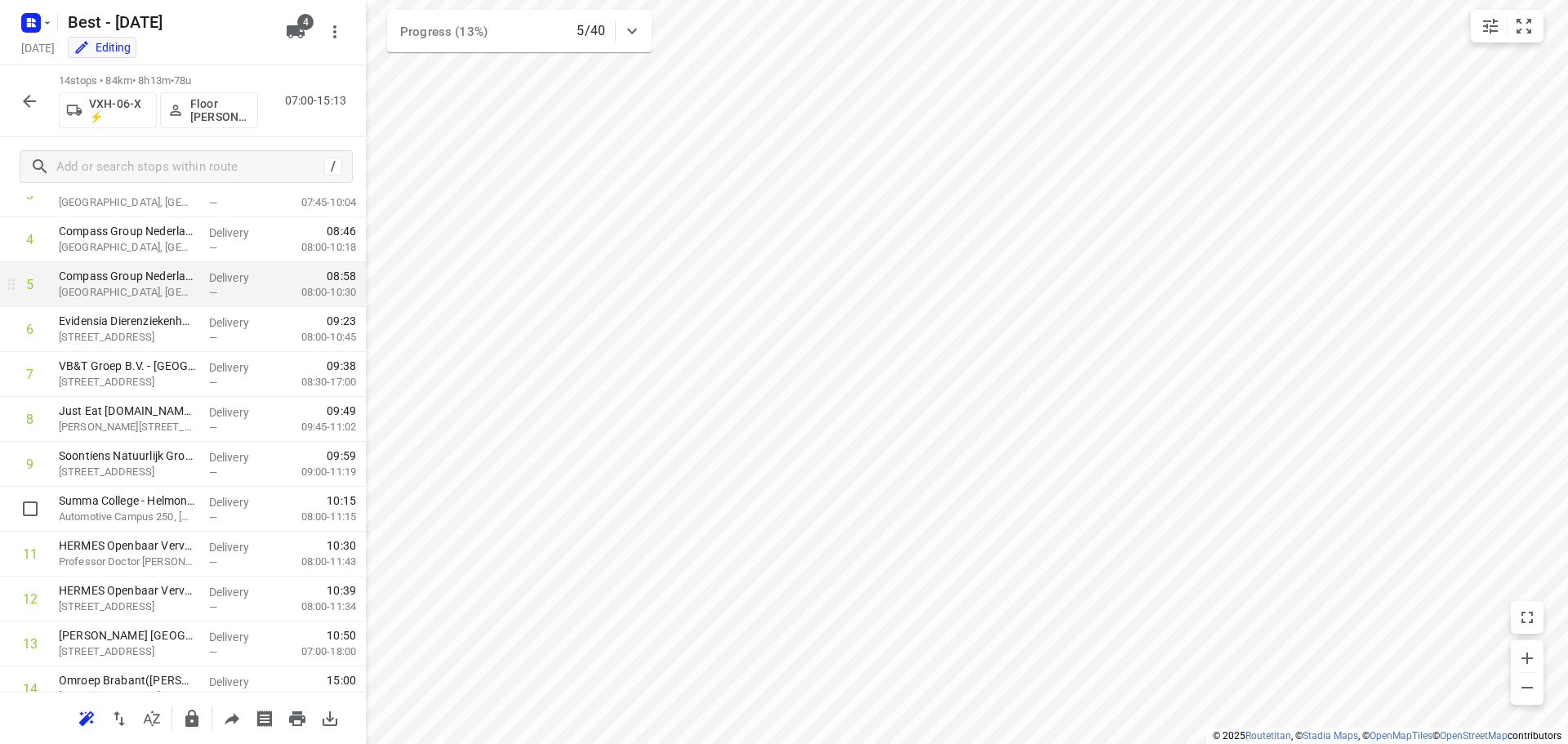
scroll to position [260, 0]
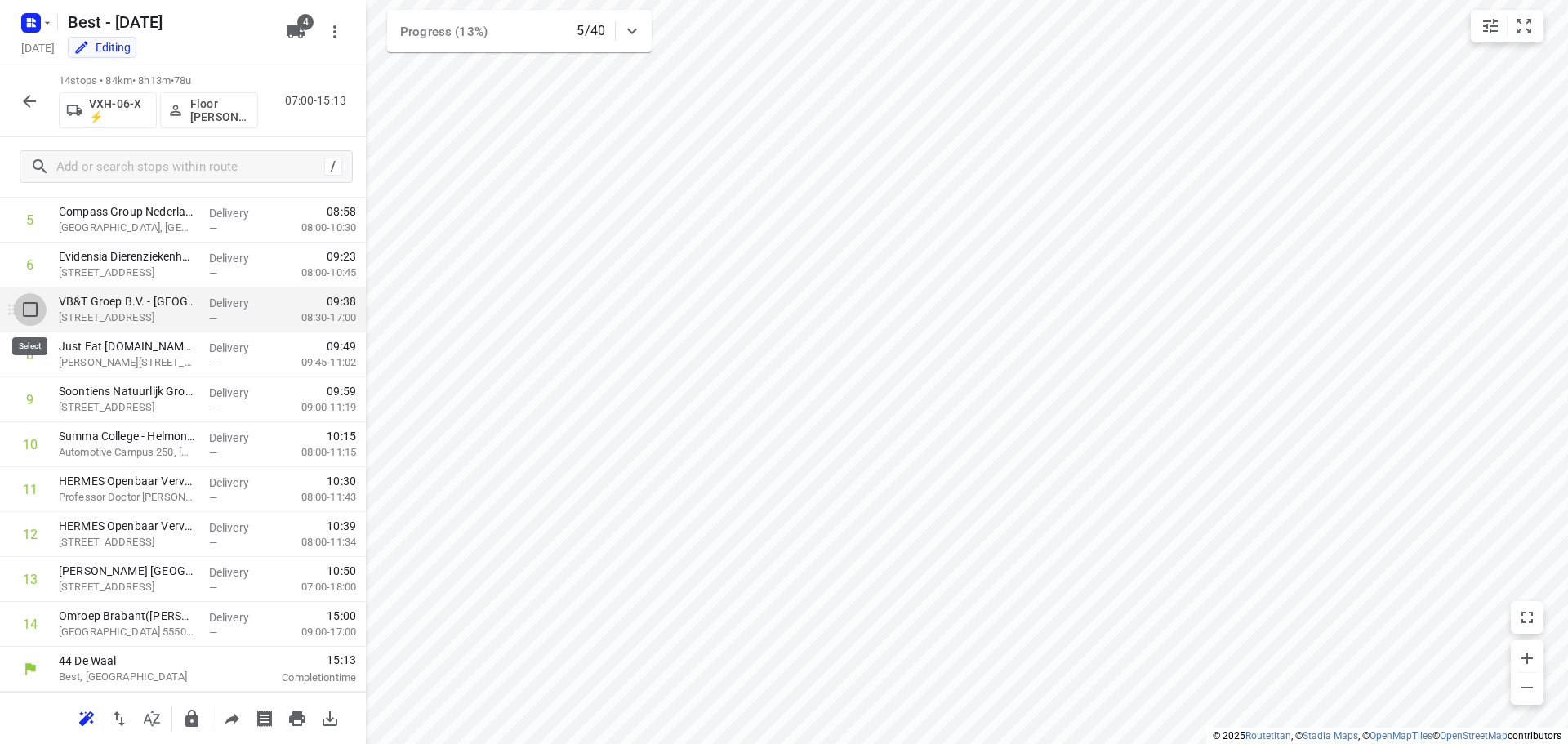
click at [34, 317] on input "checkbox" at bounding box center [30, 309] width 33 height 33
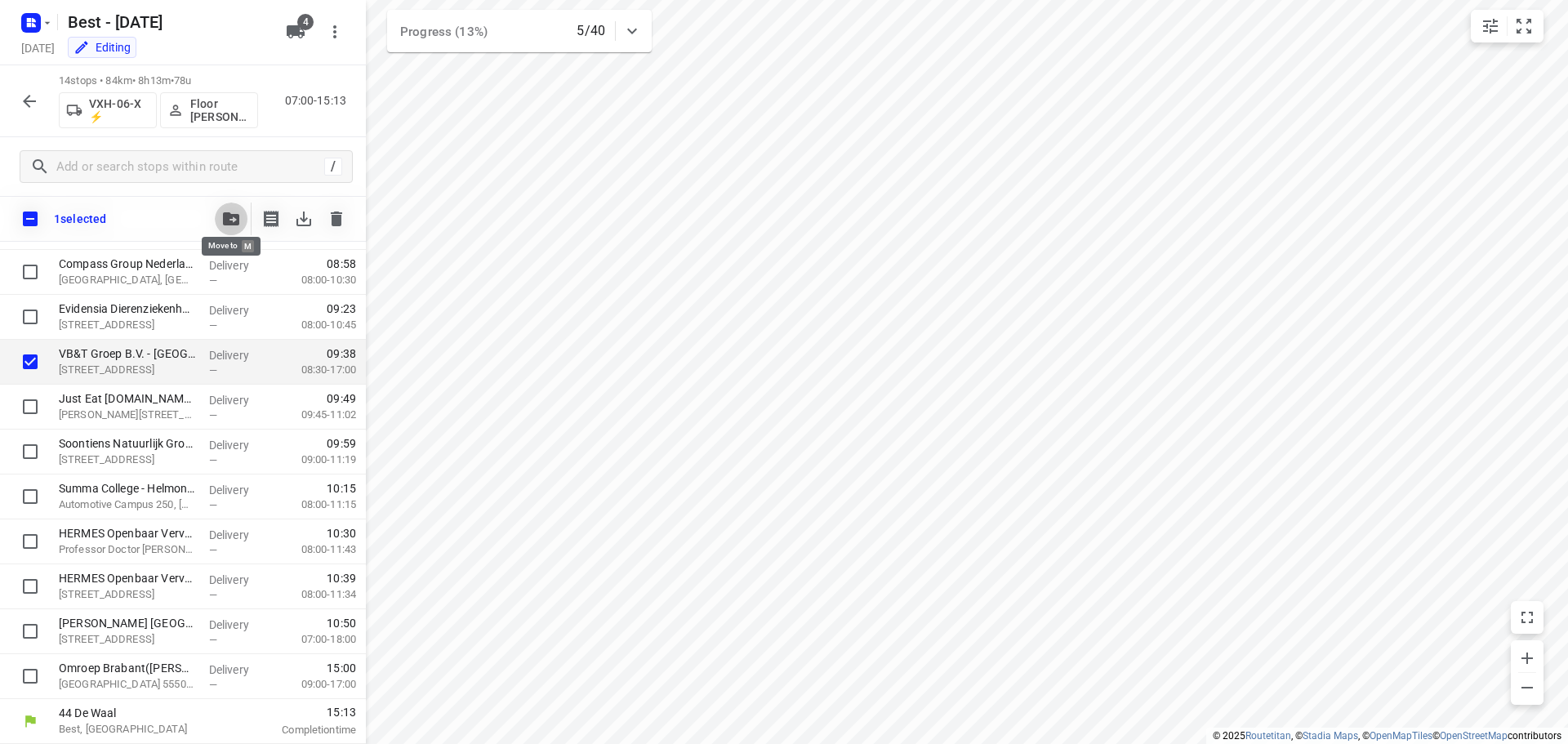
click at [242, 216] on button "button" at bounding box center [232, 219] width 33 height 33
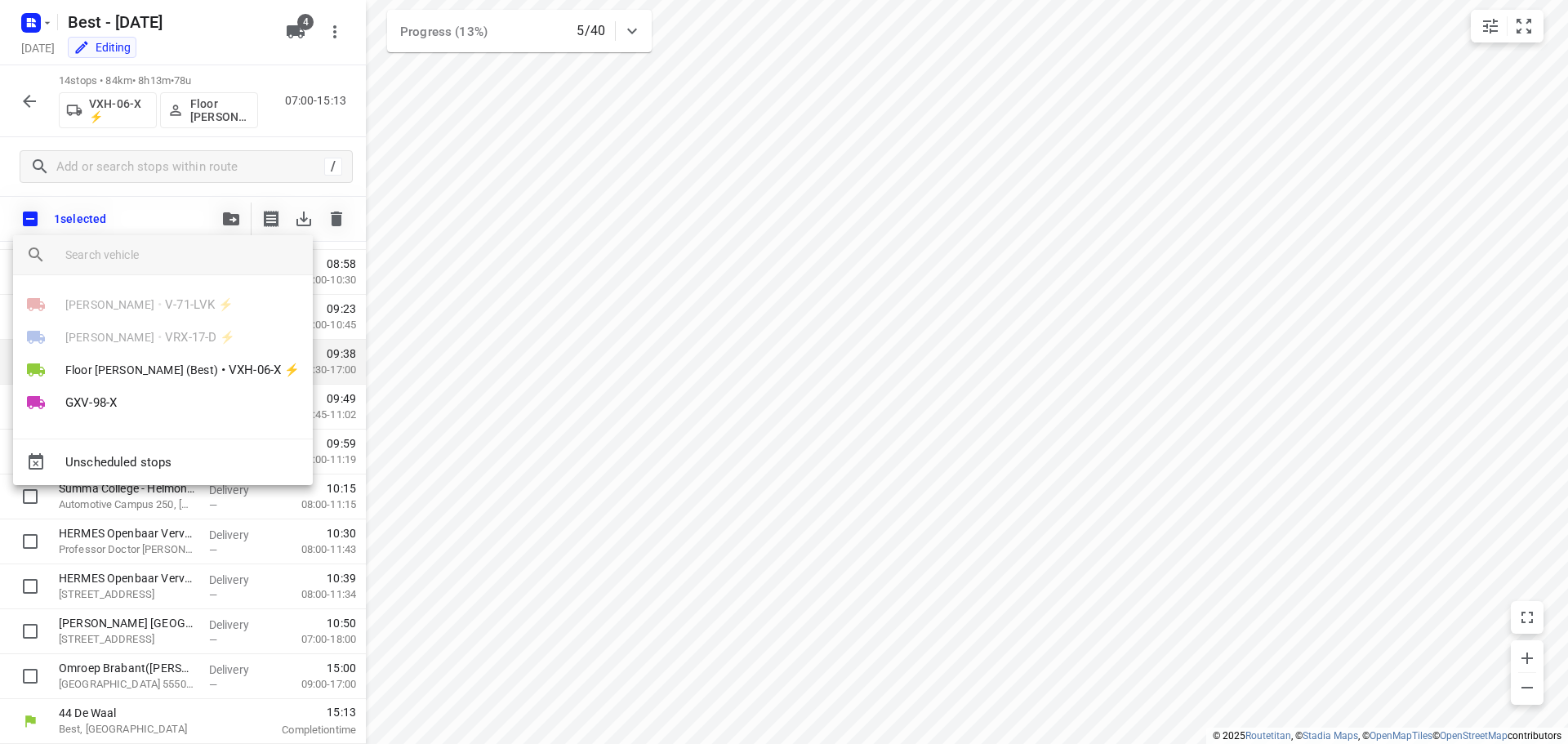
drag, startPoint x: 166, startPoint y: 257, endPoint x: 163, endPoint y: 266, distance: 9.5
click at [166, 257] on input "search vehicle" at bounding box center [182, 254] width 234 height 25
click at [92, 405] on span "GXV-98-X" at bounding box center [91, 403] width 51 height 19
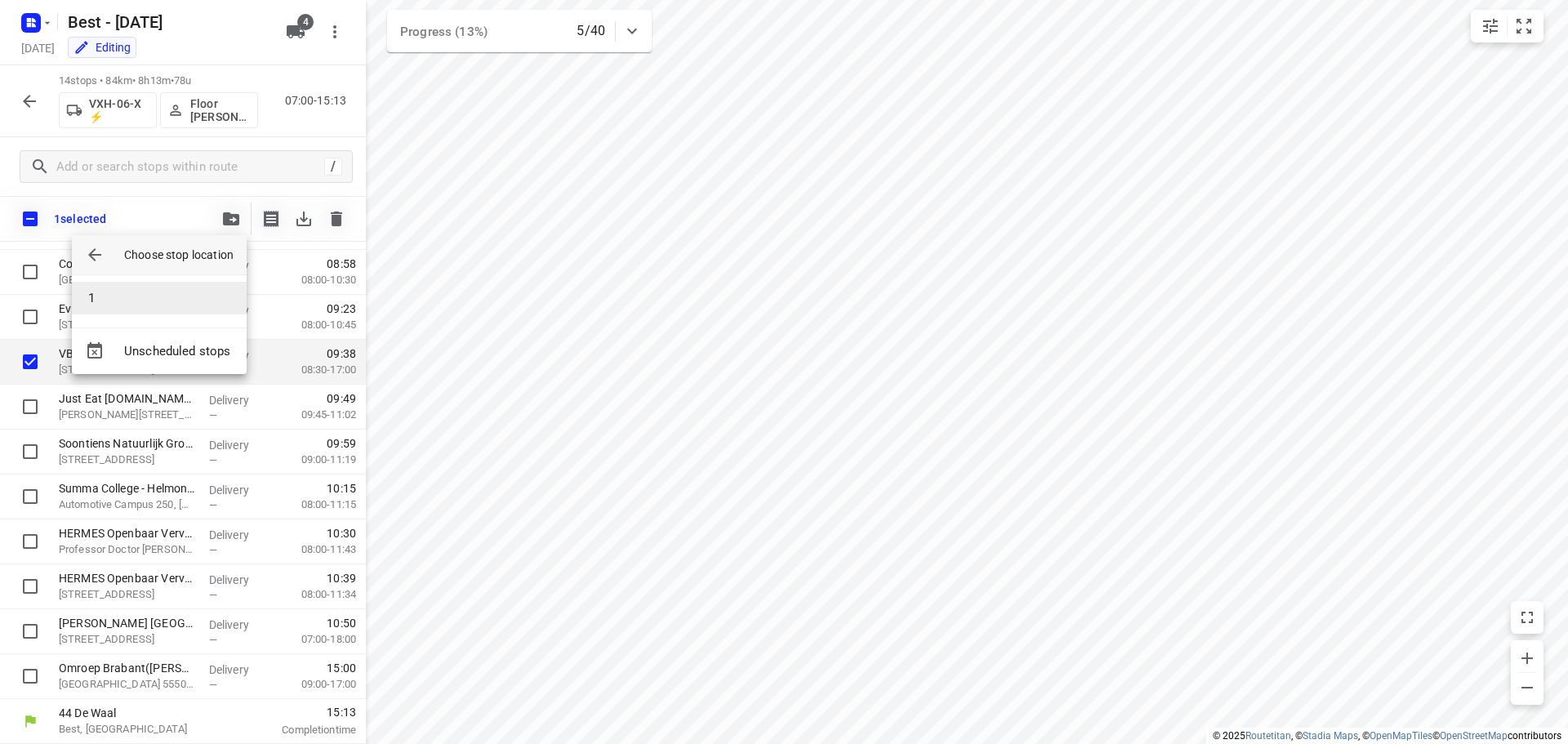
click at [119, 301] on li "1" at bounding box center [159, 298] width 175 height 33
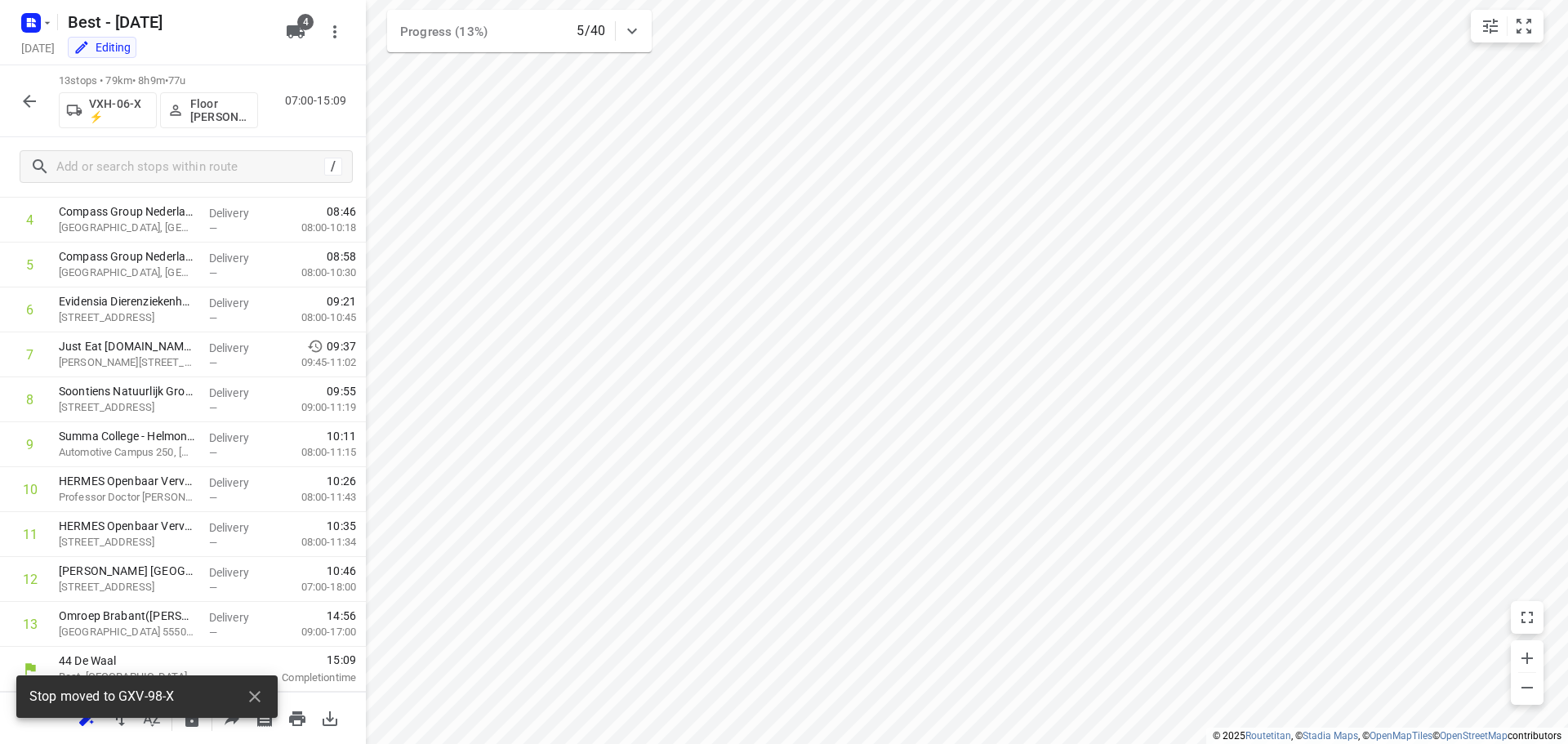
scroll to position [215, 0]
click at [41, 100] on button "button" at bounding box center [29, 102] width 33 height 33
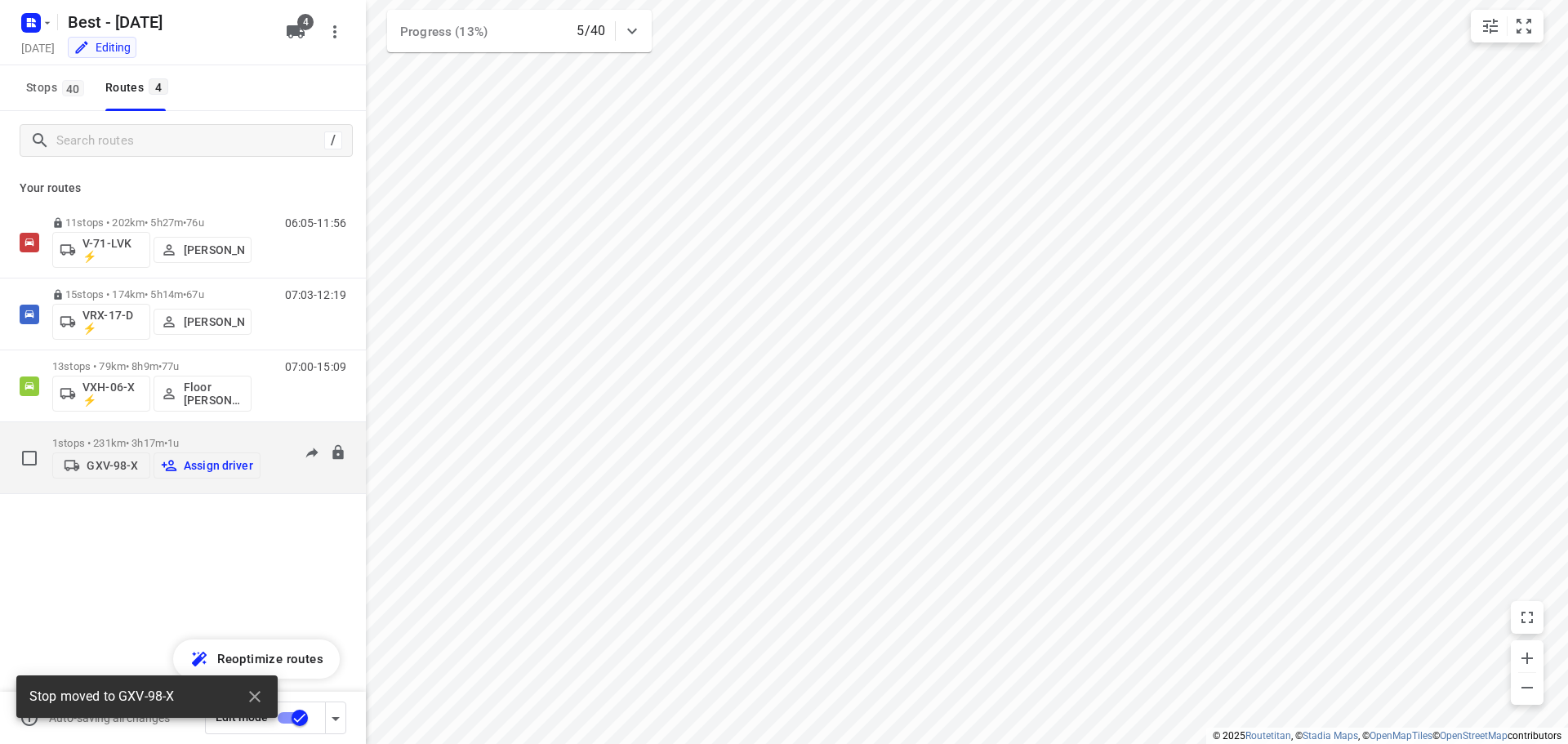
click at [200, 469] on p "Assign driver" at bounding box center [219, 465] width 70 height 13
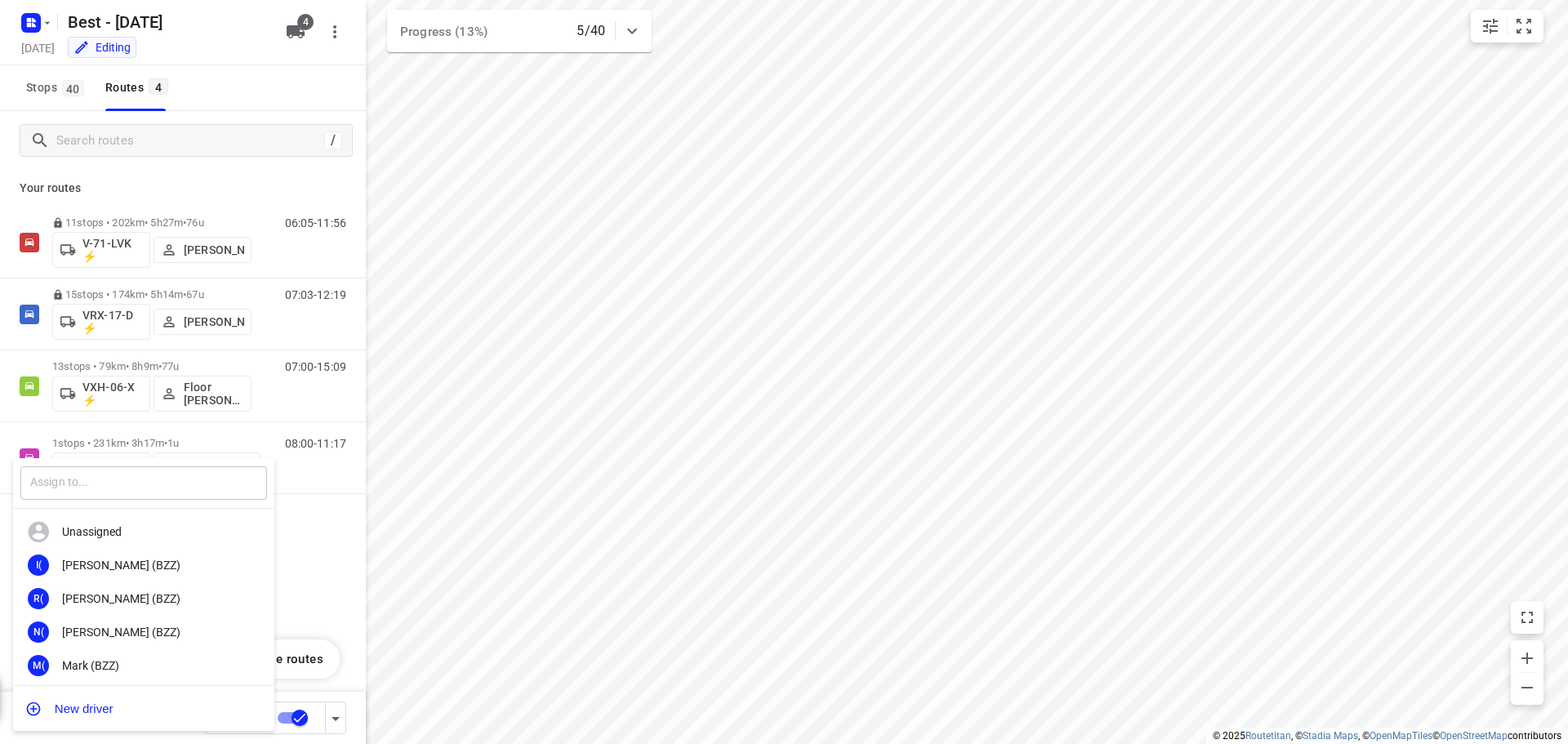
click at [146, 468] on input "text" at bounding box center [143, 482] width 246 height 34
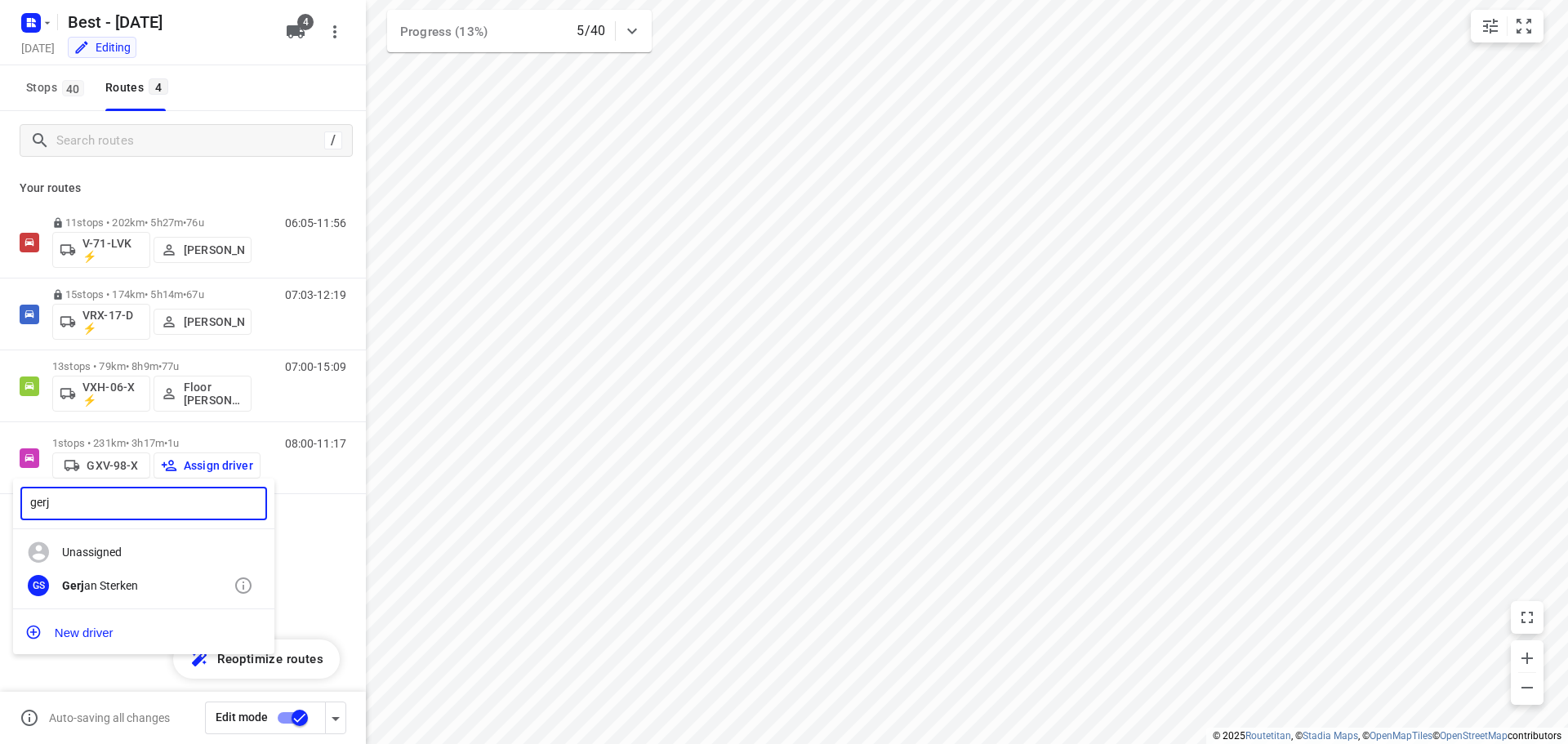
click at [121, 594] on div "GS Gerj an Sterken" at bounding box center [143, 586] width 261 height 34
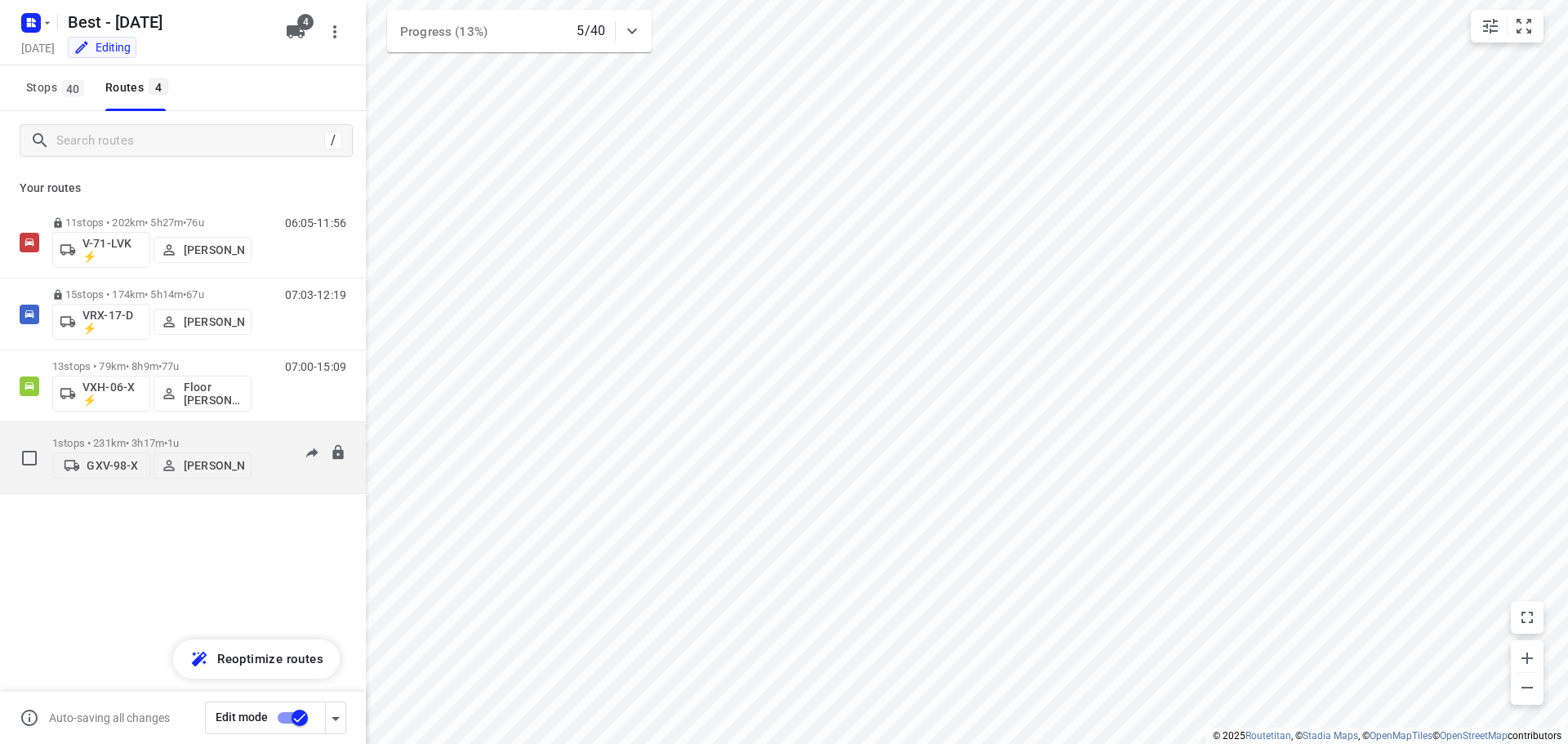
click at [279, 453] on div "08:00-11:17" at bounding box center [305, 461] width 81 height 49
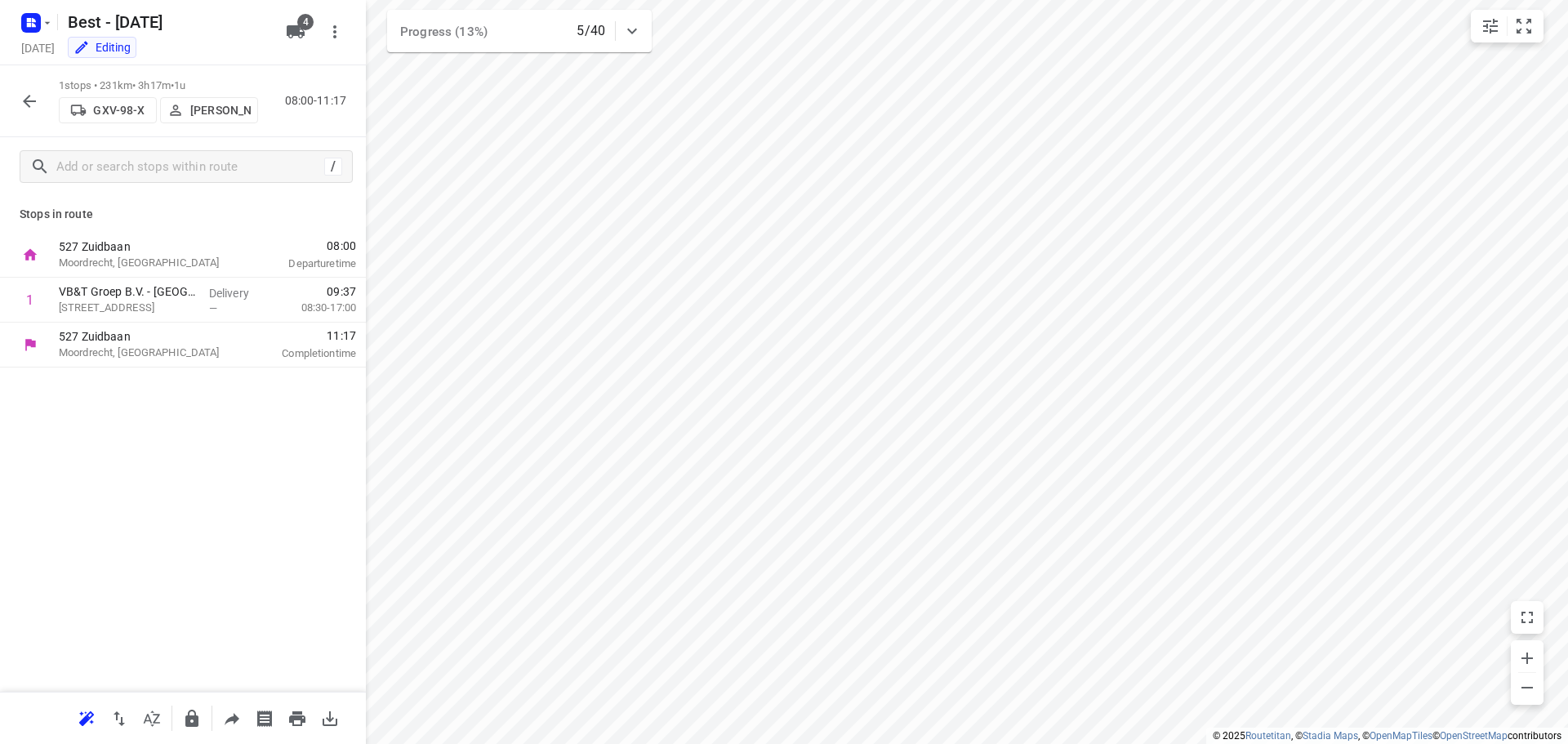
click at [31, 102] on icon "button" at bounding box center [28, 101] width 19 height 19
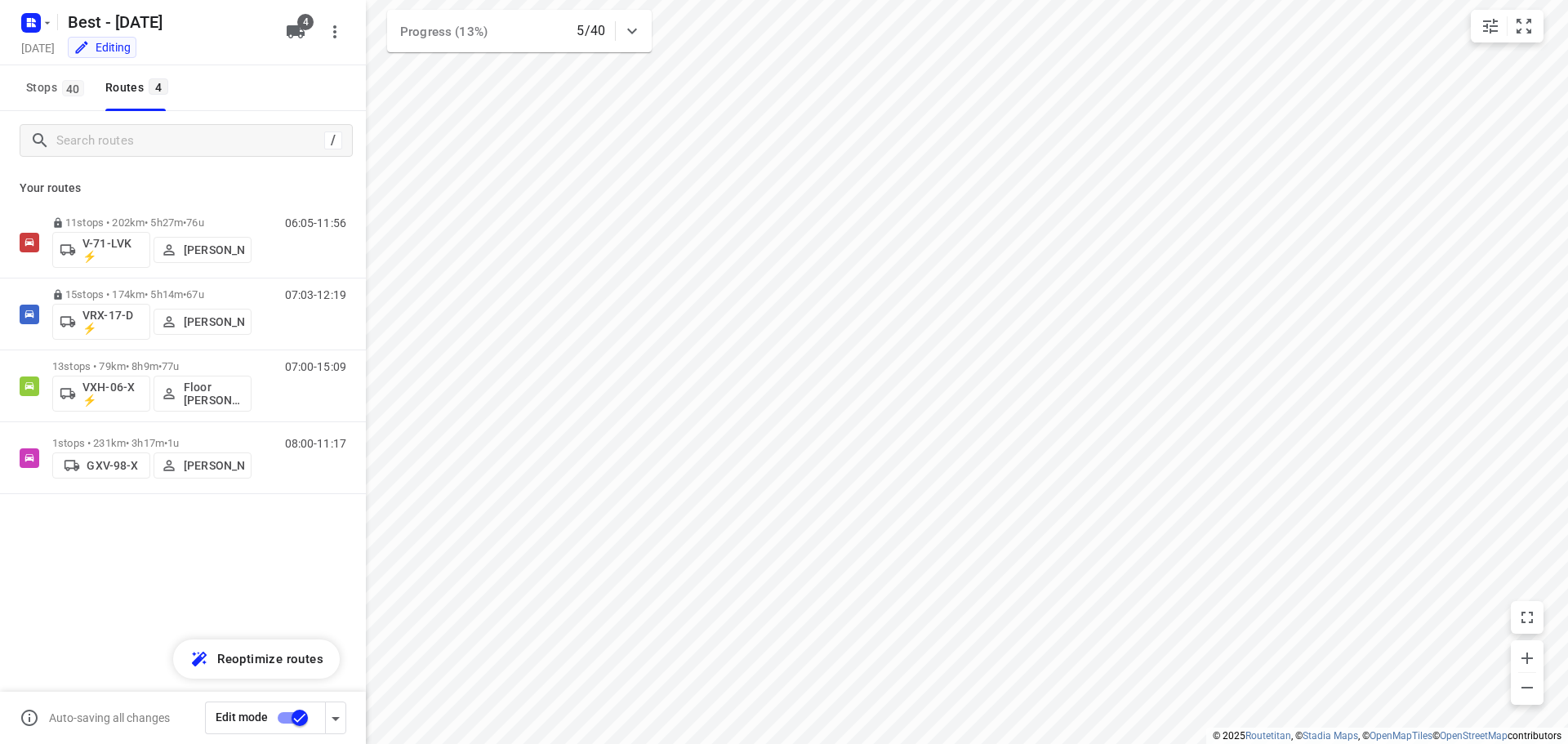
click at [291, 725] on input "checkbox" at bounding box center [300, 717] width 93 height 31
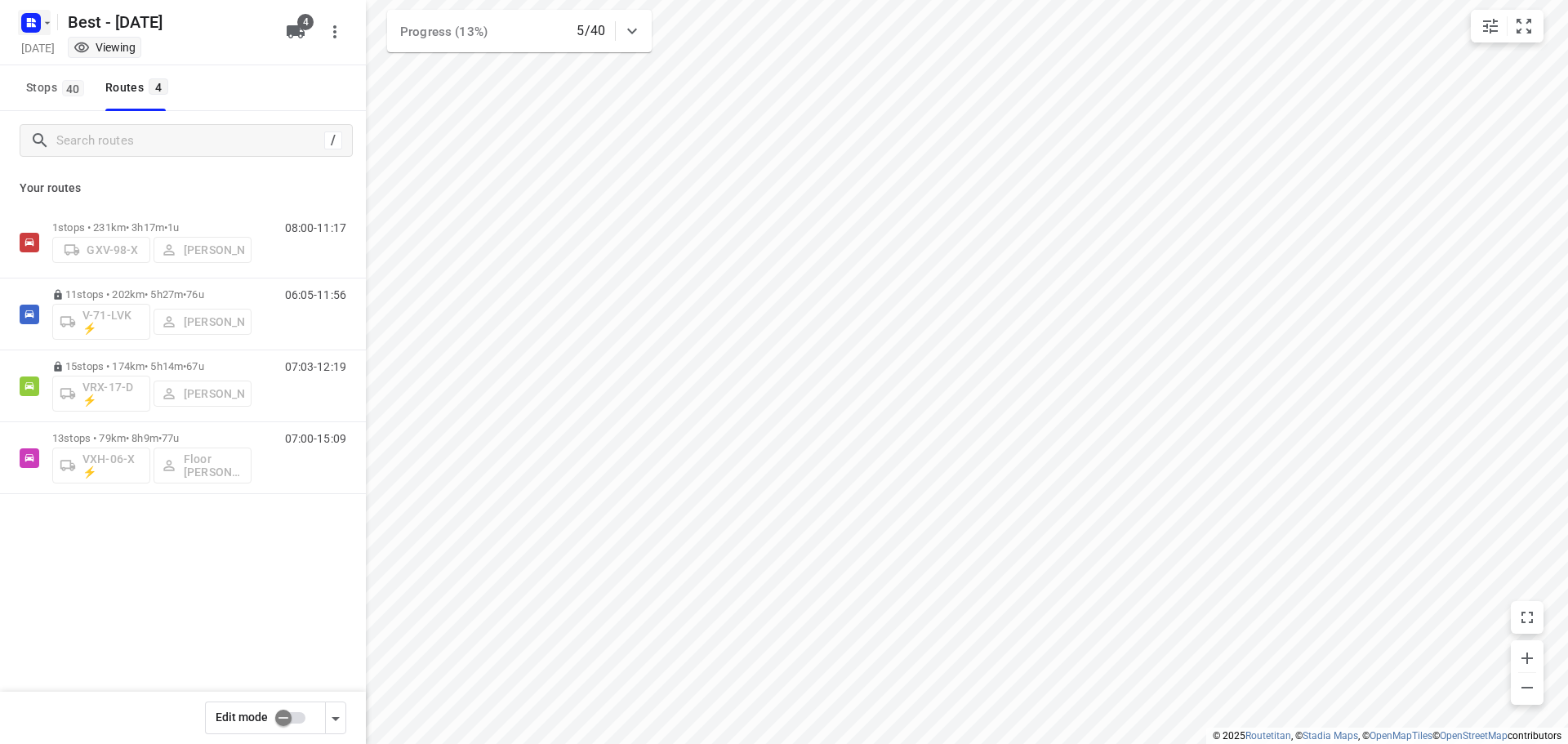
click at [38, 29] on rect "button" at bounding box center [30, 22] width 19 height 19
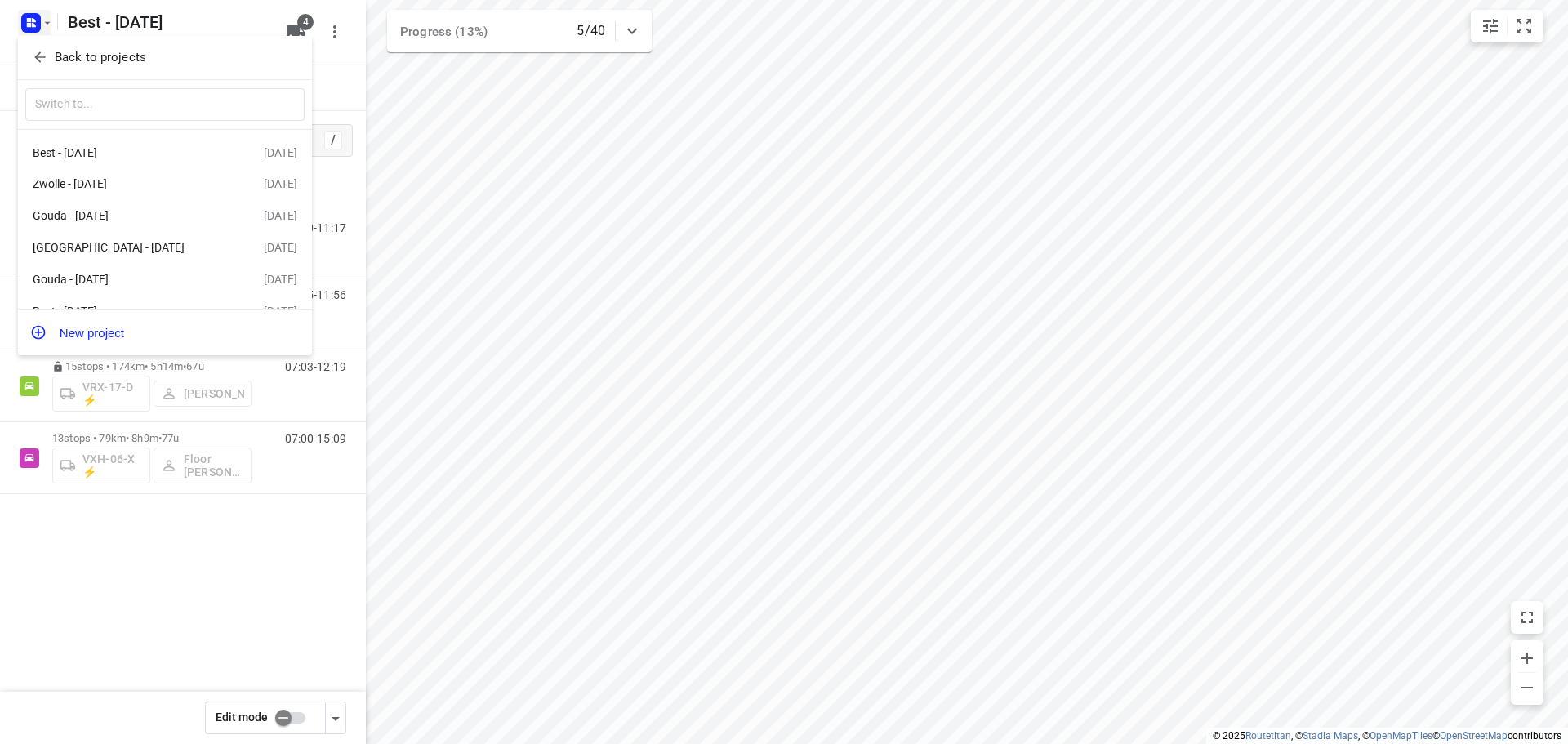
click at [75, 65] on p "Back to projects" at bounding box center [101, 58] width 92 height 19
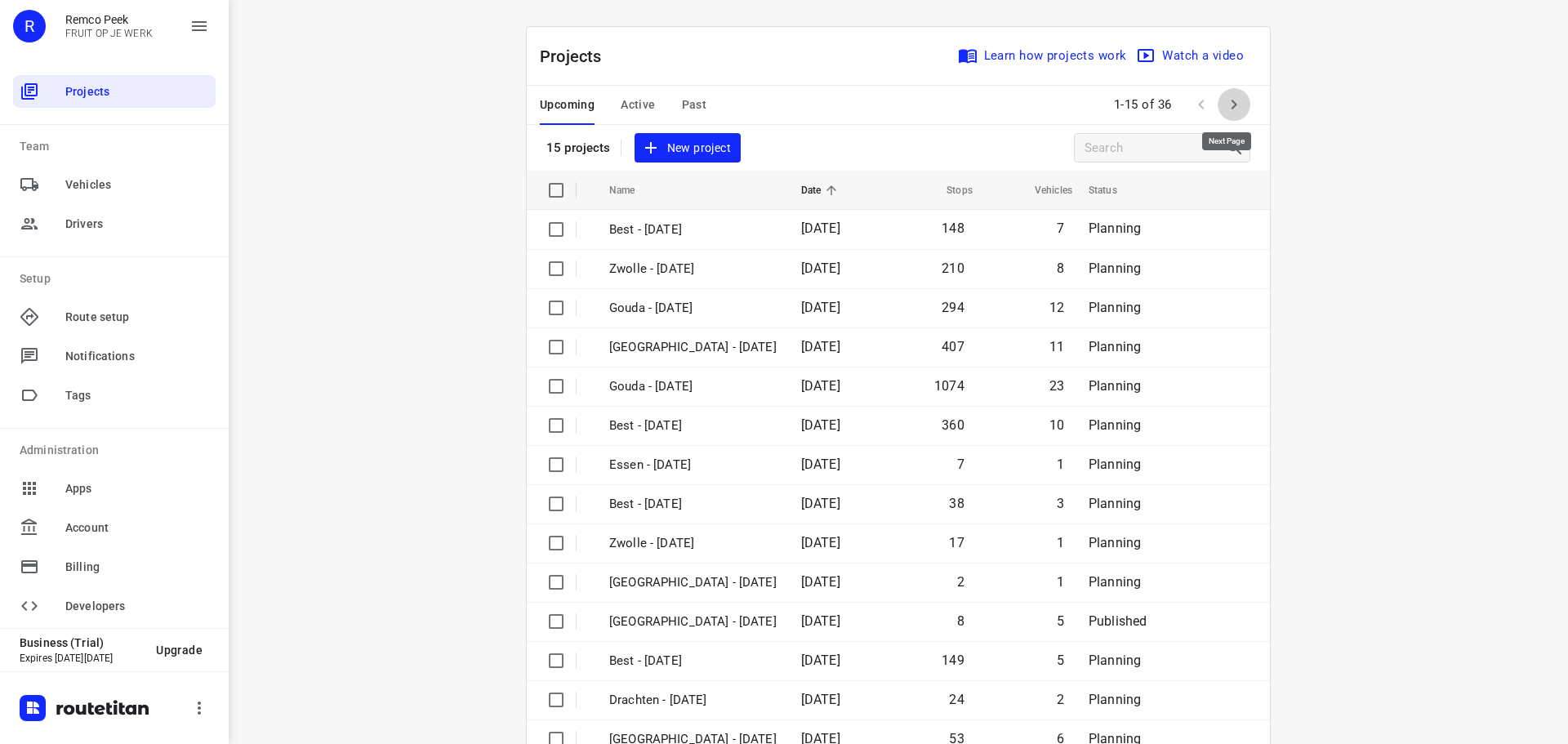
click at [1227, 107] on icon "button" at bounding box center [1233, 103] width 19 height 19
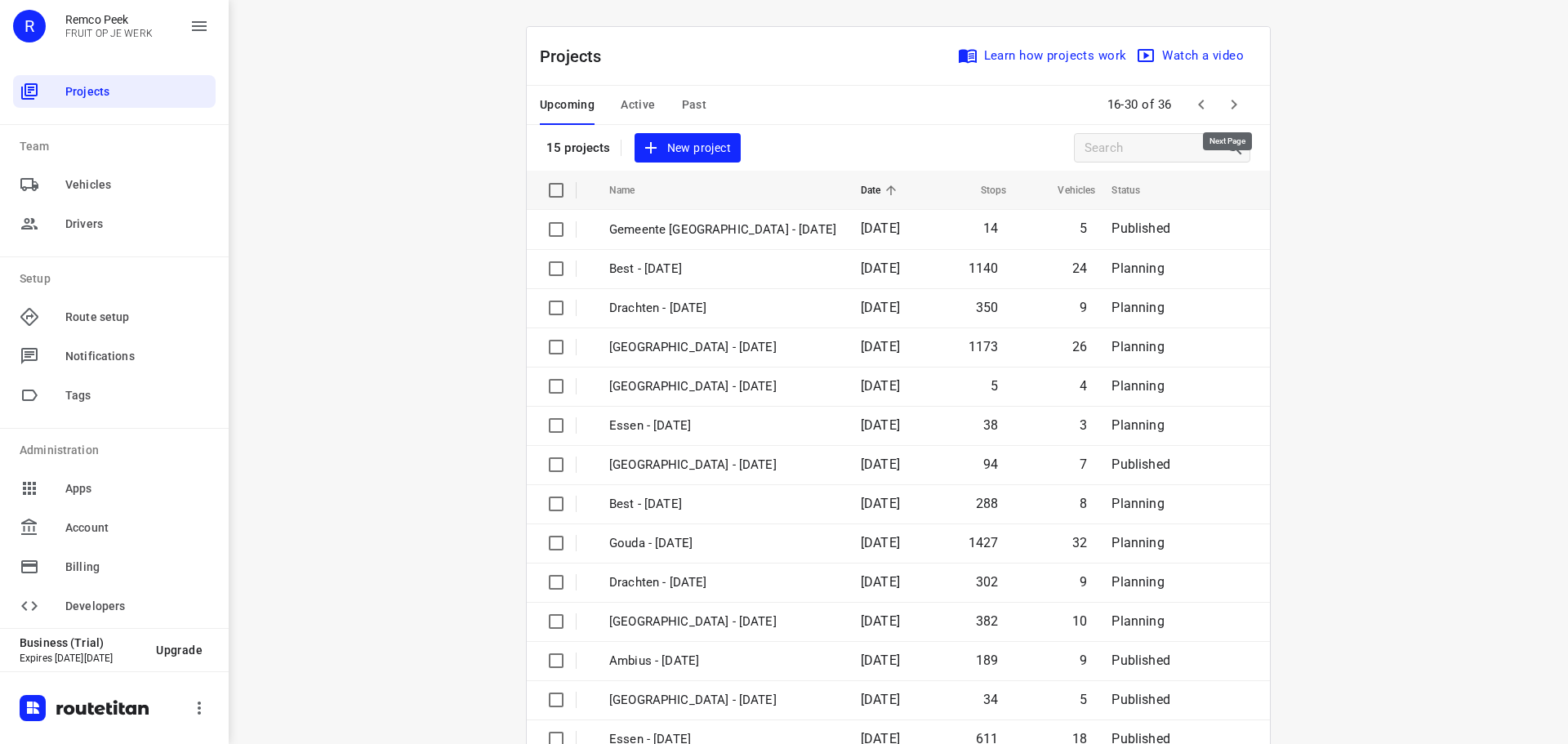
click at [1231, 107] on icon "button" at bounding box center [1234, 104] width 5 height 10
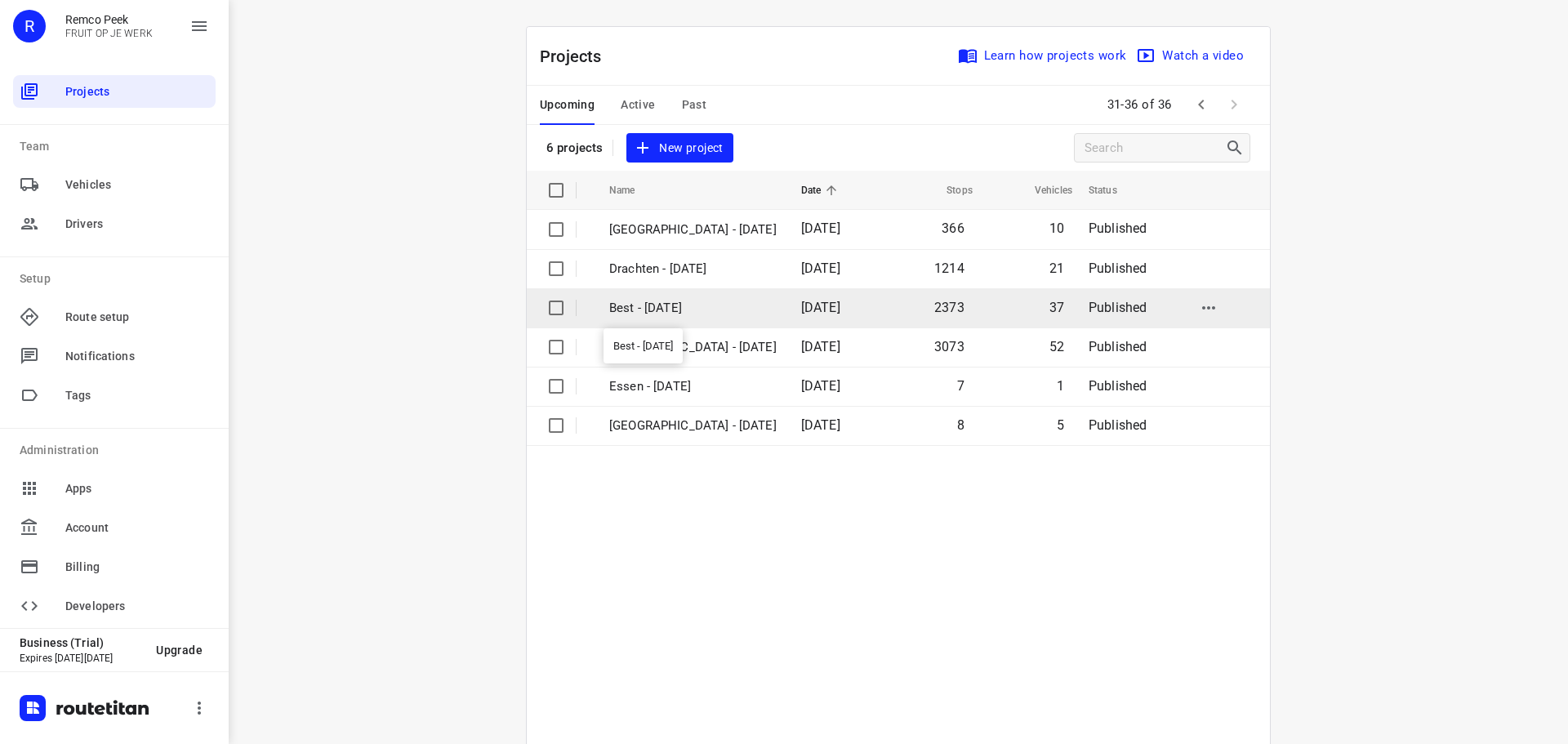
click at [678, 305] on p "Best - [DATE]" at bounding box center [693, 308] width 168 height 19
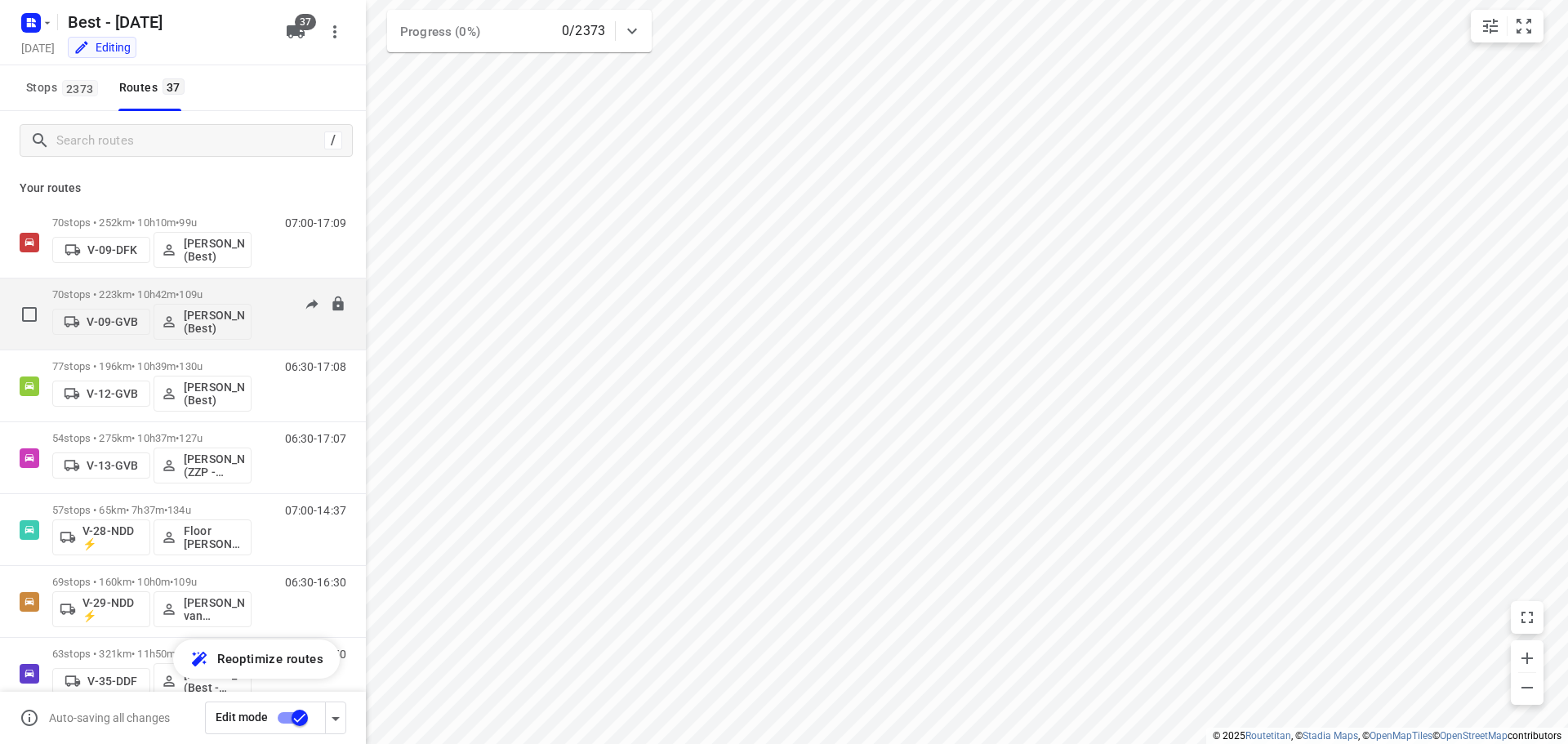
click at [148, 294] on p "70 stops • 223km • 10h42m • 109u" at bounding box center [152, 294] width 200 height 12
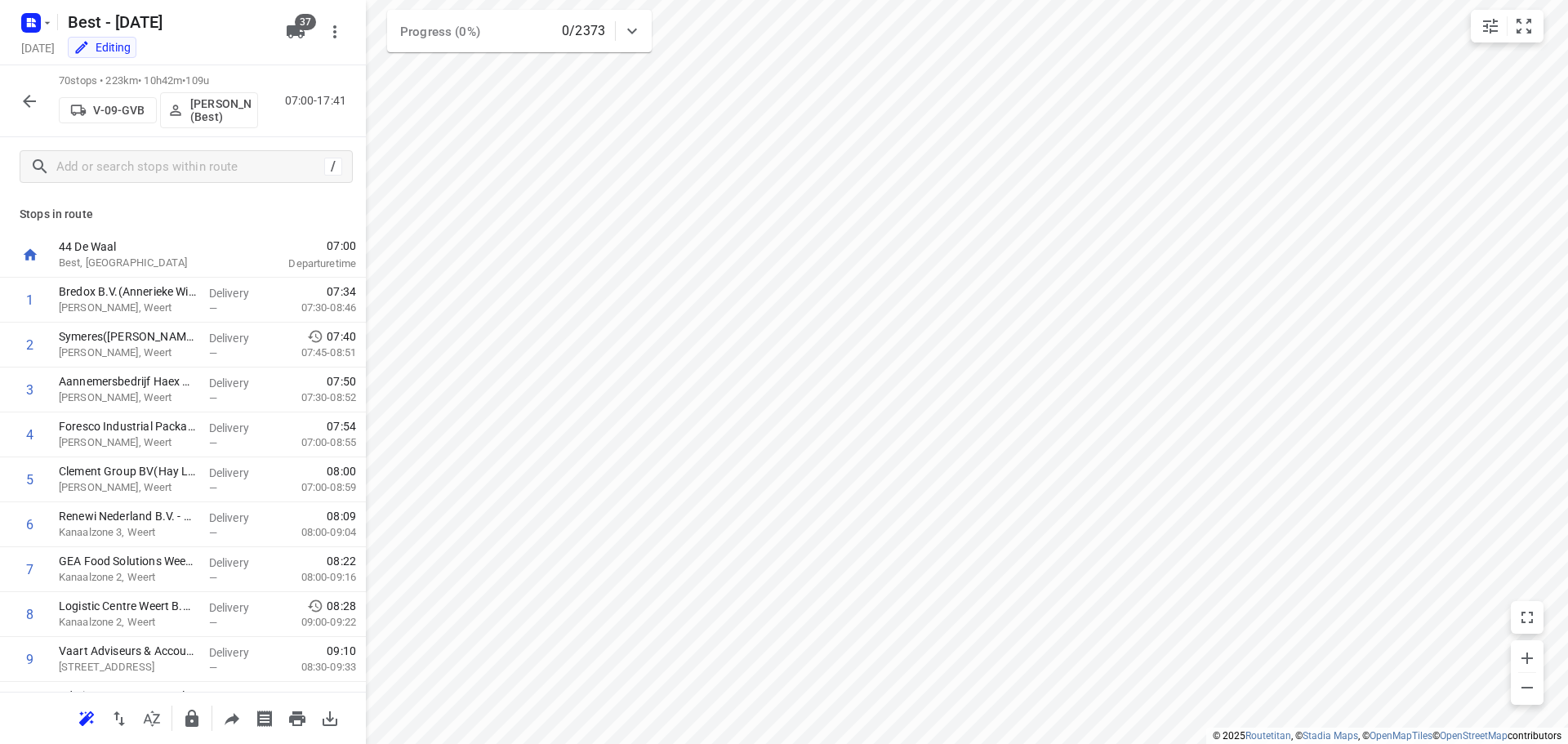
click at [34, 104] on icon "button" at bounding box center [28, 101] width 19 height 19
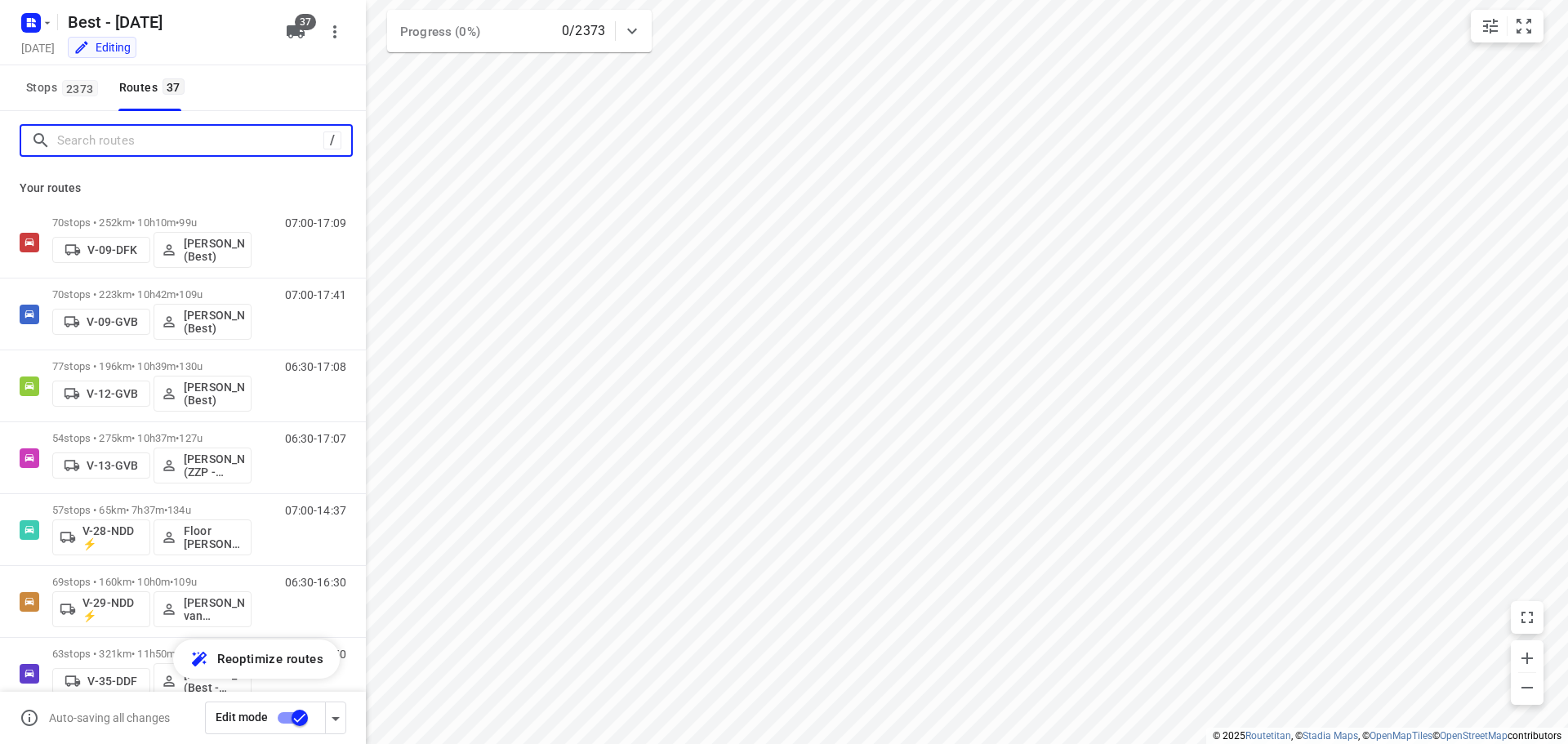
click at [193, 147] on input "Search routes" at bounding box center [189, 141] width 266 height 26
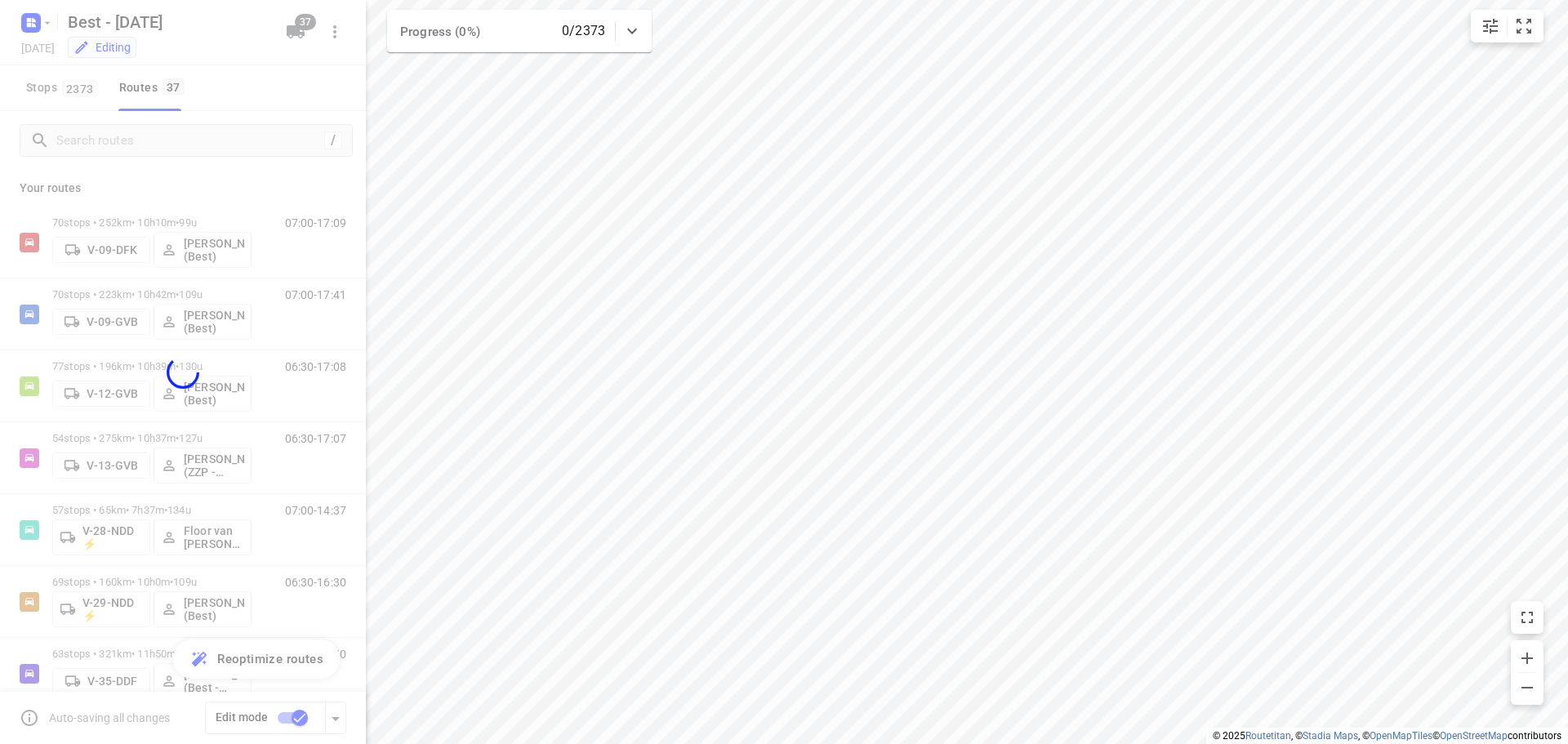
checkbox input "false"
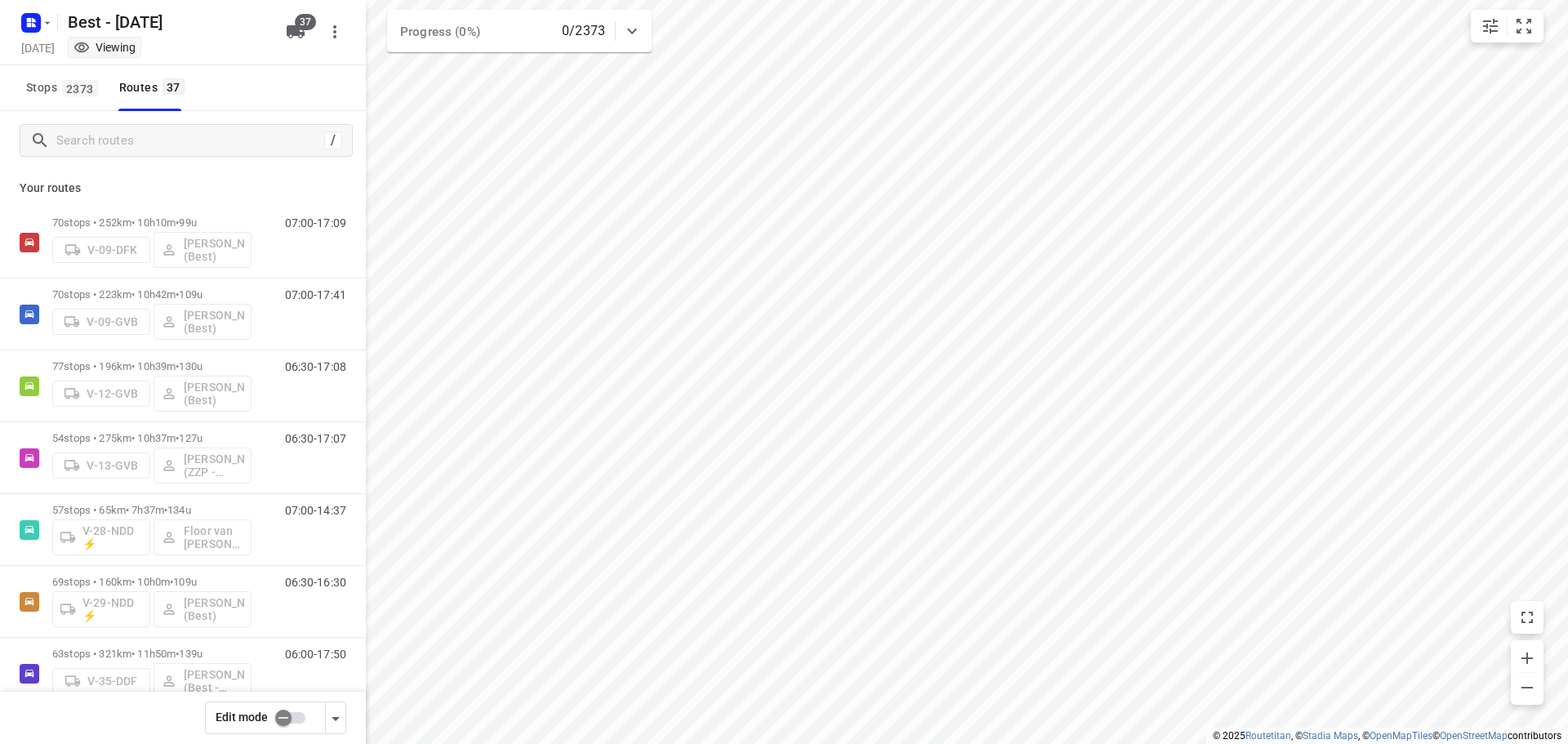
click at [292, 159] on div "/" at bounding box center [183, 140] width 366 height 59
click at [276, 135] on input "Search routes" at bounding box center [189, 141] width 266 height 26
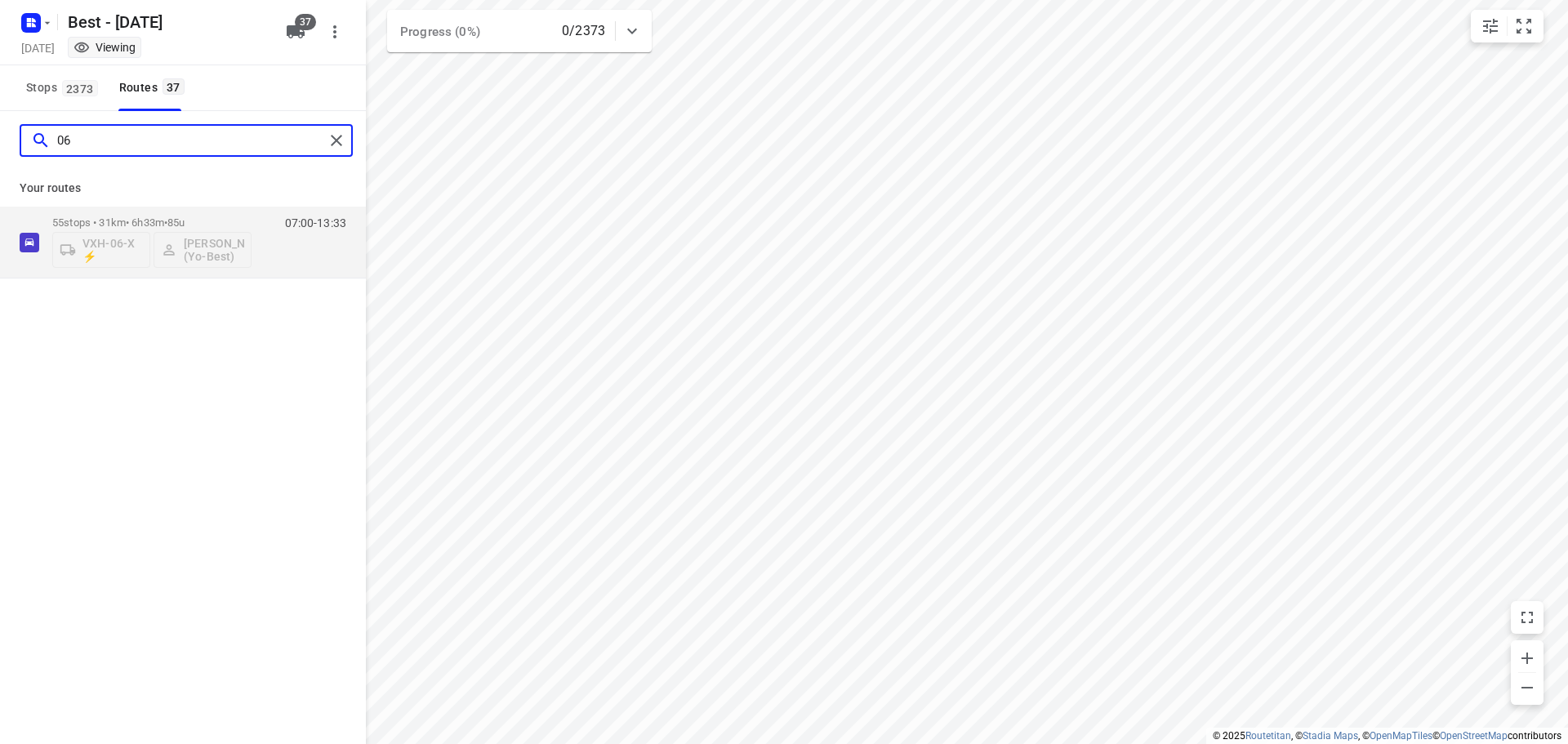
type input "0"
type input "78"
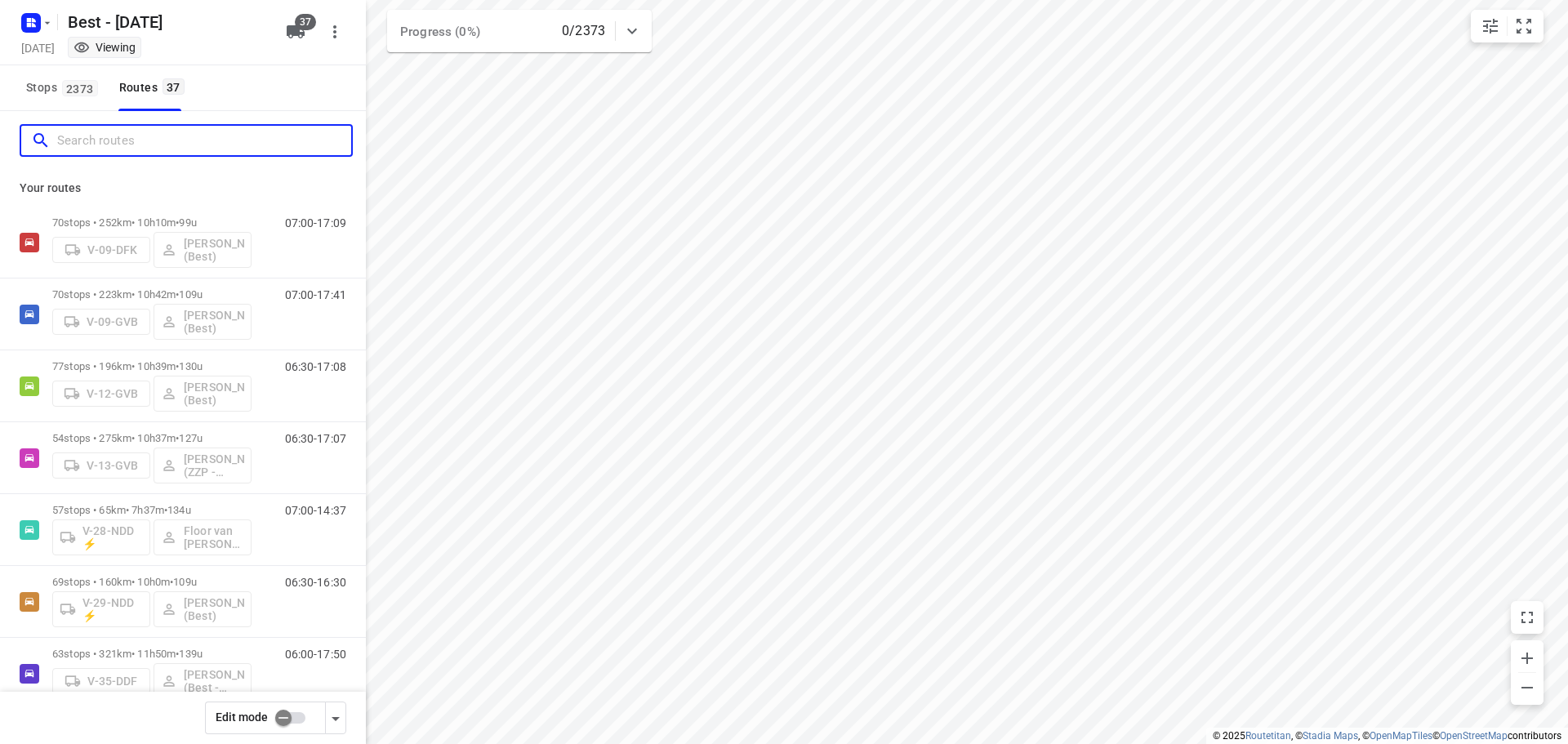
click at [268, 138] on input "Search routes" at bounding box center [203, 141] width 294 height 26
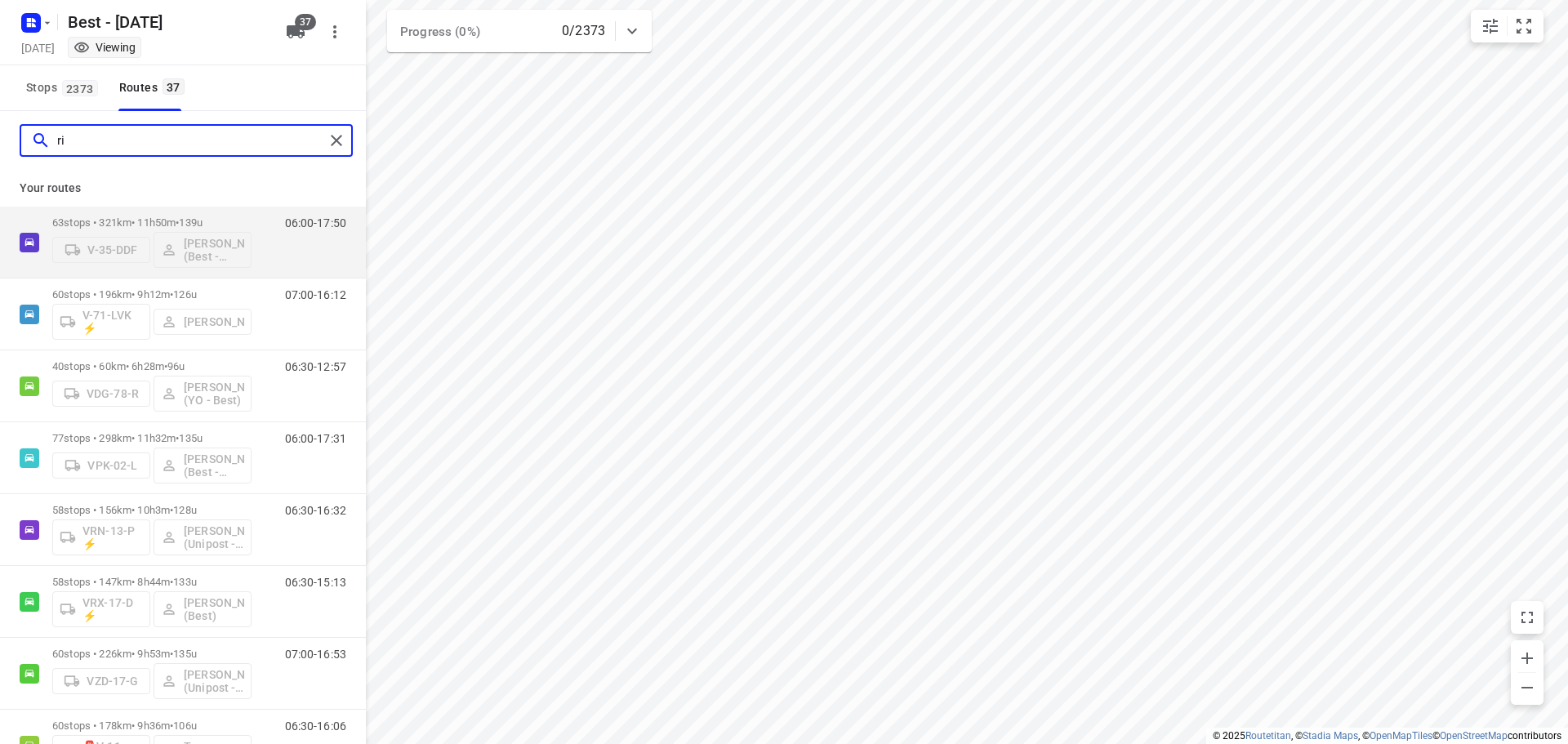
type input "rik"
